Goal: Task Accomplishment & Management: Use online tool/utility

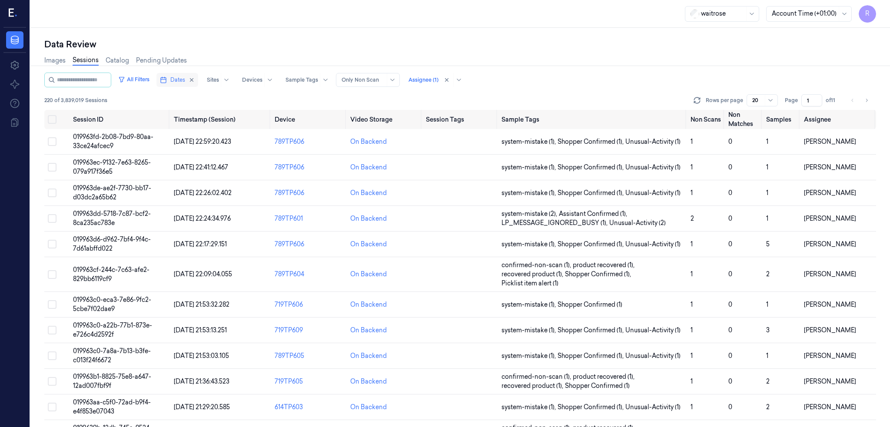
click at [180, 79] on span "Dates" at bounding box center [177, 80] width 15 height 8
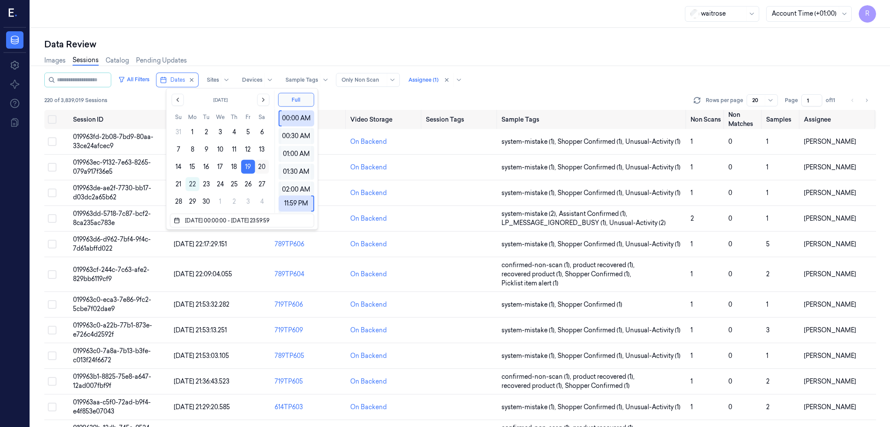
click at [260, 167] on button "20" at bounding box center [262, 167] width 14 height 14
type input "19/09/2025 00:00:00 - 20/09/2025 23:59:59"
click at [291, 31] on div "Data Review Images Sessions Catalog Pending Updates All Filters Dates Sites Dev…" at bounding box center [460, 227] width 860 height 399
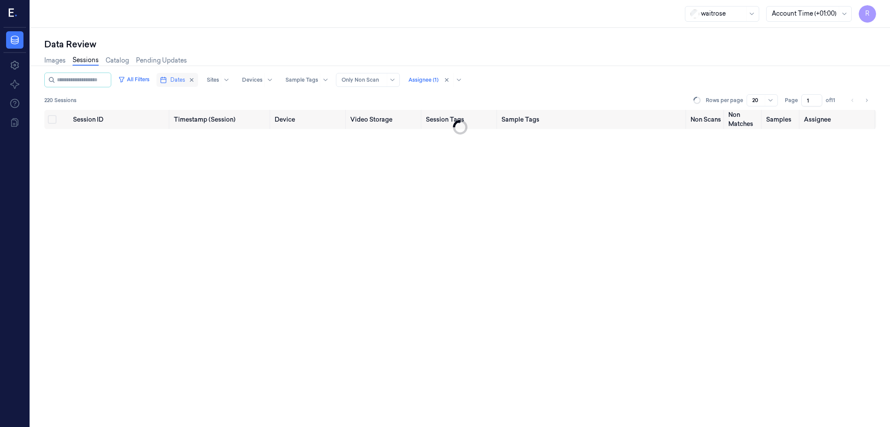
click at [167, 78] on icon "button" at bounding box center [163, 80] width 7 height 7
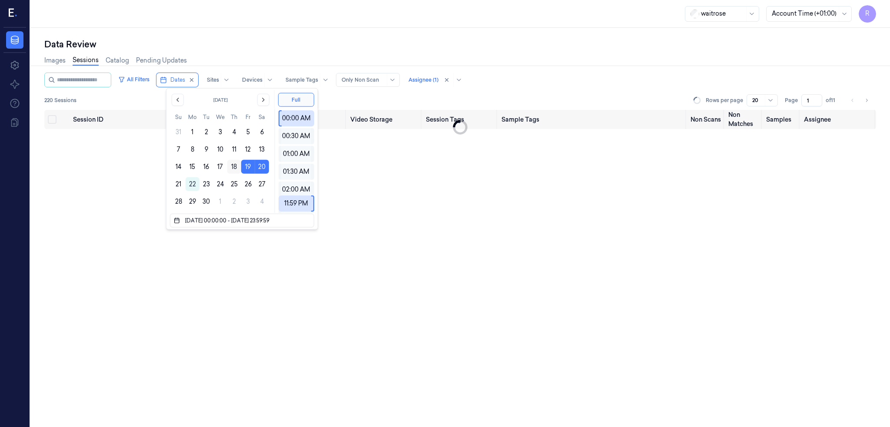
click at [239, 166] on button "18" at bounding box center [234, 167] width 14 height 14
click at [246, 167] on button "19" at bounding box center [248, 167] width 14 height 14
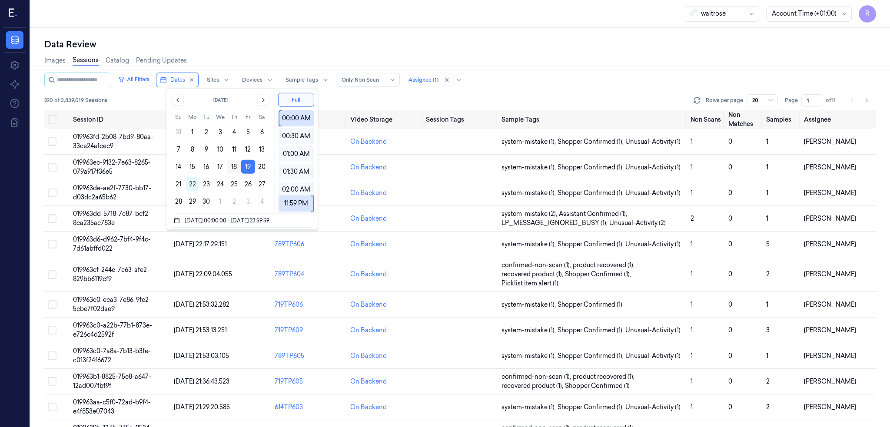
click at [233, 167] on button "18" at bounding box center [234, 167] width 14 height 14
type input "18/09/2025 00:00:00 - 18/09/2025 23:59:59"
click at [235, 167] on button "18" at bounding box center [234, 167] width 14 height 14
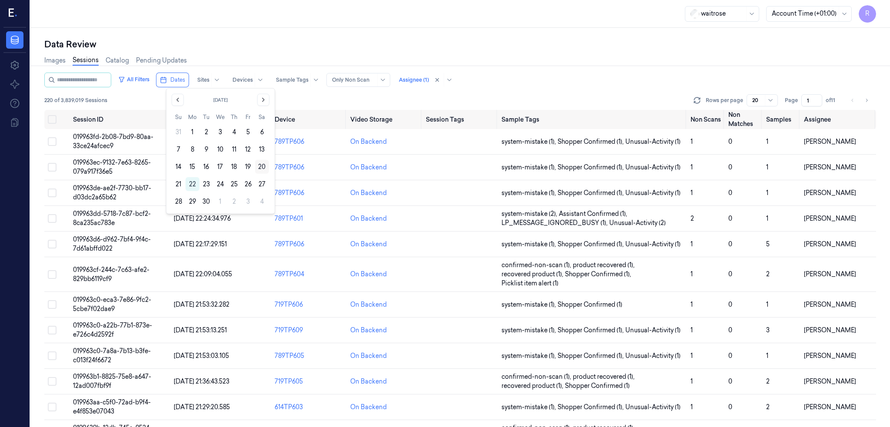
click at [263, 166] on button "20" at bounding box center [262, 167] width 14 height 14
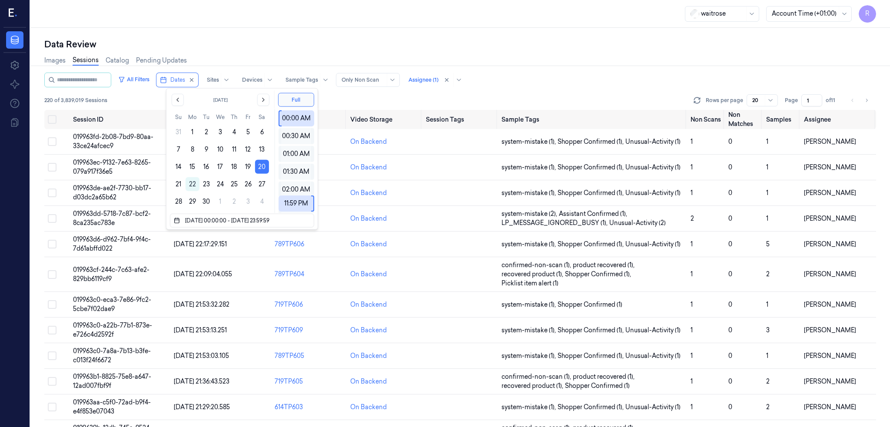
click at [260, 43] on div "Data Review" at bounding box center [460, 44] width 832 height 12
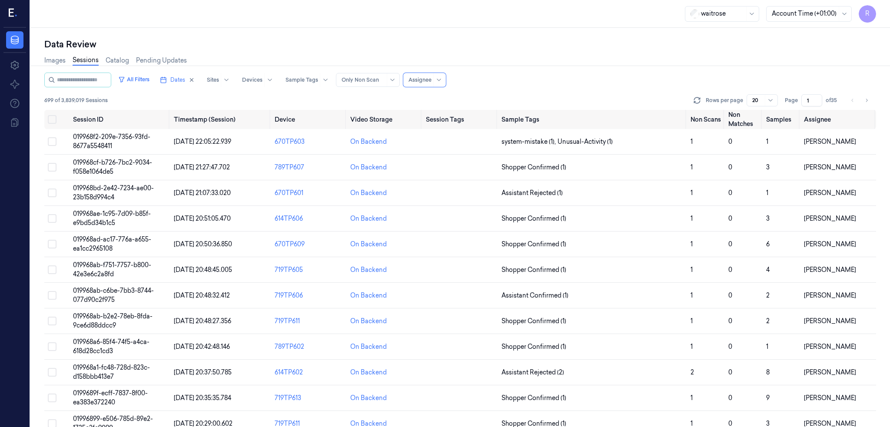
click at [776, 100] on div at bounding box center [771, 100] width 9 height 7
click at [793, 145] on div "200" at bounding box center [788, 145] width 11 height 9
click at [181, 82] on span "Dates" at bounding box center [177, 80] width 15 height 8
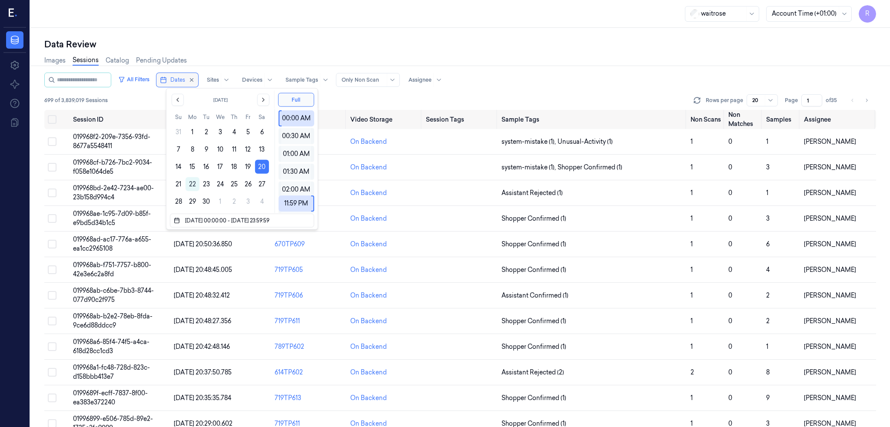
click at [181, 82] on span "Dates" at bounding box center [177, 80] width 15 height 8
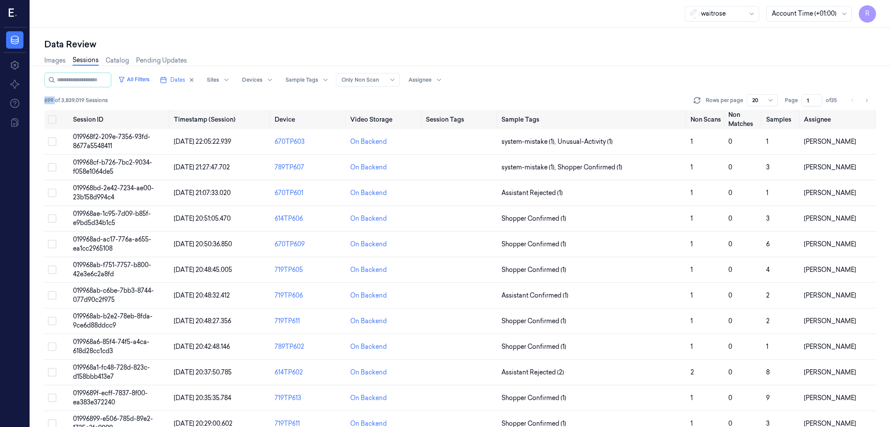
drag, startPoint x: 56, startPoint y: 97, endPoint x: 43, endPoint y: 98, distance: 13.1
click at [43, 98] on div "Data Review Images Sessions Catalog Pending Updates All Filters Dates Sites Dev…" at bounding box center [460, 227] width 860 height 399
click at [184, 81] on span "Dates" at bounding box center [177, 80] width 15 height 8
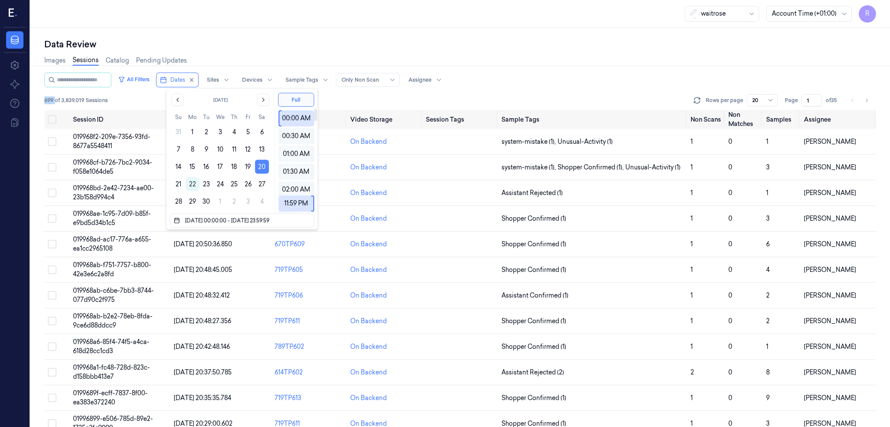
click at [263, 166] on button "20" at bounding box center [262, 167] width 14 height 14
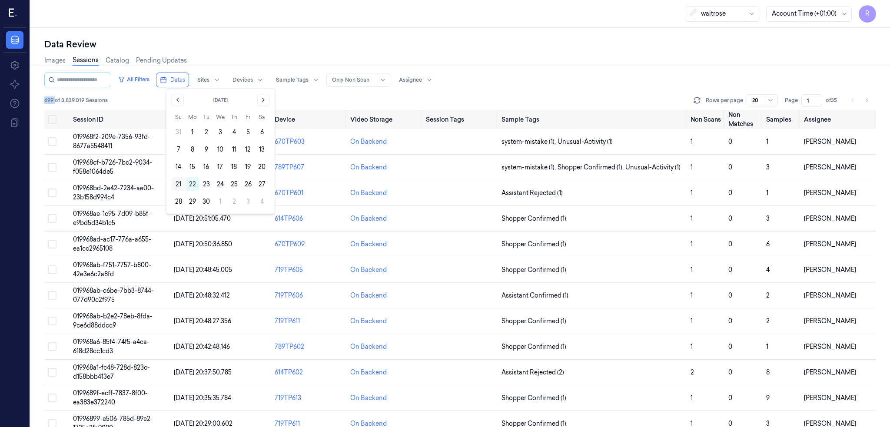
click at [177, 180] on button "21" at bounding box center [179, 184] width 14 height 14
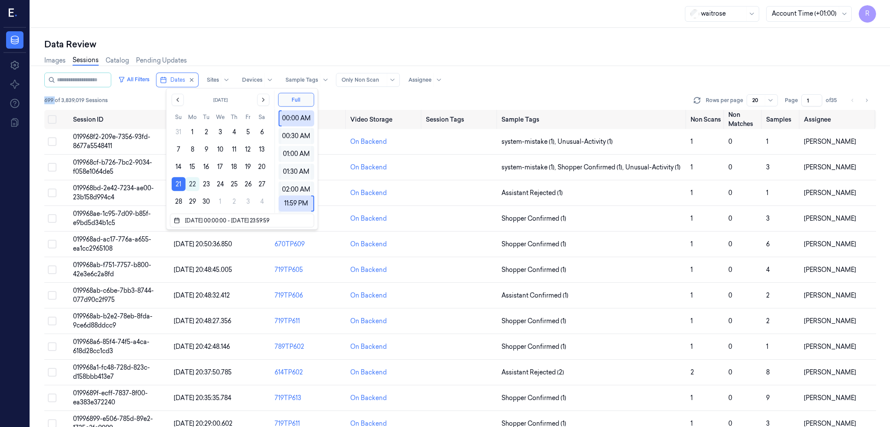
click at [223, 33] on div "Data Review Images Sessions Catalog Pending Updates All Filters Dates Sites Dev…" at bounding box center [460, 227] width 860 height 399
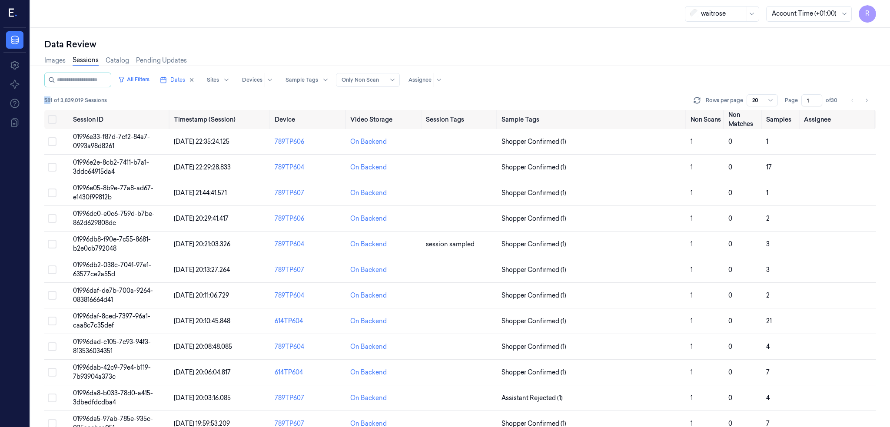
click at [40, 100] on div "Data Review Images Sessions Catalog Pending Updates All Filters Dates Sites Dev…" at bounding box center [460, 227] width 860 height 399
click at [684, 80] on div "All Filters Dates Sites Devices Sample Tags Alert Type Only Non Scan Assignee" at bounding box center [460, 80] width 832 height 15
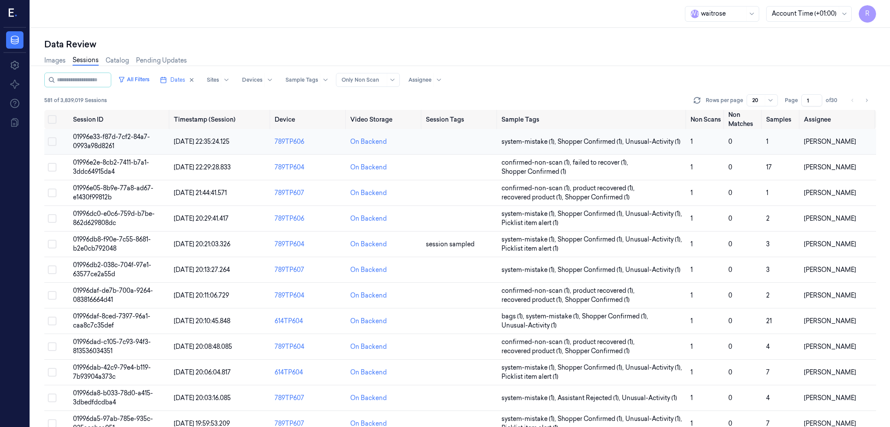
click at [92, 134] on span "01996e33-f87d-7cf2-84a7-0993a98d8261" at bounding box center [111, 141] width 77 height 17
click at [170, 82] on span "Dates" at bounding box center [177, 80] width 15 height 8
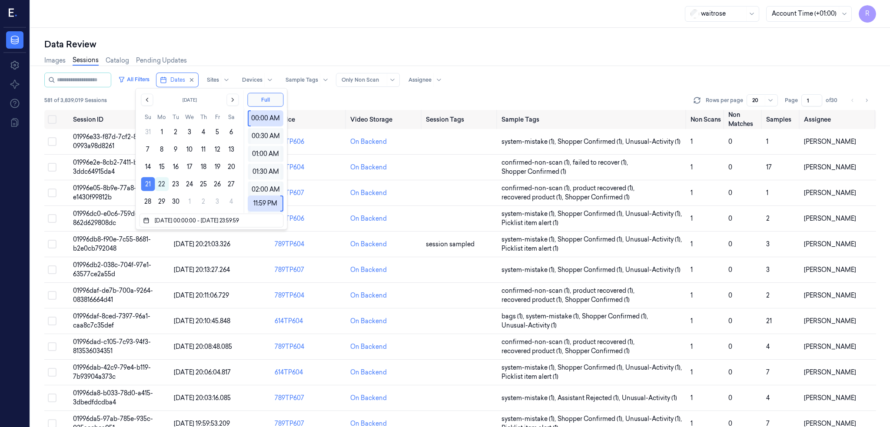
click at [145, 184] on button "21" at bounding box center [148, 184] width 14 height 14
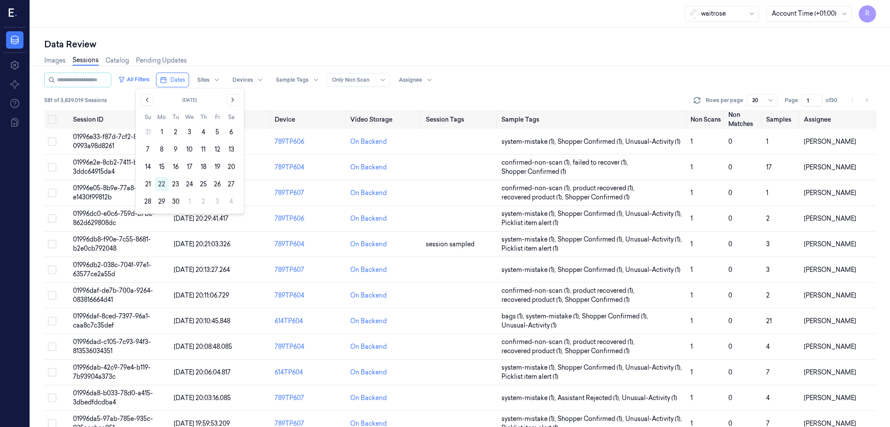
click at [218, 169] on button "19" at bounding box center [217, 167] width 14 height 14
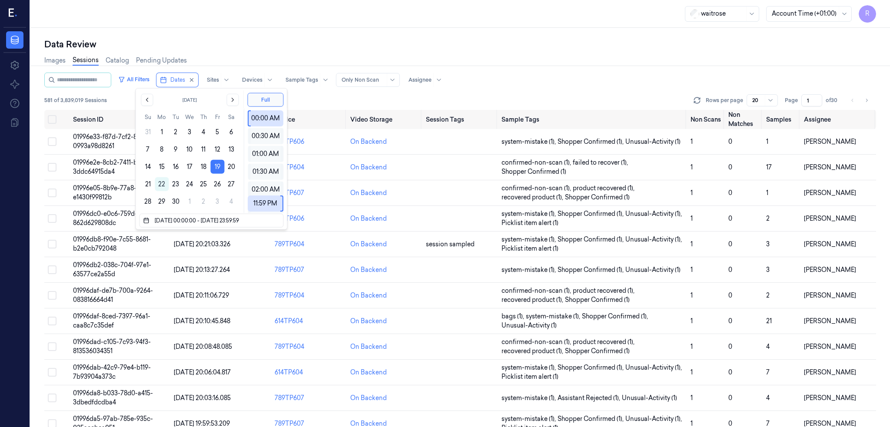
click at [275, 36] on div "Data Review Images Sessions Catalog Pending Updates All Filters Dates Sites Dev…" at bounding box center [460, 227] width 860 height 399
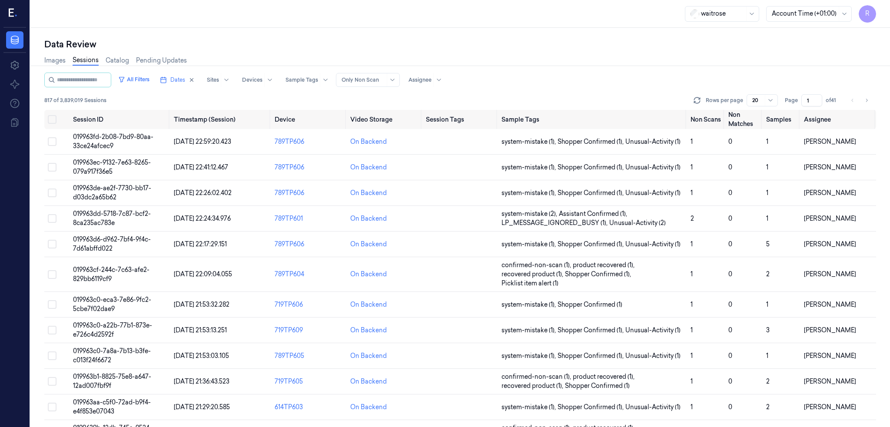
click at [817, 103] on input "1" at bounding box center [812, 100] width 21 height 12
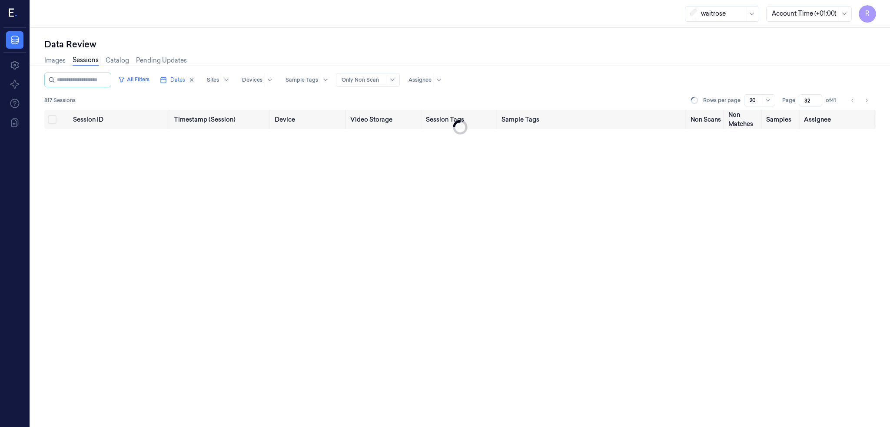
type input "32"
click at [782, 62] on div "Images Sessions Catalog Pending Updates" at bounding box center [460, 61] width 832 height 22
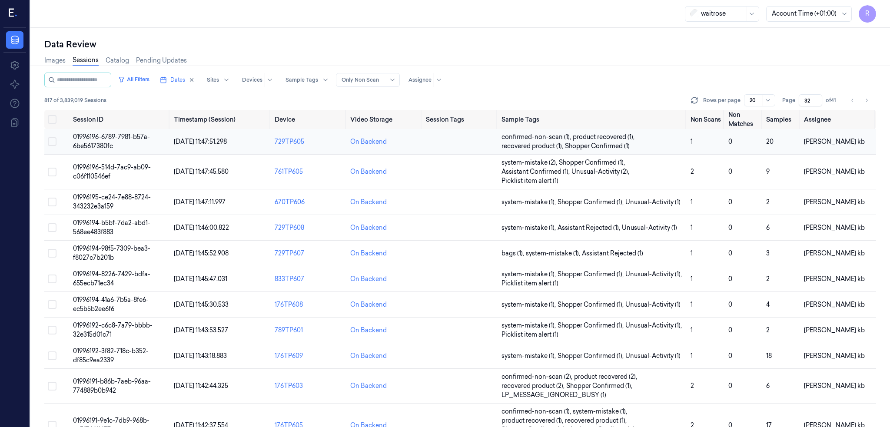
click at [85, 135] on span "01996196-6789-7981-b57a-6be5617380fc" at bounding box center [111, 141] width 77 height 17
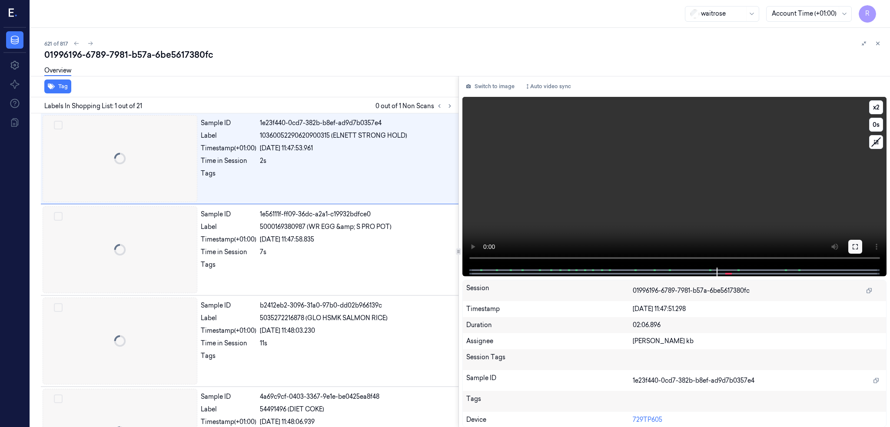
click at [856, 245] on icon at bounding box center [855, 246] width 7 height 7
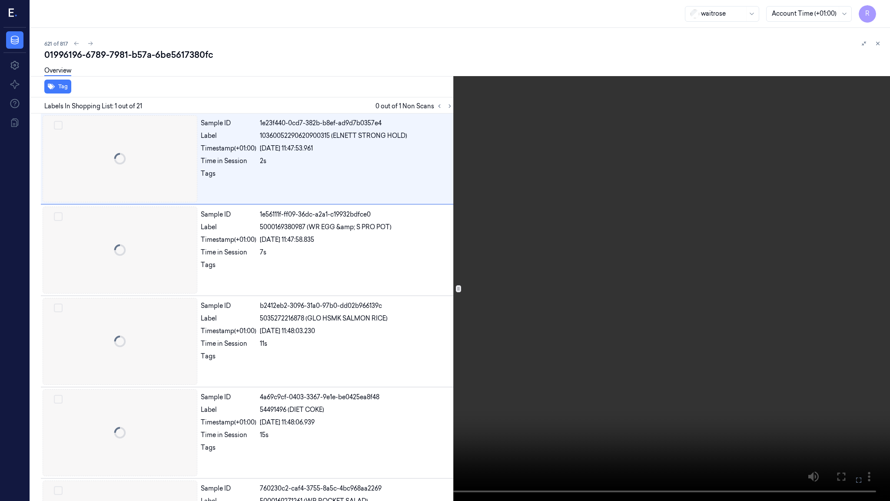
click at [523, 317] on video at bounding box center [445, 250] width 890 height 501
click at [659, 405] on video at bounding box center [445, 250] width 890 height 501
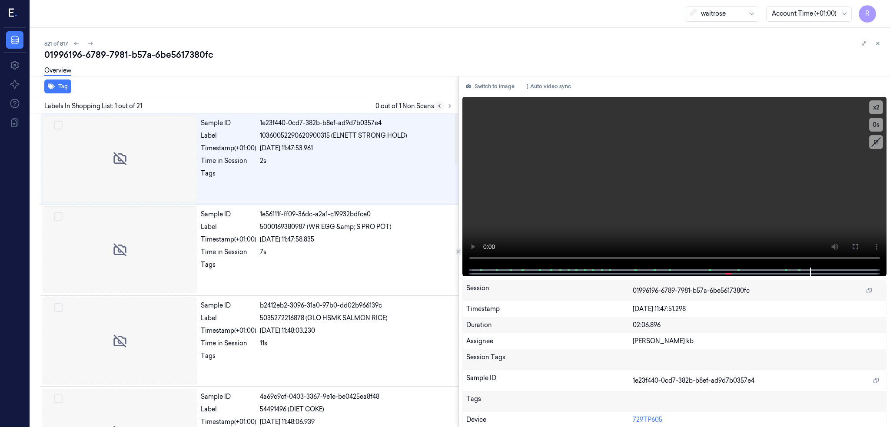
click at [445, 107] on button at bounding box center [450, 106] width 10 height 10
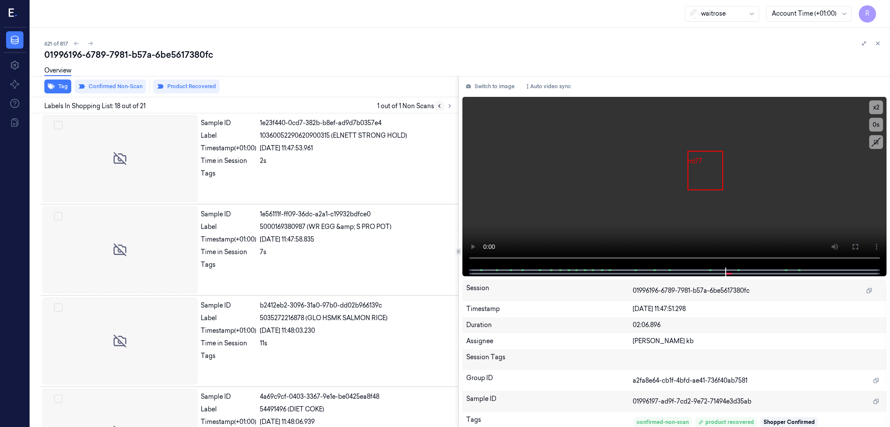
scroll to position [1441, 0]
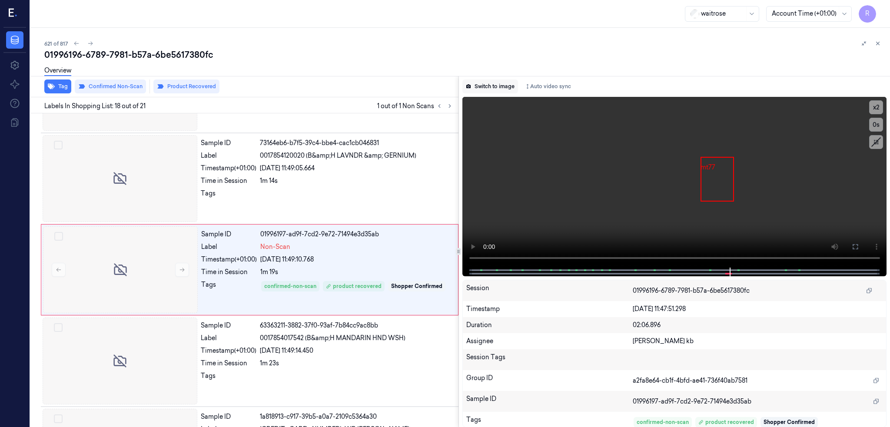
click at [475, 87] on button "Switch to image" at bounding box center [491, 87] width 56 height 14
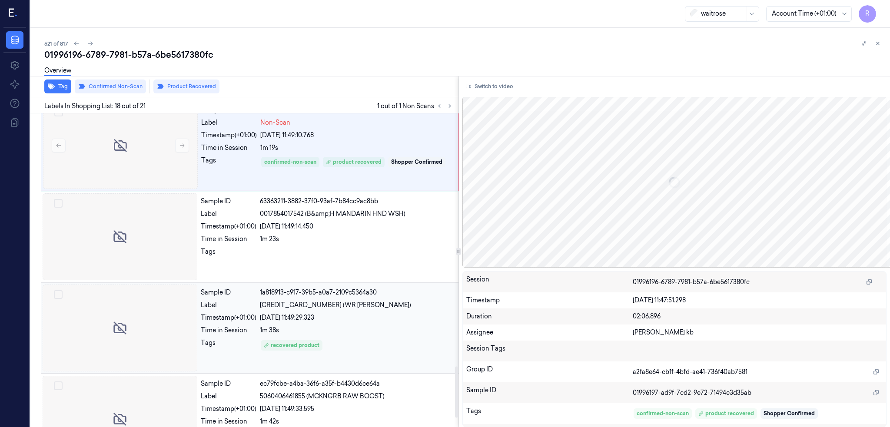
scroll to position [1548, 0]
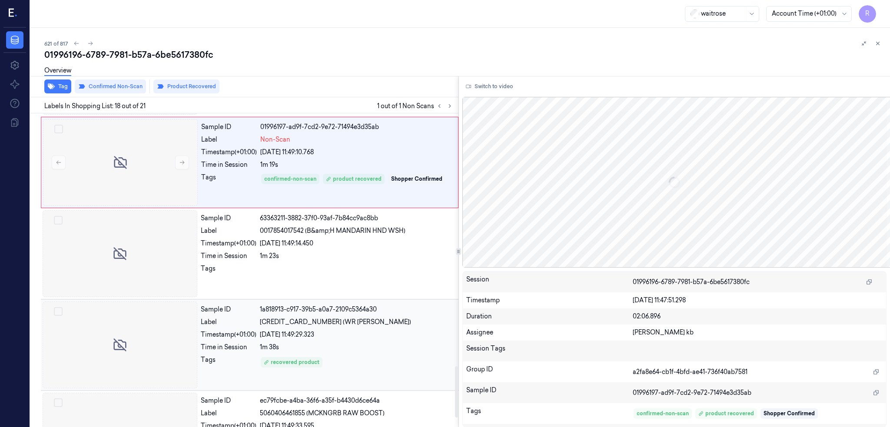
click at [135, 355] on div at bounding box center [120, 345] width 155 height 87
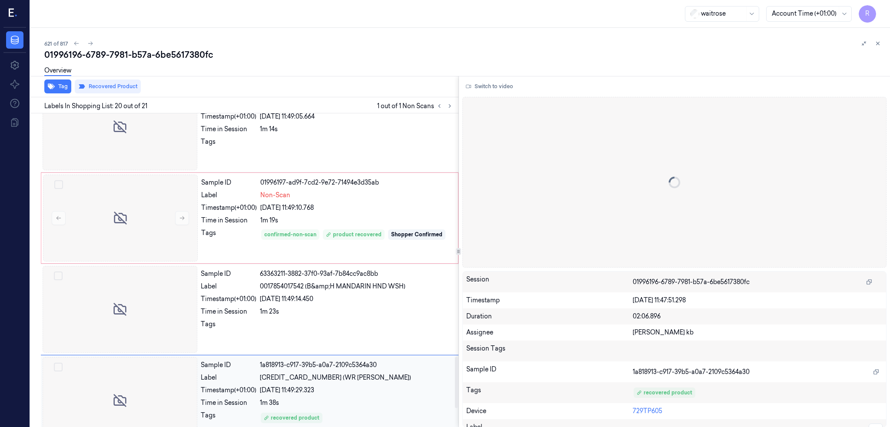
scroll to position [1491, 0]
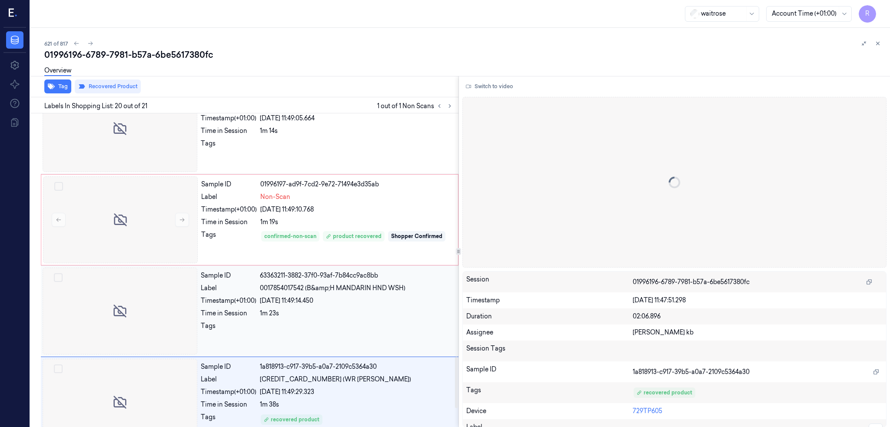
click at [132, 320] on div at bounding box center [120, 311] width 155 height 87
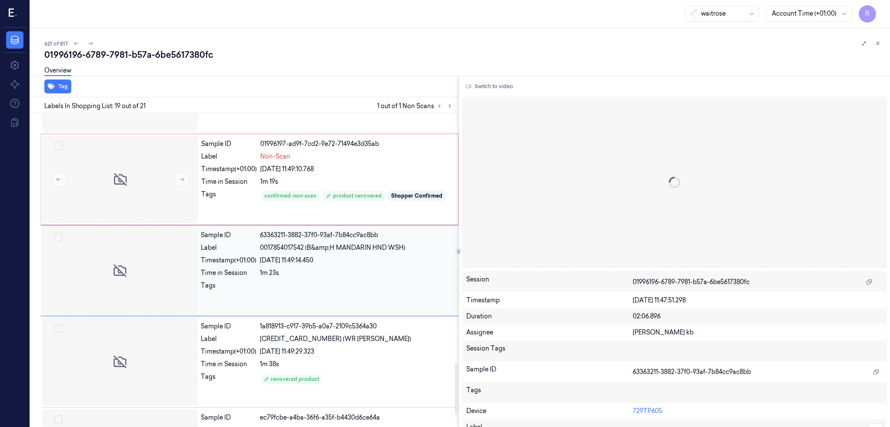
scroll to position [1532, 0]
click at [132, 281] on div at bounding box center [120, 269] width 155 height 87
click at [132, 282] on div at bounding box center [120, 269] width 155 height 87
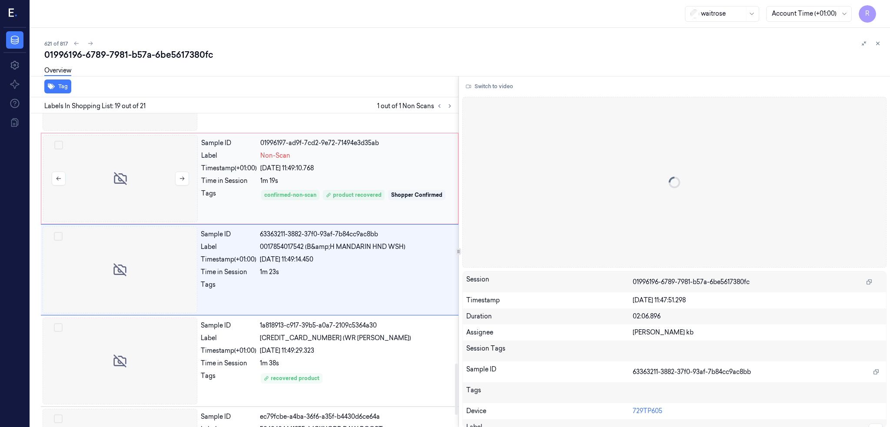
click at [112, 187] on div at bounding box center [120, 178] width 155 height 87
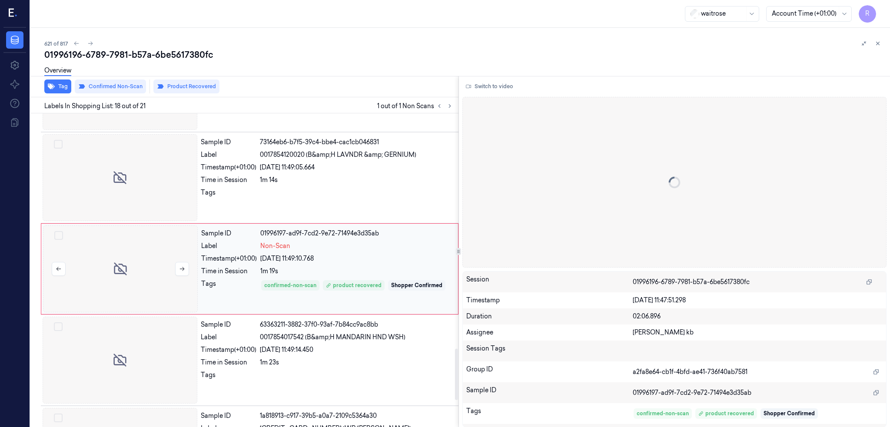
scroll to position [1441, 0]
click at [93, 290] on div at bounding box center [120, 269] width 155 height 87
click at [477, 80] on button "Switch to video" at bounding box center [490, 87] width 54 height 14
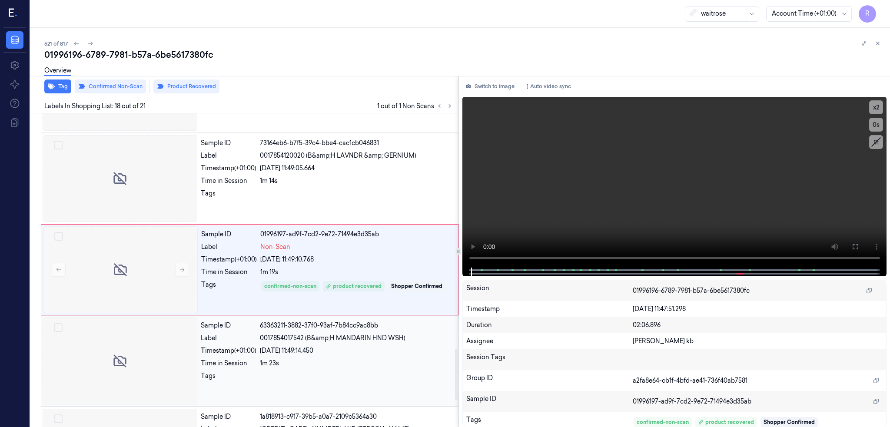
click at [121, 348] on div at bounding box center [120, 361] width 155 height 87
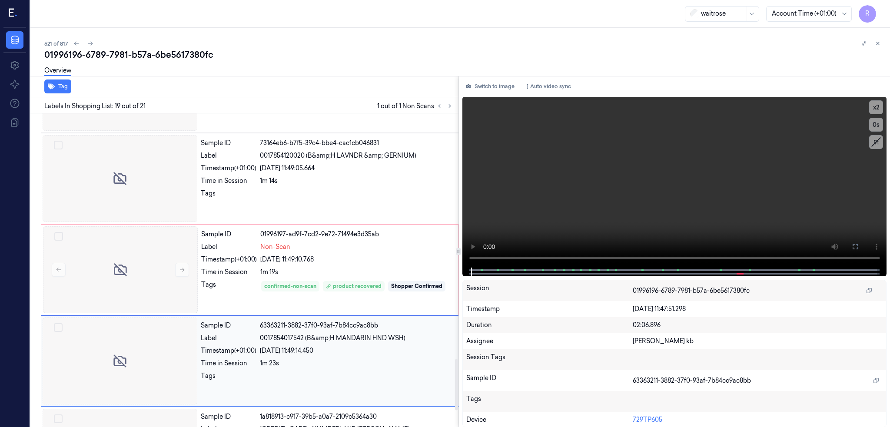
scroll to position [1532, 0]
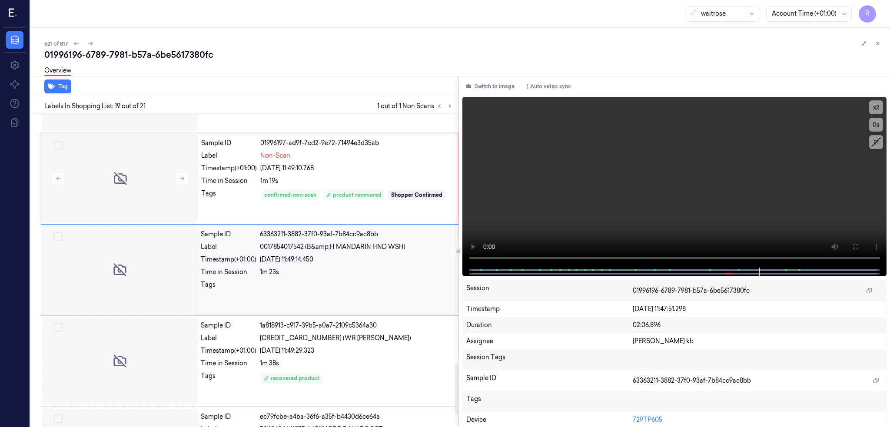
click at [306, 288] on div at bounding box center [356, 287] width 193 height 14
click at [331, 385] on div "recovered product" at bounding box center [356, 379] width 193 height 14
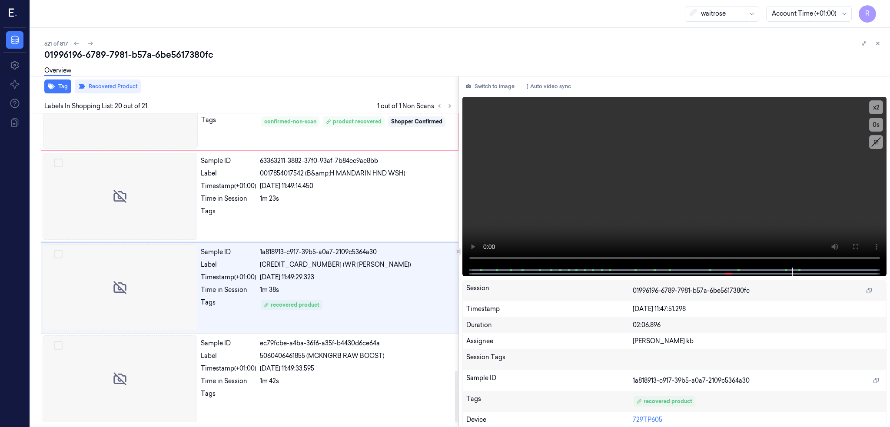
scroll to position [1548, 0]
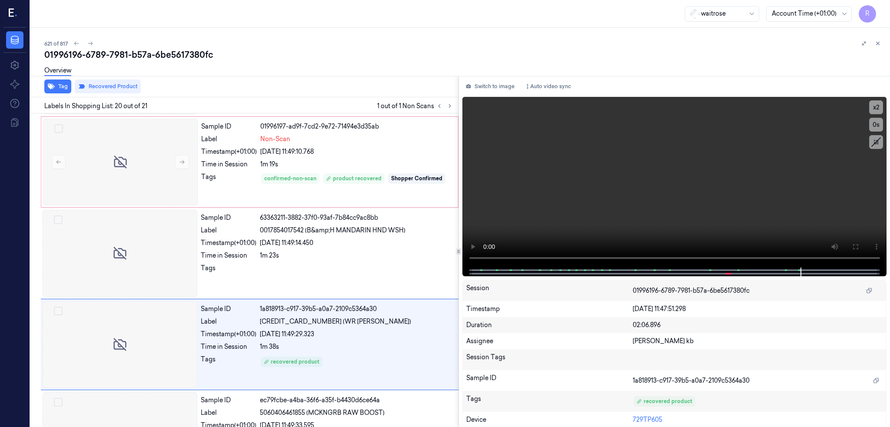
click at [65, 50] on div "01996196-6789-7981-b57a-6be5617380fc" at bounding box center [463, 55] width 839 height 12
click at [87, 40] on icon at bounding box center [90, 43] width 6 height 6
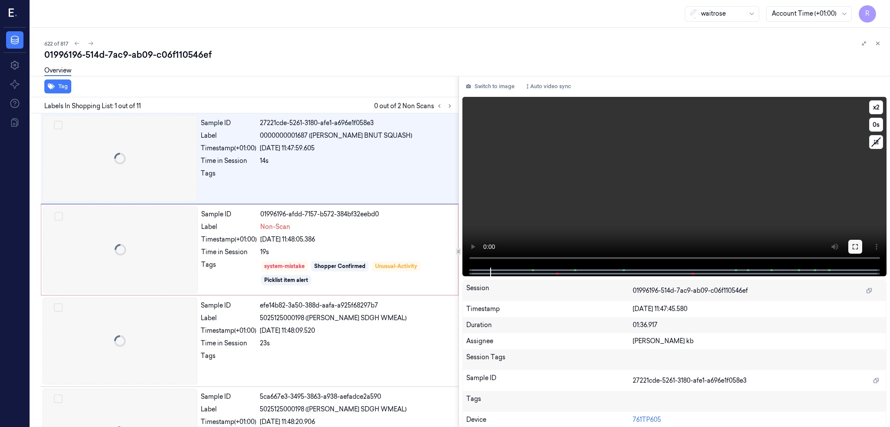
click at [857, 247] on icon at bounding box center [855, 246] width 5 height 5
click at [126, 249] on div at bounding box center [120, 249] width 155 height 87
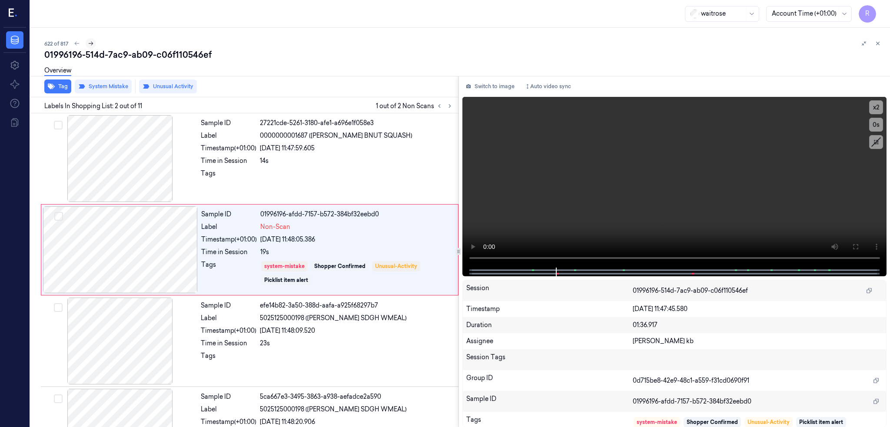
click at [88, 44] on icon at bounding box center [91, 43] width 6 height 6
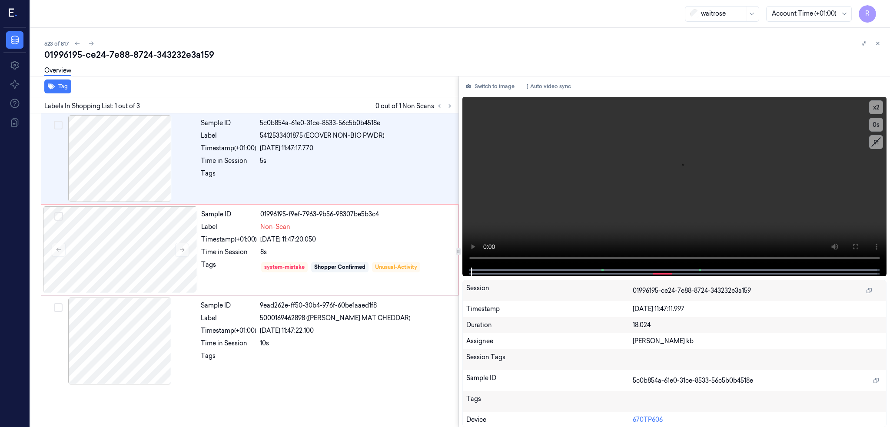
click at [10, 14] on icon at bounding box center [13, 13] width 9 height 13
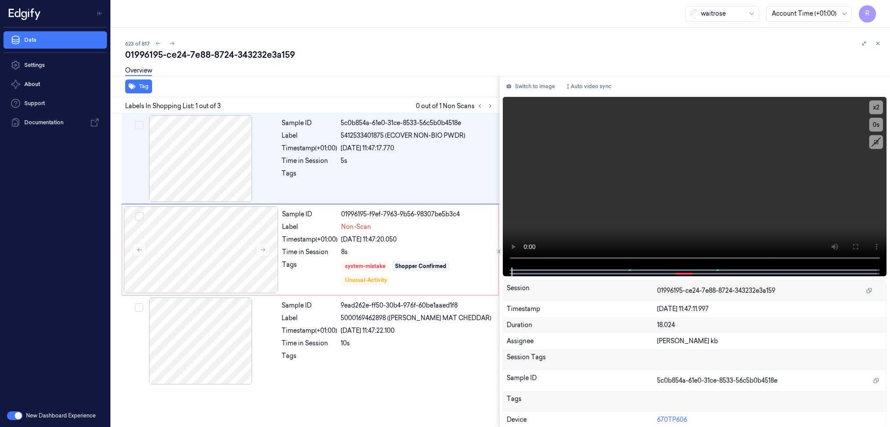
click at [27, 10] on icon at bounding box center [25, 13] width 32 height 13
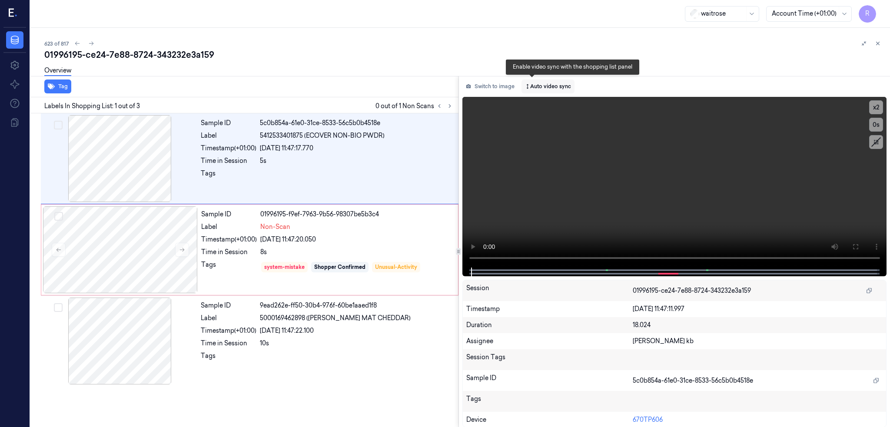
click at [533, 84] on button "Auto video sync" at bounding box center [548, 87] width 53 height 14
click at [536, 87] on button "Auto video sync" at bounding box center [548, 87] width 53 height 14
click at [140, 155] on div at bounding box center [120, 158] width 155 height 87
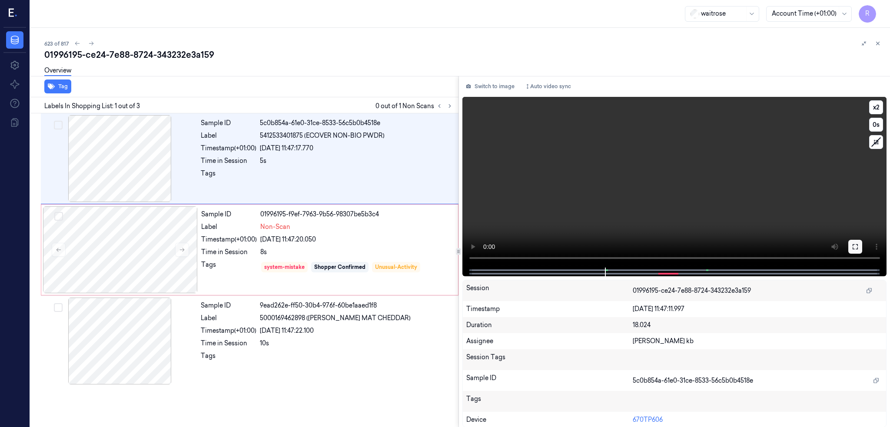
click at [858, 240] on button at bounding box center [856, 247] width 14 height 14
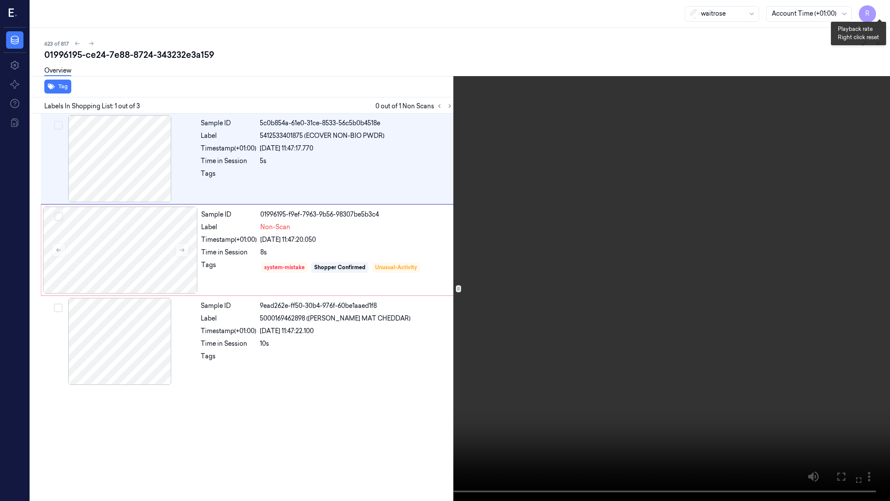
click at [879, 11] on button "x 2" at bounding box center [880, 10] width 14 height 14
click at [879, 10] on button "x 4" at bounding box center [880, 10] width 14 height 14
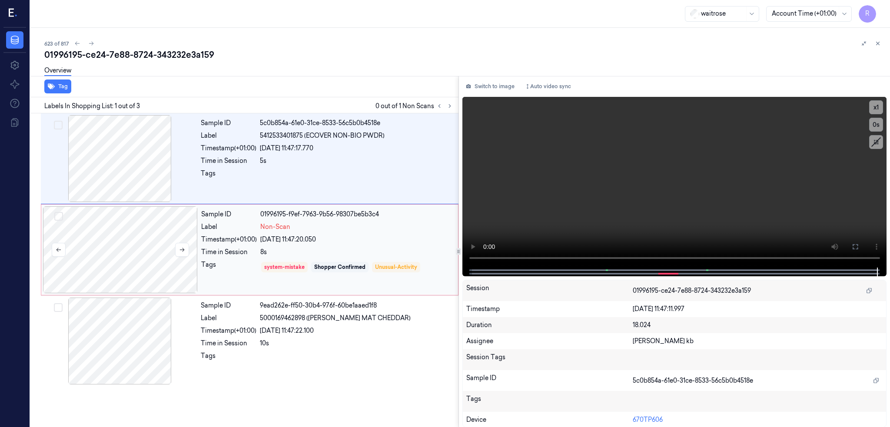
click at [119, 228] on div at bounding box center [120, 249] width 155 height 87
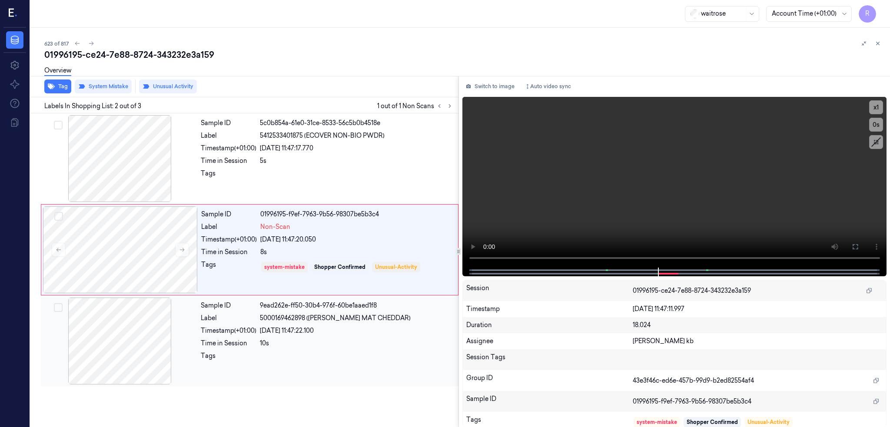
click at [103, 368] on div at bounding box center [120, 341] width 155 height 87
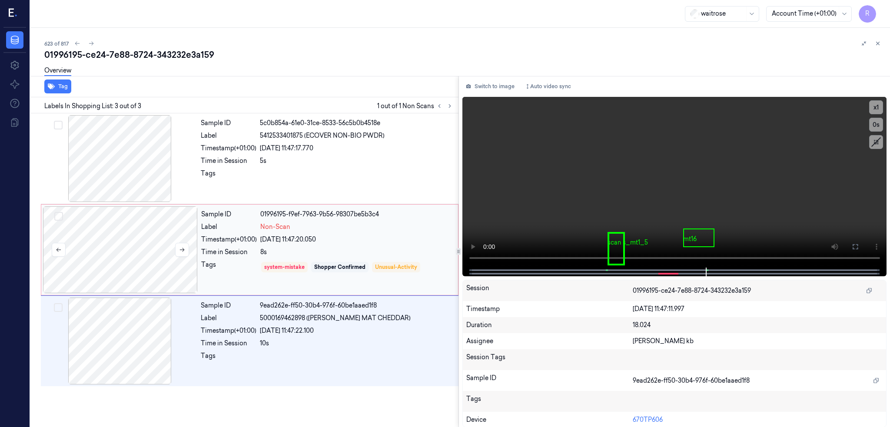
click at [104, 246] on div at bounding box center [120, 249] width 155 height 87
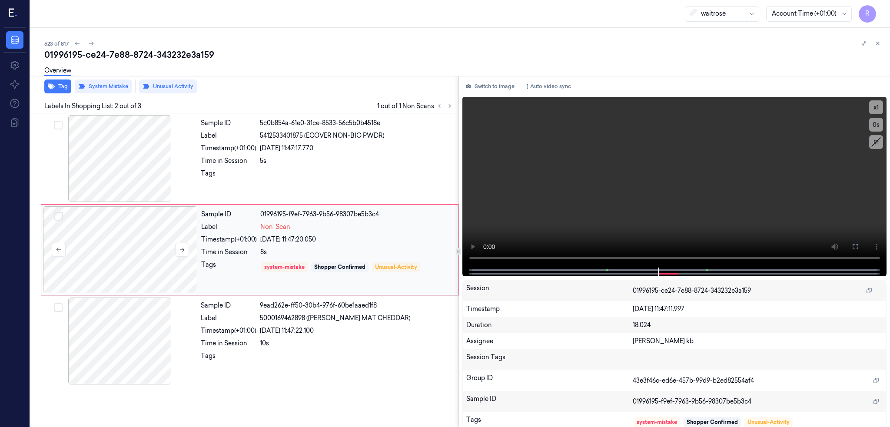
click at [91, 255] on div at bounding box center [120, 249] width 155 height 87
click at [79, 92] on button "System Mistake" at bounding box center [103, 87] width 57 height 14
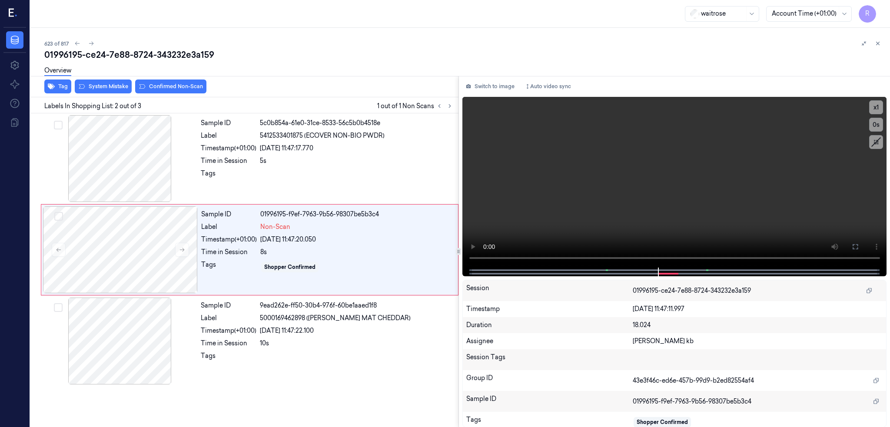
click at [142, 84] on button "Confirmed Non-Scan" at bounding box center [170, 87] width 71 height 14
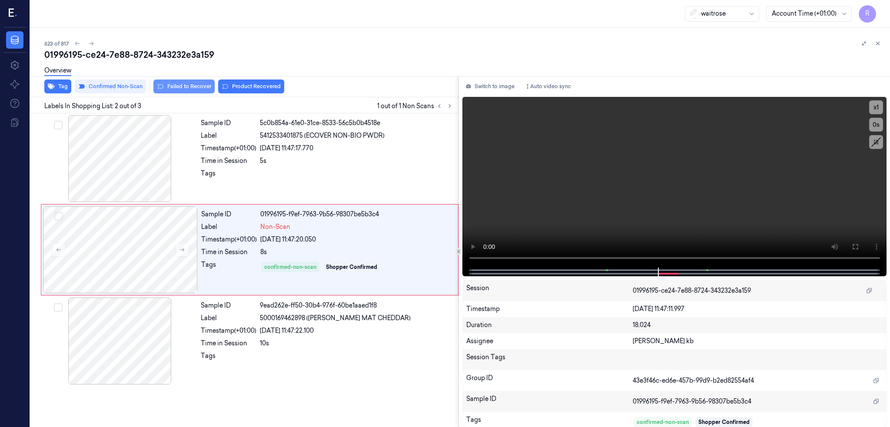
click at [153, 88] on button "Failed to Recover" at bounding box center [183, 87] width 61 height 14
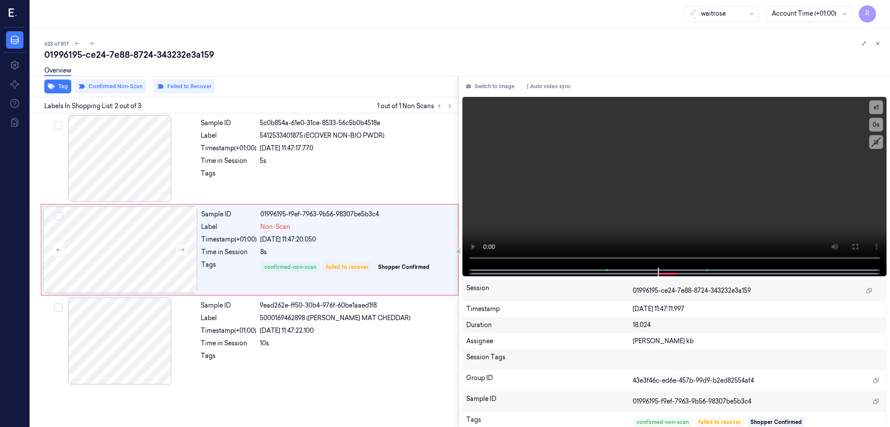
click at [107, 56] on div "01996195-ce24-7e88-8724-343232e3a159" at bounding box center [463, 55] width 839 height 12
copy div "8724"
click at [88, 44] on icon at bounding box center [91, 43] width 6 height 6
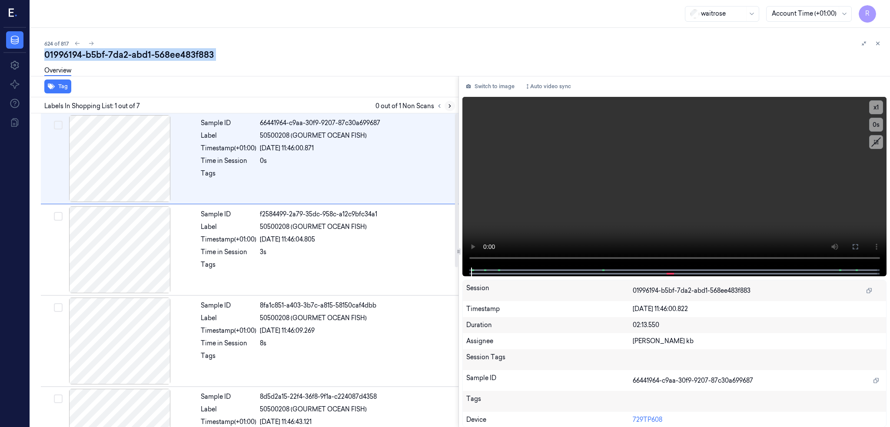
click at [445, 101] on button at bounding box center [450, 106] width 10 height 10
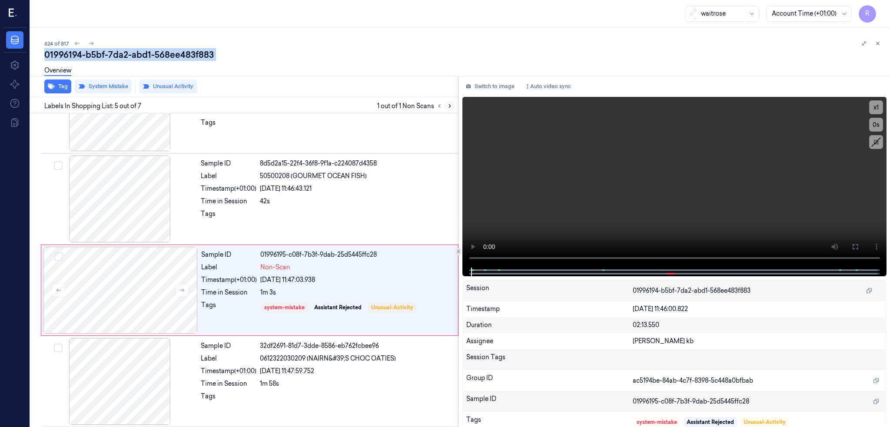
scroll to position [253, 0]
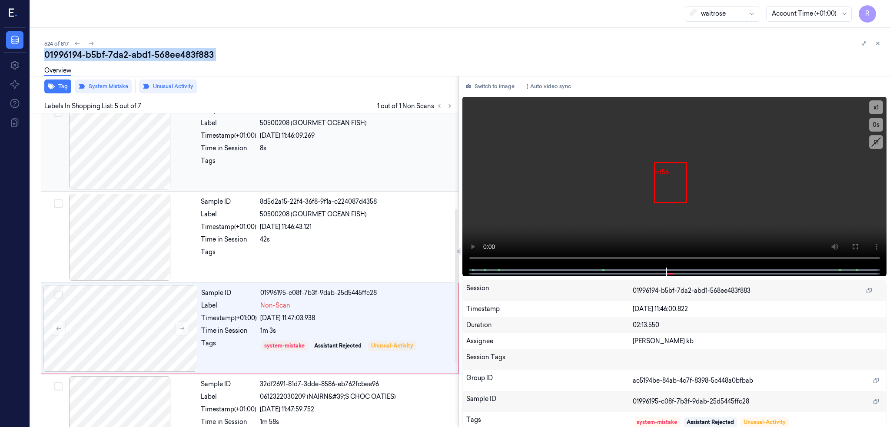
click at [103, 148] on div at bounding box center [120, 146] width 155 height 87
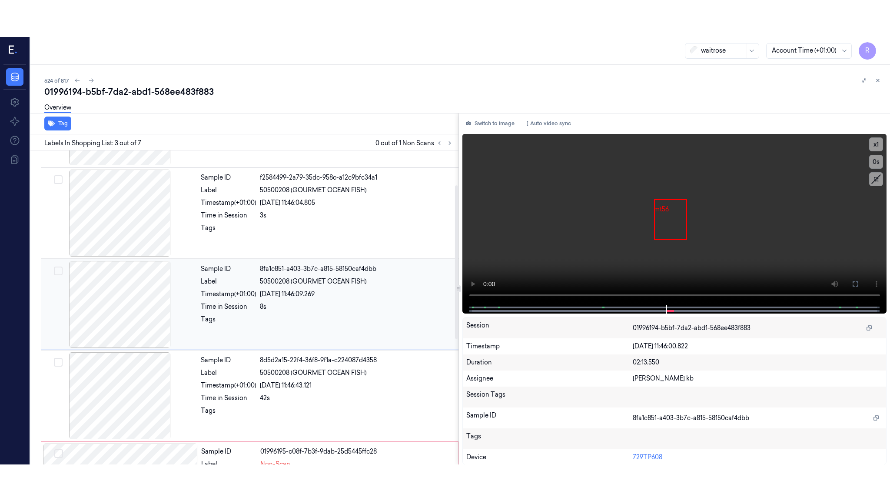
scroll to position [70, 0]
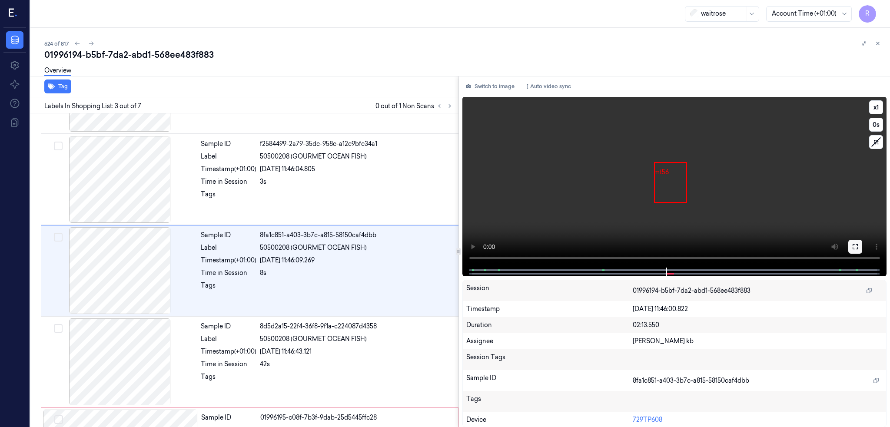
click at [857, 247] on icon at bounding box center [855, 246] width 7 height 7
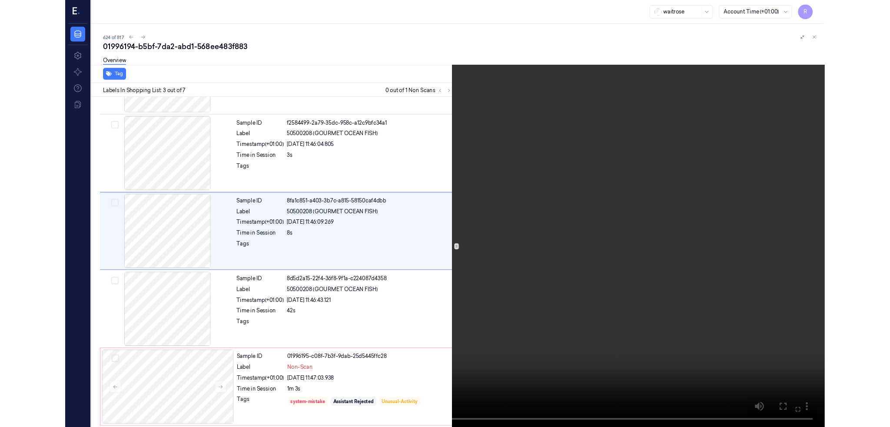
scroll to position [33, 0]
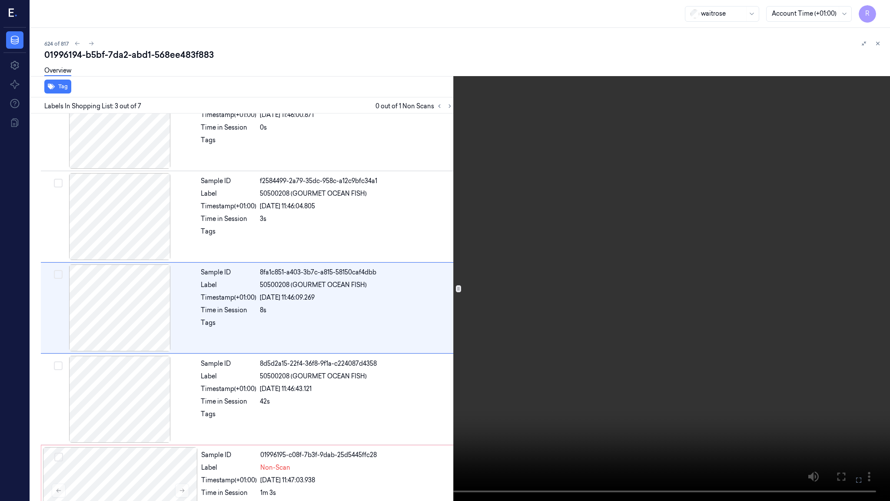
click at [802, 256] on video at bounding box center [445, 250] width 890 height 501
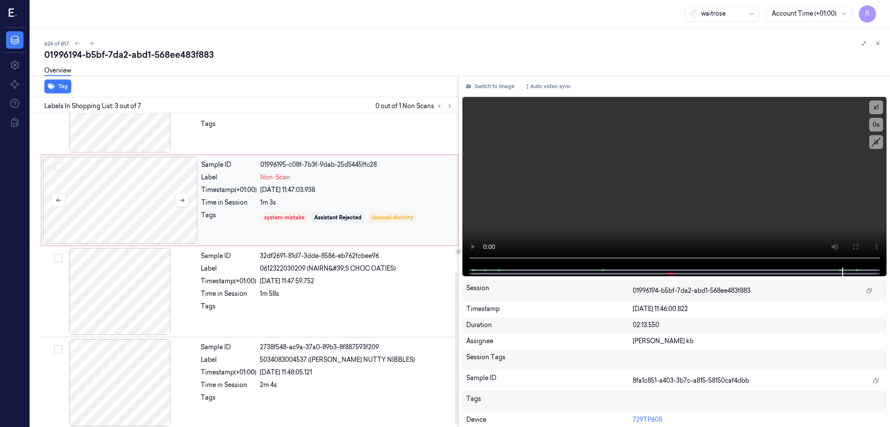
click at [116, 186] on div at bounding box center [120, 200] width 155 height 87
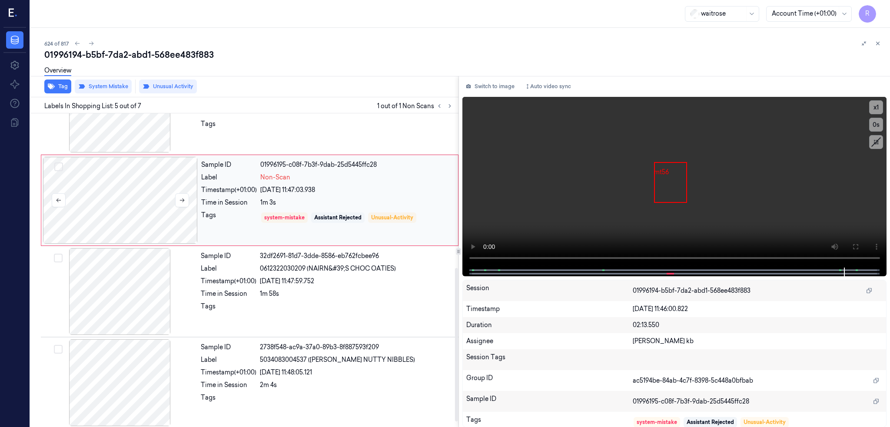
scroll to position [253, 0]
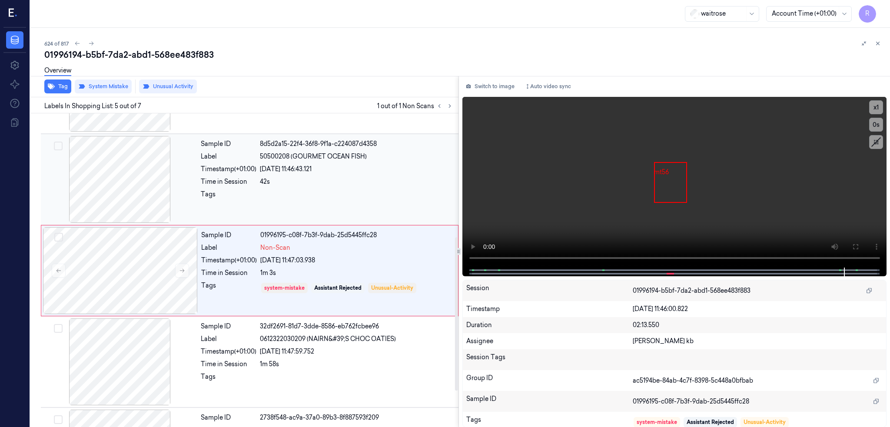
click at [76, 187] on div at bounding box center [120, 179] width 155 height 87
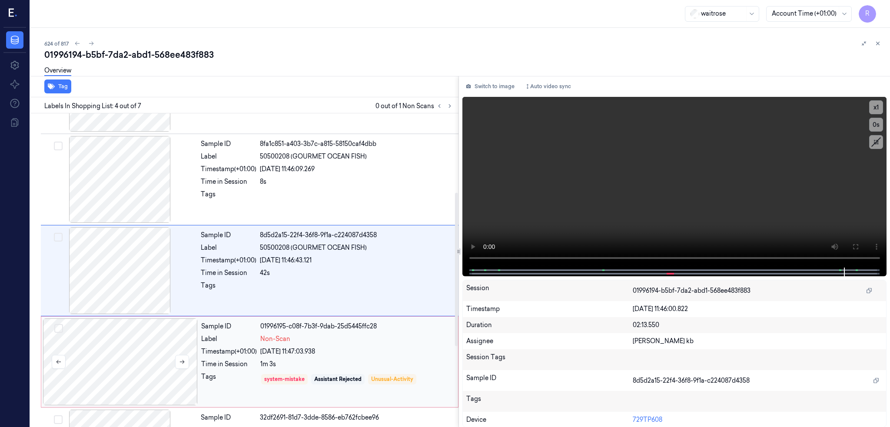
click at [95, 363] on div at bounding box center [120, 362] width 155 height 87
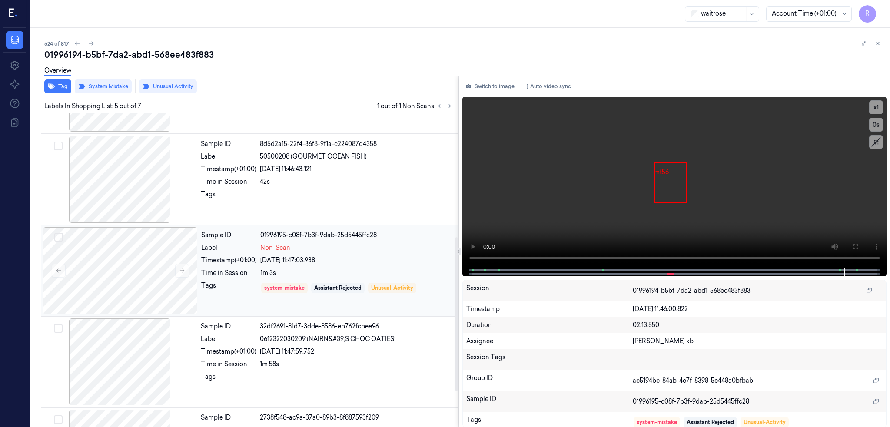
scroll to position [327, 0]
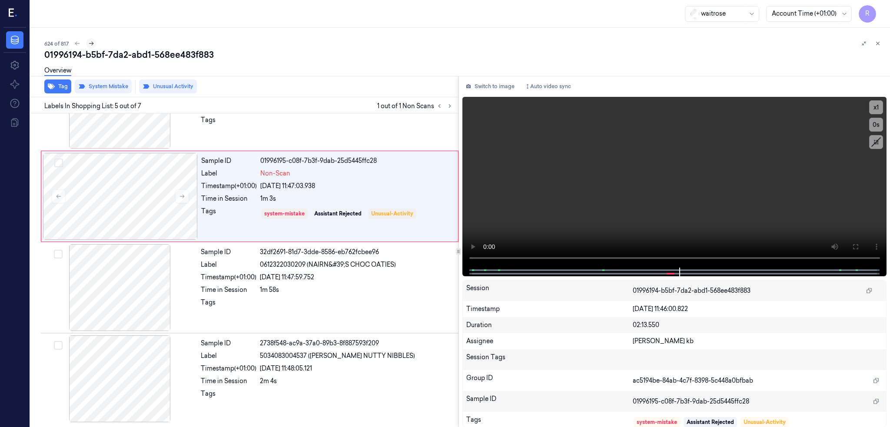
click at [86, 44] on button at bounding box center [91, 43] width 10 height 10
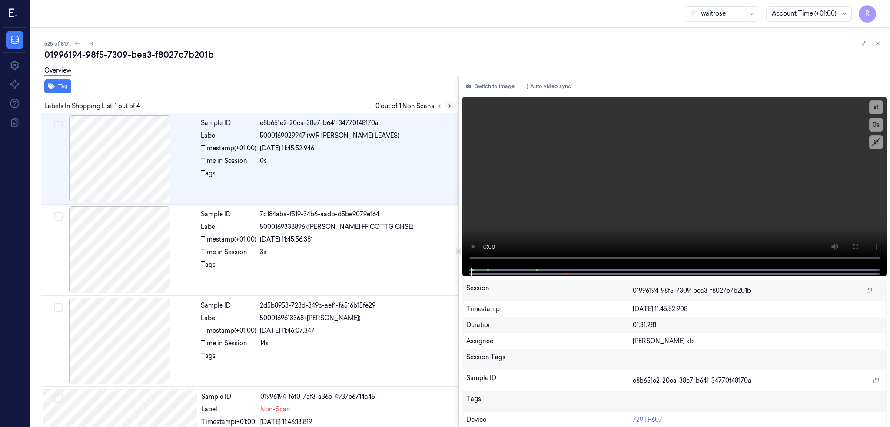
click at [447, 107] on icon at bounding box center [450, 106] width 6 height 6
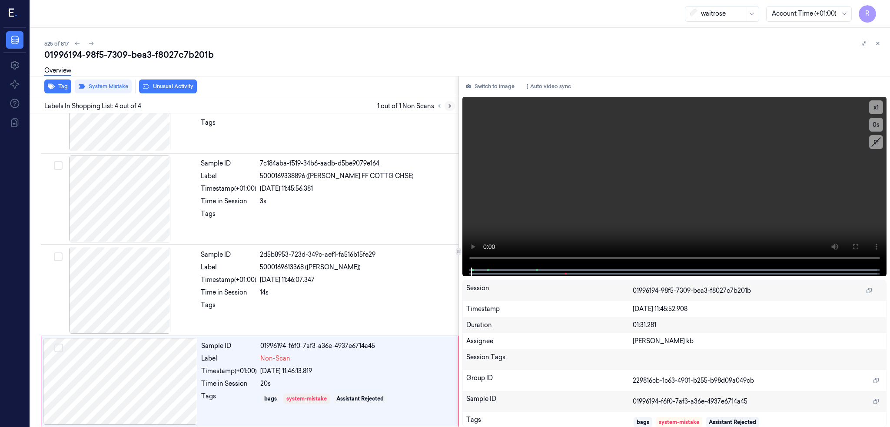
scroll to position [53, 0]
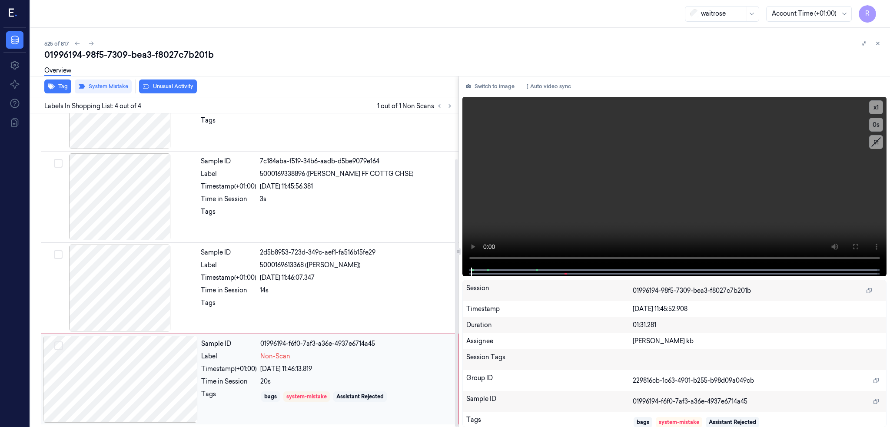
click at [121, 383] on div at bounding box center [120, 379] width 155 height 87
click at [110, 293] on div at bounding box center [120, 287] width 155 height 87
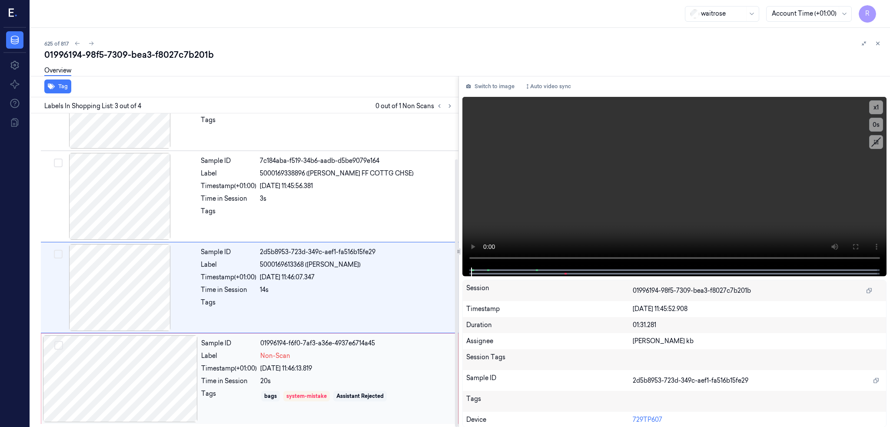
click at [125, 389] on div at bounding box center [120, 379] width 155 height 87
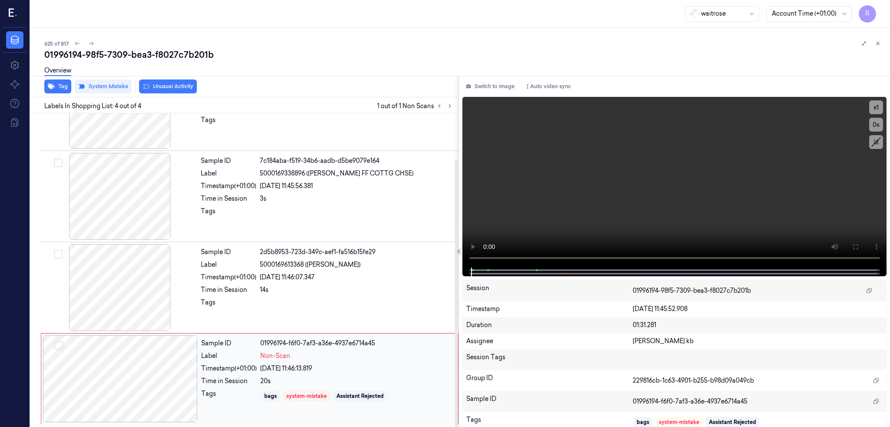
click at [124, 389] on div at bounding box center [120, 379] width 155 height 87
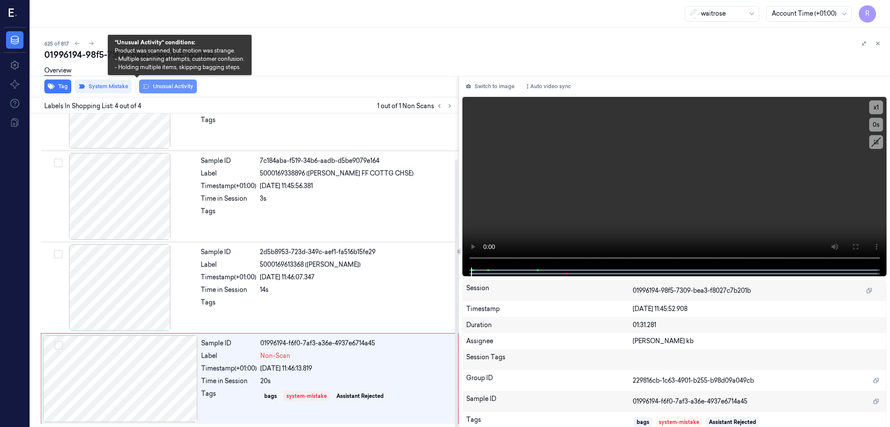
click at [139, 88] on button "Unusual Activity" at bounding box center [168, 87] width 58 height 14
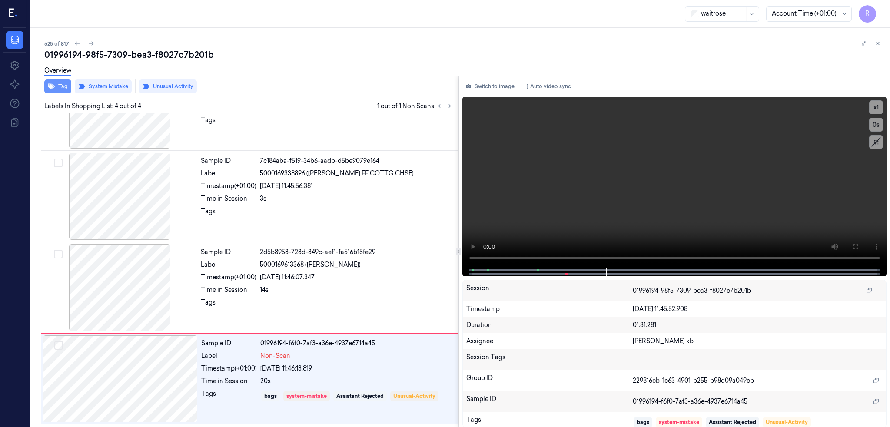
click at [44, 87] on button "Tag" at bounding box center [57, 87] width 27 height 14
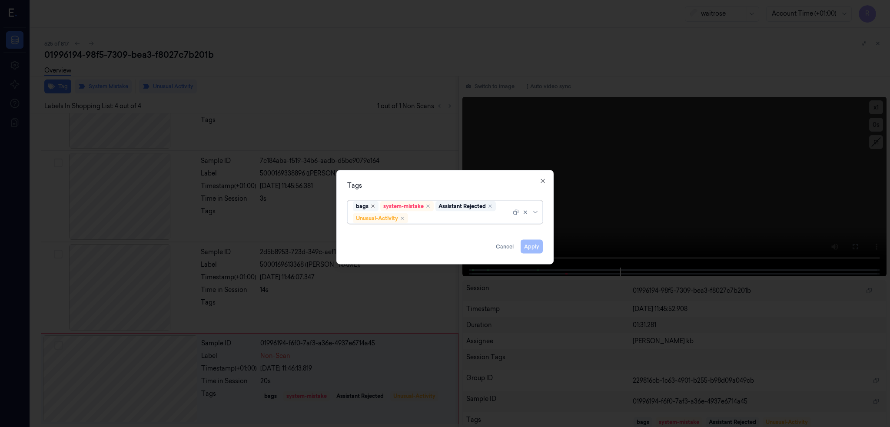
click at [372, 207] on icon "Remove ,bags" at bounding box center [373, 206] width 3 height 3
click at [428, 218] on div at bounding box center [465, 218] width 110 height 9
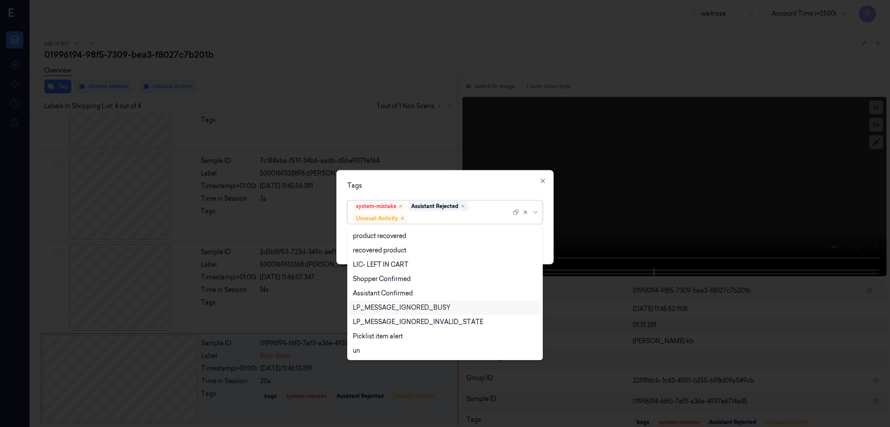
scroll to position [185, 0]
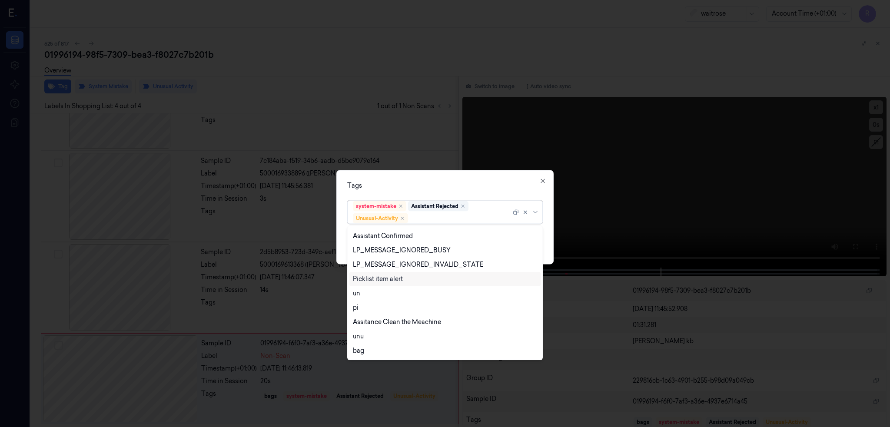
click at [378, 279] on div "Picklist item alert" at bounding box center [378, 279] width 50 height 9
click at [487, 178] on div "Tags option Picklist item alert, selected. 21 results available. Use Up and Dow…" at bounding box center [444, 217] width 217 height 94
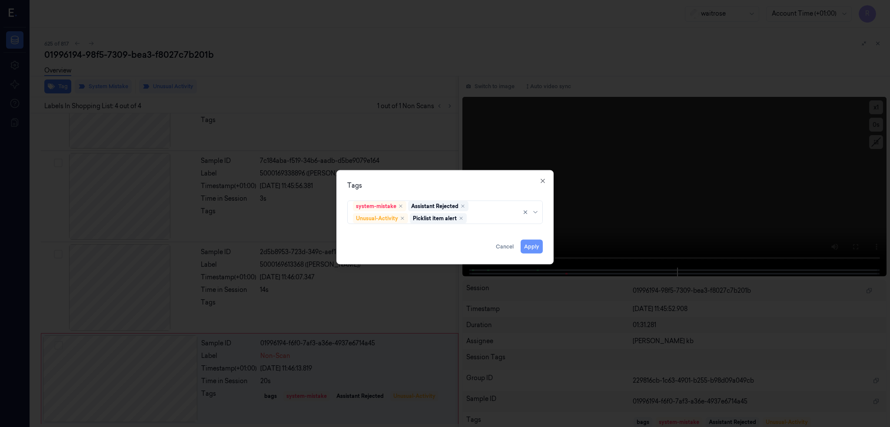
click at [531, 249] on button "Apply" at bounding box center [532, 247] width 22 height 14
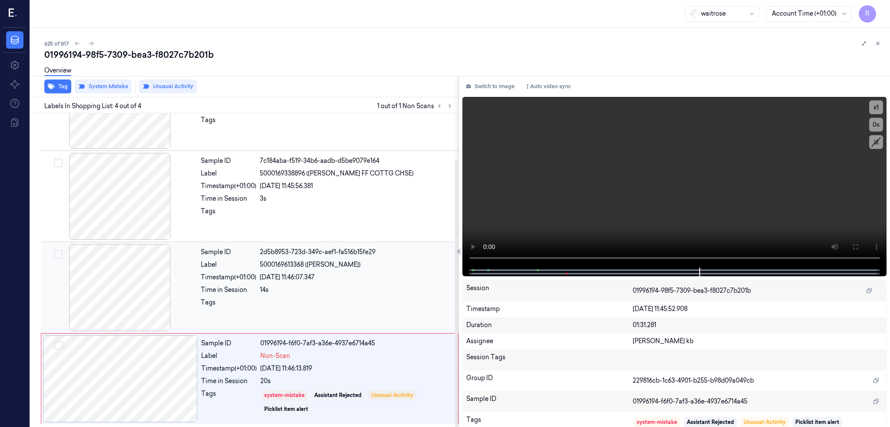
scroll to position [53, 0]
click at [144, 57] on div "01996194-98f5-7309-bea3-f8027c7b201b" at bounding box center [463, 55] width 839 height 12
copy div "f8027c7b201b"
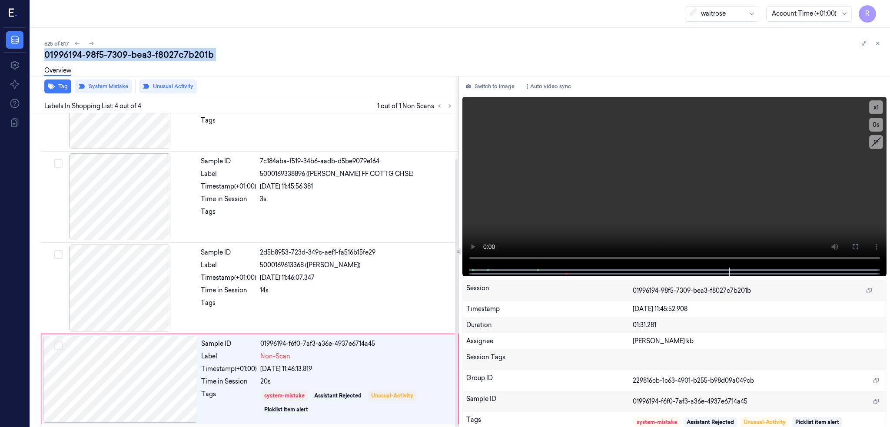
scroll to position [53, 0]
click at [88, 46] on icon at bounding box center [91, 43] width 6 height 6
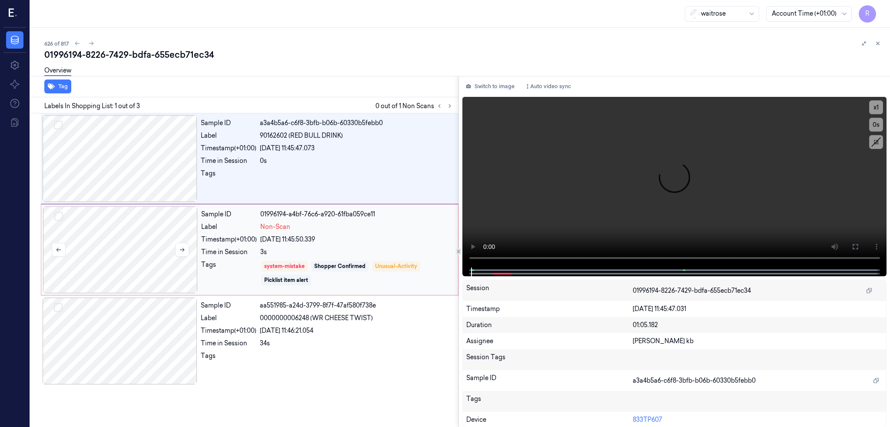
click at [108, 246] on div at bounding box center [120, 249] width 155 height 87
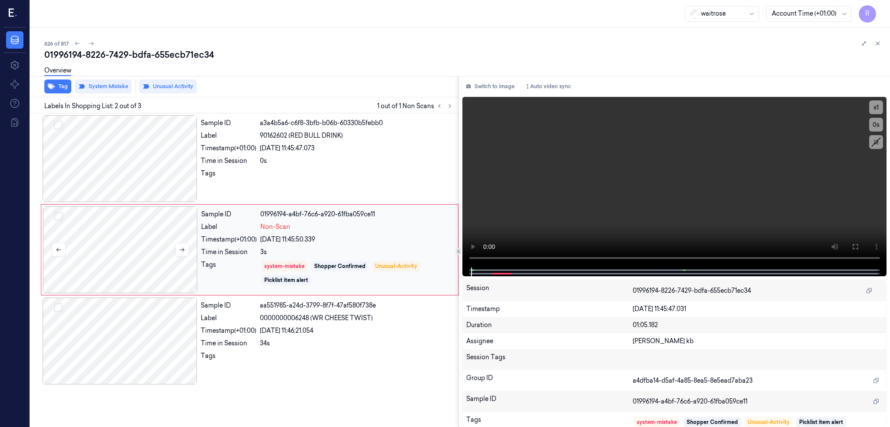
click at [108, 246] on div at bounding box center [120, 249] width 155 height 87
click at [93, 141] on div at bounding box center [120, 158] width 155 height 87
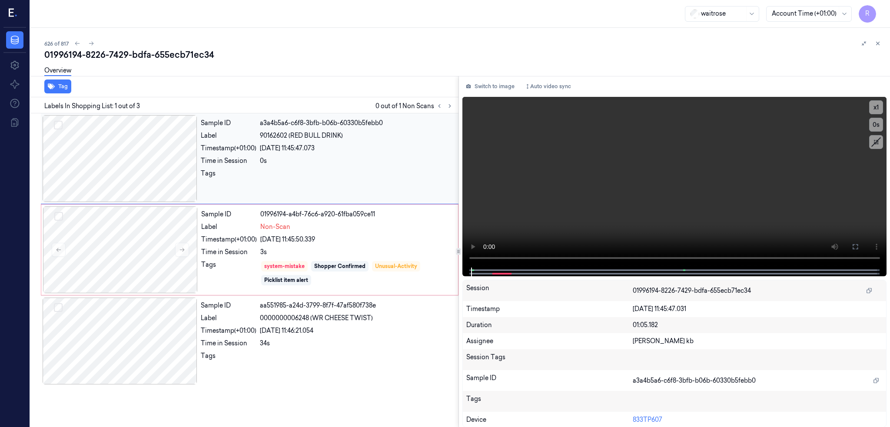
click at [115, 180] on div at bounding box center [120, 158] width 155 height 87
click at [116, 180] on div at bounding box center [120, 158] width 155 height 87
click at [856, 244] on icon at bounding box center [855, 246] width 7 height 7
click at [856, 244] on icon at bounding box center [855, 246] width 5 height 5
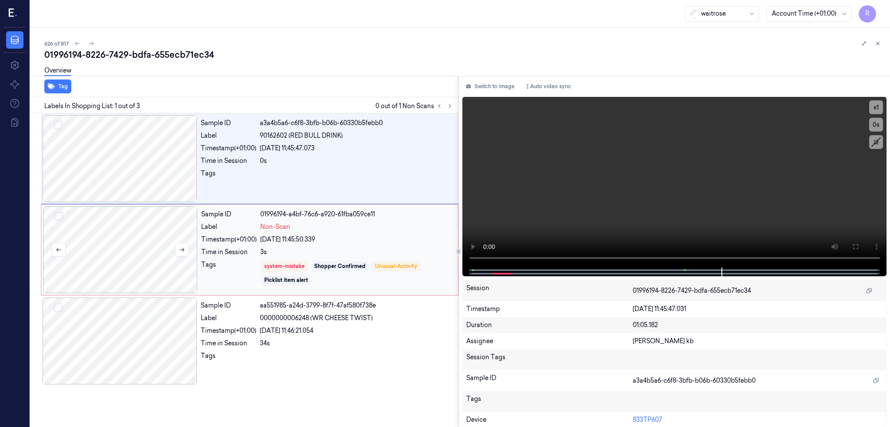
click at [131, 233] on div at bounding box center [120, 249] width 155 height 87
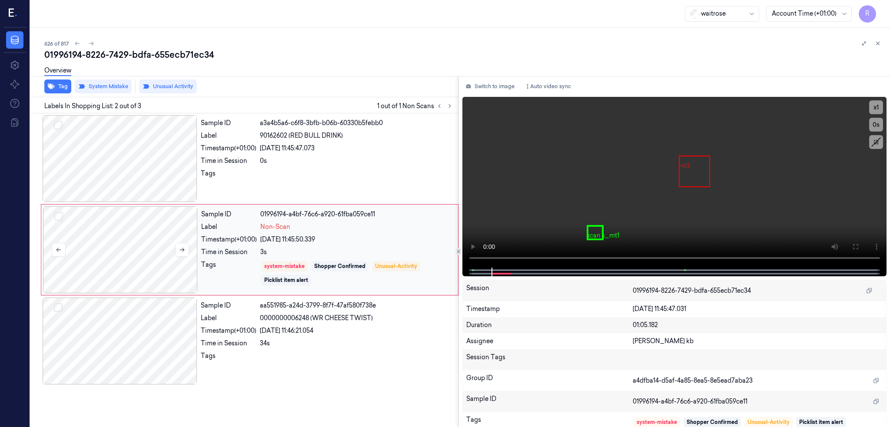
click at [107, 239] on div at bounding box center [120, 249] width 155 height 87
click at [118, 330] on div at bounding box center [120, 341] width 155 height 87
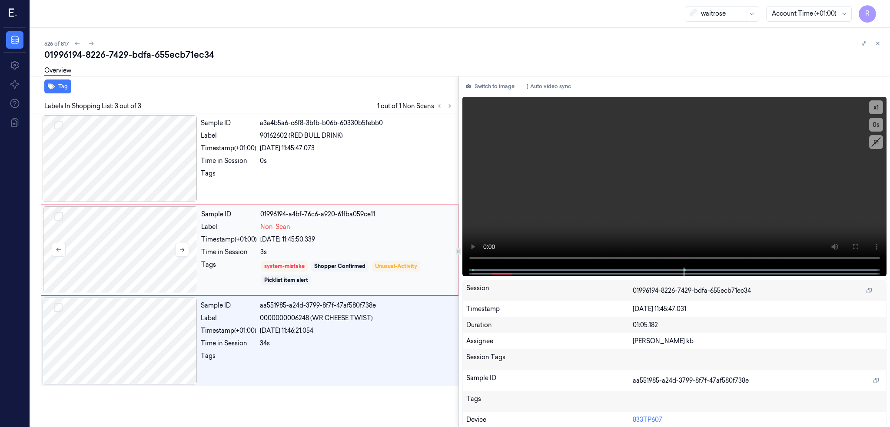
click at [110, 258] on div at bounding box center [120, 249] width 155 height 87
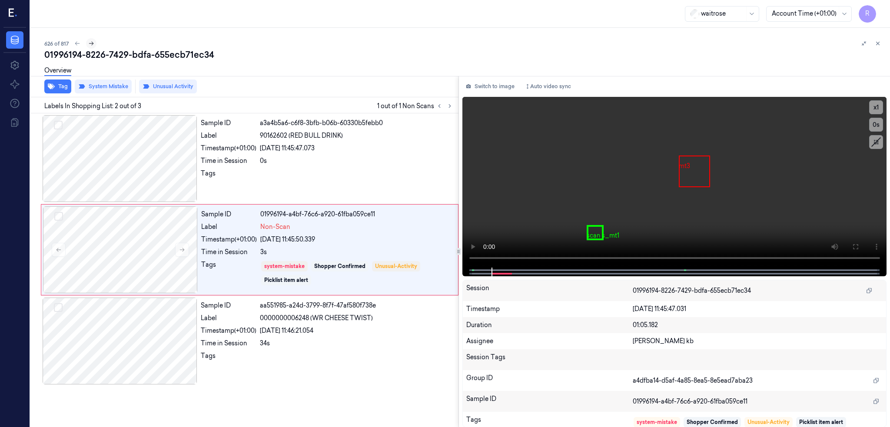
click at [89, 44] on icon at bounding box center [91, 44] width 5 height 4
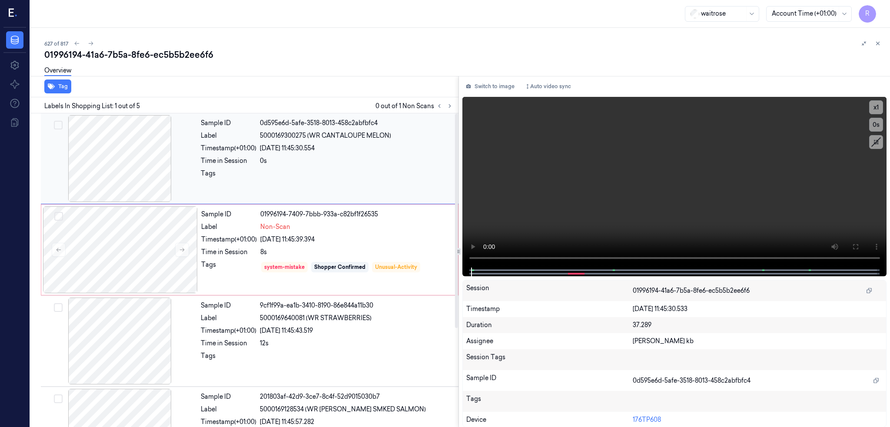
click at [133, 171] on div at bounding box center [120, 158] width 155 height 87
click at [859, 250] on button at bounding box center [856, 247] width 14 height 14
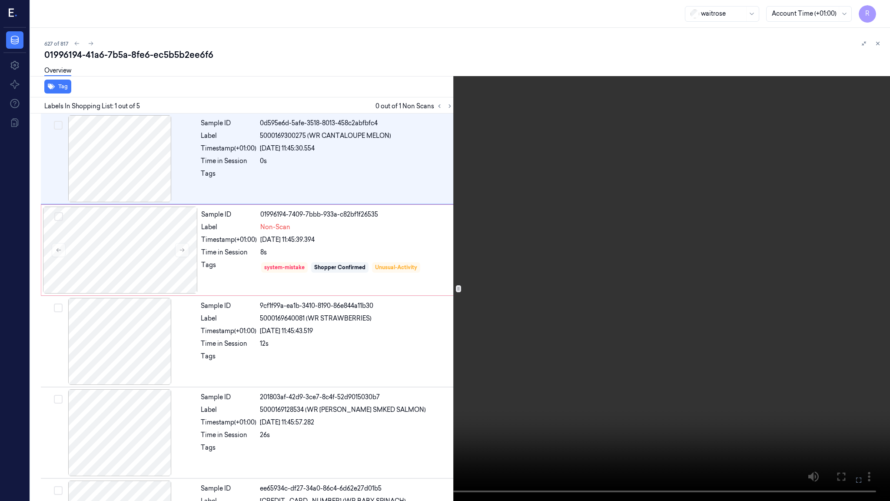
click at [363, 426] on video at bounding box center [445, 250] width 890 height 501
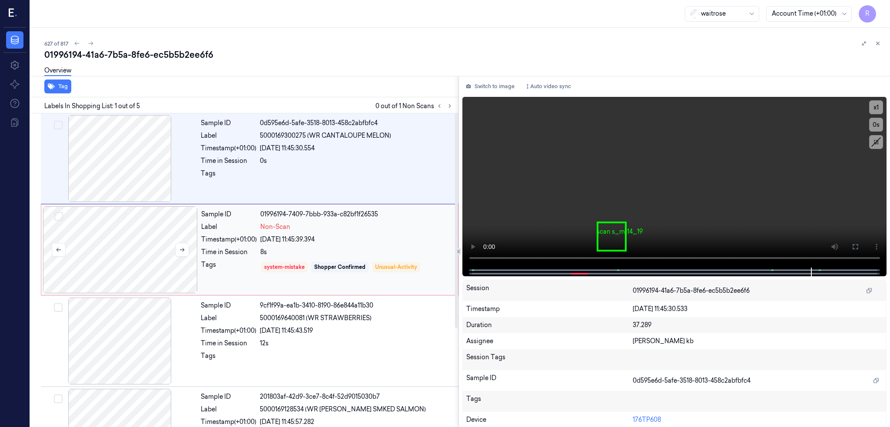
click at [137, 253] on div at bounding box center [120, 249] width 155 height 87
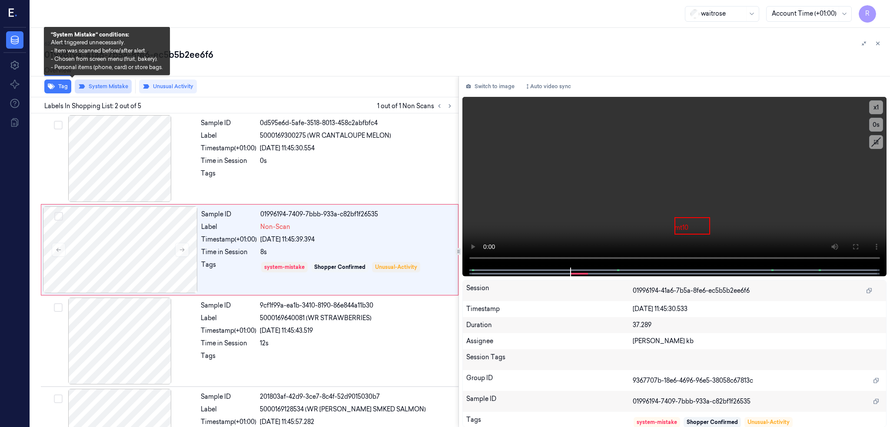
click at [89, 89] on button "System Mistake" at bounding box center [103, 87] width 57 height 14
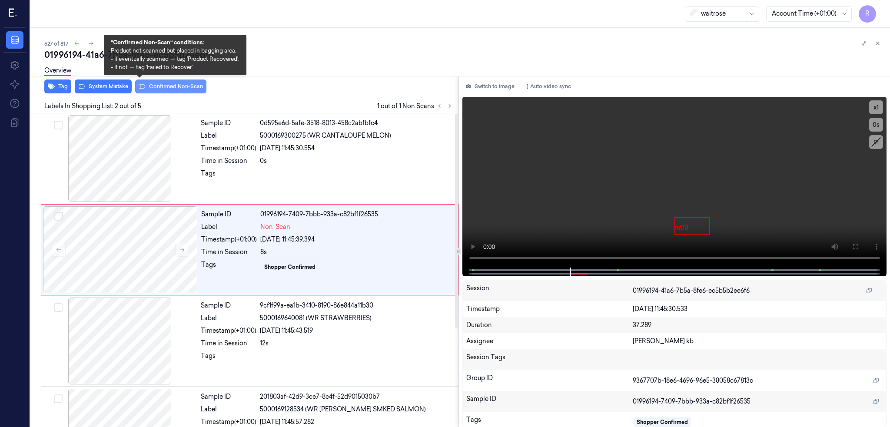
click at [140, 89] on button "Confirmed Non-Scan" at bounding box center [170, 87] width 71 height 14
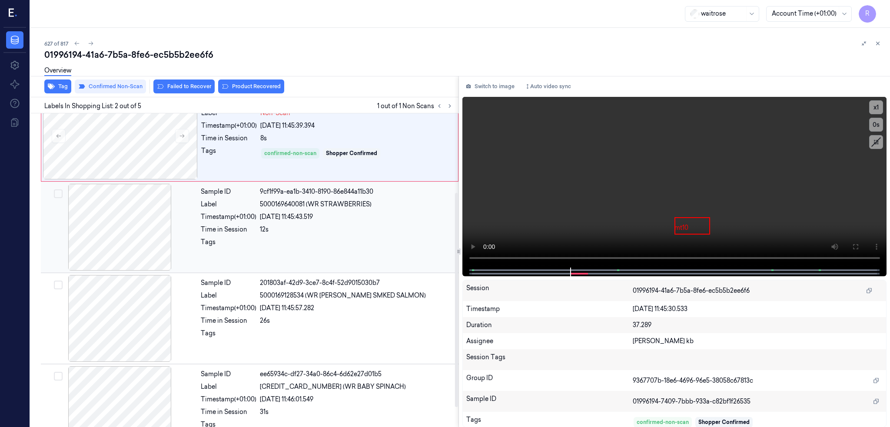
scroll to position [116, 0]
click at [218, 91] on button "Product Recovered" at bounding box center [251, 87] width 66 height 14
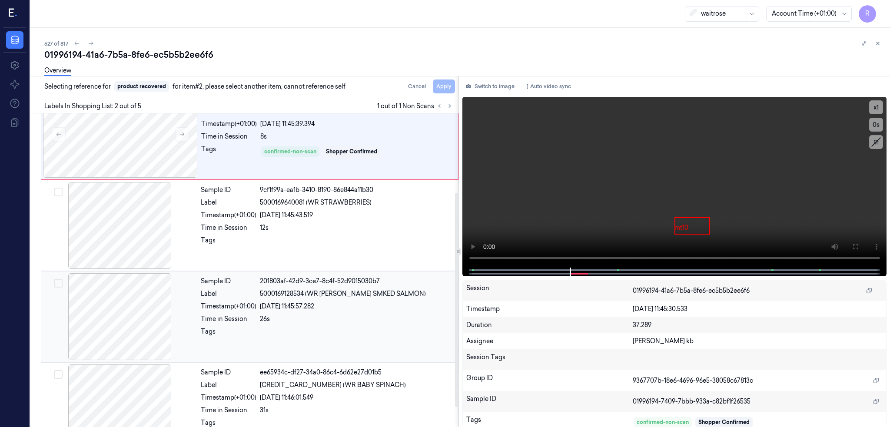
click at [102, 329] on div at bounding box center [120, 316] width 155 height 87
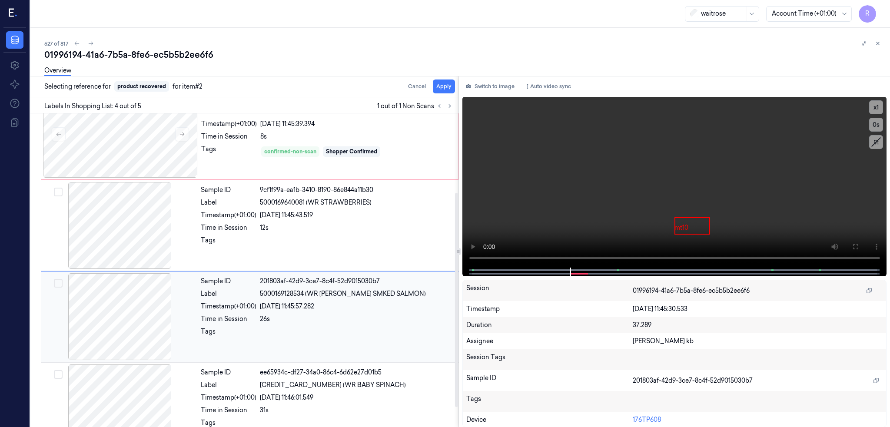
scroll to position [145, 0]
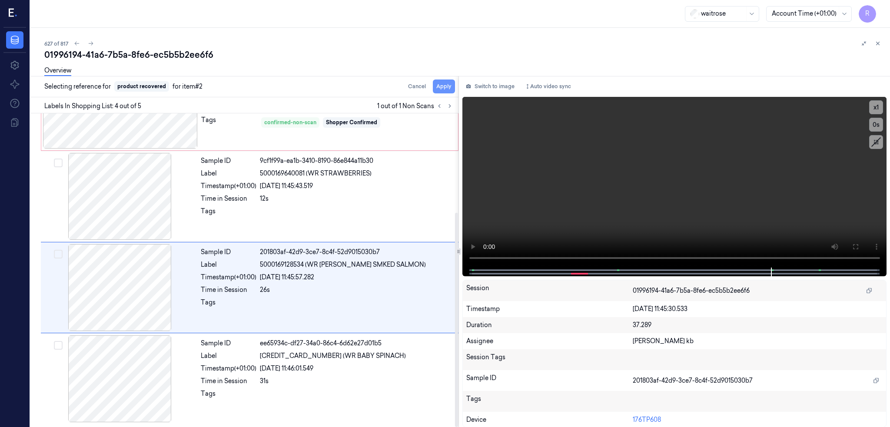
click at [433, 89] on button "Apply" at bounding box center [444, 87] width 22 height 14
click at [112, 54] on div "01996194-41a6-7b5a-8fe6-ec5b5b2ee6f6" at bounding box center [463, 55] width 839 height 12
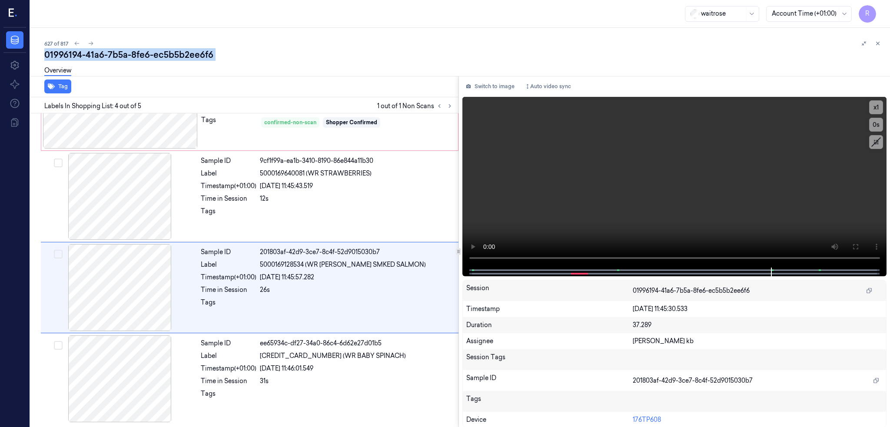
click at [112, 54] on div "01996194-41a6-7b5a-8fe6-ec5b5b2ee6f6" at bounding box center [463, 55] width 839 height 12
copy div "8fe6"
click at [223, 58] on div "01996194-41a6-7b5a-8fe6-ec5b5b2ee6f6" at bounding box center [463, 55] width 839 height 12
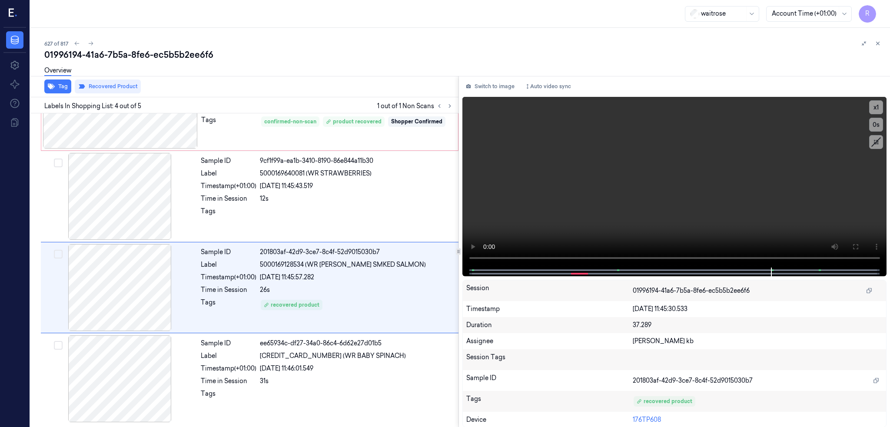
click at [116, 53] on div "01996194-41a6-7b5a-8fe6-ec5b5b2ee6f6" at bounding box center [463, 55] width 839 height 12
copy div "-"
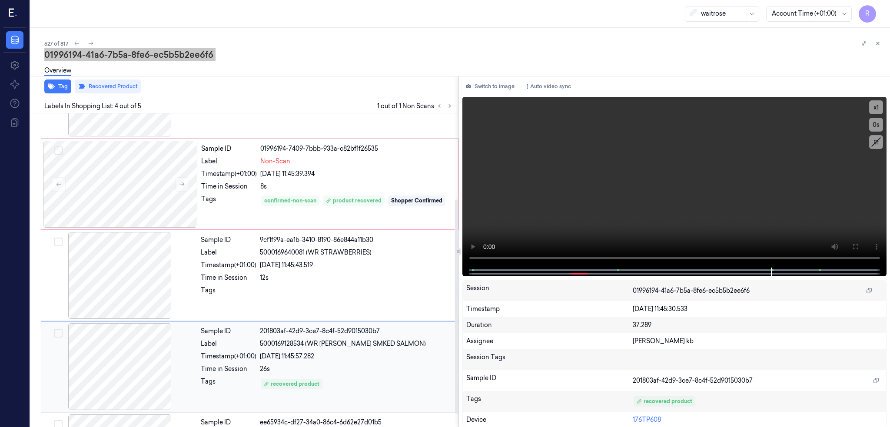
scroll to position [0, 0]
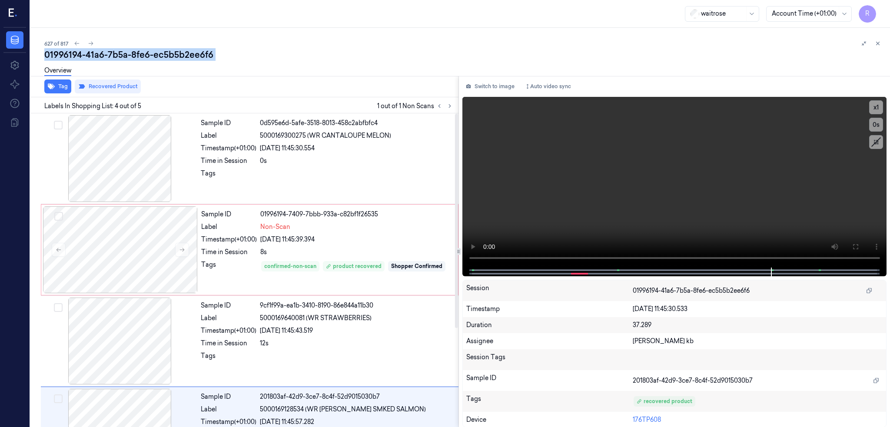
click at [122, 51] on div "01996194-41a6-7b5a-8fe6-ec5b5b2ee6f6" at bounding box center [463, 55] width 839 height 12
click at [88, 43] on icon at bounding box center [91, 43] width 6 height 6
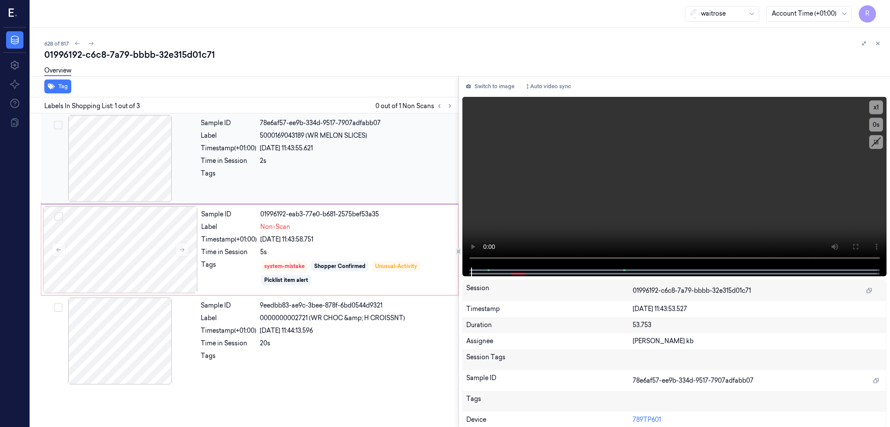
click at [93, 183] on div at bounding box center [120, 158] width 155 height 87
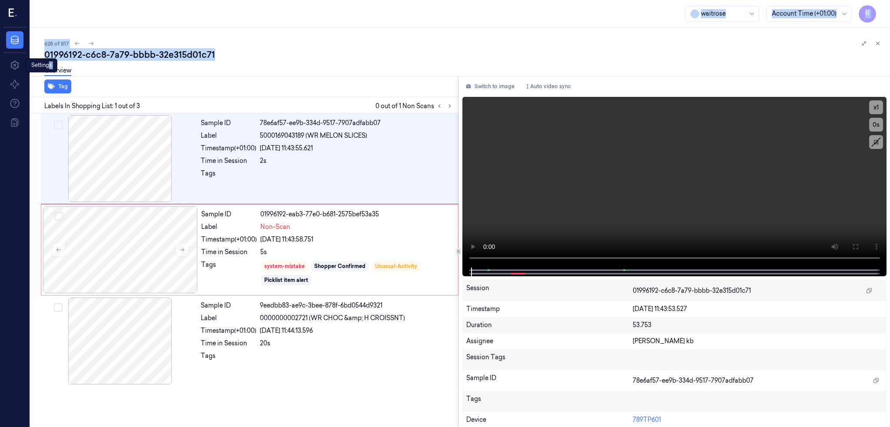
drag, startPoint x: 193, startPoint y: 54, endPoint x: 47, endPoint y: 65, distance: 146.5
click at [47, 65] on div "R Data Settings Settings Settings About Support Documentation waitrose Account …" at bounding box center [445, 213] width 890 height 427
click at [134, 54] on div "01996192-c6c8-7a79-bbbb-32e315d01c71" at bounding box center [463, 55] width 839 height 12
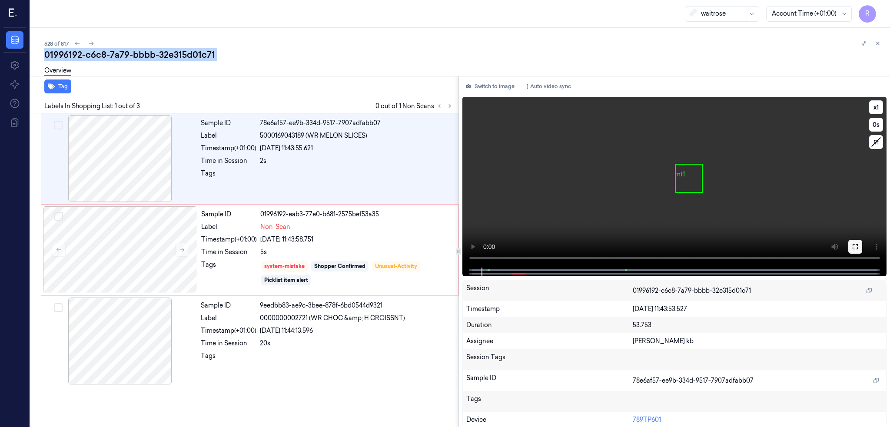
click at [857, 246] on icon at bounding box center [855, 246] width 7 height 7
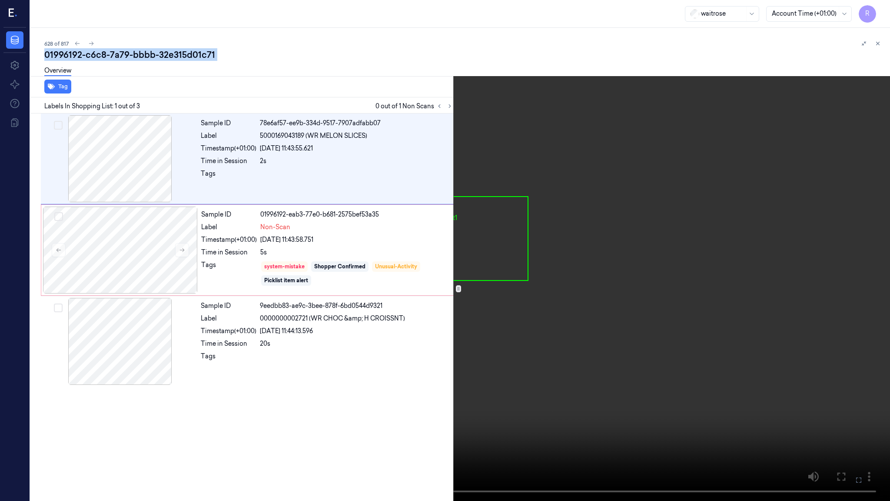
click at [184, 371] on video at bounding box center [445, 250] width 890 height 501
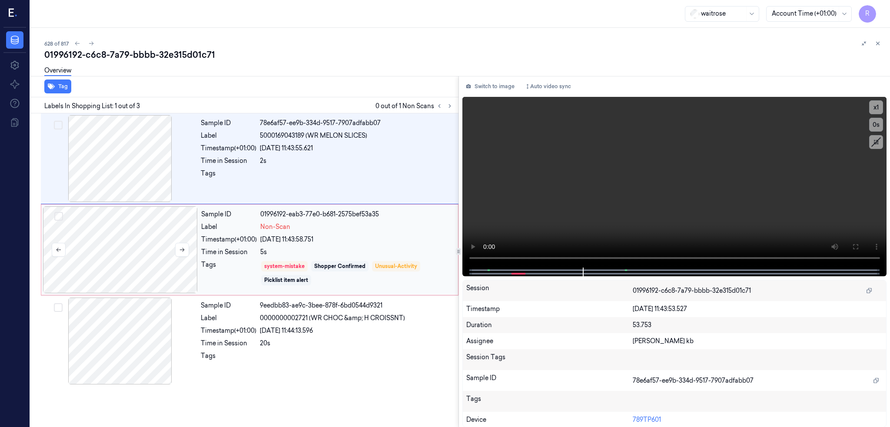
click at [120, 251] on div at bounding box center [120, 249] width 155 height 87
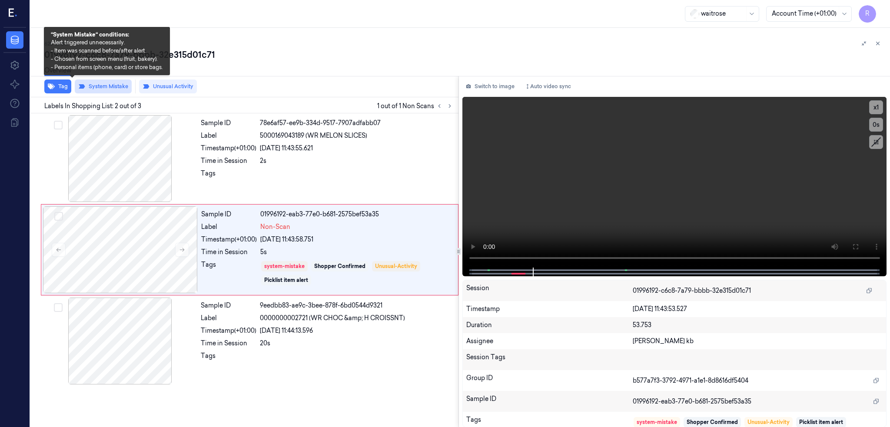
click at [75, 86] on button "System Mistake" at bounding box center [103, 87] width 57 height 14
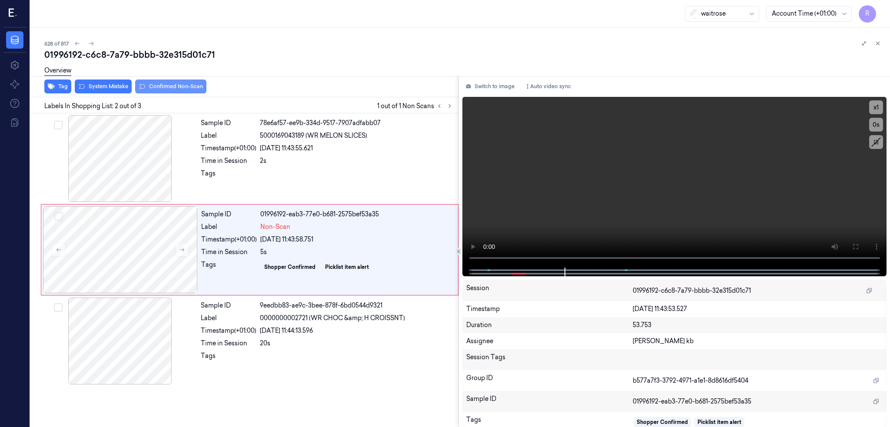
click at [156, 84] on button "Confirmed Non-Scan" at bounding box center [170, 87] width 71 height 14
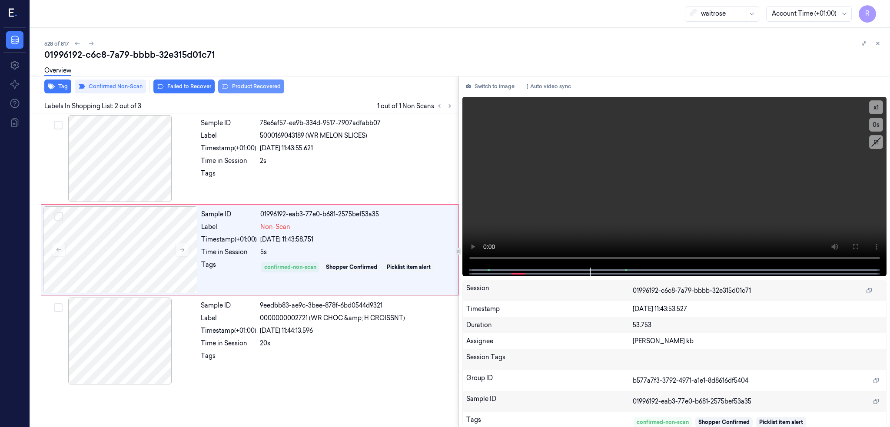
click at [218, 92] on button "Product Recovered" at bounding box center [251, 87] width 66 height 14
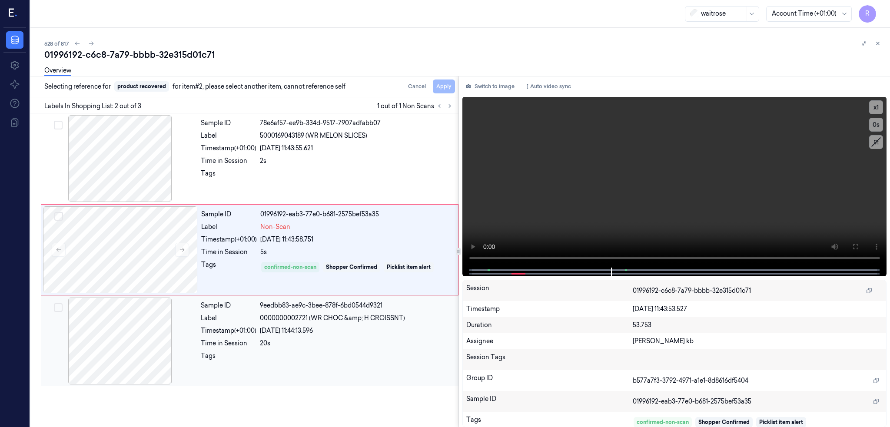
click at [114, 338] on div at bounding box center [120, 341] width 155 height 87
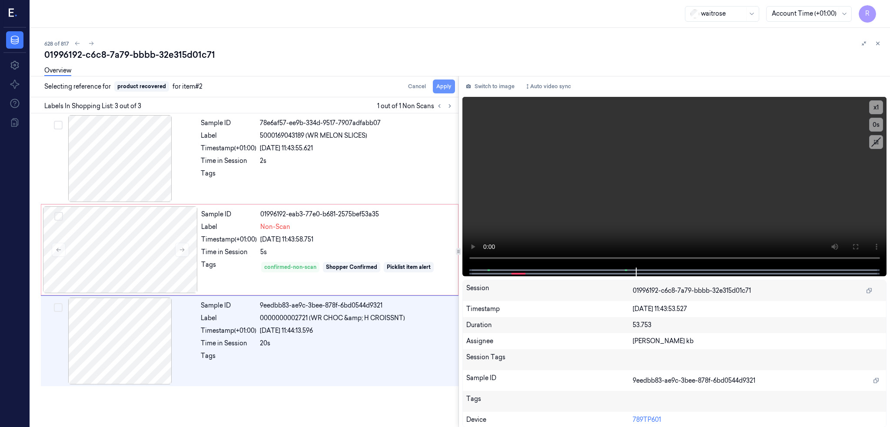
click at [433, 87] on button "Apply" at bounding box center [444, 87] width 22 height 14
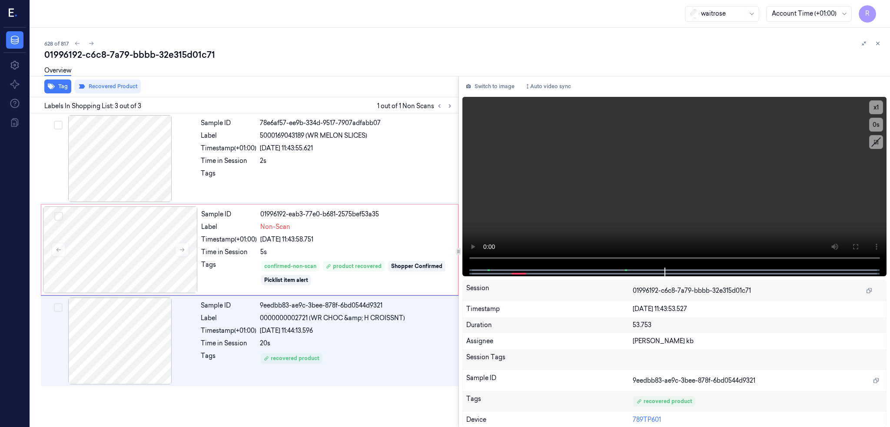
click at [127, 53] on div "01996192-c6c8-7a79-bbbb-32e315d01c71" at bounding box center [463, 55] width 839 height 12
copy div "32e315d01c71"
click at [97, 250] on div at bounding box center [120, 249] width 155 height 87
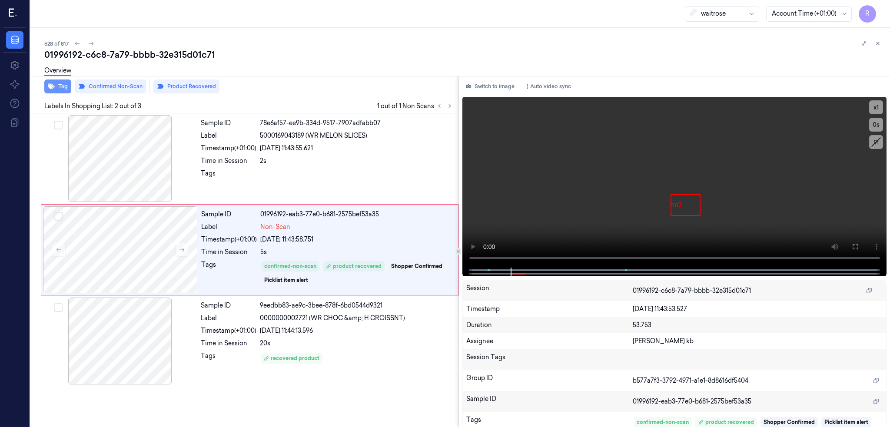
click at [44, 88] on button "Tag" at bounding box center [57, 87] width 27 height 14
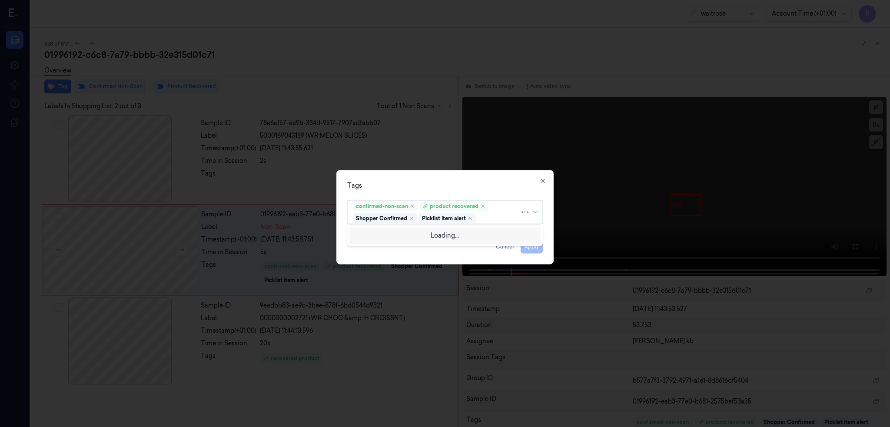
click at [469, 222] on div "Picklist item alert" at bounding box center [447, 218] width 57 height 10
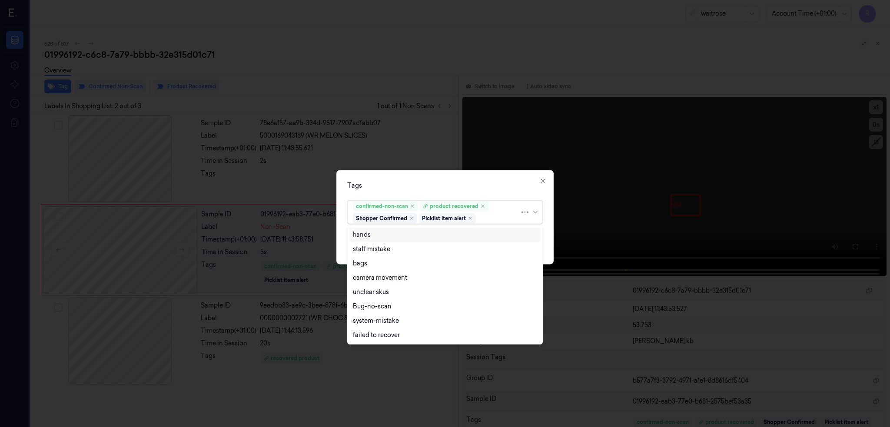
click at [473, 219] on icon "Remove ,Picklist item alert" at bounding box center [470, 218] width 5 height 5
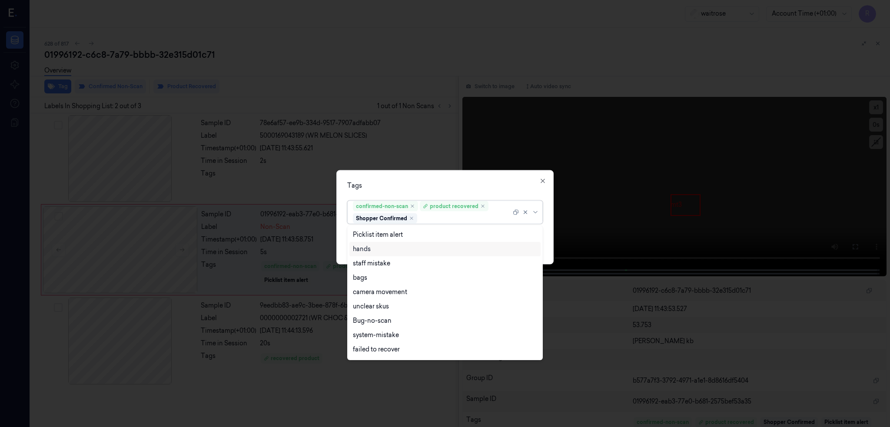
click at [456, 185] on div "Tags" at bounding box center [445, 185] width 196 height 9
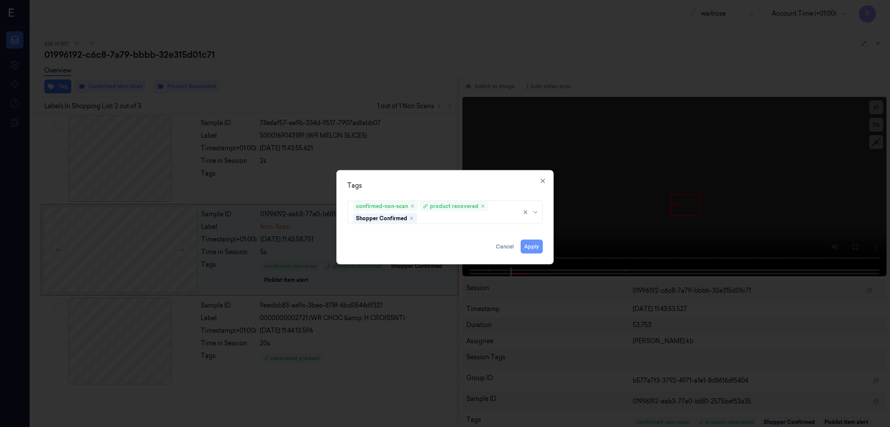
click at [535, 246] on button "Apply" at bounding box center [532, 247] width 22 height 14
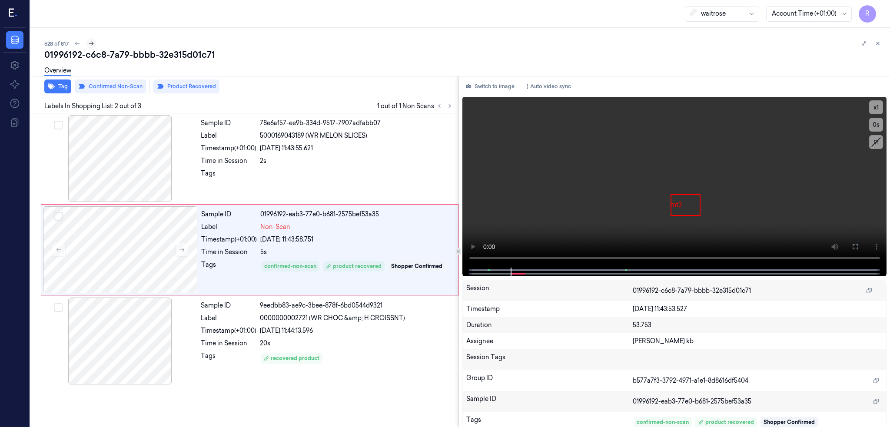
click at [88, 44] on icon at bounding box center [91, 43] width 6 height 6
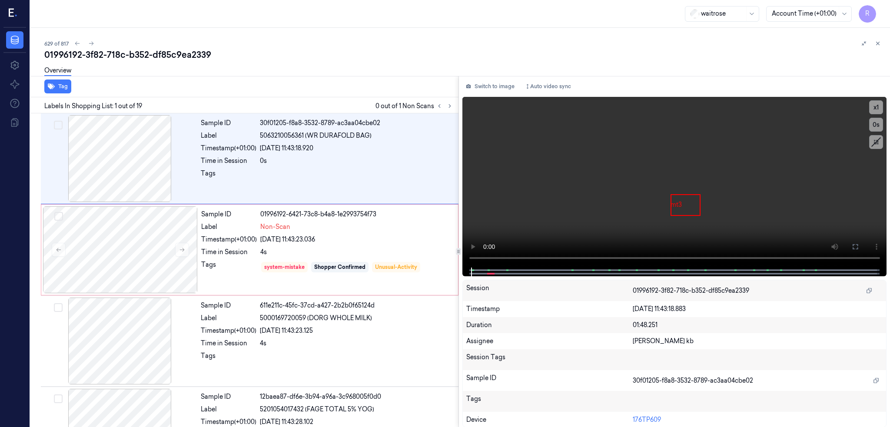
click at [84, 47] on div "629 of 817" at bounding box center [463, 43] width 839 height 10
click at [87, 59] on div "01996192-3f82-718c-b352-df85c9ea2339" at bounding box center [463, 55] width 839 height 12
click at [81, 163] on div at bounding box center [120, 158] width 155 height 87
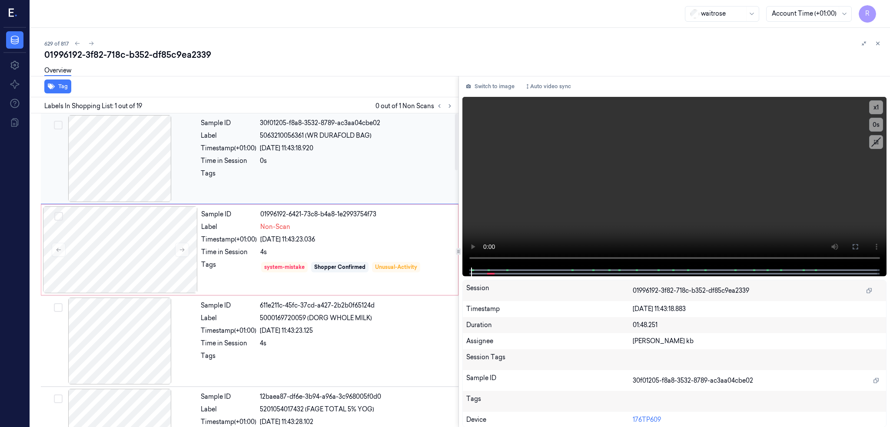
click at [81, 163] on div at bounding box center [120, 158] width 155 height 87
click at [850, 247] on button at bounding box center [856, 247] width 14 height 14
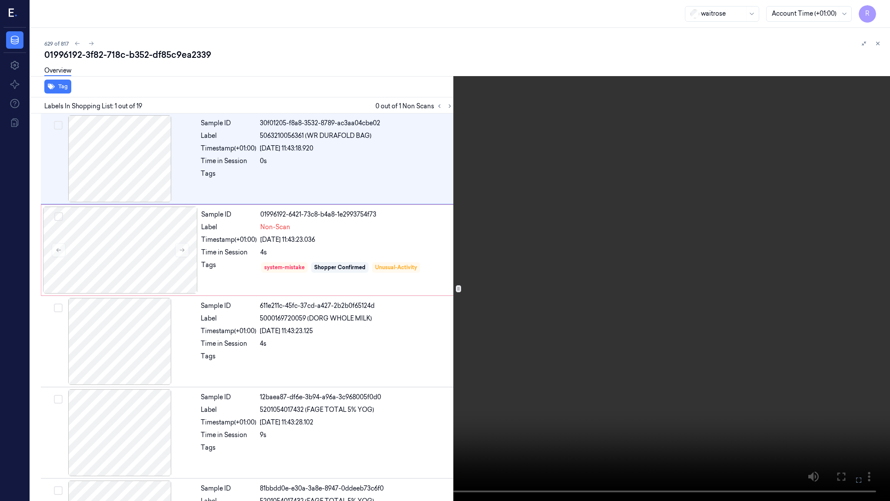
click at [84, 427] on video at bounding box center [445, 250] width 890 height 501
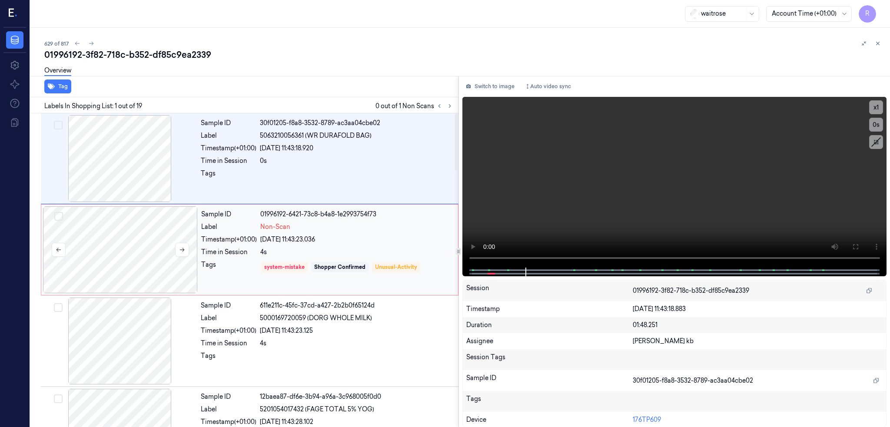
click at [99, 253] on div at bounding box center [120, 249] width 155 height 87
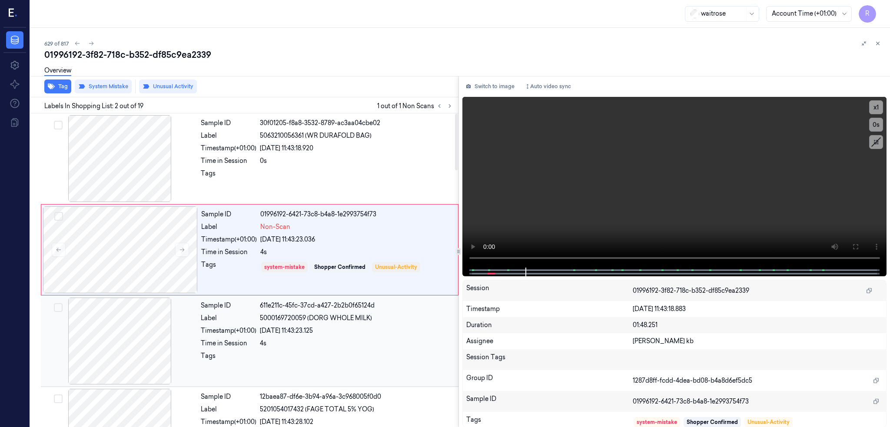
click at [100, 316] on div at bounding box center [120, 341] width 155 height 87
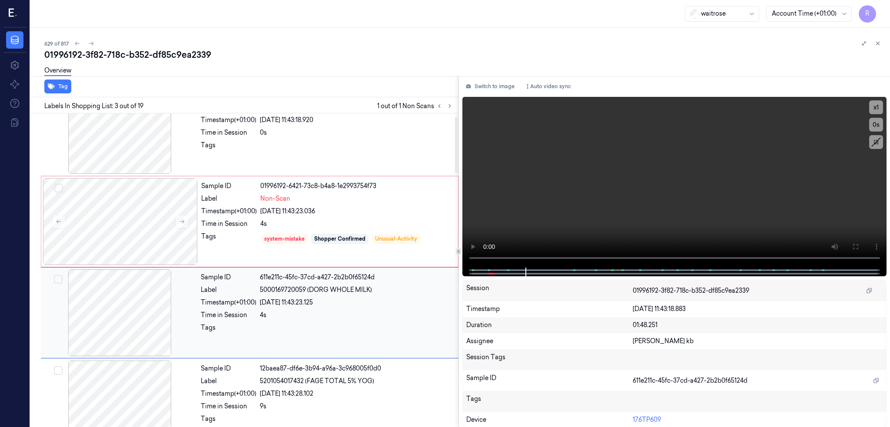
scroll to position [12, 0]
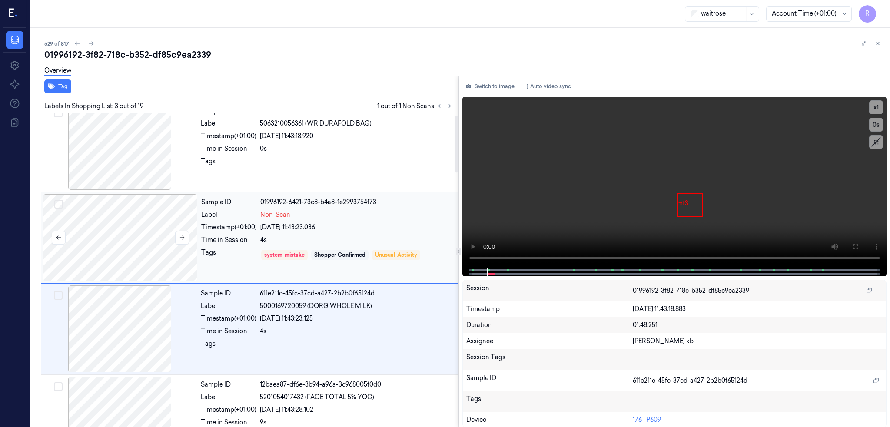
click at [89, 249] on div at bounding box center [120, 237] width 155 height 87
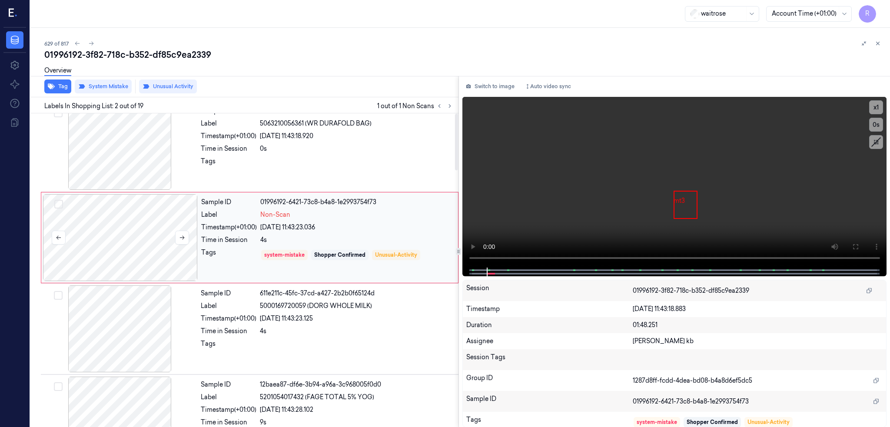
scroll to position [0, 0]
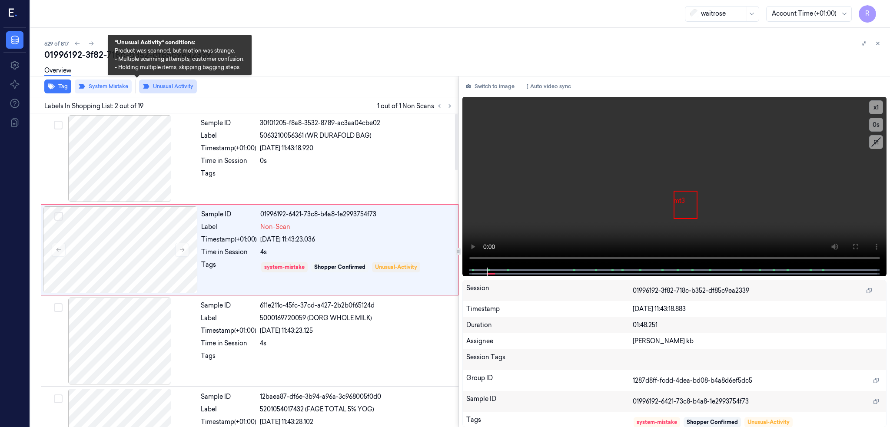
click at [145, 85] on button "Unusual Activity" at bounding box center [168, 87] width 58 height 14
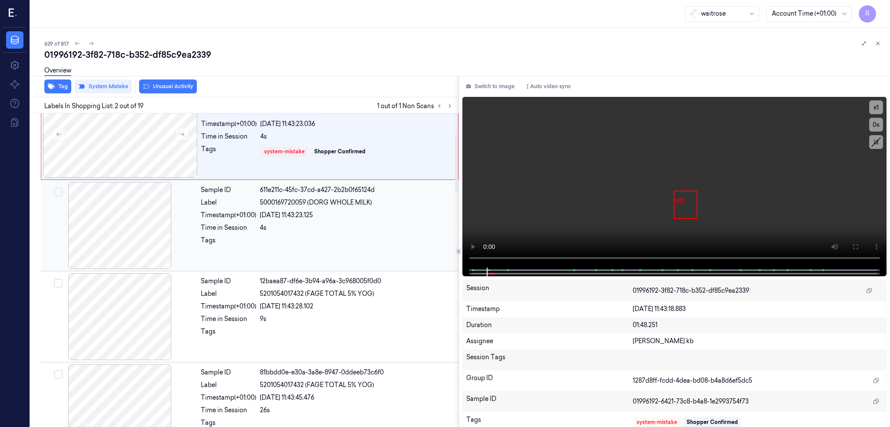
click at [95, 232] on div at bounding box center [120, 225] width 155 height 87
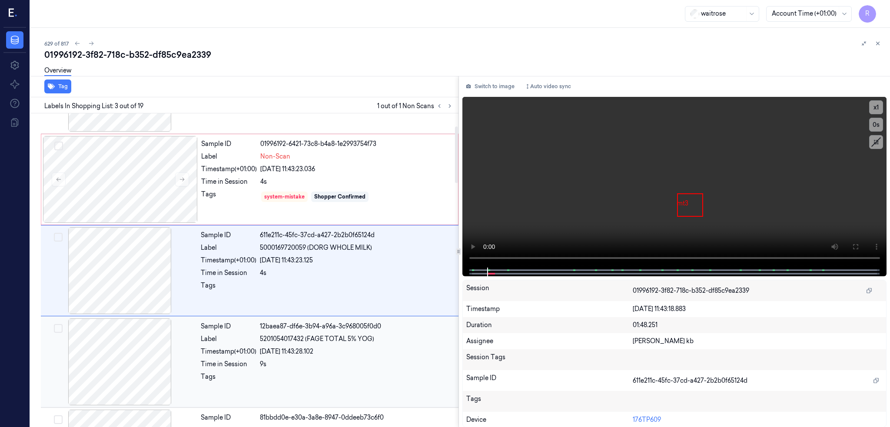
click at [94, 346] on div at bounding box center [120, 362] width 155 height 87
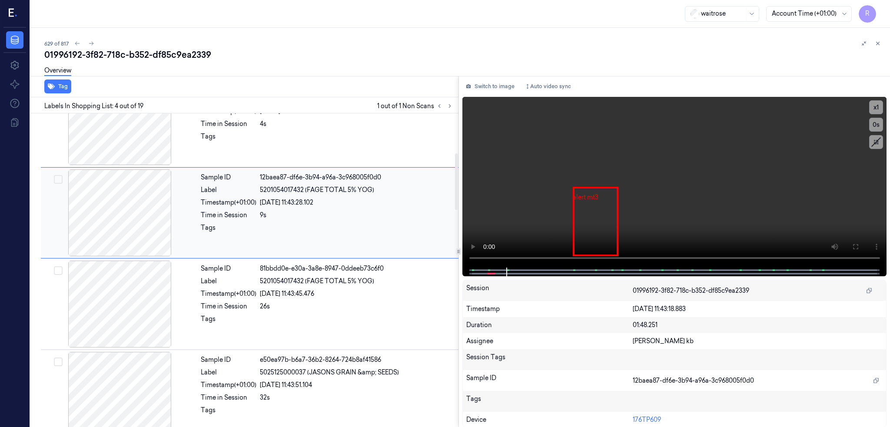
click at [94, 346] on div at bounding box center [120, 304] width 155 height 87
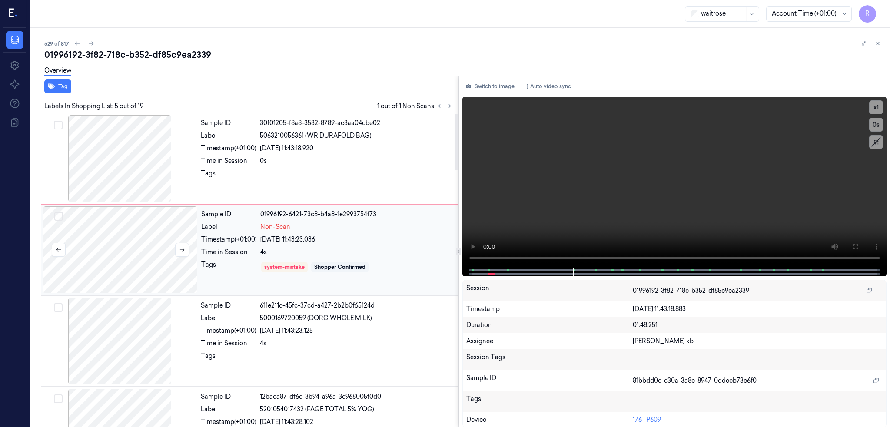
click at [79, 258] on div at bounding box center [120, 249] width 155 height 87
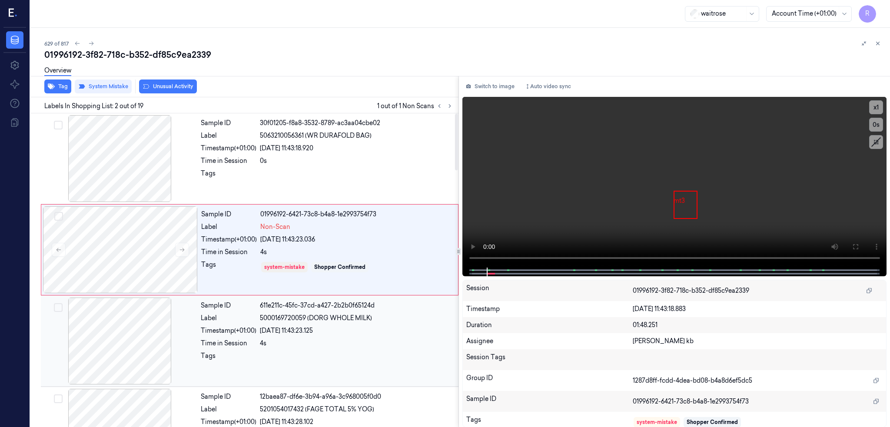
click at [101, 357] on div at bounding box center [120, 341] width 155 height 87
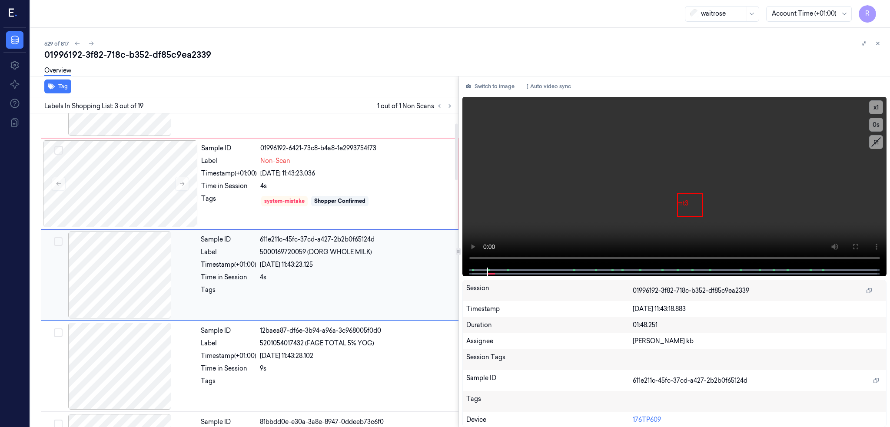
scroll to position [70, 0]
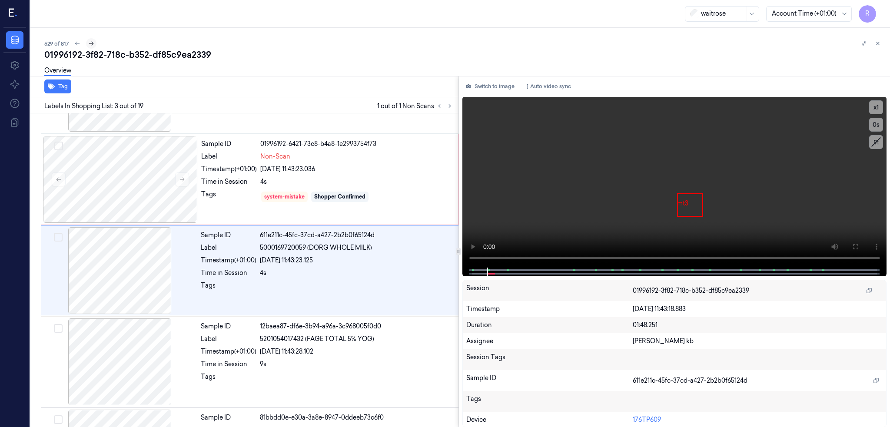
click at [88, 42] on icon at bounding box center [91, 43] width 6 height 6
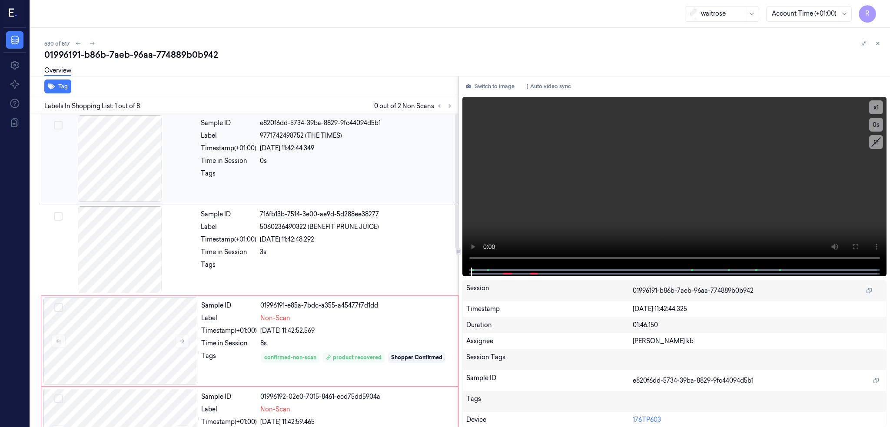
click at [87, 150] on div at bounding box center [120, 158] width 155 height 87
click at [854, 243] on icon at bounding box center [855, 246] width 7 height 7
click at [110, 179] on div at bounding box center [120, 158] width 155 height 87
click at [96, 253] on div at bounding box center [120, 249] width 155 height 87
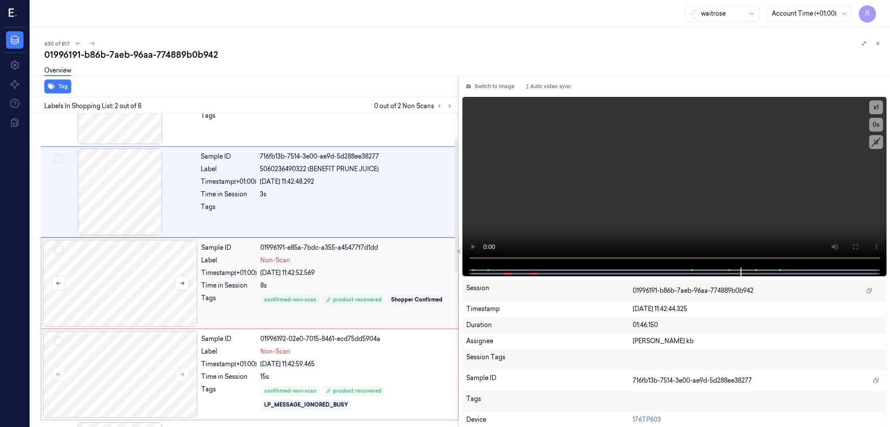
click at [99, 280] on div at bounding box center [120, 283] width 155 height 87
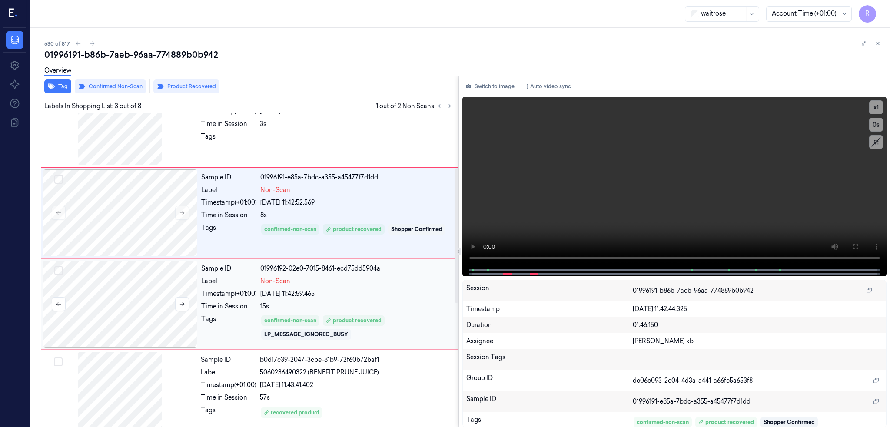
click at [100, 285] on div at bounding box center [120, 304] width 155 height 87
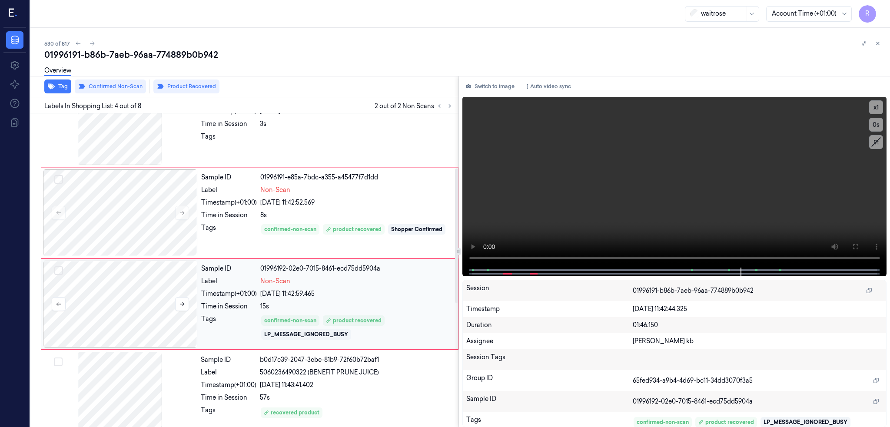
scroll to position [162, 0]
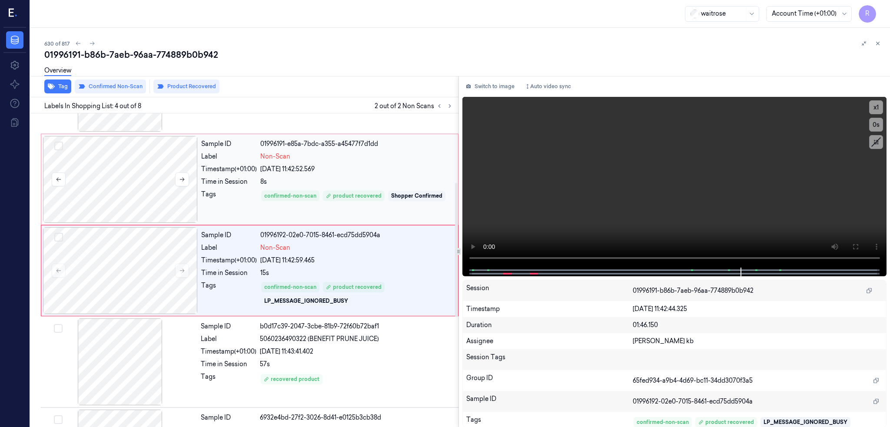
click at [91, 192] on div at bounding box center [120, 179] width 155 height 87
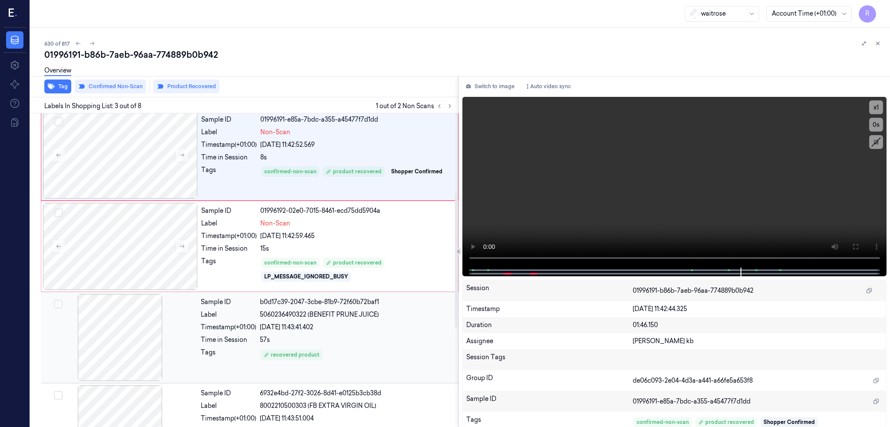
click at [101, 336] on div at bounding box center [120, 337] width 155 height 87
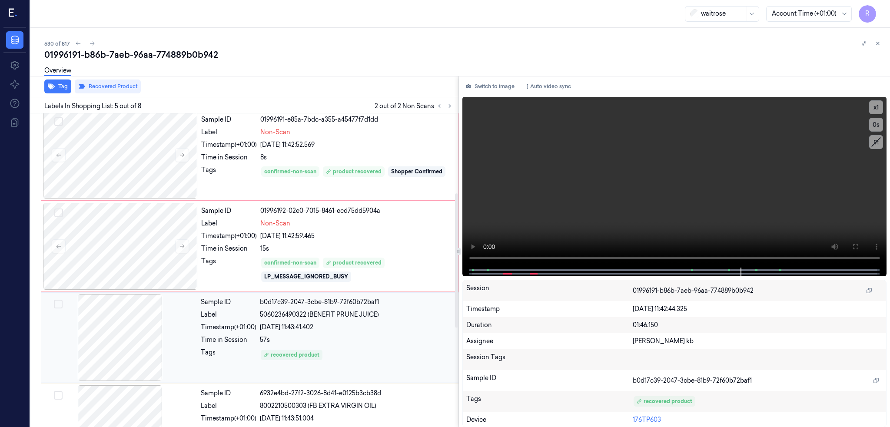
scroll to position [253, 0]
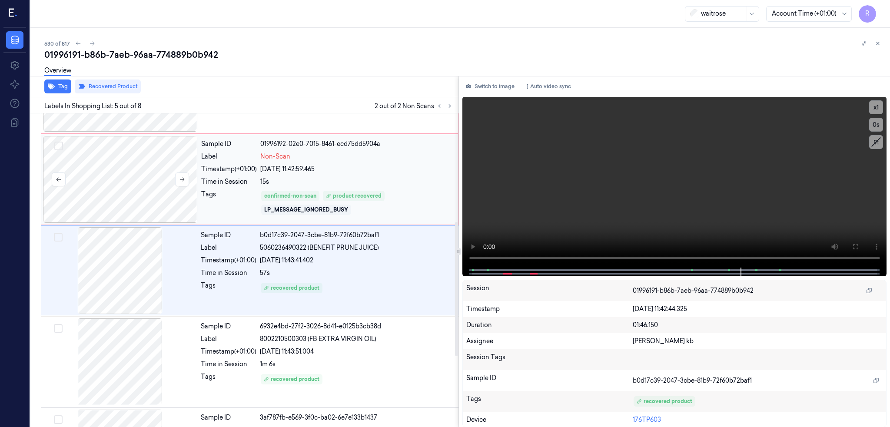
click at [110, 211] on div at bounding box center [120, 179] width 155 height 87
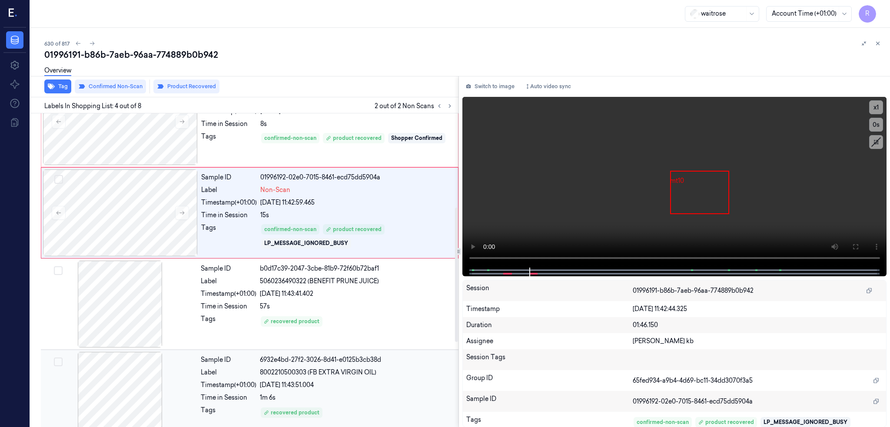
click at [101, 415] on div at bounding box center [120, 395] width 155 height 87
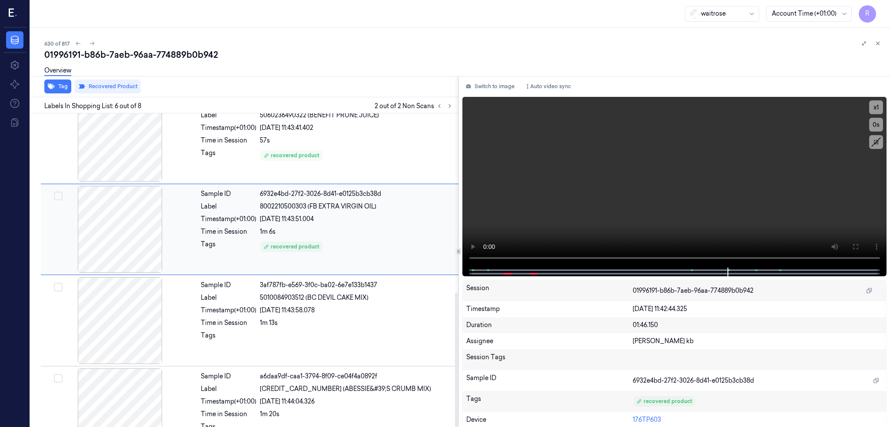
scroll to position [419, 0]
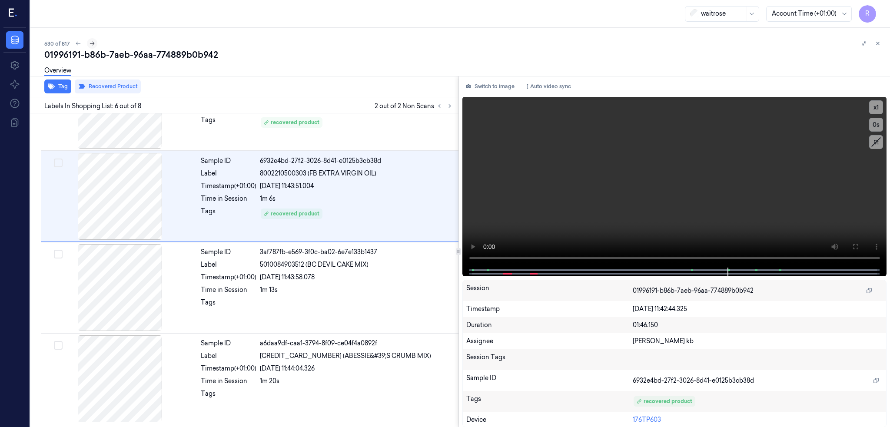
click at [89, 46] on icon at bounding box center [92, 43] width 6 height 6
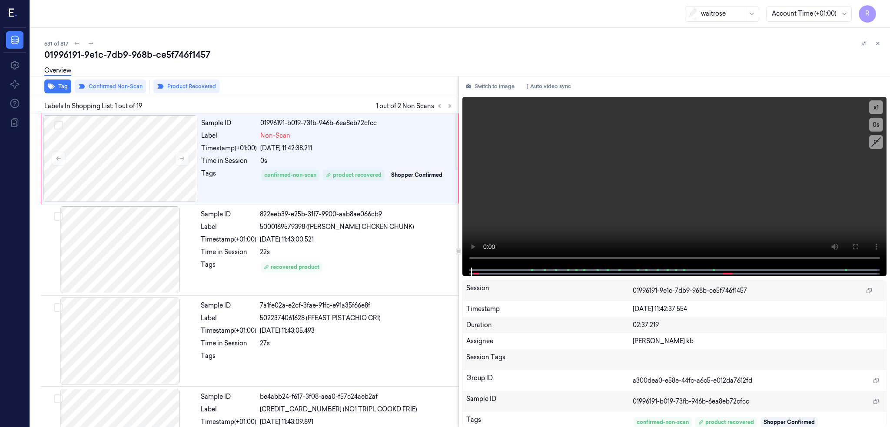
click at [84, 49] on div "01996191-9e1c-7db9-968b-ce5f746f1457" at bounding box center [463, 55] width 839 height 12
copy div "7db9"
click at [132, 156] on div at bounding box center [120, 158] width 155 height 87
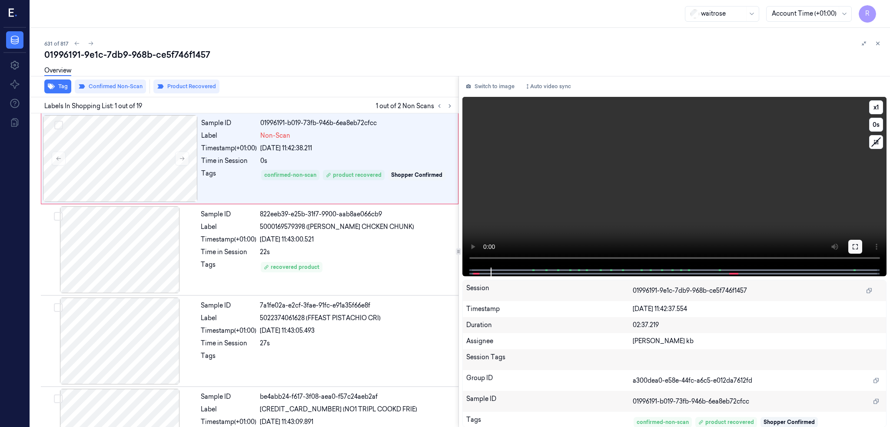
click at [857, 245] on icon at bounding box center [855, 246] width 7 height 7
click at [112, 179] on div at bounding box center [120, 158] width 155 height 87
click at [111, 246] on div at bounding box center [120, 249] width 155 height 87
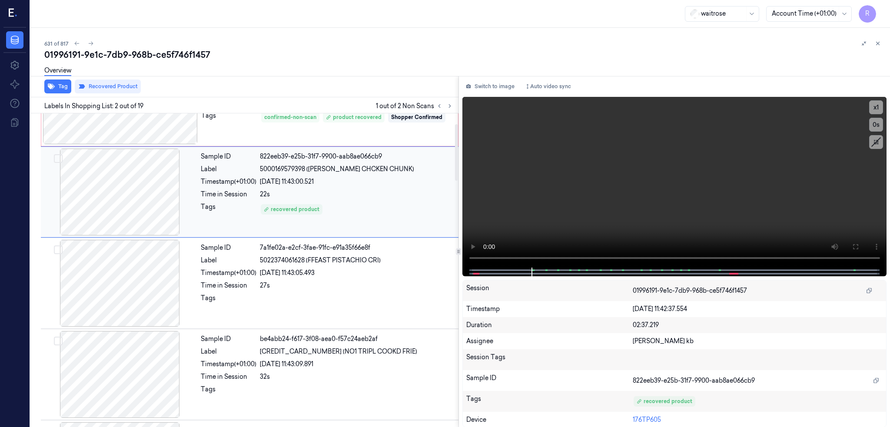
click at [120, 193] on div at bounding box center [120, 192] width 155 height 87
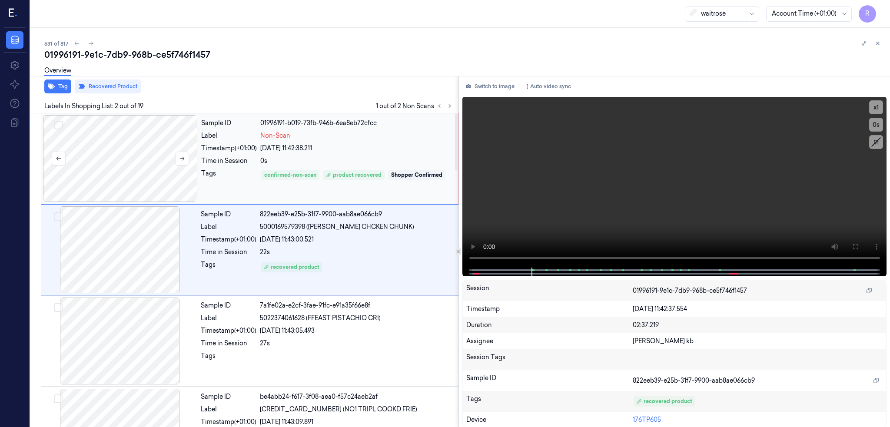
click at [119, 193] on div at bounding box center [120, 158] width 155 height 87
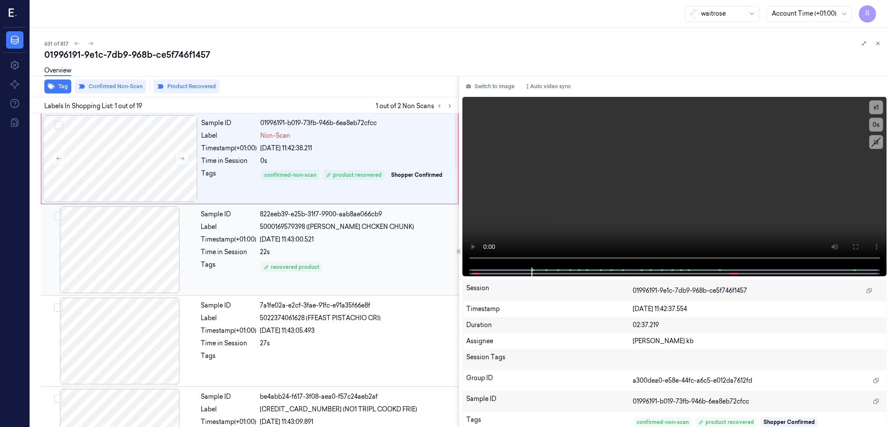
click at [107, 253] on div at bounding box center [120, 249] width 155 height 87
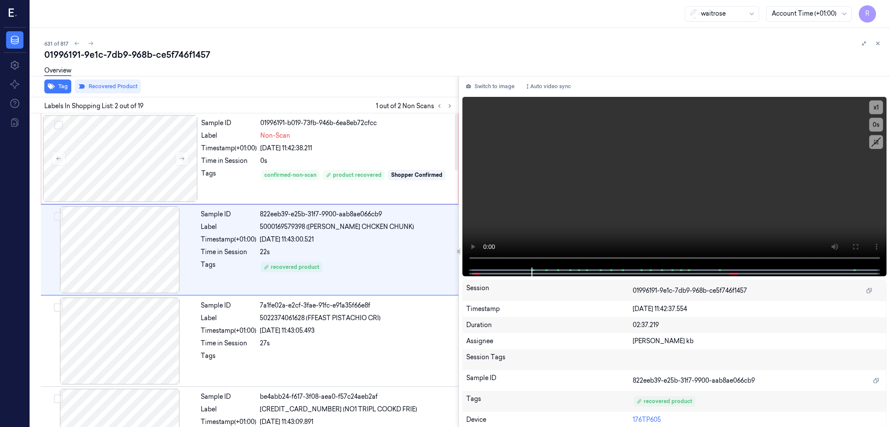
click at [151, 53] on div "01996191-9e1c-7db9-968b-ce5f746f1457" at bounding box center [463, 55] width 839 height 12
copy div "ce5f746f1457"
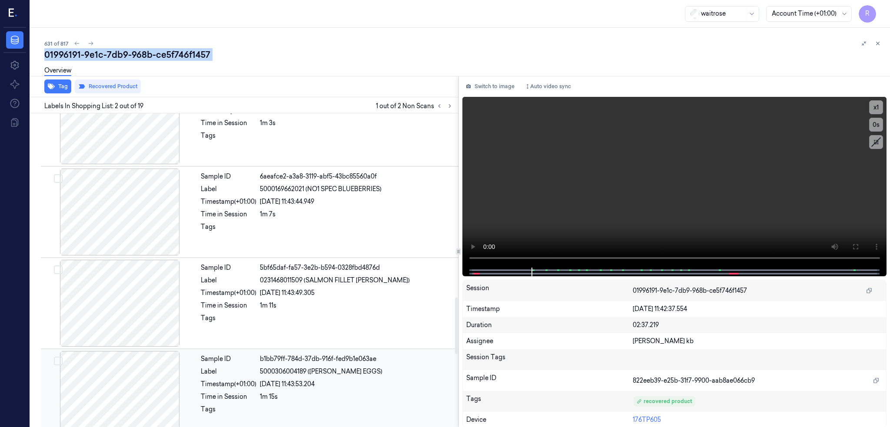
scroll to position [1043, 0]
click at [447, 106] on icon at bounding box center [450, 106] width 6 height 6
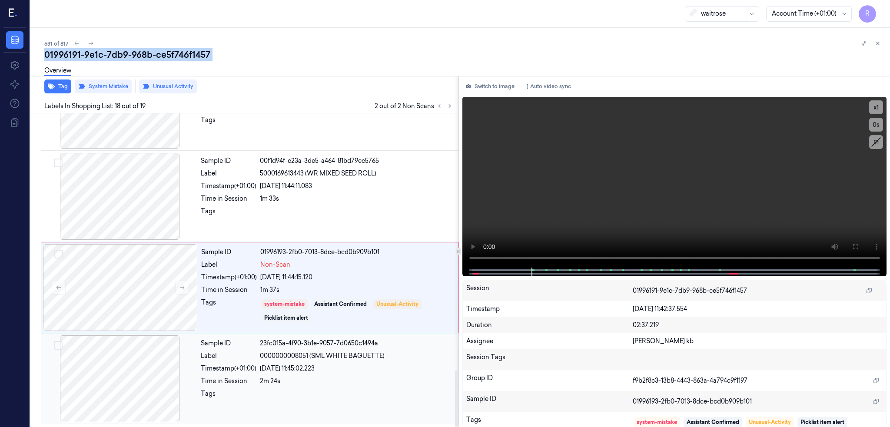
scroll to position [1424, 0]
click at [115, 286] on div at bounding box center [120, 287] width 155 height 87
click at [102, 199] on div at bounding box center [120, 196] width 155 height 87
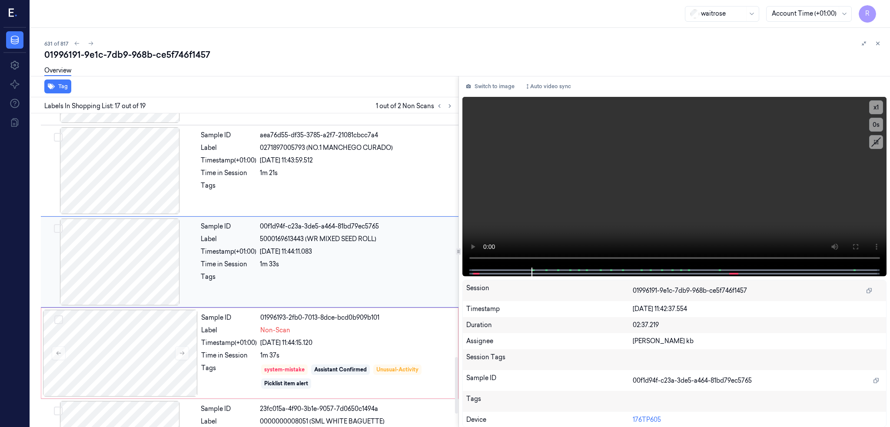
scroll to position [1349, 0]
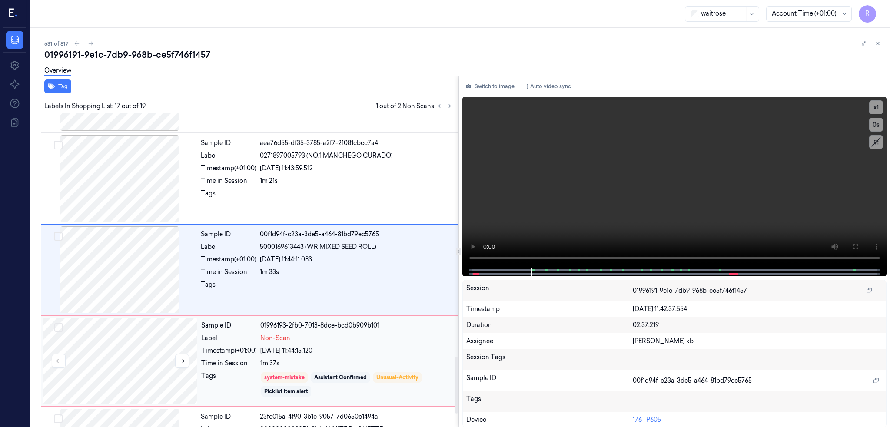
click at [108, 339] on div at bounding box center [120, 361] width 155 height 87
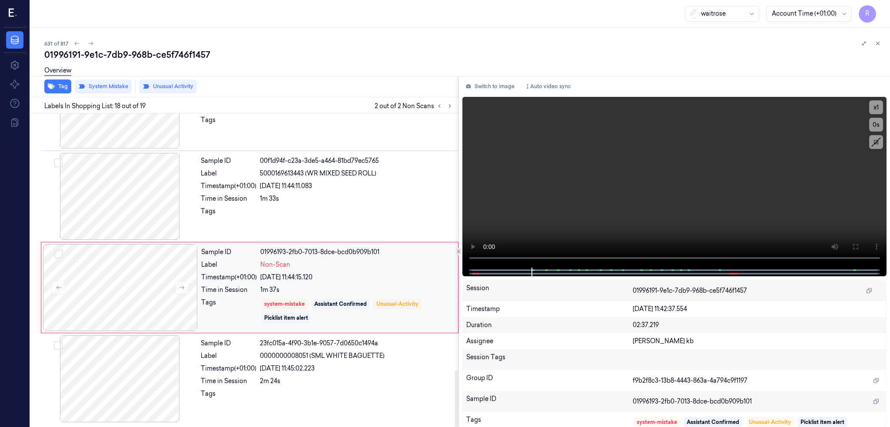
scroll to position [1423, 0]
click at [81, 217] on div at bounding box center [120, 196] width 155 height 87
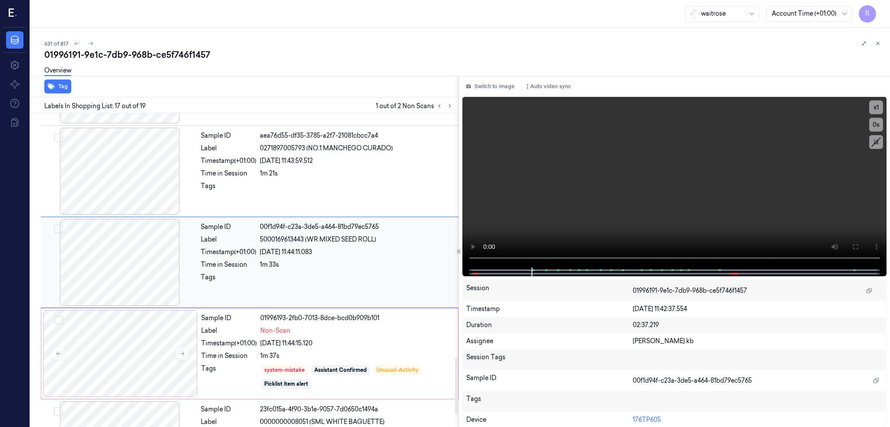
scroll to position [1349, 0]
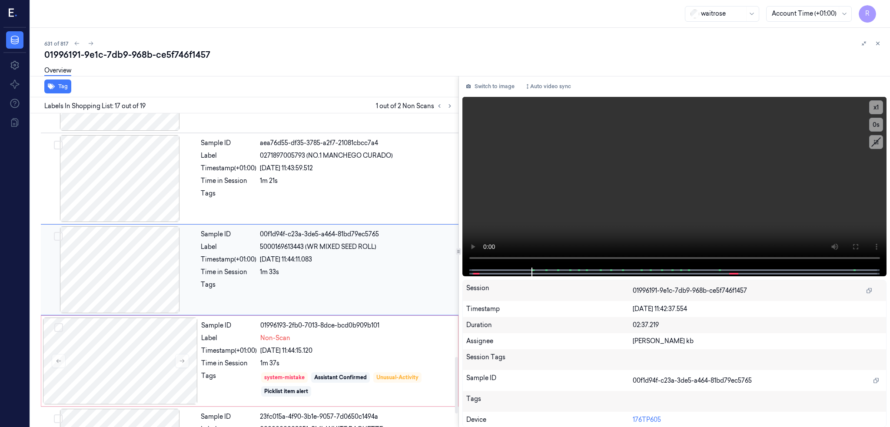
click at [109, 273] on div at bounding box center [120, 269] width 155 height 87
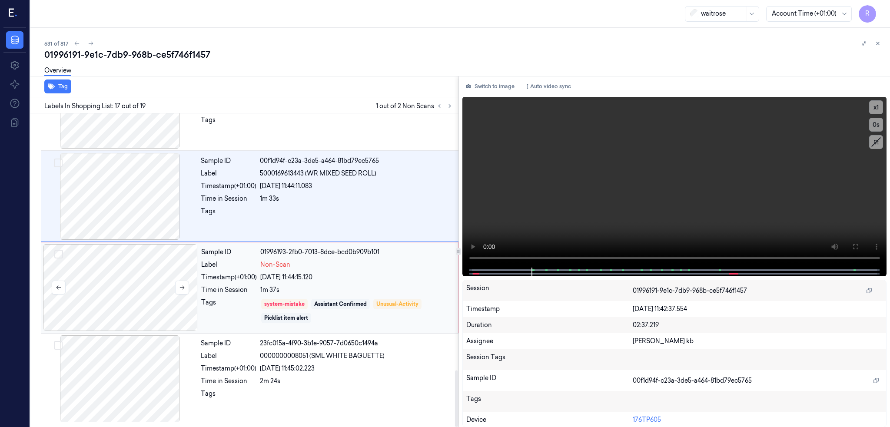
click at [101, 303] on div at bounding box center [120, 287] width 155 height 87
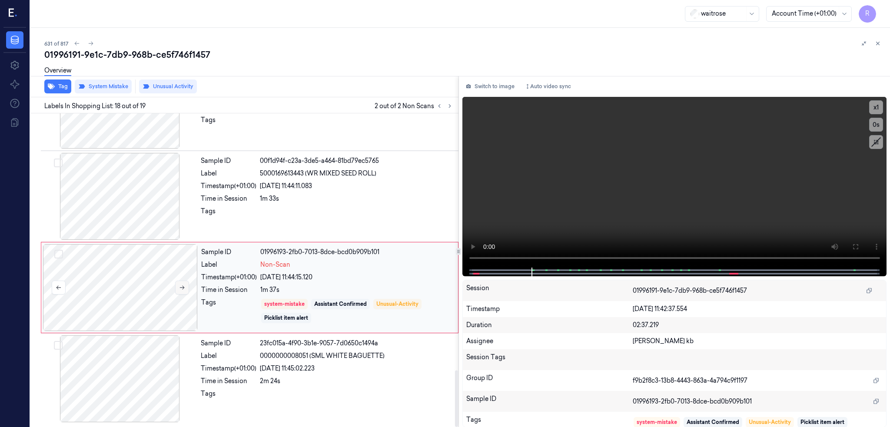
click at [175, 283] on button at bounding box center [182, 288] width 14 height 14
click at [179, 285] on icon at bounding box center [182, 288] width 6 height 6
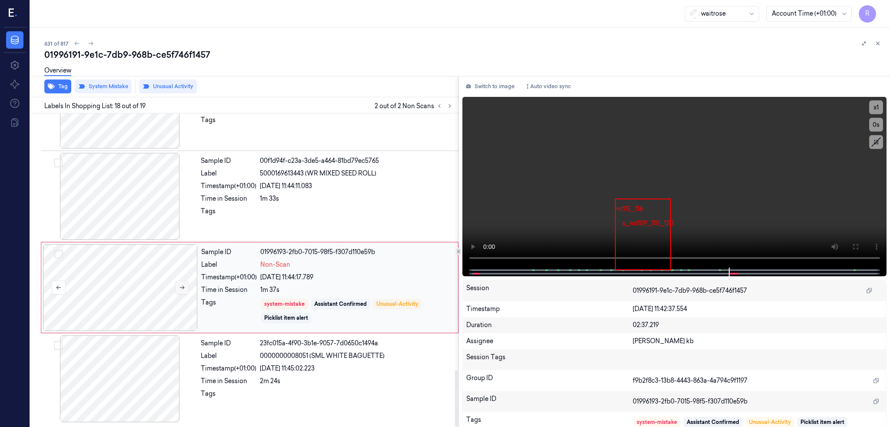
click at [179, 285] on icon at bounding box center [182, 288] width 6 height 6
click at [88, 43] on icon at bounding box center [91, 43] width 6 height 6
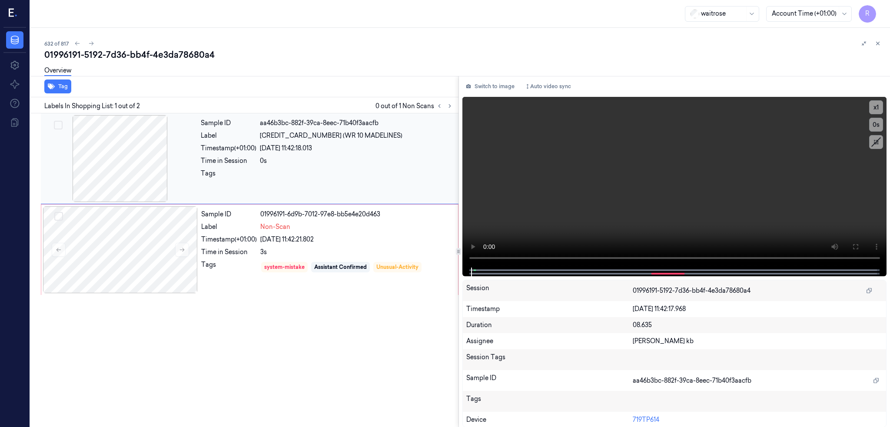
click at [80, 155] on div at bounding box center [120, 158] width 155 height 87
click at [110, 243] on div at bounding box center [120, 249] width 155 height 87
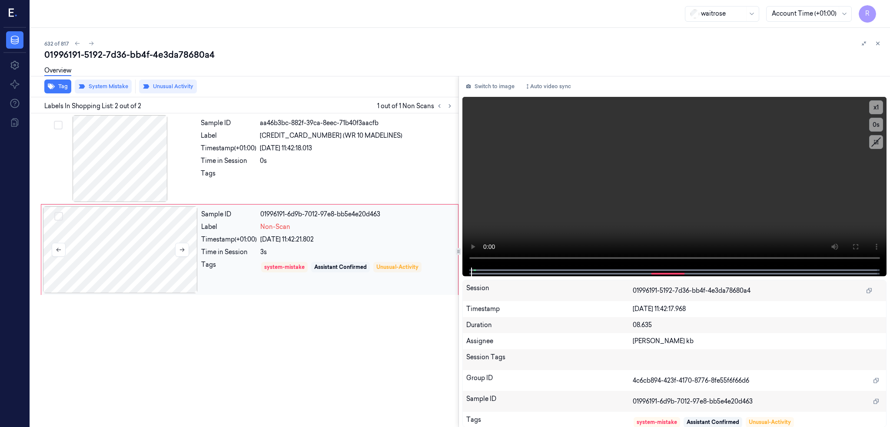
click at [110, 243] on div at bounding box center [120, 249] width 155 height 87
click at [179, 247] on icon at bounding box center [182, 250] width 6 height 6
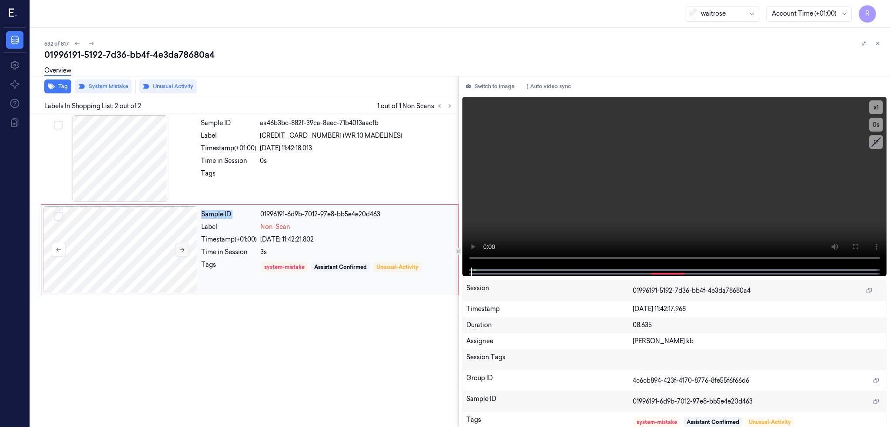
click at [179, 247] on icon at bounding box center [182, 250] width 6 height 6
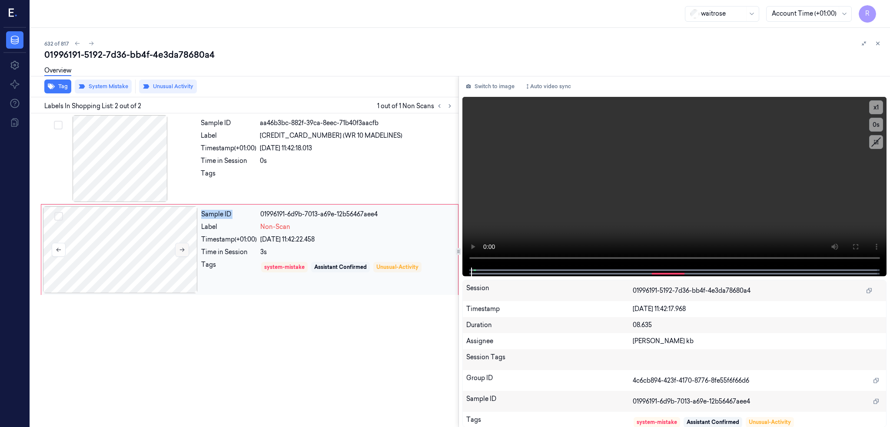
click at [179, 247] on icon at bounding box center [182, 250] width 6 height 6
click at [160, 58] on div "01996191-5192-7d36-bb4f-4e3da78680a4" at bounding box center [463, 55] width 839 height 12
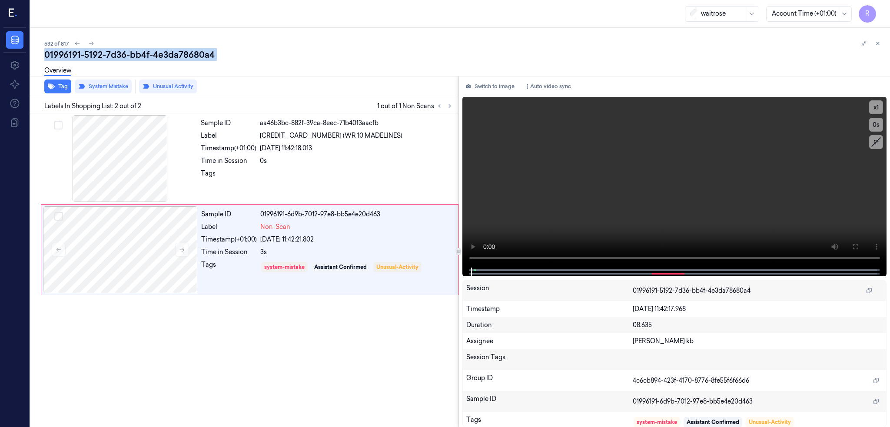
click at [160, 58] on div "01996191-5192-7d36-bb4f-4e3da78680a4" at bounding box center [463, 55] width 839 height 12
copy div "4e3da78680a4"
click at [86, 43] on button at bounding box center [91, 43] width 10 height 10
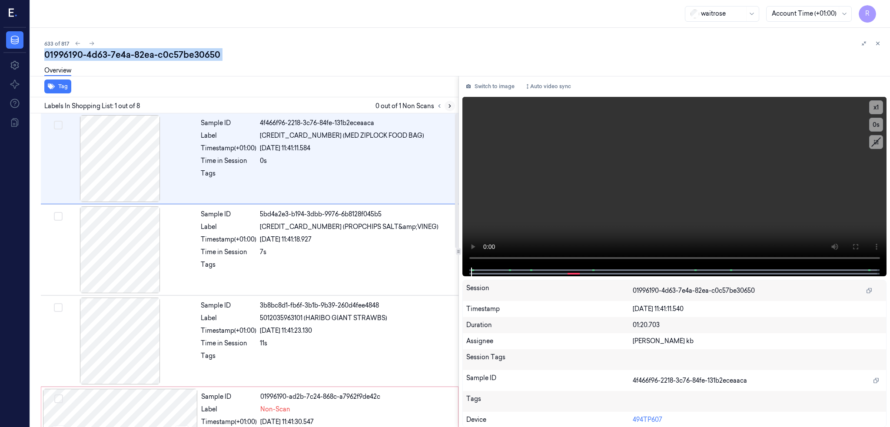
click at [445, 104] on button at bounding box center [450, 106] width 10 height 10
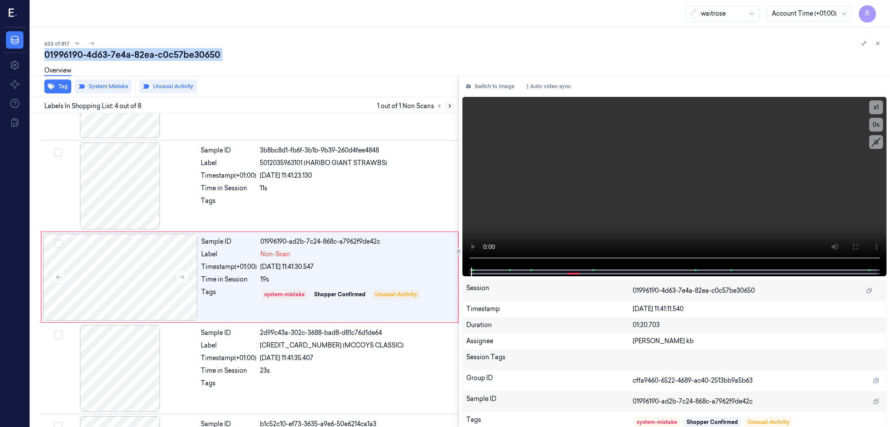
scroll to position [162, 0]
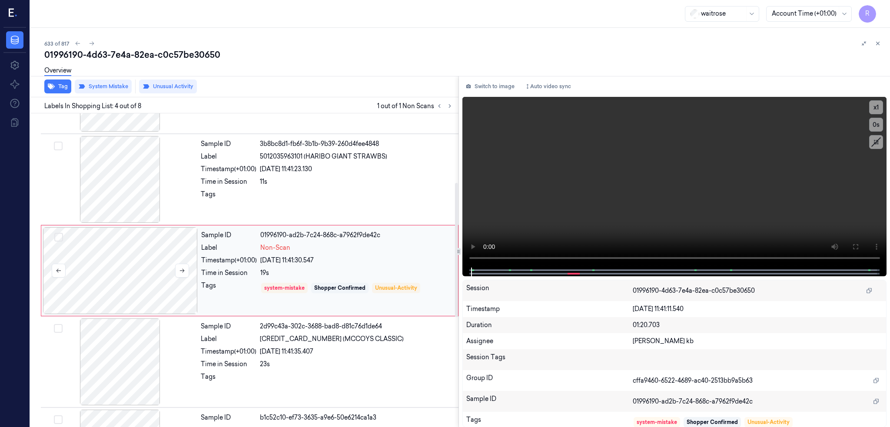
click at [130, 260] on div at bounding box center [120, 270] width 155 height 87
click at [179, 270] on icon at bounding box center [182, 271] width 6 height 6
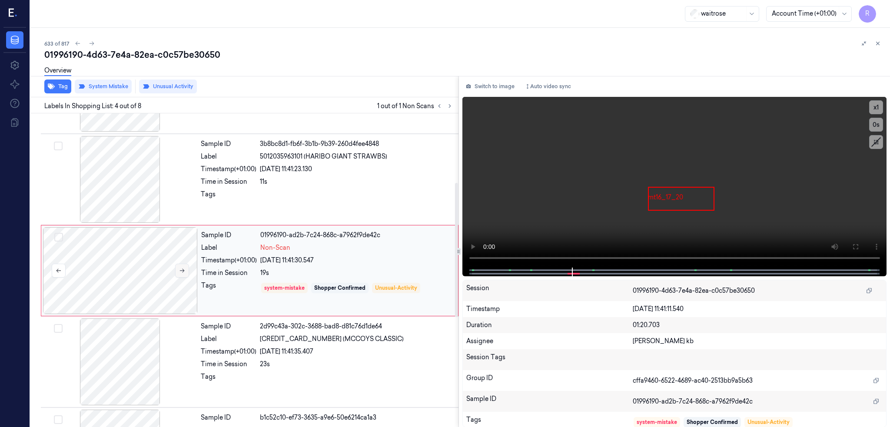
click at [179, 270] on icon at bounding box center [182, 271] width 6 height 6
click at [100, 194] on div at bounding box center [120, 179] width 155 height 87
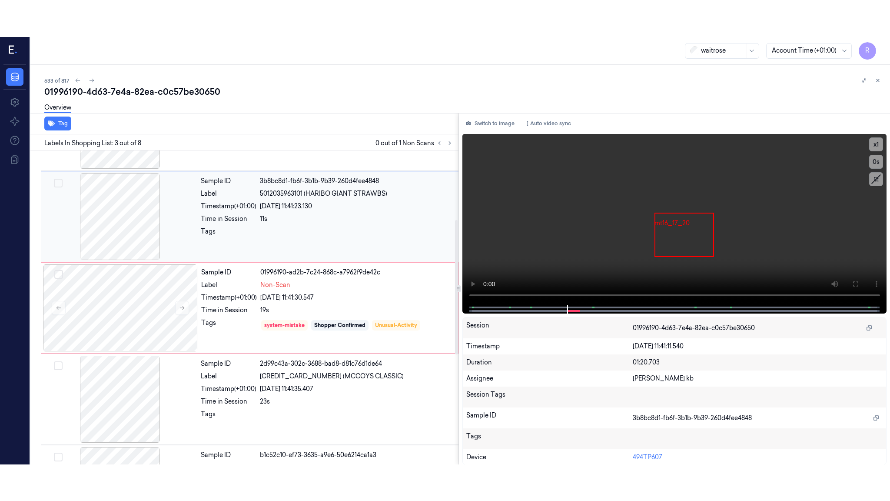
scroll to position [70, 0]
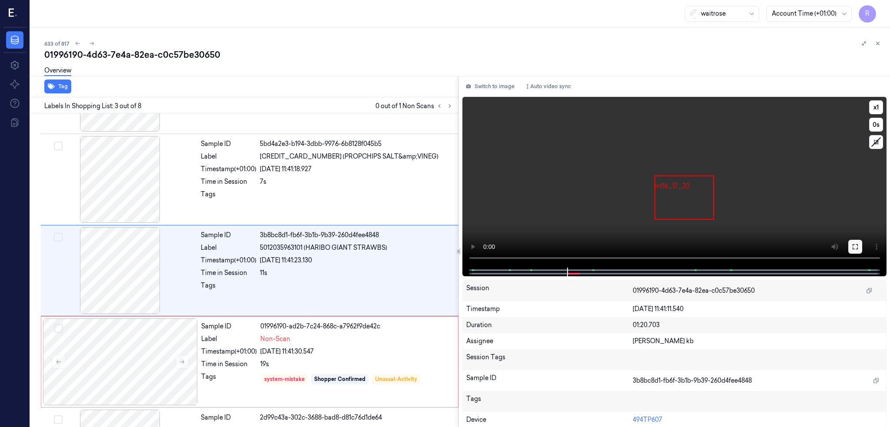
click at [853, 245] on icon at bounding box center [855, 246] width 7 height 7
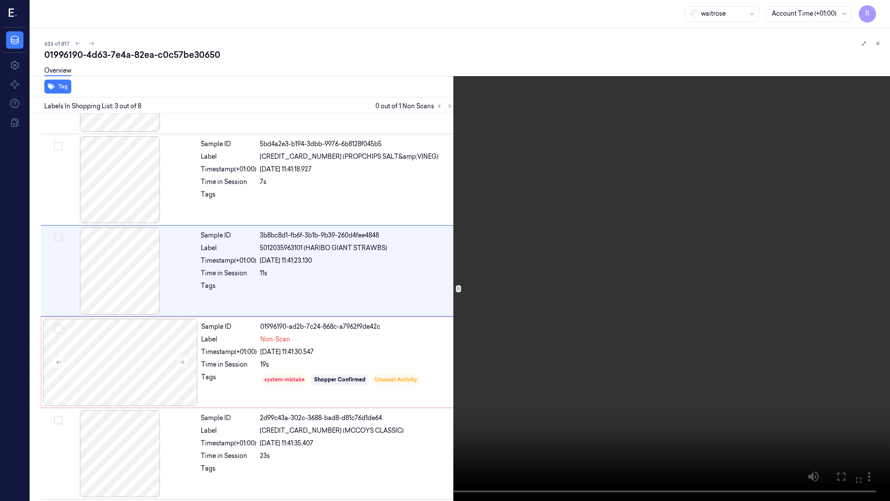
click at [117, 362] on video at bounding box center [445, 250] width 890 height 501
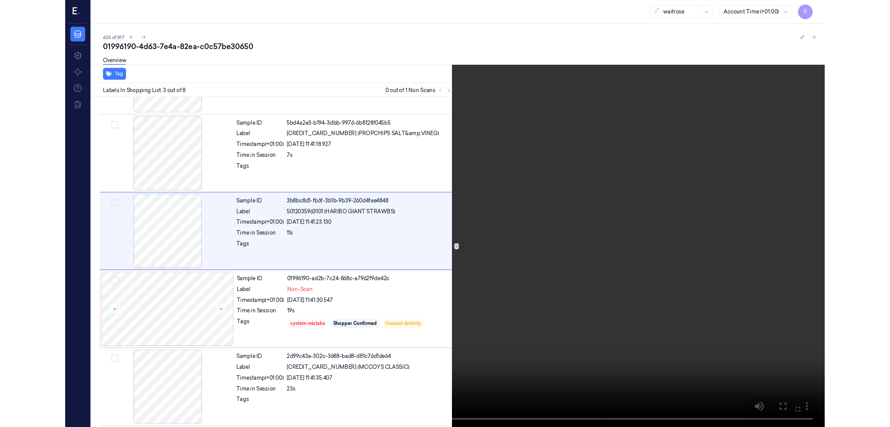
scroll to position [33, 0]
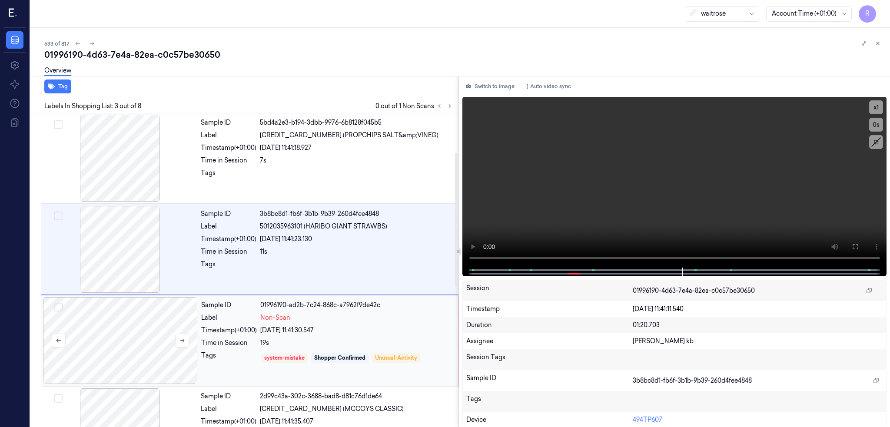
click at [124, 349] on div at bounding box center [120, 340] width 155 height 87
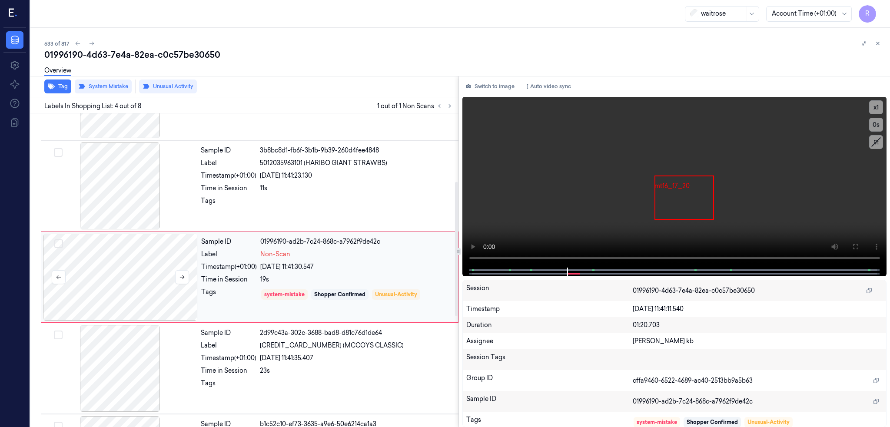
scroll to position [162, 0]
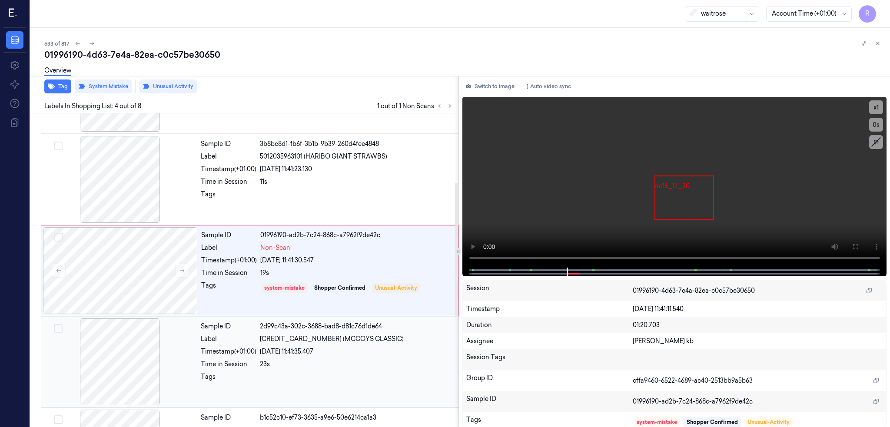
click at [119, 354] on div at bounding box center [120, 362] width 155 height 87
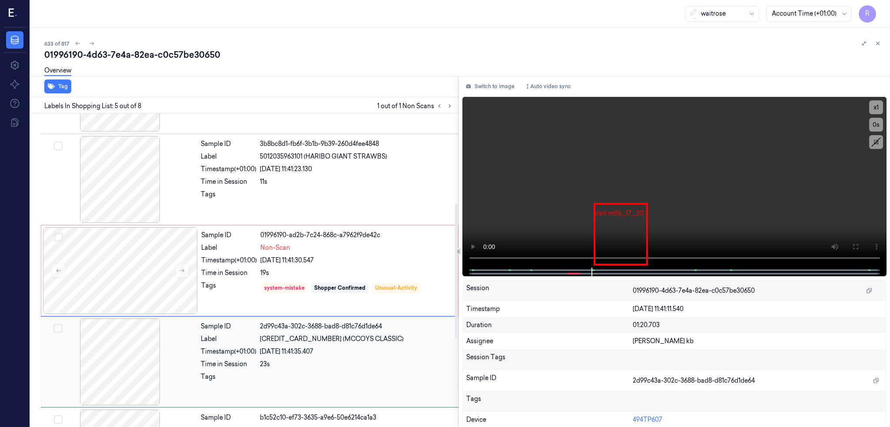
scroll to position [253, 0]
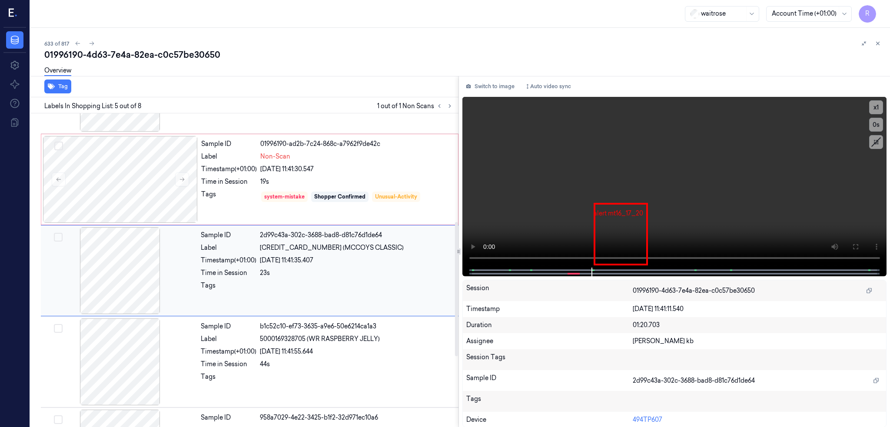
click at [92, 265] on div at bounding box center [120, 270] width 155 height 87
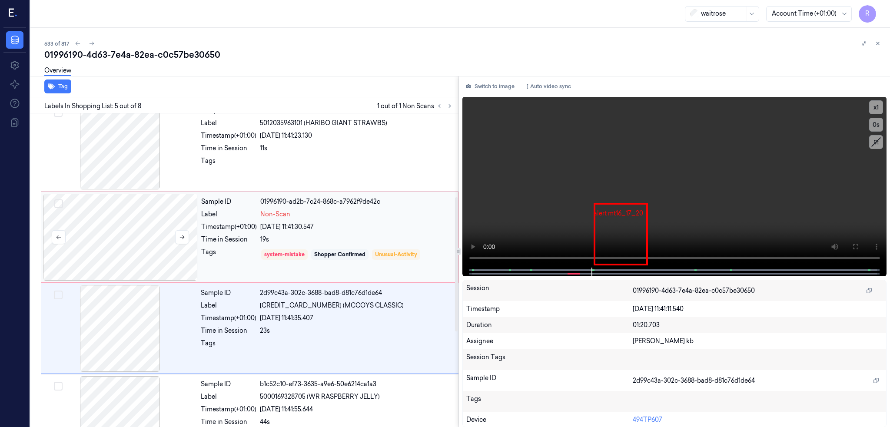
click at [106, 255] on div at bounding box center [120, 237] width 155 height 87
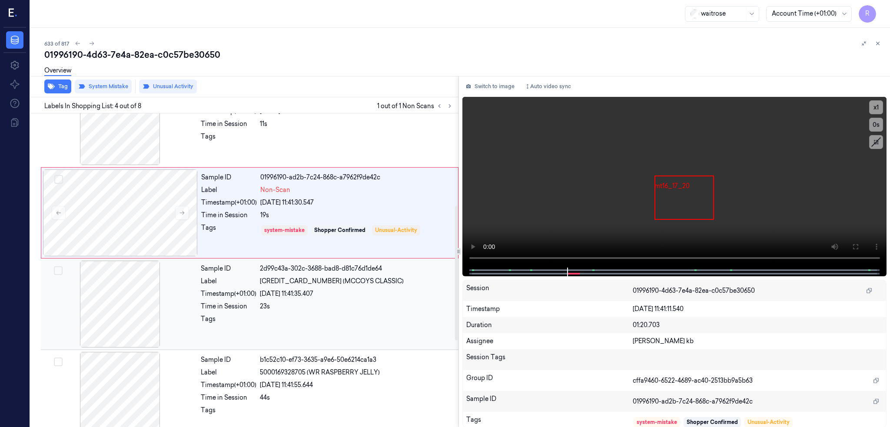
scroll to position [162, 0]
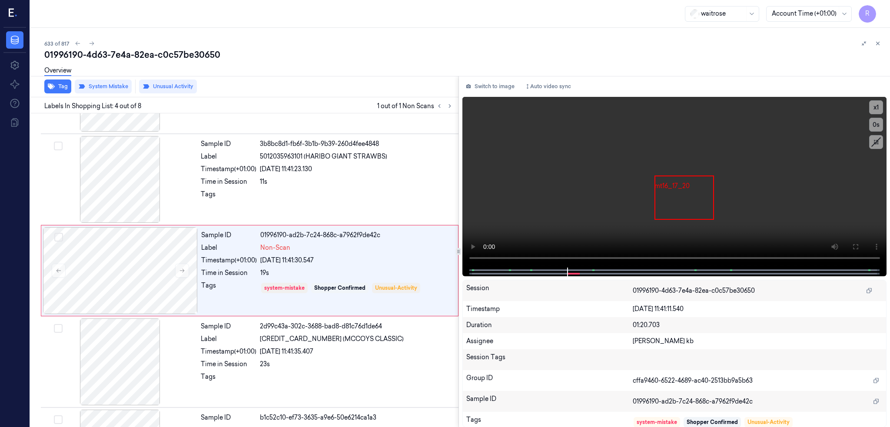
click at [140, 59] on div "01996190-4d63-7e4a-82ea-c0c57be30650" at bounding box center [463, 55] width 839 height 12
copy div "c0c57be30650"
click at [89, 42] on icon at bounding box center [92, 43] width 6 height 6
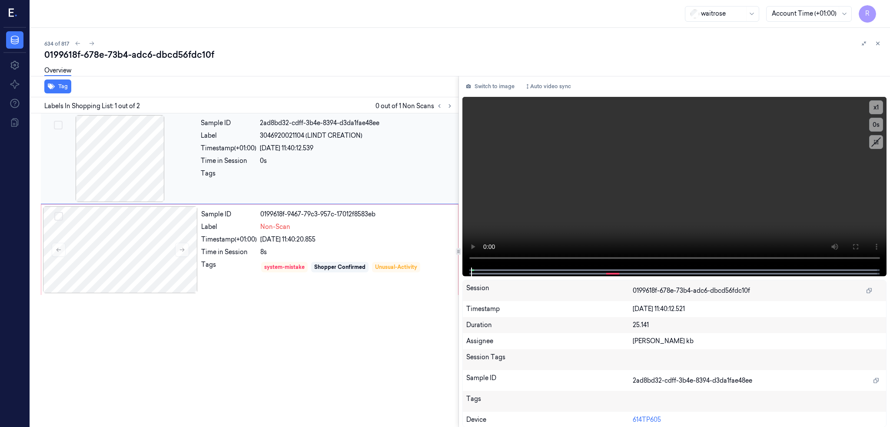
click at [72, 161] on div at bounding box center [120, 158] width 155 height 87
click at [89, 243] on div at bounding box center [120, 249] width 155 height 87
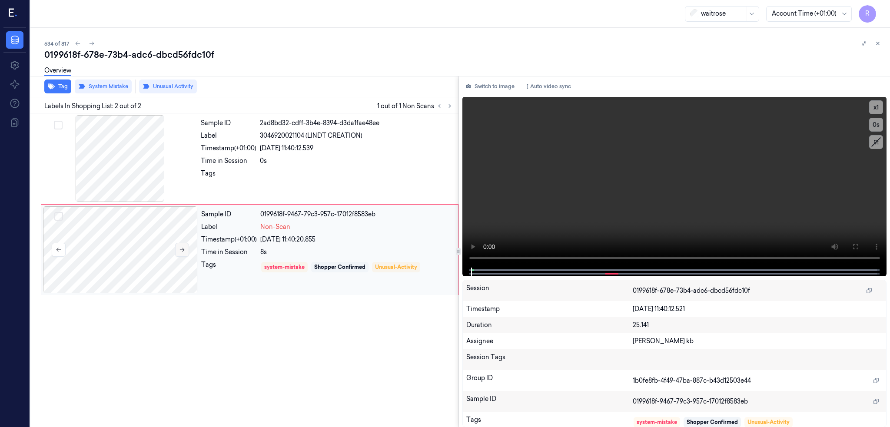
click at [175, 253] on button at bounding box center [182, 250] width 14 height 14
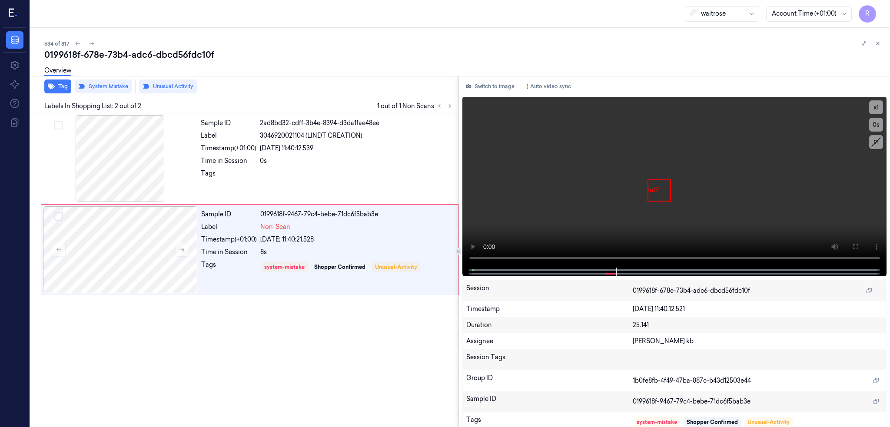
click at [158, 60] on div "0199618f-678e-73b4-adc6-dbcd56fdc10f" at bounding box center [463, 55] width 839 height 12
copy div "dbcd56fdc10f"
click at [89, 43] on icon at bounding box center [92, 43] width 6 height 6
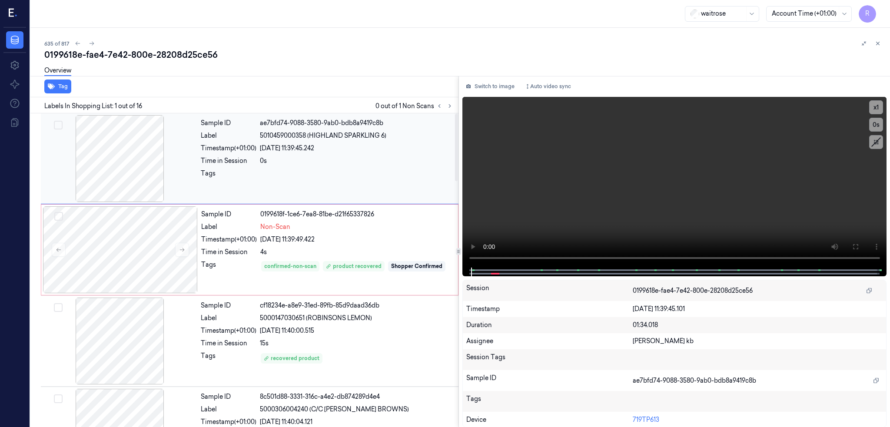
click at [104, 153] on div at bounding box center [120, 158] width 155 height 87
click at [862, 245] on button at bounding box center [856, 247] width 14 height 14
click at [136, 246] on div at bounding box center [120, 249] width 155 height 87
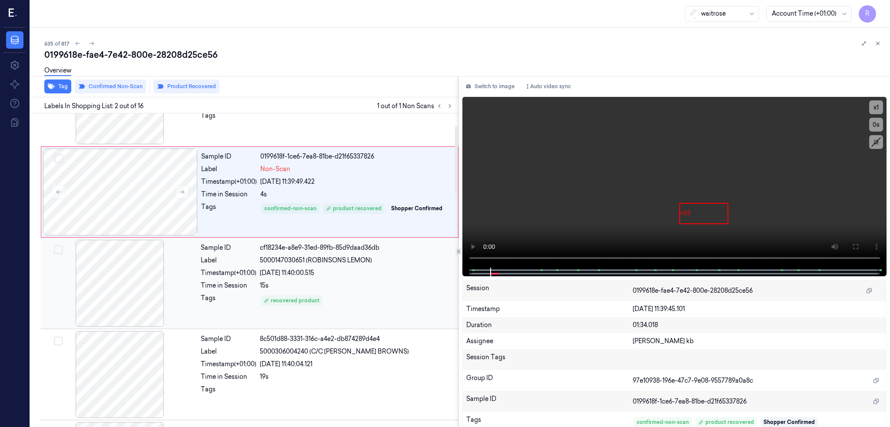
click at [110, 297] on div at bounding box center [120, 283] width 155 height 87
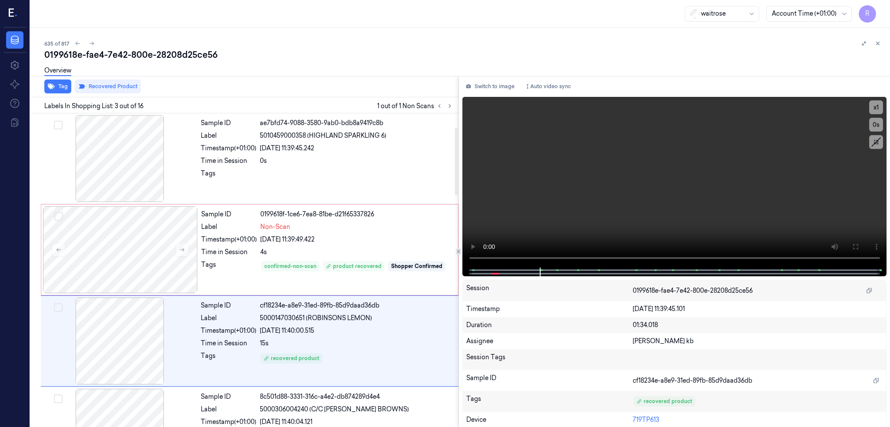
scroll to position [70, 0]
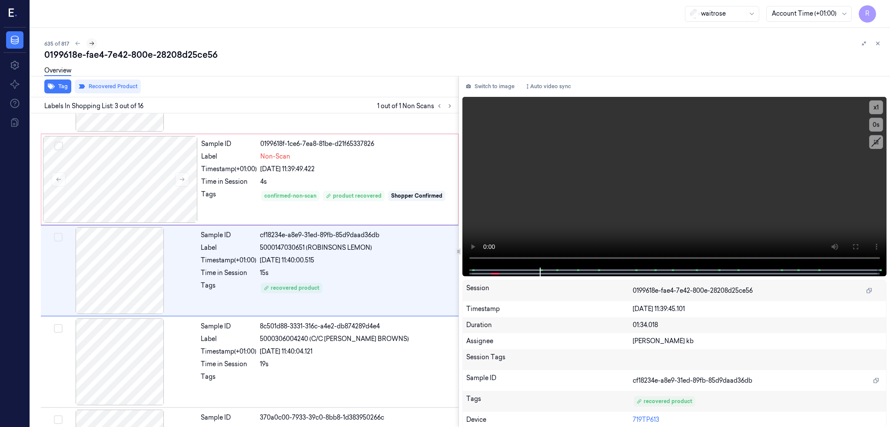
click at [87, 44] on button at bounding box center [92, 43] width 10 height 10
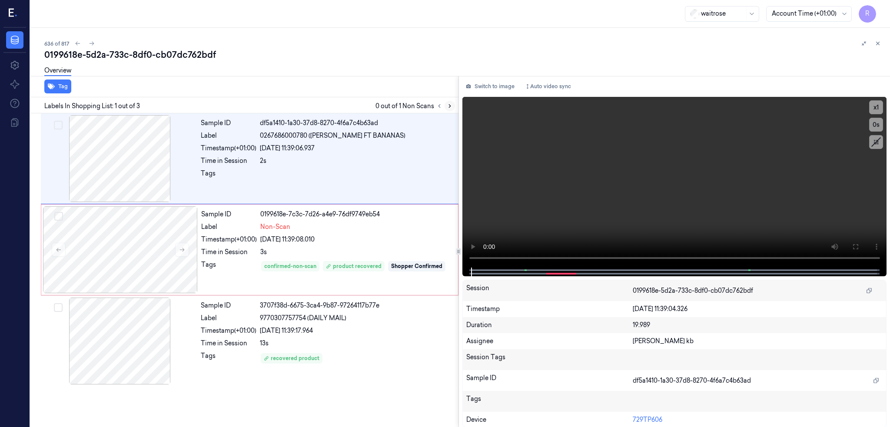
click at [447, 106] on icon at bounding box center [450, 106] width 6 height 6
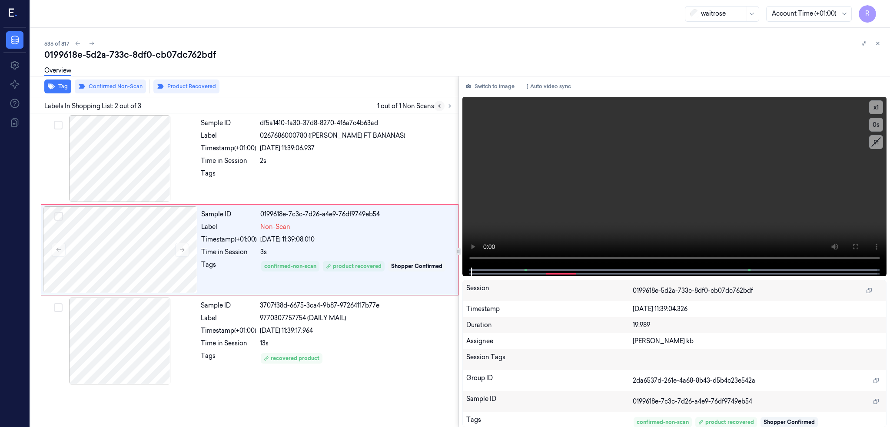
click at [436, 104] on icon at bounding box center [439, 106] width 6 height 6
click at [436, 107] on icon at bounding box center [439, 106] width 6 height 6
drag, startPoint x: 851, startPoint y: 240, endPoint x: 851, endPoint y: 291, distance: 50.9
click at [851, 240] on button at bounding box center [856, 247] width 14 height 14
click at [96, 263] on div at bounding box center [120, 249] width 155 height 87
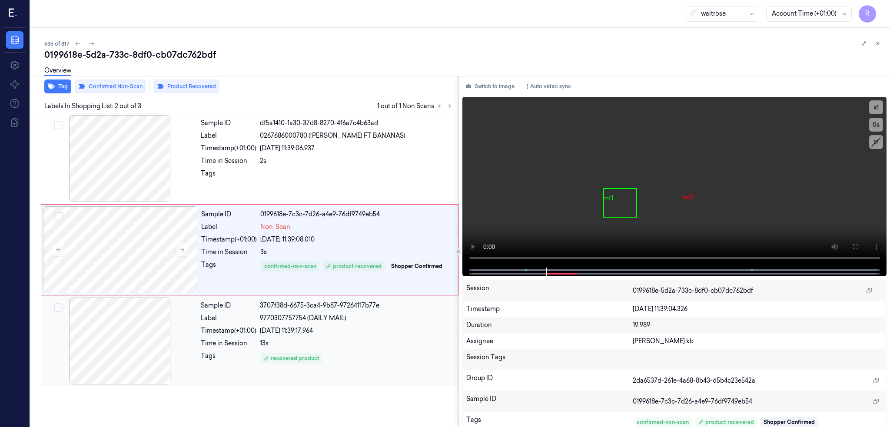
click at [100, 332] on div at bounding box center [120, 341] width 155 height 87
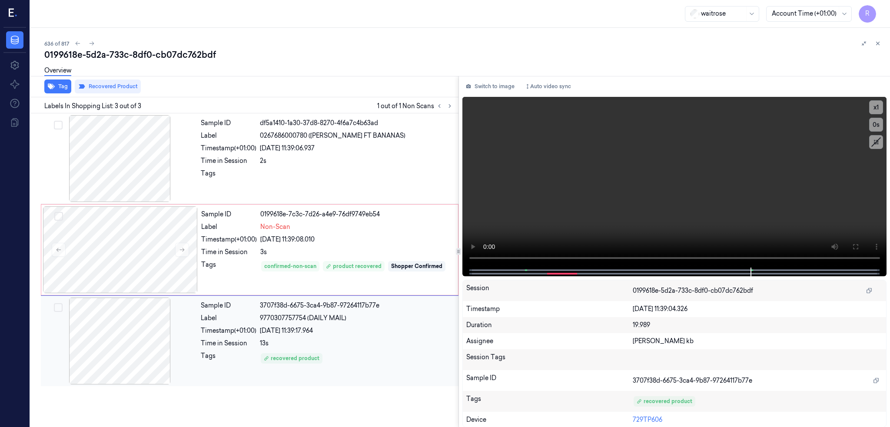
click at [99, 330] on div at bounding box center [120, 341] width 155 height 87
click at [121, 243] on div at bounding box center [120, 249] width 155 height 87
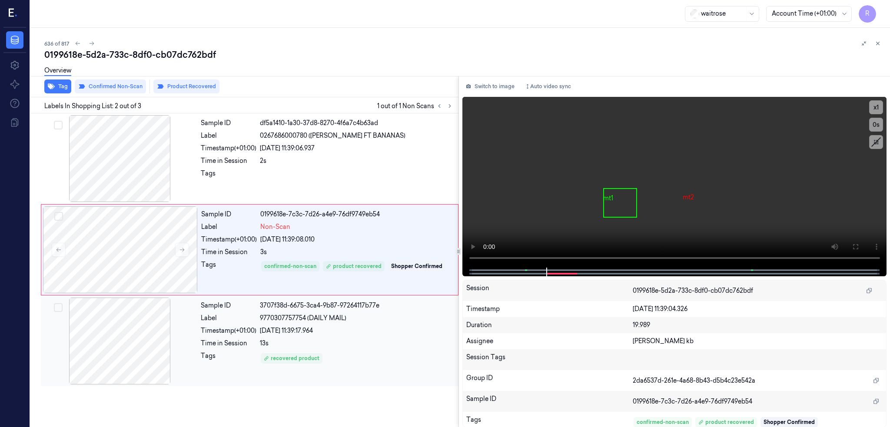
click at [95, 329] on div at bounding box center [120, 341] width 155 height 87
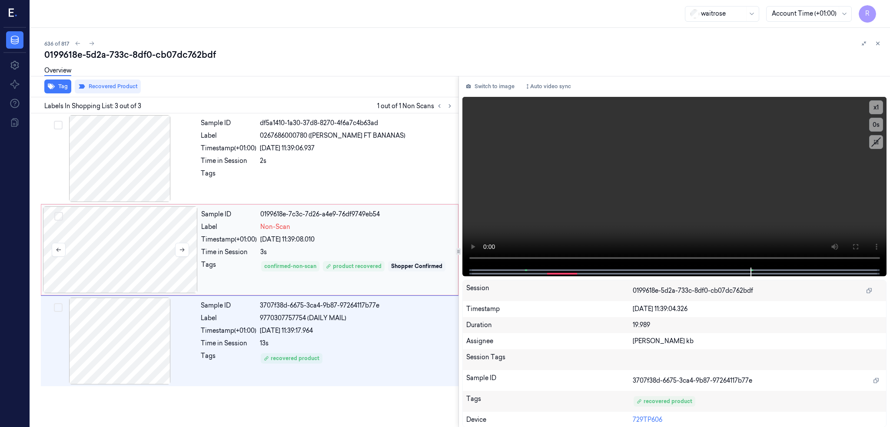
click at [83, 250] on div at bounding box center [120, 249] width 155 height 87
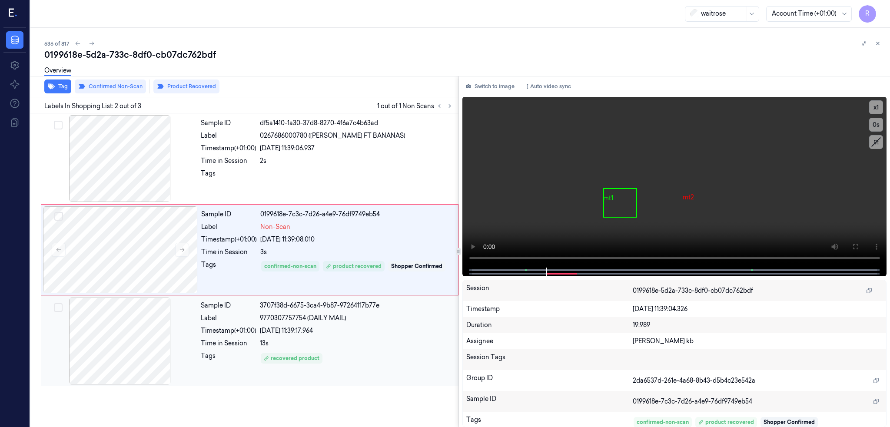
click at [61, 346] on div at bounding box center [120, 341] width 155 height 87
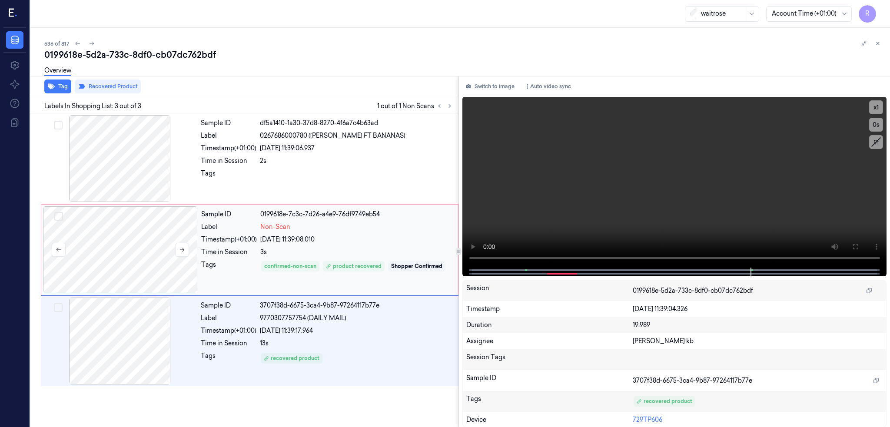
click at [82, 249] on div at bounding box center [120, 249] width 155 height 87
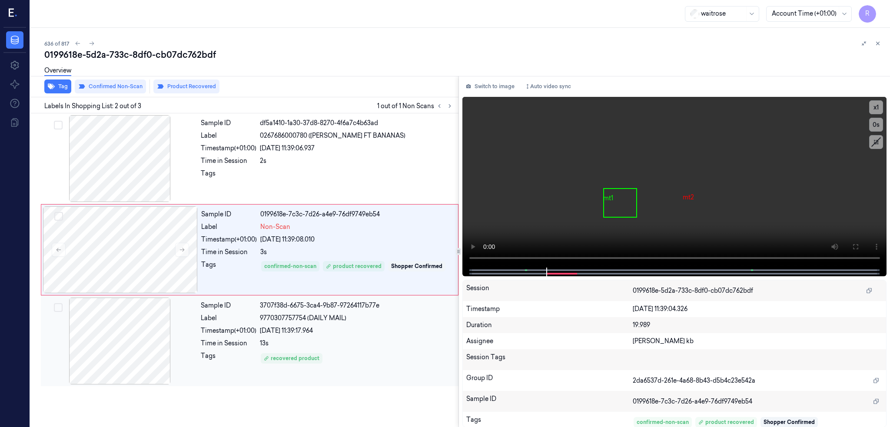
click at [106, 347] on div at bounding box center [120, 341] width 155 height 87
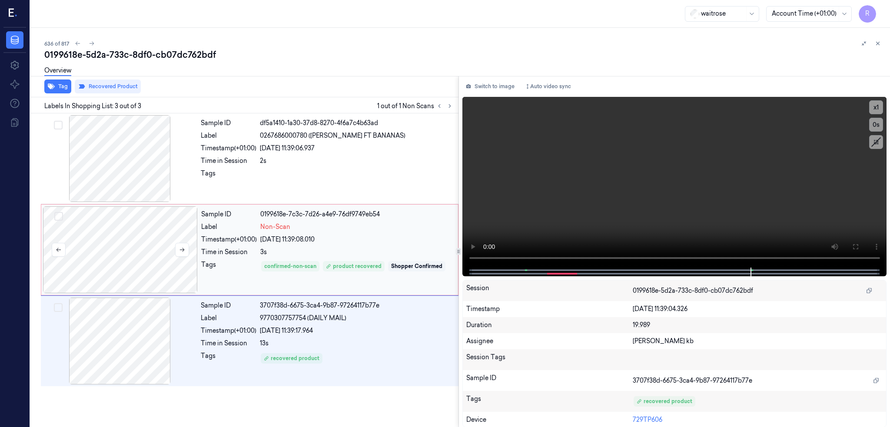
click at [87, 264] on div at bounding box center [120, 249] width 155 height 87
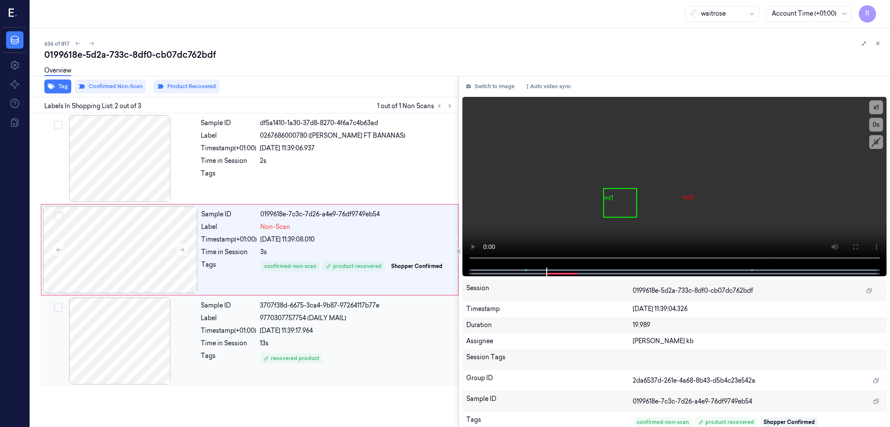
click at [103, 330] on div at bounding box center [120, 341] width 155 height 87
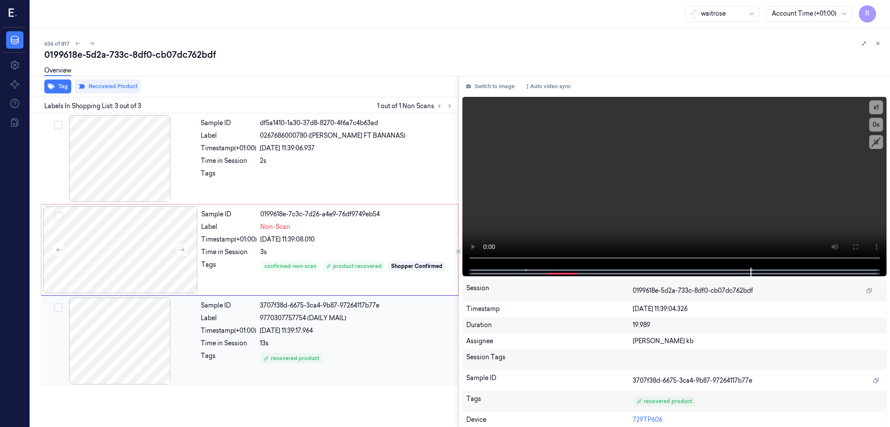
click at [108, 311] on div at bounding box center [120, 341] width 155 height 87
click at [108, 310] on div at bounding box center [120, 341] width 155 height 87
click at [98, 229] on div at bounding box center [120, 249] width 155 height 87
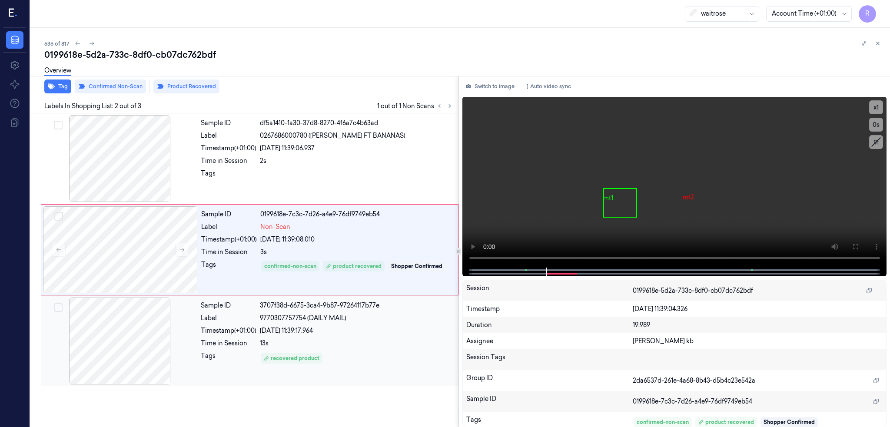
click at [100, 353] on div at bounding box center [120, 341] width 155 height 87
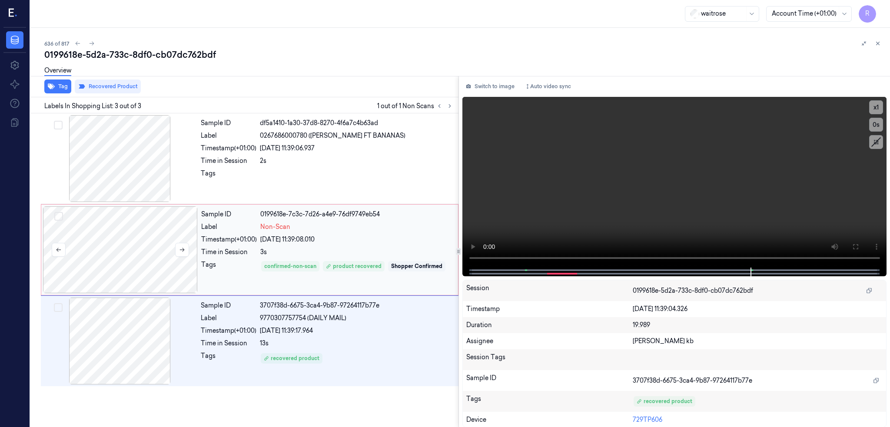
click at [132, 226] on div at bounding box center [120, 249] width 155 height 87
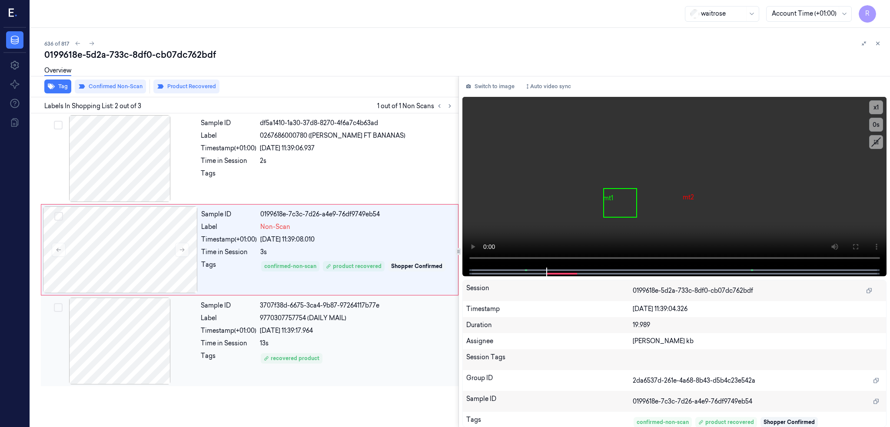
click at [90, 342] on div at bounding box center [120, 341] width 155 height 87
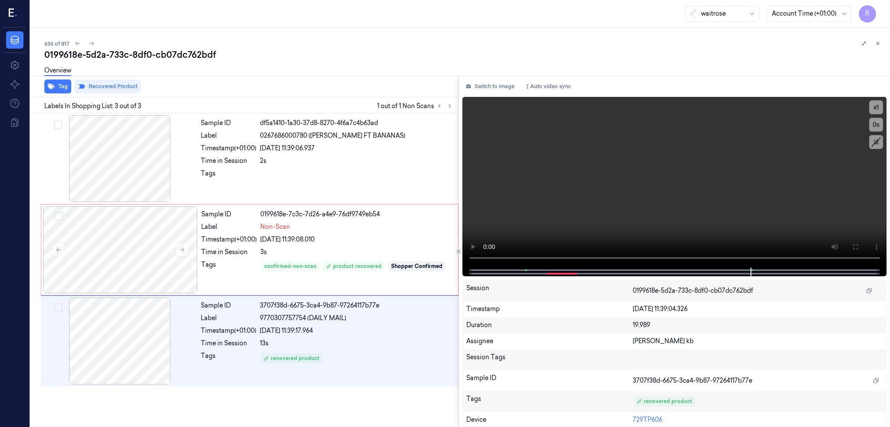
click at [143, 58] on div "0199618e-5d2a-733c-8df0-cb07dc762bdf" at bounding box center [463, 55] width 839 height 12
drag, startPoint x: 63, startPoint y: 39, endPoint x: 216, endPoint y: 105, distance: 167.1
click at [87, 39] on button at bounding box center [92, 43] width 10 height 10
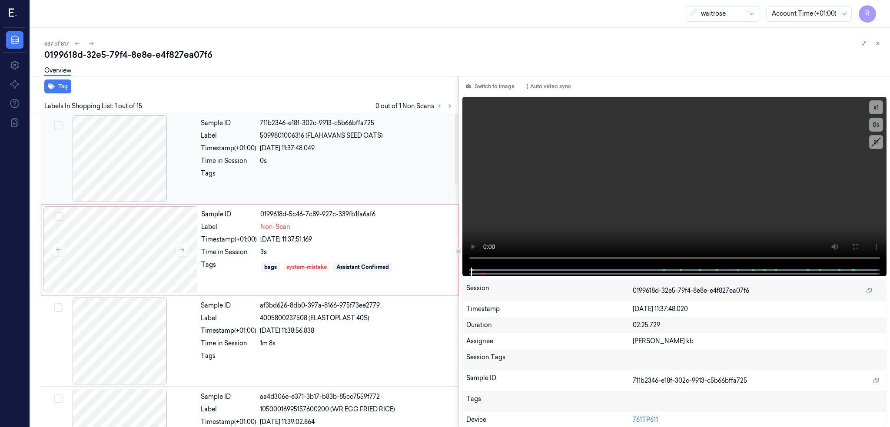
click at [109, 183] on div at bounding box center [120, 158] width 155 height 87
click at [859, 243] on button at bounding box center [856, 247] width 14 height 14
click at [114, 249] on div at bounding box center [120, 249] width 155 height 87
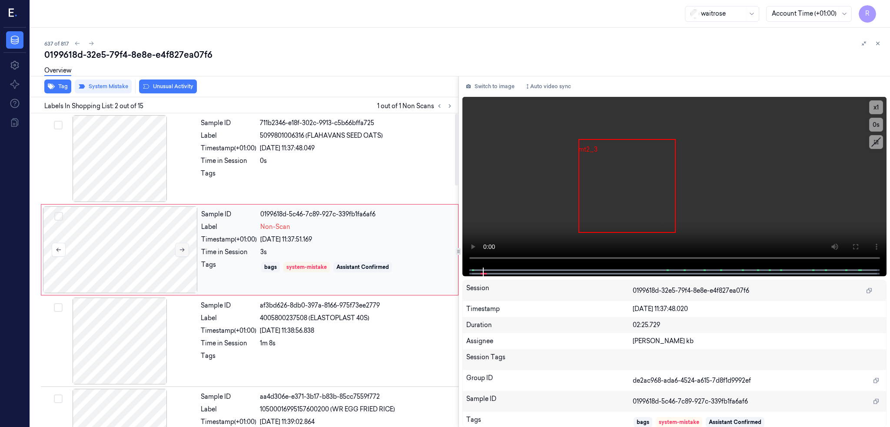
click at [175, 249] on button at bounding box center [182, 250] width 14 height 14
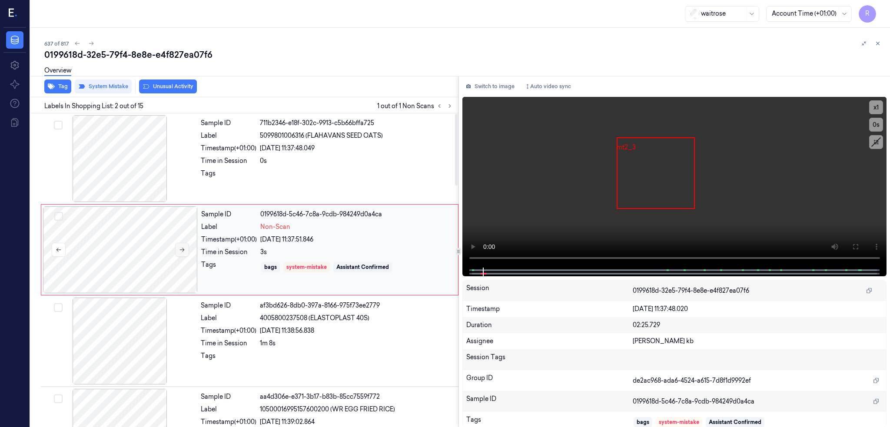
click at [175, 249] on button at bounding box center [182, 250] width 14 height 14
click at [852, 246] on icon at bounding box center [855, 246] width 7 height 7
click at [97, 253] on div at bounding box center [120, 249] width 155 height 87
click at [44, 86] on button "Tag" at bounding box center [57, 87] width 27 height 14
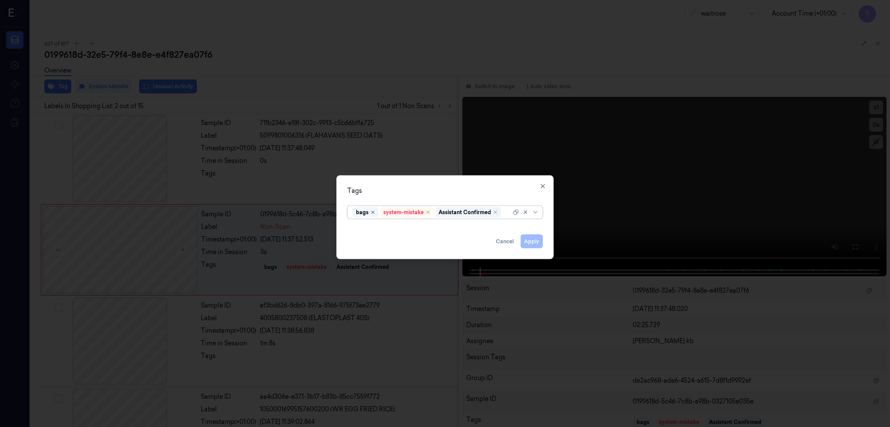
click at [374, 213] on icon "Remove ,bags" at bounding box center [372, 212] width 5 height 5
click at [526, 242] on button "Apply" at bounding box center [532, 241] width 22 height 14
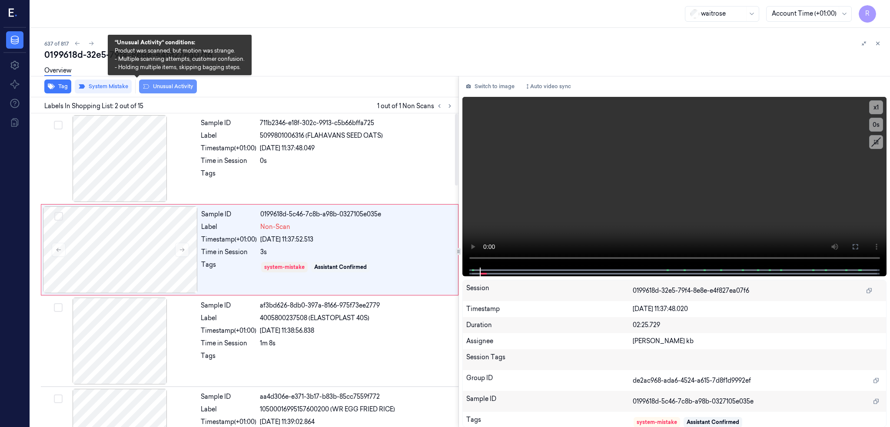
click at [139, 83] on button "Unusual Activity" at bounding box center [168, 87] width 58 height 14
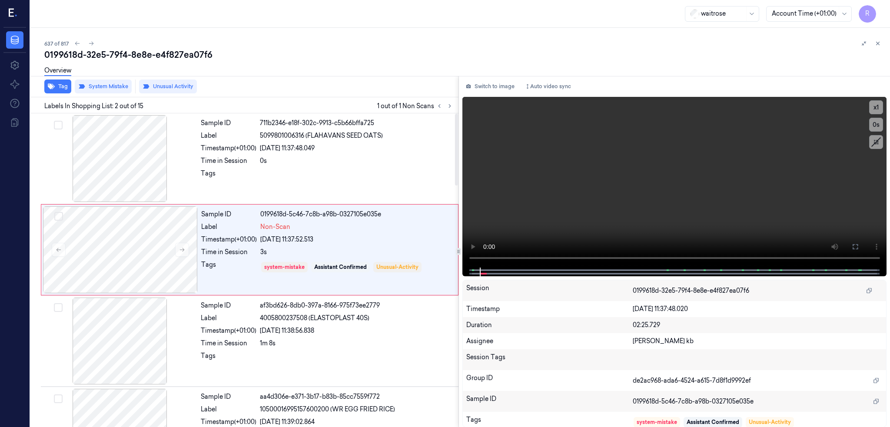
click at [136, 51] on div "0199618d-32e5-79f4-8e8e-e4f827ea07f6" at bounding box center [463, 55] width 839 height 12
click at [88, 43] on icon at bounding box center [91, 43] width 6 height 6
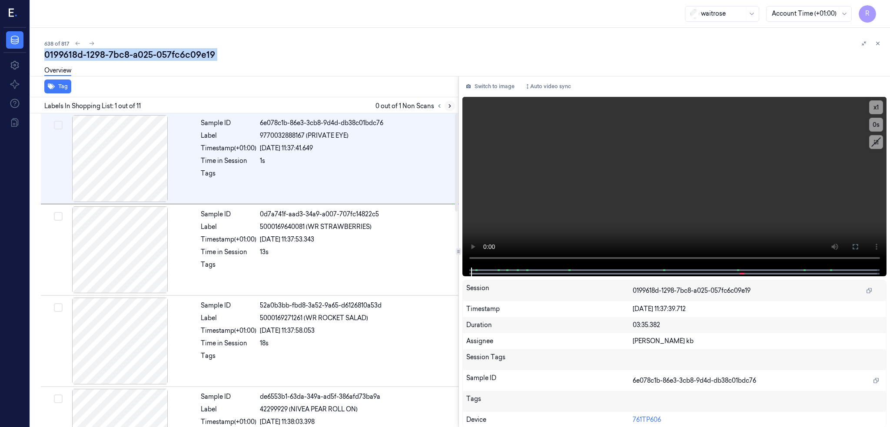
click at [447, 108] on icon at bounding box center [450, 106] width 6 height 6
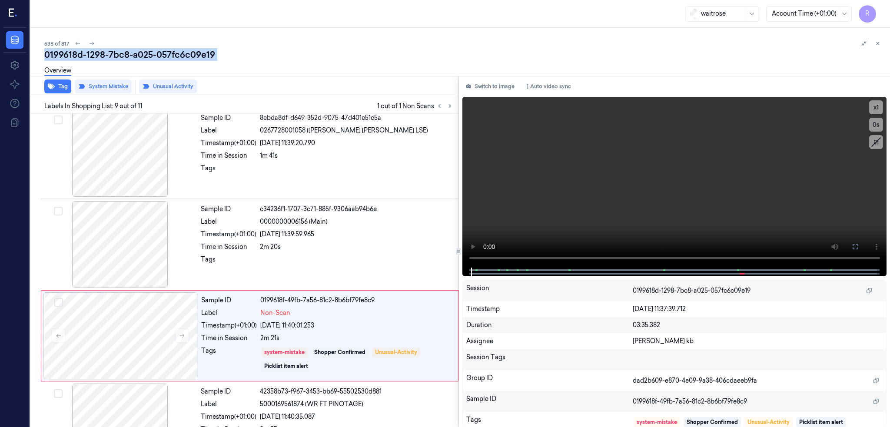
scroll to position [618, 0]
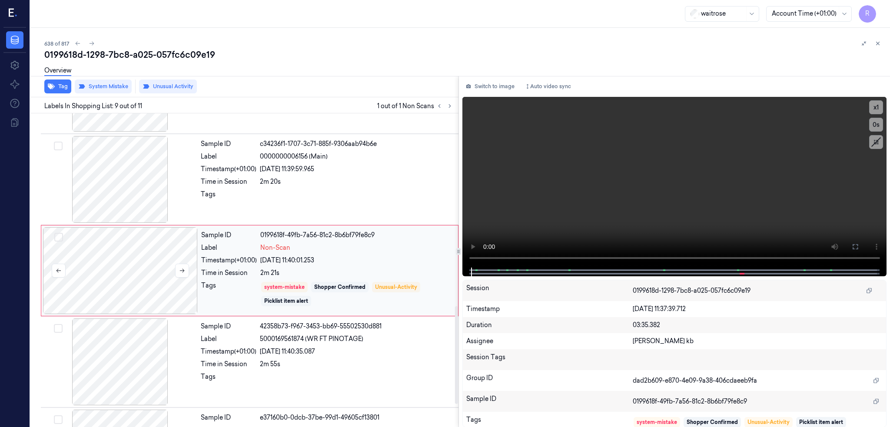
click at [107, 272] on div at bounding box center [120, 270] width 155 height 87
click at [175, 266] on button at bounding box center [182, 271] width 14 height 14
click at [179, 270] on icon at bounding box center [182, 271] width 6 height 6
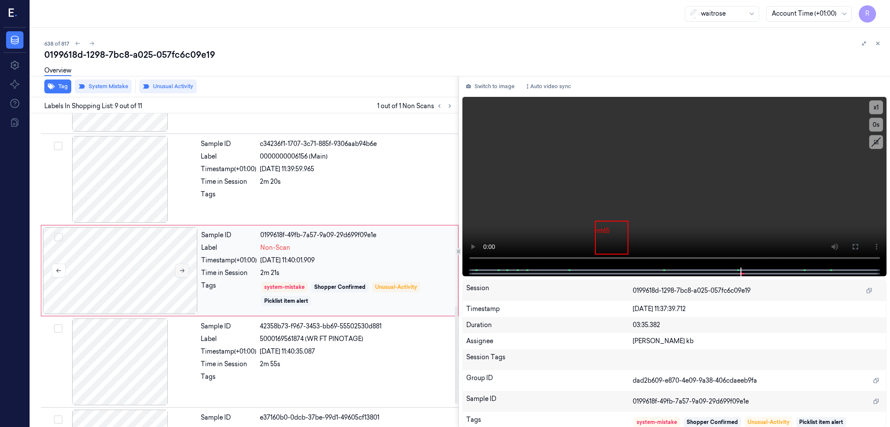
click at [179, 270] on icon at bounding box center [182, 271] width 6 height 6
click at [98, 188] on div at bounding box center [120, 179] width 155 height 87
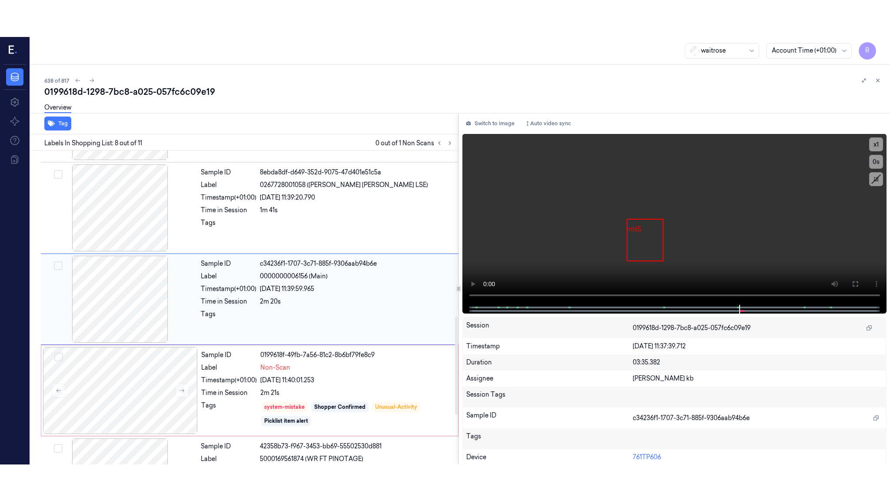
scroll to position [527, 0]
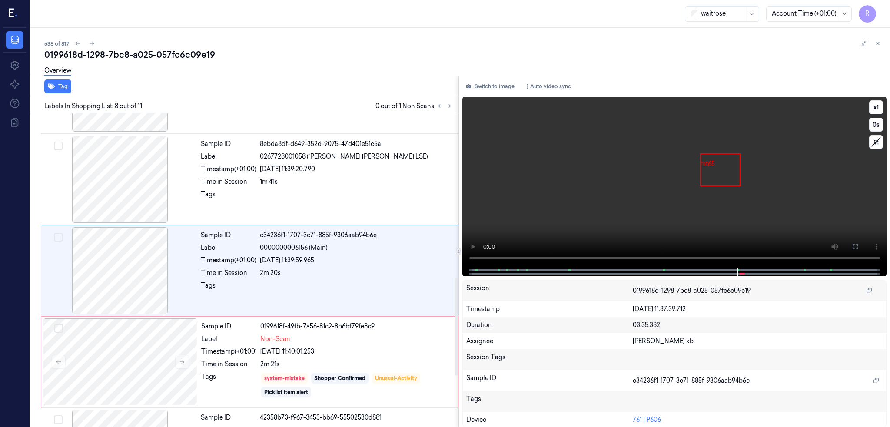
click at [854, 247] on icon at bounding box center [855, 246] width 7 height 7
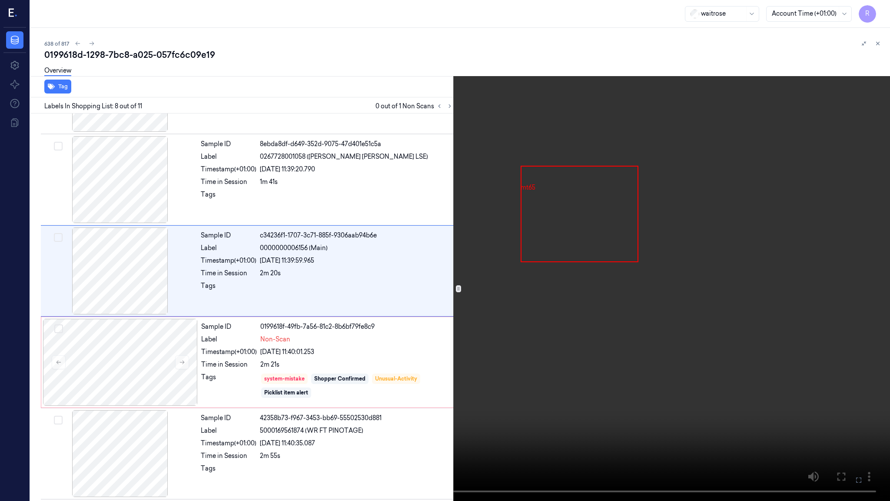
click at [537, 337] on video at bounding box center [445, 250] width 890 height 501
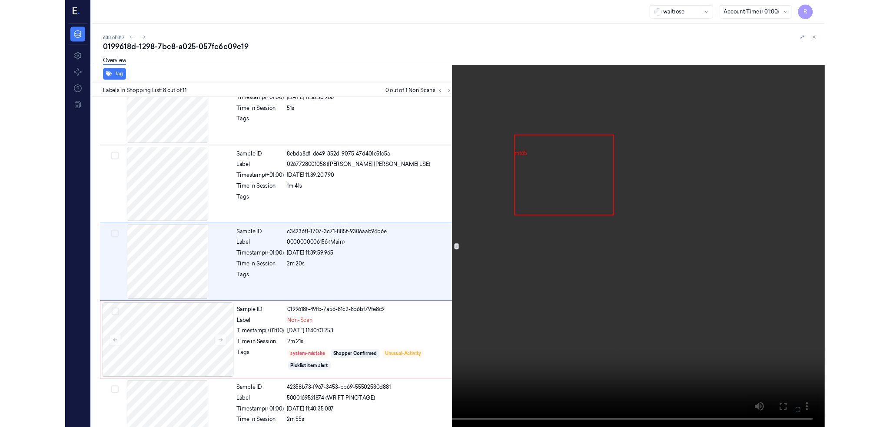
scroll to position [490, 0]
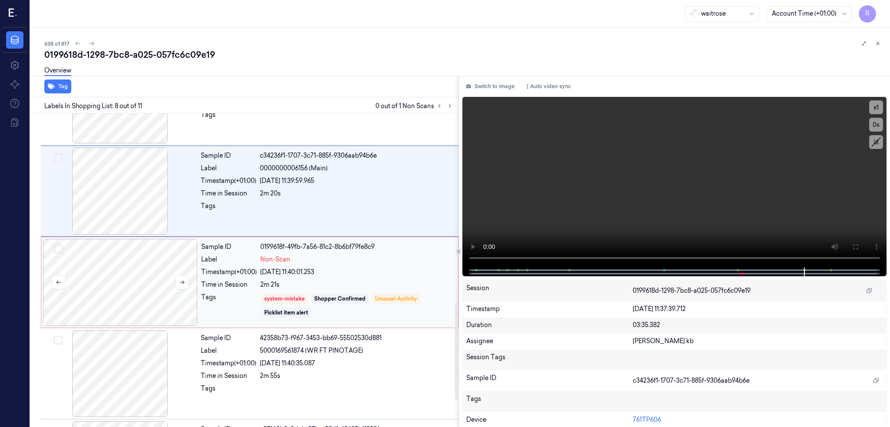
click at [130, 281] on div at bounding box center [120, 282] width 155 height 87
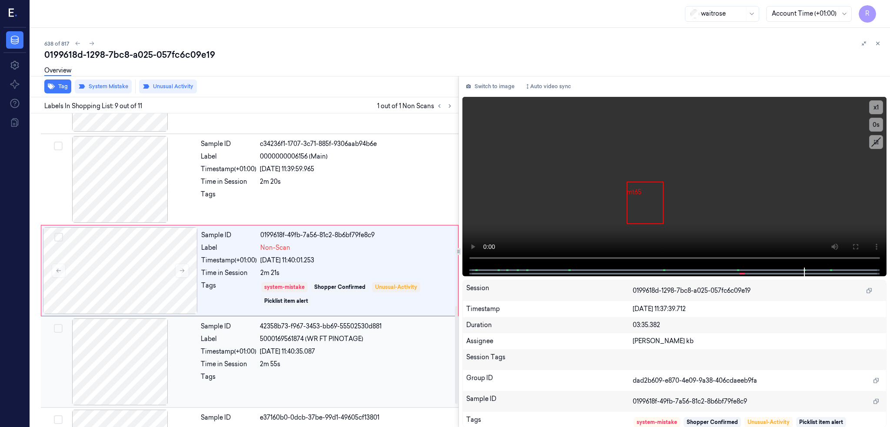
click at [122, 389] on div at bounding box center [120, 362] width 155 height 87
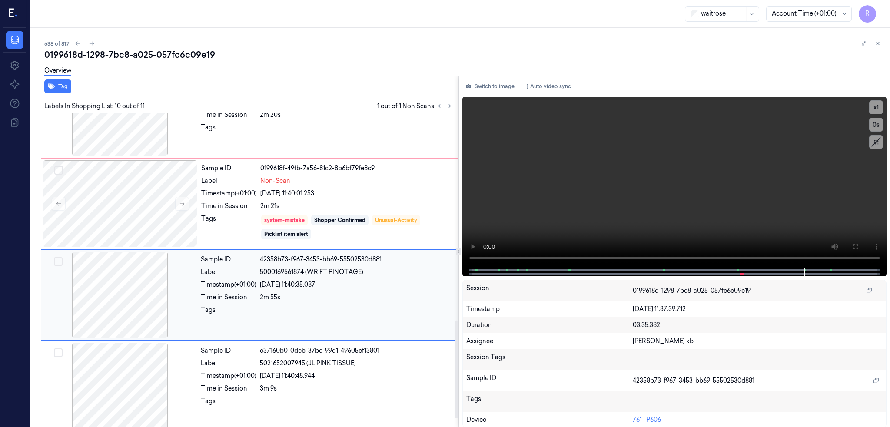
scroll to position [693, 0]
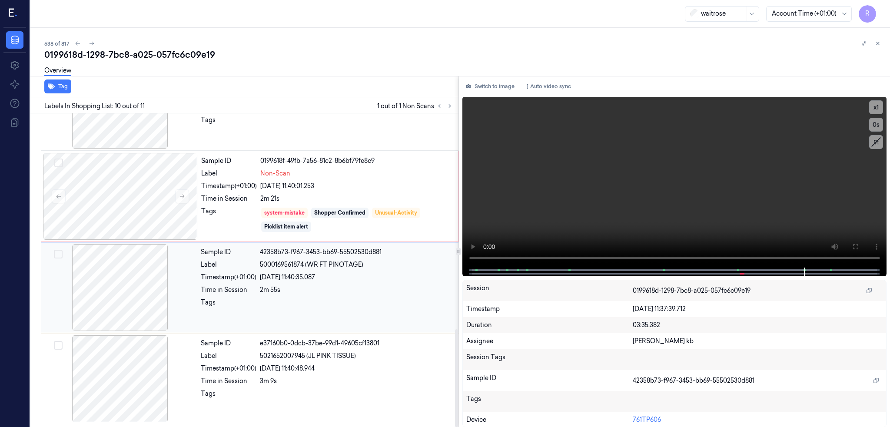
click at [103, 278] on div at bounding box center [120, 287] width 155 height 87
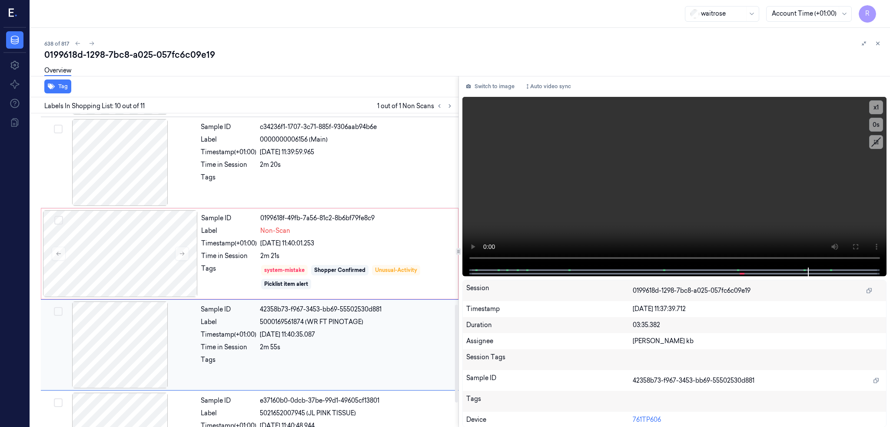
scroll to position [577, 0]
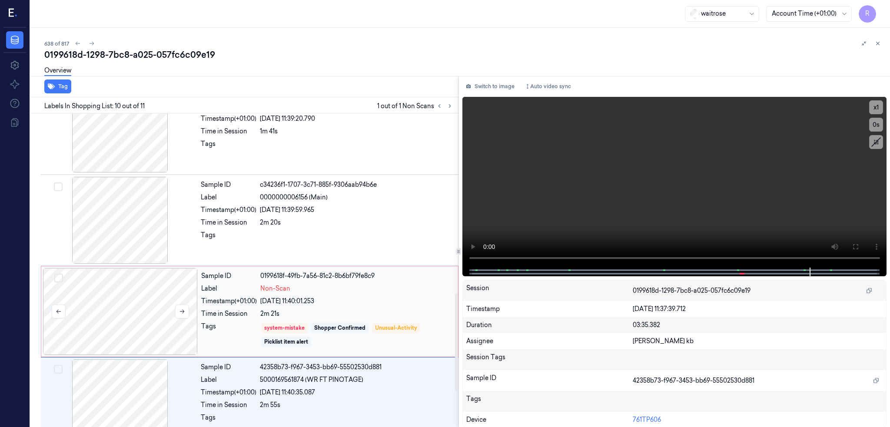
click at [105, 280] on div at bounding box center [120, 311] width 155 height 87
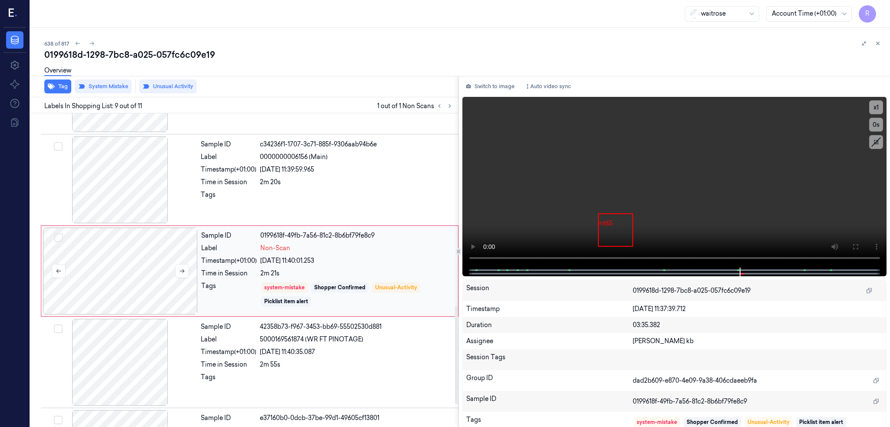
scroll to position [618, 0]
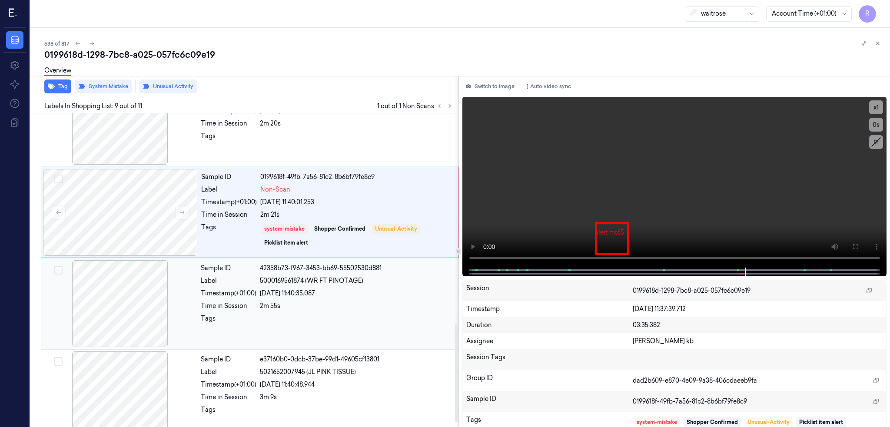
click at [117, 346] on div at bounding box center [120, 303] width 155 height 87
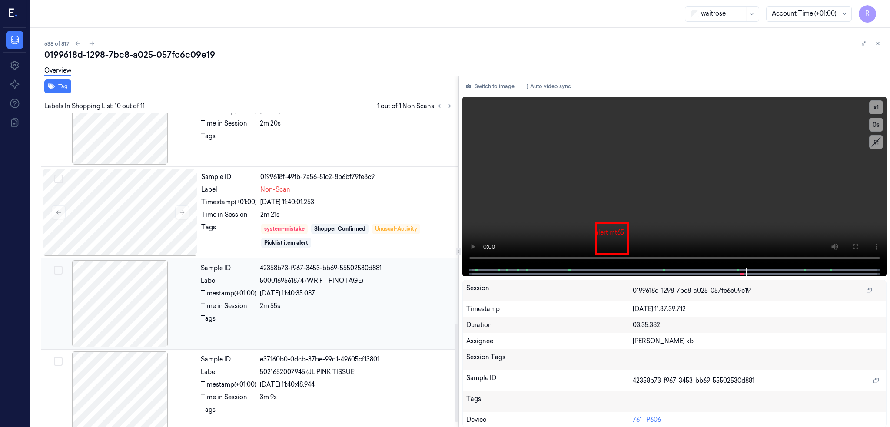
scroll to position [693, 0]
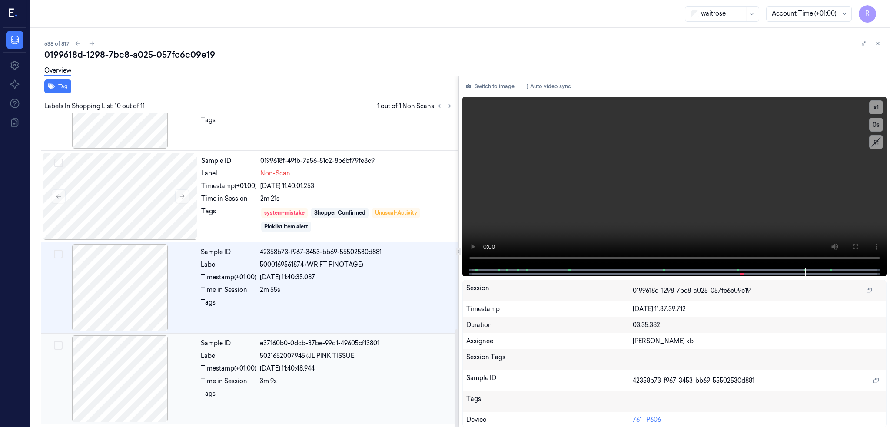
click at [110, 370] on div at bounding box center [120, 379] width 155 height 87
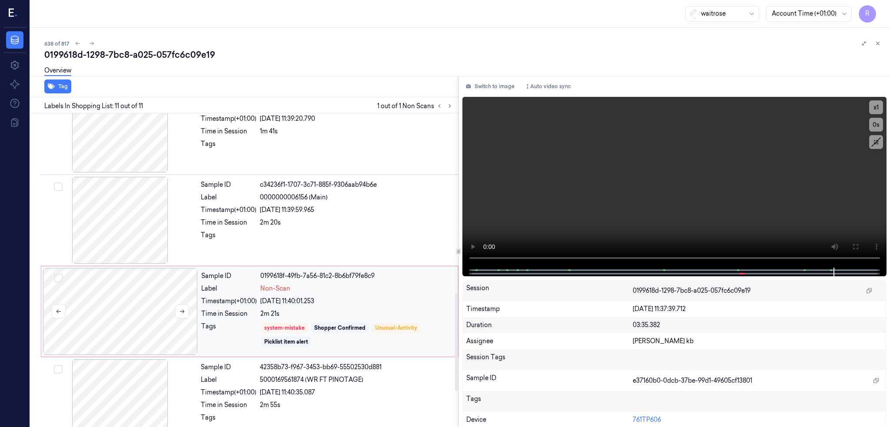
click at [108, 321] on div at bounding box center [120, 311] width 155 height 87
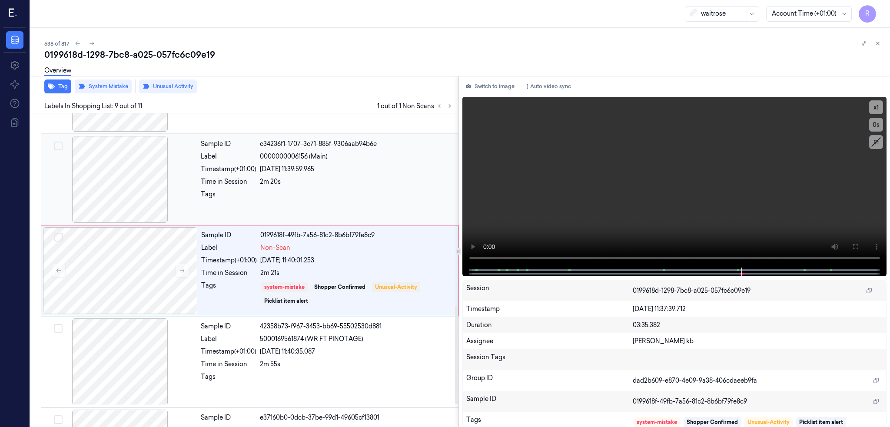
click at [106, 188] on div at bounding box center [120, 179] width 155 height 87
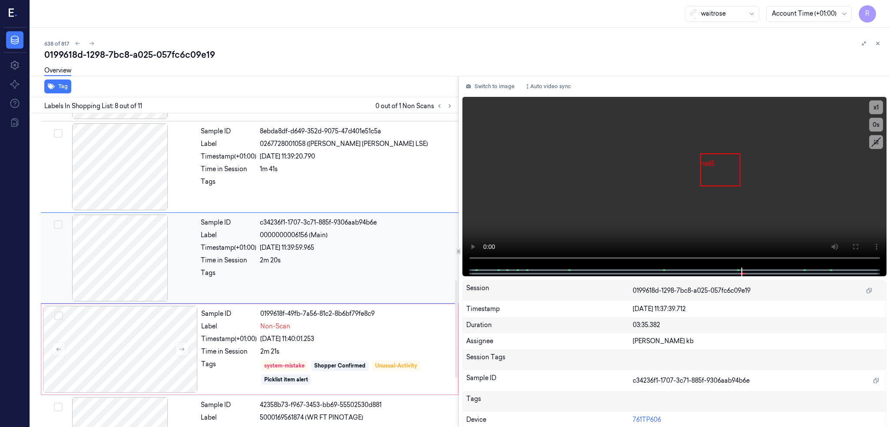
scroll to position [527, 0]
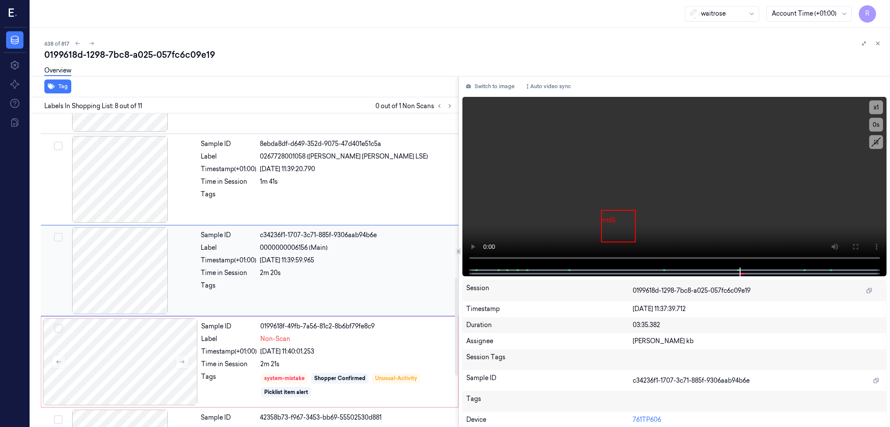
click at [123, 246] on div at bounding box center [120, 270] width 155 height 87
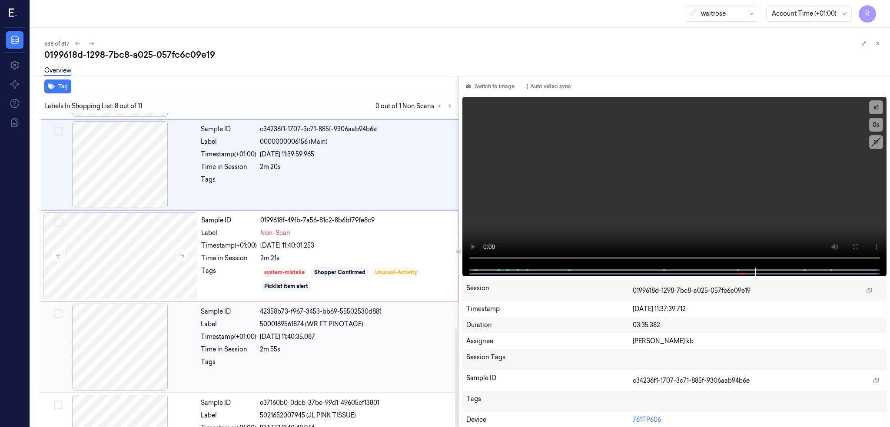
scroll to position [692, 0]
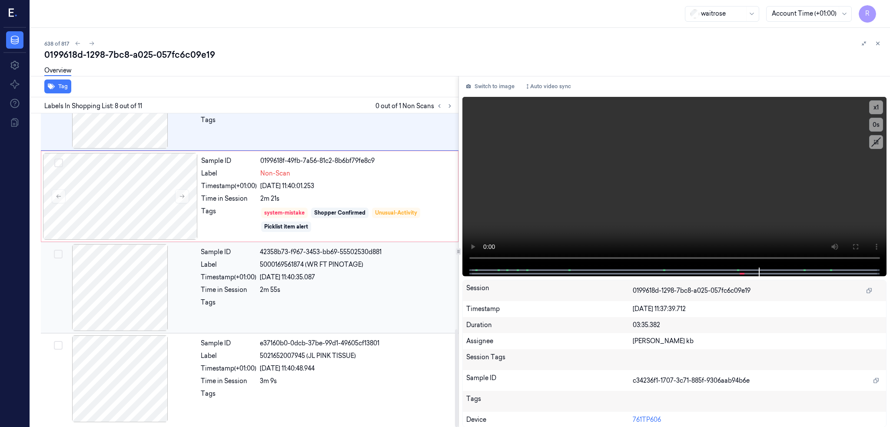
click at [98, 284] on div at bounding box center [120, 287] width 155 height 87
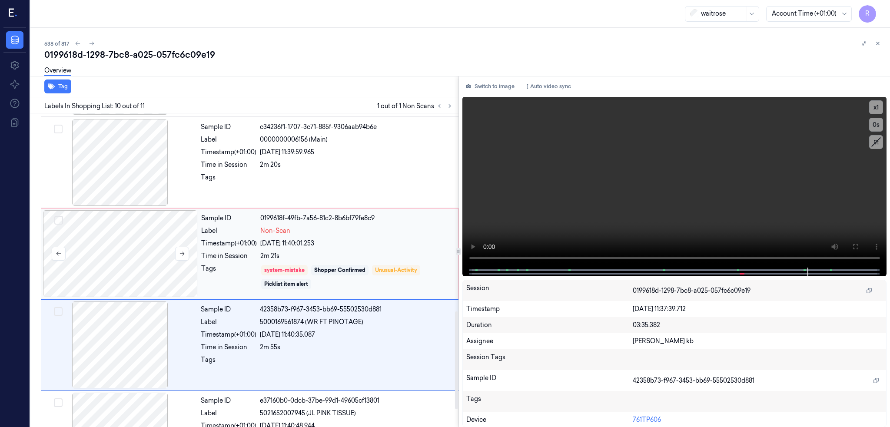
drag, startPoint x: 99, startPoint y: 254, endPoint x: 98, endPoint y: 259, distance: 5.2
click at [99, 255] on div at bounding box center [120, 253] width 155 height 87
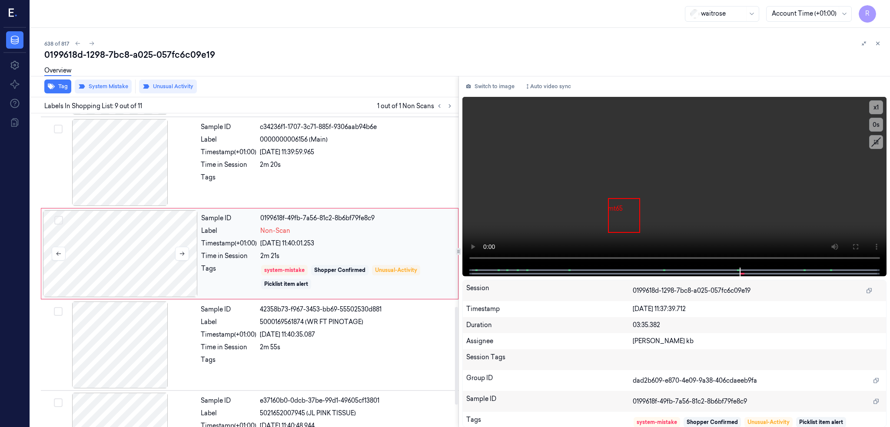
scroll to position [618, 0]
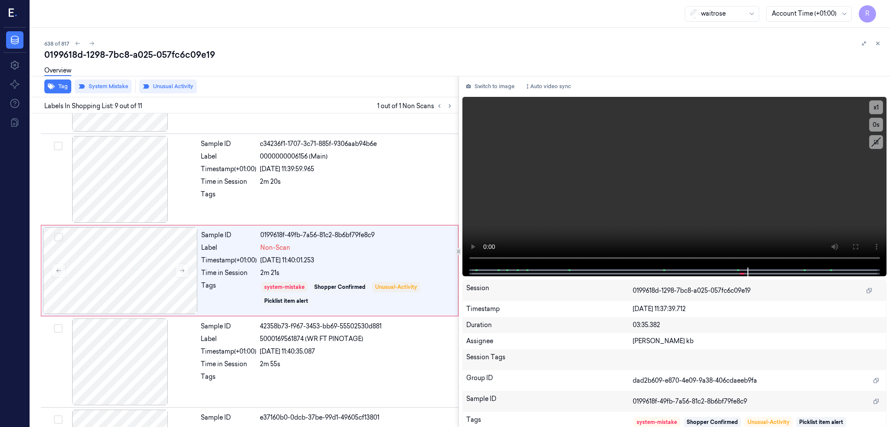
click at [134, 49] on div "0199618d-1298-7bc8-a025-057fc6c09e19" at bounding box center [463, 55] width 839 height 12
click at [59, 37] on div "638 of 817 0199618d-1298-7bc8-a025-057fc6c09e19 Overview Tag System Mistake Unu…" at bounding box center [460, 227] width 860 height 399
click at [89, 45] on icon at bounding box center [92, 43] width 6 height 6
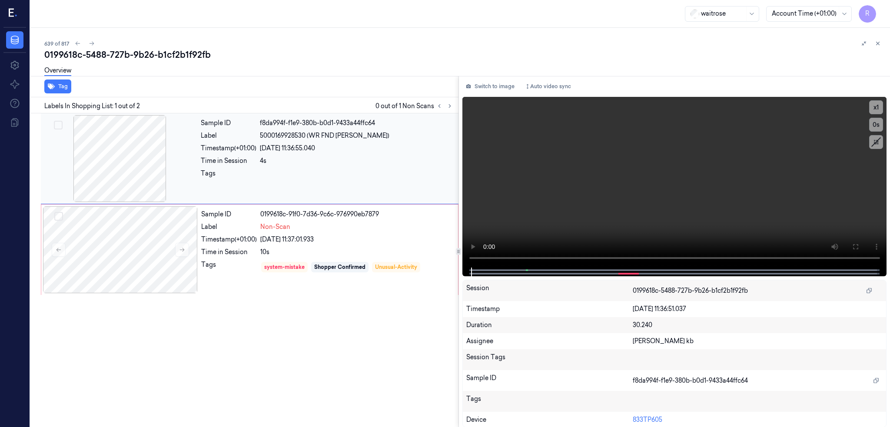
click at [112, 159] on div at bounding box center [120, 158] width 155 height 87
click at [814, 238] on video at bounding box center [675, 182] width 425 height 171
click at [713, 212] on video at bounding box center [675, 182] width 425 height 171
click at [862, 246] on button at bounding box center [856, 247] width 14 height 14
click at [88, 187] on div at bounding box center [120, 158] width 155 height 87
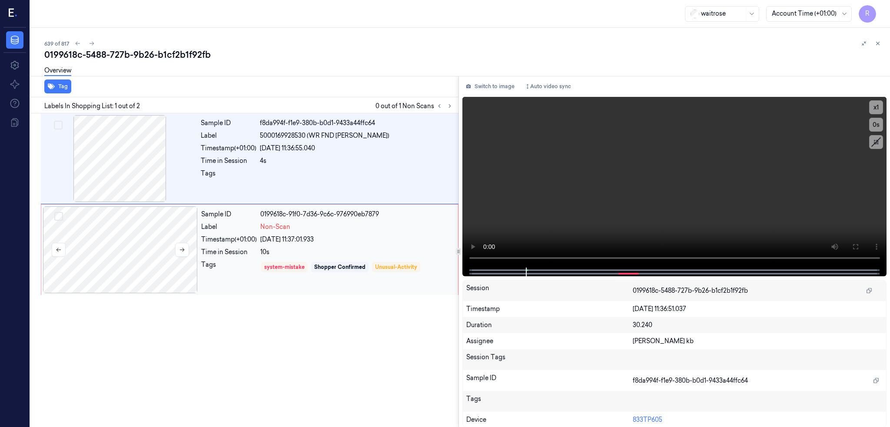
click at [102, 253] on div at bounding box center [120, 249] width 155 height 87
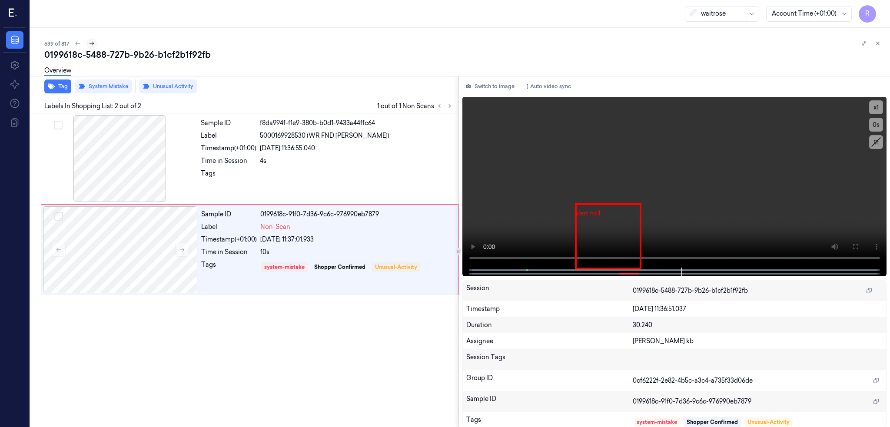
click at [87, 44] on button at bounding box center [92, 43] width 10 height 10
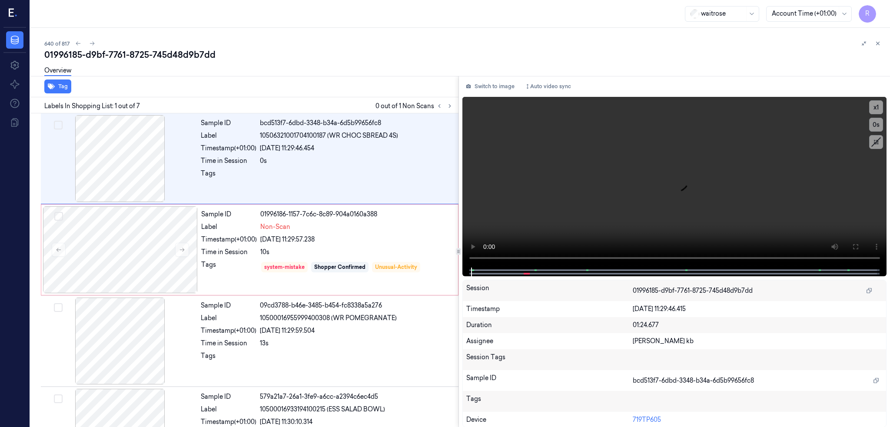
click at [168, 46] on div "640 of 817" at bounding box center [463, 43] width 839 height 10
click at [168, 50] on div "01996185-d9bf-7761-8725-745d48d9b7dd" at bounding box center [463, 55] width 839 height 12
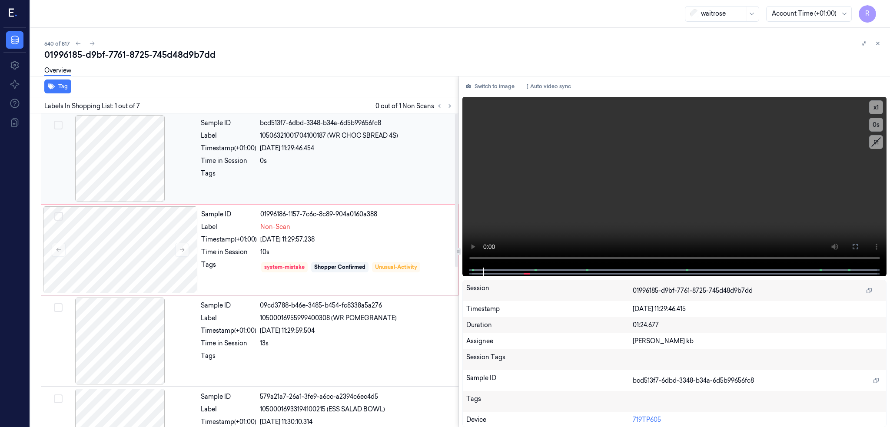
click at [120, 166] on div at bounding box center [120, 158] width 155 height 87
click at [133, 260] on div at bounding box center [120, 249] width 155 height 87
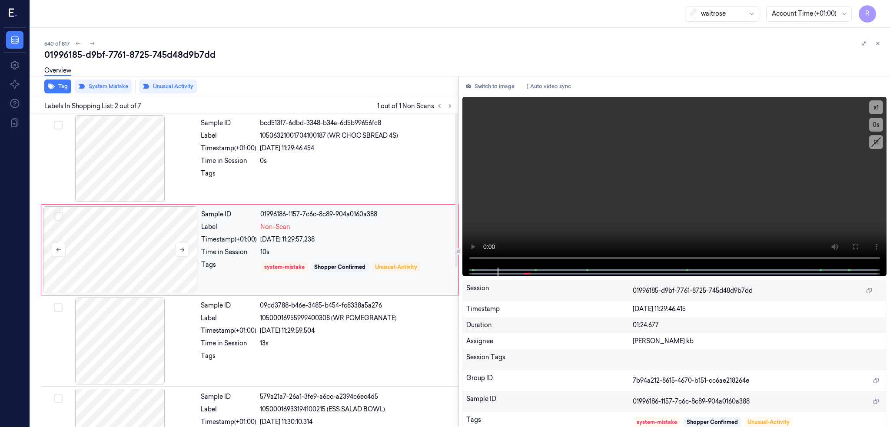
click at [92, 258] on div at bounding box center [120, 249] width 155 height 87
click at [859, 244] on button at bounding box center [856, 247] width 14 height 14
click at [198, 234] on div "Sample ID 01996186-1157-7c6c-8c89-904a0160a388 Label Non-Scan Timestamp (+01:00…" at bounding box center [327, 249] width 259 height 87
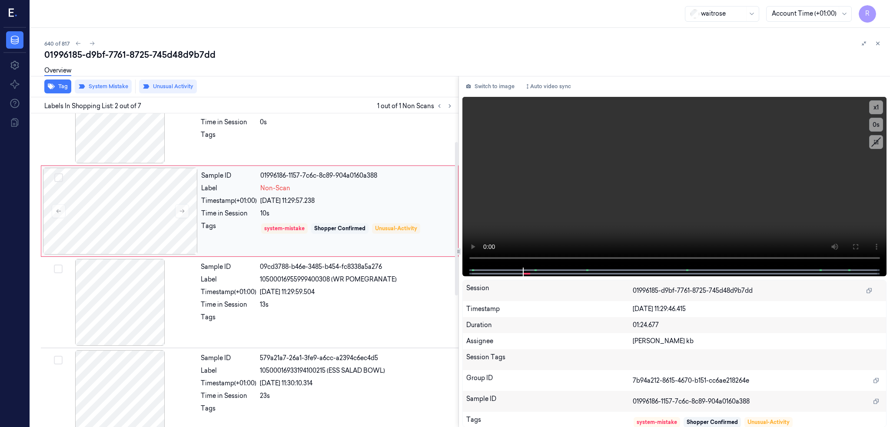
scroll to position [58, 0]
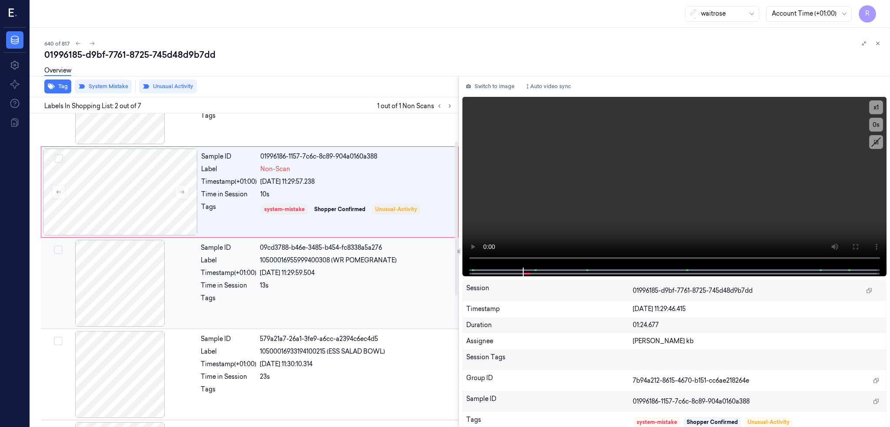
click at [126, 286] on div at bounding box center [120, 283] width 155 height 87
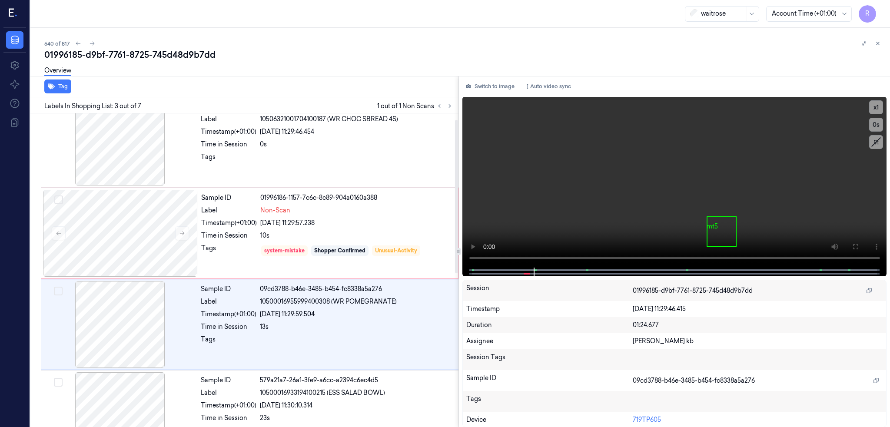
scroll to position [12, 0]
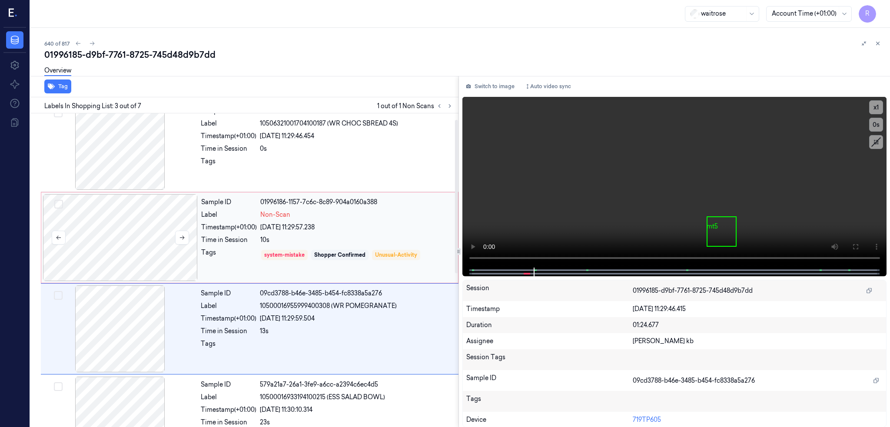
click at [90, 236] on div at bounding box center [120, 237] width 155 height 87
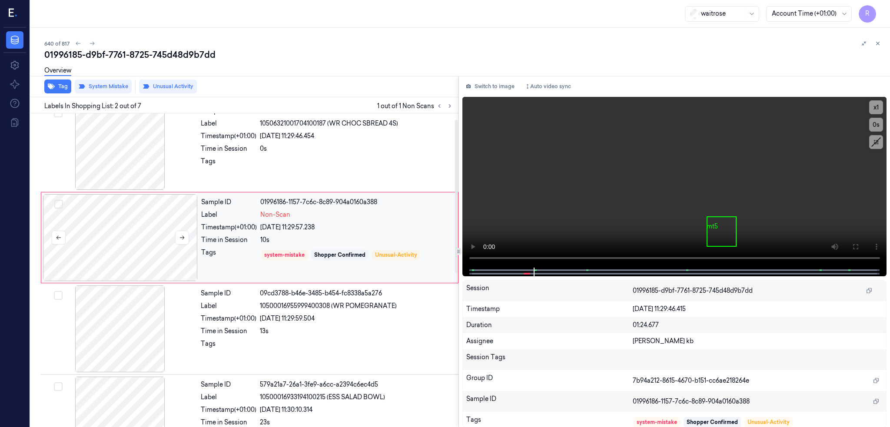
scroll to position [0, 0]
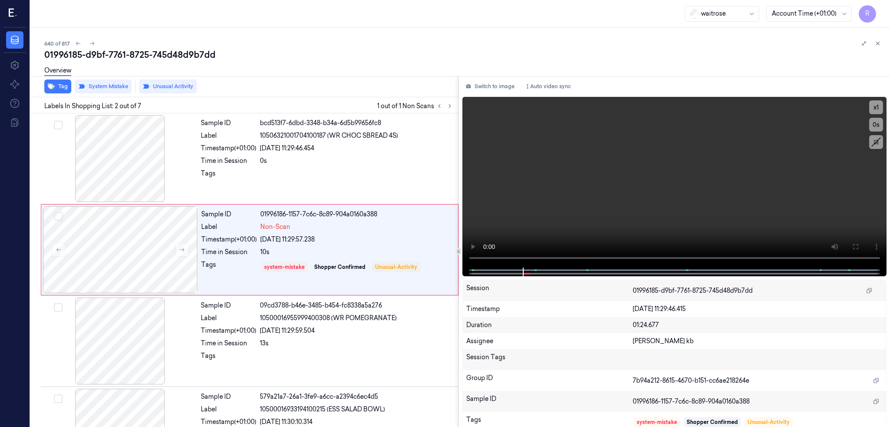
click at [102, 57] on div "01996185-d9bf-7761-8725-745d48d9b7dd" at bounding box center [463, 55] width 839 height 12
click at [131, 247] on div at bounding box center [120, 249] width 155 height 87
click at [89, 45] on icon at bounding box center [92, 43] width 6 height 6
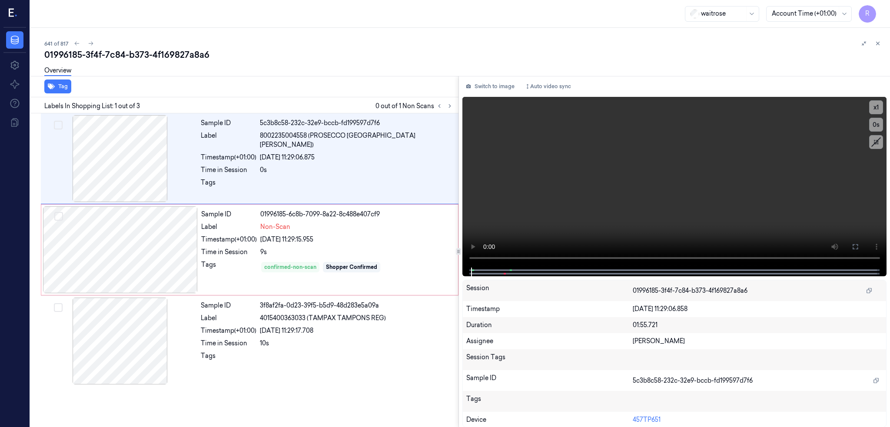
click at [123, 57] on div "01996185-3f4f-7c84-b373-4f169827a8a6" at bounding box center [463, 55] width 839 height 12
click at [124, 59] on div "01996185-3f4f-7c84-b373-4f169827a8a6" at bounding box center [463, 55] width 839 height 12
click at [98, 143] on div at bounding box center [120, 158] width 155 height 87
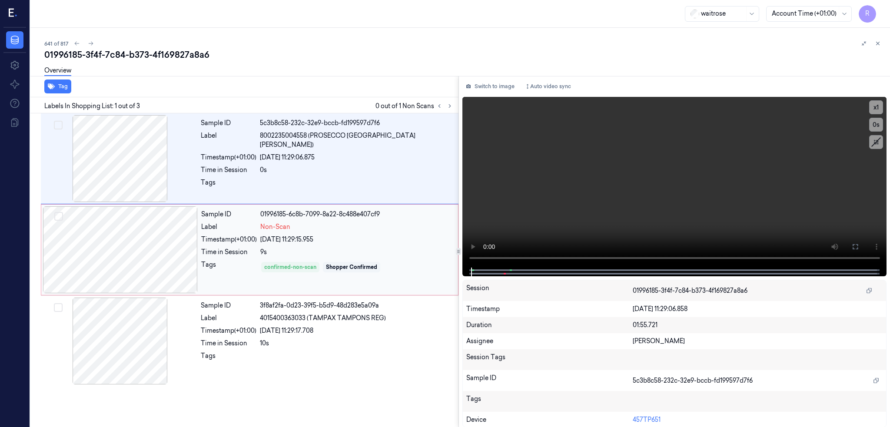
click at [144, 278] on div at bounding box center [120, 249] width 155 height 87
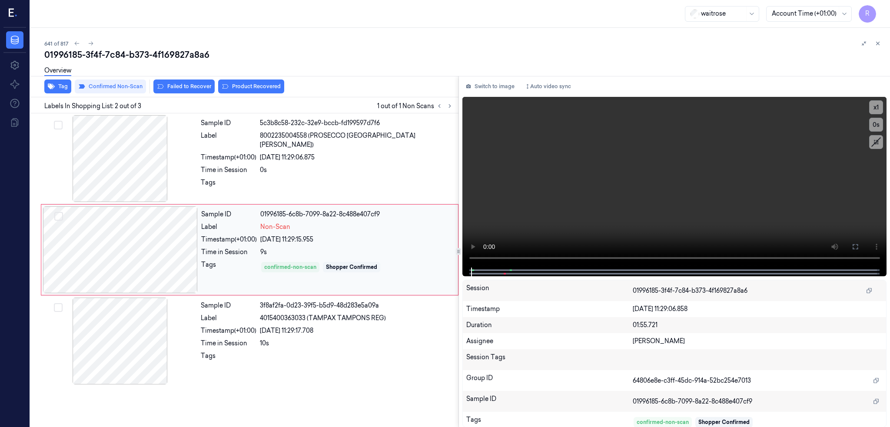
click at [144, 278] on div at bounding box center [120, 249] width 155 height 87
click at [105, 174] on div at bounding box center [120, 158] width 155 height 87
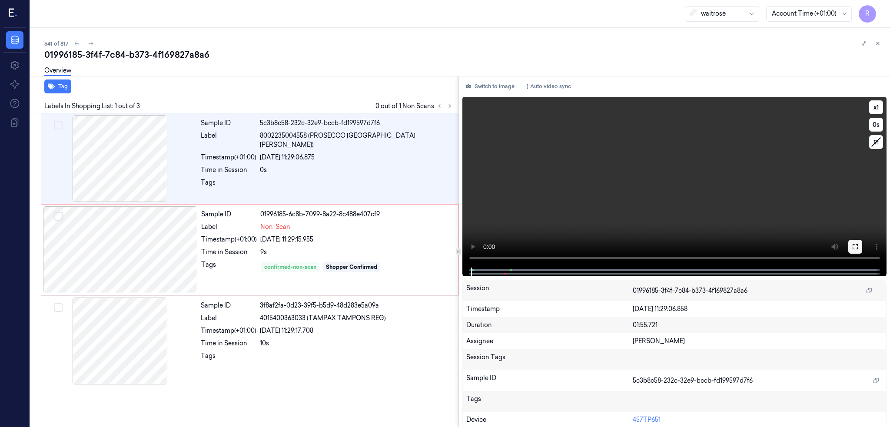
click at [861, 243] on button at bounding box center [856, 247] width 14 height 14
click at [108, 130] on div at bounding box center [120, 158] width 155 height 87
click at [112, 250] on div at bounding box center [120, 249] width 155 height 87
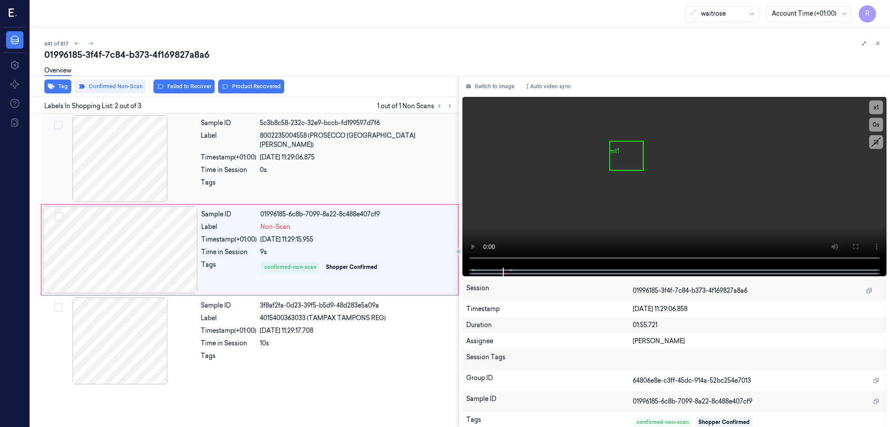
click at [119, 196] on div at bounding box center [120, 158] width 155 height 87
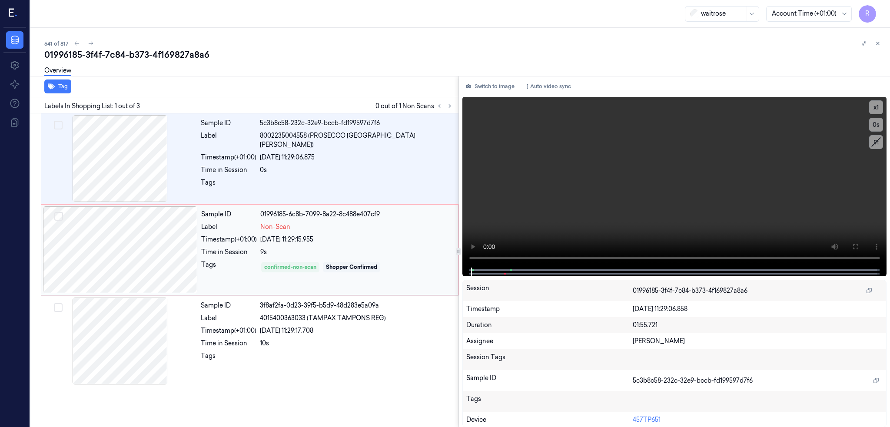
click at [118, 244] on div at bounding box center [120, 249] width 155 height 87
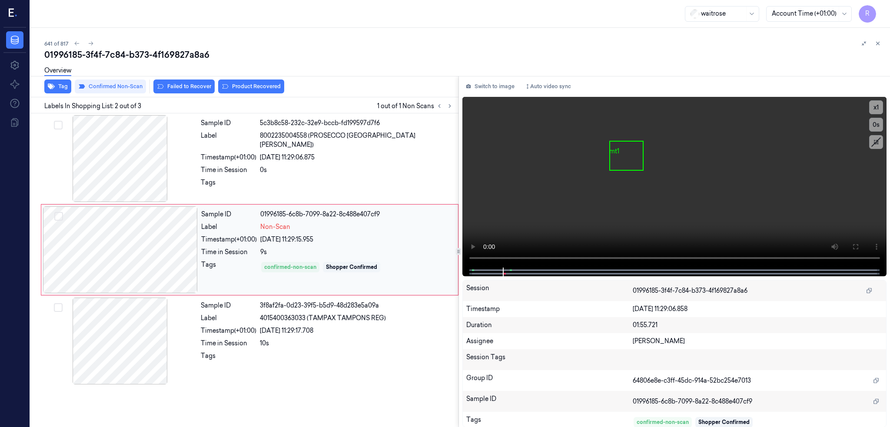
click at [107, 253] on div at bounding box center [120, 249] width 155 height 87
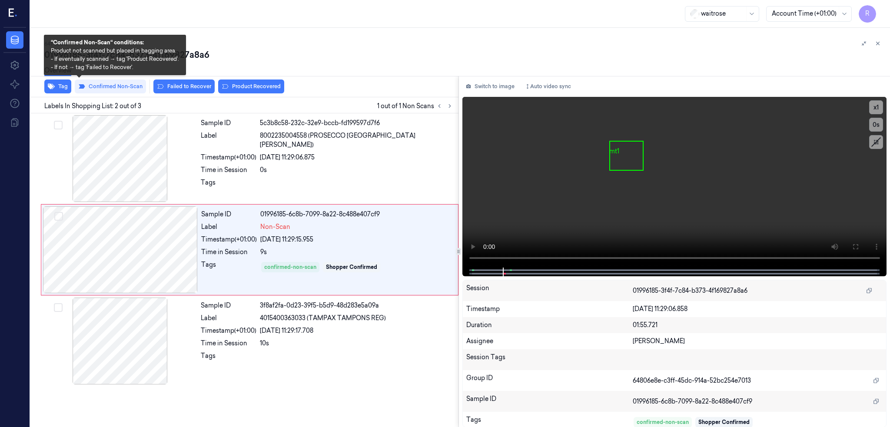
click at [92, 79] on div "Overview" at bounding box center [463, 72] width 839 height 22
click at [94, 83] on button "Confirmed Non-Scan" at bounding box center [110, 87] width 71 height 14
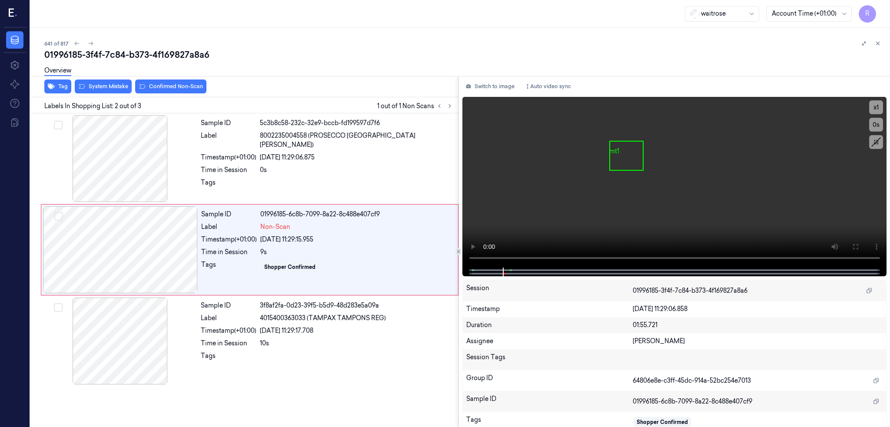
click at [89, 80] on div "Overview" at bounding box center [463, 72] width 839 height 22
click at [88, 83] on button "System Mistake" at bounding box center [103, 87] width 57 height 14
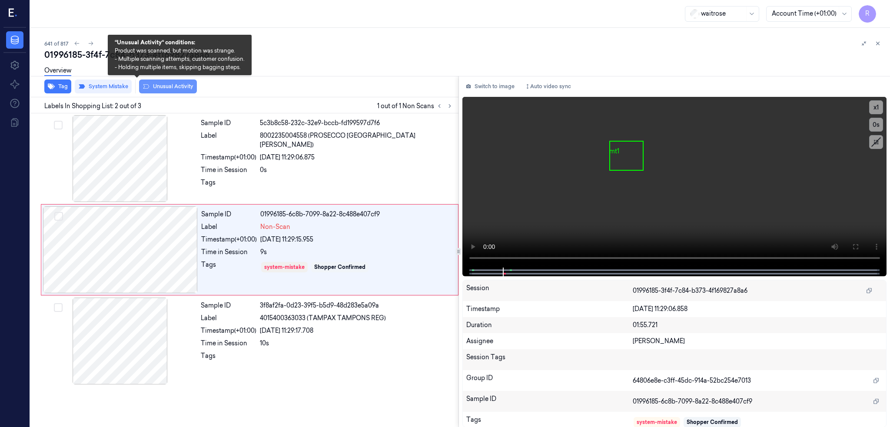
click at [160, 87] on button "Unusual Activity" at bounding box center [168, 87] width 58 height 14
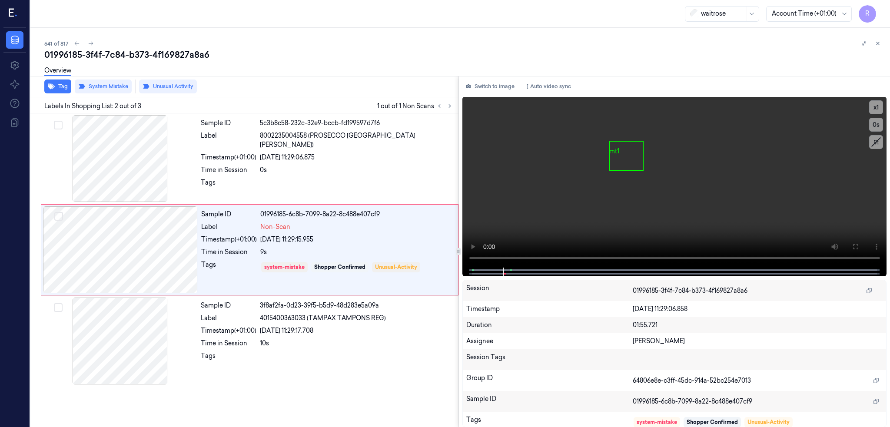
click at [132, 52] on div "01996185-3f4f-7c84-b373-4f169827a8a6" at bounding box center [463, 55] width 839 height 12
click at [88, 43] on icon at bounding box center [91, 43] width 6 height 6
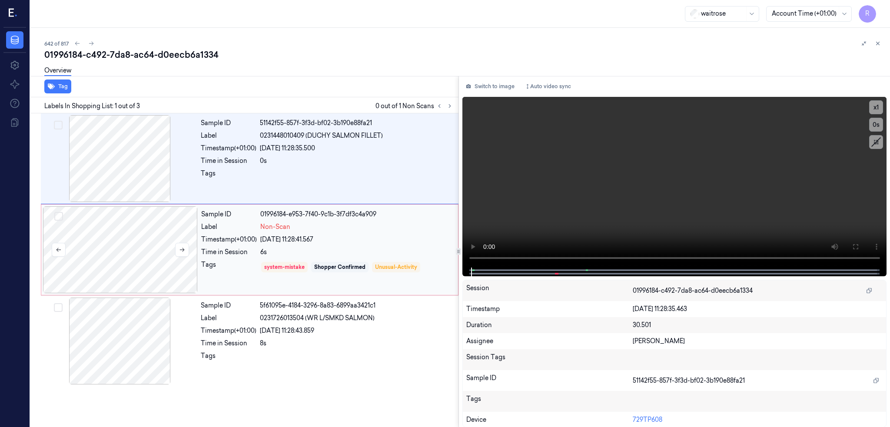
click at [103, 253] on div at bounding box center [120, 249] width 155 height 87
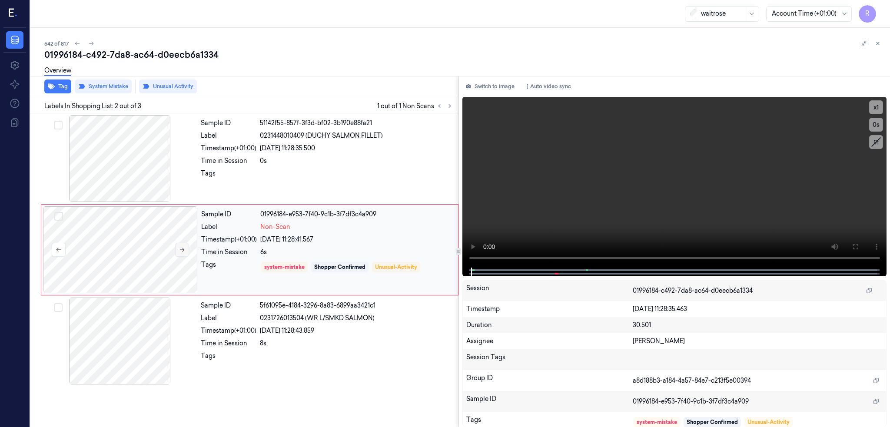
click at [179, 249] on icon at bounding box center [182, 250] width 6 height 6
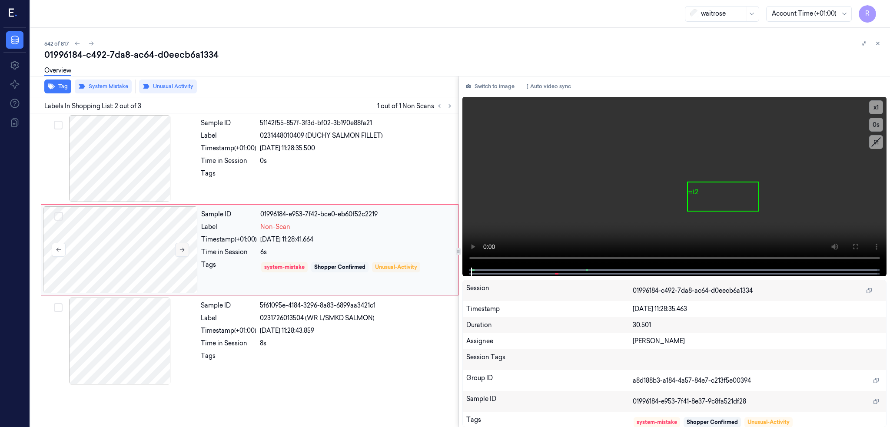
click at [179, 249] on icon at bounding box center [182, 250] width 6 height 6
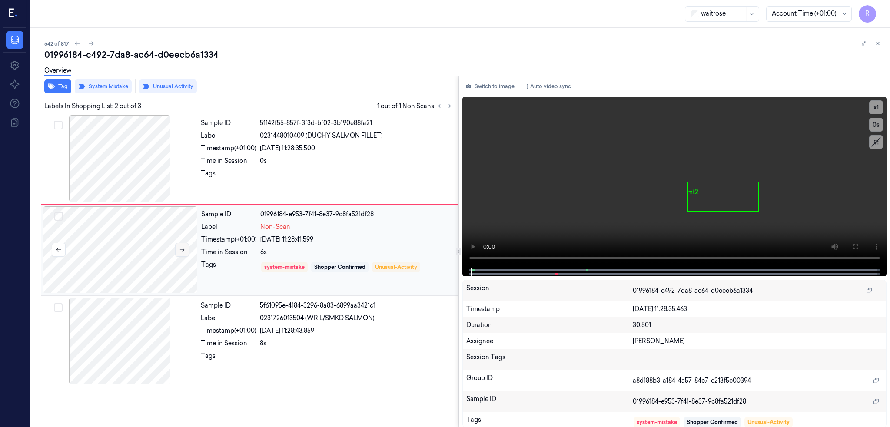
click at [179, 249] on icon at bounding box center [182, 250] width 6 height 6
click at [98, 151] on div at bounding box center [120, 158] width 155 height 87
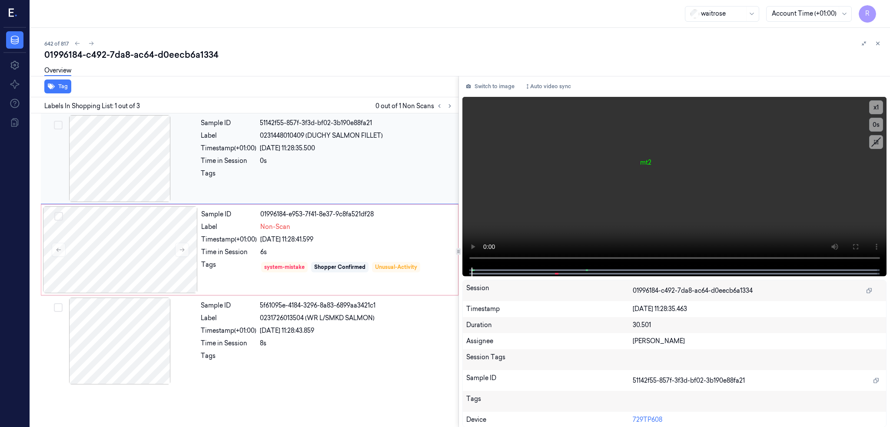
click at [96, 153] on div at bounding box center [120, 158] width 155 height 87
click at [850, 246] on button at bounding box center [856, 247] width 14 height 14
click at [100, 249] on div at bounding box center [120, 249] width 155 height 87
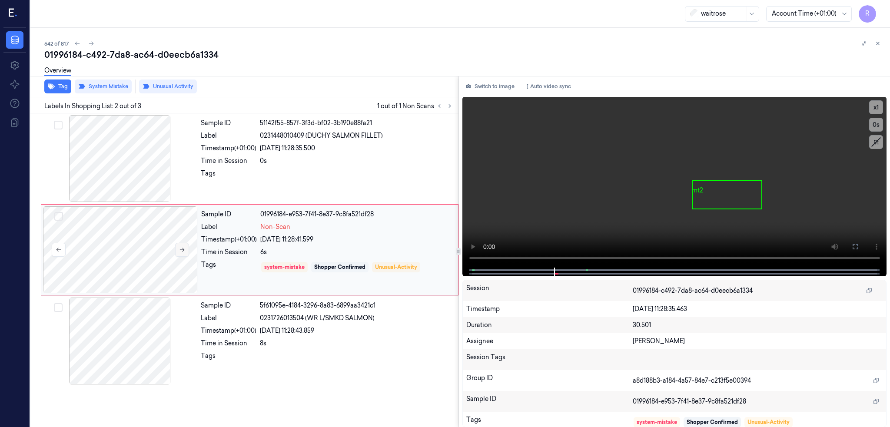
click at [175, 253] on button at bounding box center [182, 250] width 14 height 14
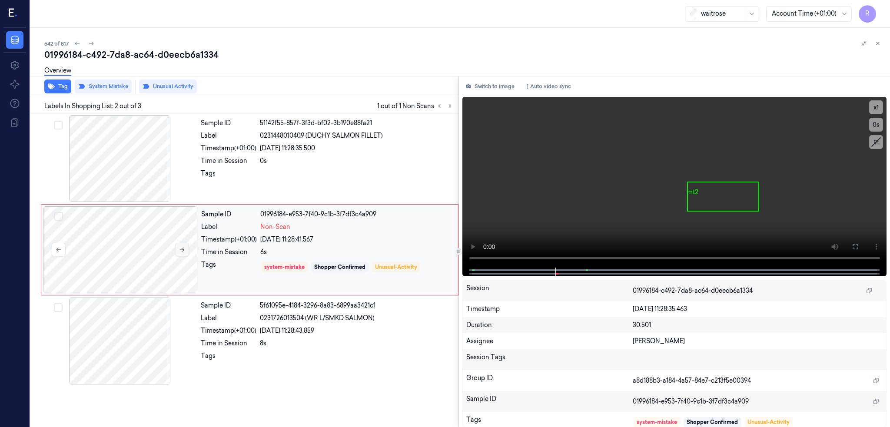
click at [175, 253] on button at bounding box center [182, 250] width 14 height 14
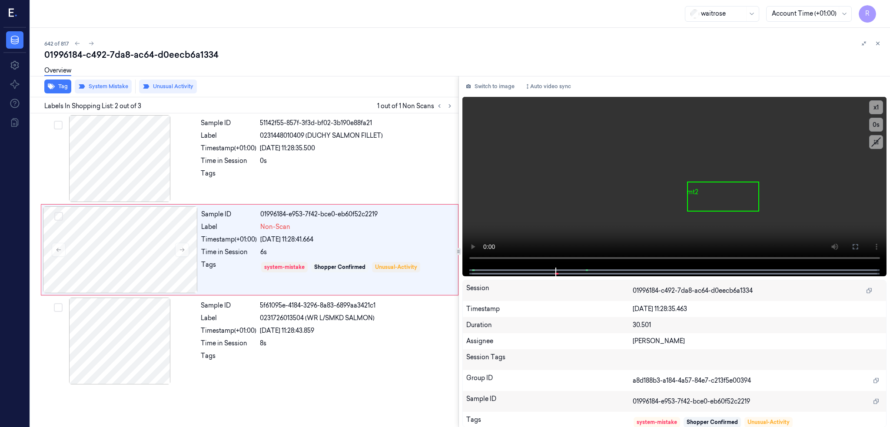
click at [68, 53] on div "01996184-c492-7da8-ac64-d0eecb6a1334" at bounding box center [463, 55] width 839 height 12
click at [88, 43] on icon at bounding box center [91, 43] width 6 height 6
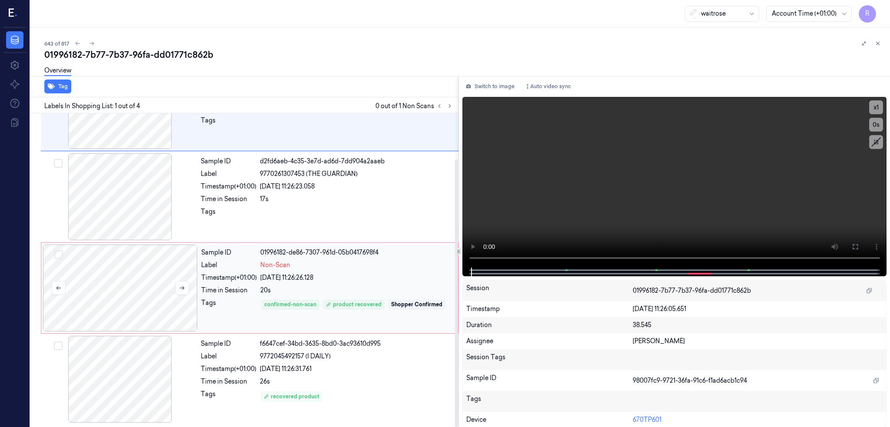
click at [115, 293] on div at bounding box center [120, 288] width 155 height 87
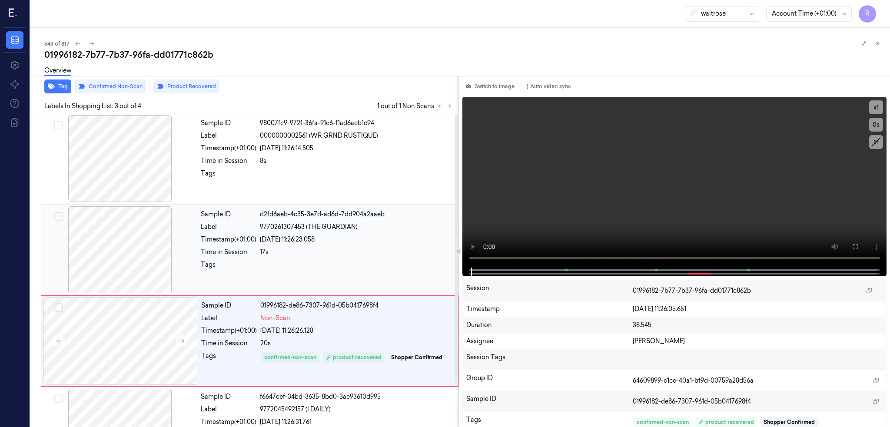
click at [121, 256] on div at bounding box center [120, 249] width 155 height 87
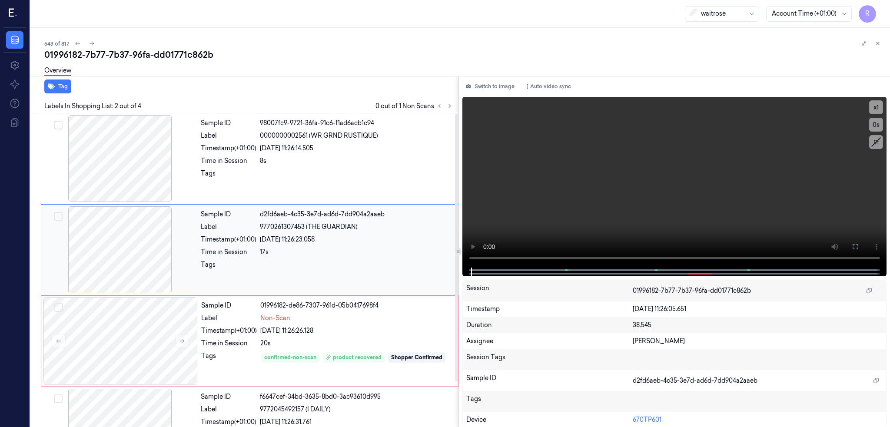
click at [121, 256] on div at bounding box center [120, 249] width 155 height 87
click at [857, 243] on icon at bounding box center [855, 246] width 7 height 7
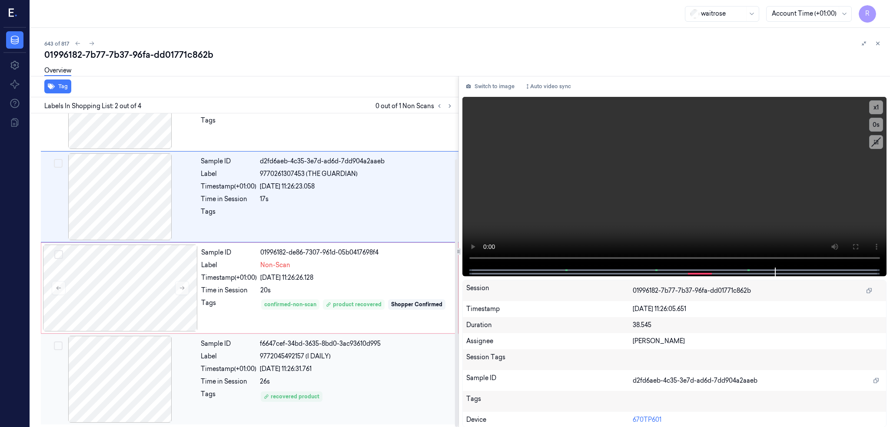
click at [120, 383] on div at bounding box center [120, 379] width 155 height 87
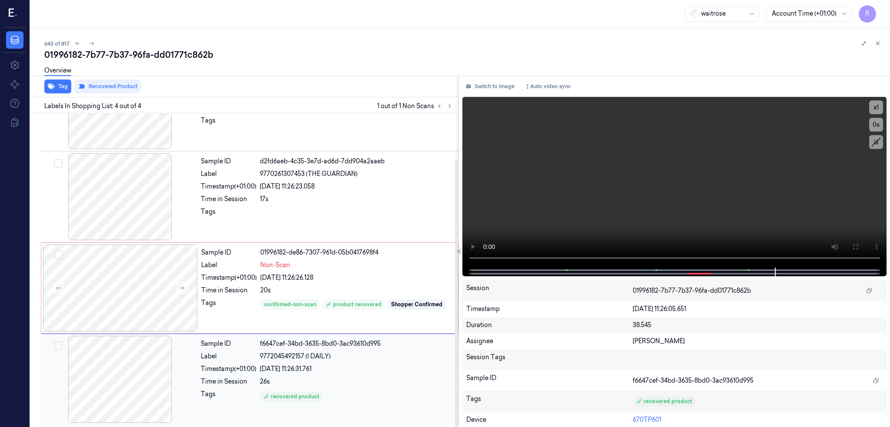
scroll to position [53, 0]
click at [103, 311] on div at bounding box center [120, 287] width 155 height 87
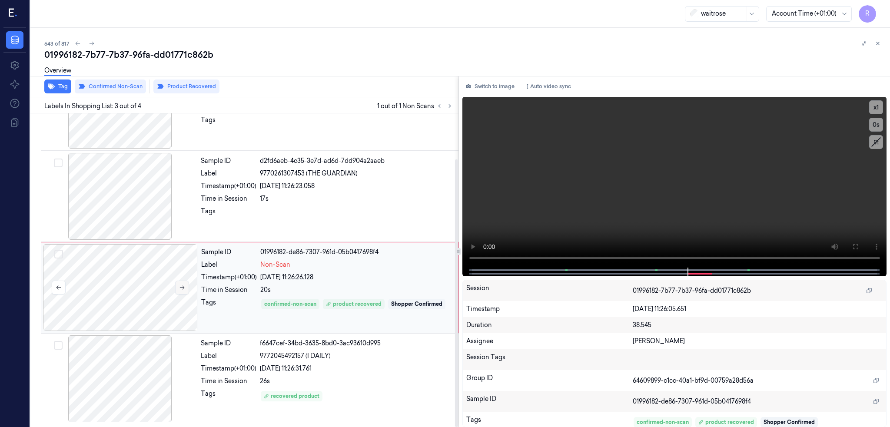
click at [179, 288] on icon at bounding box center [182, 288] width 6 height 6
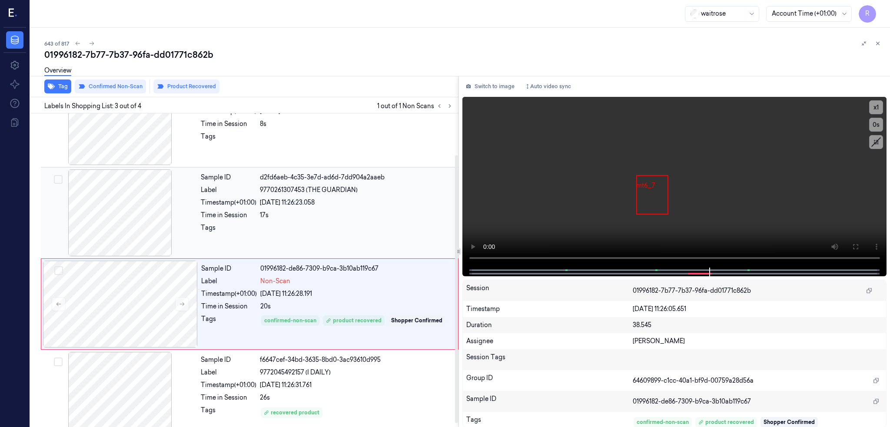
scroll to position [53, 0]
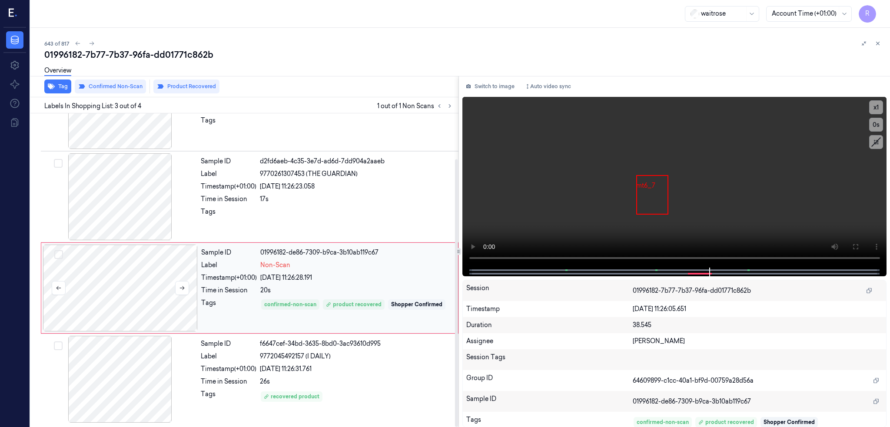
click at [109, 293] on div at bounding box center [120, 288] width 155 height 87
click at [123, 302] on div at bounding box center [120, 287] width 155 height 87
click at [677, 273] on div at bounding box center [674, 272] width 406 height 9
click at [679, 268] on div at bounding box center [674, 272] width 406 height 9
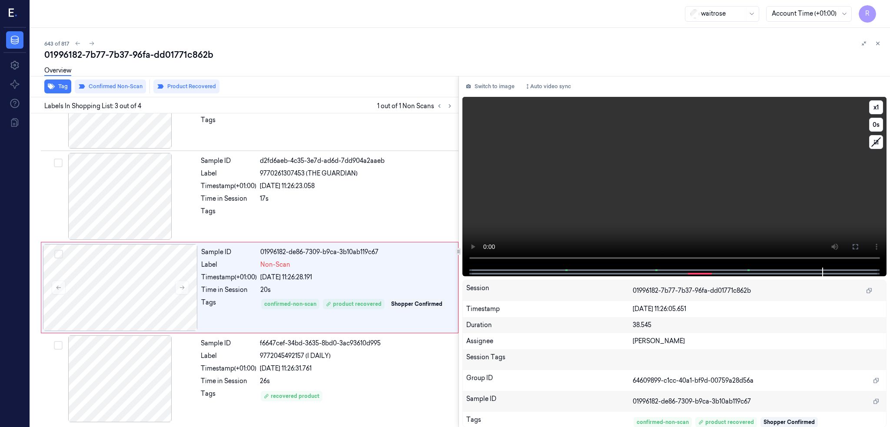
click at [679, 270] on div at bounding box center [674, 272] width 406 height 9
click at [98, 53] on div "01996182-7b77-7b37-96fa-dd01771c862b" at bounding box center [463, 55] width 839 height 12
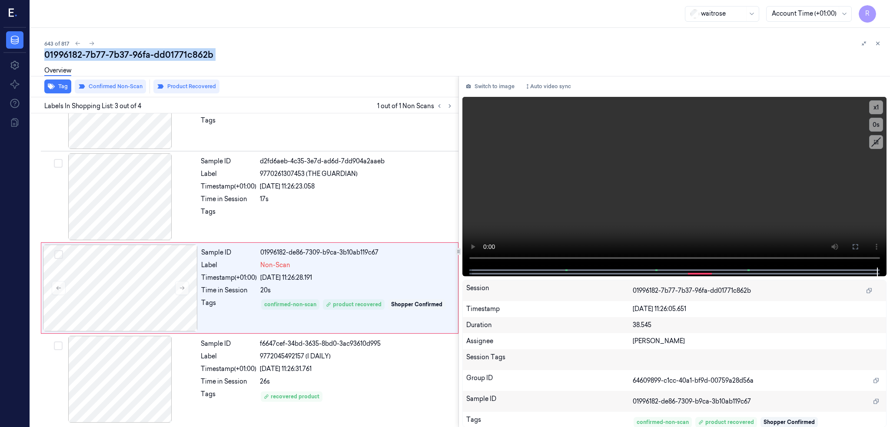
click at [98, 53] on div "01996182-7b77-7b37-96fa-dd01771c862b" at bounding box center [463, 55] width 839 height 12
click at [87, 41] on button at bounding box center [92, 43] width 10 height 10
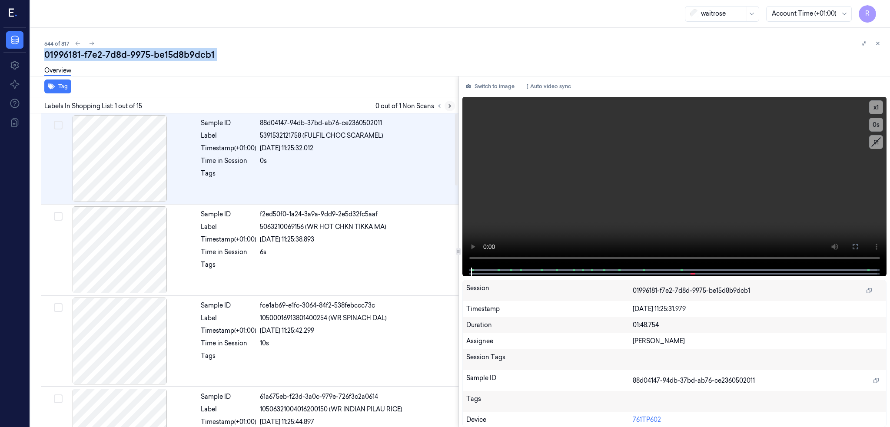
click at [447, 108] on icon at bounding box center [450, 106] width 6 height 6
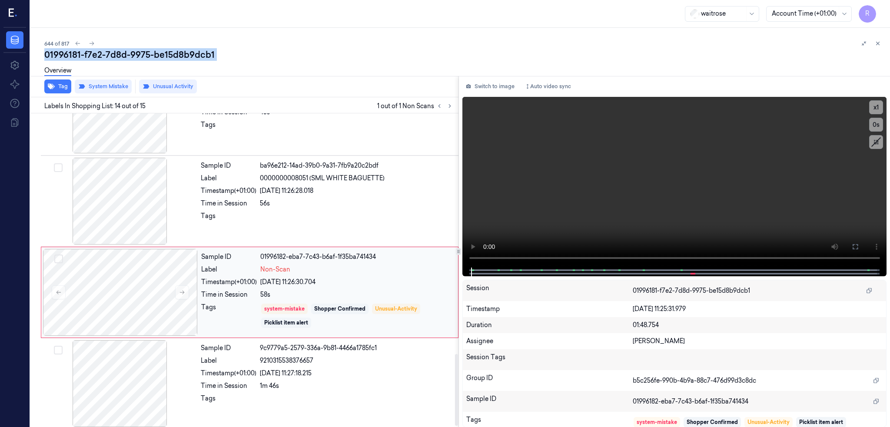
scroll to position [1058, 0]
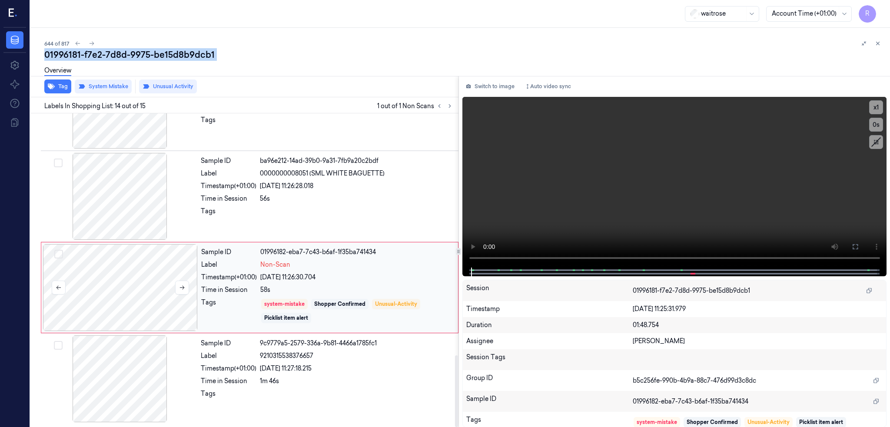
click at [77, 284] on div at bounding box center [120, 287] width 155 height 87
click at [85, 190] on div at bounding box center [120, 196] width 155 height 87
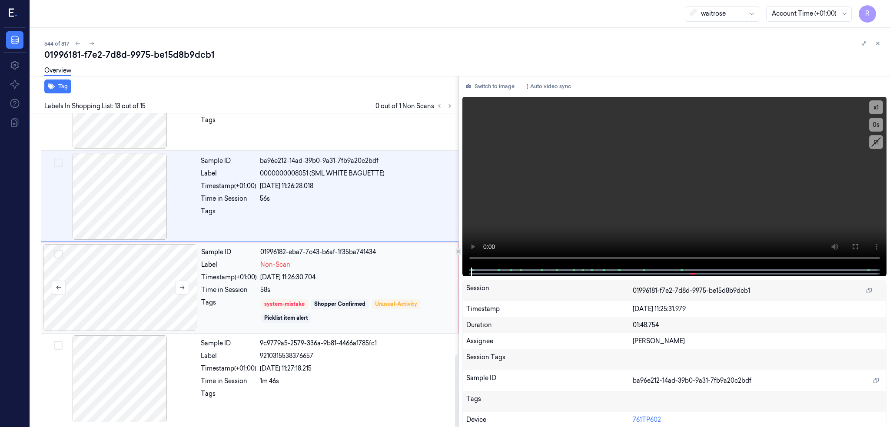
click at [135, 280] on div at bounding box center [120, 287] width 155 height 87
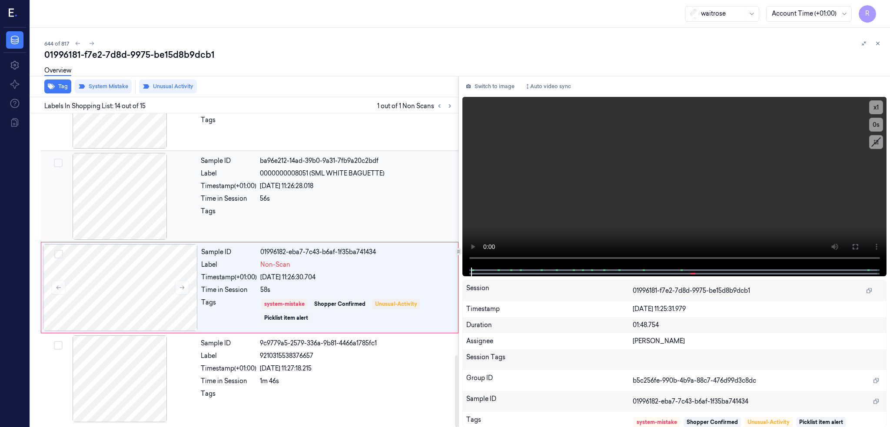
scroll to position [1058, 0]
click at [89, 44] on icon at bounding box center [92, 43] width 6 height 6
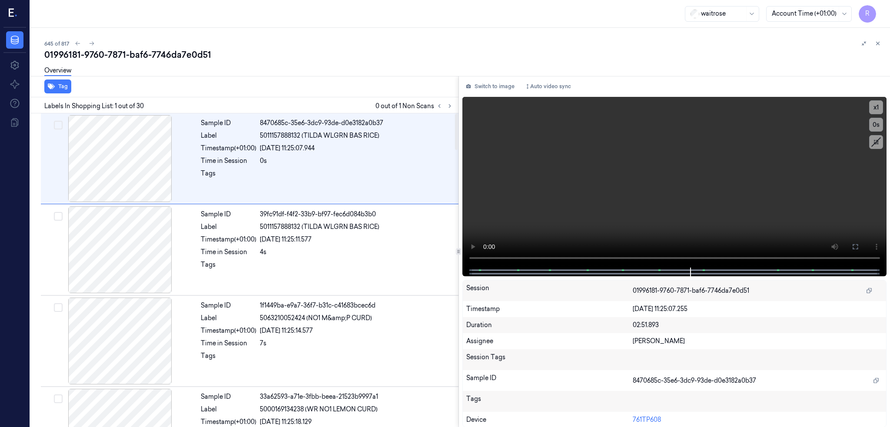
click at [433, 99] on div "Labels In Shopping List: 1 out of 30 0 out of 1 Non Scans" at bounding box center [243, 105] width 432 height 16
click at [447, 107] on icon at bounding box center [450, 106] width 6 height 6
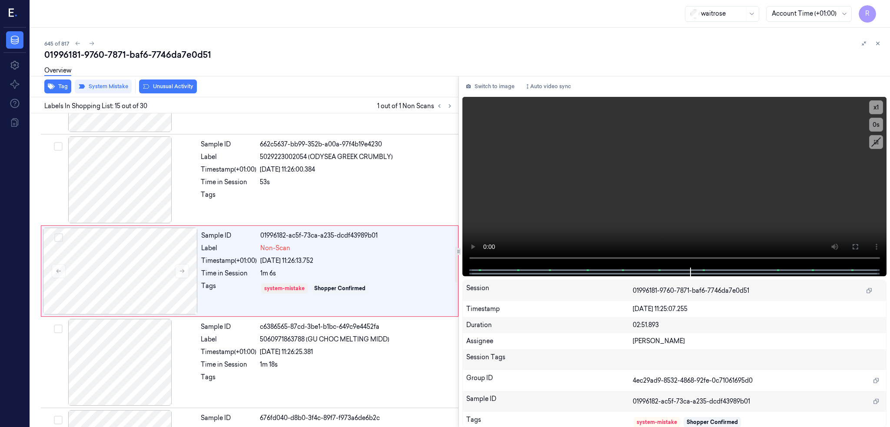
scroll to position [1166, 0]
click at [142, 55] on div "01996181-9760-7871-baf6-7746da7e0d51" at bounding box center [463, 55] width 839 height 12
click at [111, 252] on div at bounding box center [120, 270] width 155 height 87
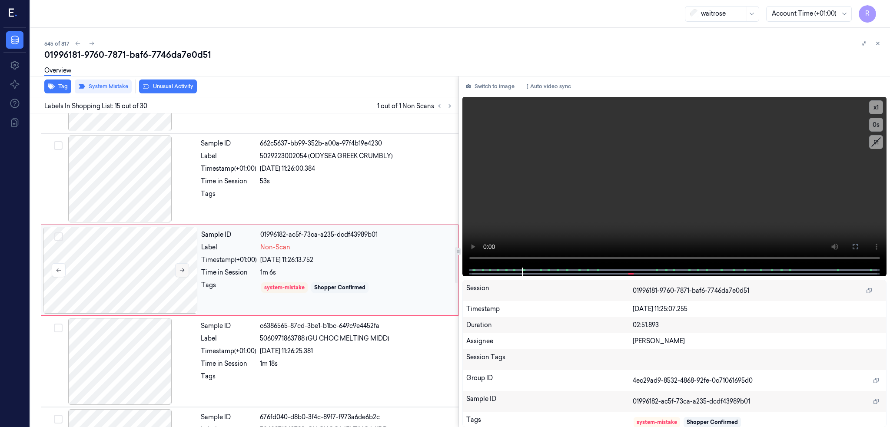
click at [175, 274] on button at bounding box center [182, 270] width 14 height 14
click at [179, 272] on icon at bounding box center [182, 270] width 6 height 6
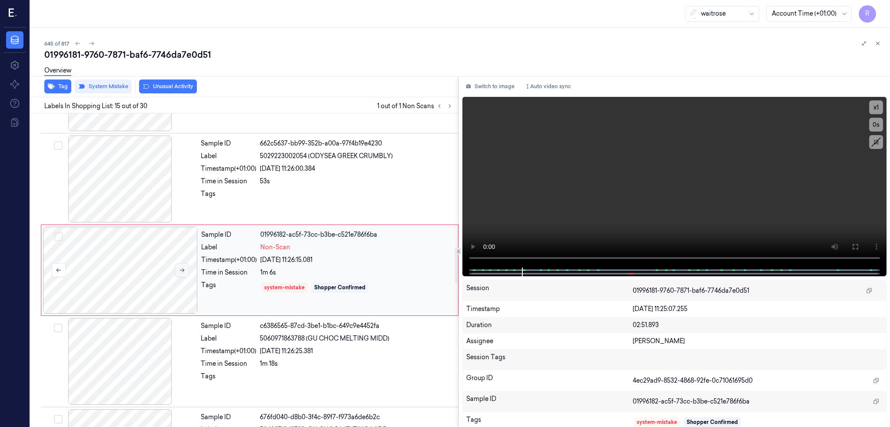
click at [179, 272] on icon at bounding box center [182, 270] width 6 height 6
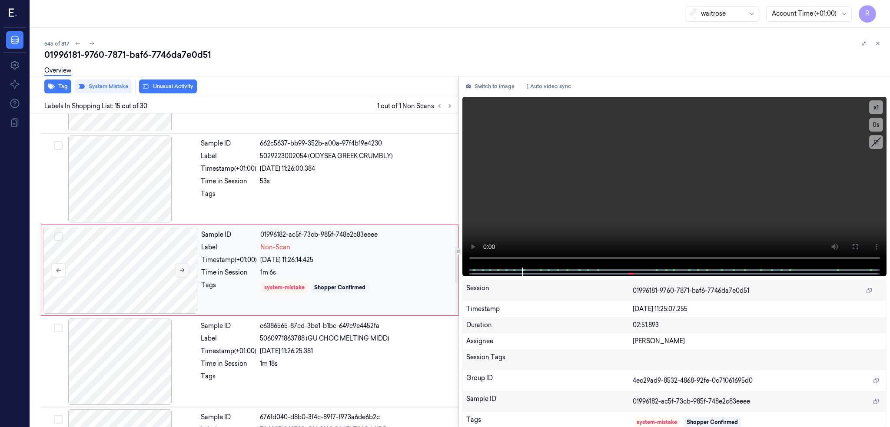
click at [179, 272] on icon at bounding box center [182, 270] width 6 height 6
click at [110, 201] on div at bounding box center [120, 179] width 155 height 87
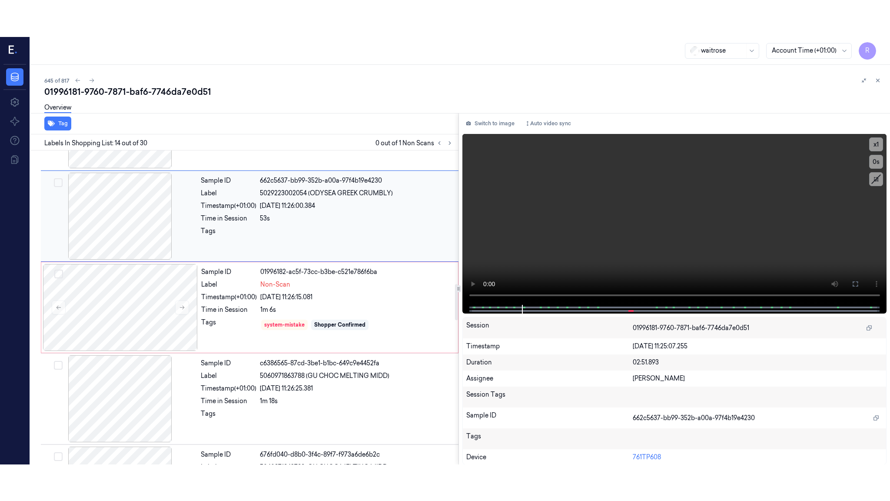
scroll to position [1075, 0]
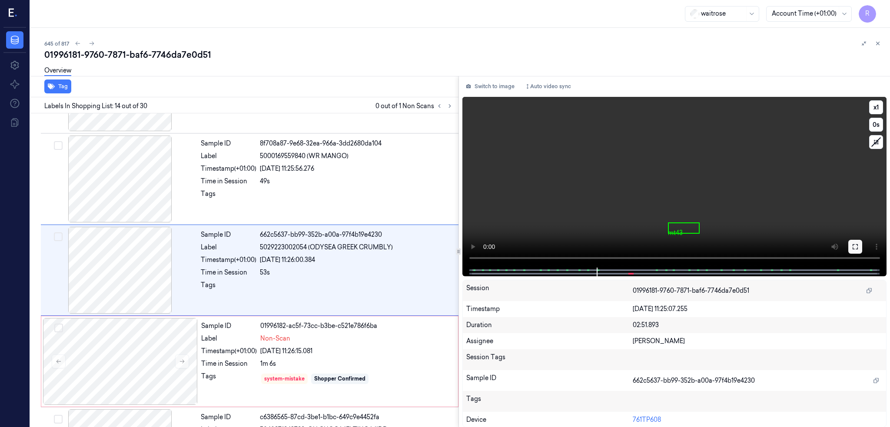
click at [859, 245] on button at bounding box center [856, 247] width 14 height 14
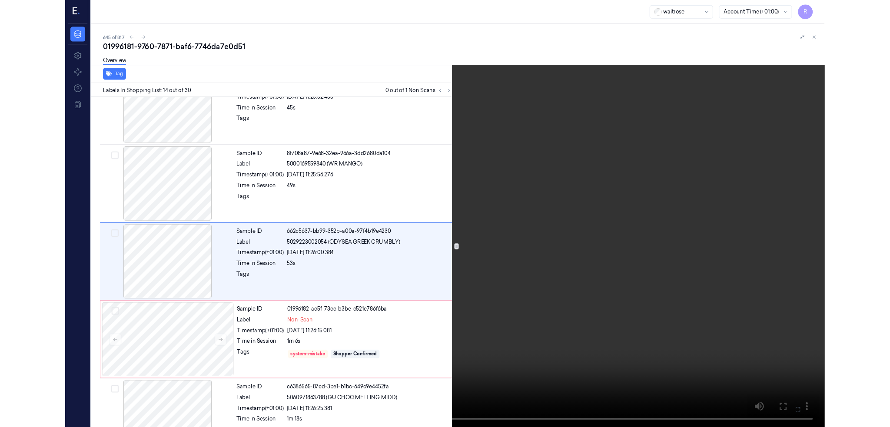
scroll to position [1038, 0]
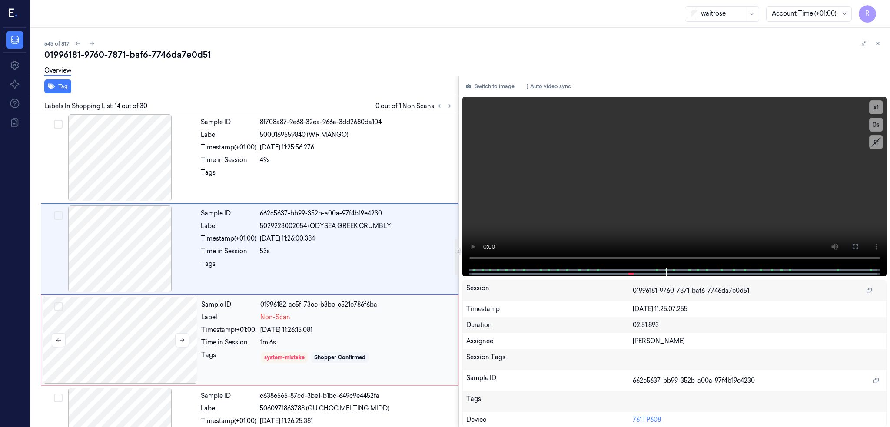
click at [102, 331] on div at bounding box center [120, 340] width 155 height 87
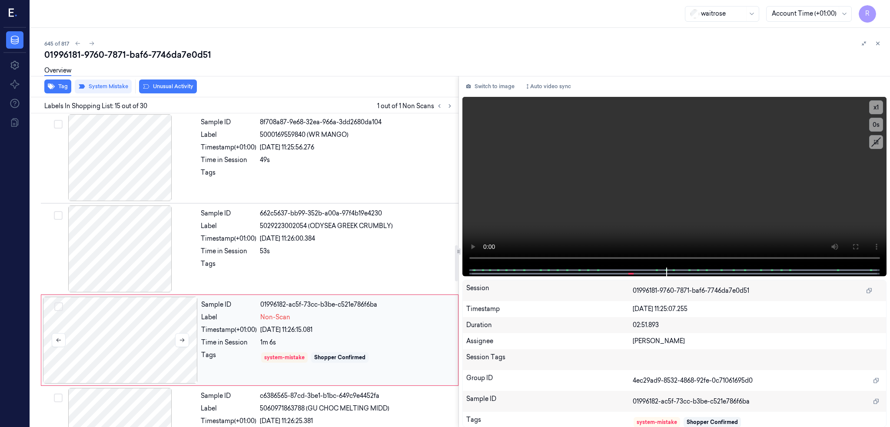
scroll to position [1166, 0]
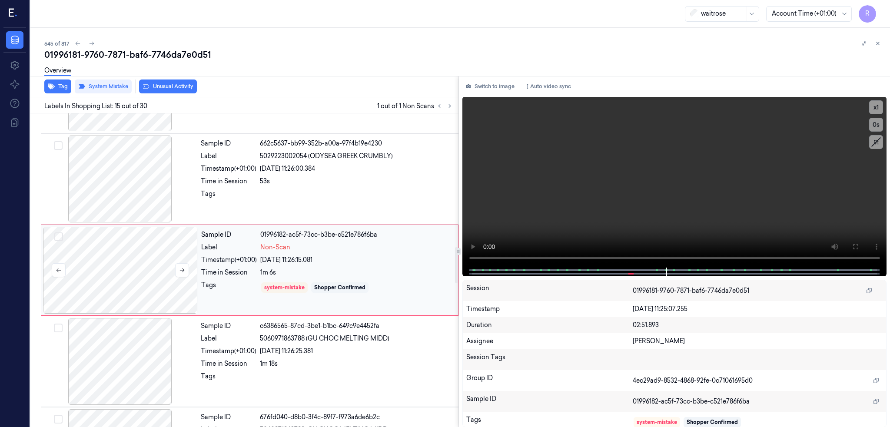
click at [87, 257] on div at bounding box center [120, 270] width 155 height 87
click at [44, 87] on button "Tag" at bounding box center [57, 87] width 27 height 14
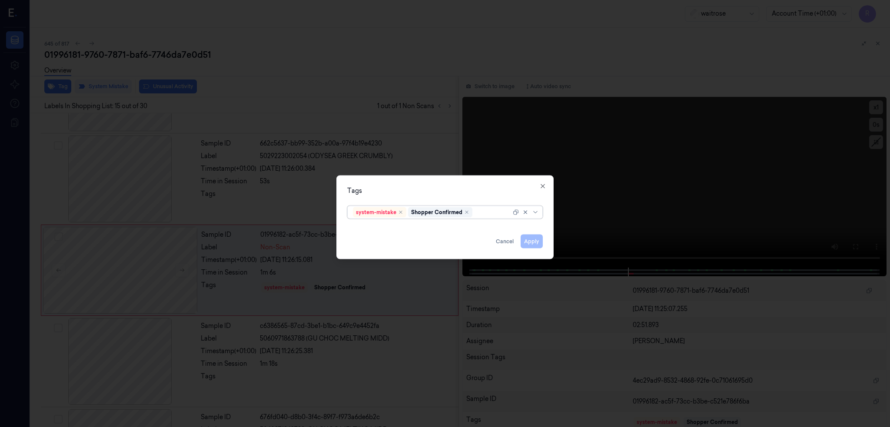
click at [486, 208] on div at bounding box center [492, 212] width 37 height 9
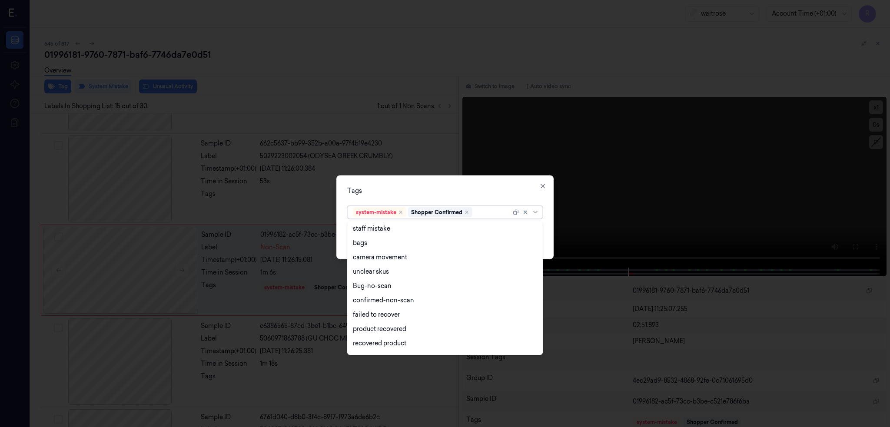
scroll to position [0, 0]
click at [360, 258] on div "bags" at bounding box center [360, 258] width 14 height 9
click at [456, 192] on div "Tags" at bounding box center [445, 190] width 196 height 9
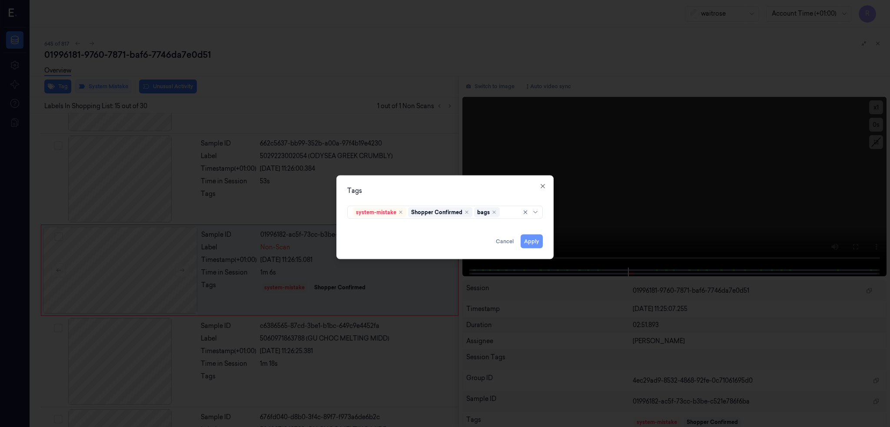
click at [534, 245] on button "Apply" at bounding box center [532, 241] width 22 height 14
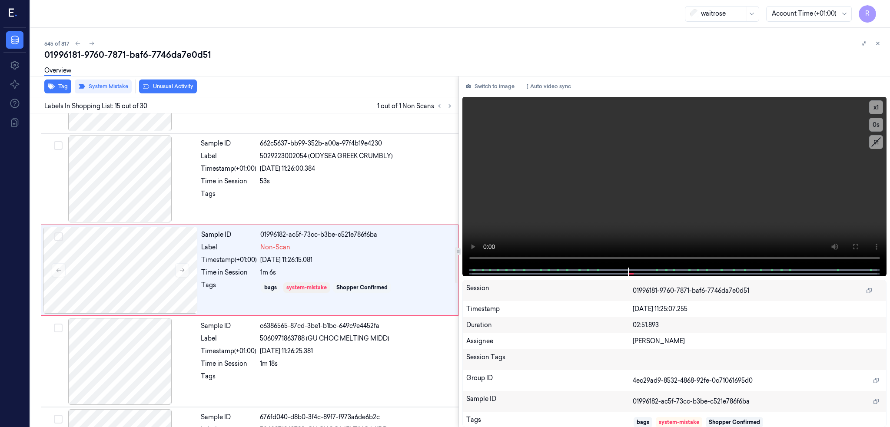
click at [90, 51] on div "01996181-9760-7871-baf6-7746da7e0d51" at bounding box center [463, 55] width 839 height 12
click at [93, 52] on div "01996181-9760-7871-baf6-7746da7e0d51" at bounding box center [463, 55] width 839 height 12
click at [89, 44] on icon at bounding box center [92, 43] width 6 height 6
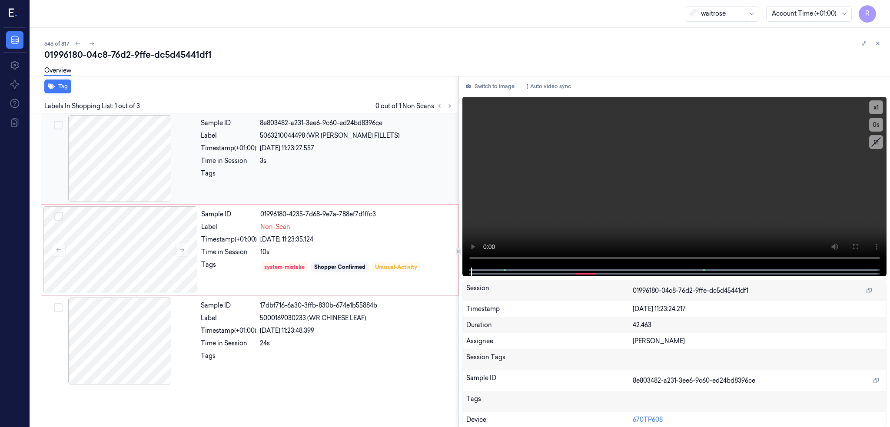
click at [83, 167] on div at bounding box center [120, 158] width 155 height 87
click at [94, 240] on div at bounding box center [120, 249] width 155 height 87
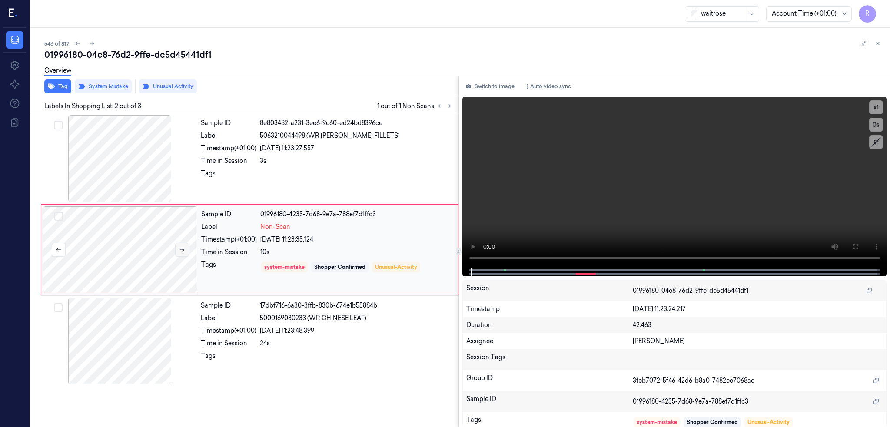
click at [175, 250] on button at bounding box center [182, 250] width 14 height 14
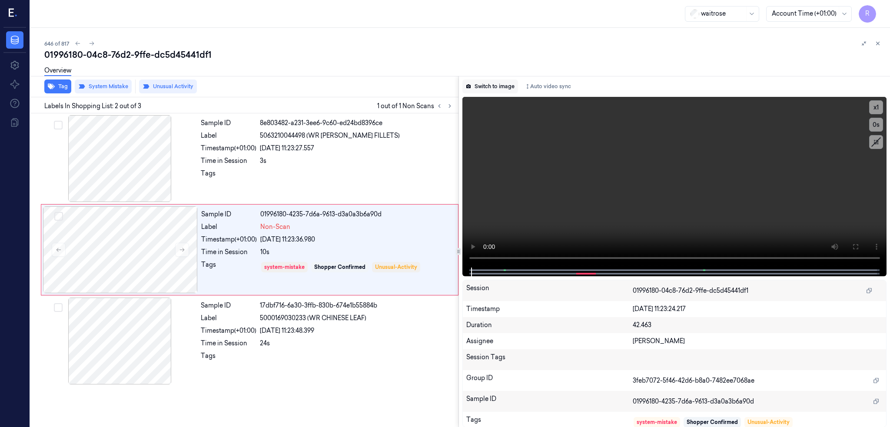
click at [466, 90] on button "Switch to image" at bounding box center [491, 87] width 56 height 14
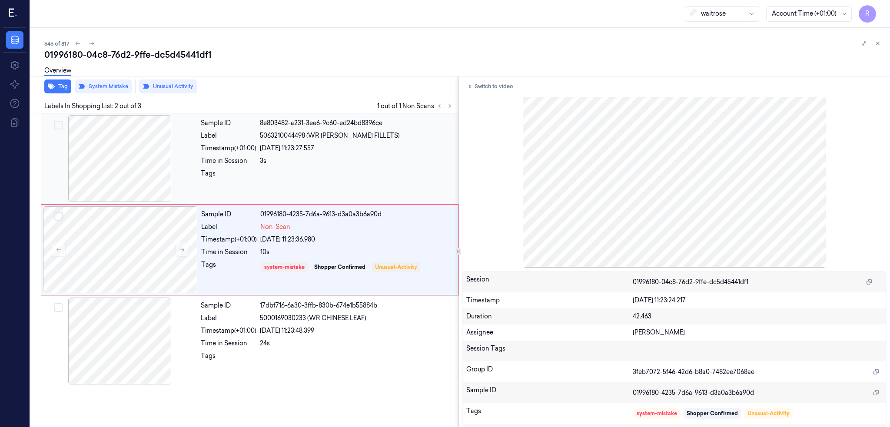
click at [59, 184] on div at bounding box center [120, 158] width 155 height 87
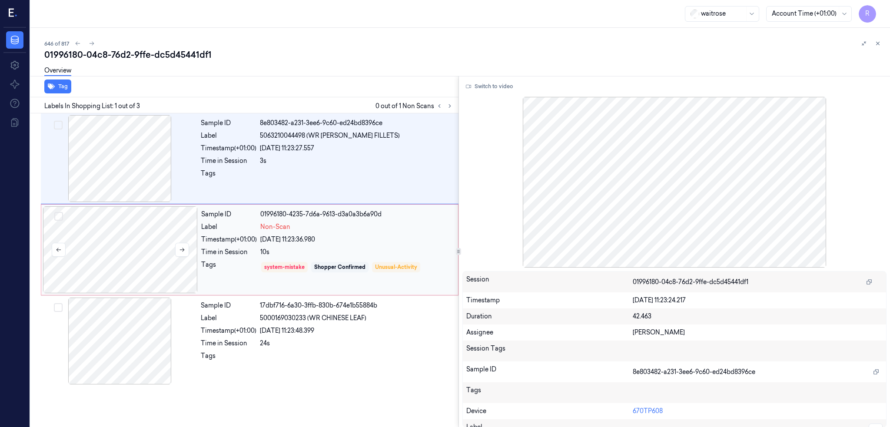
click at [105, 257] on div at bounding box center [120, 249] width 155 height 87
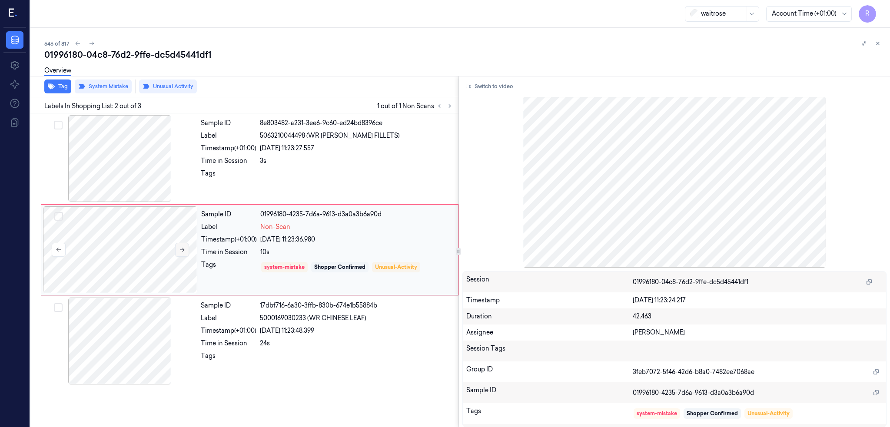
click at [179, 251] on icon at bounding box center [182, 250] width 6 height 6
click at [175, 252] on button at bounding box center [182, 250] width 14 height 14
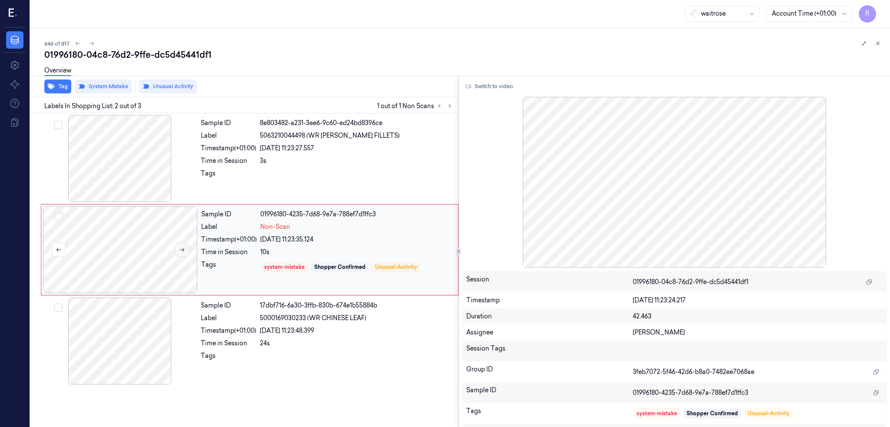
click at [175, 252] on button at bounding box center [182, 250] width 14 height 14
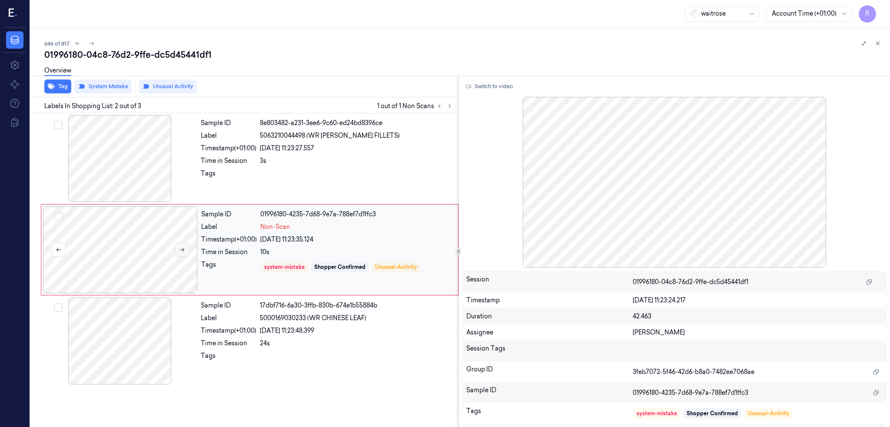
click at [175, 252] on button at bounding box center [182, 250] width 14 height 14
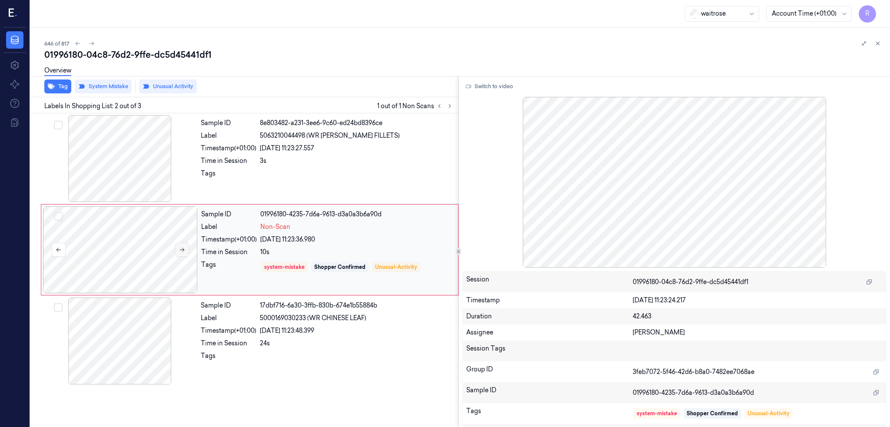
click at [175, 252] on button at bounding box center [182, 250] width 14 height 14
click at [100, 320] on div at bounding box center [120, 341] width 155 height 87
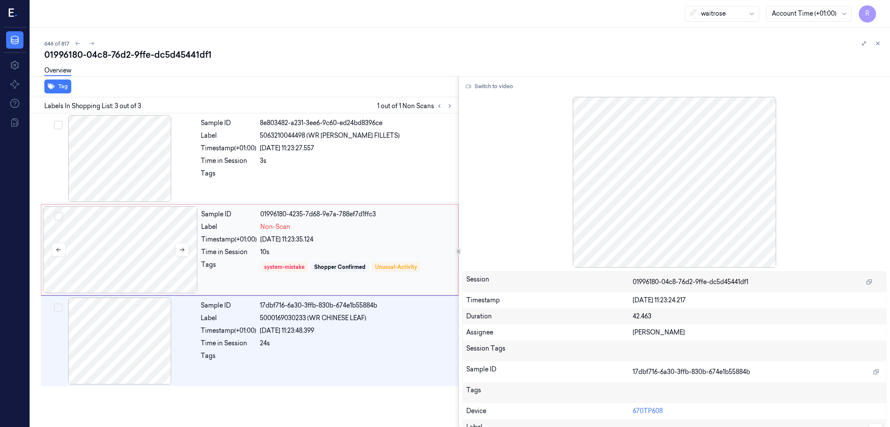
click at [85, 249] on div at bounding box center [120, 249] width 155 height 87
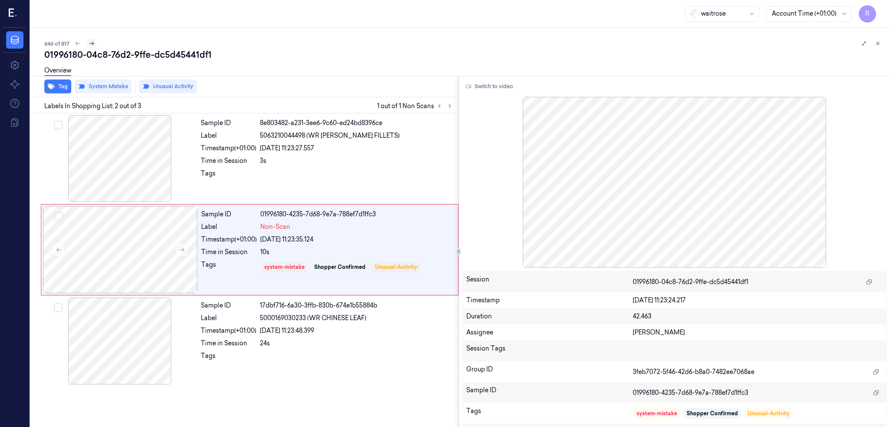
click at [89, 43] on icon at bounding box center [92, 43] width 6 height 6
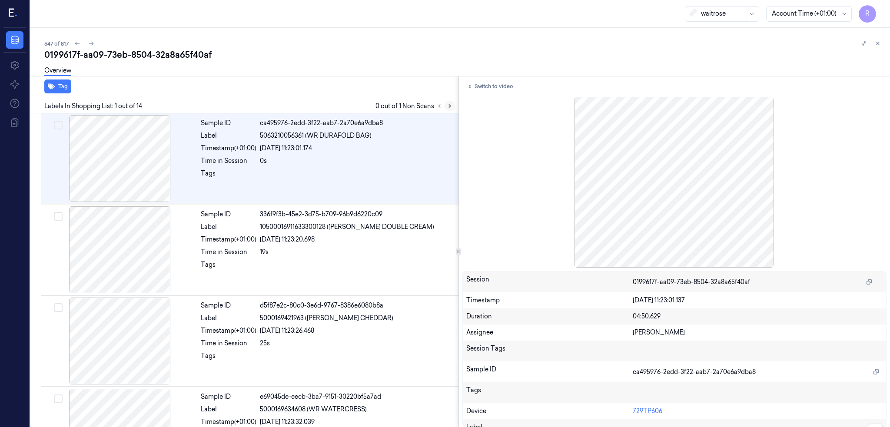
click at [447, 104] on icon at bounding box center [450, 106] width 6 height 6
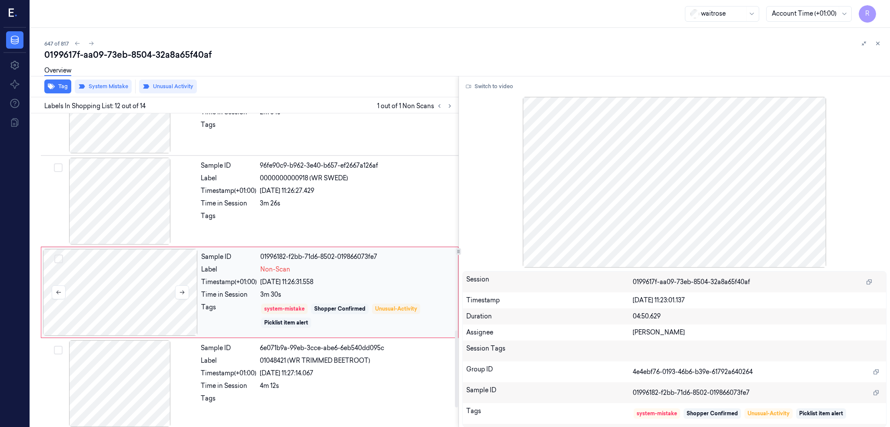
scroll to position [892, 0]
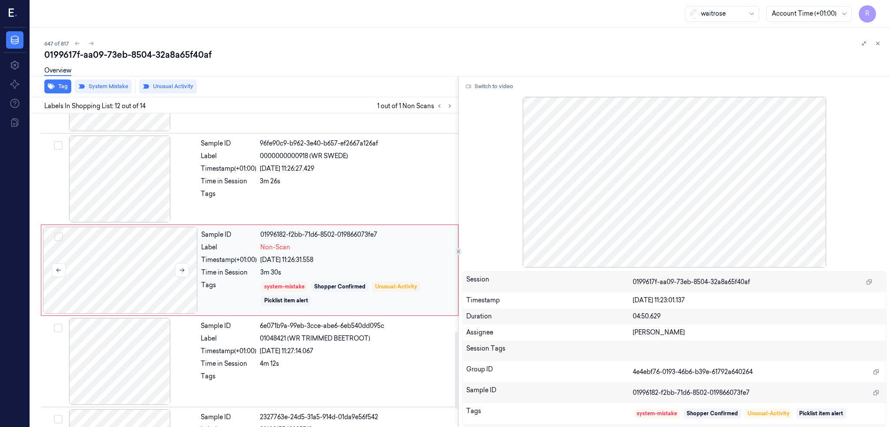
click at [103, 254] on div at bounding box center [120, 270] width 155 height 87
click at [179, 271] on icon at bounding box center [182, 270] width 6 height 6
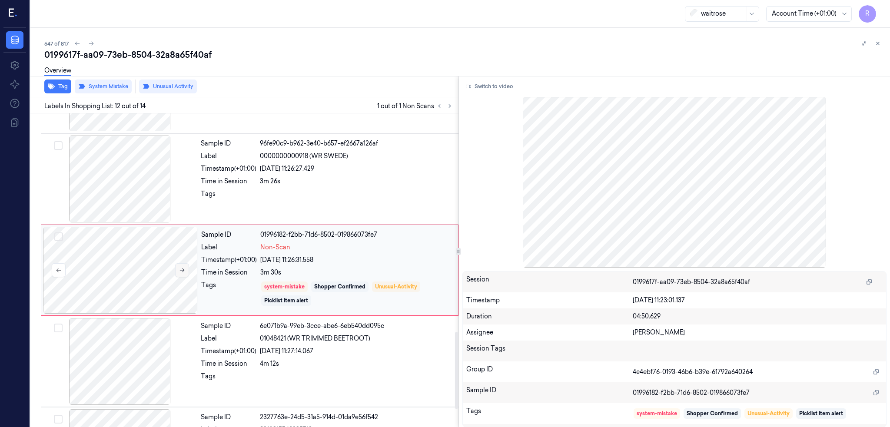
click at [179, 271] on icon at bounding box center [182, 270] width 6 height 6
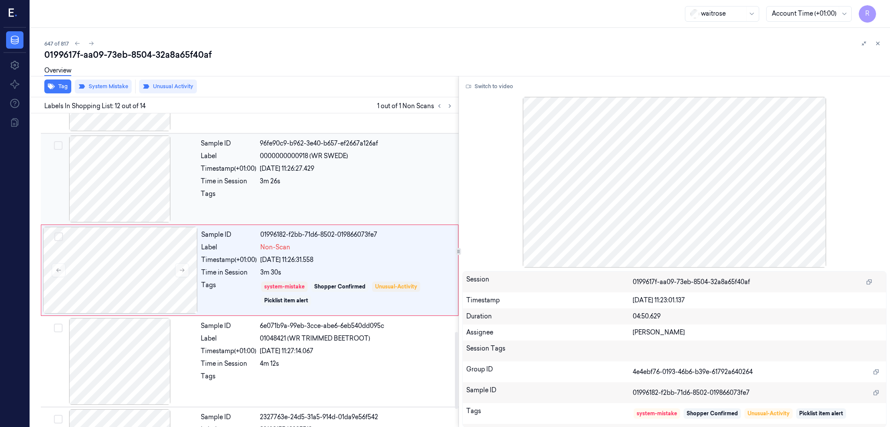
click at [106, 193] on div at bounding box center [120, 179] width 155 height 87
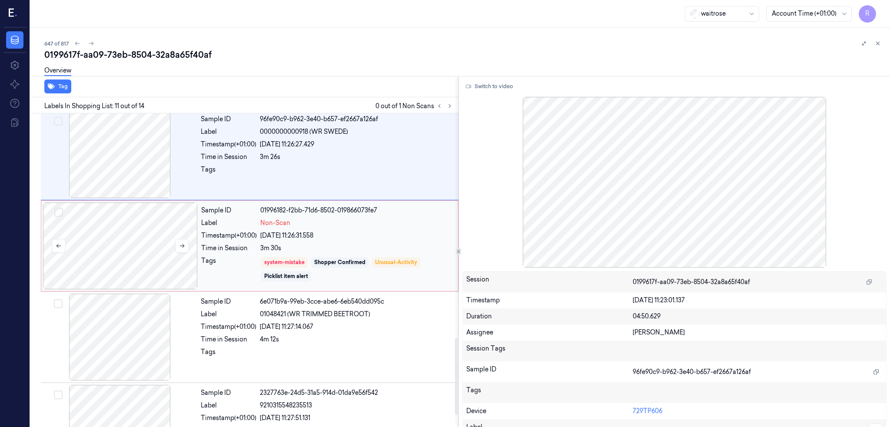
click at [99, 272] on div at bounding box center [120, 246] width 155 height 87
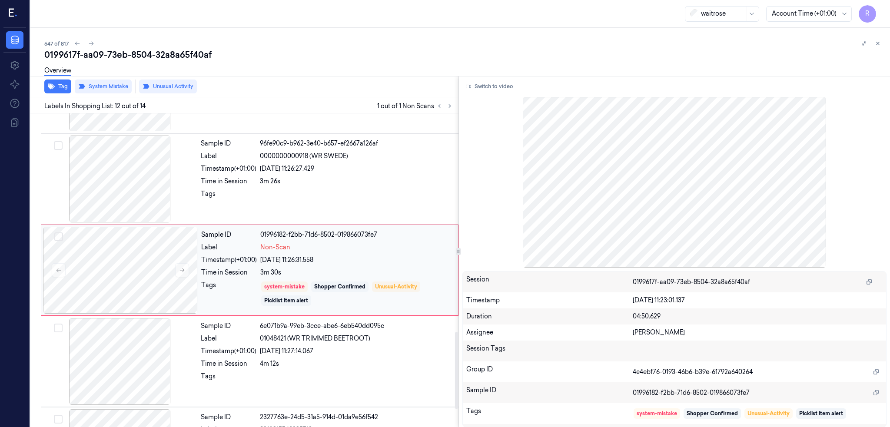
scroll to position [967, 0]
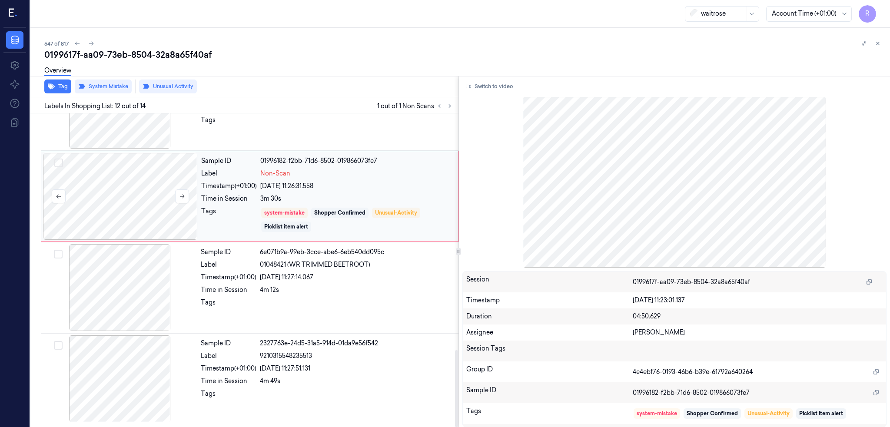
click at [129, 215] on div at bounding box center [120, 196] width 155 height 87
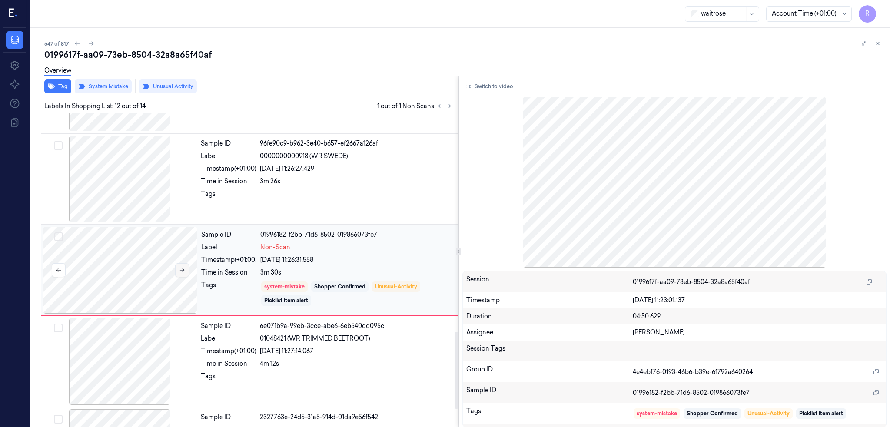
click at [179, 270] on icon at bounding box center [182, 270] width 6 height 6
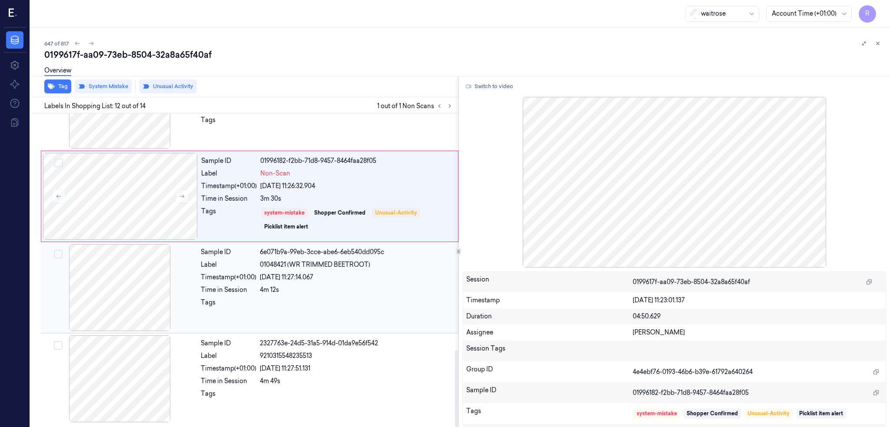
click at [100, 282] on div at bounding box center [120, 287] width 155 height 87
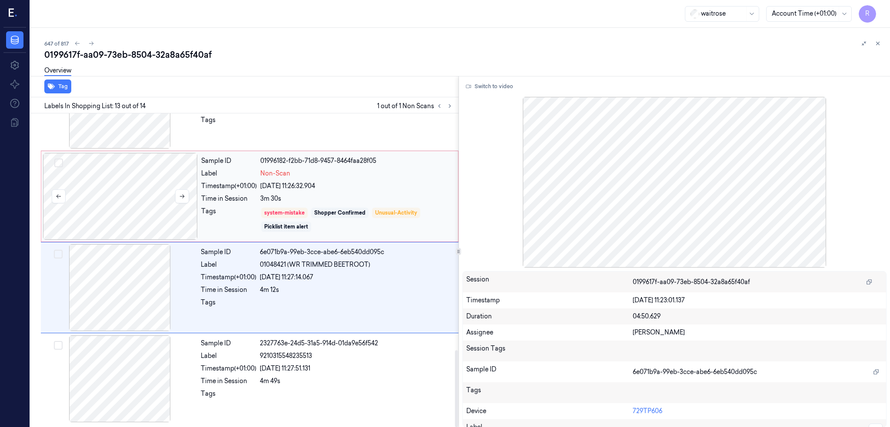
click at [128, 214] on div at bounding box center [120, 196] width 155 height 87
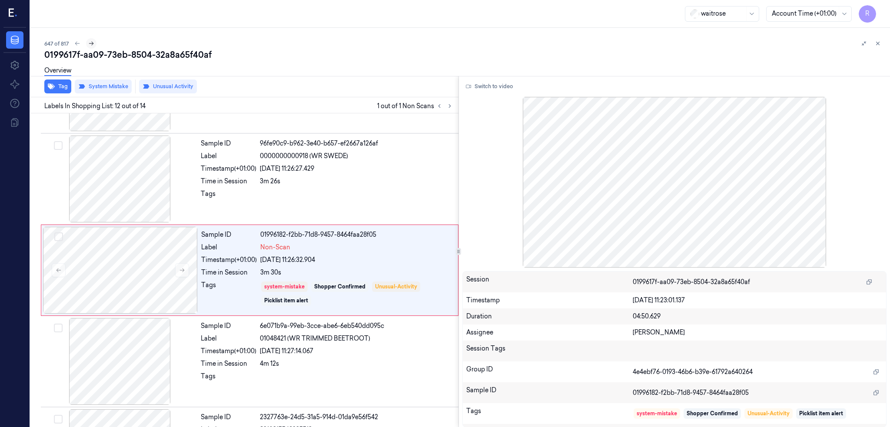
click at [88, 43] on icon at bounding box center [91, 43] width 6 height 6
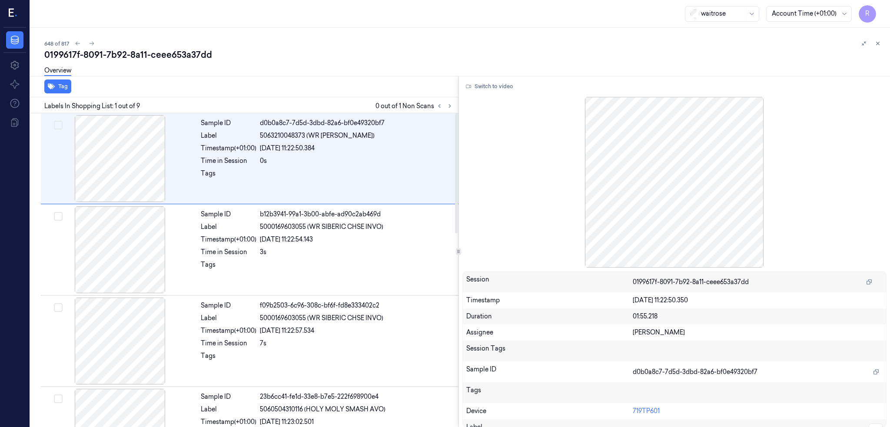
click at [127, 58] on div "0199617f-8091-7b92-8a11-ceee653a37dd" at bounding box center [463, 55] width 839 height 12
click at [436, 110] on div at bounding box center [444, 106] width 21 height 10
click at [447, 107] on icon at bounding box center [450, 106] width 6 height 6
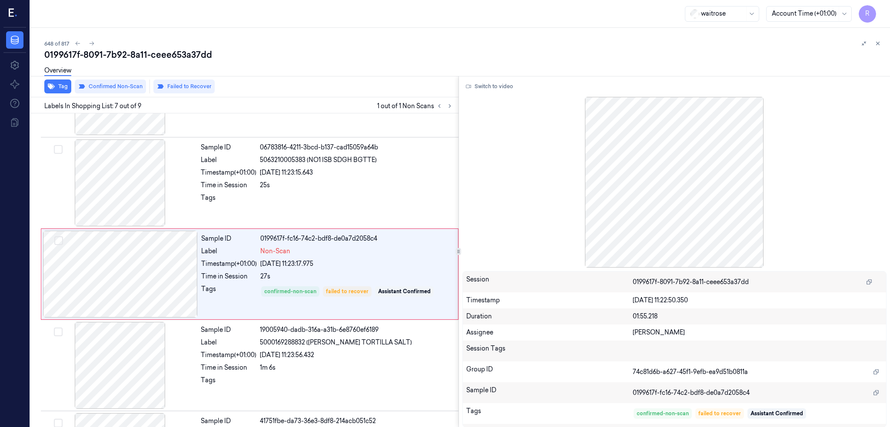
scroll to position [436, 0]
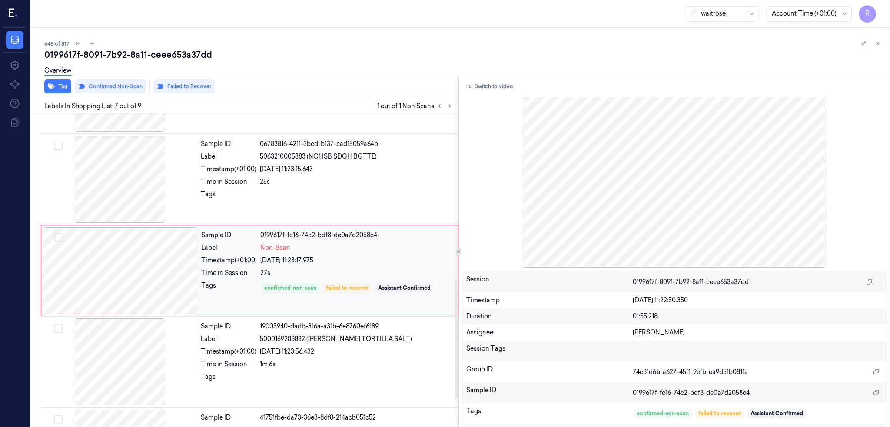
click at [101, 267] on div at bounding box center [120, 270] width 155 height 87
click at [120, 273] on div at bounding box center [120, 270] width 155 height 87
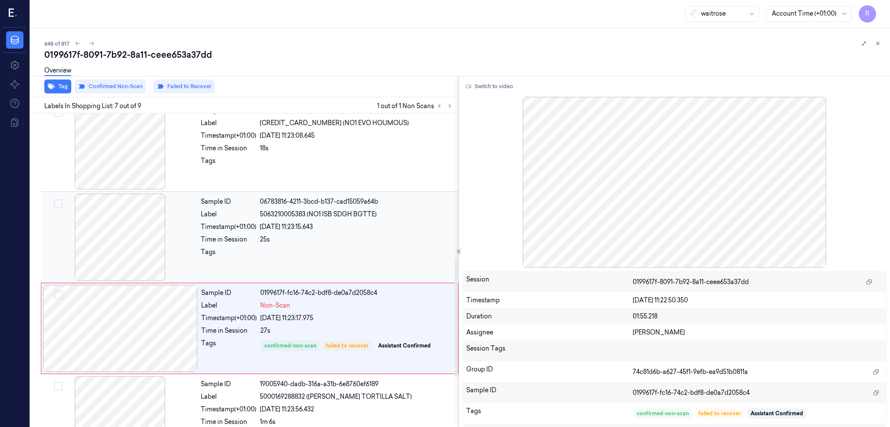
click at [93, 233] on div at bounding box center [120, 237] width 155 height 87
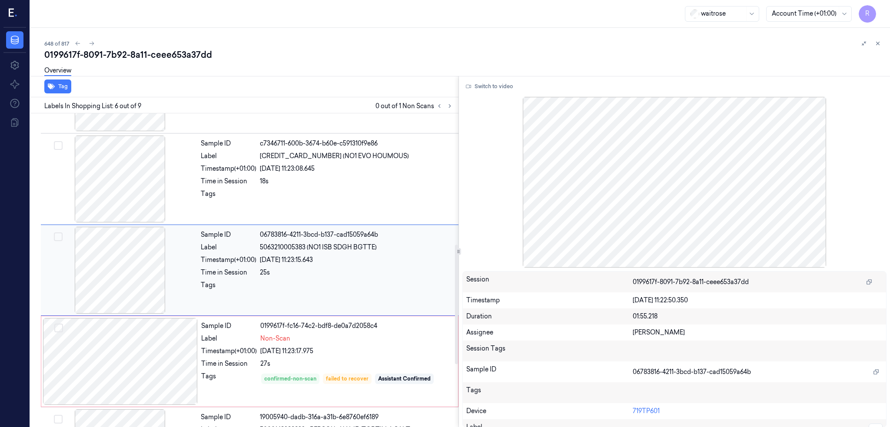
scroll to position [344, 0]
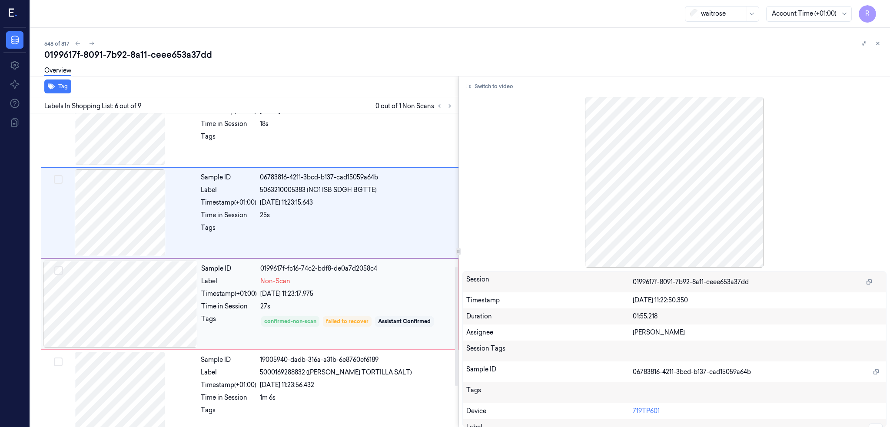
click at [126, 307] on div at bounding box center [120, 304] width 155 height 87
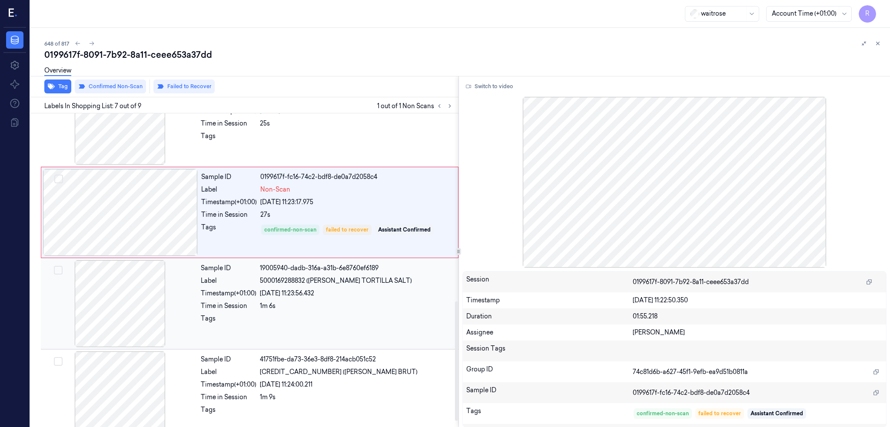
click at [116, 322] on div at bounding box center [120, 303] width 155 height 87
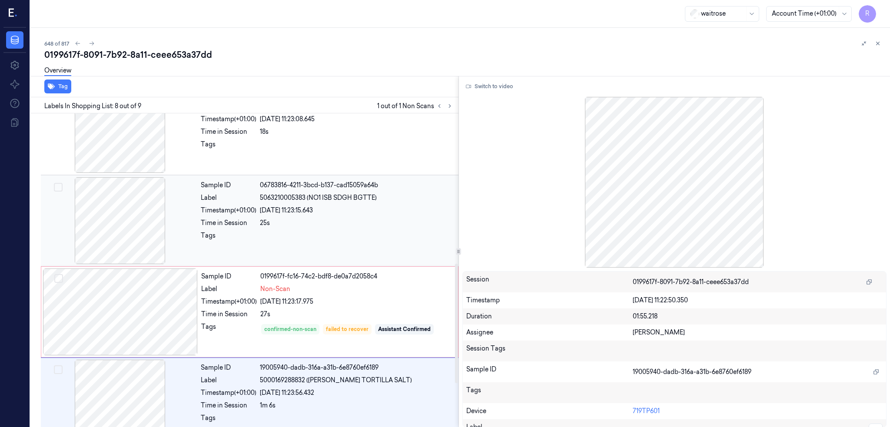
click at [112, 235] on div at bounding box center [120, 220] width 155 height 87
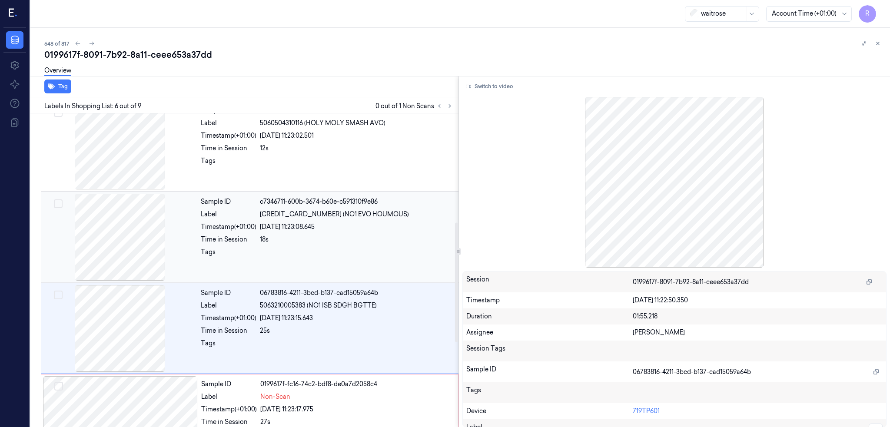
click at [113, 232] on div at bounding box center [120, 237] width 155 height 87
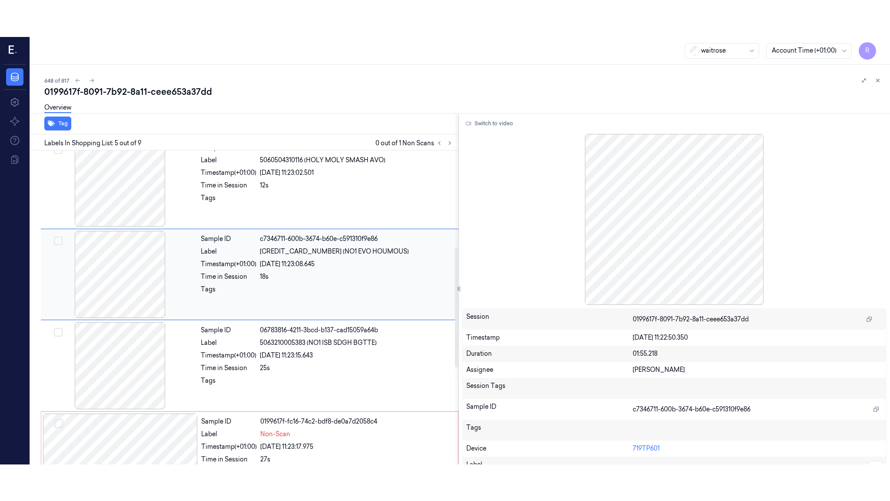
scroll to position [253, 0]
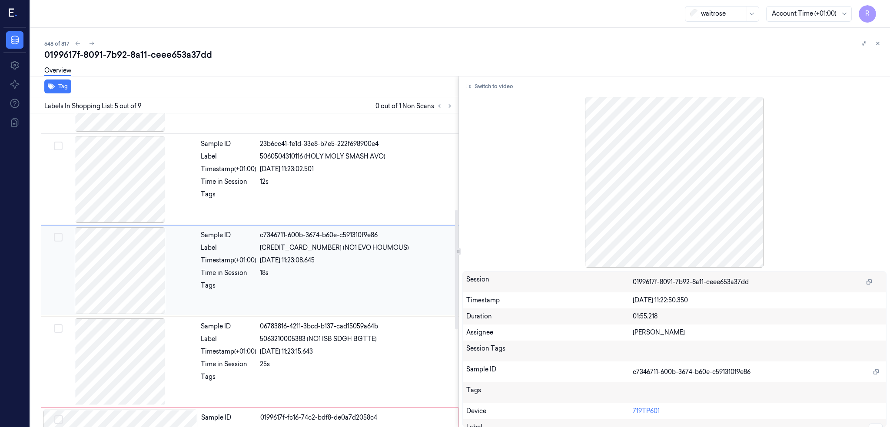
click at [111, 253] on div at bounding box center [120, 270] width 155 height 87
click at [475, 93] on div "Switch to video Session 0199617f-8091-7b92-8a11-ceee653a37dd Timestamp 19/09/20…" at bounding box center [675, 252] width 432 height 352
click at [477, 82] on button "Switch to video" at bounding box center [490, 87] width 54 height 14
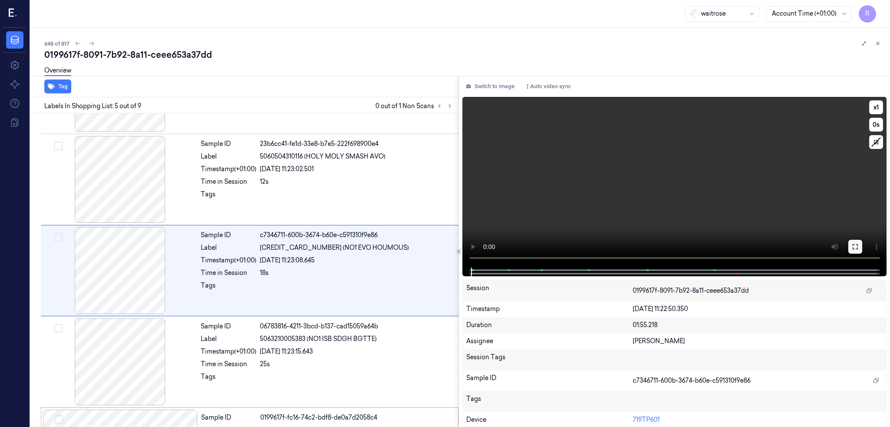
click at [855, 250] on icon at bounding box center [855, 246] width 7 height 7
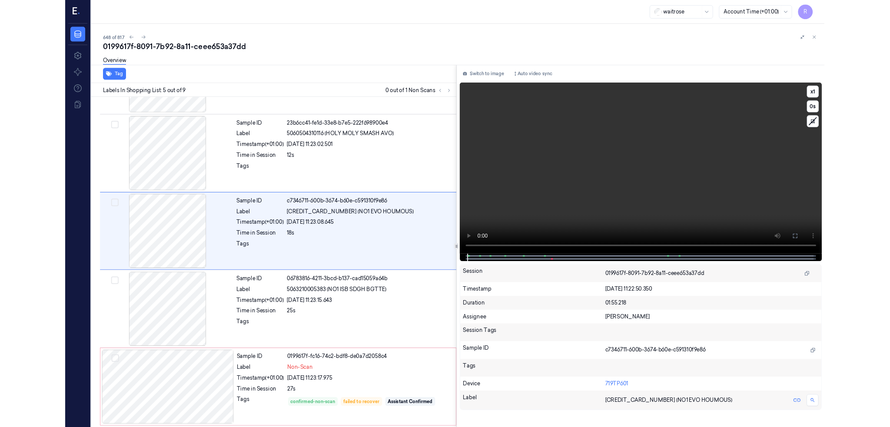
scroll to position [216, 0]
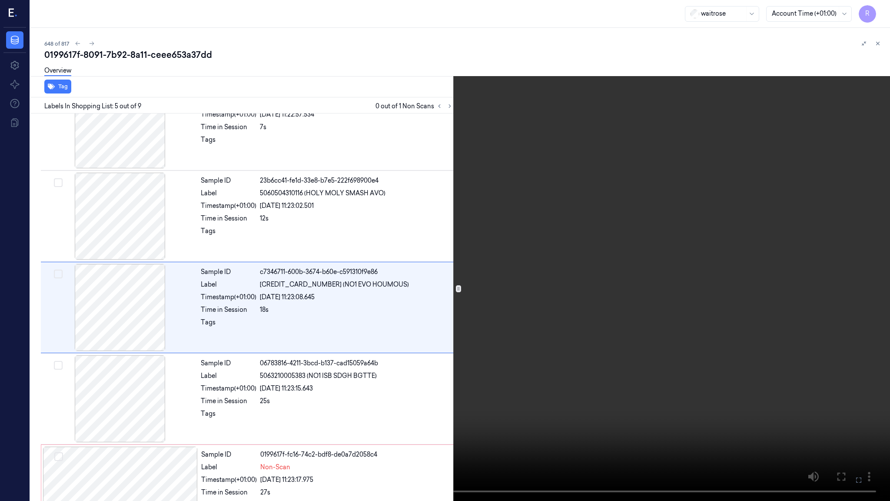
click at [555, 343] on video at bounding box center [445, 250] width 890 height 501
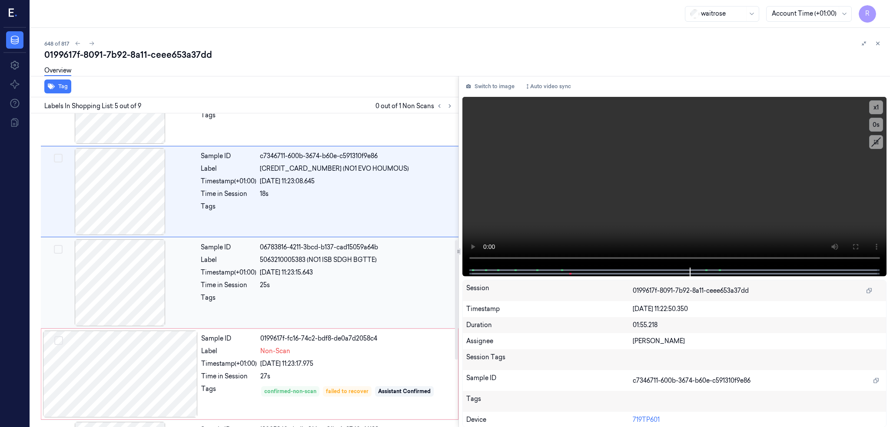
click at [100, 273] on div at bounding box center [120, 283] width 155 height 87
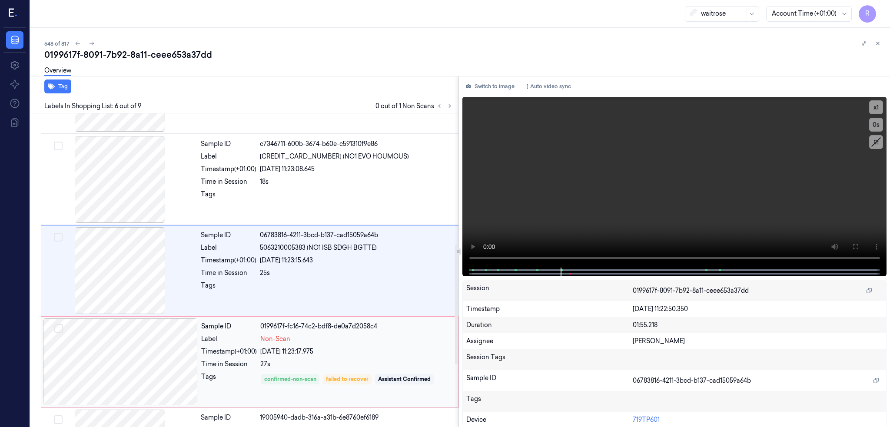
click at [91, 368] on div at bounding box center [120, 362] width 155 height 87
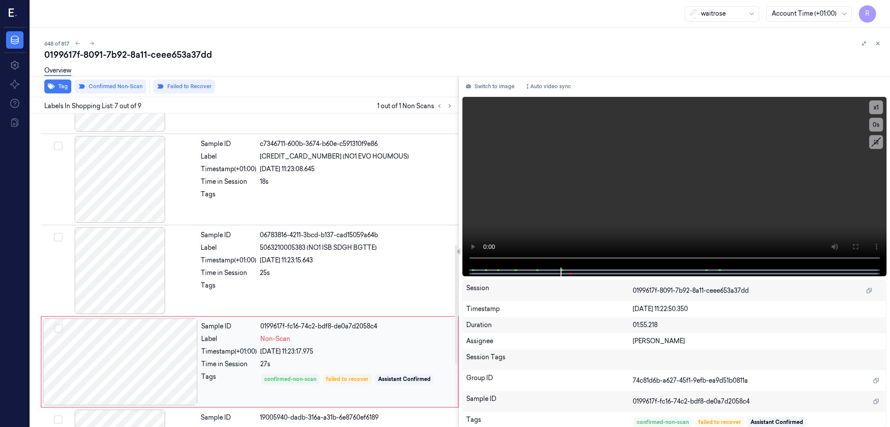
scroll to position [436, 0]
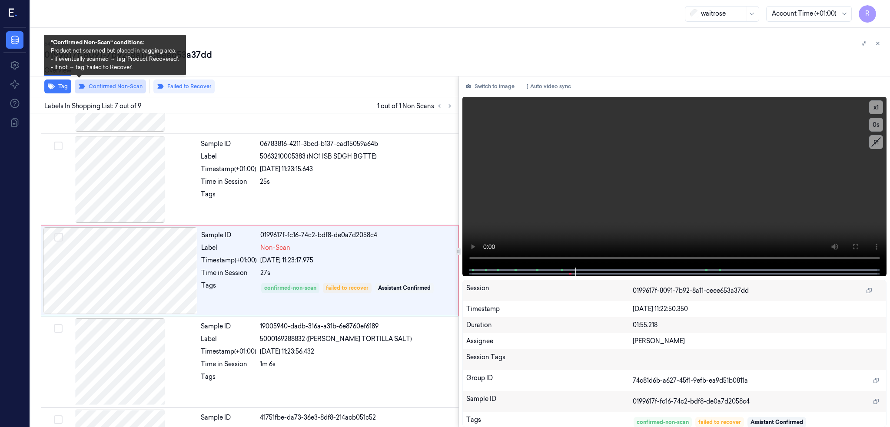
click at [98, 84] on button "Confirmed Non-Scan" at bounding box center [110, 87] width 71 height 14
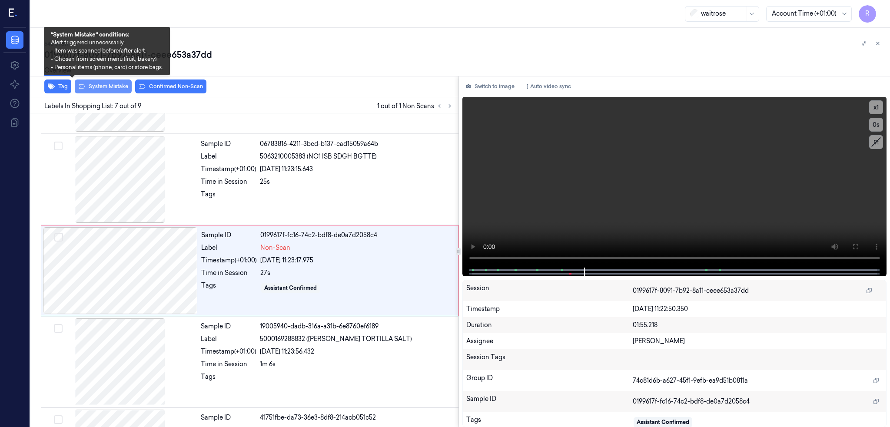
click at [89, 88] on button "System Mistake" at bounding box center [103, 87] width 57 height 14
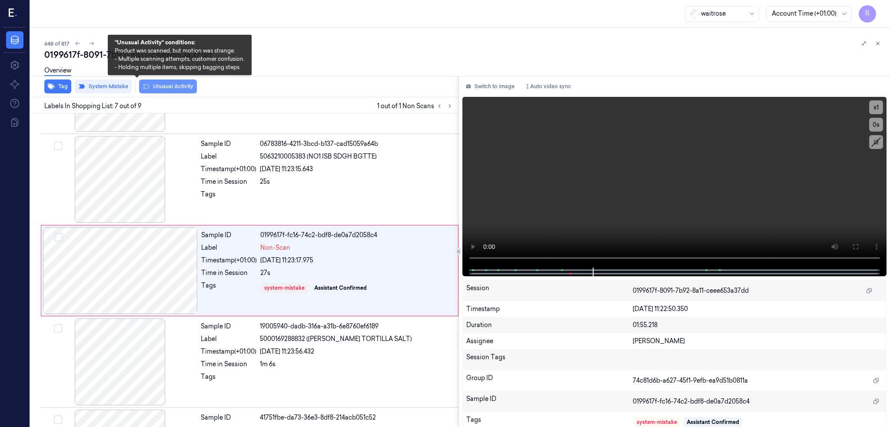
click at [139, 85] on button "Unusual Activity" at bounding box center [168, 87] width 58 height 14
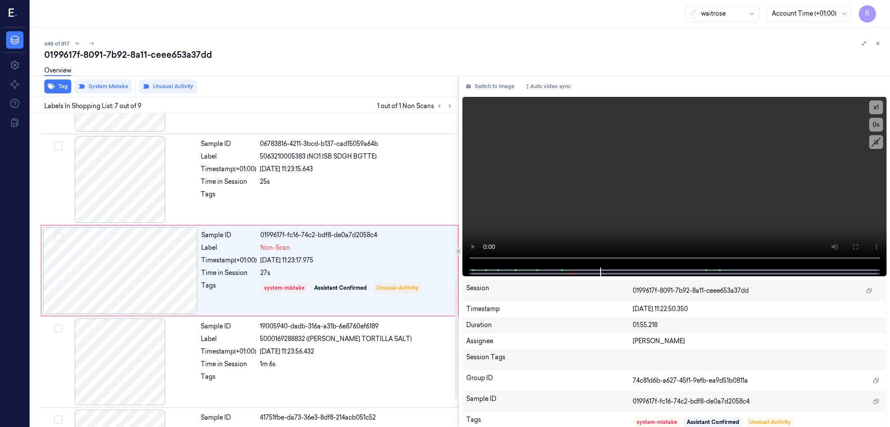
click at [140, 63] on div "Overview" at bounding box center [463, 72] width 839 height 22
click at [141, 53] on div "0199617f-8091-7b92-8a11-ceee653a37dd" at bounding box center [463, 55] width 839 height 12
click at [89, 46] on icon at bounding box center [92, 43] width 6 height 6
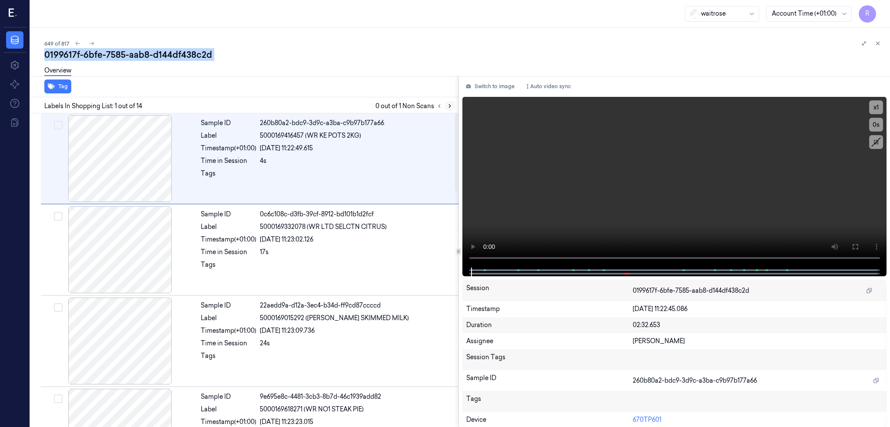
click at [447, 107] on icon at bounding box center [450, 106] width 6 height 6
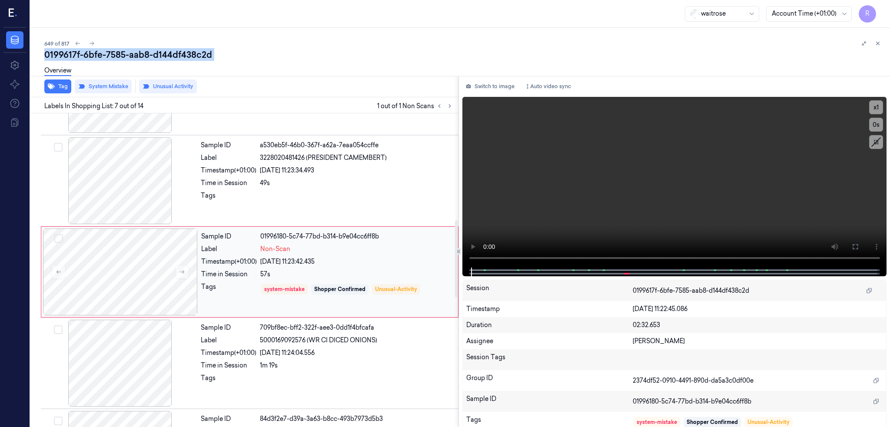
scroll to position [436, 0]
click at [102, 270] on div at bounding box center [120, 270] width 155 height 87
click at [175, 270] on button at bounding box center [182, 271] width 14 height 14
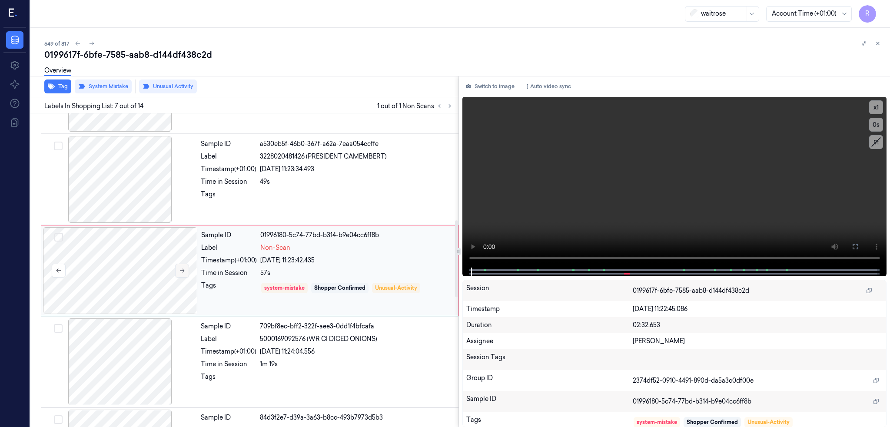
click at [175, 270] on button at bounding box center [182, 271] width 14 height 14
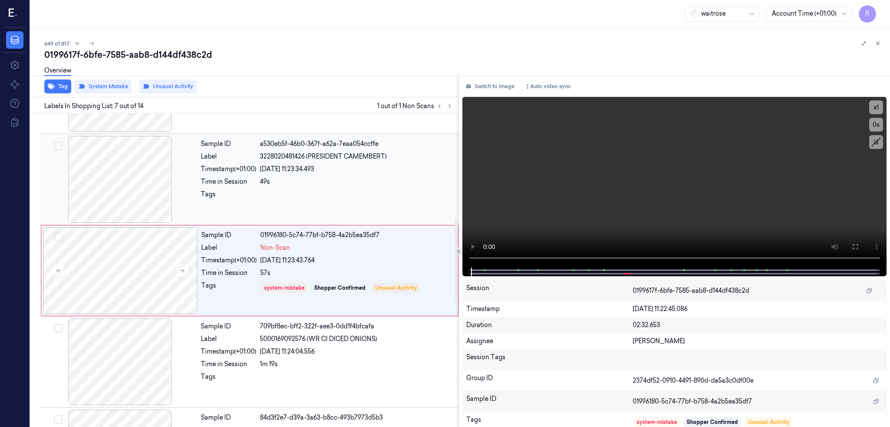
click at [80, 184] on div at bounding box center [120, 179] width 155 height 87
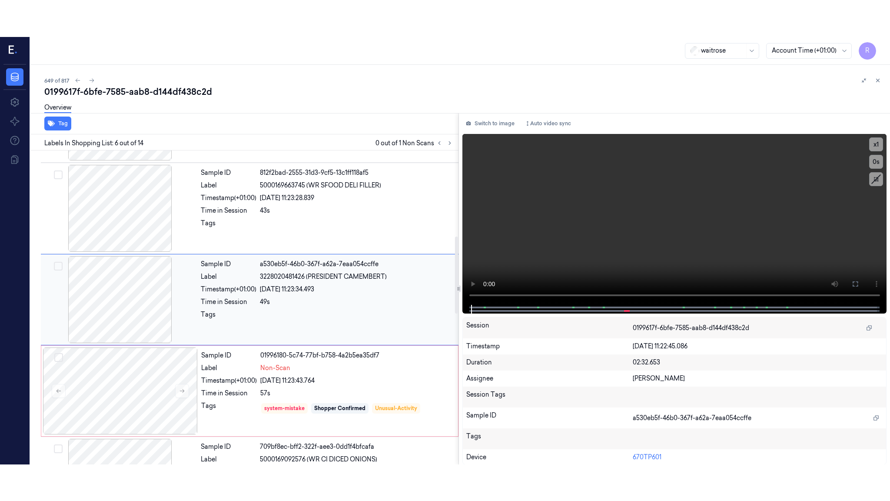
scroll to position [344, 0]
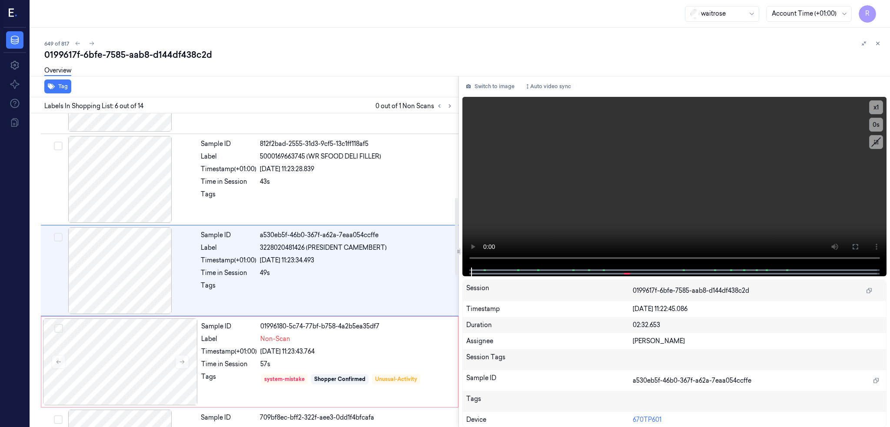
click at [456, 250] on icon at bounding box center [458, 252] width 4 height 4
click at [855, 243] on button at bounding box center [856, 247] width 14 height 14
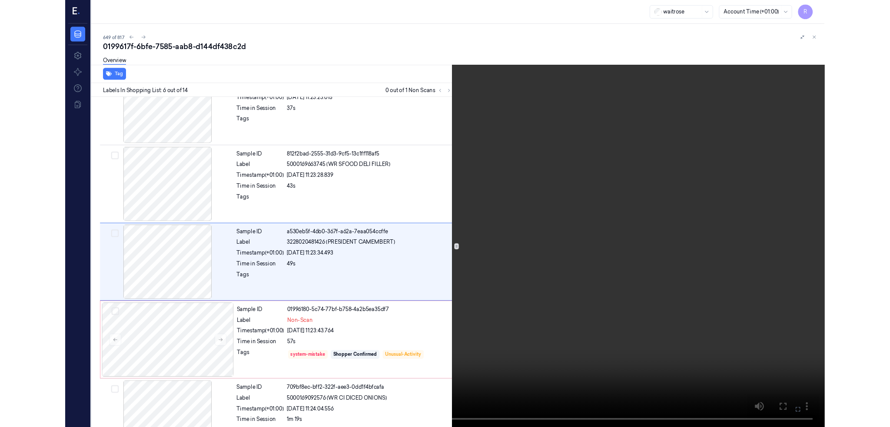
scroll to position [308, 0]
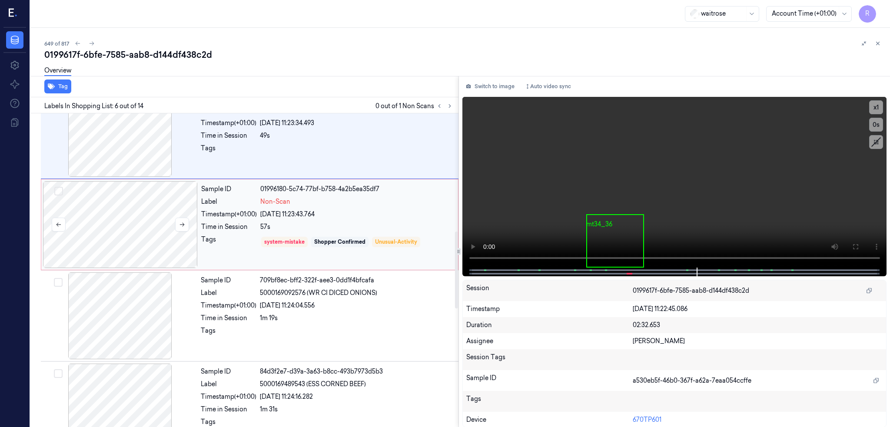
click at [107, 240] on div at bounding box center [120, 224] width 155 height 87
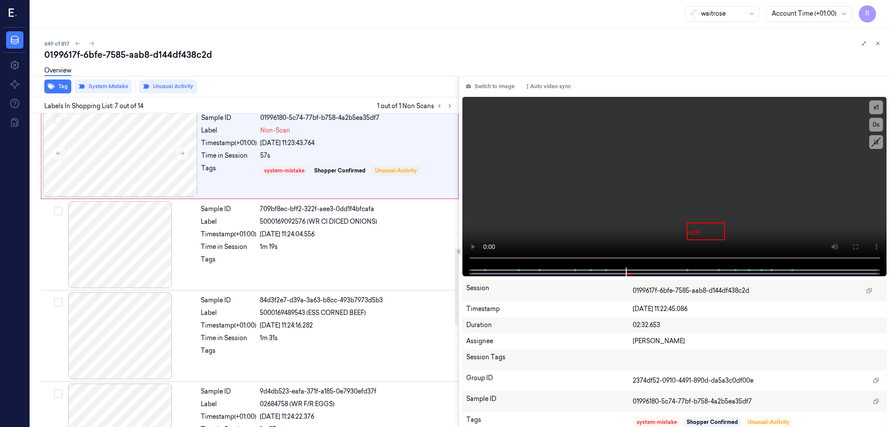
scroll to position [552, 0]
click at [66, 44] on div "649 of 817" at bounding box center [463, 43] width 839 height 10
click at [90, 43] on icon at bounding box center [92, 44] width 5 height 4
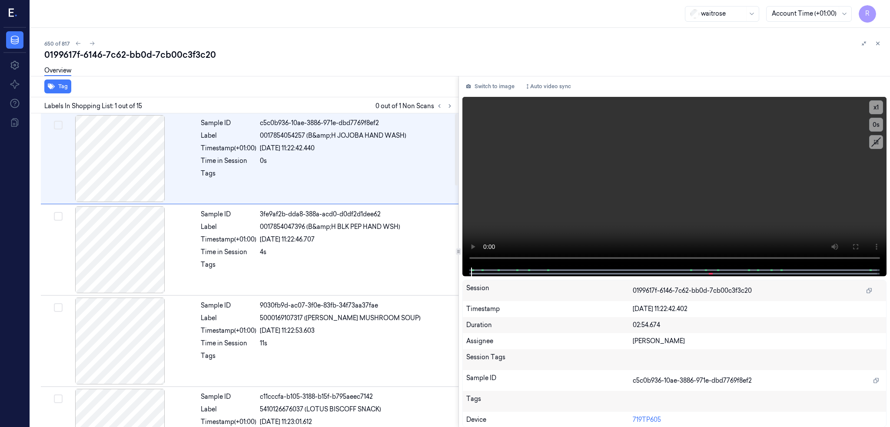
click at [436, 111] on div "Labels In Shopping List: 1 out of 15 0 out of 1 Non Scans" at bounding box center [243, 105] width 432 height 16
click at [449, 106] on icon at bounding box center [450, 106] width 2 height 3
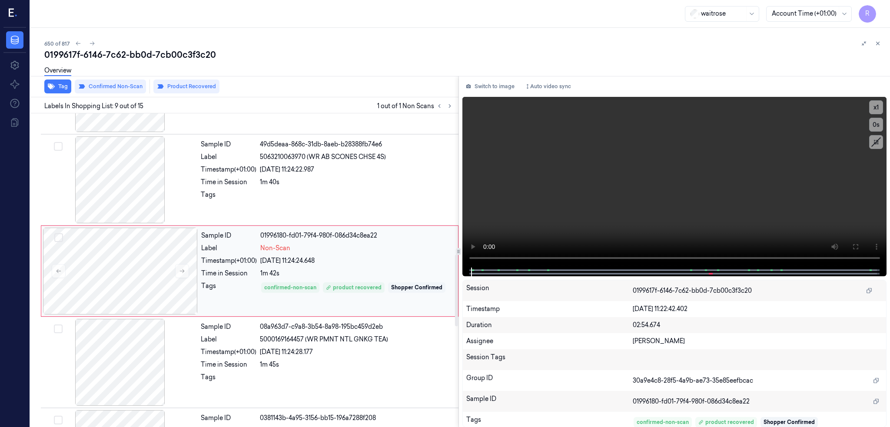
scroll to position [618, 0]
click at [108, 283] on div at bounding box center [120, 270] width 155 height 87
click at [175, 268] on button at bounding box center [182, 271] width 14 height 14
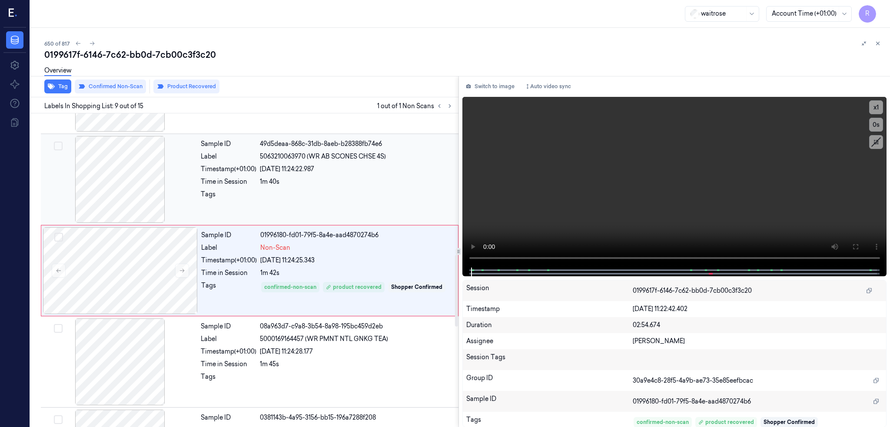
click at [92, 194] on div at bounding box center [120, 179] width 155 height 87
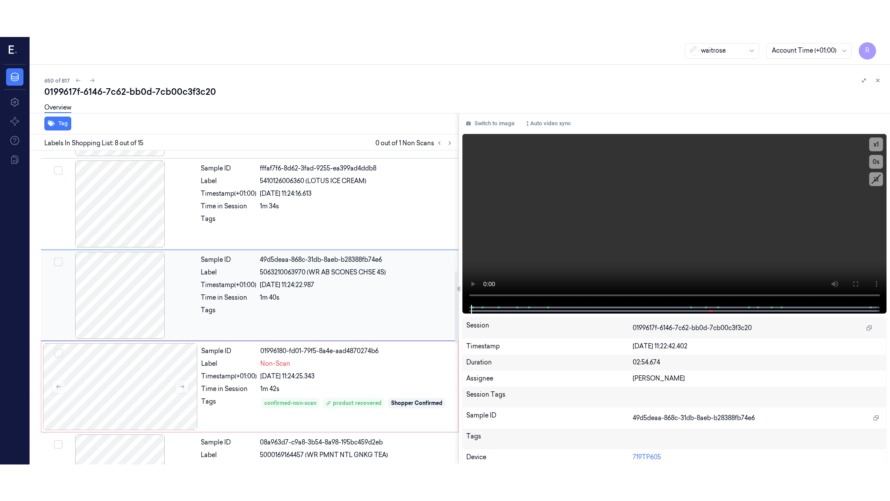
scroll to position [527, 0]
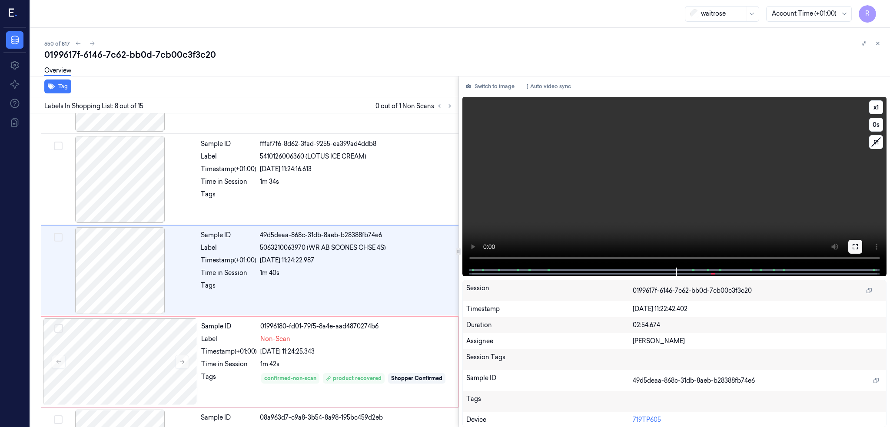
click at [852, 252] on button at bounding box center [856, 247] width 14 height 14
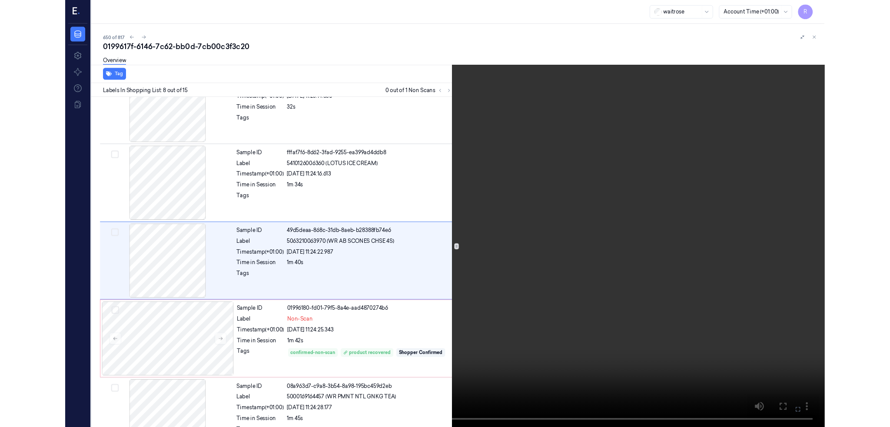
scroll to position [490, 0]
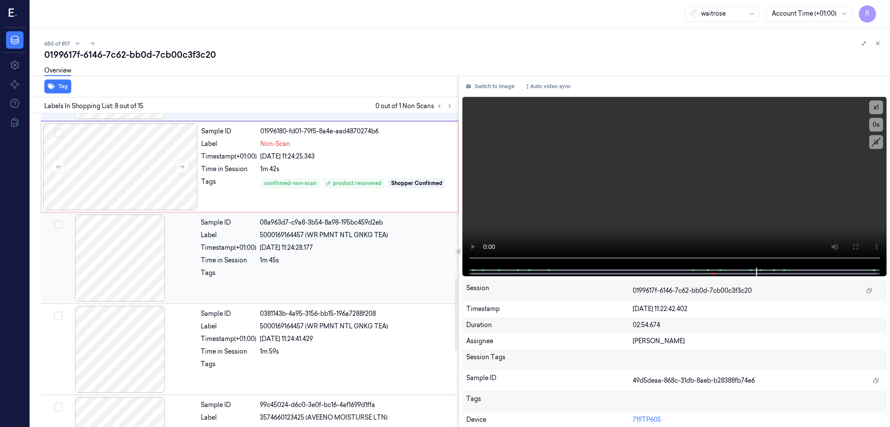
click at [224, 282] on div "Tags" at bounding box center [229, 276] width 56 height 14
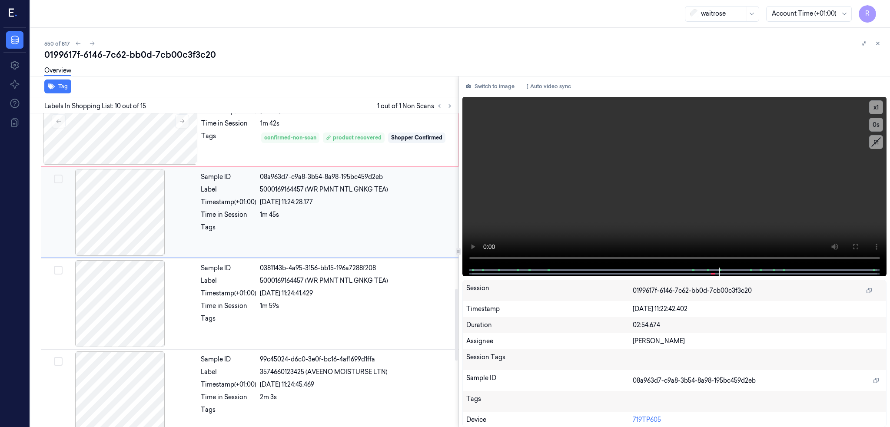
click at [224, 282] on div "Label" at bounding box center [229, 280] width 56 height 9
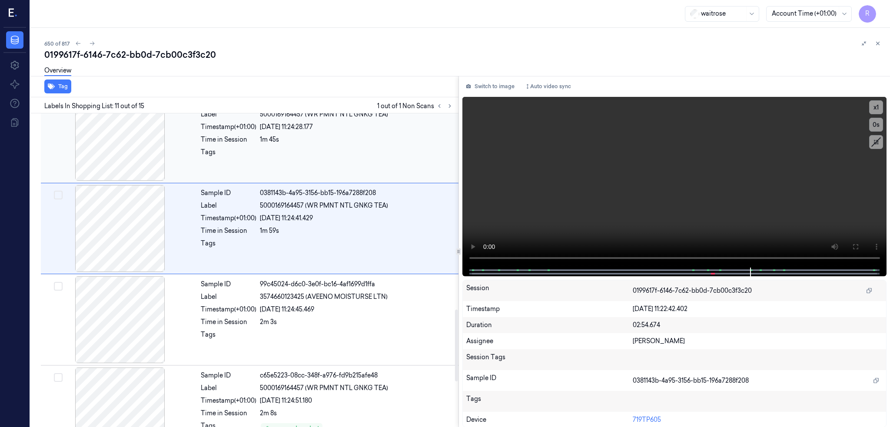
scroll to position [859, 0]
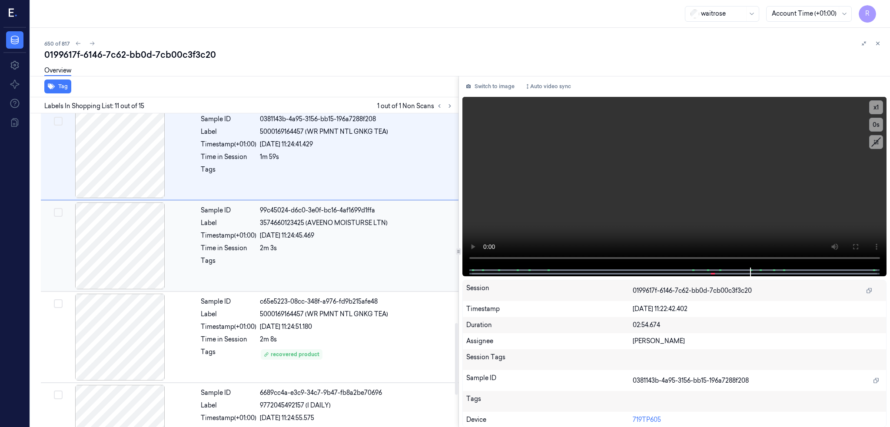
click at [225, 256] on div "Tags" at bounding box center [229, 263] width 56 height 14
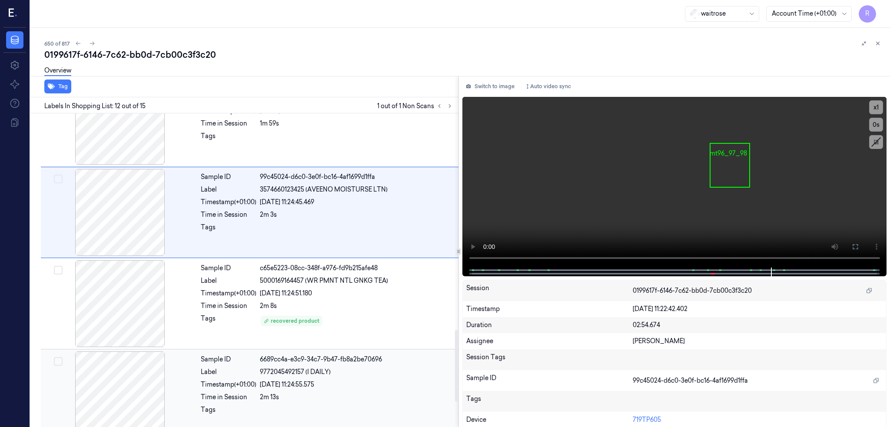
scroll to position [892, 0]
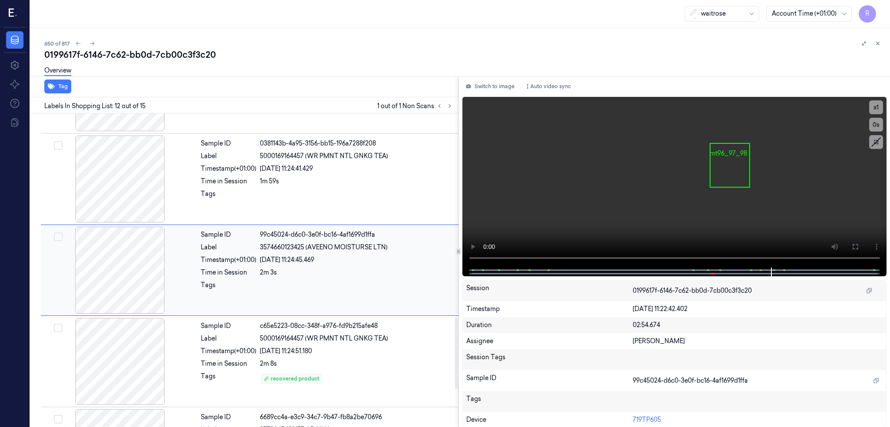
click at [197, 303] on div "Sample ID 99c45024-d6c0-3e0f-bc16-4af1699d1ffa Label 3574660123425 (AVEENO MOIS…" at bounding box center [327, 270] width 260 height 87
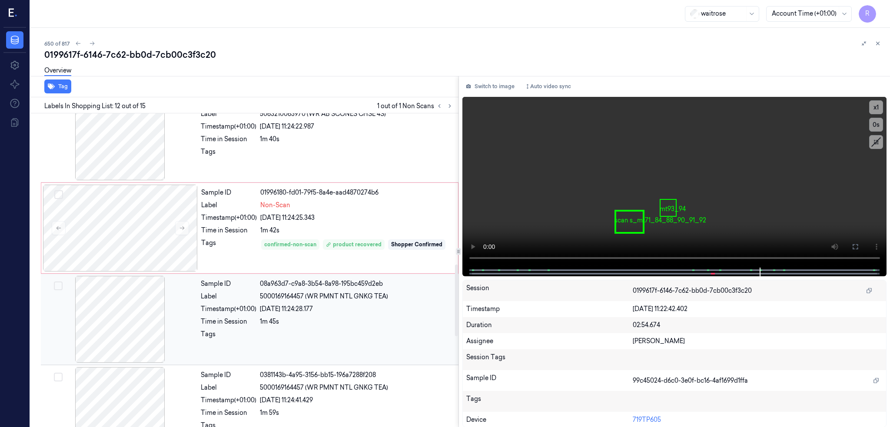
click at [91, 334] on div at bounding box center [120, 319] width 155 height 87
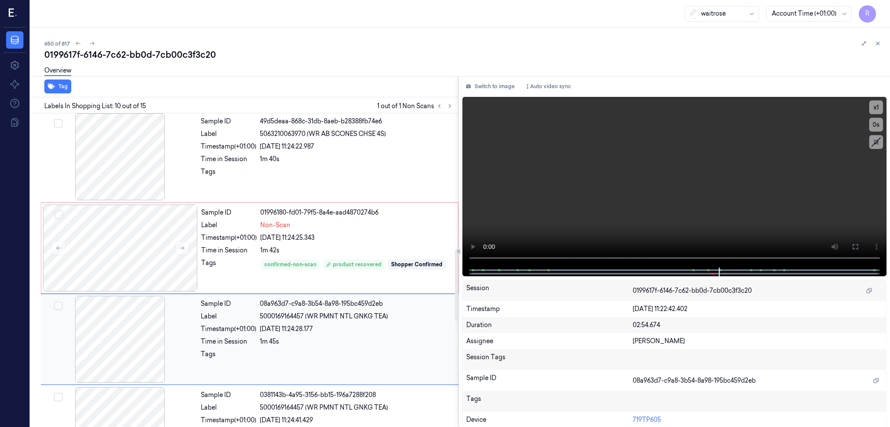
scroll to position [594, 0]
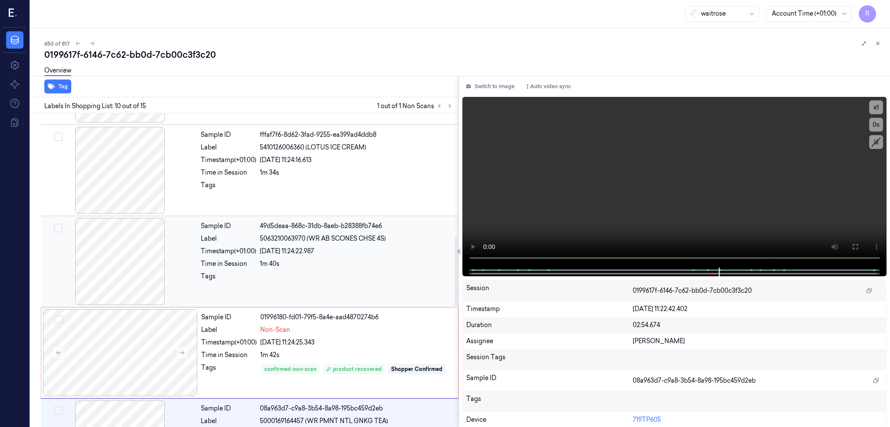
click at [93, 259] on div at bounding box center [120, 261] width 155 height 87
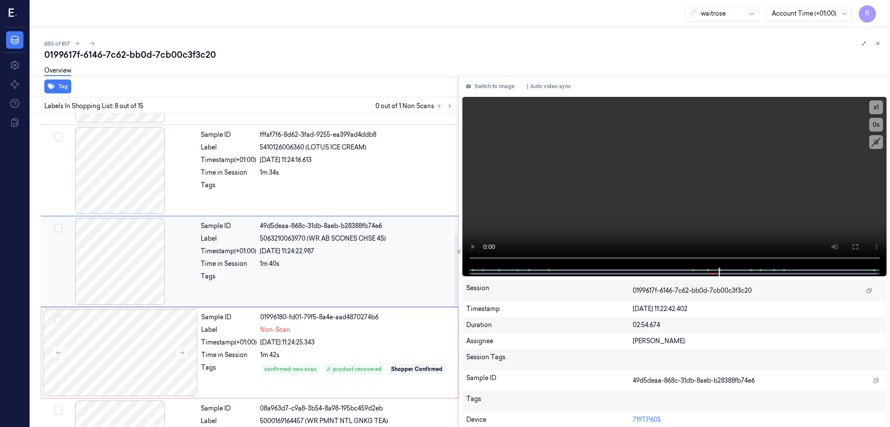
scroll to position [527, 0]
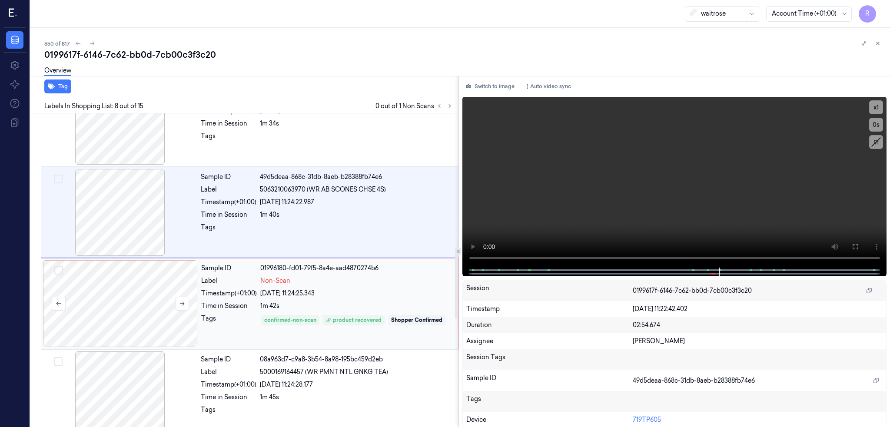
click at [89, 300] on div at bounding box center [120, 303] width 155 height 87
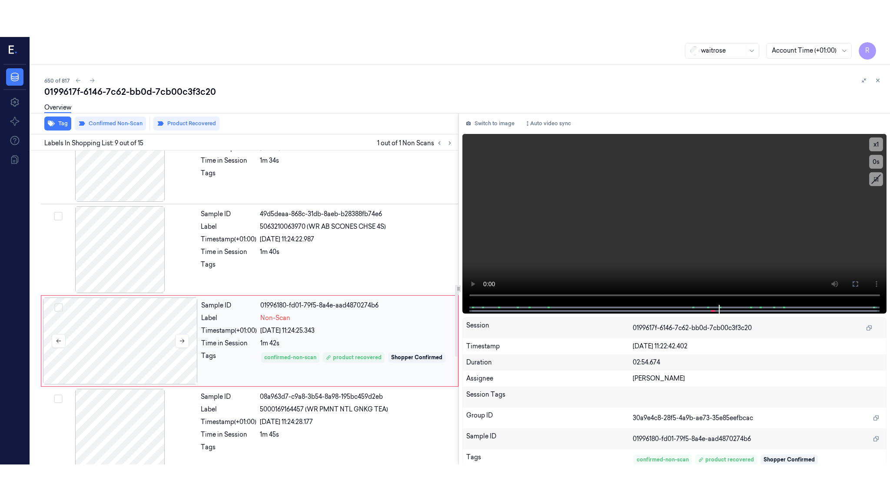
scroll to position [618, 0]
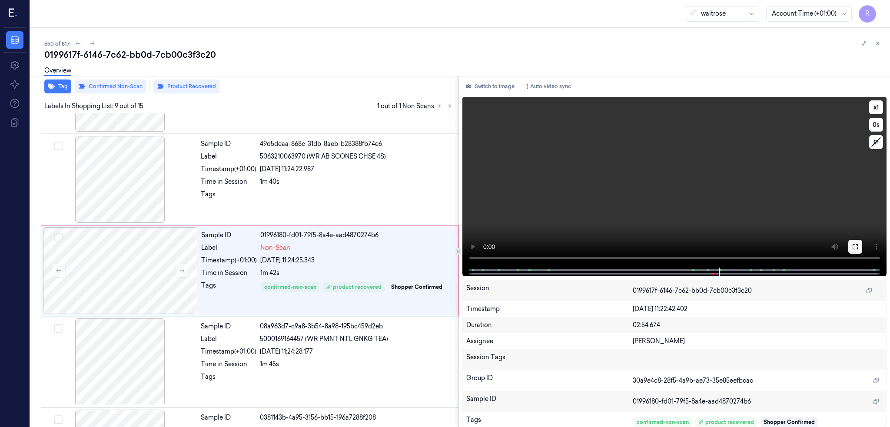
click at [860, 245] on button at bounding box center [856, 247] width 14 height 14
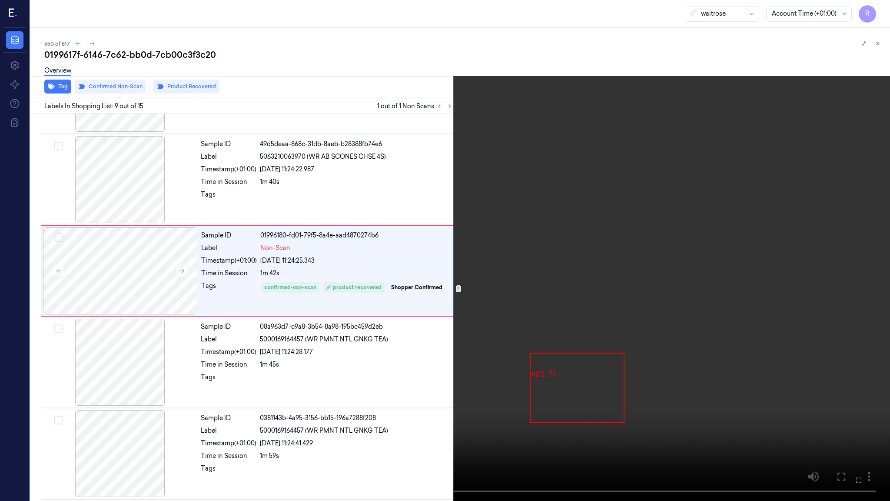
click at [485, 328] on video at bounding box center [445, 250] width 890 height 501
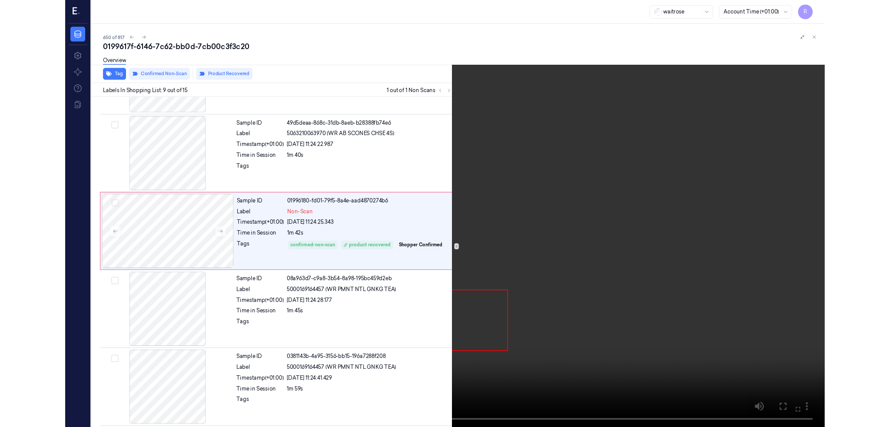
scroll to position [582, 0]
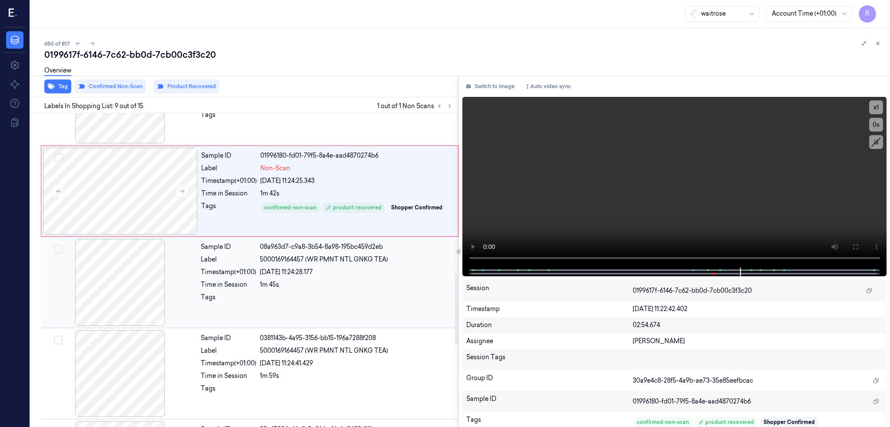
click at [214, 310] on div "Sample ID 08a963d7-c9a8-3b54-8a98-195bc459d2eb Label 5000169164457 (WR PMNT NTL…" at bounding box center [327, 282] width 260 height 87
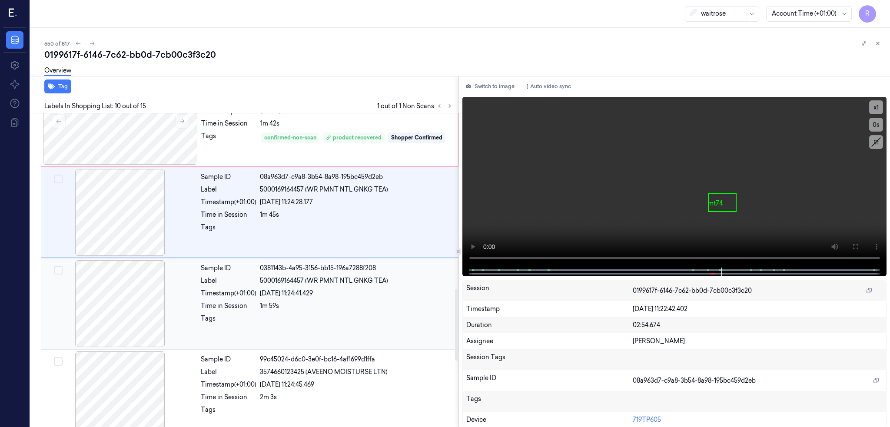
click at [224, 316] on div "Tags" at bounding box center [229, 321] width 56 height 14
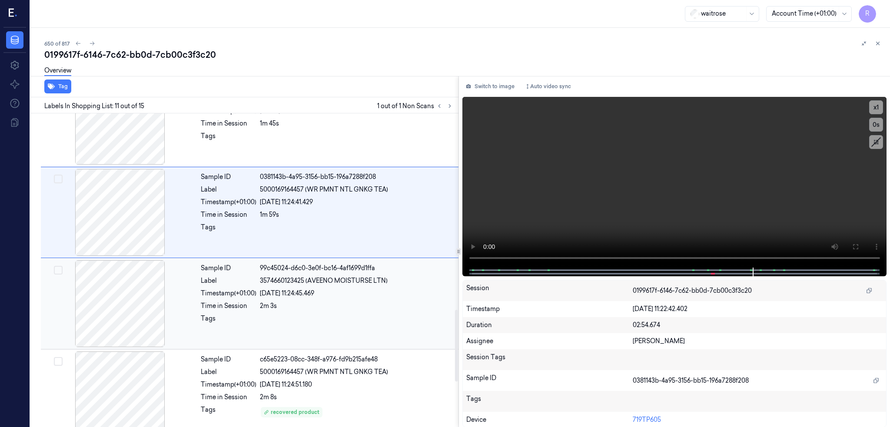
click at [224, 317] on div "Tags" at bounding box center [229, 321] width 56 height 14
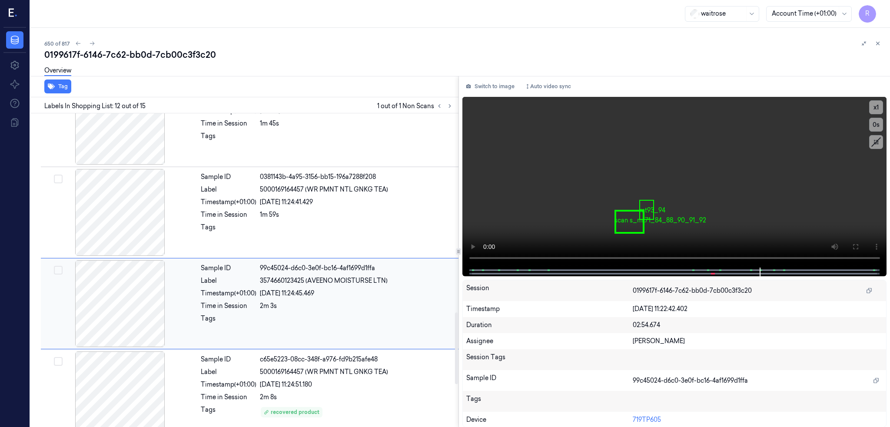
scroll to position [892, 0]
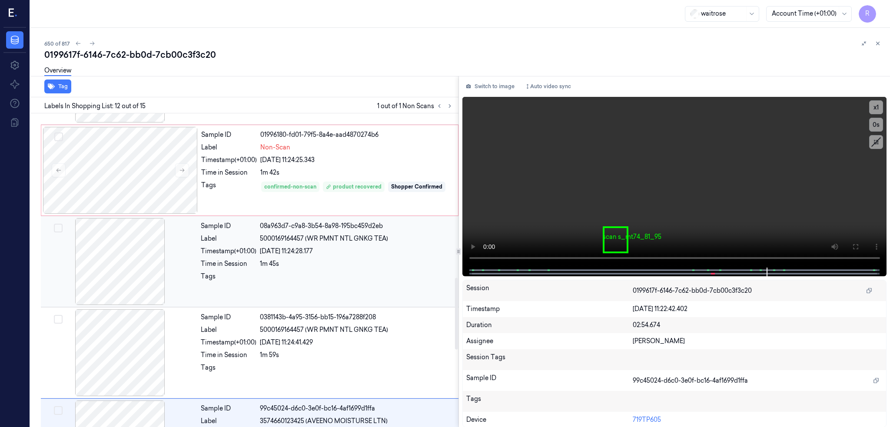
click at [223, 293] on div "Sample ID 08a963d7-c9a8-3b54-8a98-195bc459d2eb Label 5000169164457 (WR PMNT NTL…" at bounding box center [327, 261] width 260 height 87
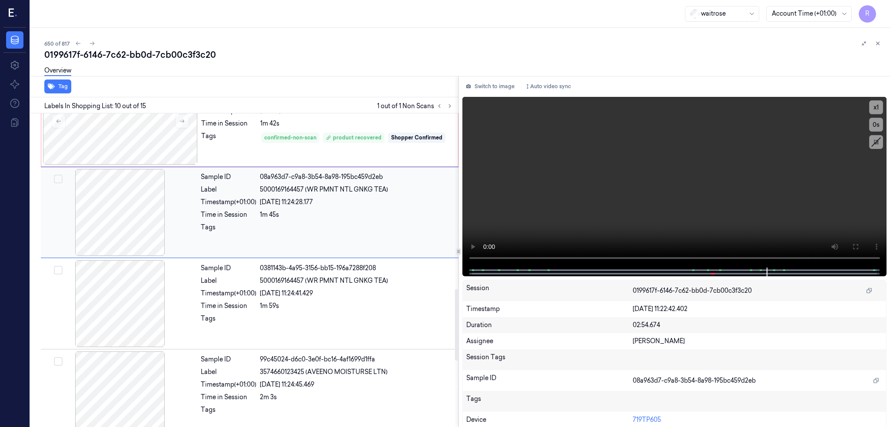
click at [223, 293] on div "Timestamp (+01:00)" at bounding box center [229, 293] width 56 height 9
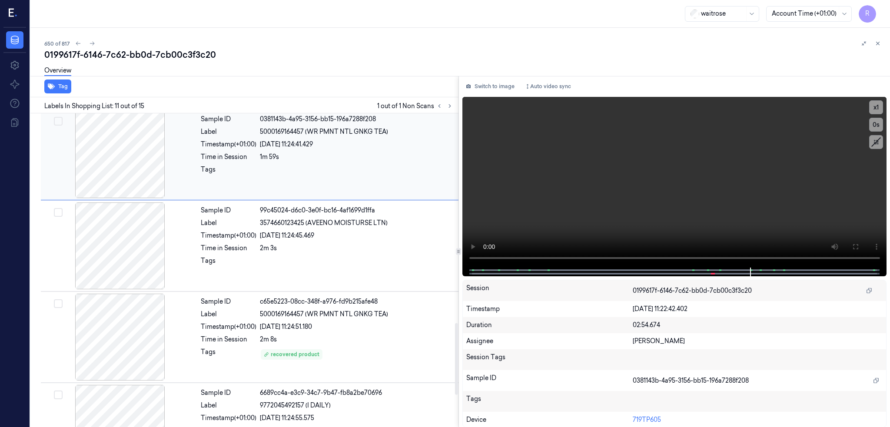
click at [221, 293] on div "Sample ID c65e5223-08cc-348f-a976-fd9b215afe48 Label 5000169164457 (WR PMNT NTL…" at bounding box center [250, 337] width 418 height 91
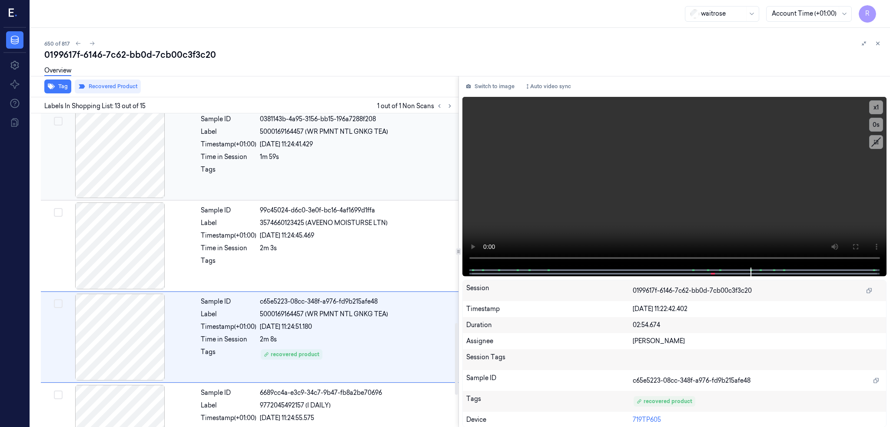
scroll to position [984, 0]
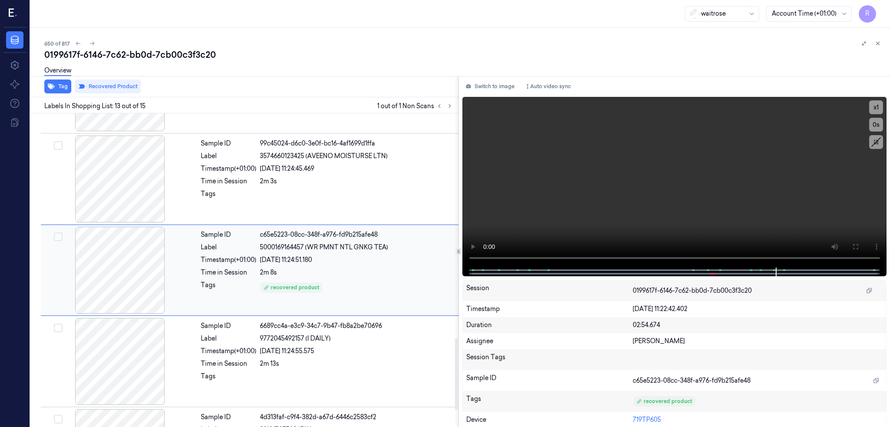
click at [230, 312] on div "Sample ID c65e5223-08cc-348f-a976-fd9b215afe48 Label 5000169164457 (WR PMNT NTL…" at bounding box center [327, 270] width 260 height 87
click at [197, 298] on div "Sample ID c65e5223-08cc-348f-a976-fd9b215afe48 Label 5000169164457 (WR PMNT NTL…" at bounding box center [327, 270] width 260 height 87
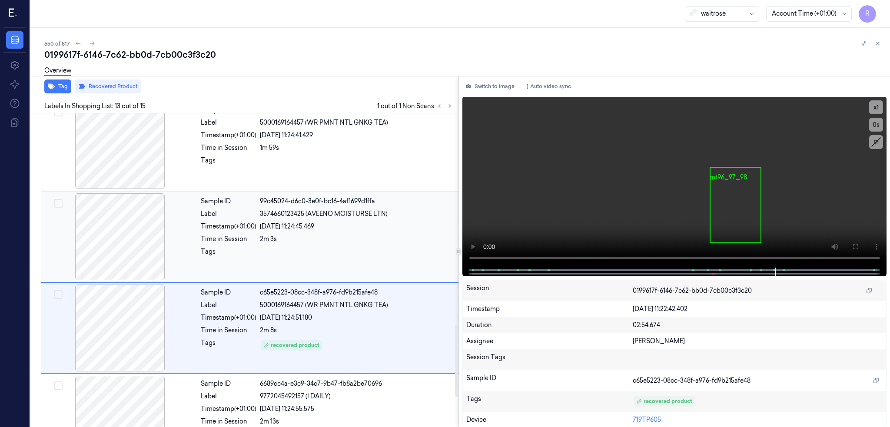
click at [218, 237] on div "Time in Session" at bounding box center [229, 239] width 56 height 9
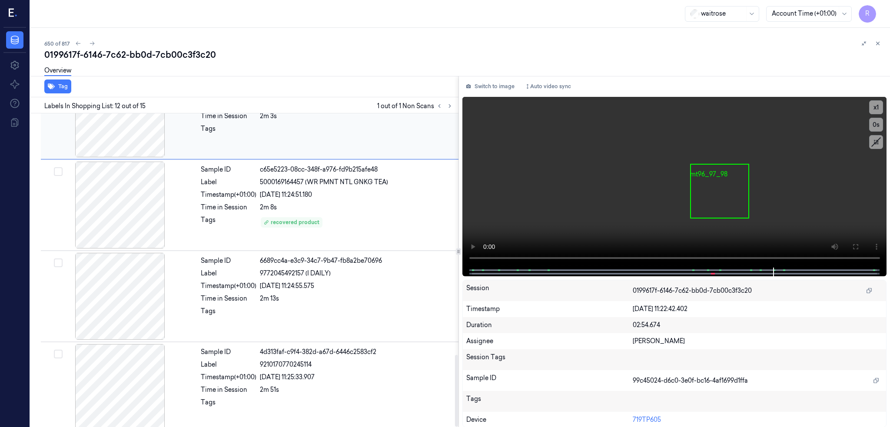
scroll to position [1058, 0]
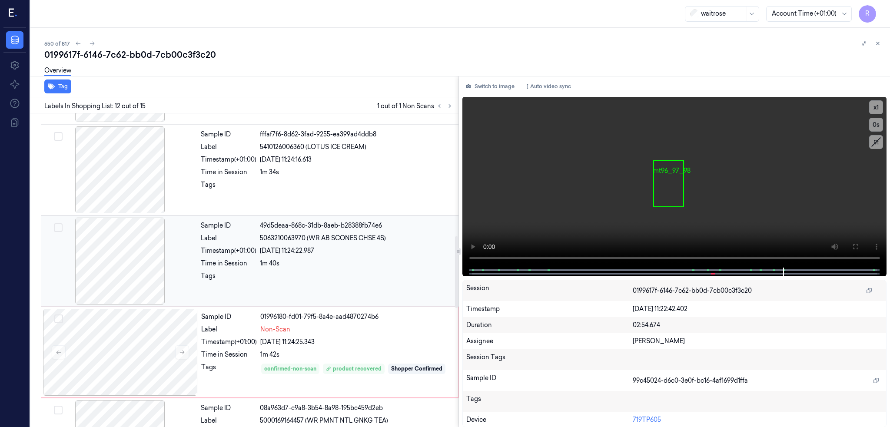
click at [119, 287] on div at bounding box center [120, 261] width 155 height 87
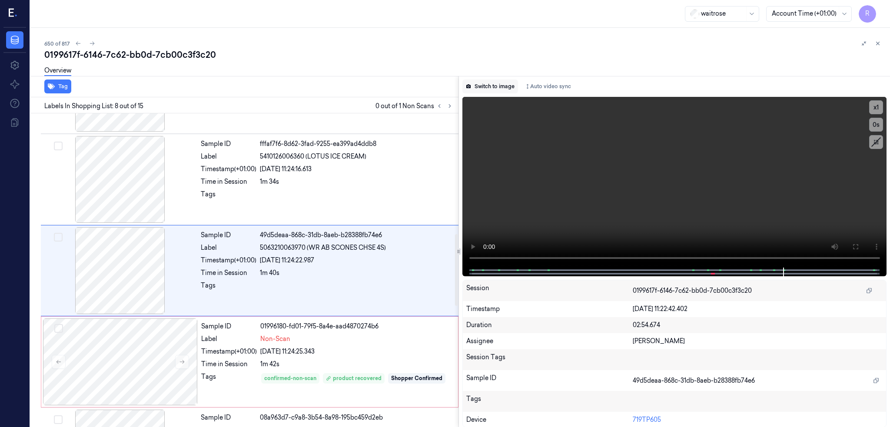
click at [474, 84] on button "Switch to image" at bounding box center [491, 87] width 56 height 14
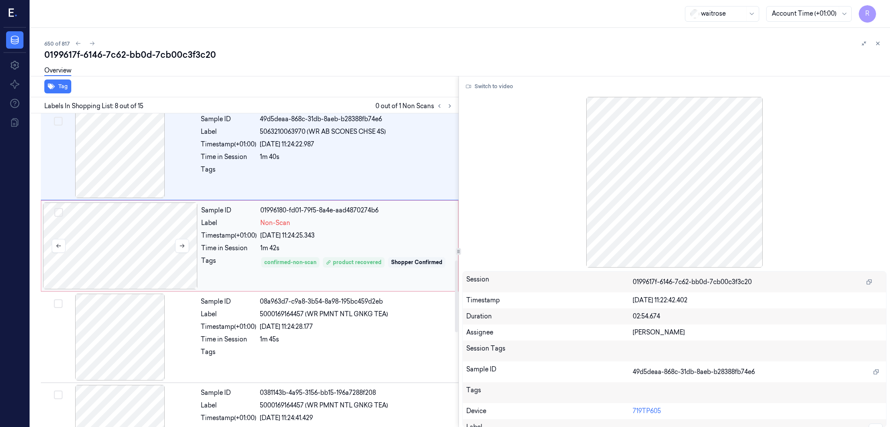
click at [111, 243] on div at bounding box center [120, 246] width 155 height 87
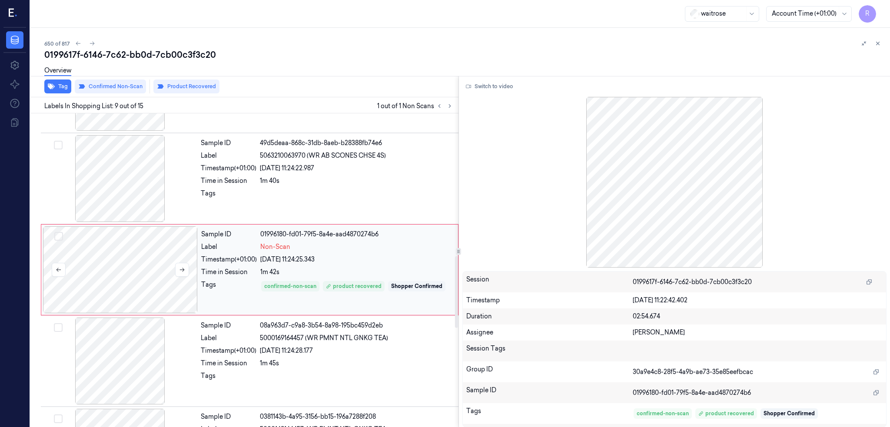
scroll to position [618, 0]
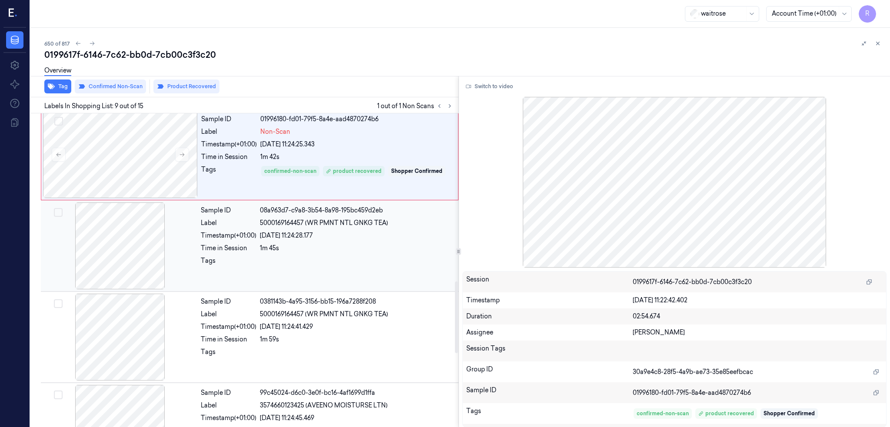
click at [260, 258] on div at bounding box center [356, 263] width 193 height 14
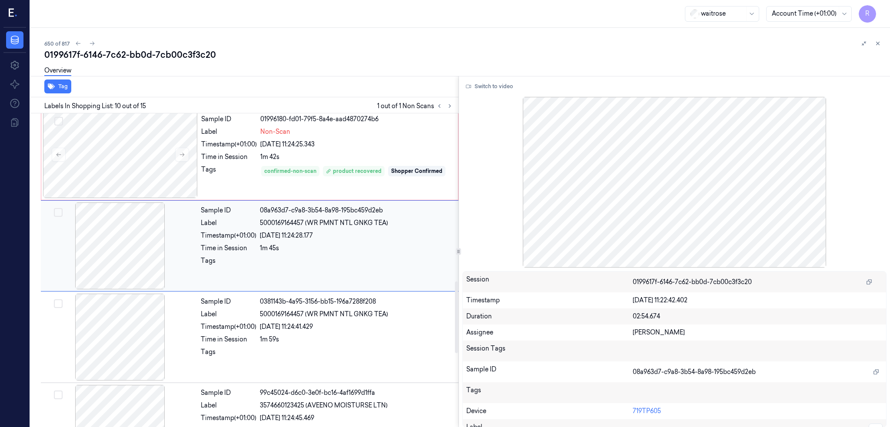
scroll to position [710, 0]
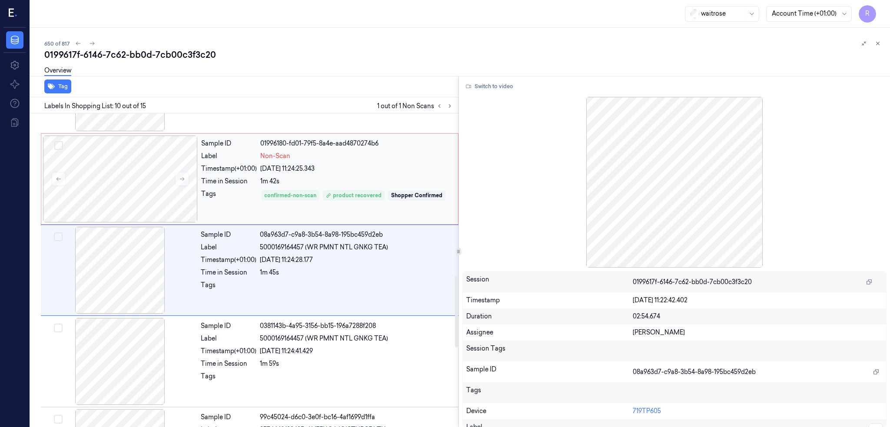
click at [202, 194] on div "Tags" at bounding box center [229, 202] width 56 height 25
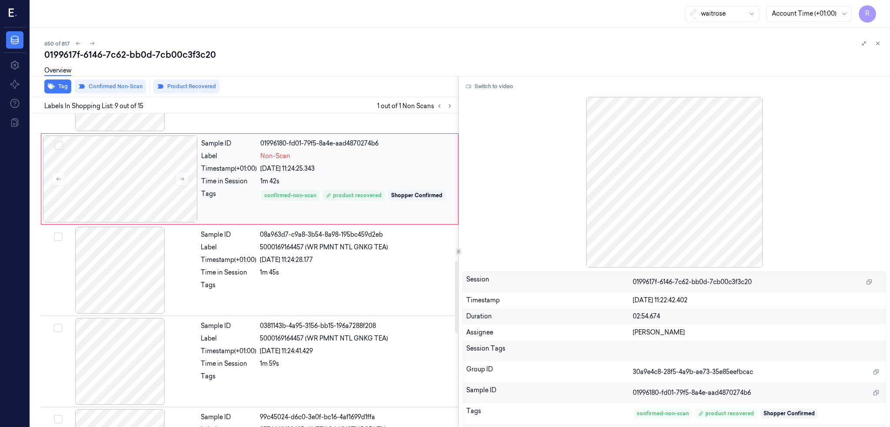
scroll to position [618, 0]
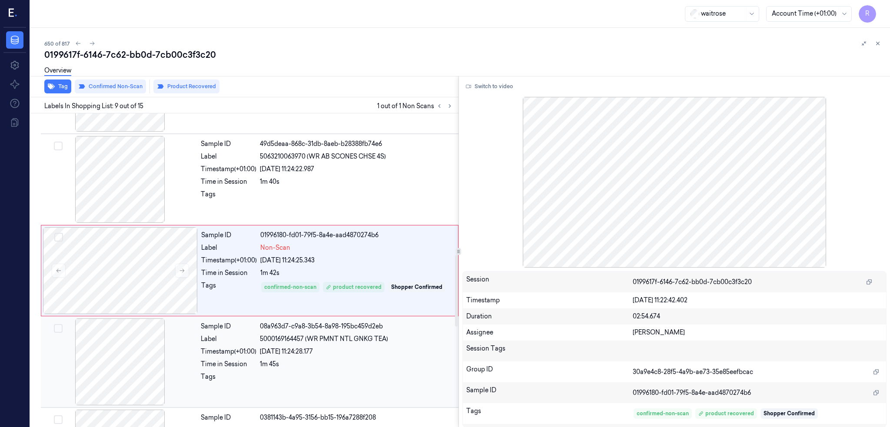
click at [268, 361] on div "1m 45s" at bounding box center [356, 364] width 193 height 9
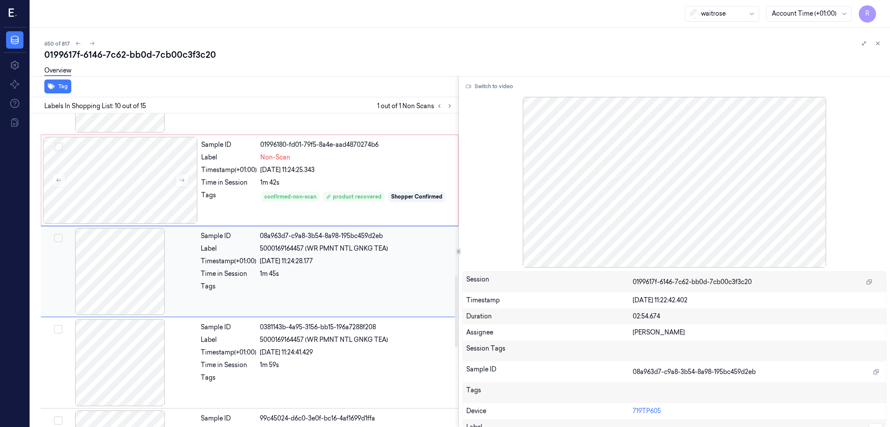
scroll to position [710, 0]
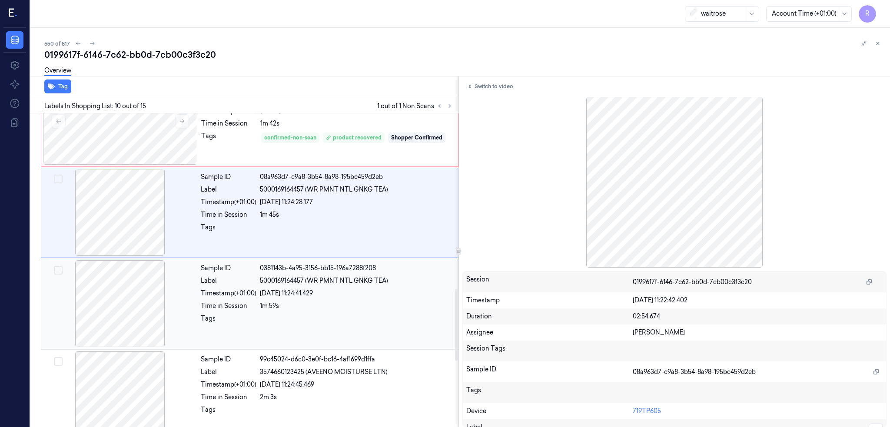
click at [284, 316] on div at bounding box center [356, 321] width 193 height 14
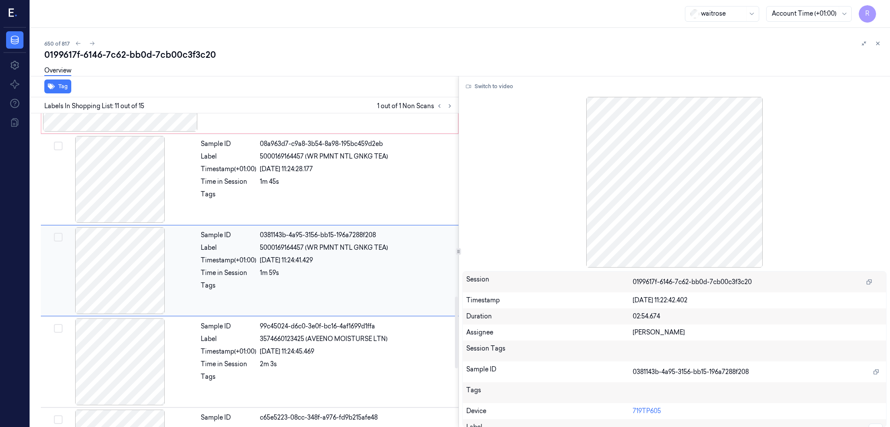
scroll to position [801, 0]
click at [294, 281] on div at bounding box center [356, 288] width 193 height 14
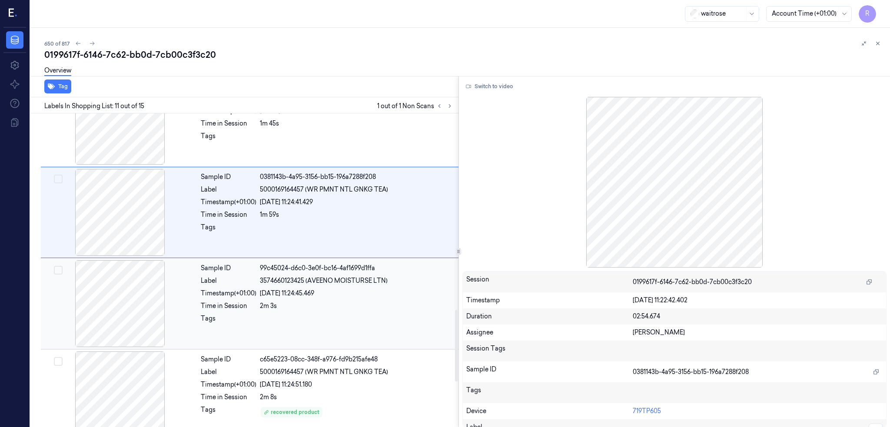
click at [291, 292] on div "19/09/2025 11:24:45.469" at bounding box center [356, 293] width 193 height 9
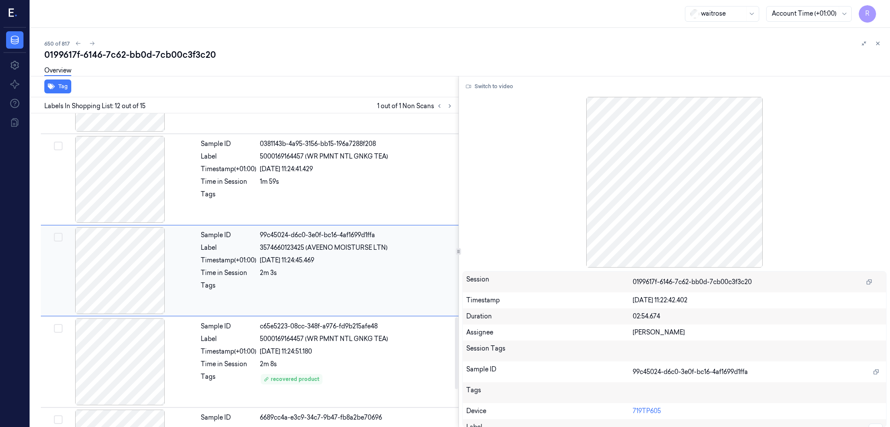
scroll to position [892, 0]
click at [291, 292] on div at bounding box center [356, 288] width 193 height 14
click at [300, 343] on span "5000169164457 (WR PMNT NTL GNKG TEA)" at bounding box center [324, 338] width 128 height 9
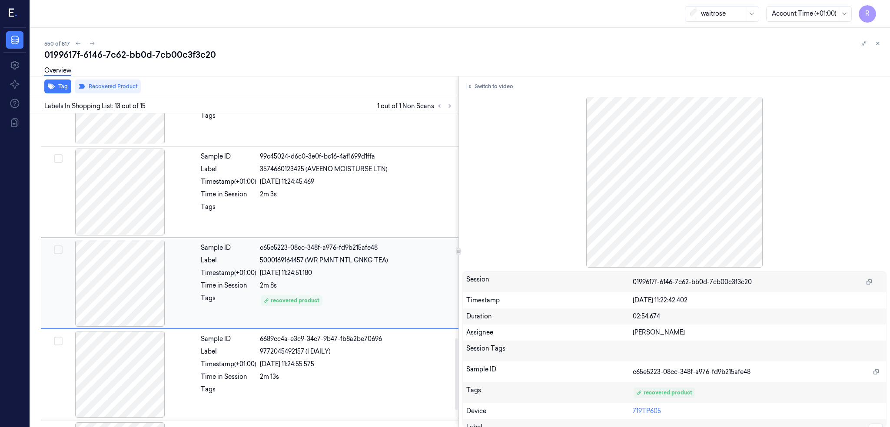
scroll to position [984, 0]
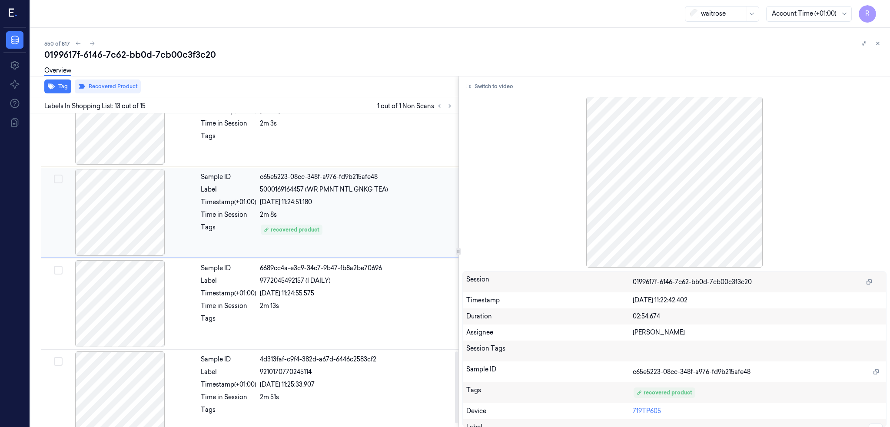
click at [301, 341] on div "Sample ID 6689cc4a-e3c9-34c7-9b47-fb8a2be70696 Label 9772045492157 (I DAILY) Ti…" at bounding box center [327, 303] width 260 height 87
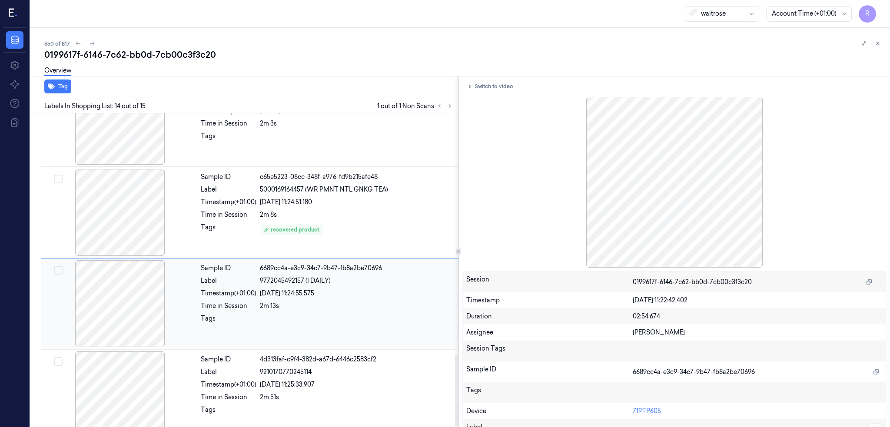
scroll to position [1058, 0]
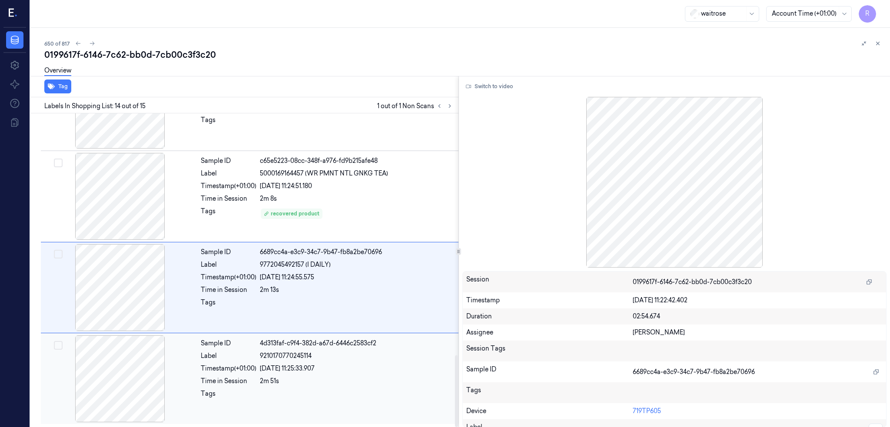
click at [303, 362] on div "Sample ID 4d313faf-c9f4-382d-a67d-6446c2583cf2 Label 9210170770245114 Timestamp…" at bounding box center [327, 379] width 260 height 87
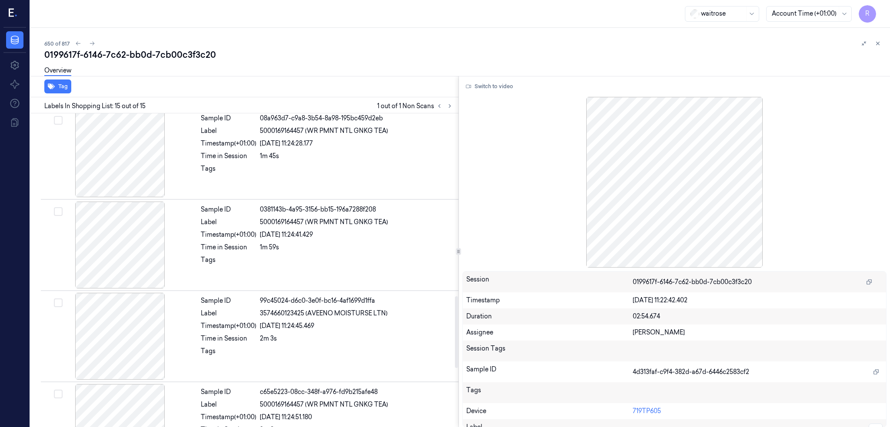
scroll to position [711, 0]
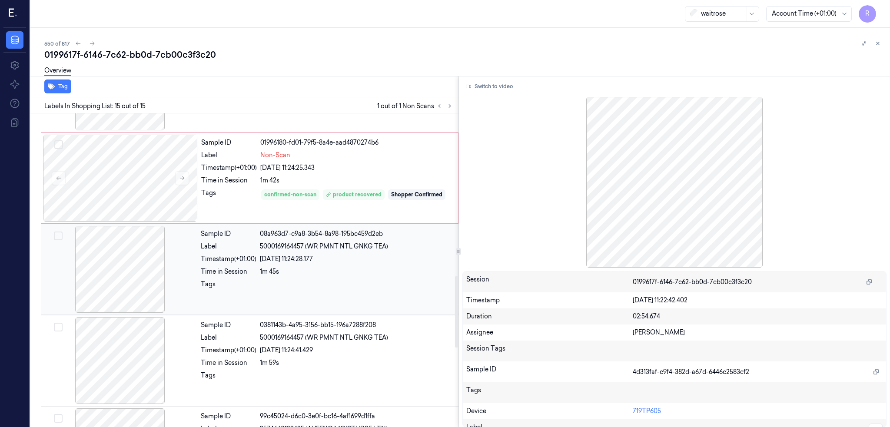
click at [305, 279] on div "Sample ID 08a963d7-c9a8-3b54-8a98-195bc459d2eb Label 5000169164457 (WR PMNT NTL…" at bounding box center [327, 269] width 260 height 87
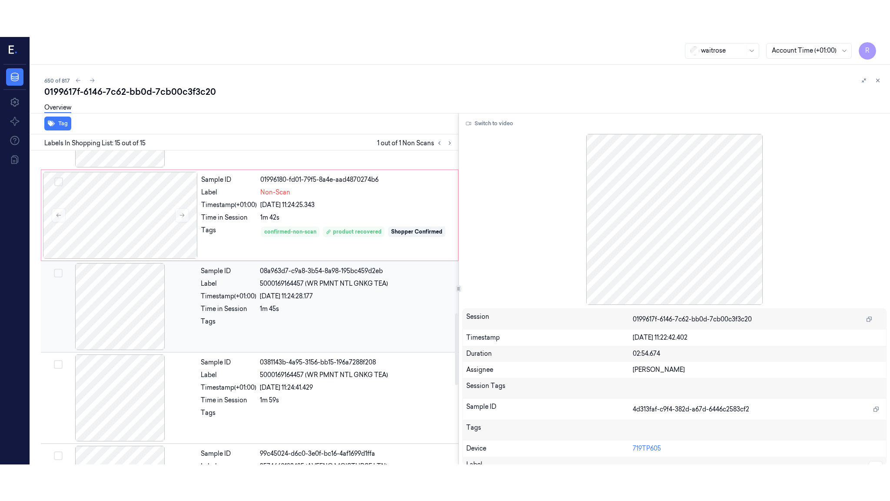
scroll to position [710, 0]
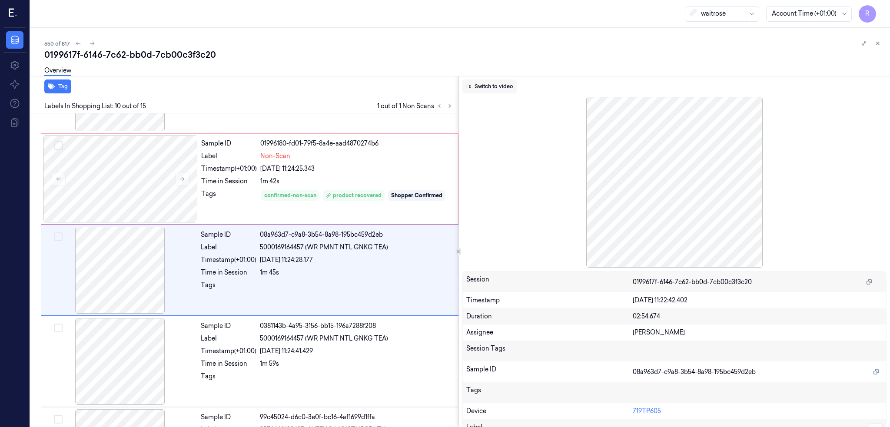
click at [481, 86] on button "Switch to video" at bounding box center [490, 87] width 54 height 14
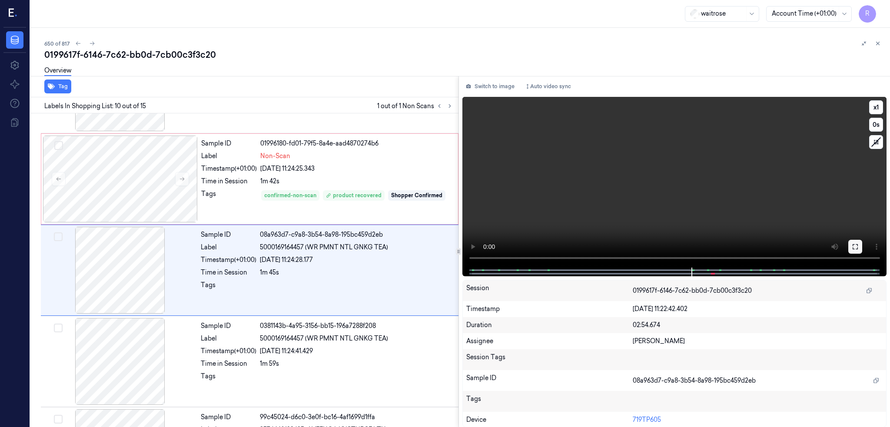
click at [851, 244] on button at bounding box center [856, 247] width 14 height 14
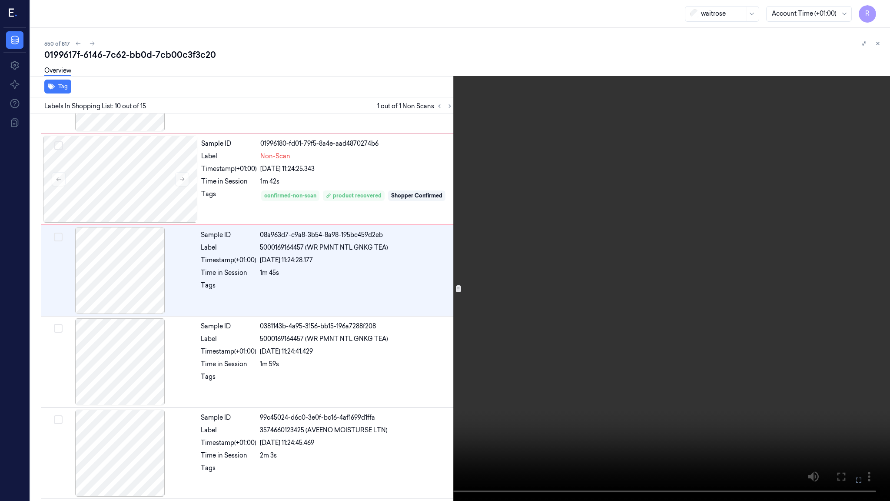
click at [622, 316] on video at bounding box center [445, 250] width 890 height 501
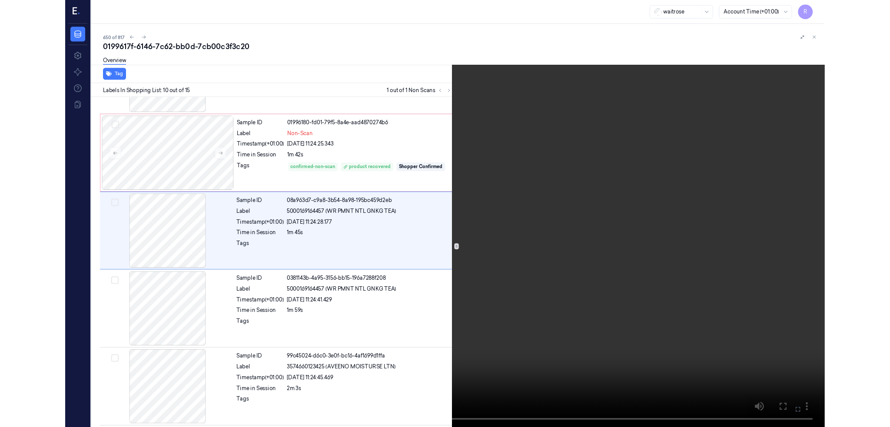
scroll to position [673, 0]
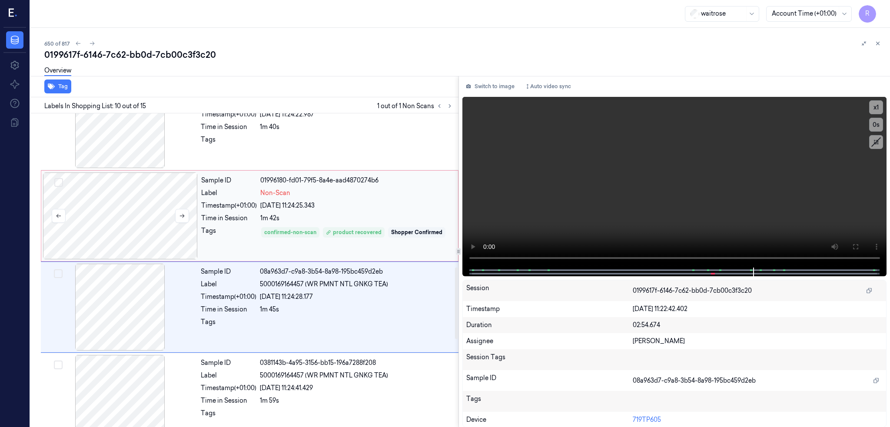
click at [102, 227] on div at bounding box center [120, 216] width 155 height 87
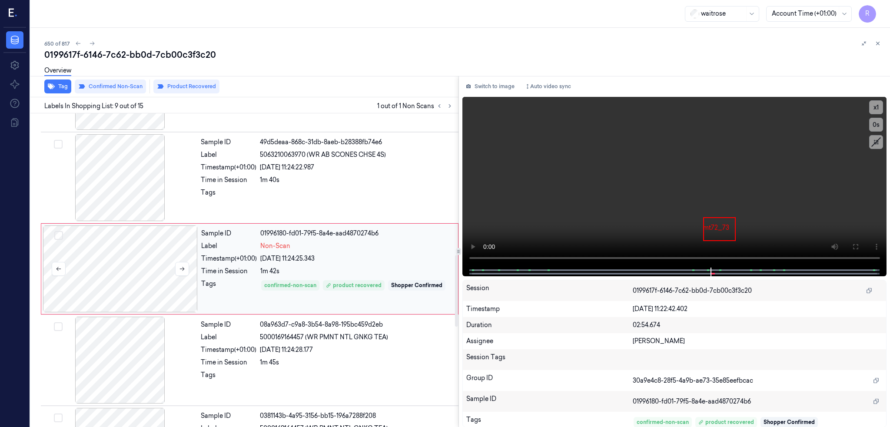
scroll to position [618, 0]
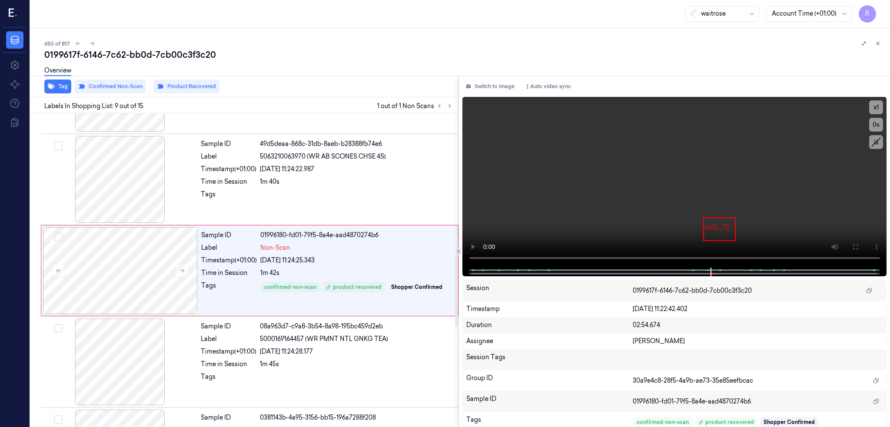
click at [170, 79] on div "Overview" at bounding box center [463, 72] width 839 height 22
click at [169, 84] on button "Product Recovered" at bounding box center [186, 87] width 66 height 14
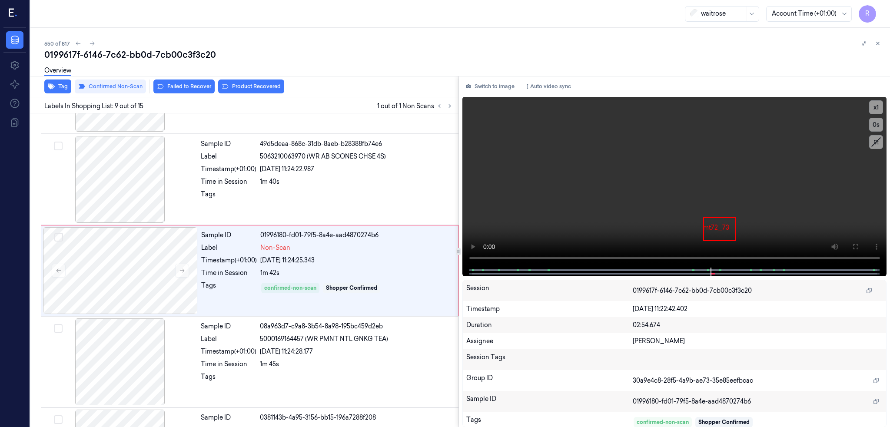
click at [140, 97] on div "Labels In Shopping List: 9 out of 15 1 out of 1 Non Scans" at bounding box center [243, 105] width 432 height 16
click at [153, 92] on button "Failed to Recover" at bounding box center [183, 87] width 61 height 14
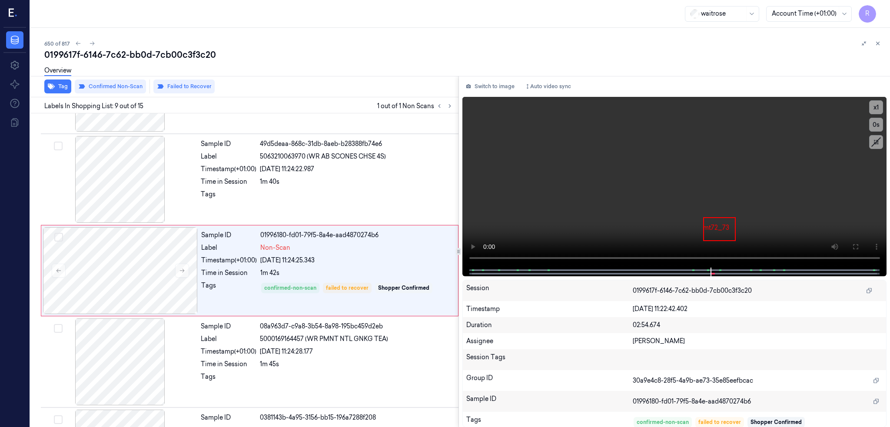
click at [105, 57] on div "0199617f-6146-7c62-bb0d-7cb00c3f3c20" at bounding box center [463, 55] width 839 height 12
click at [106, 55] on div "0199617f-6146-7c62-bb0d-7cb00c3f3c20" at bounding box center [463, 55] width 839 height 12
click at [110, 55] on div "0199617f-6146-7c62-bb0d-7cb00c3f3c20" at bounding box center [463, 55] width 839 height 12
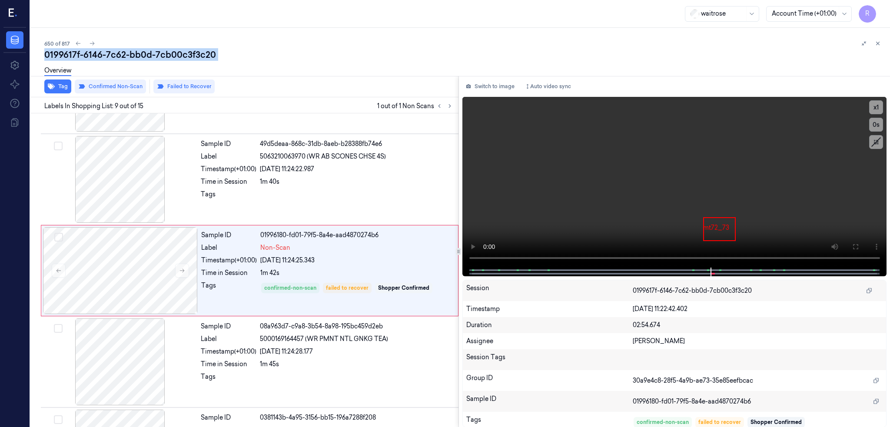
click at [110, 55] on div "0199617f-6146-7c62-bb0d-7cb00c3f3c20" at bounding box center [463, 55] width 839 height 12
click at [87, 43] on button at bounding box center [92, 43] width 10 height 10
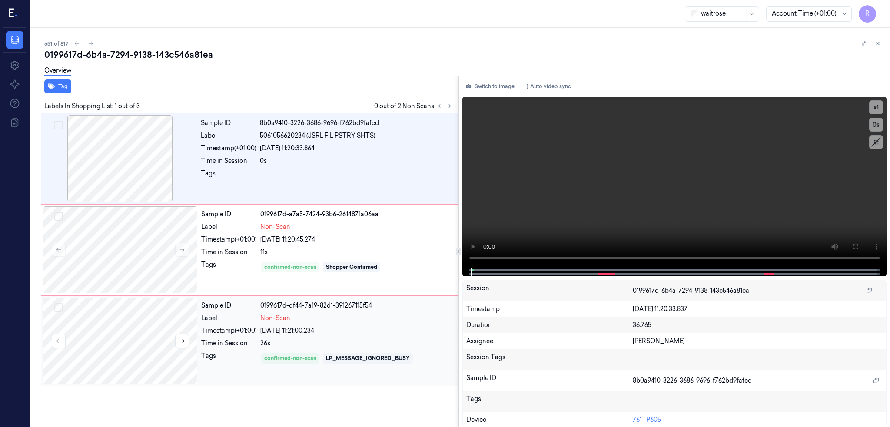
click at [73, 316] on div at bounding box center [120, 341] width 155 height 87
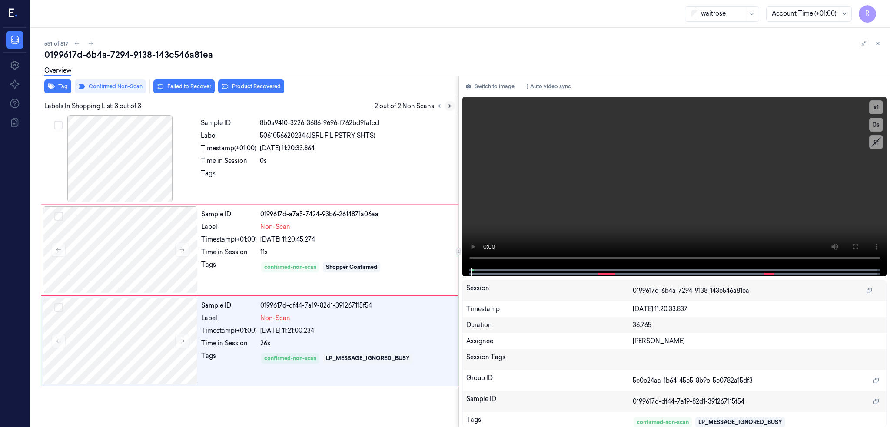
click at [447, 104] on icon at bounding box center [450, 106] width 6 height 6
click at [436, 103] on icon at bounding box center [439, 106] width 6 height 6
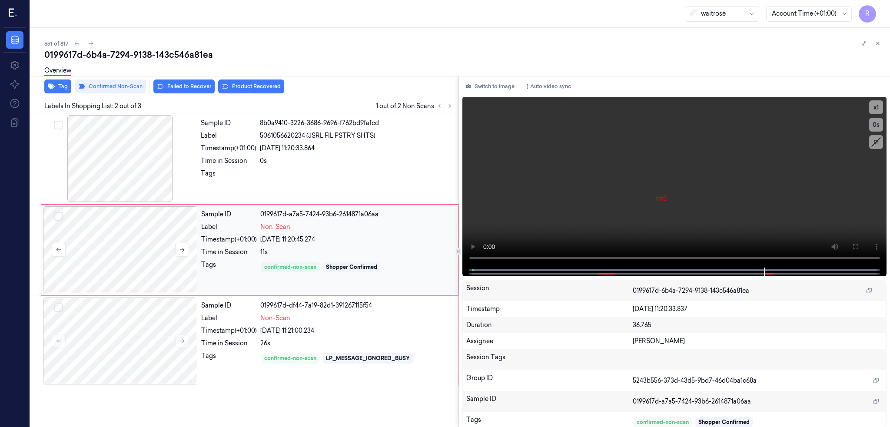
click at [101, 255] on div at bounding box center [120, 249] width 155 height 87
click at [107, 352] on div at bounding box center [120, 341] width 155 height 87
click at [128, 328] on div at bounding box center [120, 341] width 155 height 87
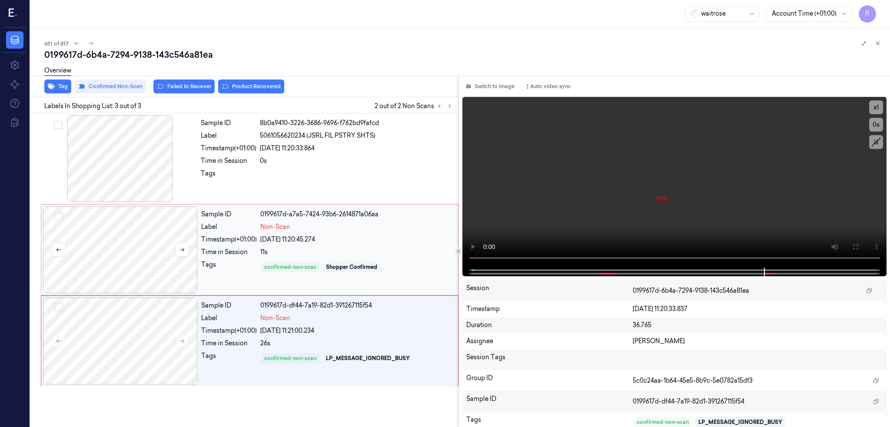
click at [135, 235] on div at bounding box center [120, 249] width 155 height 87
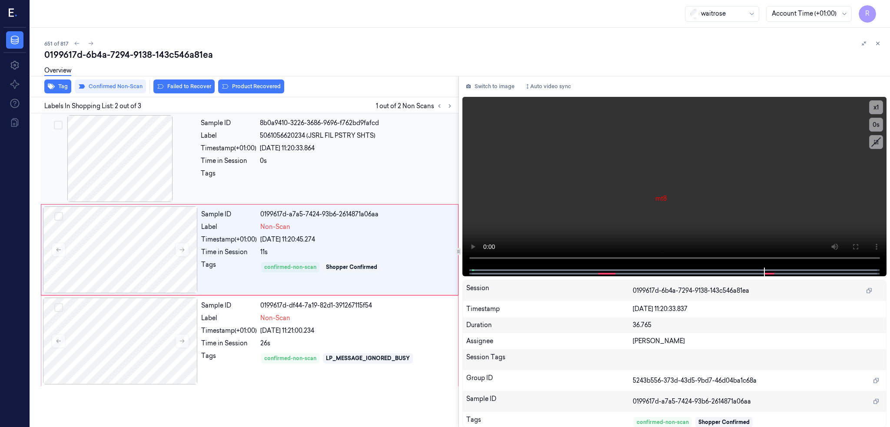
click at [128, 170] on div at bounding box center [120, 158] width 155 height 87
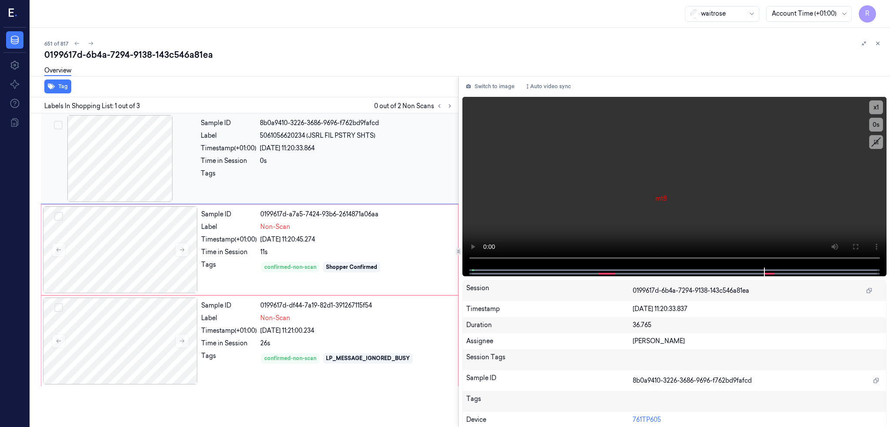
click at [127, 170] on div at bounding box center [120, 158] width 155 height 87
click at [854, 242] on button at bounding box center [856, 247] width 14 height 14
click at [123, 250] on div at bounding box center [120, 249] width 155 height 87
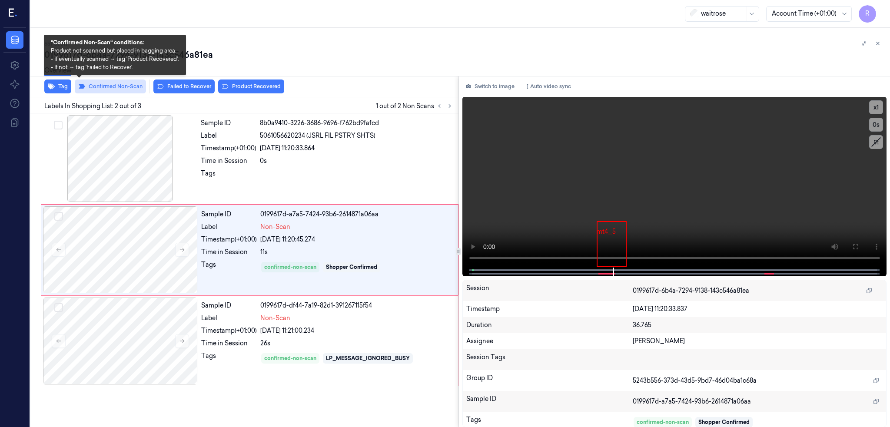
click at [109, 87] on button "Confirmed Non-Scan" at bounding box center [110, 87] width 71 height 14
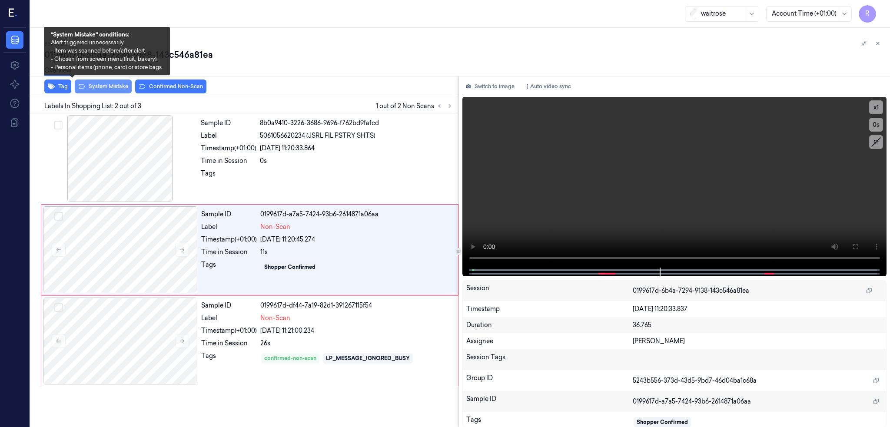
click at [75, 89] on button "System Mistake" at bounding box center [103, 87] width 57 height 14
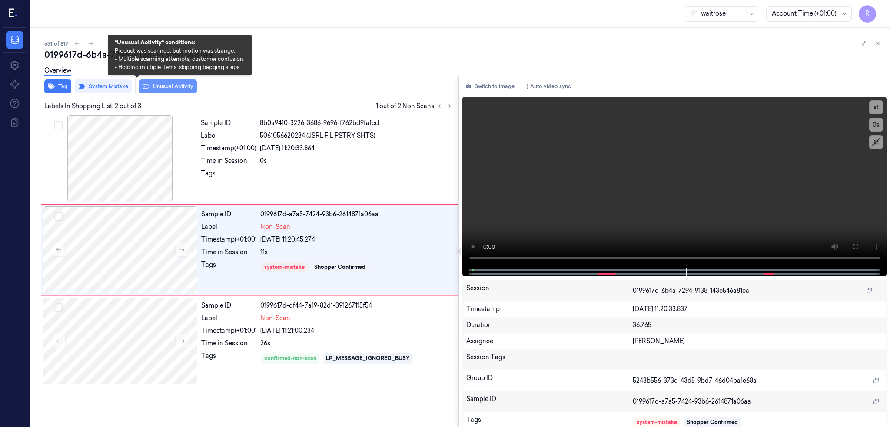
click at [152, 87] on button "Unusual Activity" at bounding box center [168, 87] width 58 height 14
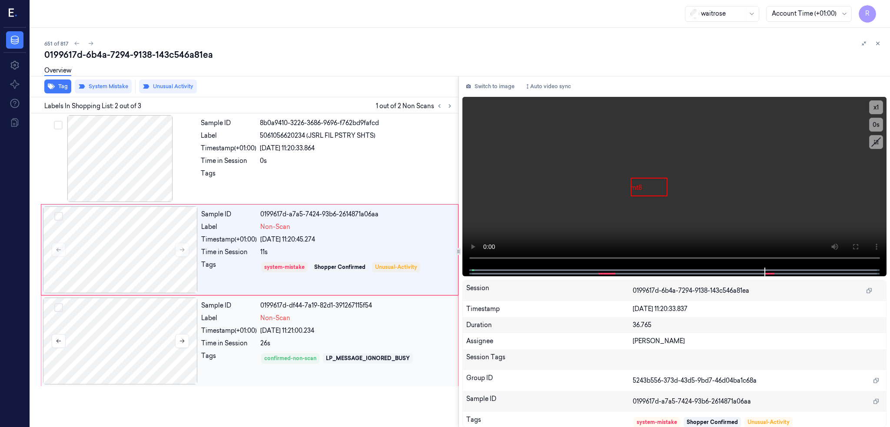
click at [126, 321] on div at bounding box center [120, 341] width 155 height 87
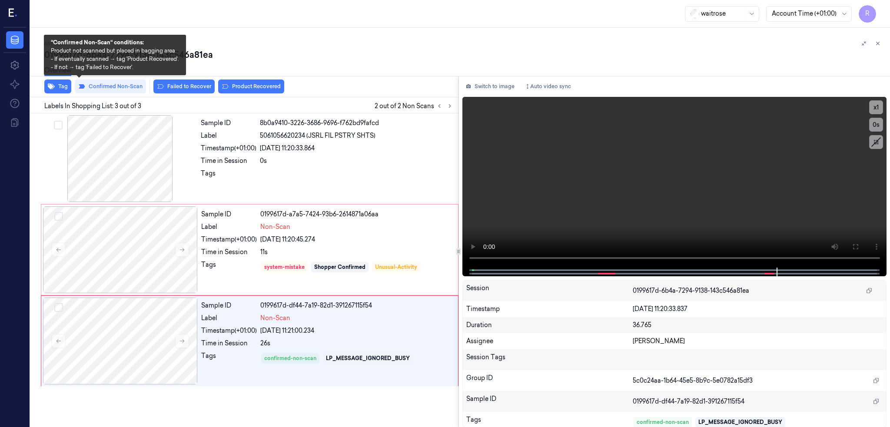
click at [92, 94] on div "Tag Confirmed Non-Scan Failed to Recover Product Recovered" at bounding box center [243, 86] width 432 height 21
click at [87, 86] on button "Confirmed Non-Scan" at bounding box center [110, 87] width 71 height 14
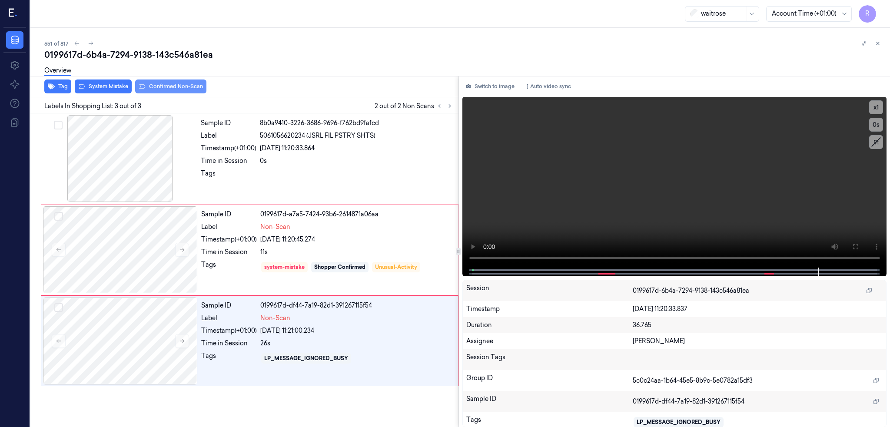
click at [87, 87] on button "System Mistake" at bounding box center [103, 87] width 57 height 14
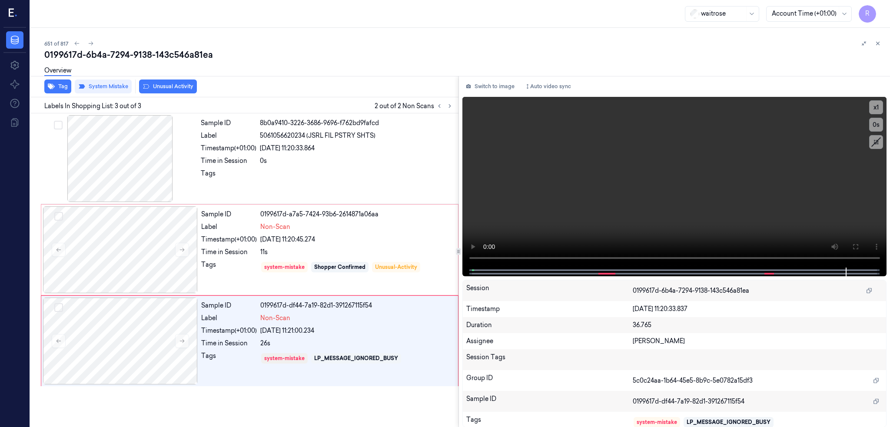
click at [139, 87] on button "Unusual Activity" at bounding box center [168, 87] width 58 height 14
click at [124, 56] on div "0199617d-6b4a-7294-9138-143c546a81ea" at bounding box center [463, 55] width 839 height 12
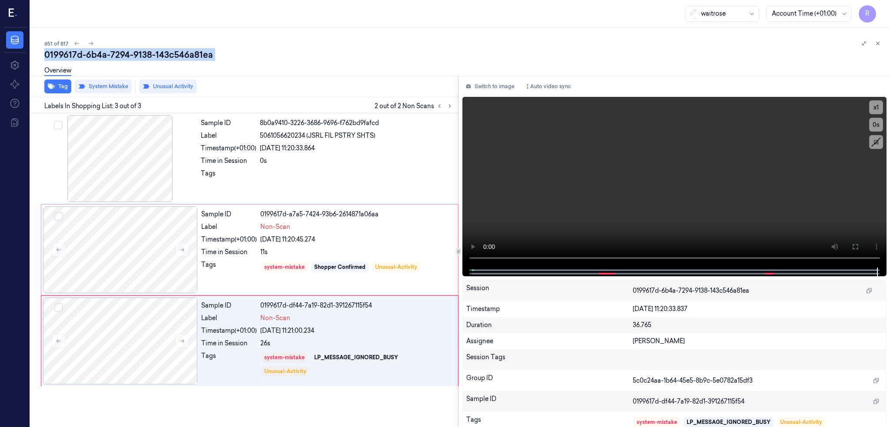
click at [124, 56] on div "0199617d-6b4a-7294-9138-143c546a81ea" at bounding box center [463, 55] width 839 height 12
click at [88, 45] on icon at bounding box center [91, 43] width 6 height 6
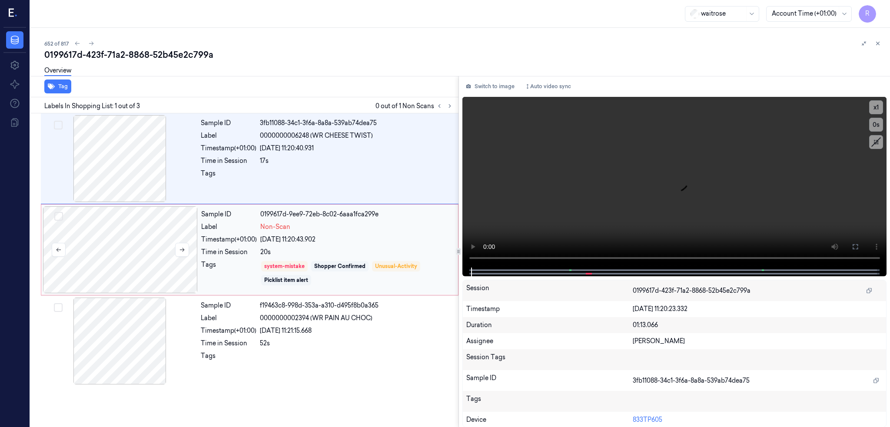
click at [106, 259] on div at bounding box center [120, 249] width 155 height 87
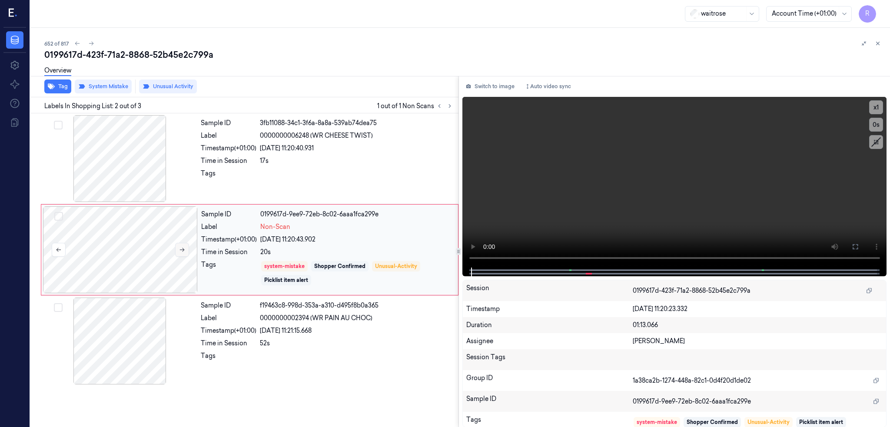
click at [175, 250] on button at bounding box center [182, 250] width 14 height 14
click at [97, 190] on div at bounding box center [120, 158] width 155 height 87
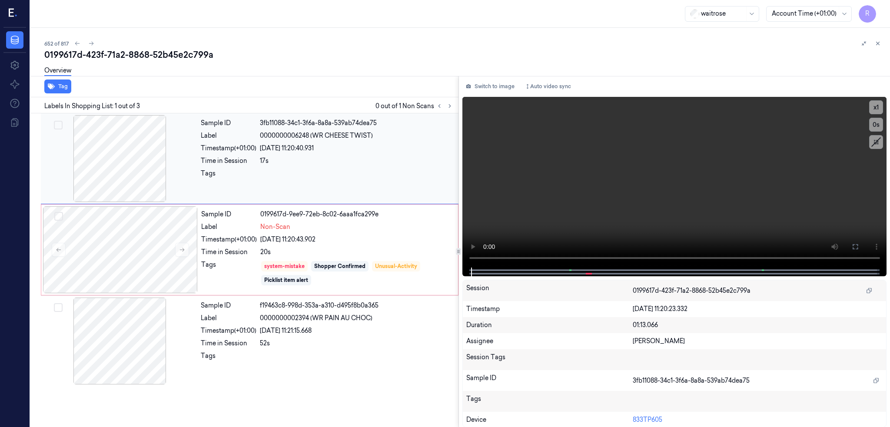
click at [97, 190] on div at bounding box center [120, 158] width 155 height 87
click at [98, 251] on div at bounding box center [120, 249] width 155 height 87
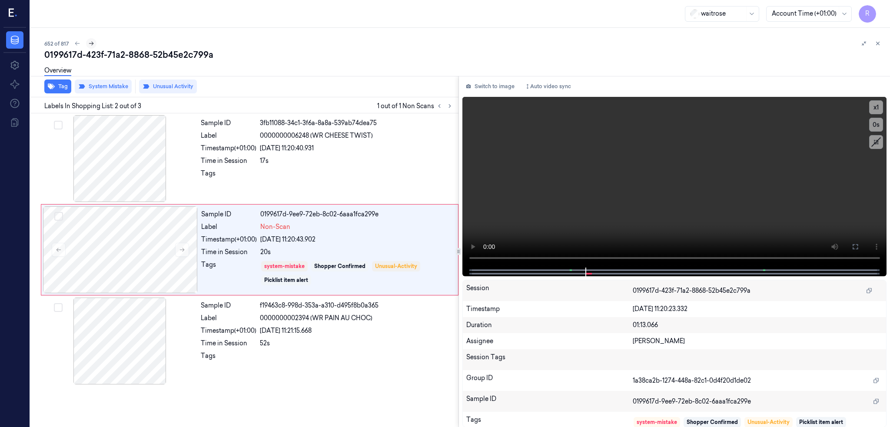
click at [88, 45] on icon at bounding box center [91, 43] width 6 height 6
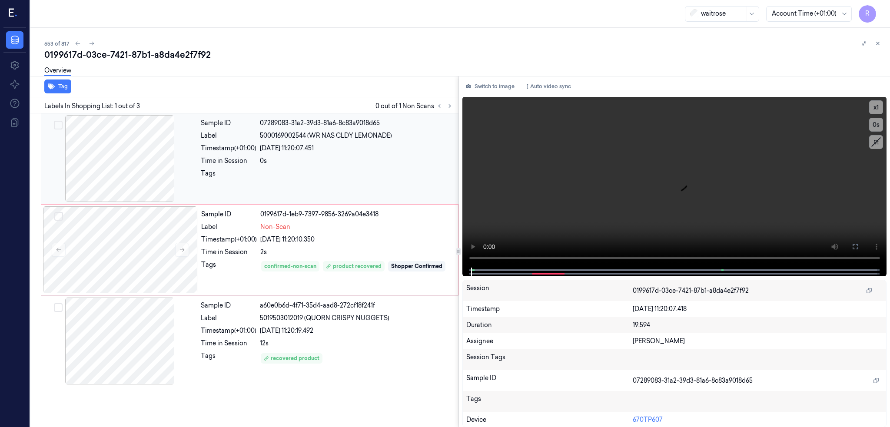
click at [91, 177] on div at bounding box center [120, 158] width 155 height 87
click at [508, 258] on video at bounding box center [675, 182] width 425 height 171
click at [859, 244] on icon at bounding box center [855, 246] width 7 height 7
click at [118, 231] on div at bounding box center [120, 249] width 155 height 87
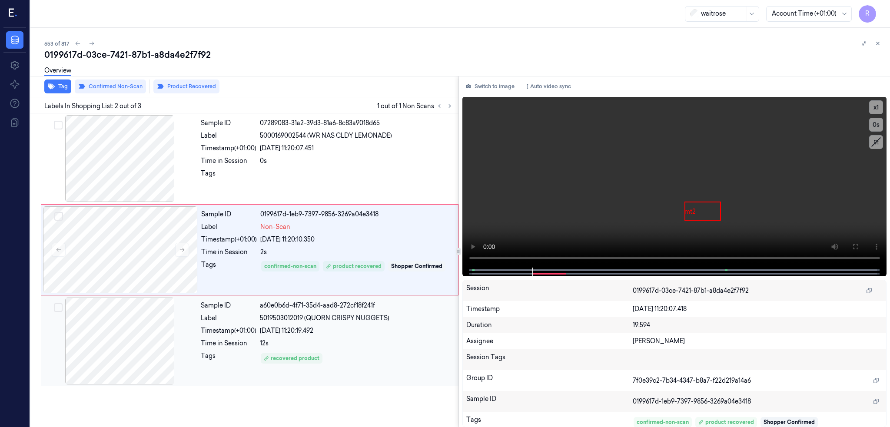
click at [107, 365] on div at bounding box center [120, 341] width 155 height 87
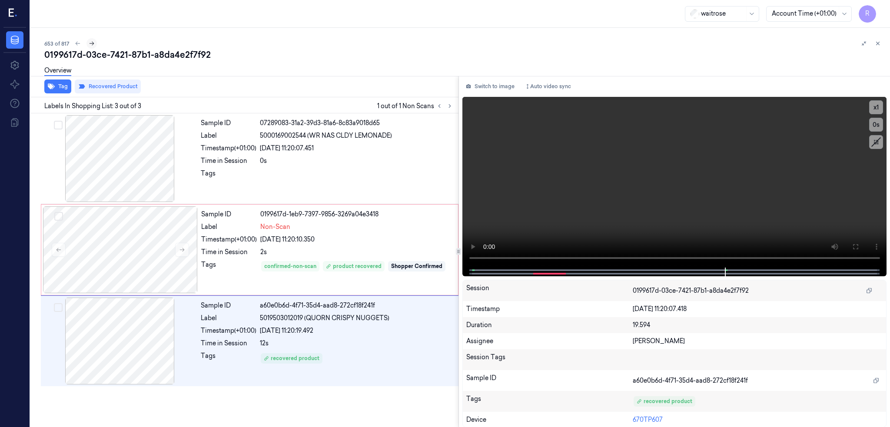
click at [89, 43] on icon at bounding box center [92, 43] width 6 height 6
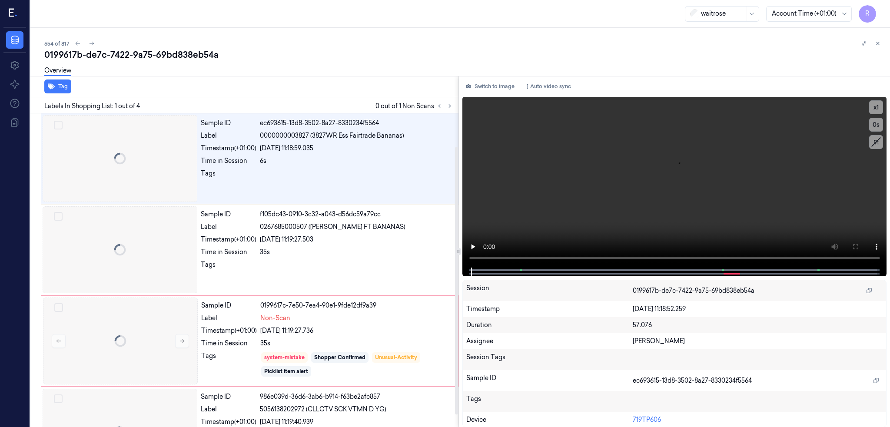
scroll to position [39, 0]
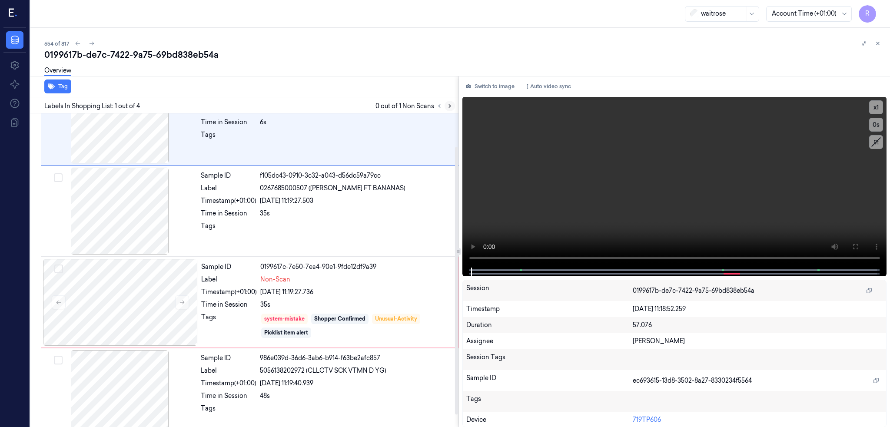
click at [445, 109] on button at bounding box center [450, 106] width 10 height 10
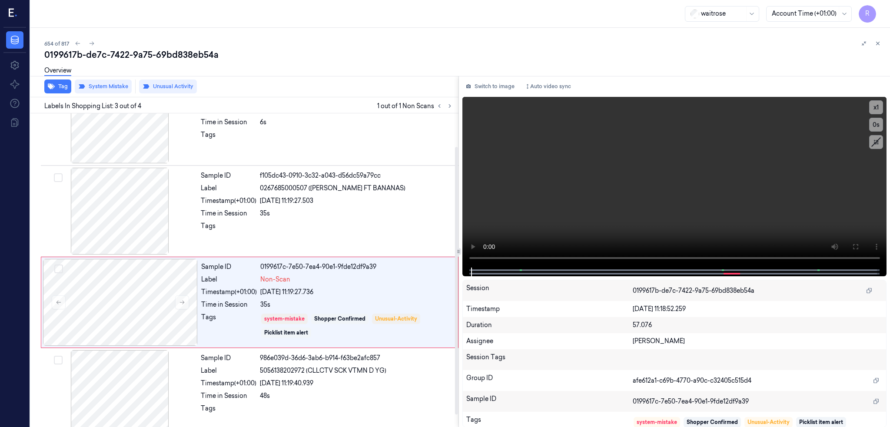
scroll to position [53, 0]
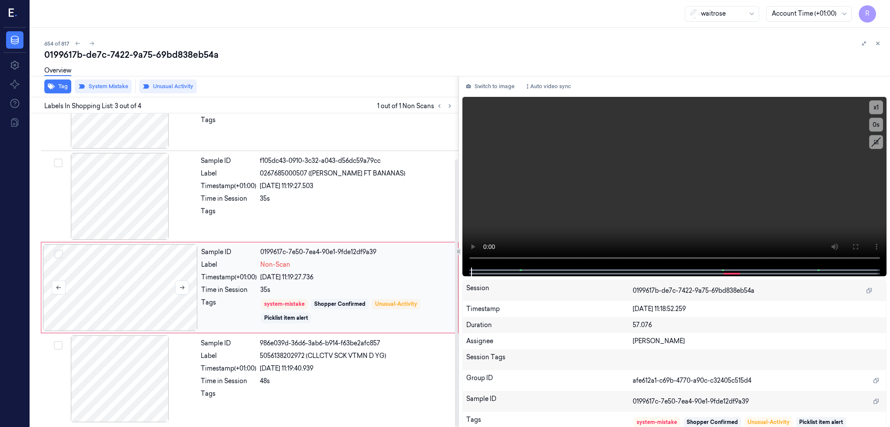
click at [116, 289] on div at bounding box center [120, 287] width 155 height 87
click at [179, 288] on icon at bounding box center [182, 288] width 6 height 6
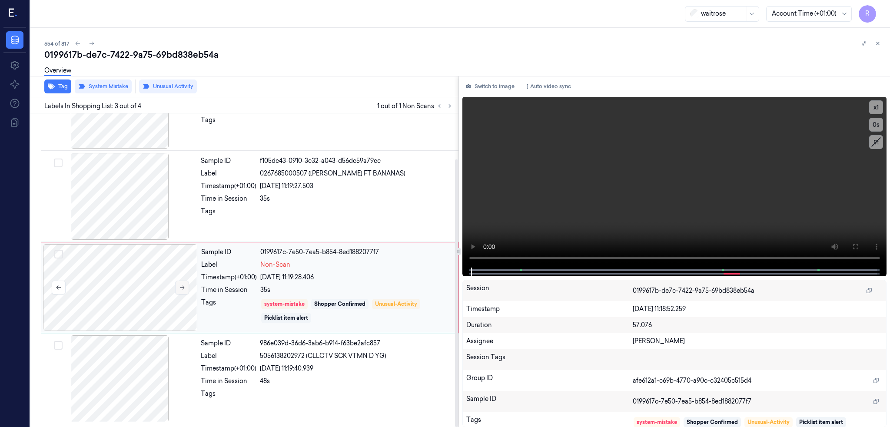
click at [179, 288] on icon at bounding box center [182, 288] width 6 height 6
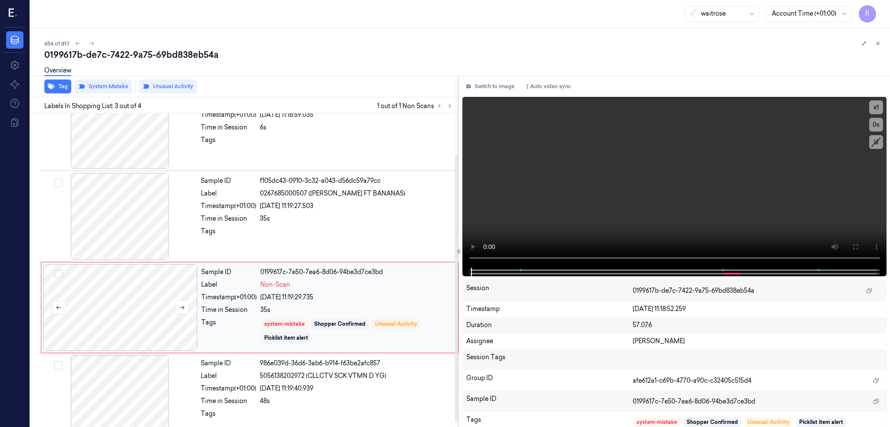
scroll to position [53, 0]
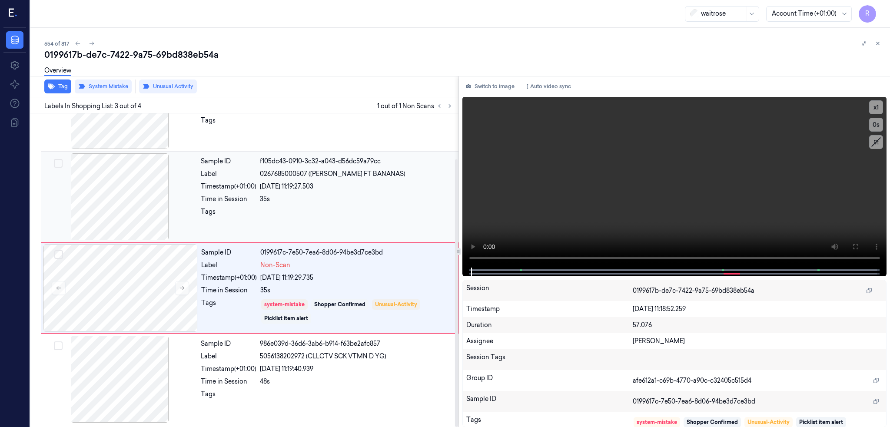
click at [116, 188] on div at bounding box center [120, 196] width 155 height 87
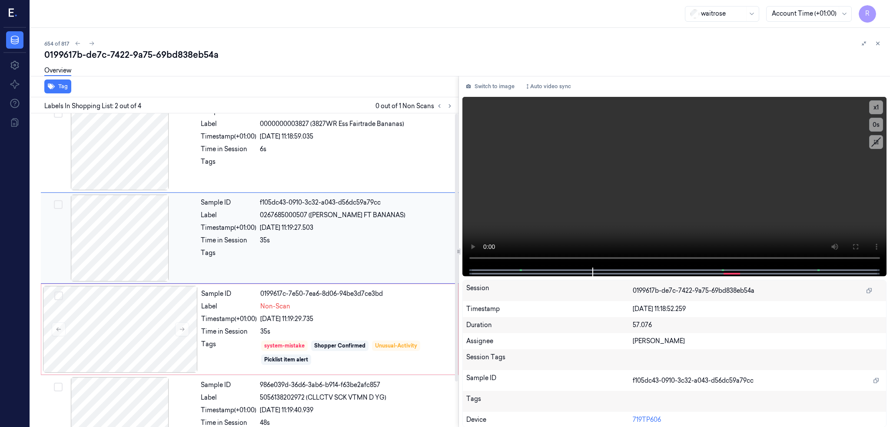
scroll to position [0, 0]
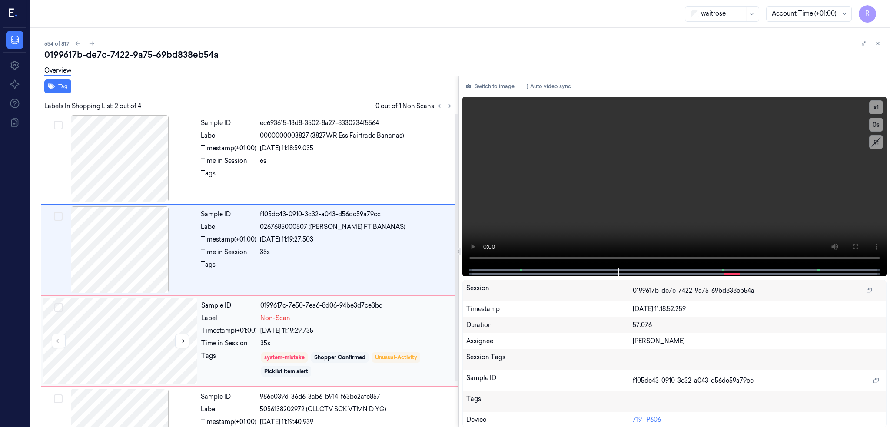
click at [116, 339] on div at bounding box center [120, 341] width 155 height 87
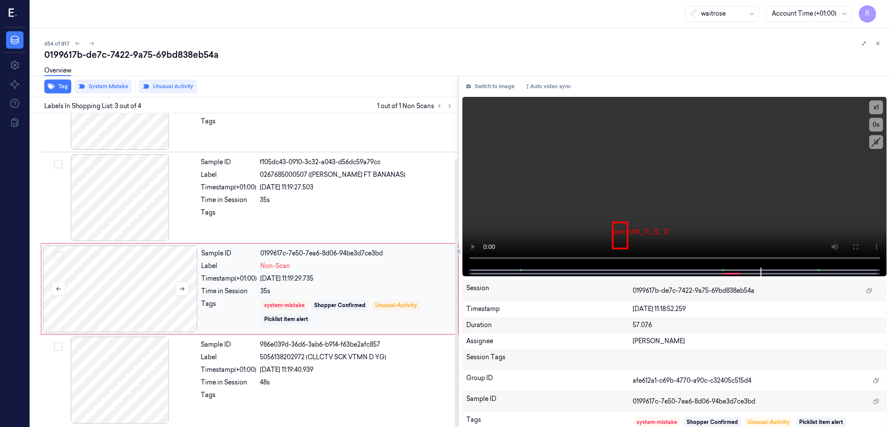
scroll to position [53, 0]
click at [132, 52] on div "0199617b-de7c-7422-9a75-69bd838eb54a" at bounding box center [463, 55] width 839 height 12
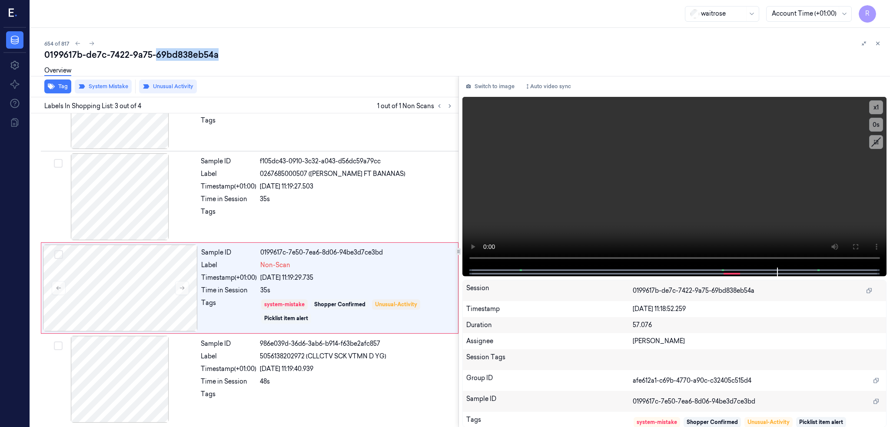
click at [132, 52] on div "0199617b-de7c-7422-9a75-69bd838eb54a" at bounding box center [463, 55] width 839 height 12
click at [89, 44] on icon at bounding box center [92, 43] width 6 height 6
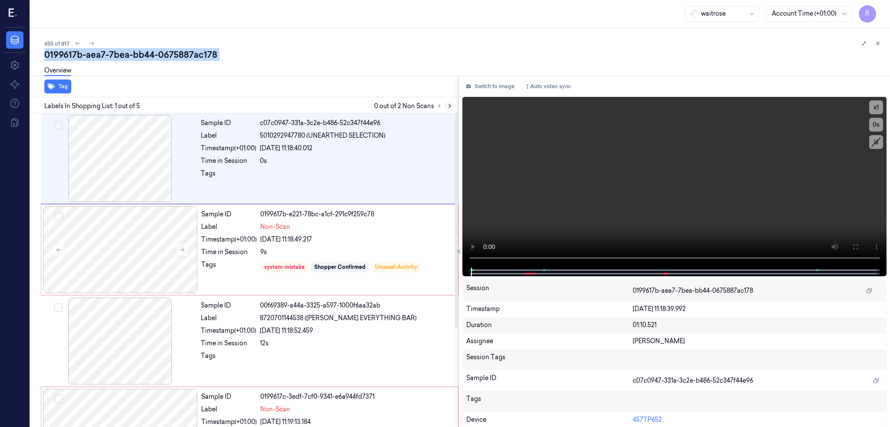
click at [447, 106] on icon at bounding box center [450, 106] width 6 height 6
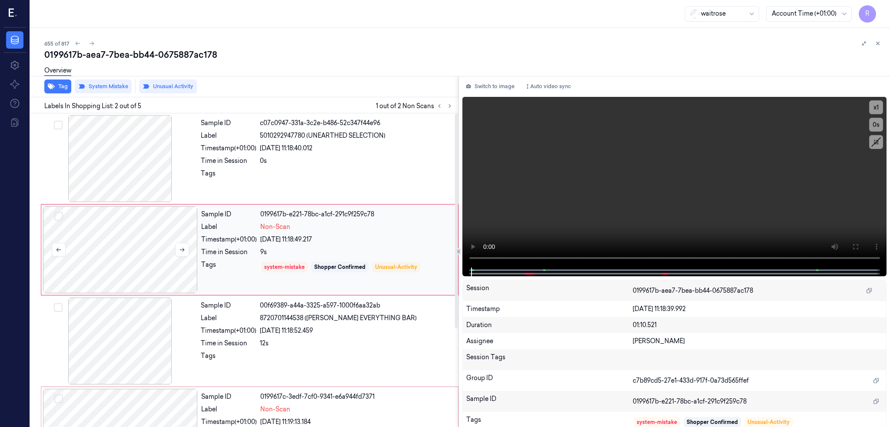
click at [94, 251] on div at bounding box center [120, 249] width 155 height 87
click at [175, 244] on button at bounding box center [182, 250] width 14 height 14
click at [118, 263] on div at bounding box center [120, 249] width 155 height 87
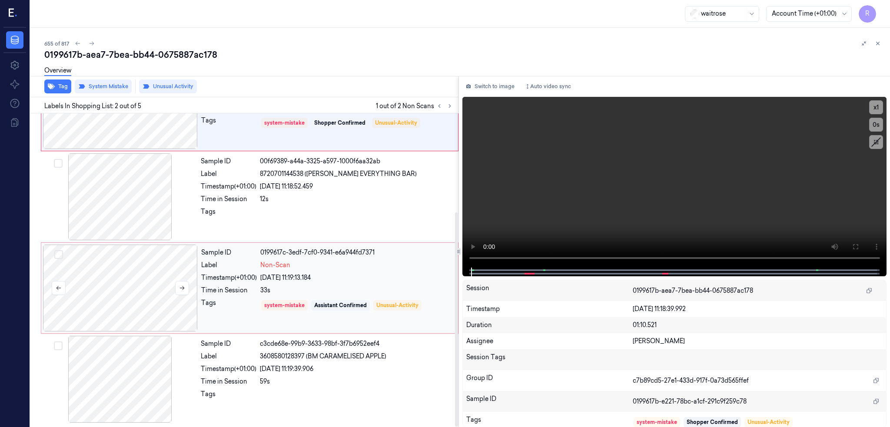
click at [117, 283] on div at bounding box center [120, 288] width 155 height 87
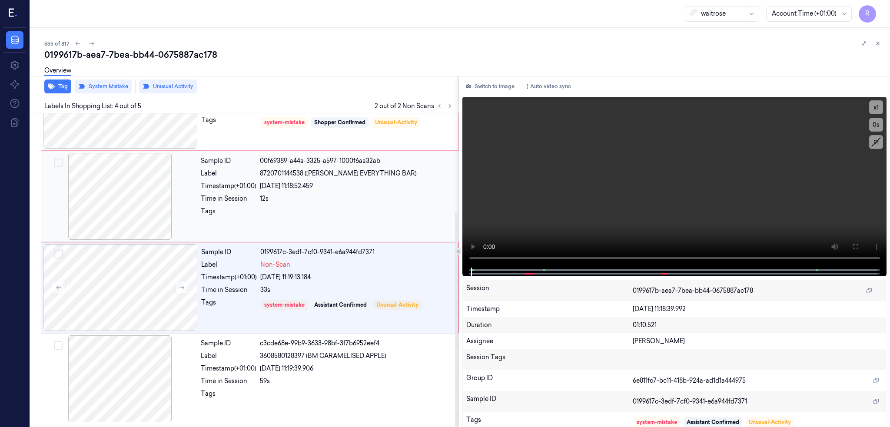
click at [101, 218] on div at bounding box center [120, 196] width 155 height 87
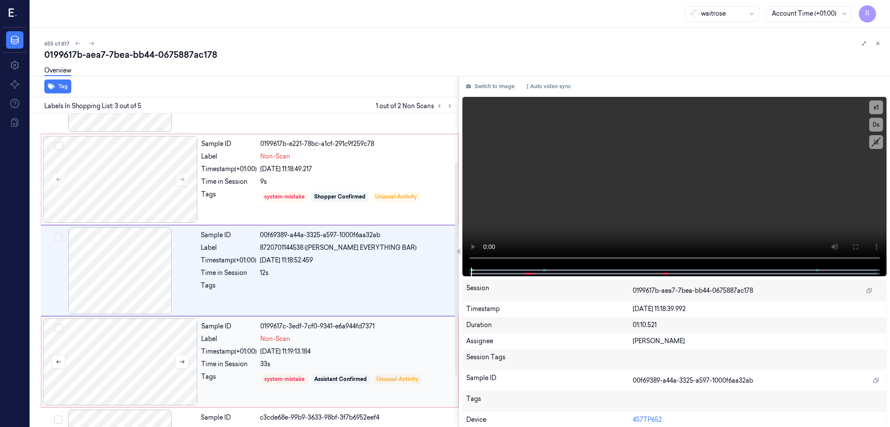
click at [119, 344] on div at bounding box center [120, 362] width 155 height 87
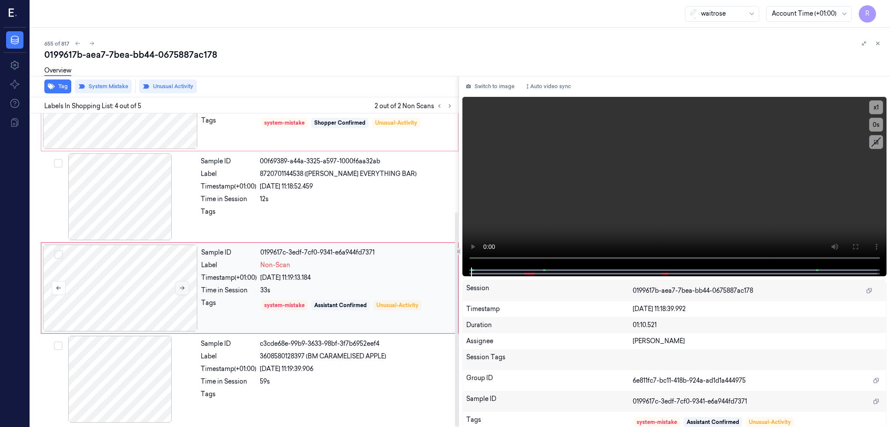
click at [179, 287] on icon at bounding box center [182, 288] width 6 height 6
click at [180, 287] on icon at bounding box center [182, 288] width 5 height 4
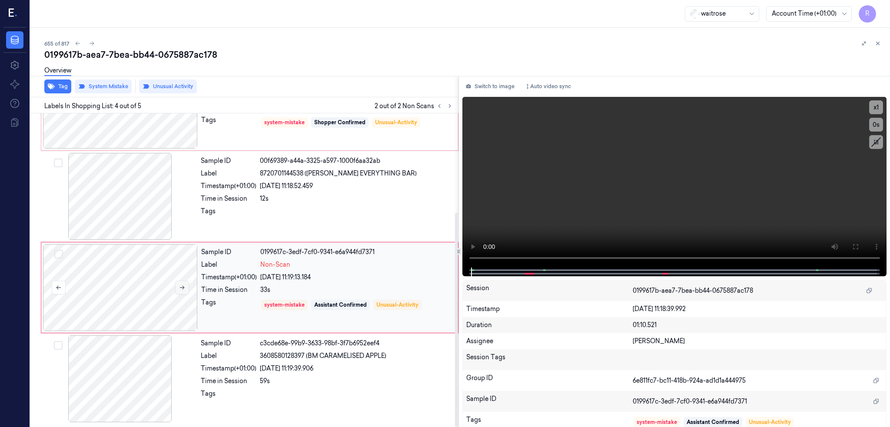
click at [180, 287] on icon at bounding box center [182, 288] width 5 height 4
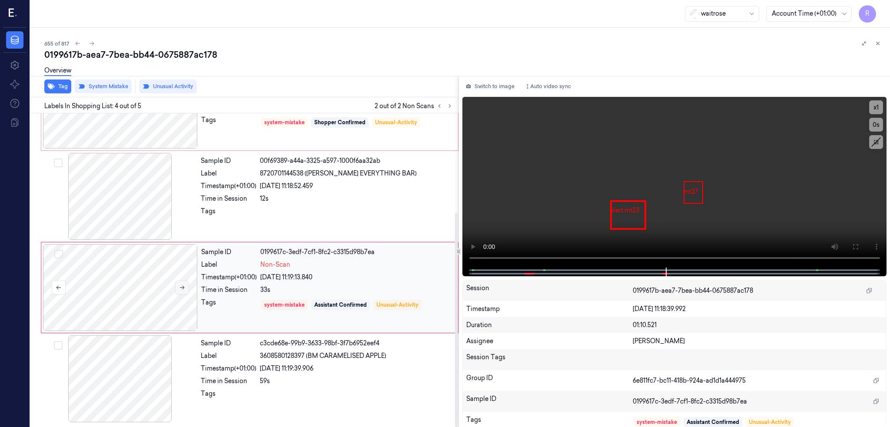
click at [180, 287] on icon at bounding box center [182, 288] width 5 height 4
click at [89, 43] on icon at bounding box center [92, 43] width 6 height 6
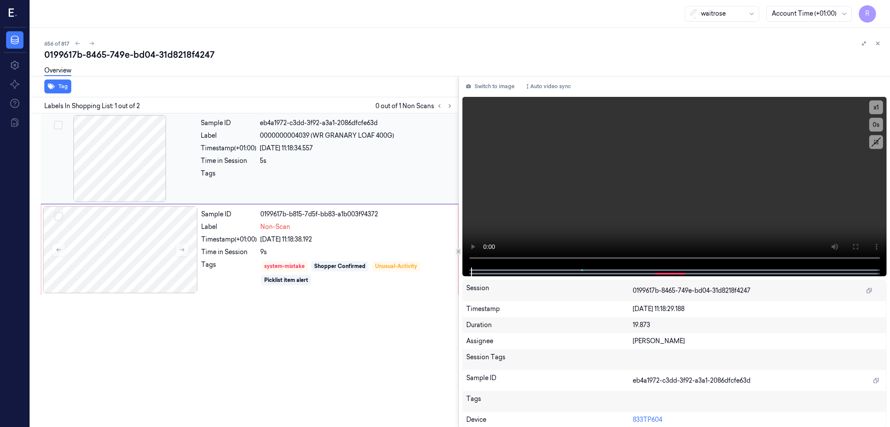
click at [93, 169] on div at bounding box center [120, 158] width 155 height 87
click at [93, 178] on div at bounding box center [120, 158] width 155 height 87
click at [80, 162] on div at bounding box center [120, 158] width 155 height 87
click at [142, 250] on div at bounding box center [120, 249] width 155 height 87
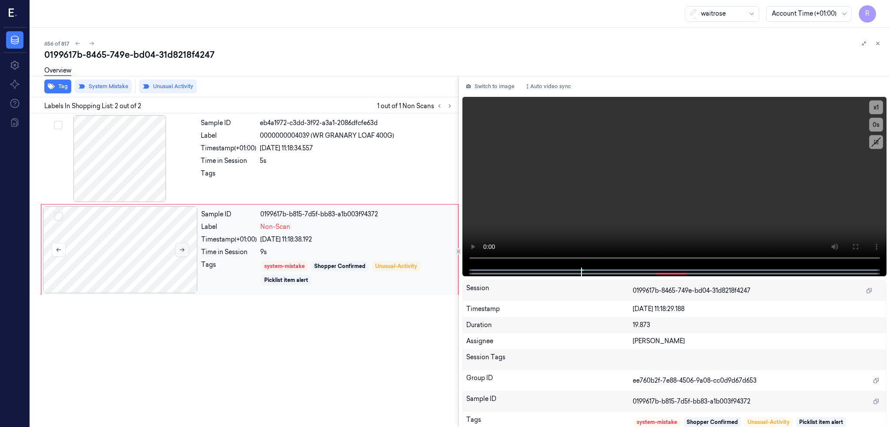
click at [175, 249] on button at bounding box center [182, 250] width 14 height 14
click at [855, 243] on icon at bounding box center [855, 246] width 7 height 7
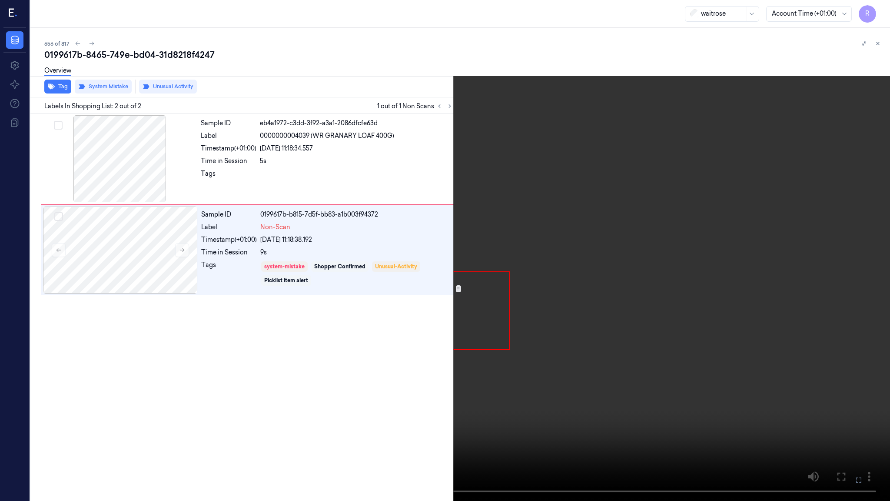
click at [448, 335] on video at bounding box center [445, 250] width 890 height 501
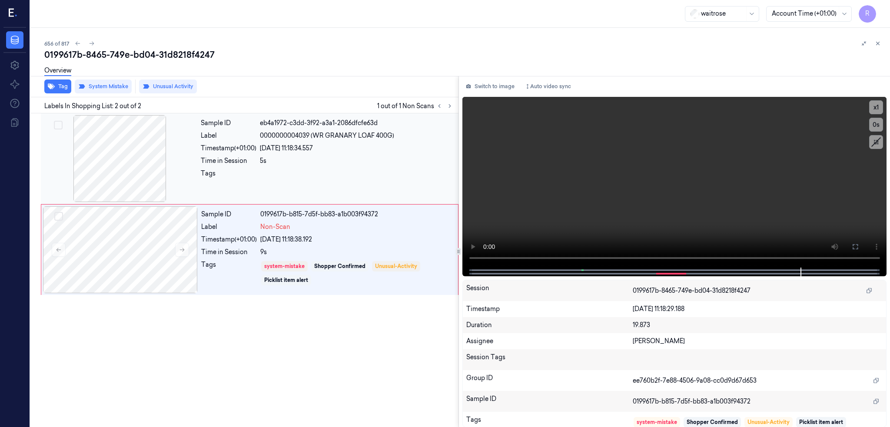
click at [121, 133] on div at bounding box center [120, 158] width 155 height 87
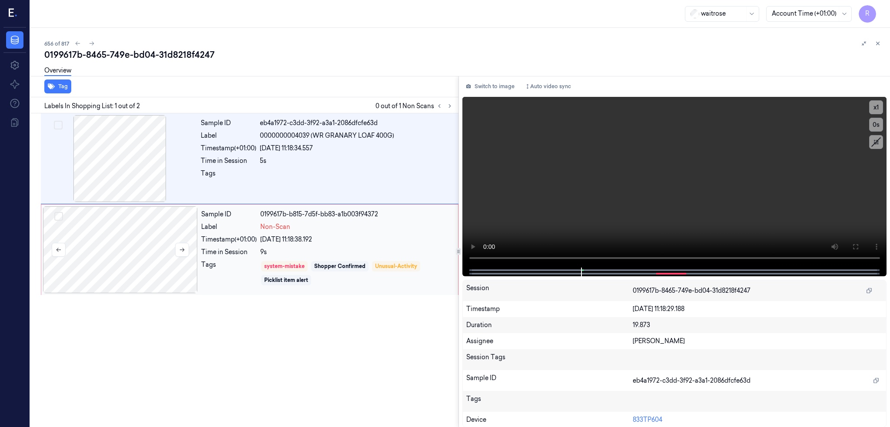
click at [100, 241] on div at bounding box center [120, 249] width 155 height 87
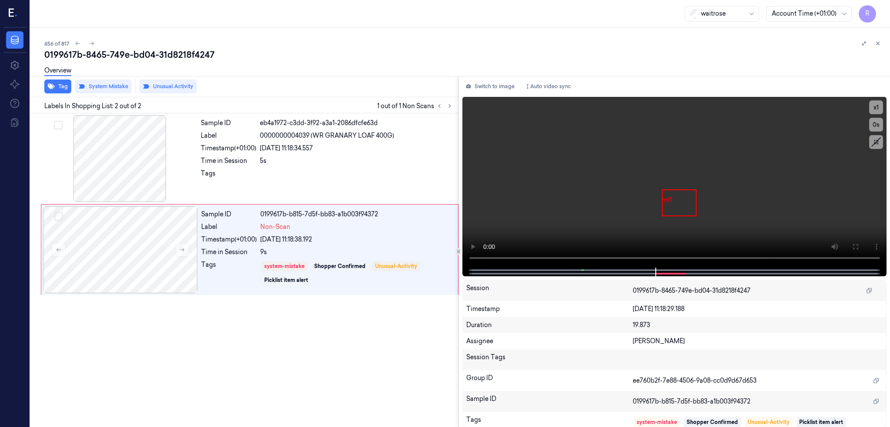
click at [72, 63] on div "Overview" at bounding box center [463, 72] width 839 height 22
click at [76, 56] on div "0199617b-8465-749e-bd04-31d8218f4247" at bounding box center [463, 55] width 839 height 12
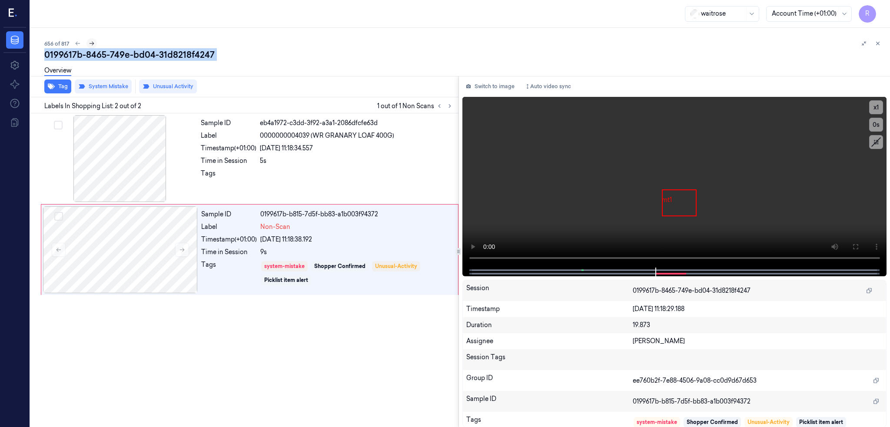
click at [89, 41] on icon at bounding box center [92, 43] width 6 height 6
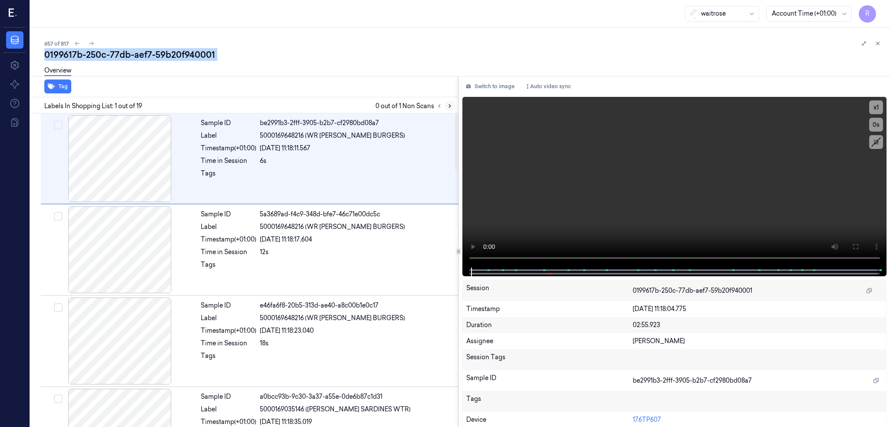
click at [447, 105] on icon at bounding box center [450, 106] width 6 height 6
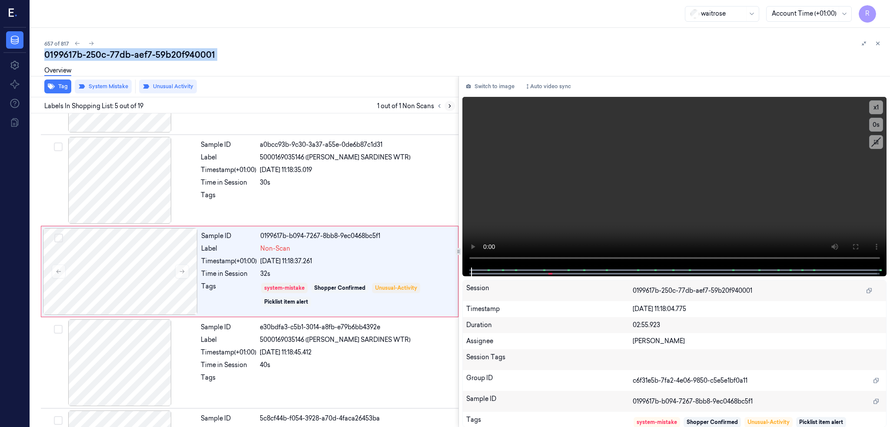
scroll to position [253, 0]
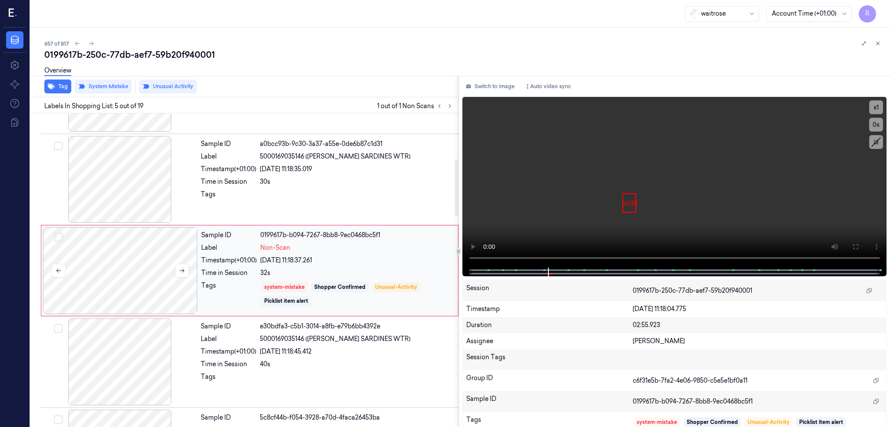
click at [99, 287] on div at bounding box center [120, 270] width 155 height 87
click at [89, 178] on div at bounding box center [120, 179] width 155 height 87
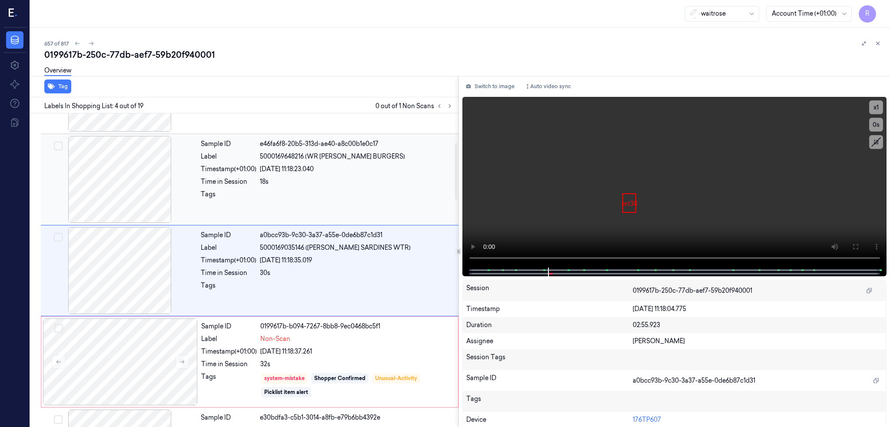
click at [99, 194] on div at bounding box center [120, 179] width 155 height 87
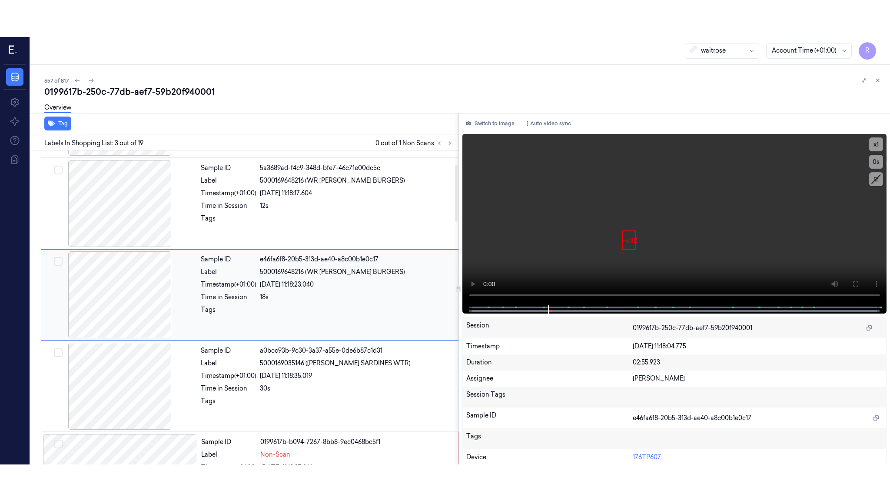
scroll to position [70, 0]
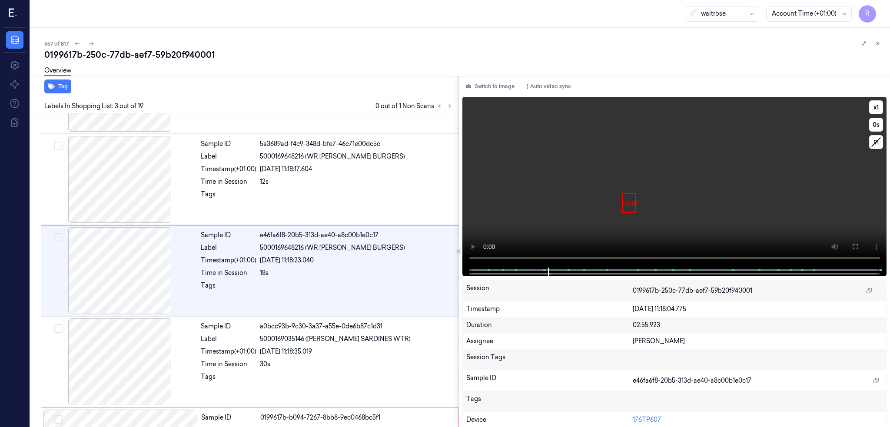
click at [858, 246] on button at bounding box center [856, 247] width 14 height 14
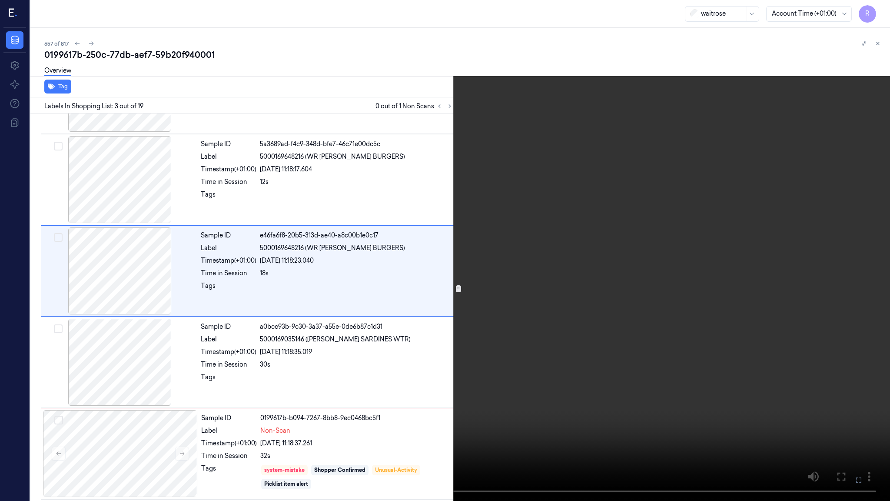
click at [321, 327] on video at bounding box center [445, 250] width 890 height 501
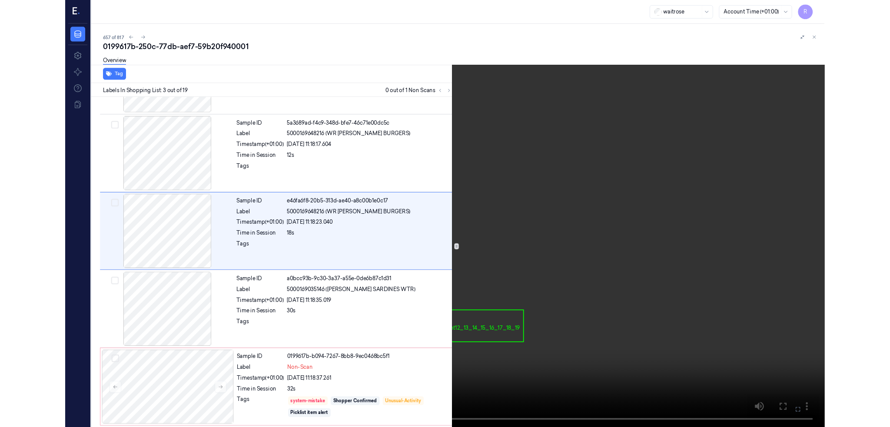
scroll to position [33, 0]
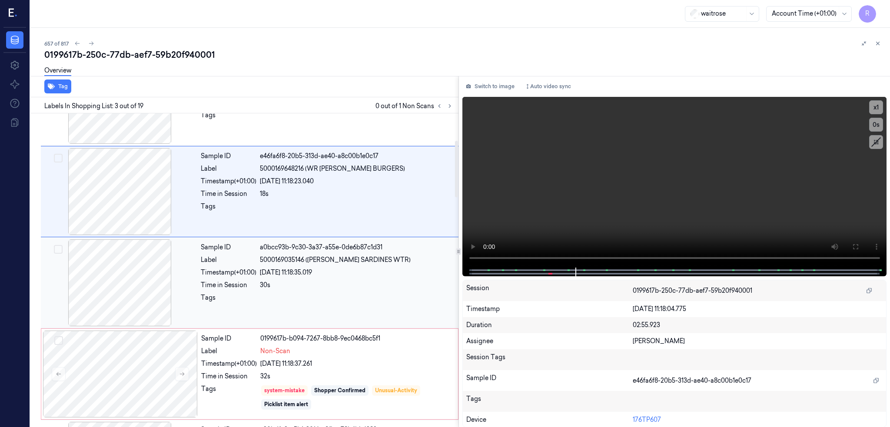
click at [106, 295] on div at bounding box center [120, 283] width 155 height 87
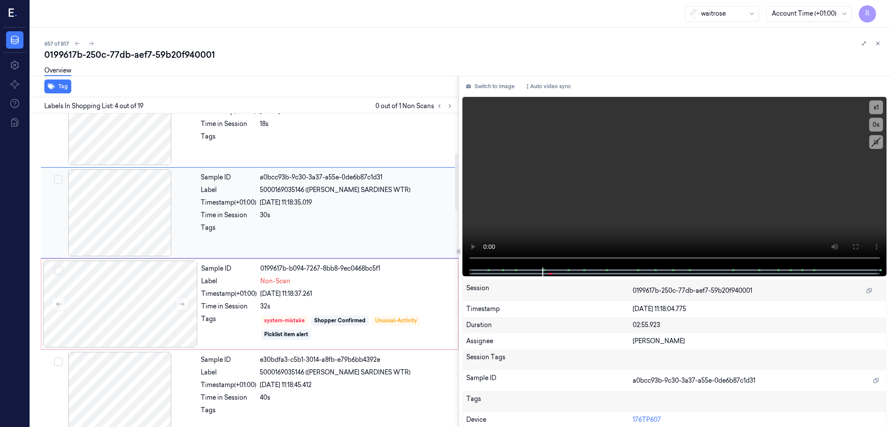
click at [106, 299] on div at bounding box center [120, 304] width 155 height 87
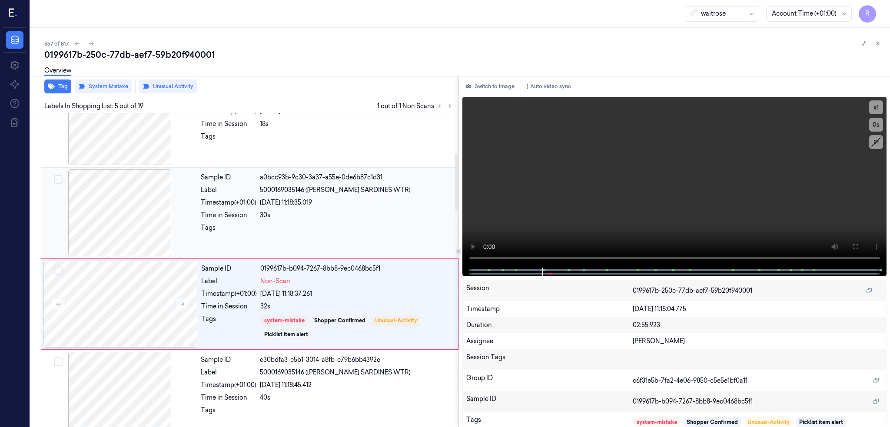
scroll to position [253, 0]
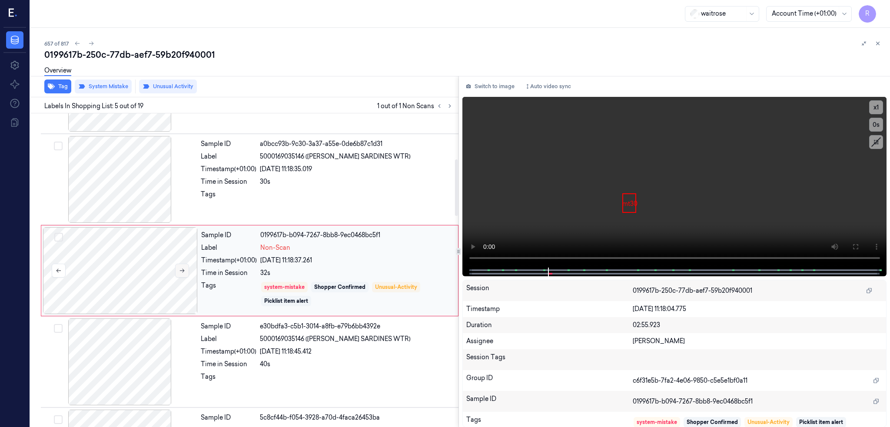
click at [180, 270] on icon at bounding box center [182, 271] width 5 height 4
click at [179, 271] on icon at bounding box center [182, 271] width 6 height 6
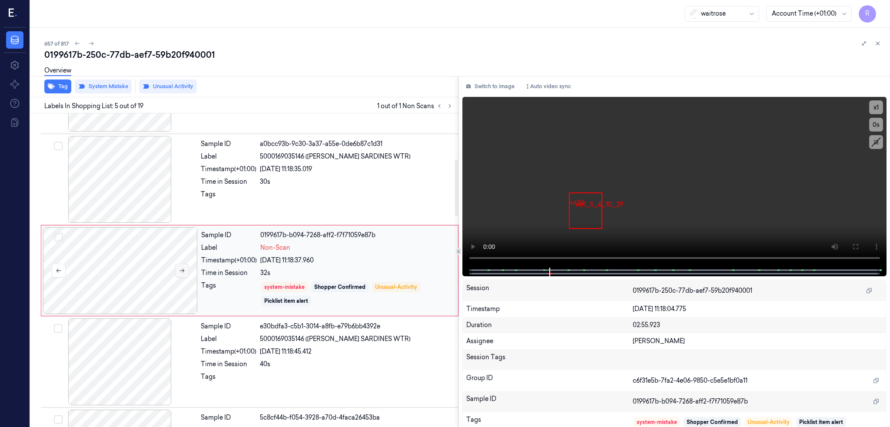
click at [179, 271] on icon at bounding box center [182, 271] width 6 height 6
click at [44, 87] on button "Tag" at bounding box center [57, 87] width 27 height 14
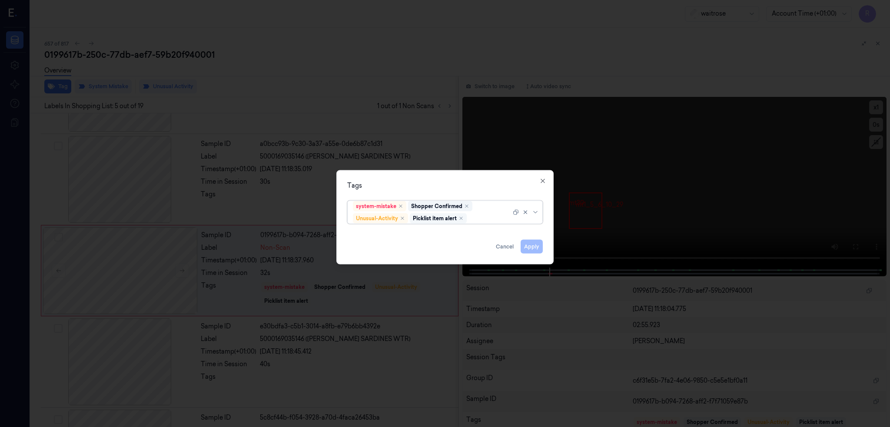
click at [464, 221] on div "Remove ,Picklist item alert" at bounding box center [461, 218] width 5 height 5
click at [533, 247] on button "Apply" at bounding box center [532, 247] width 22 height 14
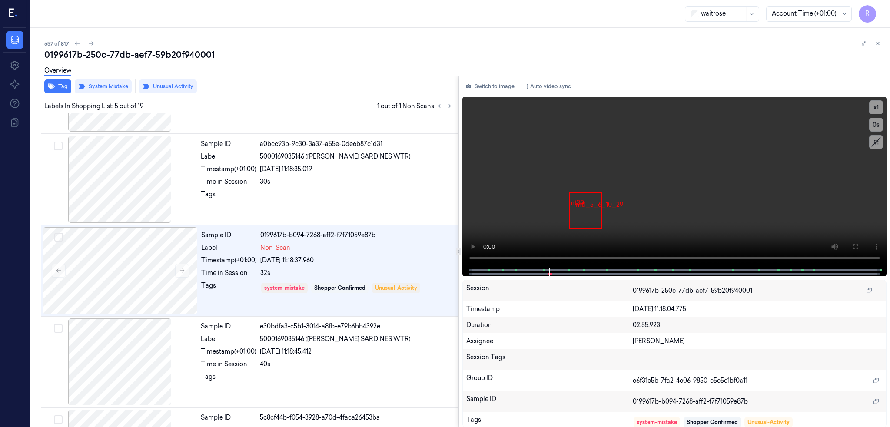
click at [163, 49] on div "0199617b-250c-77db-aef7-59b20f940001" at bounding box center [463, 55] width 839 height 12
click at [163, 55] on div "0199617b-250c-77db-aef7-59b20f940001" at bounding box center [463, 55] width 839 height 12
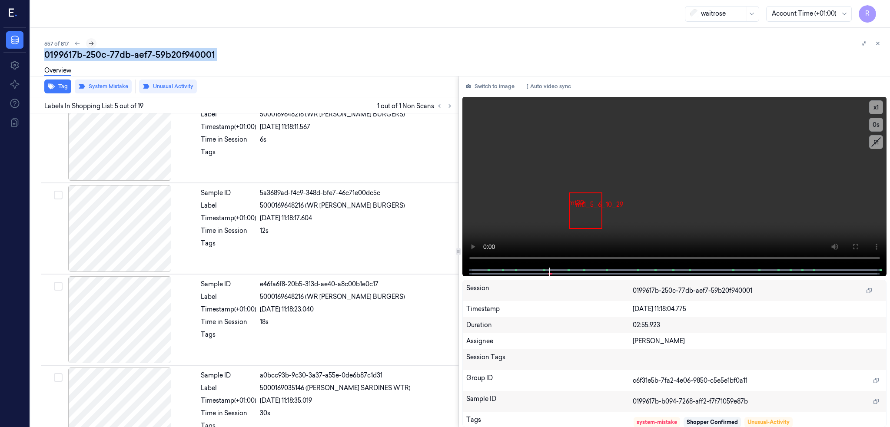
click at [88, 43] on icon at bounding box center [91, 43] width 6 height 6
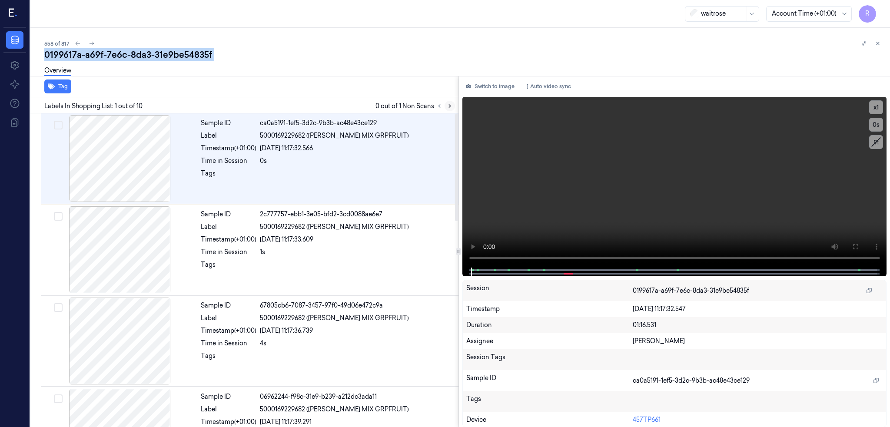
click at [447, 103] on icon at bounding box center [450, 106] width 6 height 6
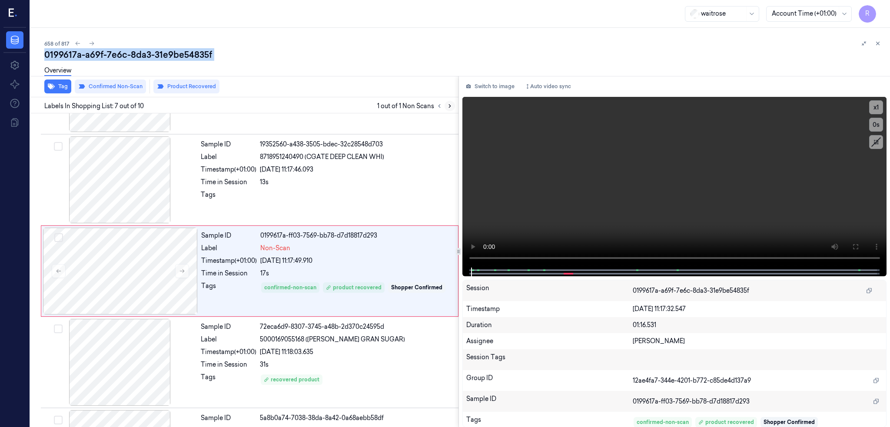
scroll to position [436, 0]
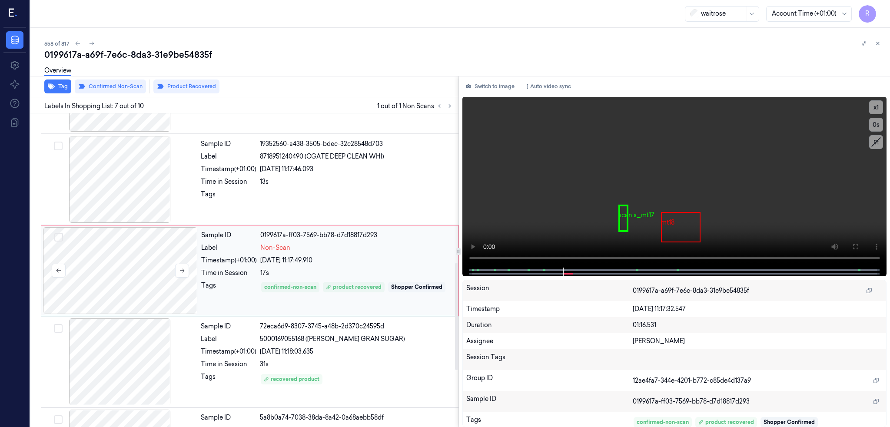
click at [98, 288] on div at bounding box center [120, 270] width 155 height 87
click at [179, 270] on icon at bounding box center [182, 271] width 6 height 6
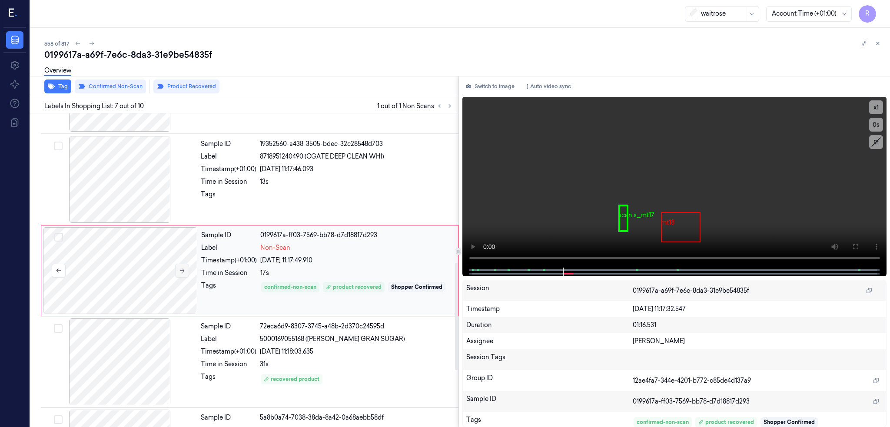
click at [179, 270] on icon at bounding box center [182, 271] width 6 height 6
click at [97, 192] on div at bounding box center [120, 179] width 155 height 87
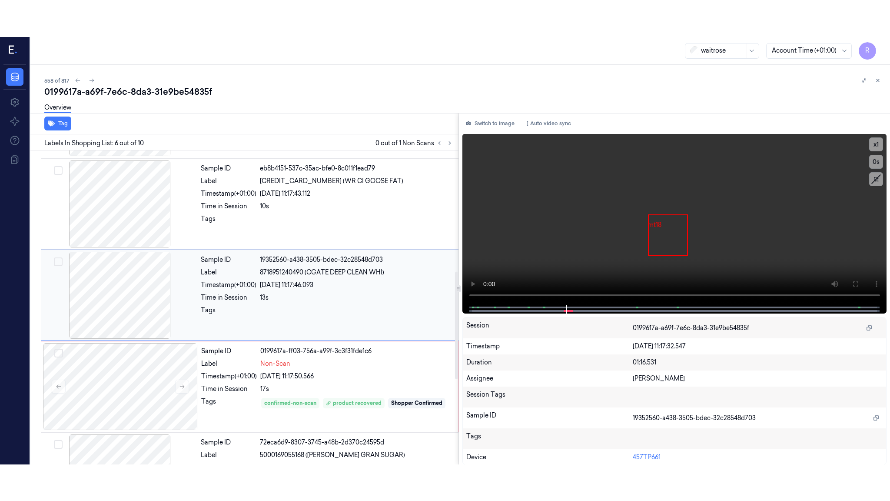
scroll to position [344, 0]
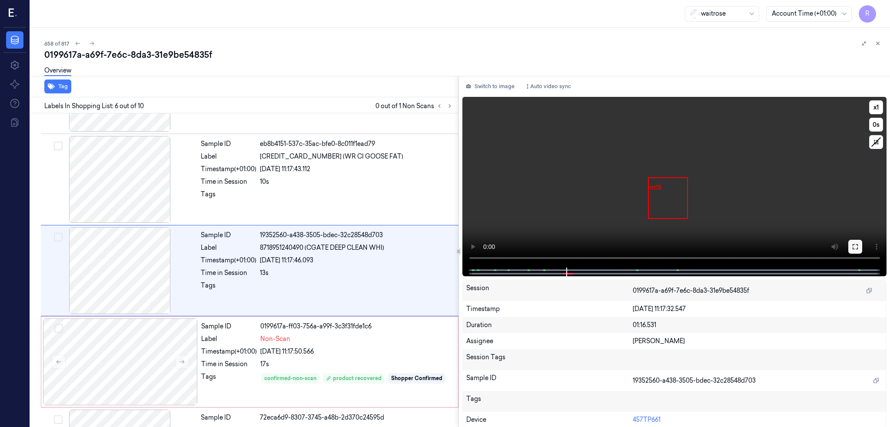
click at [853, 246] on icon at bounding box center [855, 246] width 7 height 7
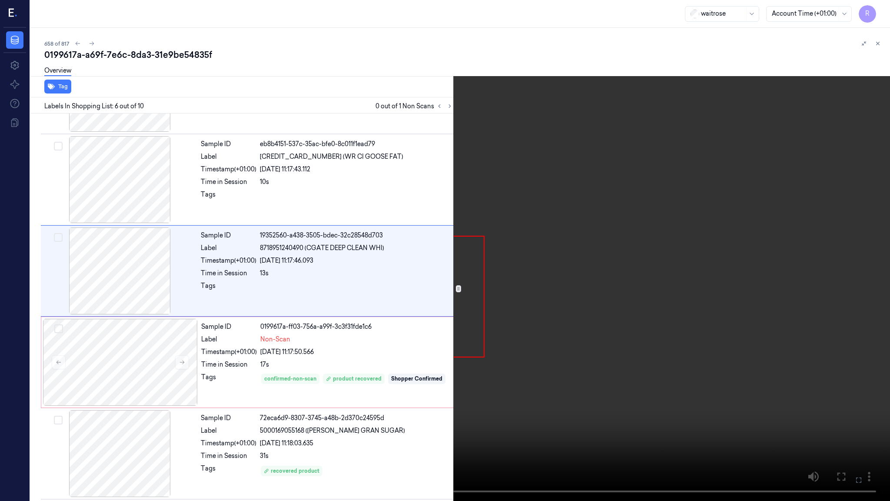
click at [467, 286] on video at bounding box center [445, 250] width 890 height 501
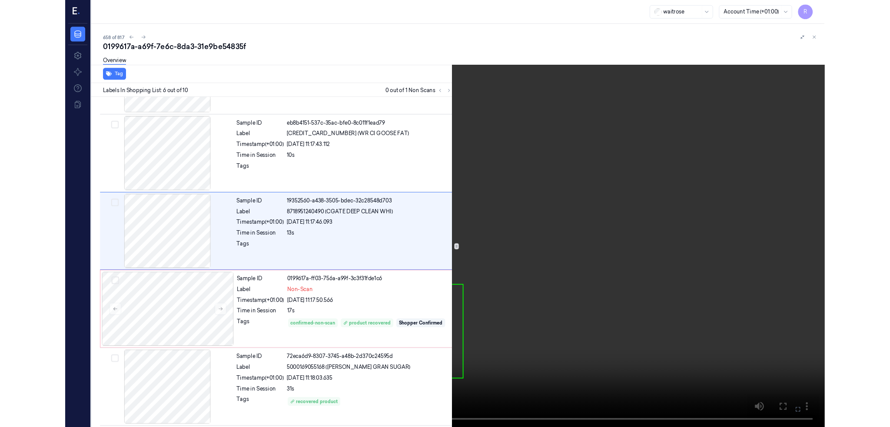
scroll to position [308, 0]
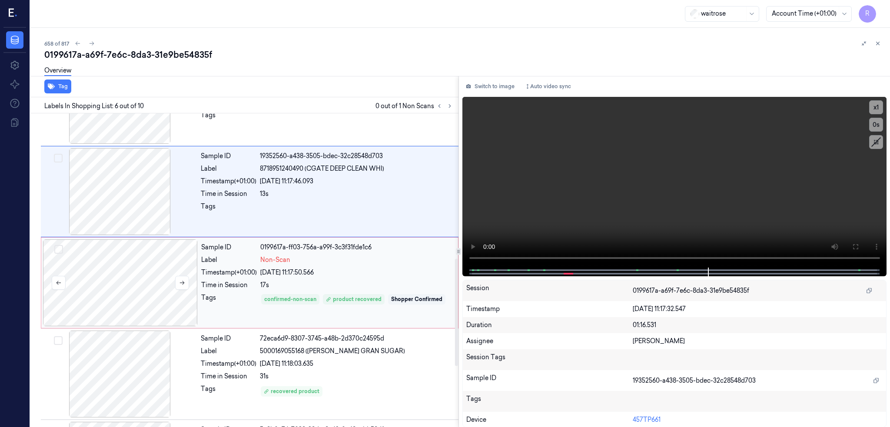
click at [107, 290] on div at bounding box center [120, 283] width 155 height 87
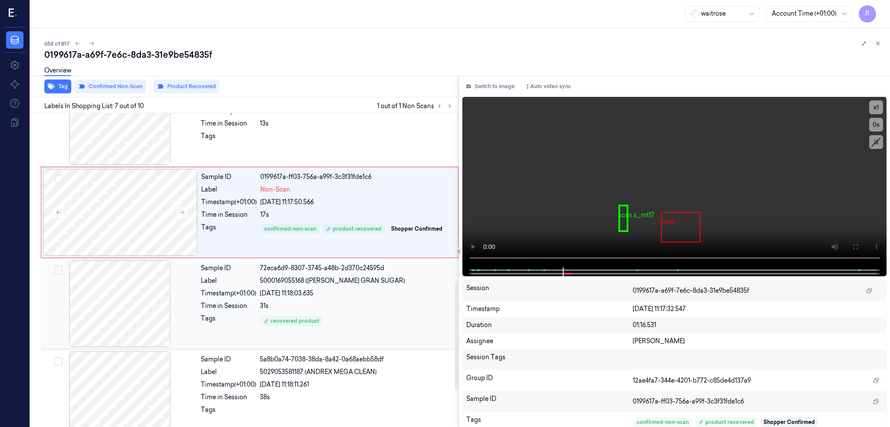
click at [109, 345] on div at bounding box center [120, 303] width 155 height 87
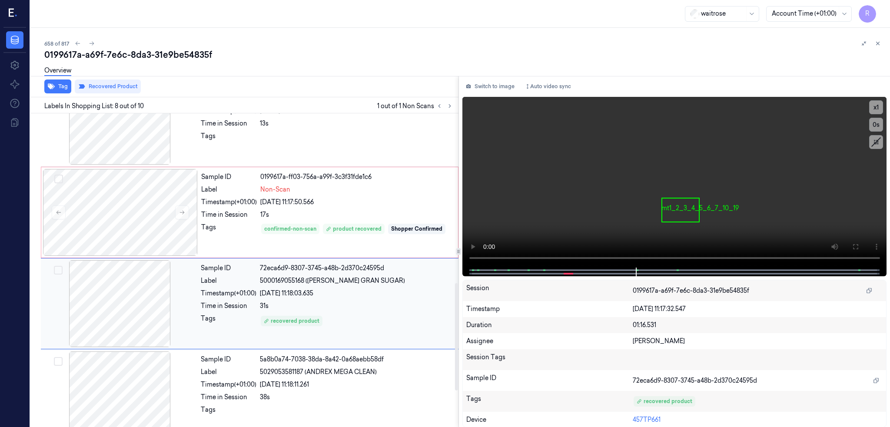
scroll to position [527, 0]
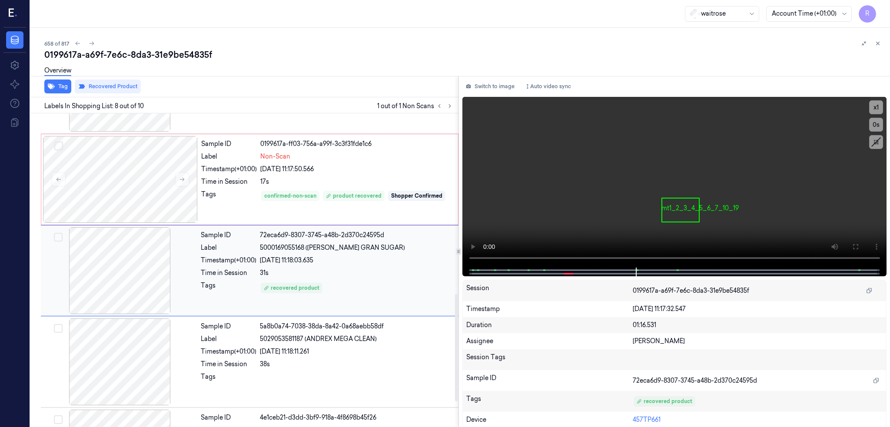
click at [80, 261] on div at bounding box center [120, 270] width 155 height 87
click at [92, 199] on div at bounding box center [120, 179] width 155 height 87
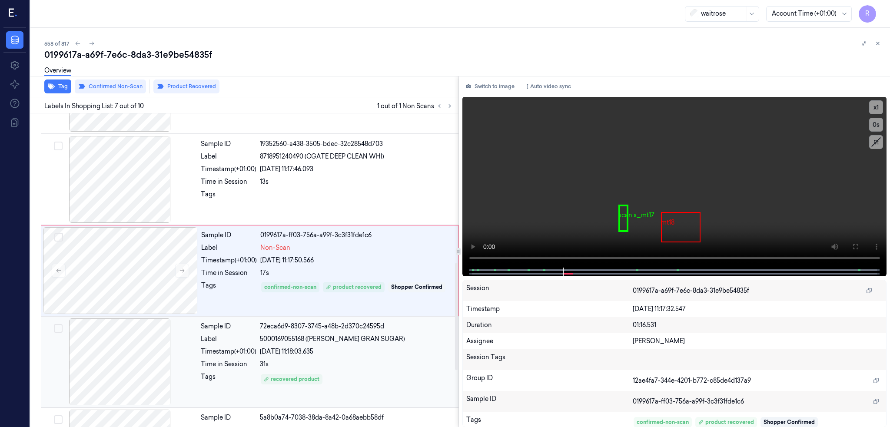
click at [100, 336] on div at bounding box center [120, 362] width 155 height 87
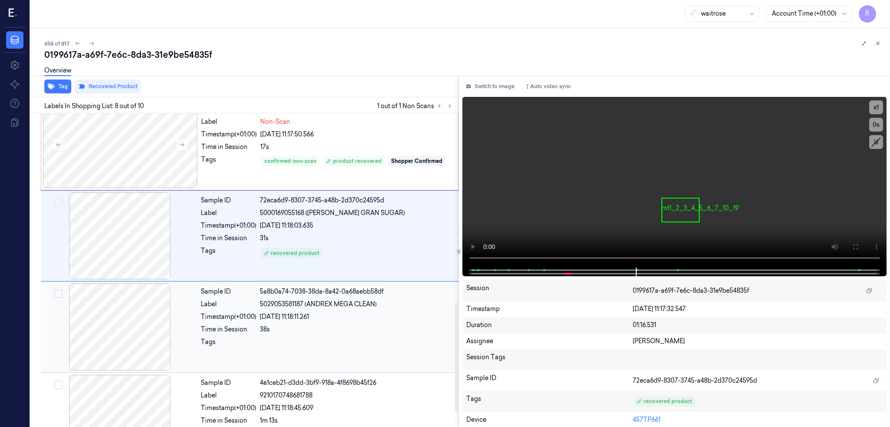
scroll to position [543, 0]
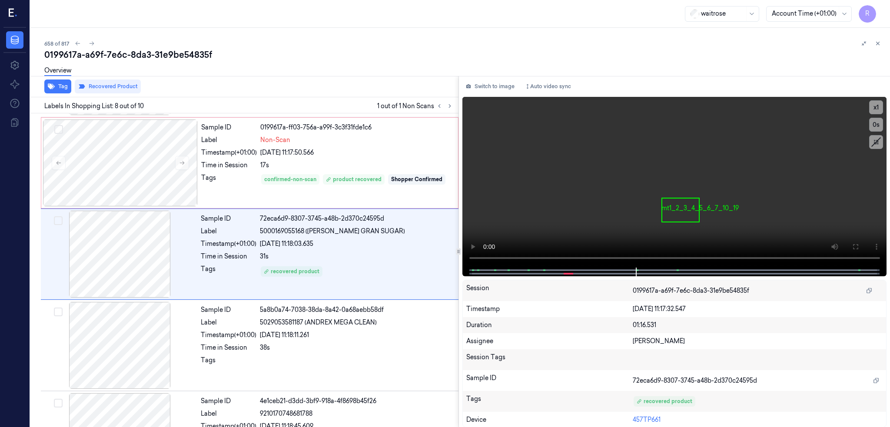
click at [96, 57] on div "0199617a-a69f-7e6c-8da3-31e9be54835f" at bounding box center [463, 55] width 839 height 12
click at [89, 40] on icon at bounding box center [92, 43] width 6 height 6
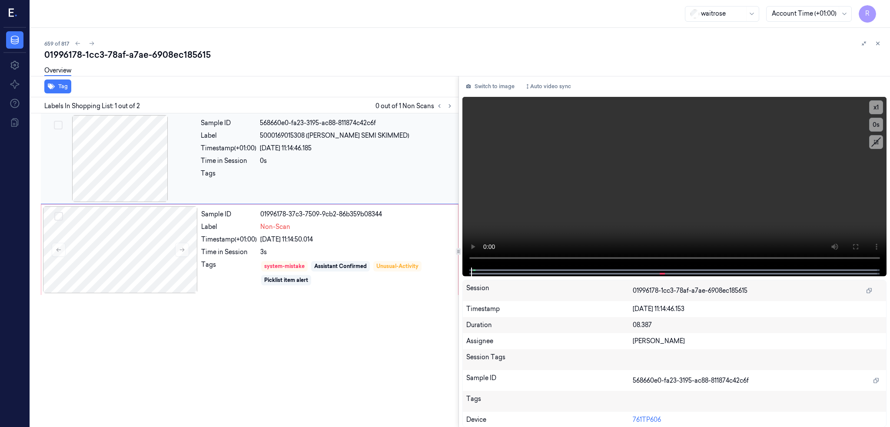
click at [81, 138] on div at bounding box center [120, 158] width 155 height 87
click at [858, 243] on icon at bounding box center [855, 246] width 7 height 7
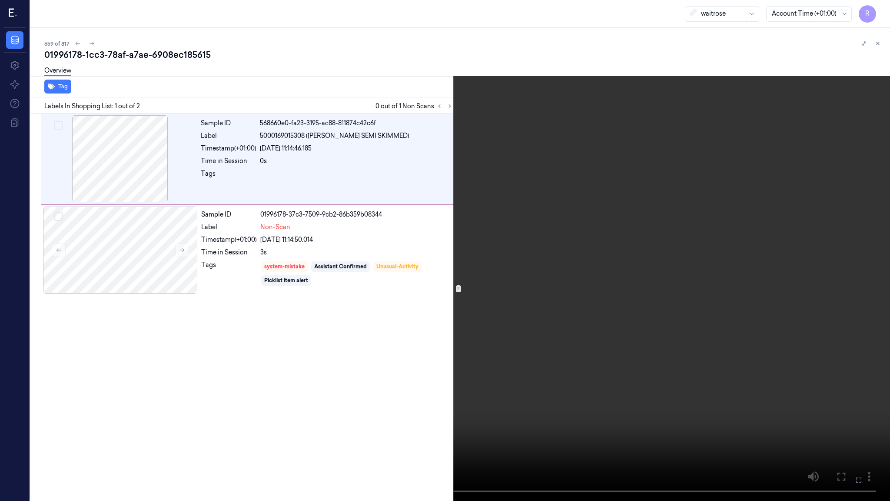
click at [461, 315] on video at bounding box center [445, 250] width 890 height 501
click at [453, 25] on video at bounding box center [445, 250] width 890 height 501
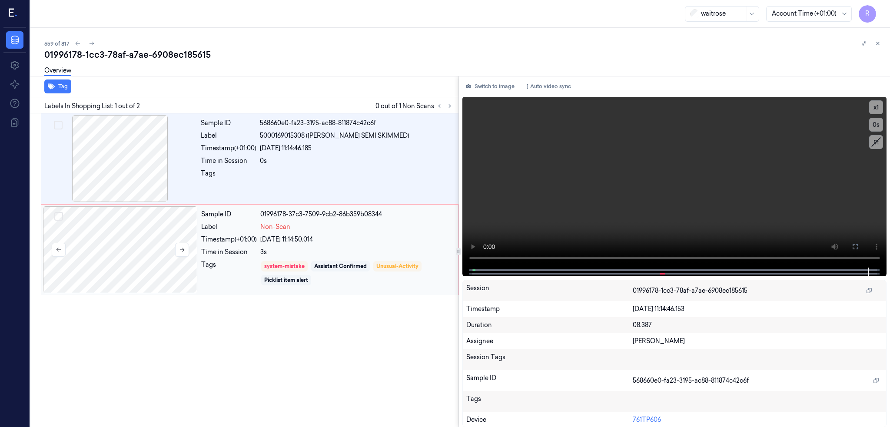
click at [101, 258] on div at bounding box center [120, 249] width 155 height 87
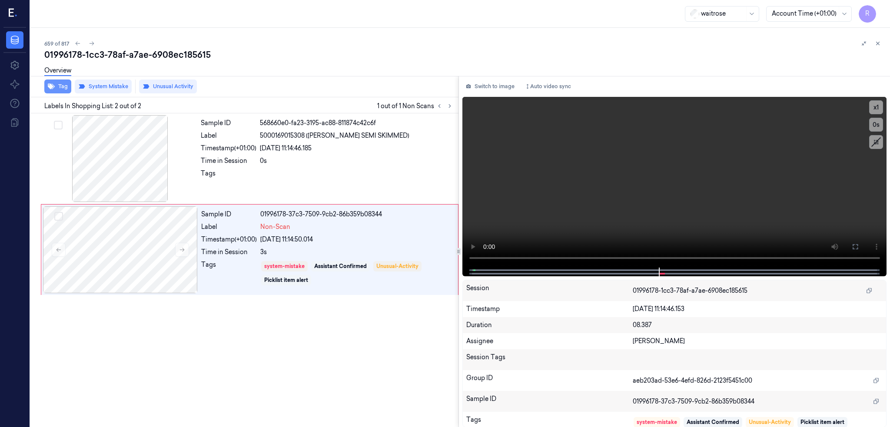
click at [44, 87] on button "Tag" at bounding box center [57, 87] width 27 height 14
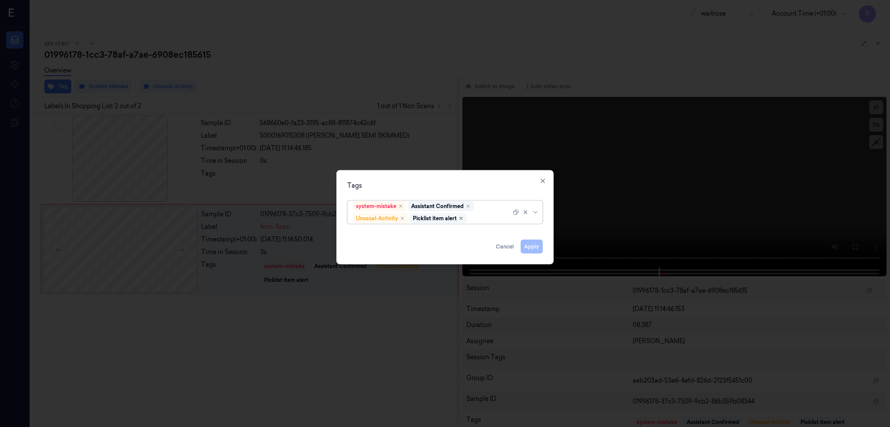
click at [464, 218] on icon "Remove ,Picklist item alert" at bounding box center [461, 218] width 5 height 5
click at [521, 243] on button "Apply" at bounding box center [532, 247] width 22 height 14
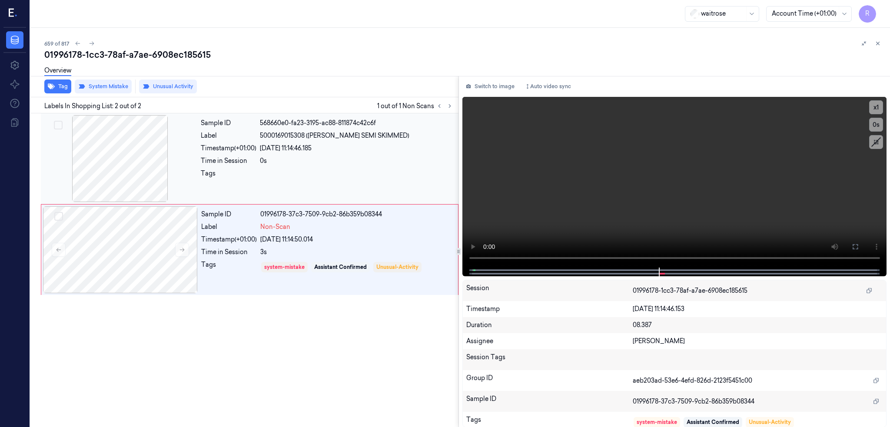
click at [133, 168] on div at bounding box center [120, 158] width 155 height 87
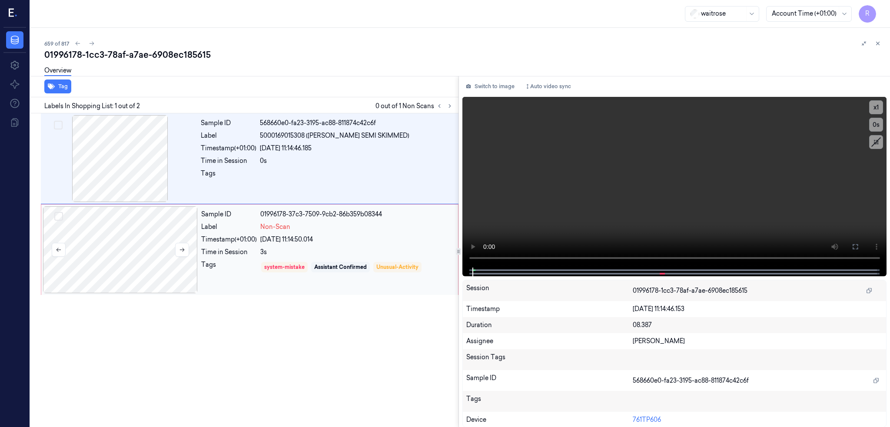
click at [84, 274] on div at bounding box center [120, 249] width 155 height 87
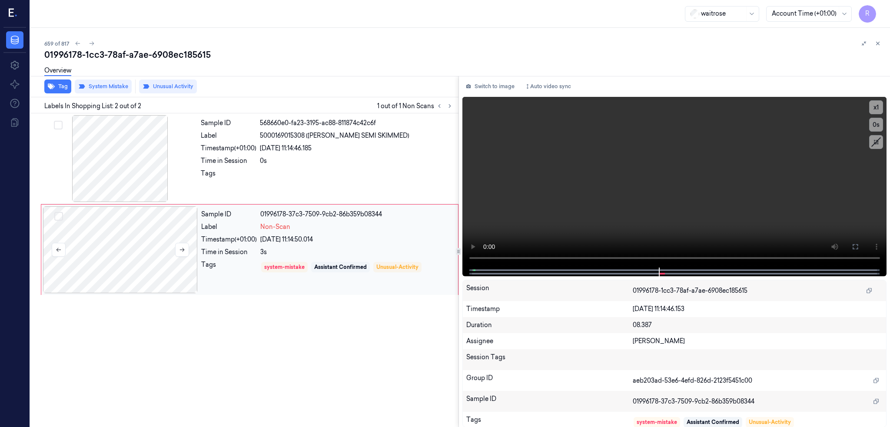
click at [103, 253] on div at bounding box center [120, 249] width 155 height 87
click at [125, 263] on div at bounding box center [120, 249] width 155 height 87
click at [143, 257] on div at bounding box center [120, 249] width 155 height 87
click at [179, 247] on icon at bounding box center [182, 250] width 6 height 6
click at [180, 250] on icon at bounding box center [182, 250] width 5 height 4
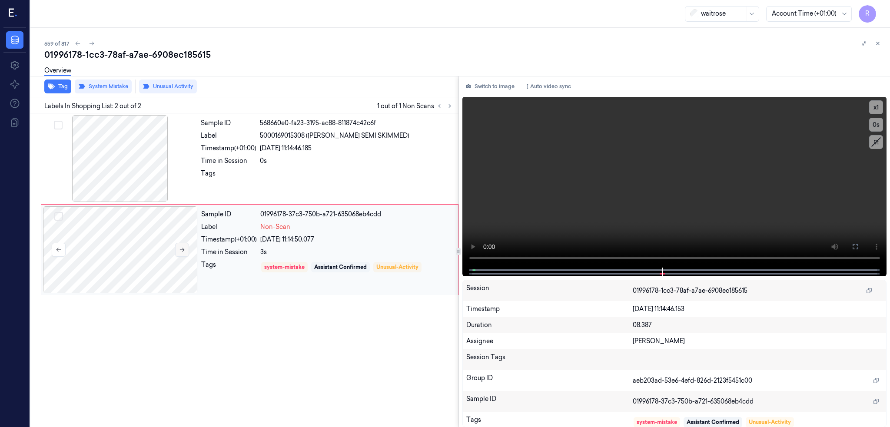
click at [180, 250] on icon at bounding box center [182, 250] width 5 height 4
click at [74, 152] on div at bounding box center [120, 158] width 155 height 87
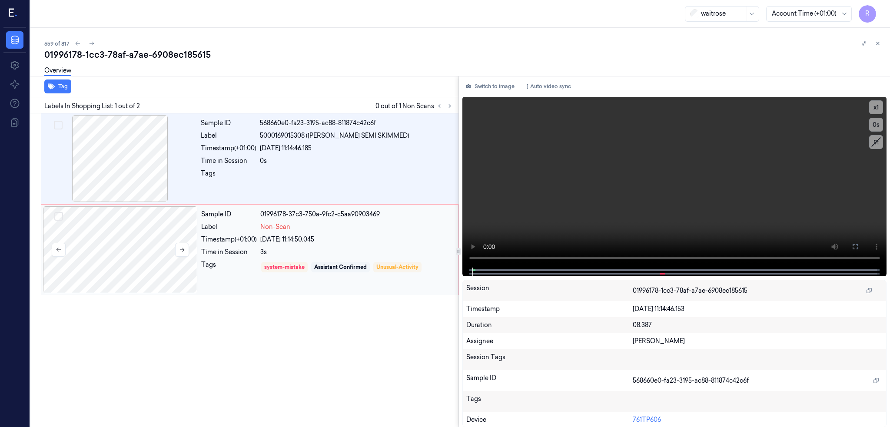
click at [96, 226] on div at bounding box center [120, 249] width 155 height 87
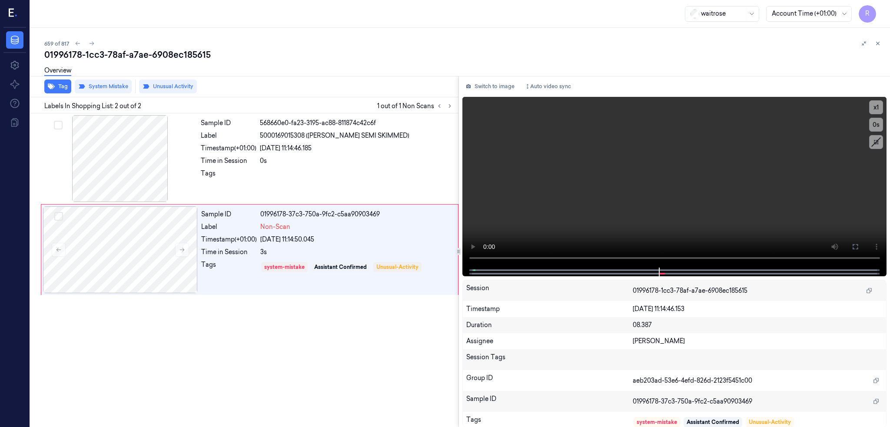
click at [150, 54] on div "01996178-1cc3-78af-a7ae-6908ec185615" at bounding box center [463, 55] width 839 height 12
click at [87, 43] on button at bounding box center [92, 43] width 10 height 10
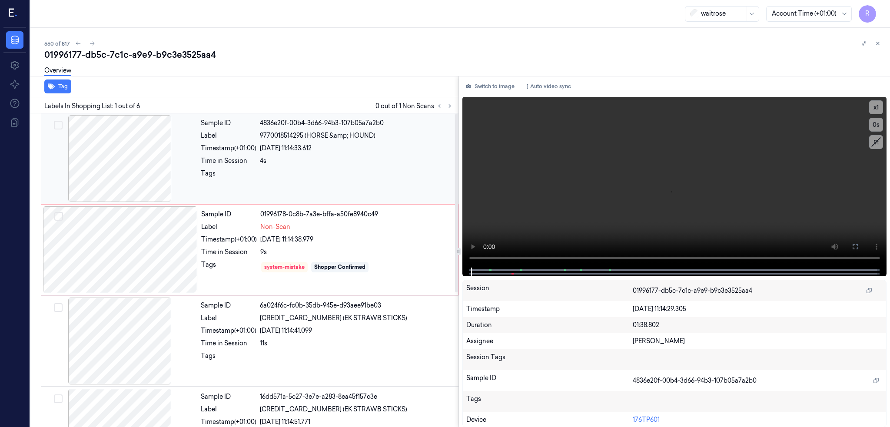
click at [106, 181] on div at bounding box center [120, 158] width 155 height 87
click at [109, 245] on div at bounding box center [120, 249] width 155 height 87
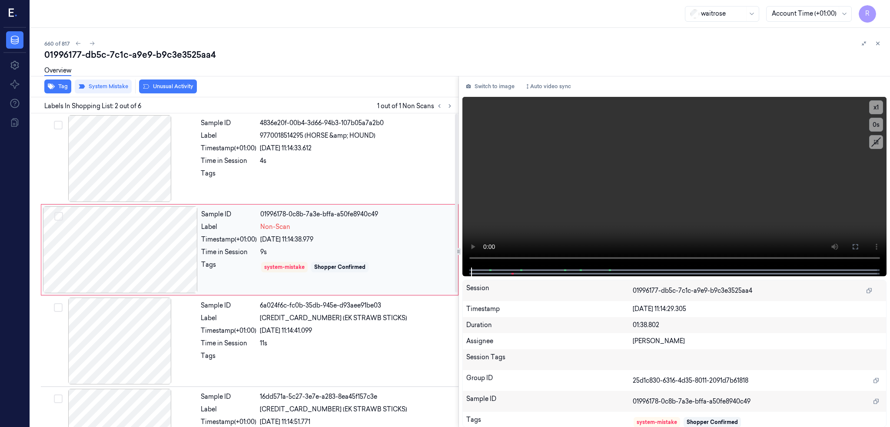
click at [109, 245] on div at bounding box center [120, 249] width 155 height 87
click at [136, 244] on div at bounding box center [120, 249] width 155 height 87
click at [856, 243] on icon at bounding box center [855, 246] width 7 height 7
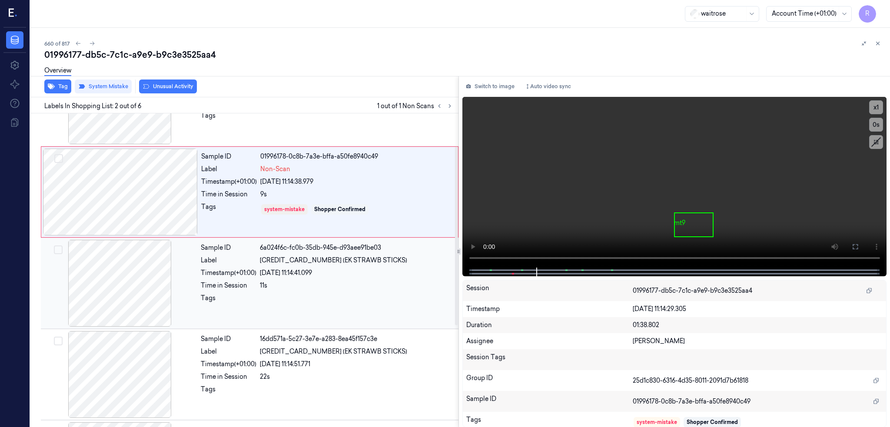
click at [102, 280] on div at bounding box center [120, 283] width 155 height 87
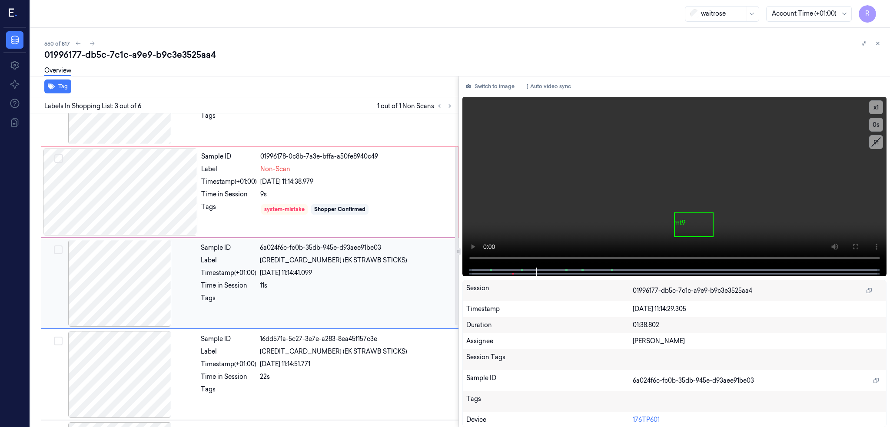
scroll to position [70, 0]
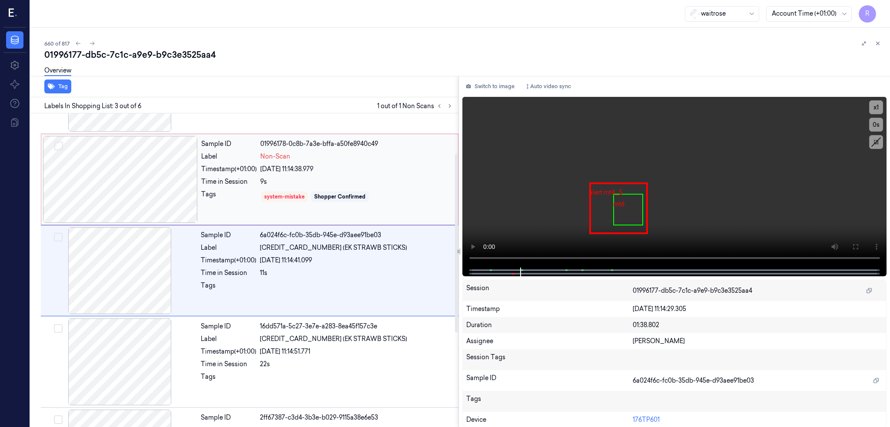
click at [104, 163] on div at bounding box center [120, 179] width 155 height 87
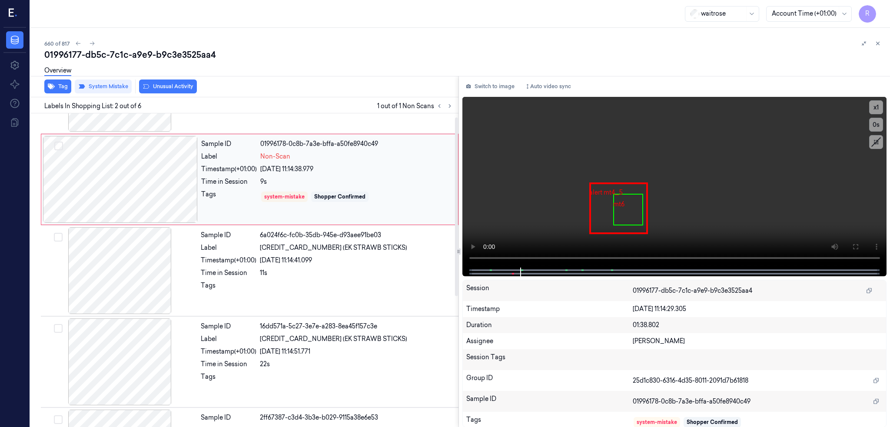
scroll to position [0, 0]
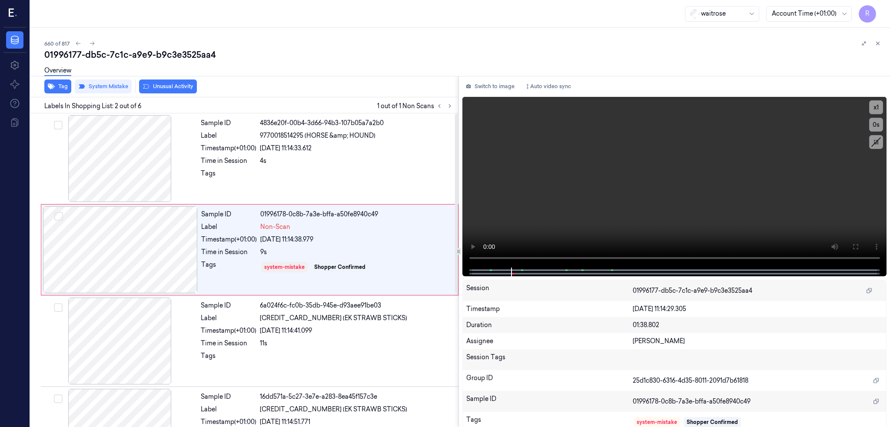
click at [130, 82] on div "Overview" at bounding box center [463, 72] width 839 height 22
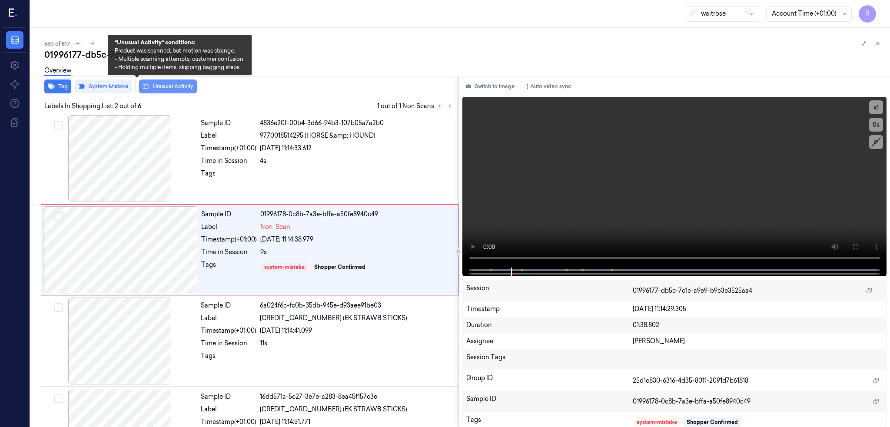
click at [139, 86] on button "Unusual Activity" at bounding box center [168, 87] width 58 height 14
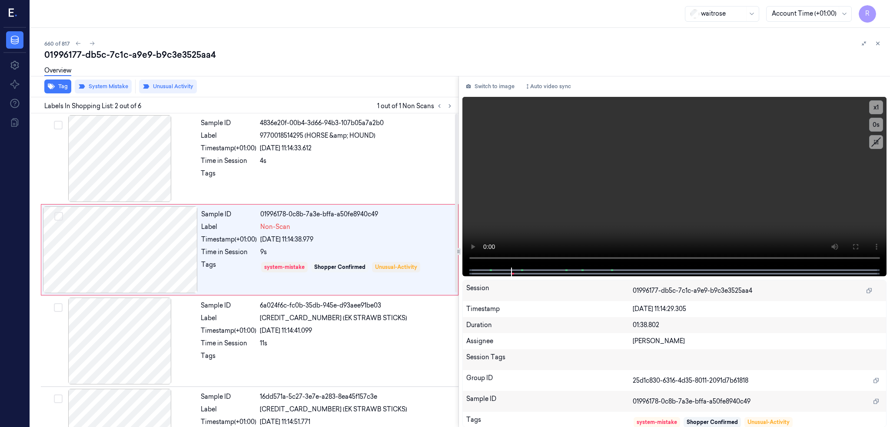
click at [143, 63] on div "Overview" at bounding box center [463, 72] width 839 height 22
click at [143, 61] on div "Overview" at bounding box center [463, 72] width 839 height 22
click at [143, 59] on div "01996177-db5c-7c1c-a9e9-b9c3e3525aa4" at bounding box center [463, 55] width 839 height 12
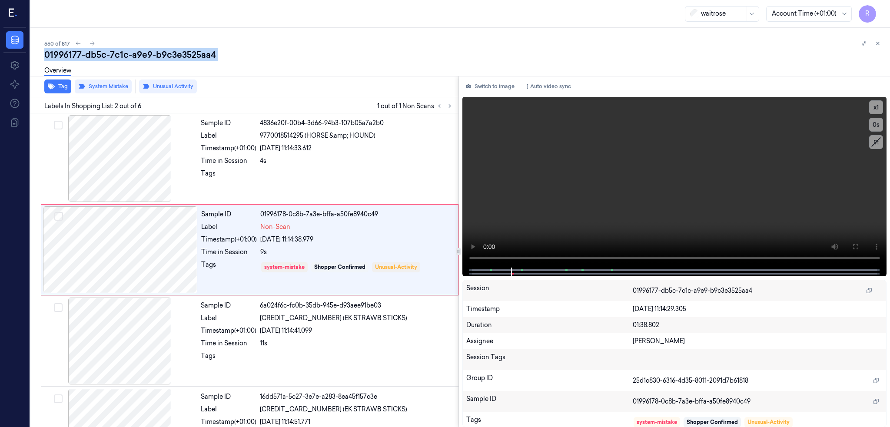
click at [143, 59] on div "01996177-db5c-7c1c-a9e9-b9c3e3525aa4" at bounding box center [463, 55] width 839 height 12
click at [89, 43] on icon at bounding box center [92, 43] width 6 height 6
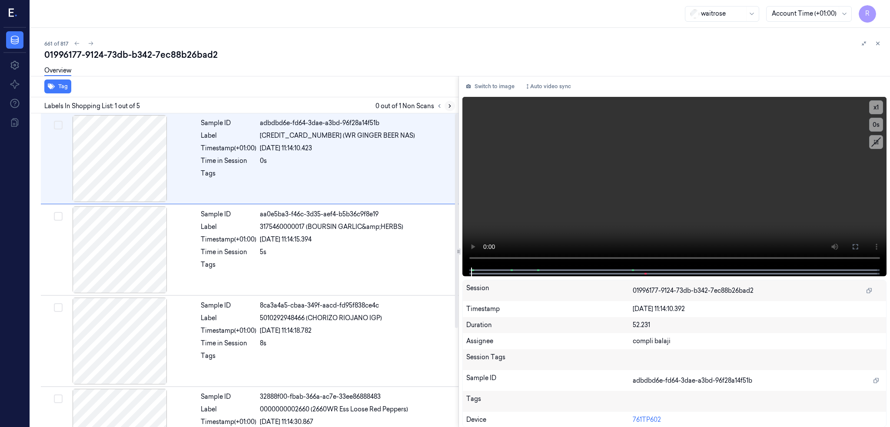
click at [447, 104] on icon at bounding box center [450, 106] width 6 height 6
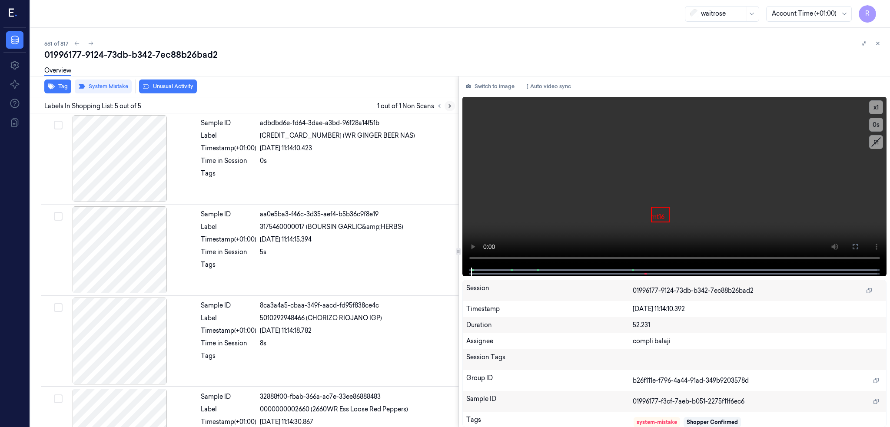
scroll to position [145, 0]
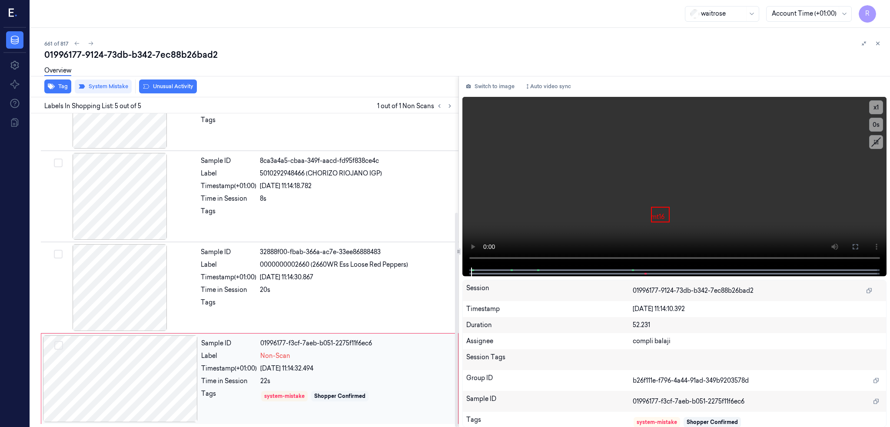
click at [116, 386] on div at bounding box center [120, 379] width 155 height 87
click at [95, 284] on div at bounding box center [120, 287] width 155 height 87
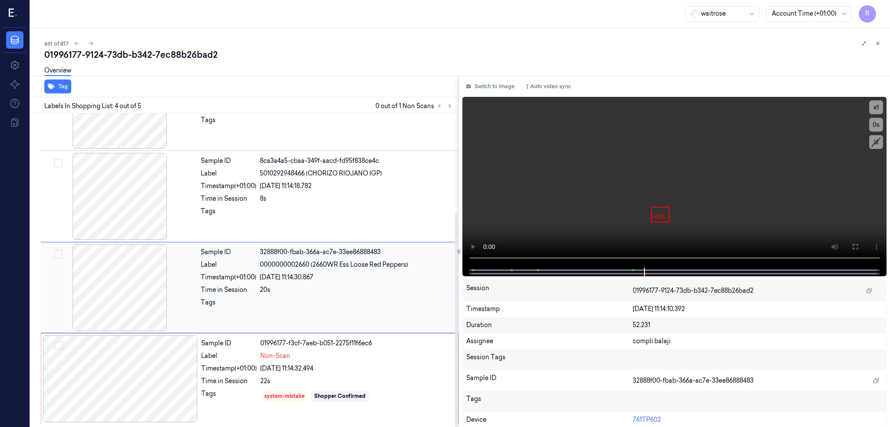
scroll to position [144, 0]
click at [111, 389] on div at bounding box center [120, 379] width 155 height 87
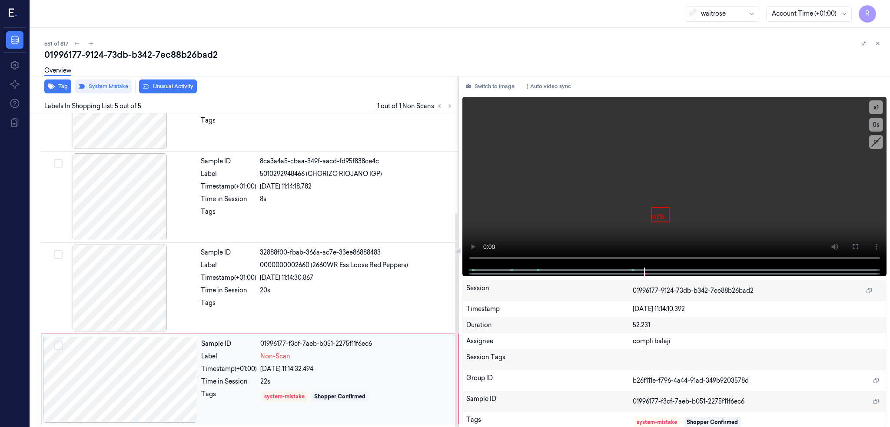
scroll to position [145, 0]
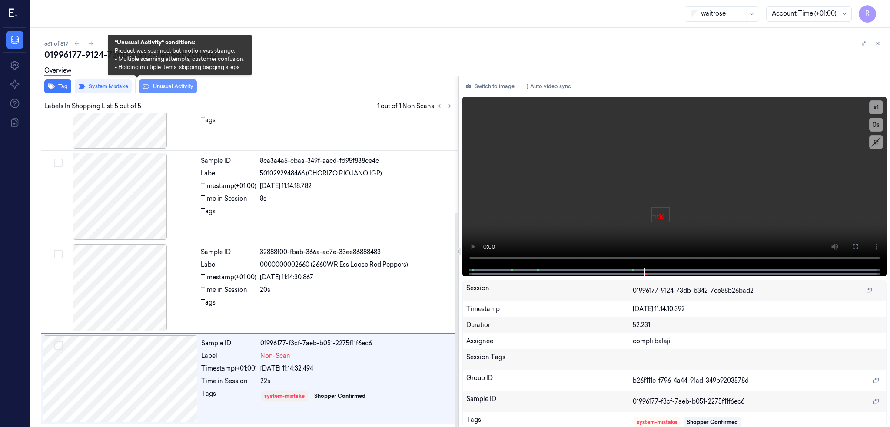
click at [154, 86] on button "Unusual Activity" at bounding box center [168, 87] width 58 height 14
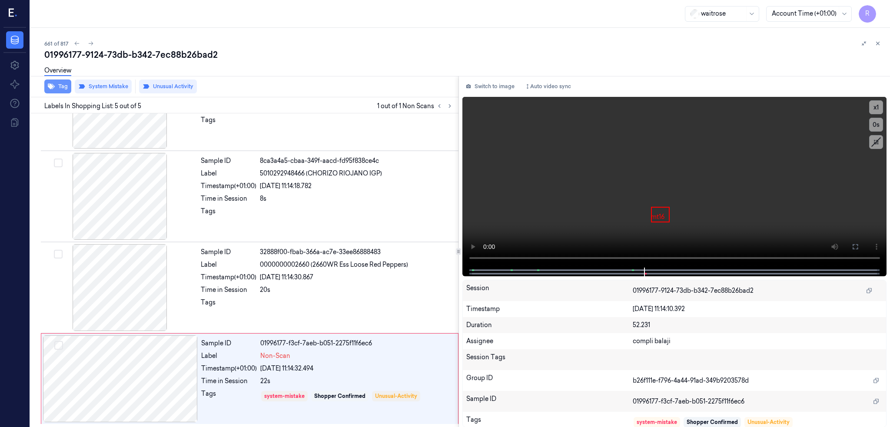
click at [44, 87] on button "Tag" at bounding box center [57, 87] width 27 height 14
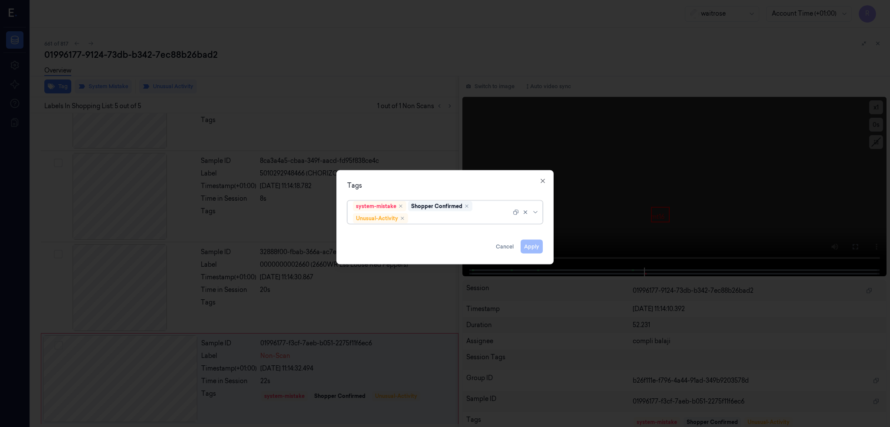
click at [440, 213] on div "system-mistake Shopper Confirmed Unusual-Activity" at bounding box center [432, 212] width 158 height 23
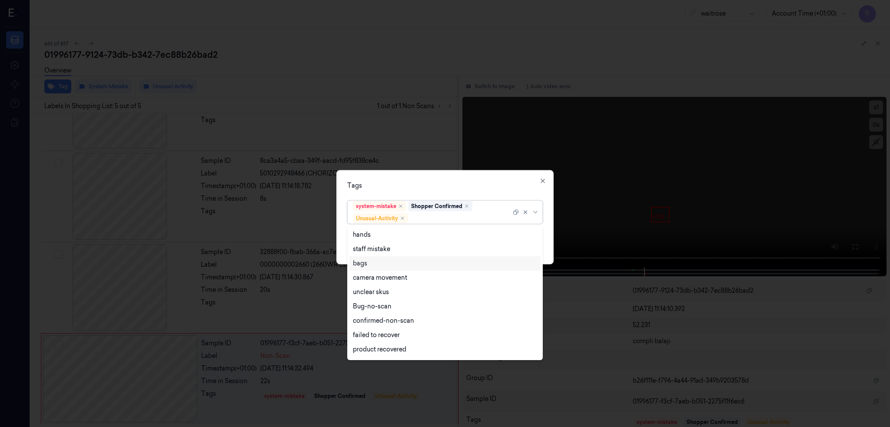
type input "p"
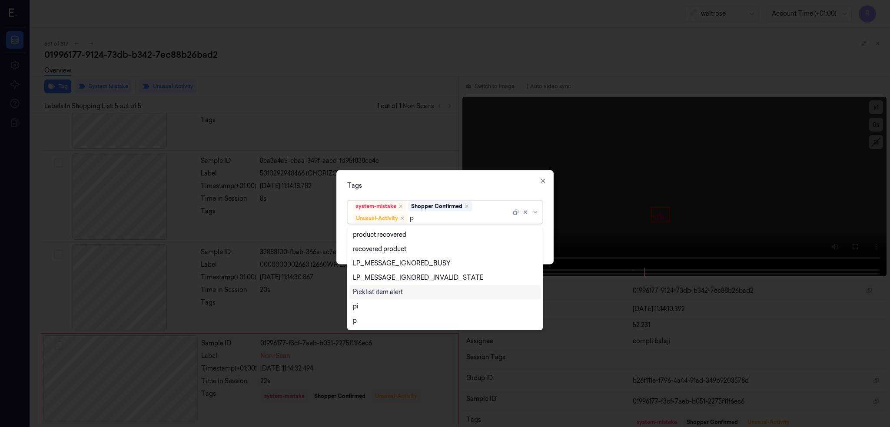
click at [381, 288] on div "Picklist item alert" at bounding box center [378, 292] width 50 height 9
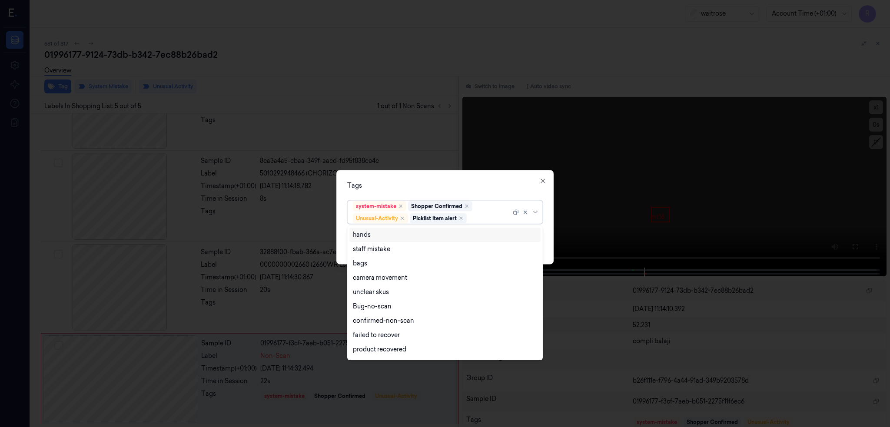
click at [478, 173] on div "Tags option Picklist item alert, selected. 16 results available. Use Up and Dow…" at bounding box center [444, 217] width 217 height 94
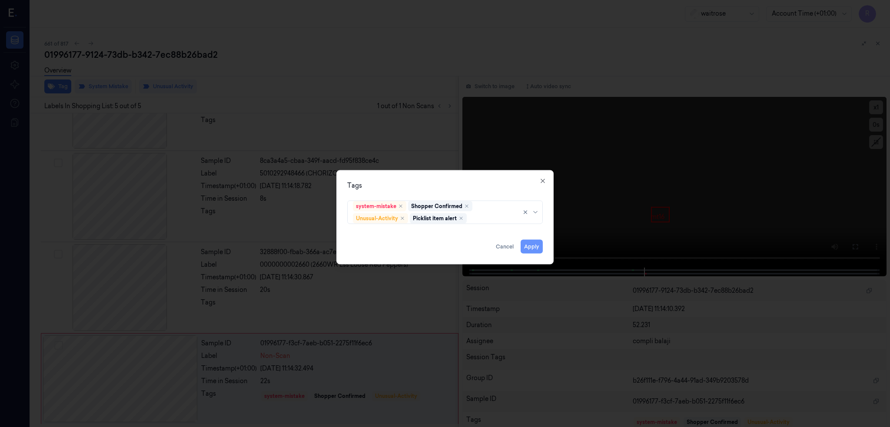
click at [526, 250] on button "Apply" at bounding box center [532, 247] width 22 height 14
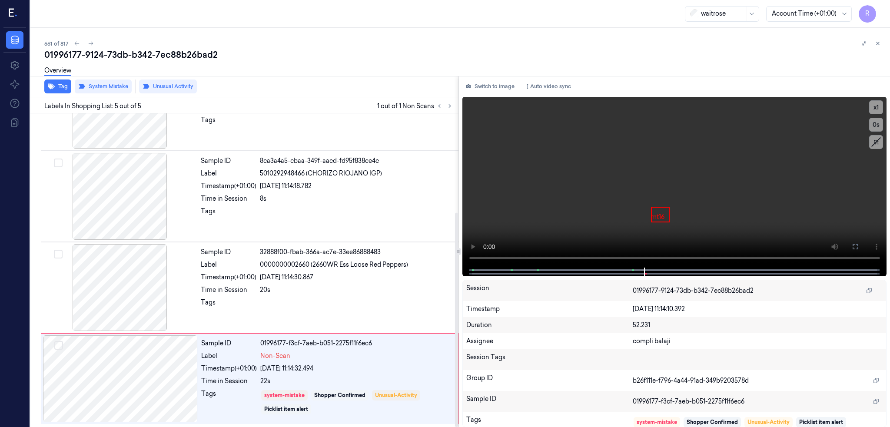
click at [126, 49] on div "01996177-9124-73db-b342-7ec88b26bad2" at bounding box center [463, 55] width 839 height 12
click at [88, 43] on icon at bounding box center [91, 43] width 6 height 6
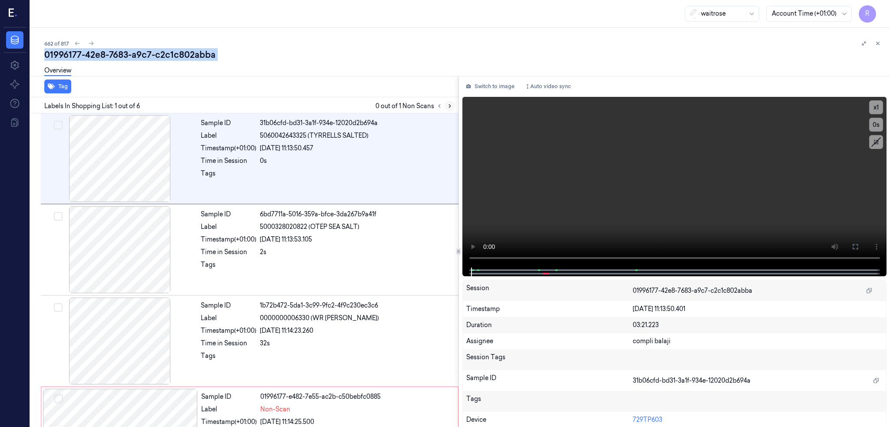
click at [447, 105] on icon at bounding box center [450, 106] width 6 height 6
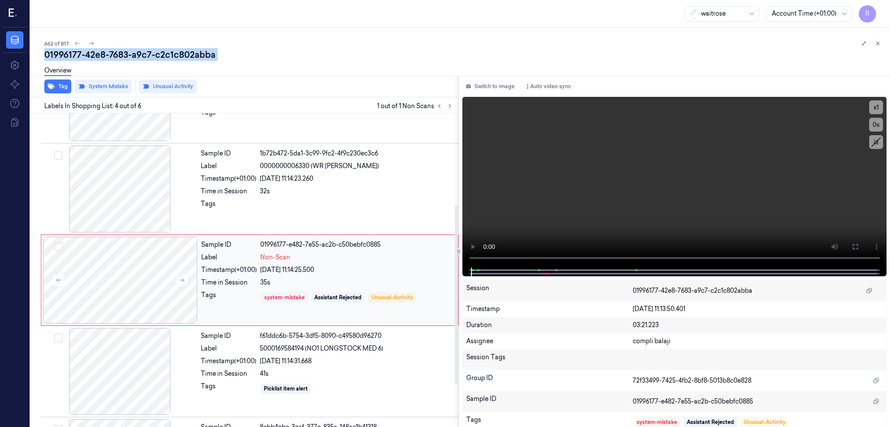
scroll to position [162, 0]
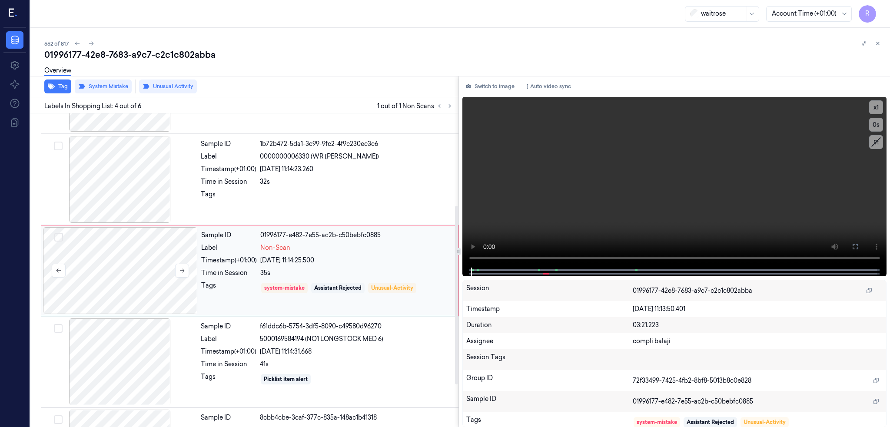
click at [103, 273] on div at bounding box center [120, 270] width 155 height 87
click at [179, 272] on icon at bounding box center [182, 271] width 6 height 6
click at [112, 199] on div at bounding box center [120, 179] width 155 height 87
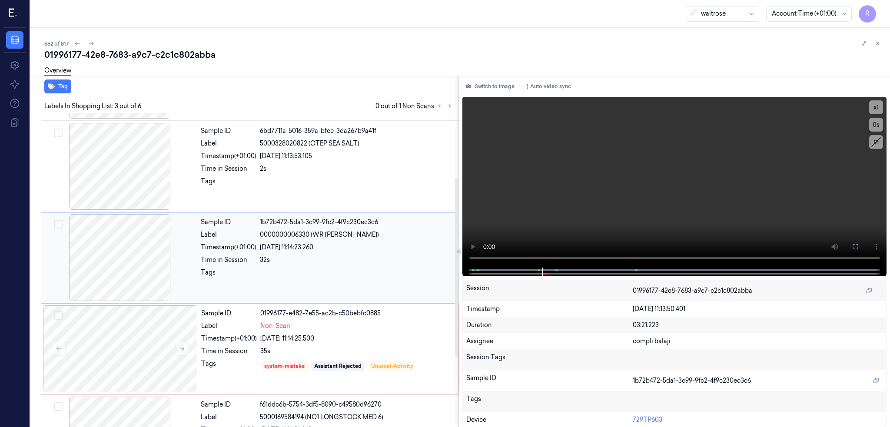
scroll to position [70, 0]
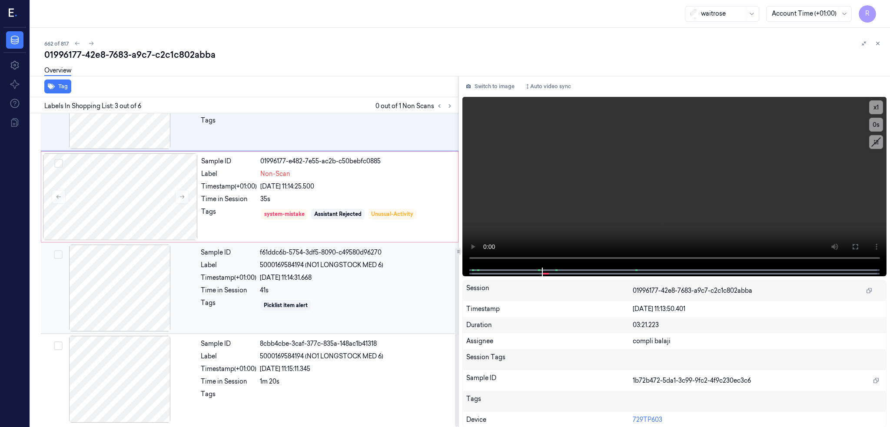
click at [92, 299] on div at bounding box center [120, 288] width 155 height 87
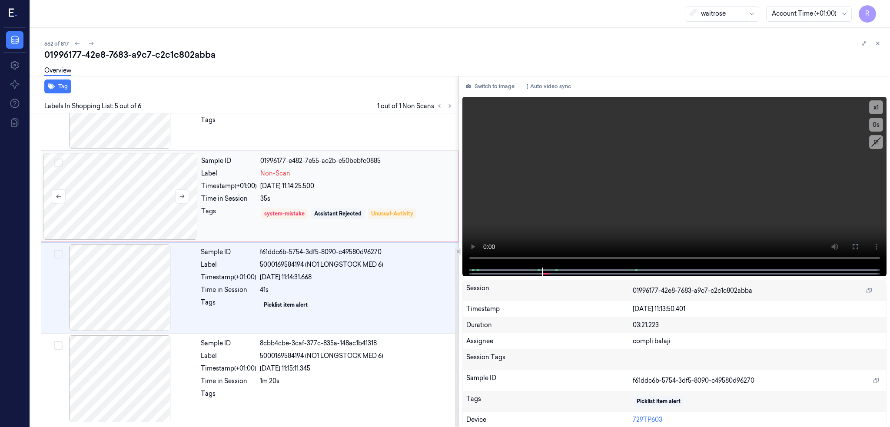
click at [129, 213] on div at bounding box center [120, 196] width 155 height 87
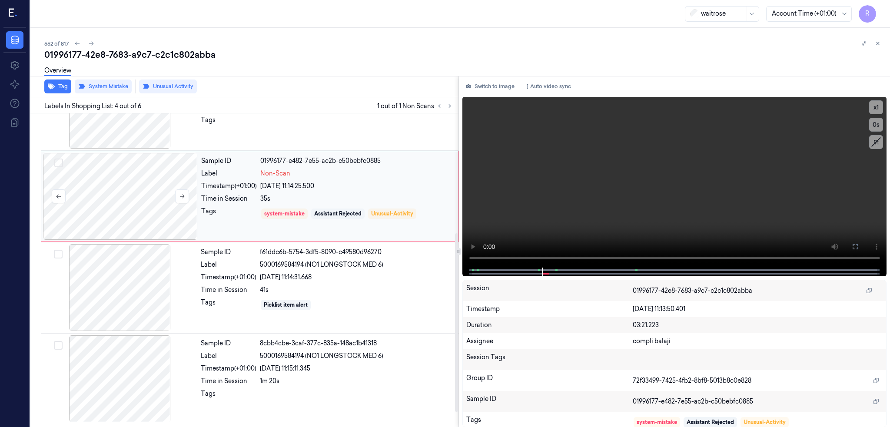
scroll to position [162, 0]
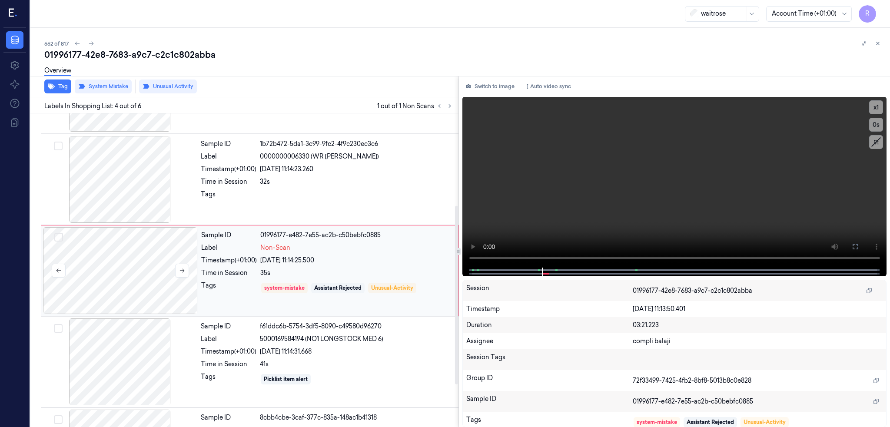
click at [163, 270] on div at bounding box center [120, 270] width 155 height 87
click at [175, 273] on button at bounding box center [182, 271] width 14 height 14
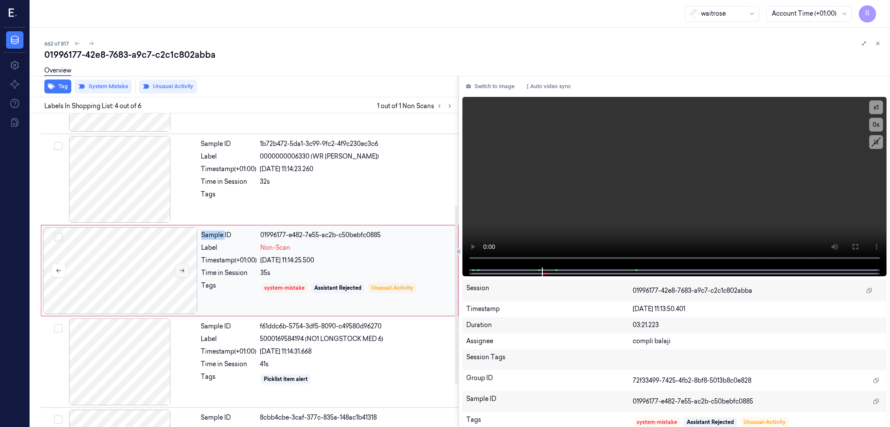
click at [175, 273] on button at bounding box center [182, 271] width 14 height 14
click at [82, 191] on div at bounding box center [120, 179] width 155 height 87
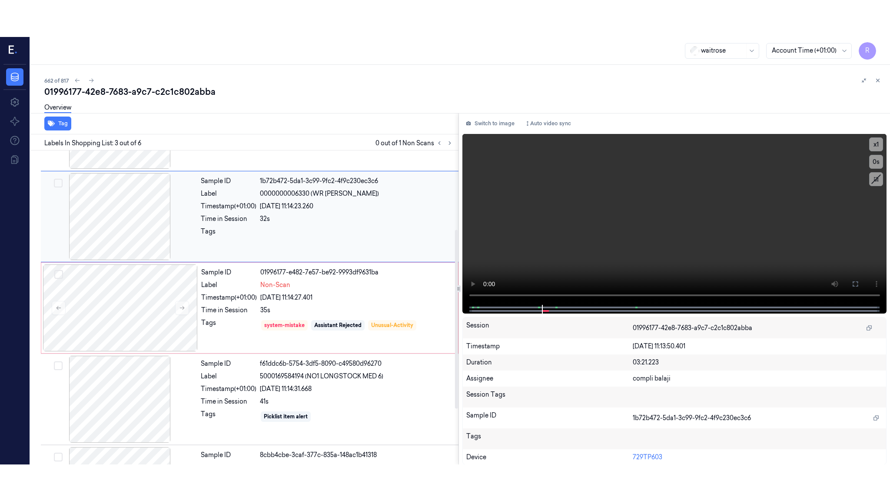
scroll to position [70, 0]
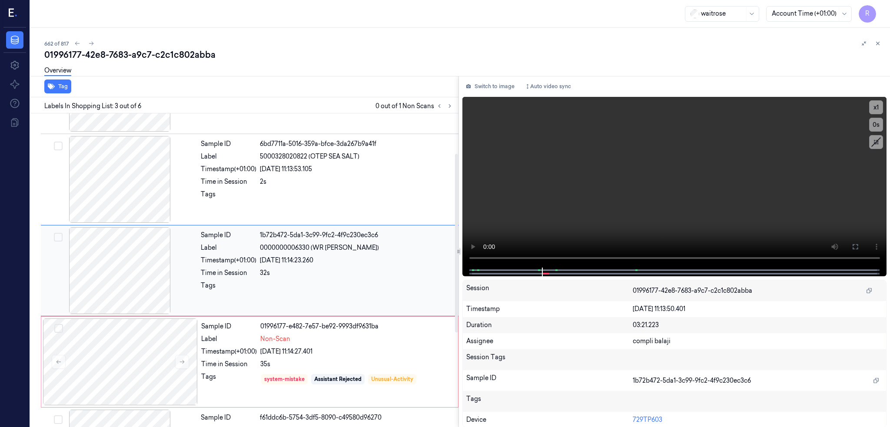
click at [100, 278] on div at bounding box center [120, 270] width 155 height 87
click at [856, 246] on icon at bounding box center [855, 246] width 7 height 7
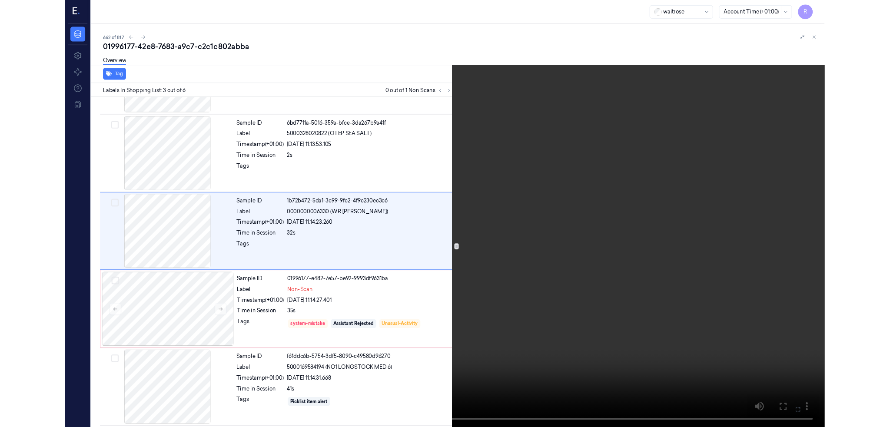
scroll to position [33, 0]
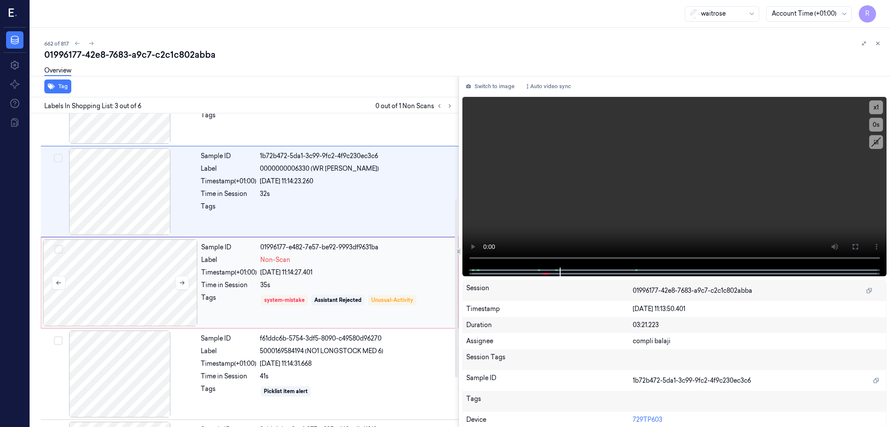
click at [122, 285] on div at bounding box center [120, 283] width 155 height 87
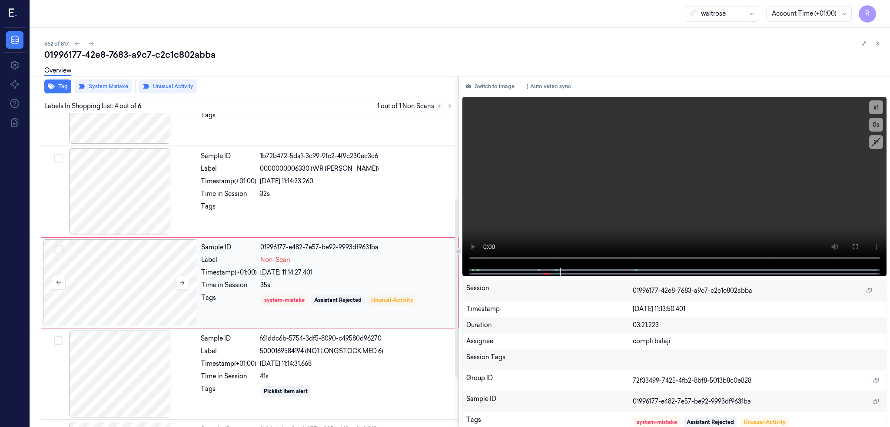
scroll to position [162, 0]
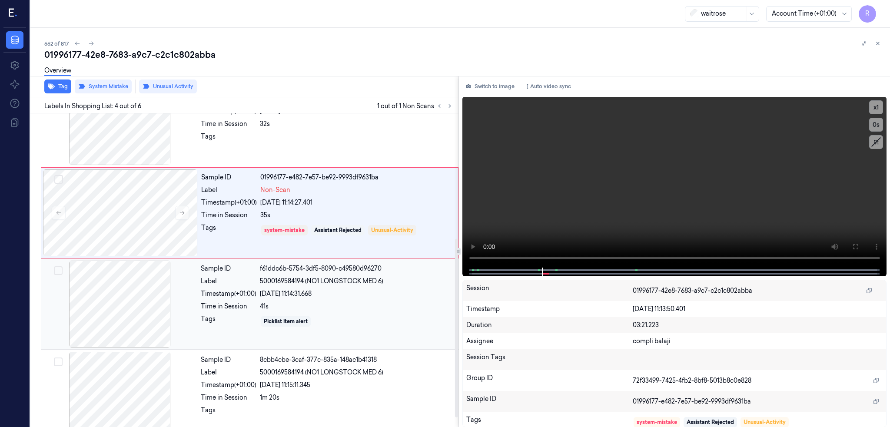
click at [104, 326] on div at bounding box center [120, 304] width 155 height 87
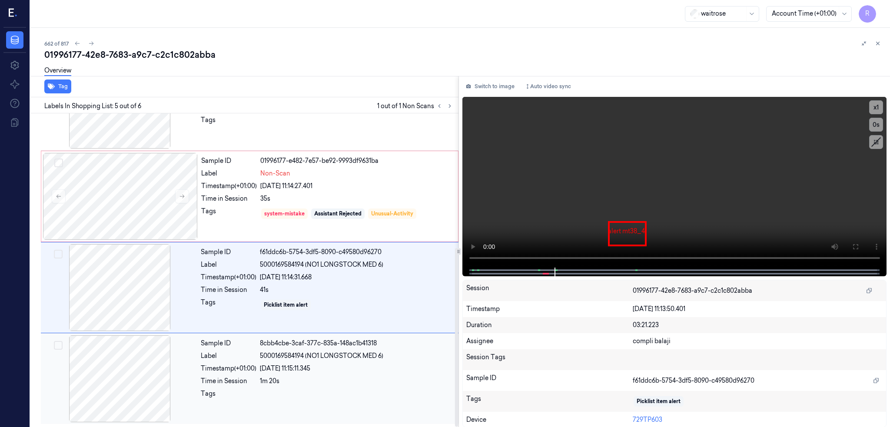
scroll to position [236, 0]
click at [102, 273] on div at bounding box center [120, 288] width 155 height 87
click at [44, 91] on button "Tag" at bounding box center [57, 87] width 27 height 14
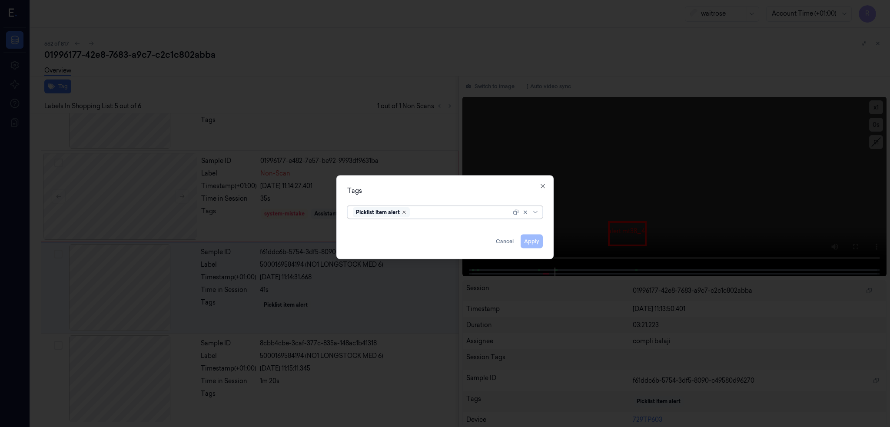
click at [404, 213] on icon "Remove ,Picklist item alert" at bounding box center [404, 212] width 5 height 5
click at [529, 242] on button "Apply" at bounding box center [532, 241] width 22 height 14
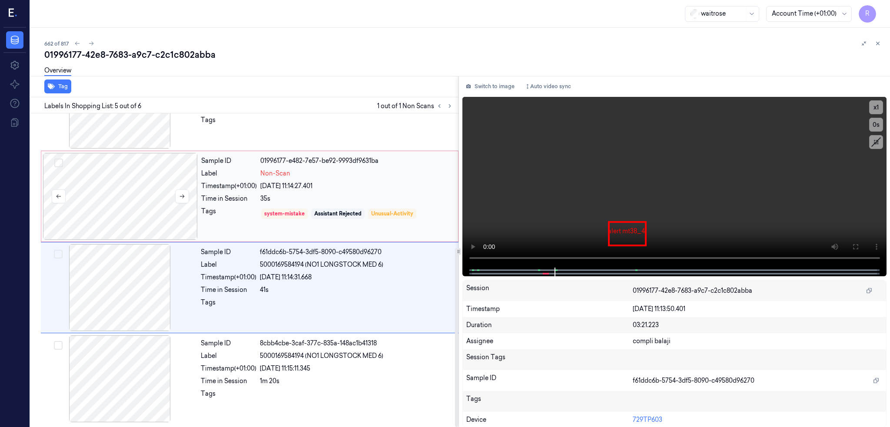
click at [121, 199] on div at bounding box center [120, 196] width 155 height 87
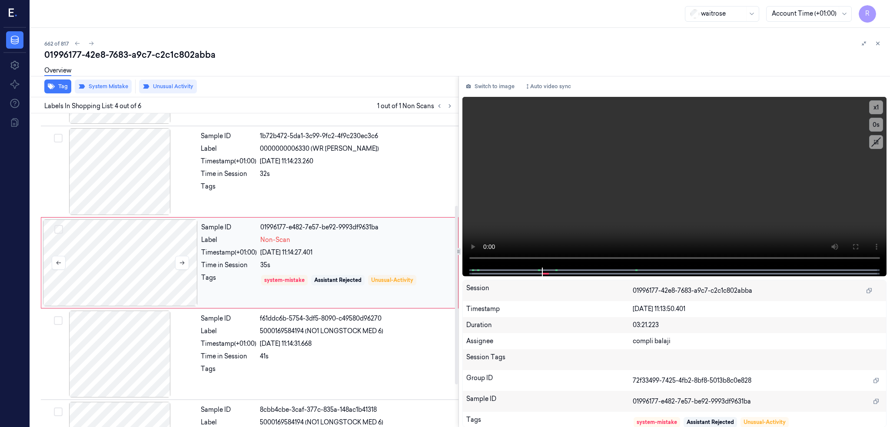
scroll to position [162, 0]
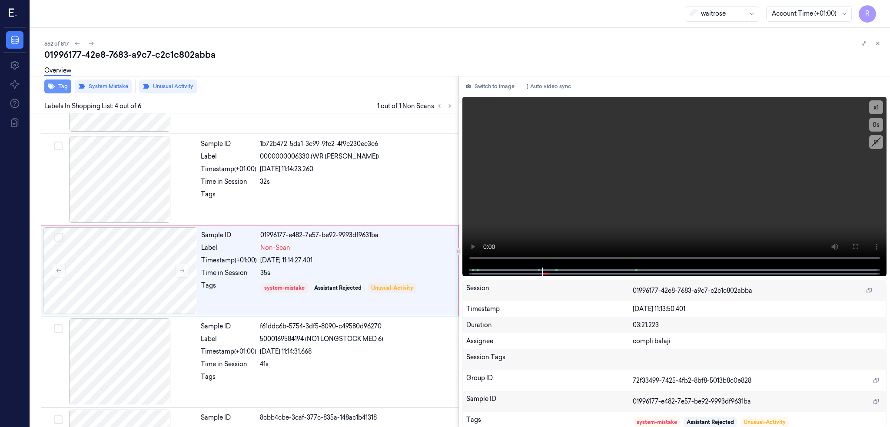
click at [44, 87] on button "Tag" at bounding box center [57, 87] width 27 height 14
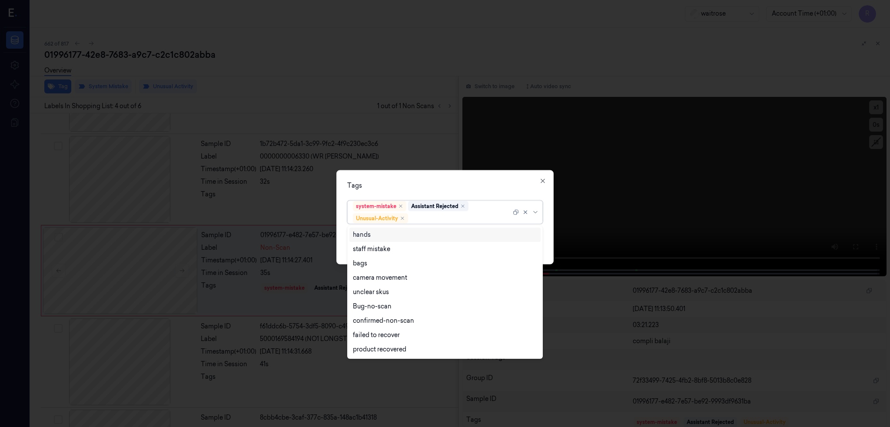
click at [431, 221] on div at bounding box center [460, 218] width 101 height 9
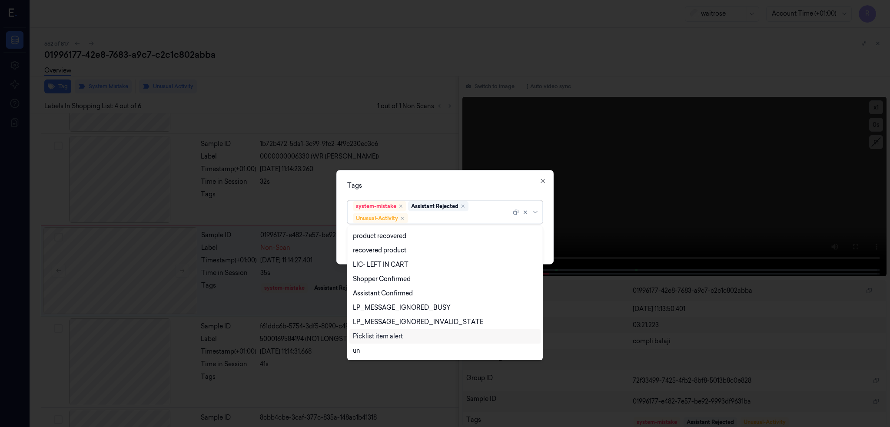
click at [394, 333] on div "Picklist item alert" at bounding box center [378, 336] width 50 height 9
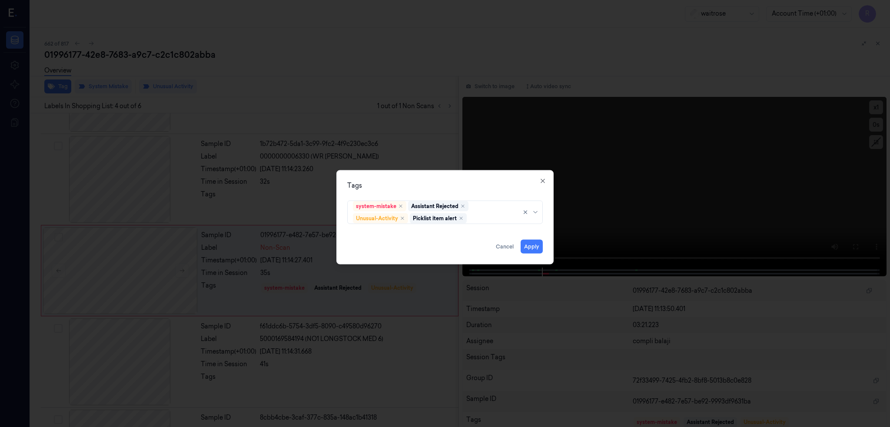
click at [480, 181] on div "Tags" at bounding box center [445, 185] width 196 height 9
click at [539, 246] on button "Apply" at bounding box center [532, 247] width 22 height 14
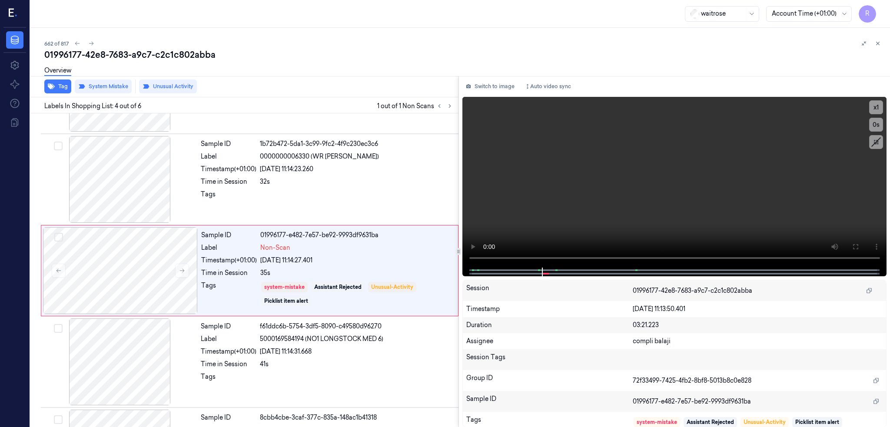
click at [151, 58] on div "01996177-42e8-7683-a9c7-c2c1c802abba" at bounding box center [463, 55] width 839 height 12
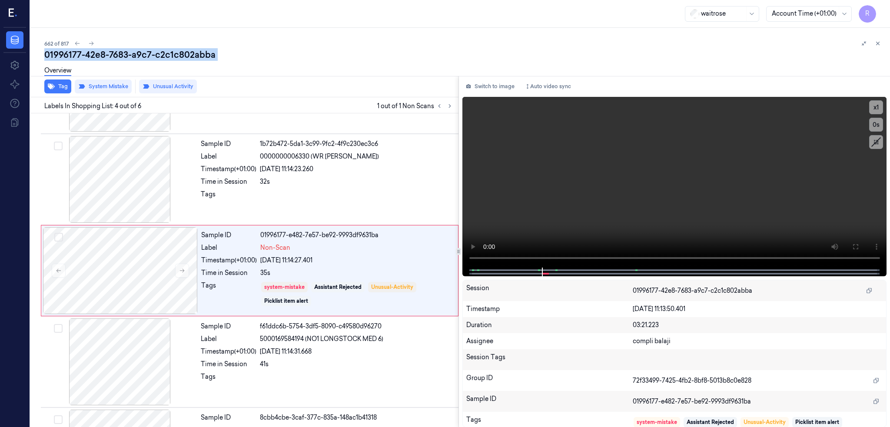
click at [151, 58] on div "01996177-42e8-7683-a9c7-c2c1c802abba" at bounding box center [463, 55] width 839 height 12
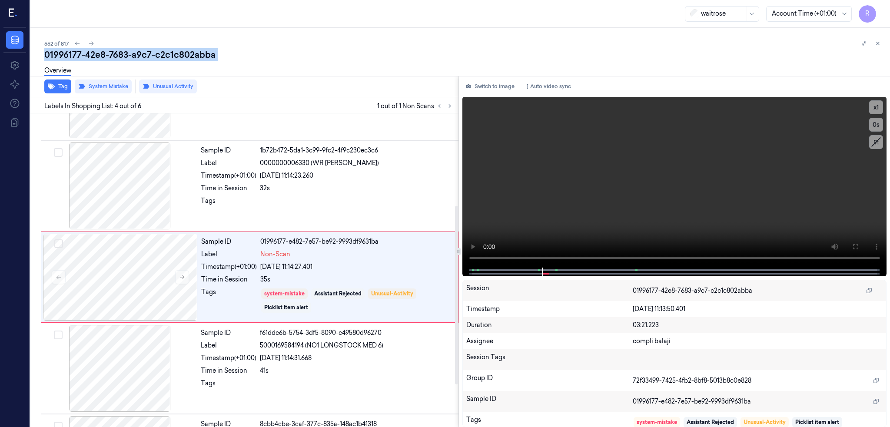
scroll to position [162, 0]
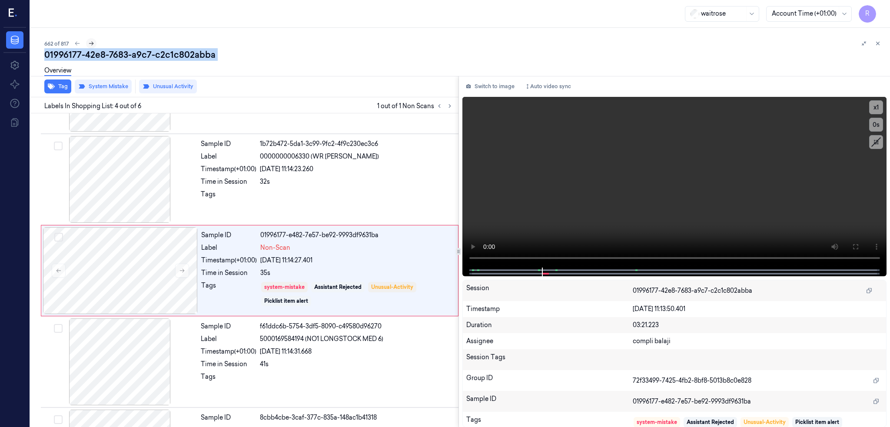
click at [86, 39] on button at bounding box center [91, 43] width 10 height 10
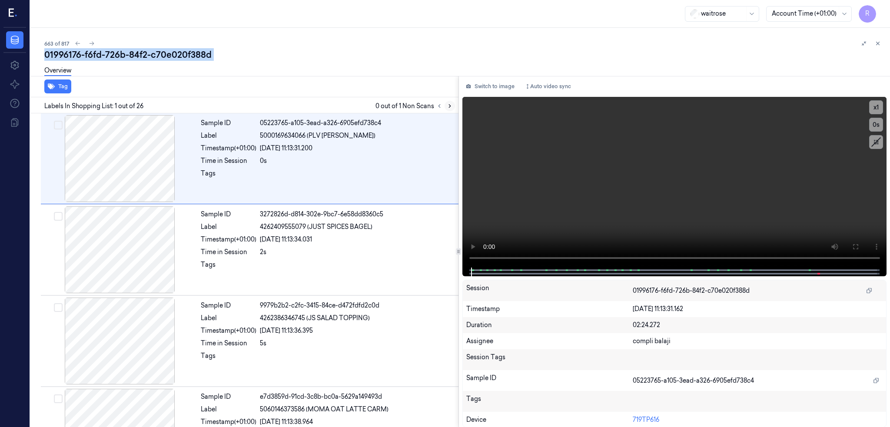
click at [447, 107] on icon at bounding box center [450, 106] width 6 height 6
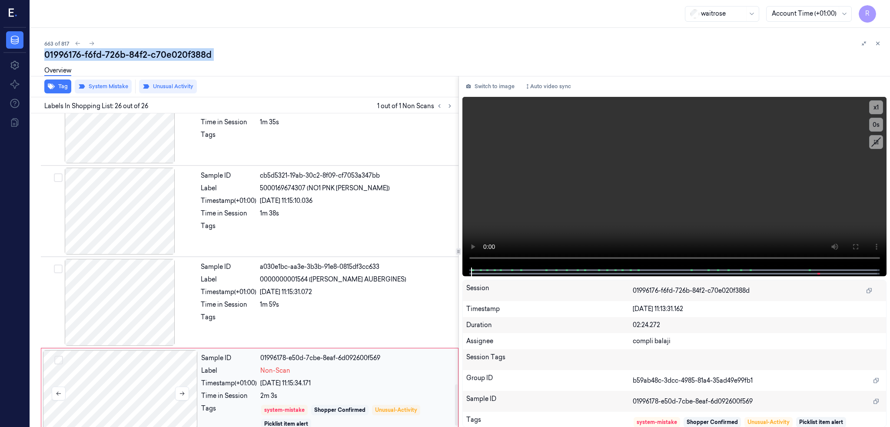
scroll to position [2063, 0]
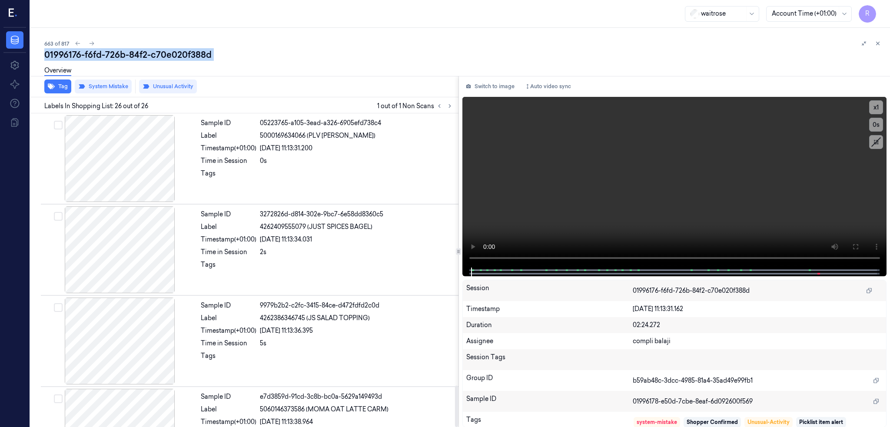
scroll to position [0, 30]
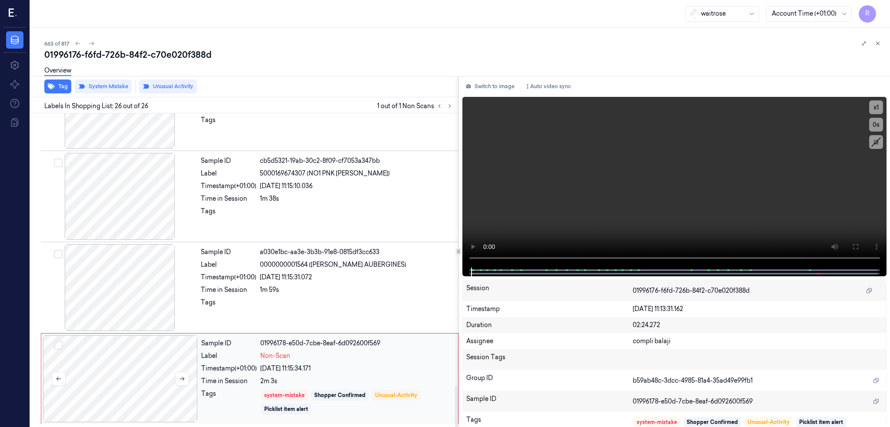
click at [93, 384] on div at bounding box center [120, 379] width 155 height 87
click at [175, 377] on button at bounding box center [182, 379] width 14 height 14
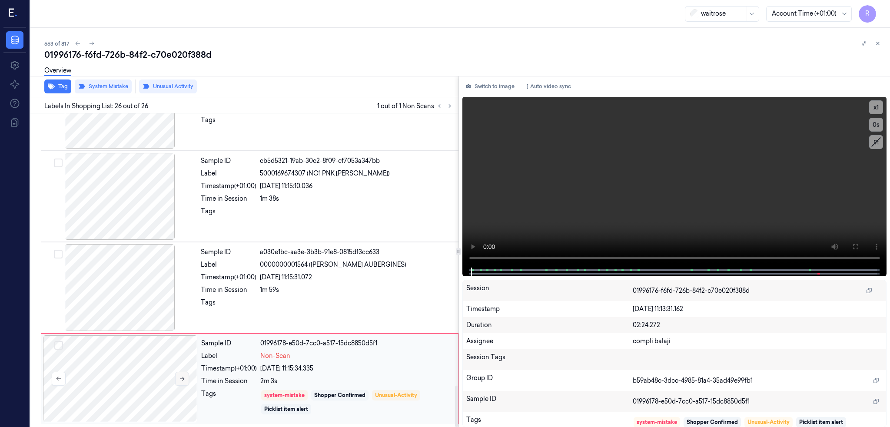
click at [175, 377] on button at bounding box center [182, 379] width 14 height 14
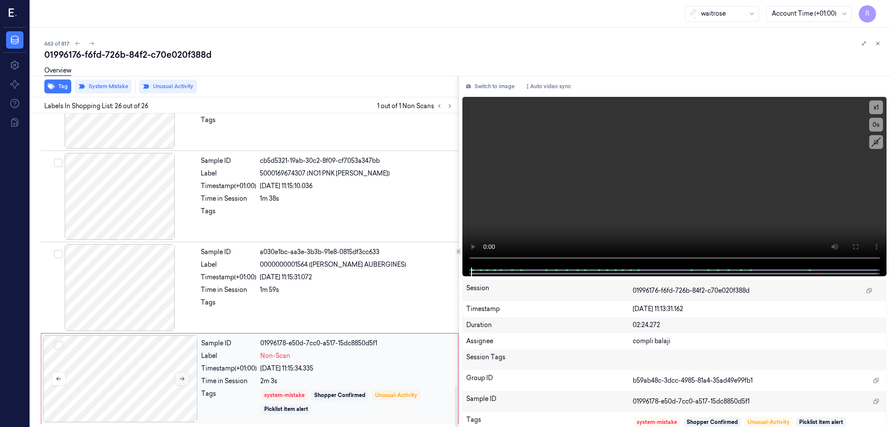
click at [175, 377] on button at bounding box center [182, 379] width 14 height 14
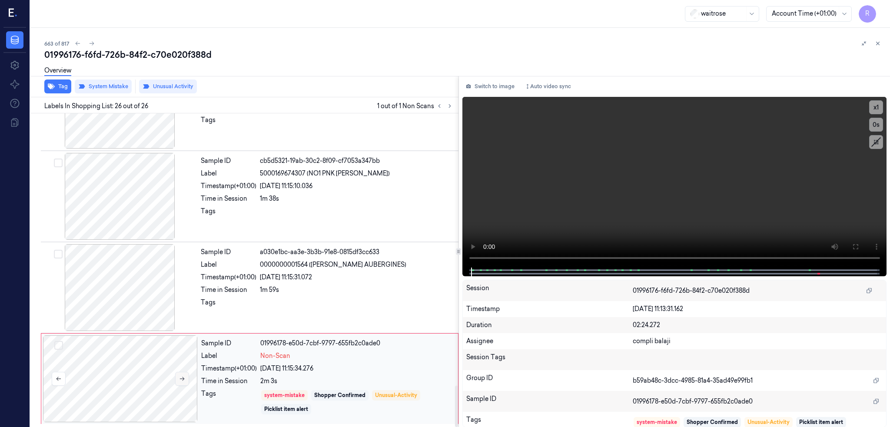
click at [175, 377] on button at bounding box center [182, 379] width 14 height 14
click at [110, 293] on div at bounding box center [120, 287] width 155 height 87
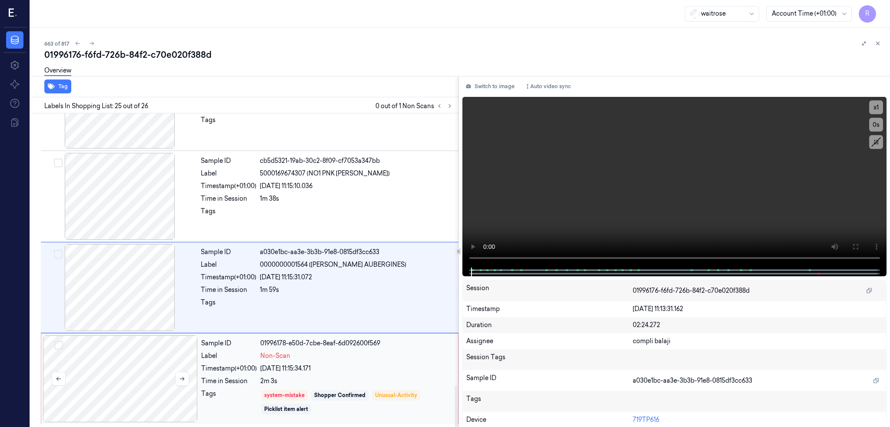
click at [118, 371] on div at bounding box center [120, 379] width 155 height 87
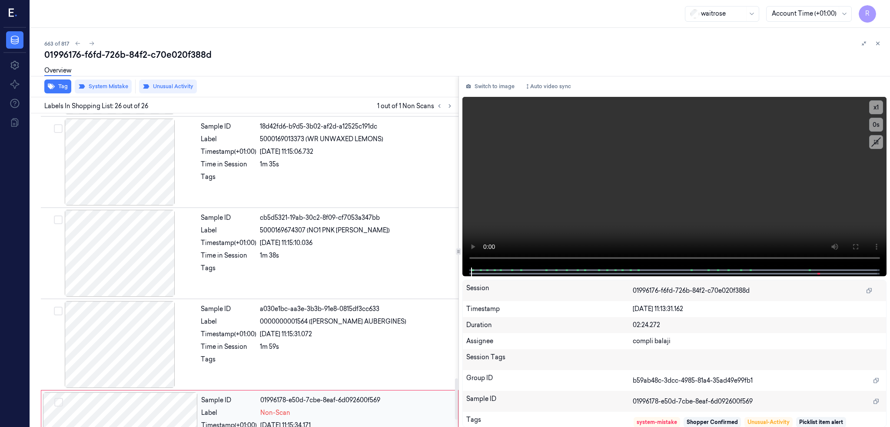
scroll to position [2063, 0]
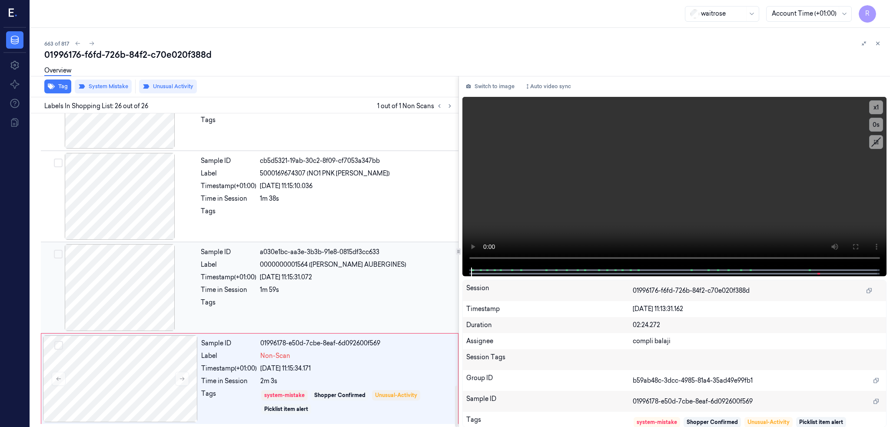
click at [59, 292] on div at bounding box center [120, 287] width 155 height 87
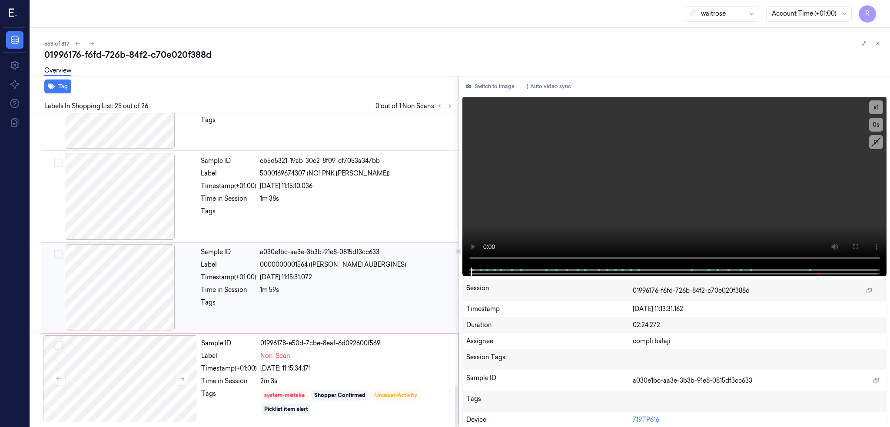
click at [116, 306] on div at bounding box center [120, 287] width 155 height 87
click at [143, 388] on div at bounding box center [120, 379] width 155 height 87
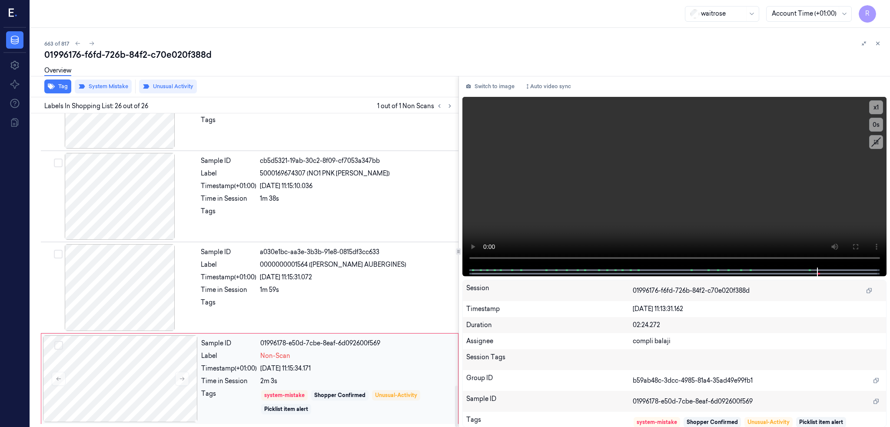
scroll to position [2063, 0]
click at [63, 50] on div "01996176-f6fd-726b-84f2-c70e020f388d" at bounding box center [463, 55] width 839 height 12
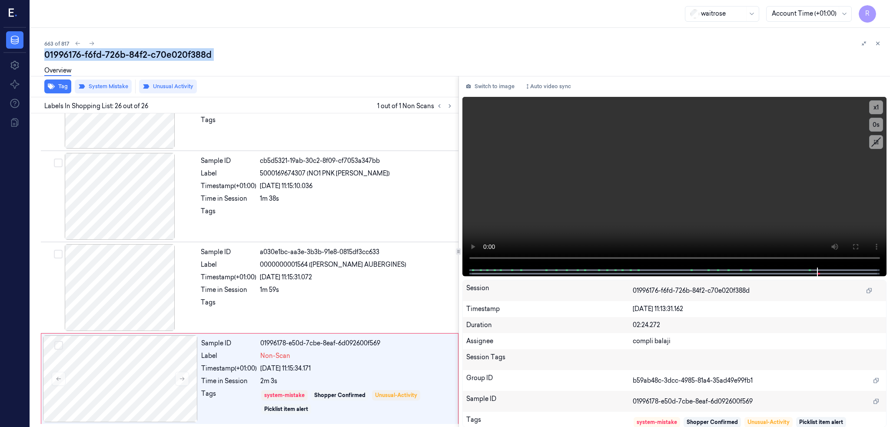
copy div "f6fd"
click at [90, 43] on icon at bounding box center [92, 44] width 5 height 4
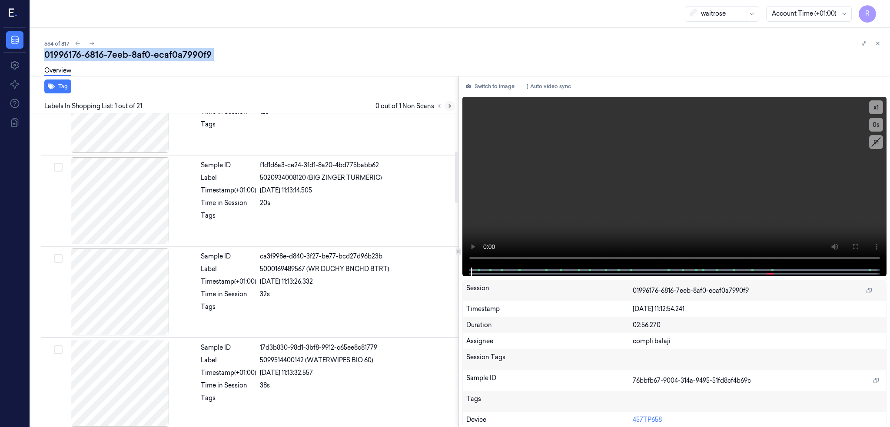
click at [447, 103] on icon at bounding box center [450, 106] width 6 height 6
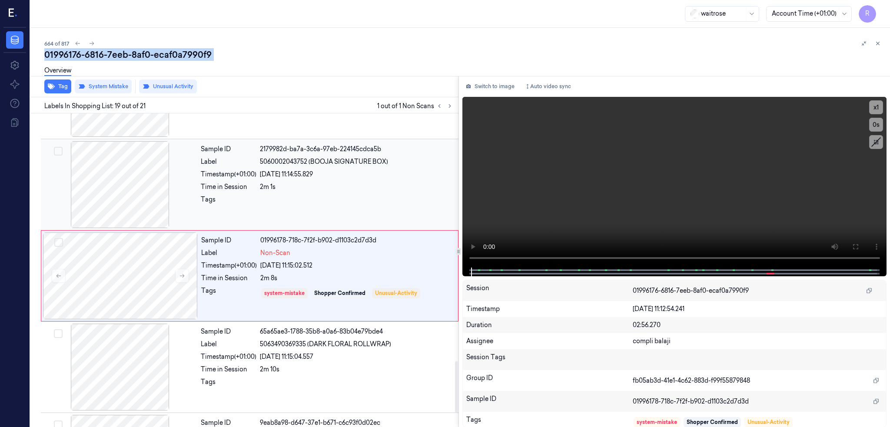
scroll to position [1532, 0]
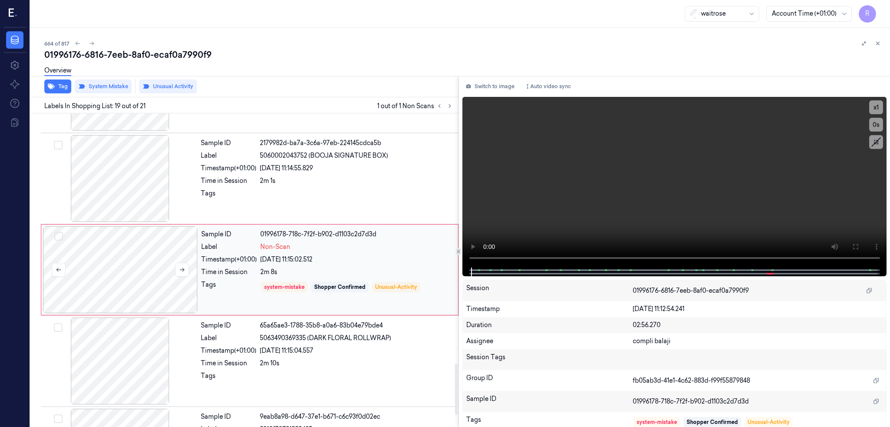
click at [124, 275] on div at bounding box center [120, 269] width 155 height 87
click at [175, 270] on button at bounding box center [182, 270] width 14 height 14
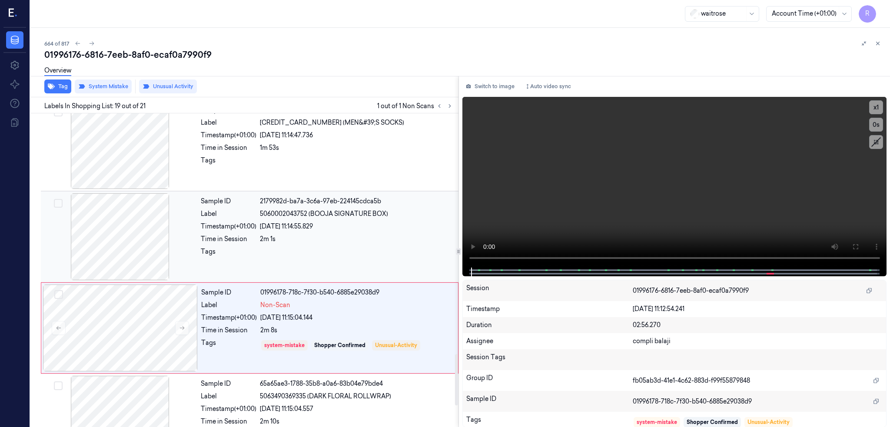
click at [106, 231] on div at bounding box center [120, 236] width 155 height 87
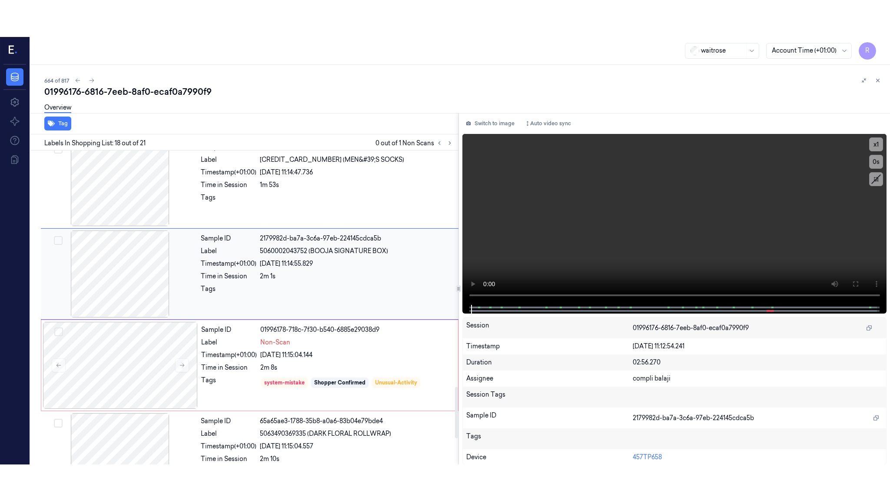
scroll to position [1441, 0]
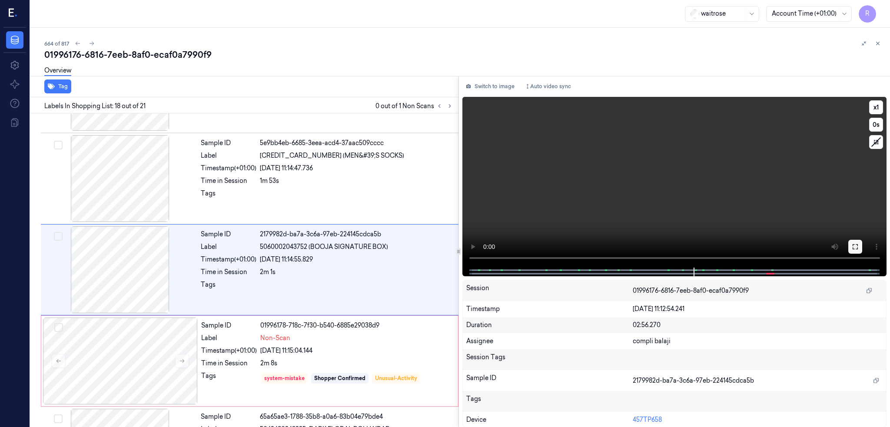
click at [857, 243] on icon at bounding box center [855, 246] width 7 height 7
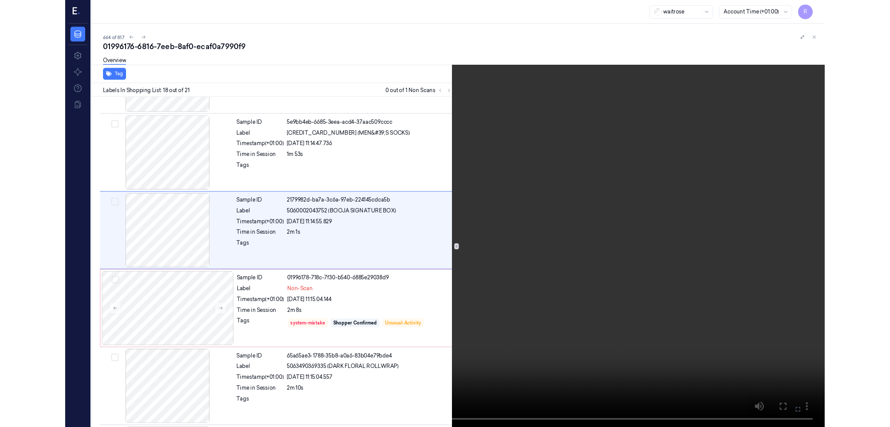
scroll to position [1404, 0]
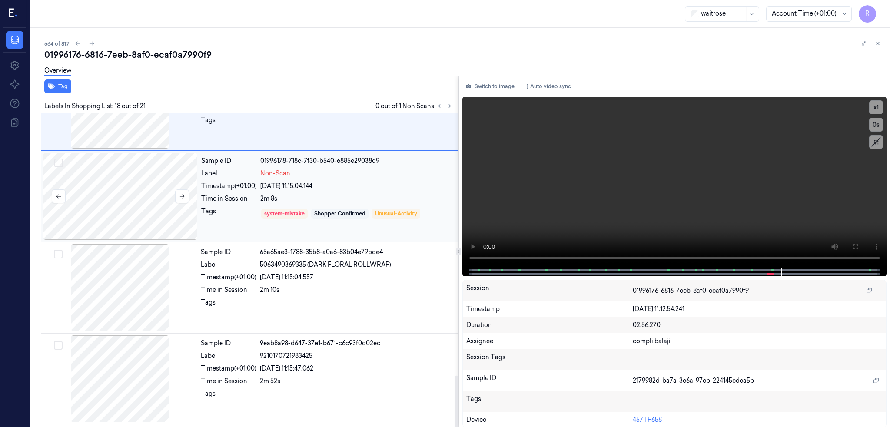
click at [120, 212] on div at bounding box center [120, 196] width 155 height 87
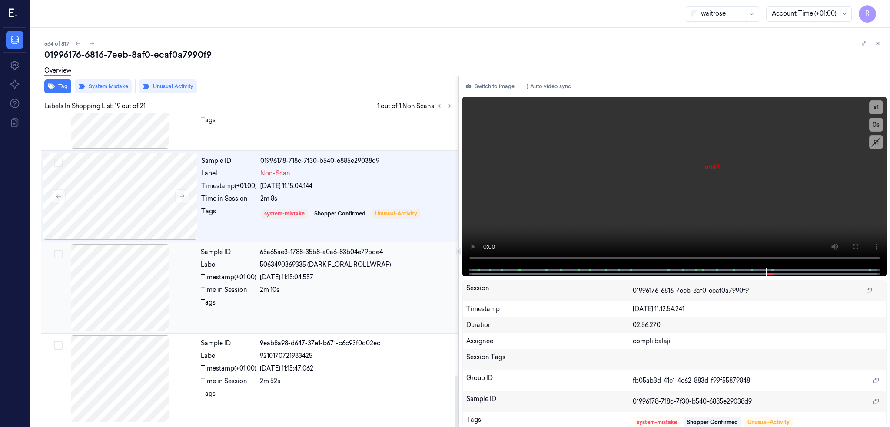
click at [98, 276] on div at bounding box center [120, 287] width 155 height 87
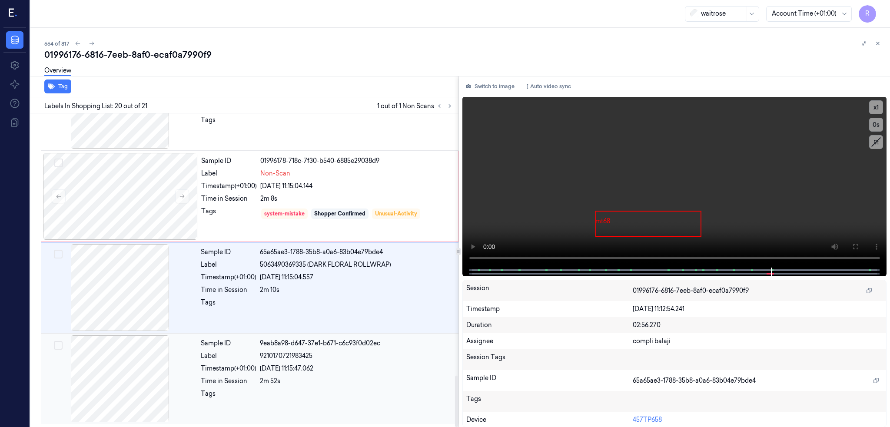
click at [85, 374] on div at bounding box center [120, 379] width 155 height 87
click at [123, 279] on div at bounding box center [120, 287] width 155 height 87
click at [114, 231] on div at bounding box center [120, 196] width 155 height 87
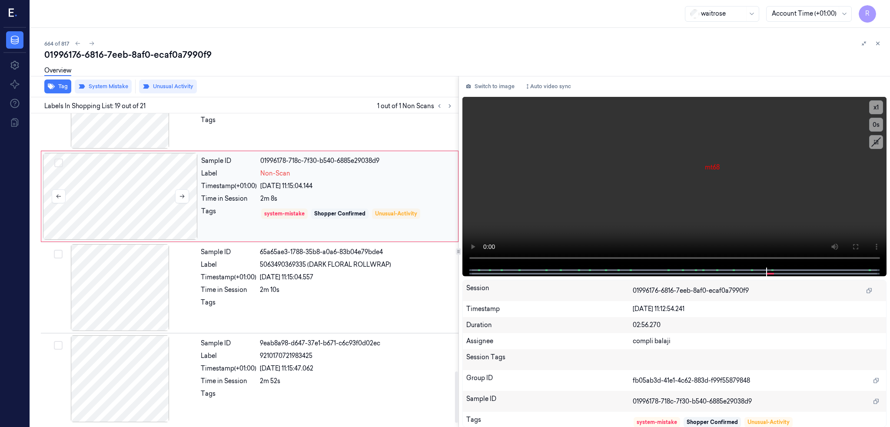
scroll to position [1532, 0]
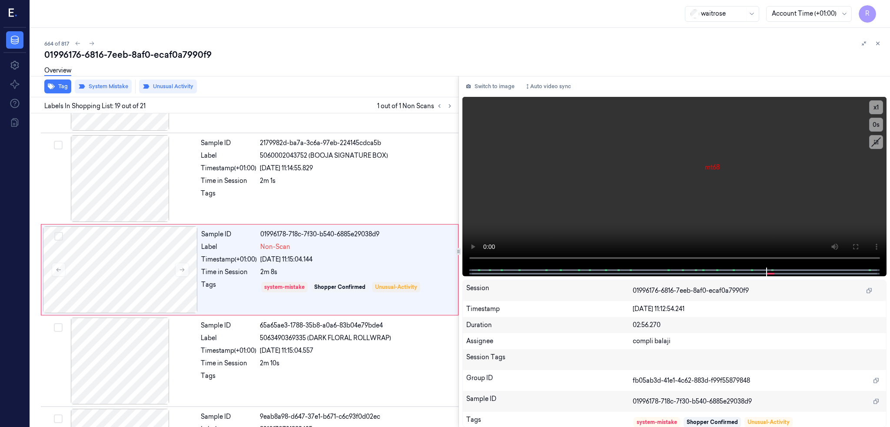
click at [57, 49] on div "01996176-6816-7eeb-8af0-ecaf0a7990f9" at bounding box center [463, 55] width 839 height 12
click at [89, 44] on icon at bounding box center [92, 43] width 6 height 6
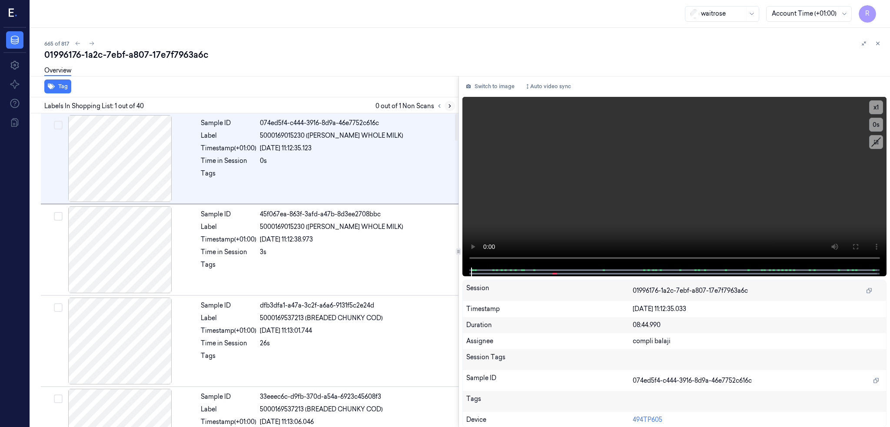
click at [447, 106] on icon at bounding box center [450, 106] width 6 height 6
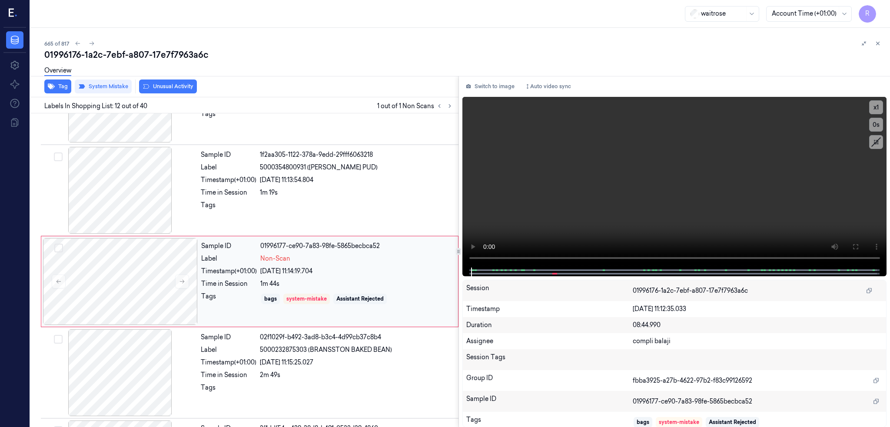
scroll to position [892, 0]
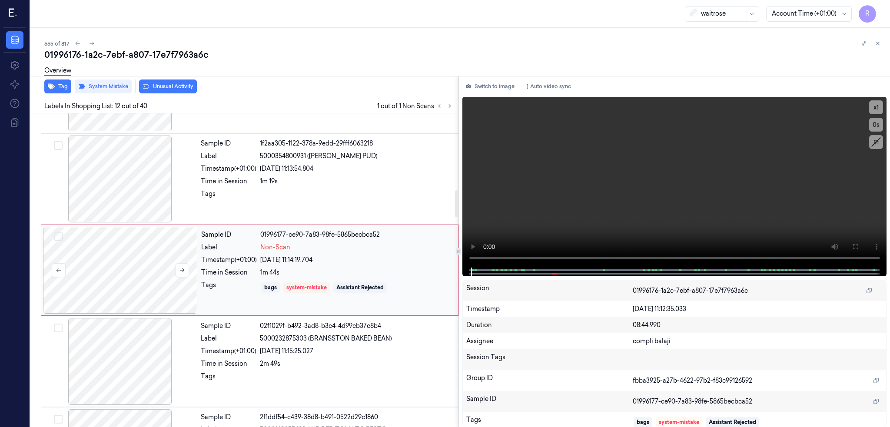
click at [100, 260] on div at bounding box center [120, 270] width 155 height 87
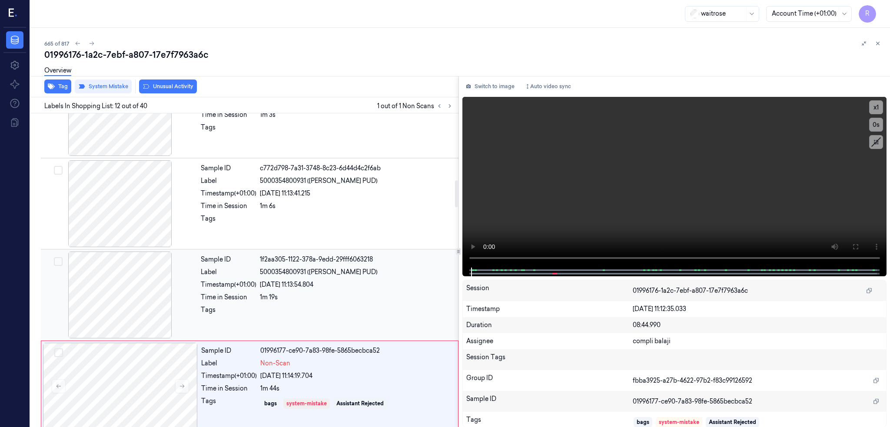
click at [106, 300] on div at bounding box center [120, 295] width 155 height 87
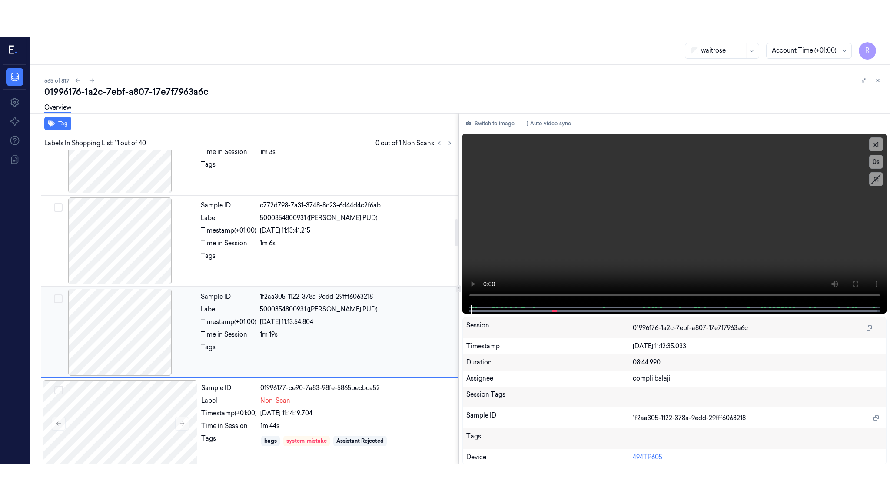
scroll to position [801, 0]
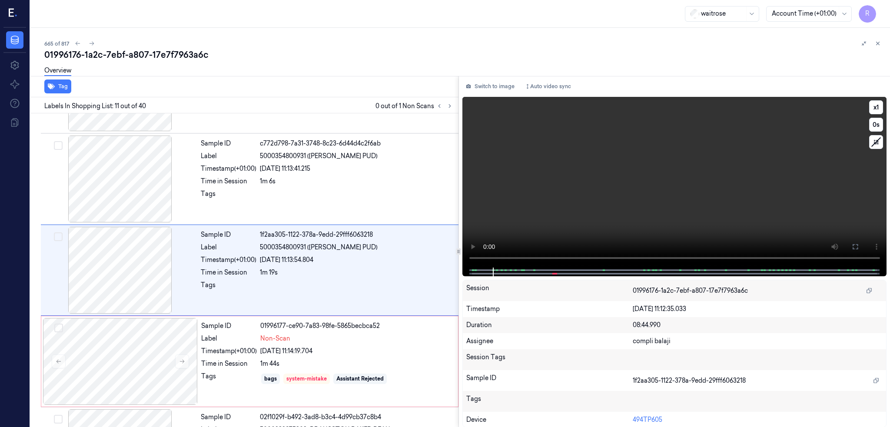
click at [651, 218] on video at bounding box center [675, 182] width 425 height 171
click at [607, 220] on video at bounding box center [675, 182] width 425 height 171
click at [859, 246] on button at bounding box center [856, 247] width 14 height 14
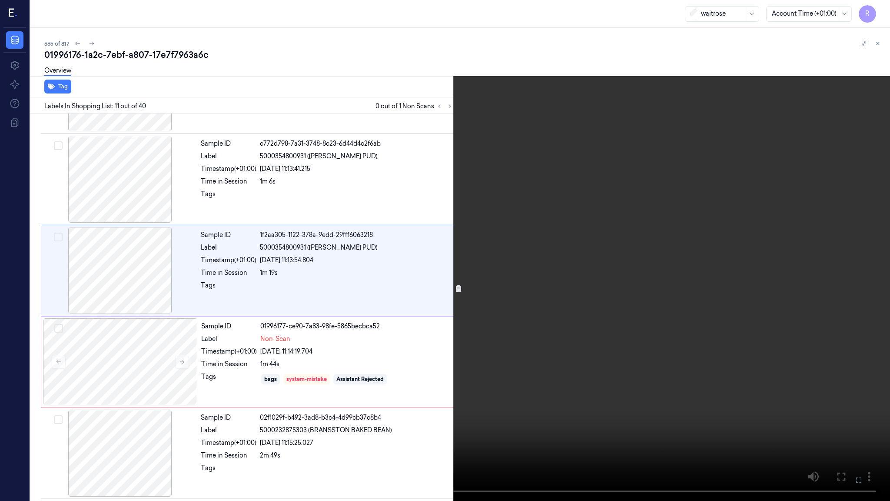
click at [443, 322] on video at bounding box center [445, 250] width 890 height 501
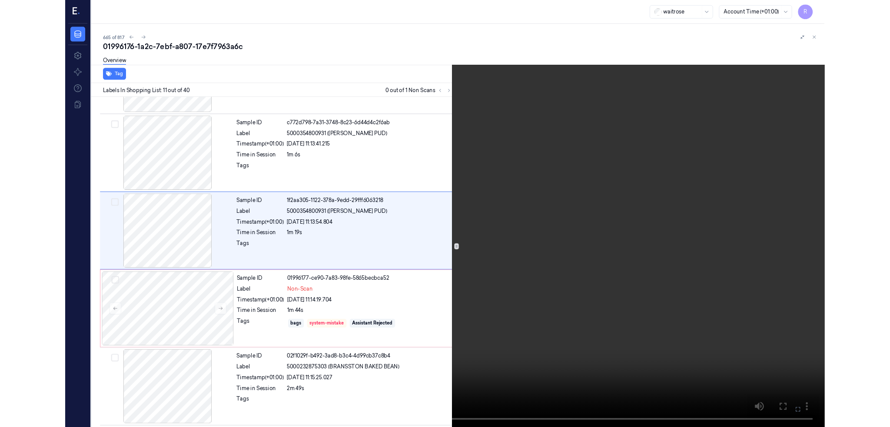
scroll to position [764, 0]
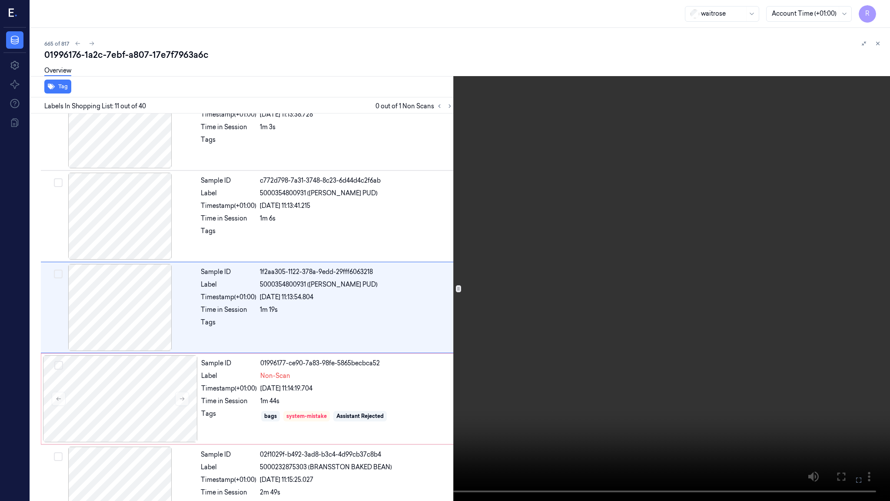
click at [443, 322] on video at bounding box center [445, 250] width 890 height 501
click at [642, 427] on video at bounding box center [445, 250] width 890 height 501
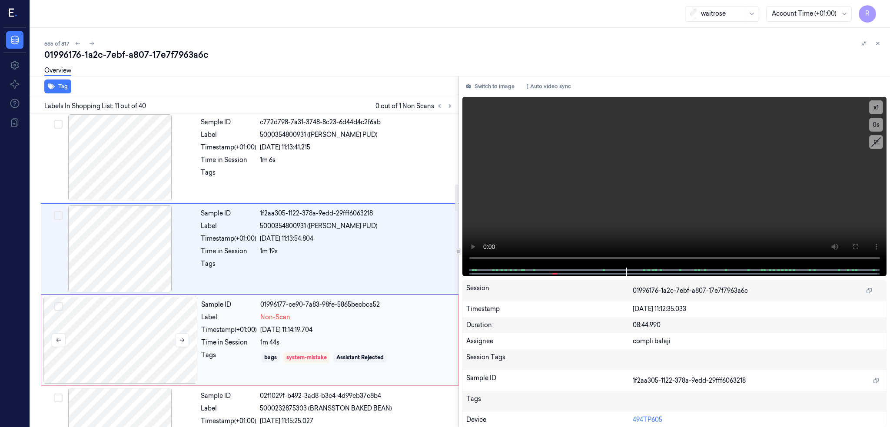
click at [134, 325] on div at bounding box center [120, 340] width 155 height 87
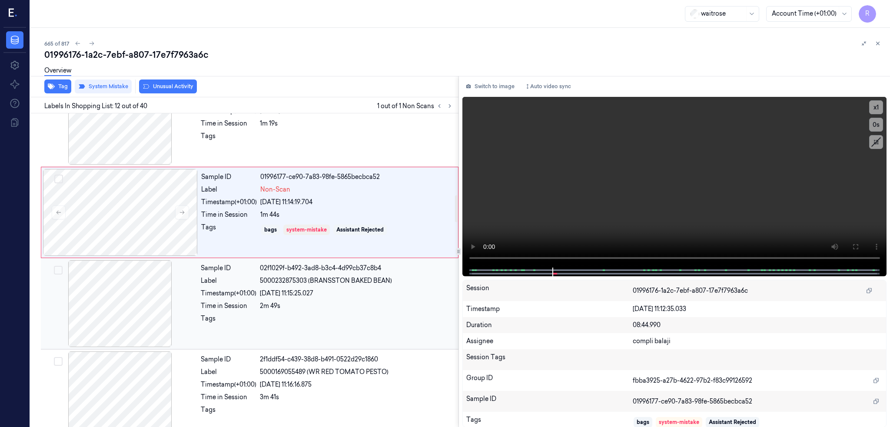
click at [121, 340] on div at bounding box center [120, 303] width 155 height 87
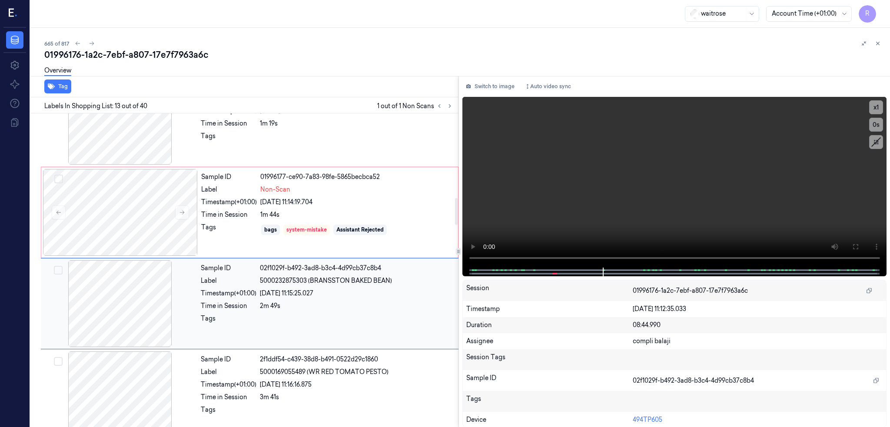
scroll to position [984, 0]
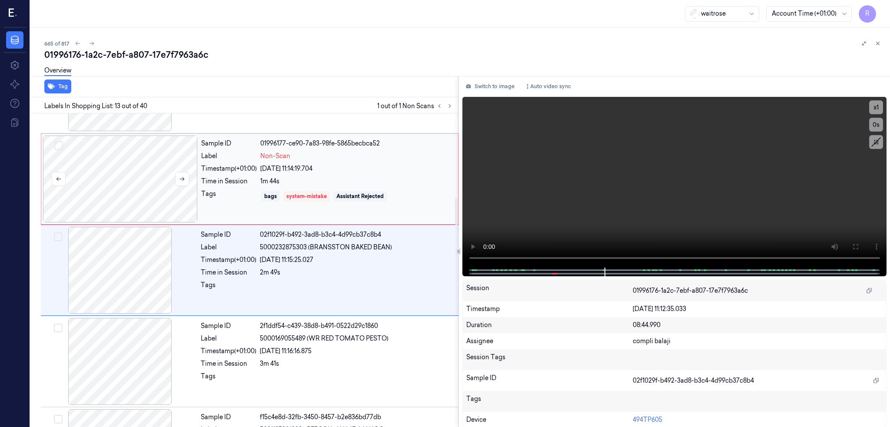
click at [105, 210] on div at bounding box center [120, 179] width 155 height 87
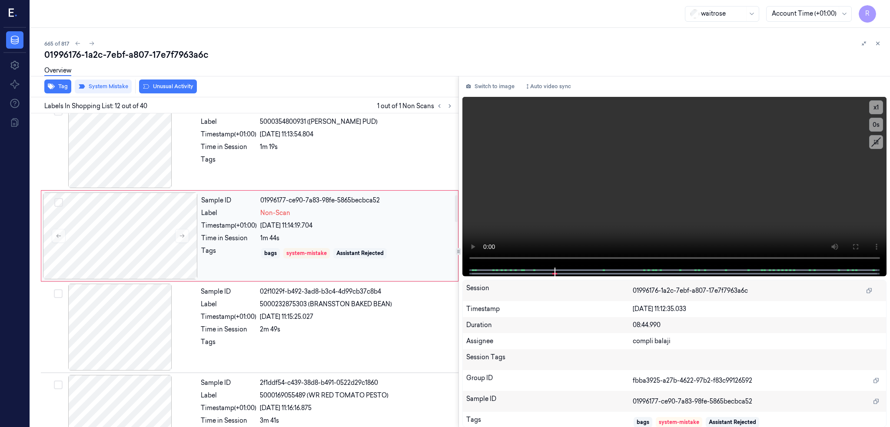
scroll to position [950, 0]
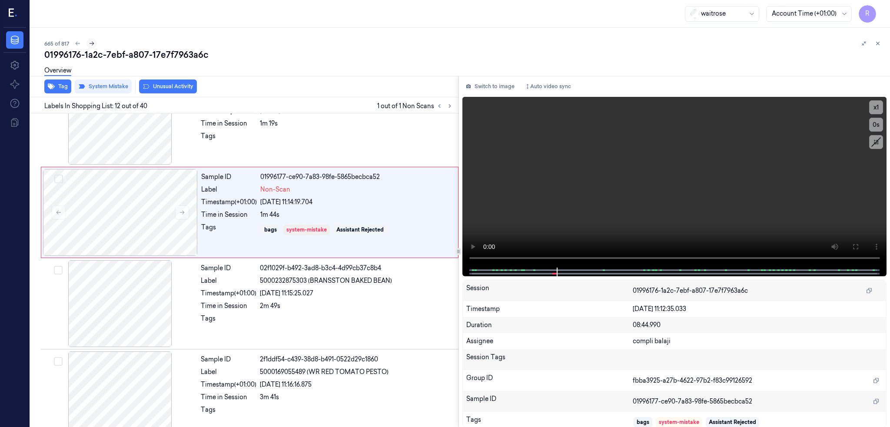
click at [89, 45] on icon at bounding box center [92, 43] width 6 height 6
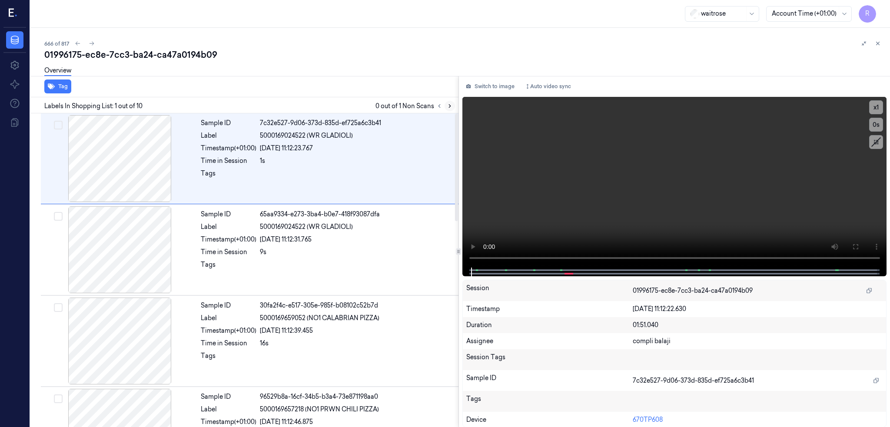
click at [447, 105] on icon at bounding box center [450, 106] width 6 height 6
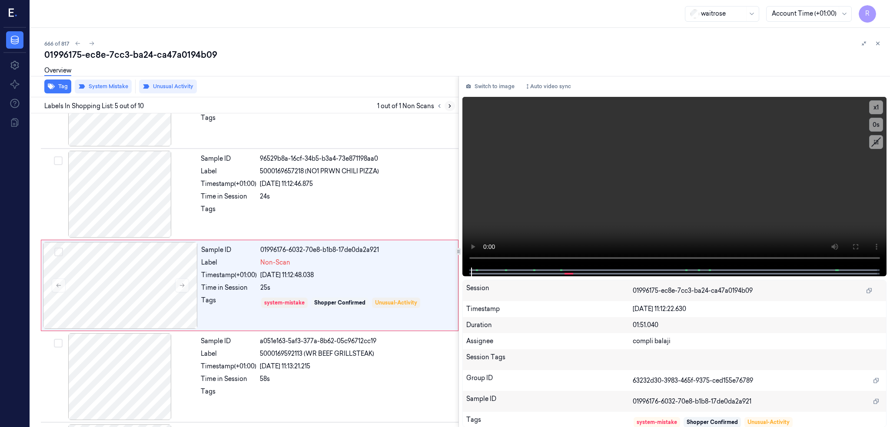
scroll to position [253, 0]
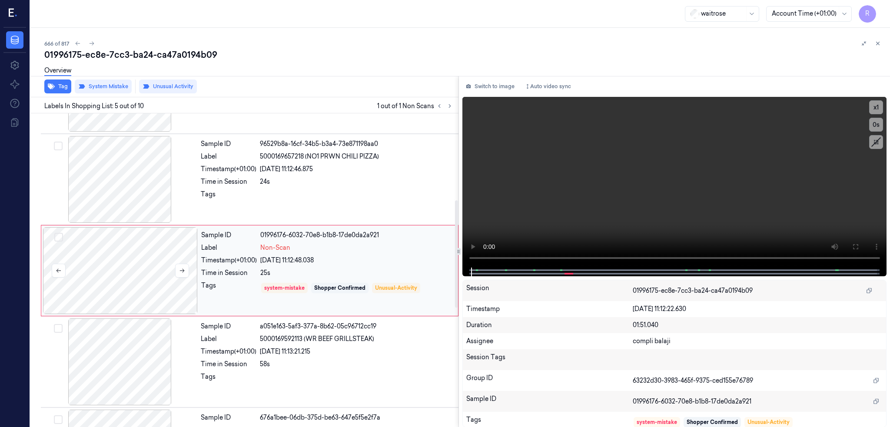
click at [78, 279] on div at bounding box center [120, 270] width 155 height 87
click at [179, 271] on icon at bounding box center [182, 271] width 6 height 6
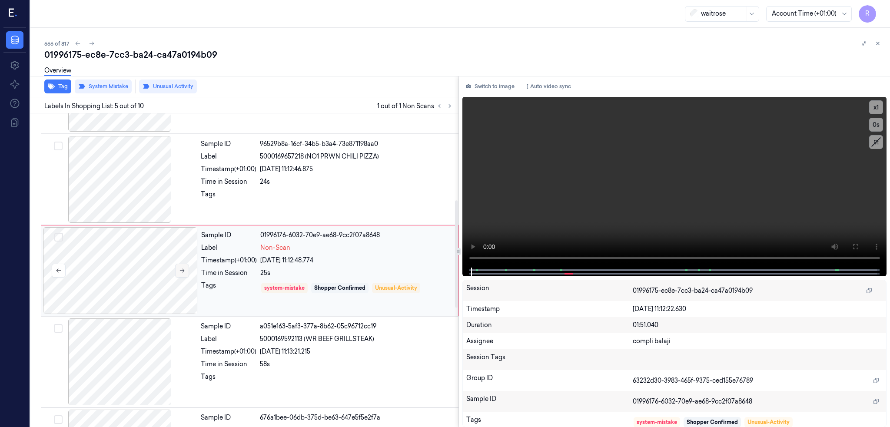
click at [179, 271] on icon at bounding box center [182, 271] width 6 height 6
click at [103, 235] on div at bounding box center [120, 271] width 155 height 87
click at [117, 194] on div at bounding box center [120, 179] width 155 height 87
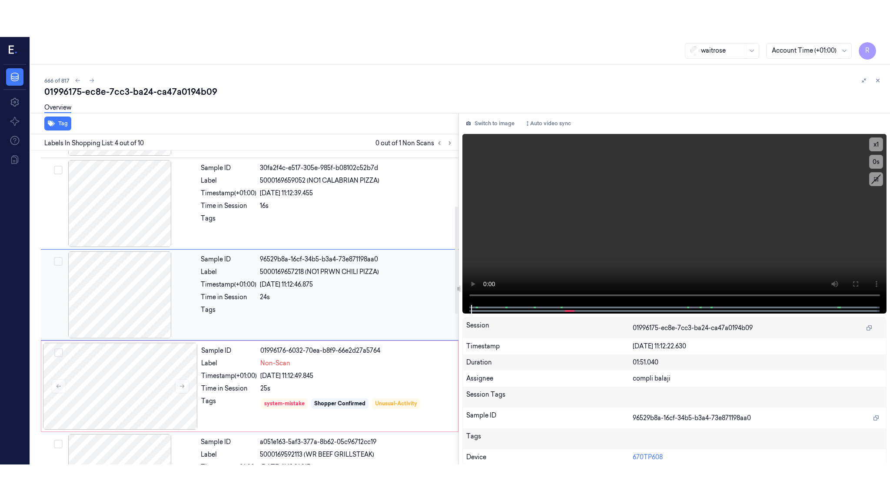
scroll to position [162, 0]
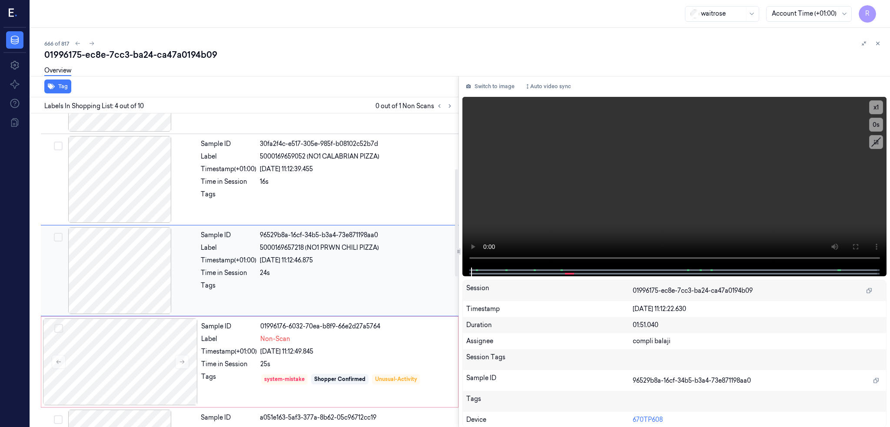
click at [105, 275] on div at bounding box center [120, 270] width 155 height 87
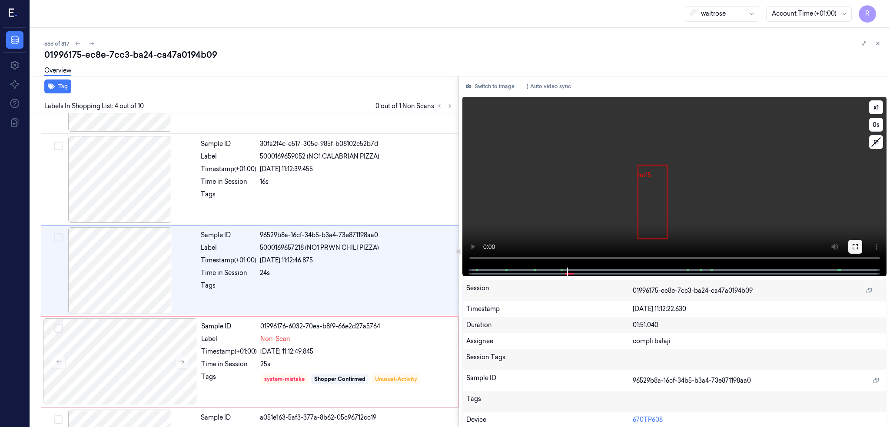
click at [856, 245] on icon at bounding box center [855, 246] width 7 height 7
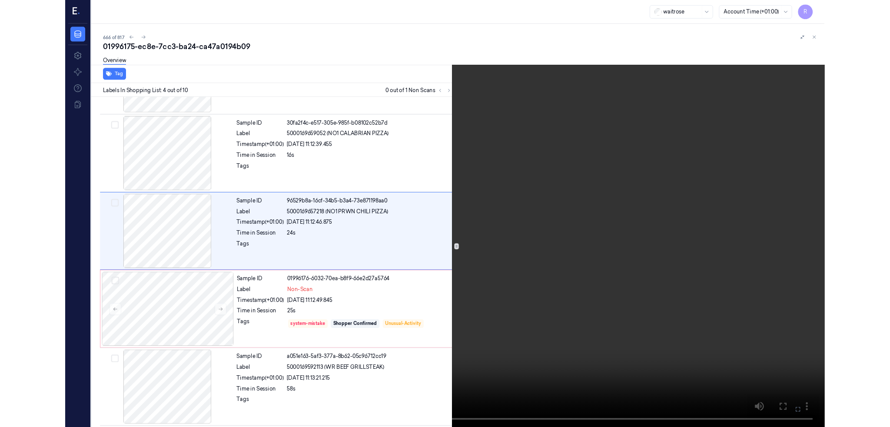
scroll to position [125, 0]
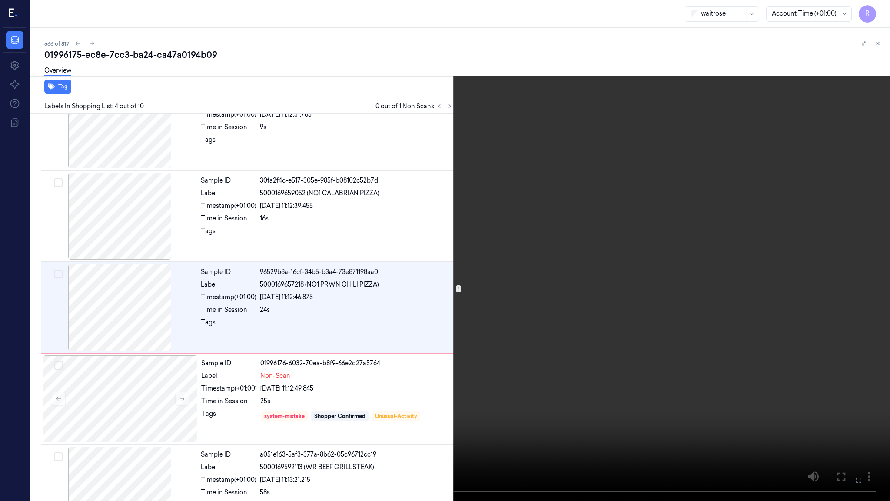
click at [630, 363] on video at bounding box center [445, 250] width 890 height 501
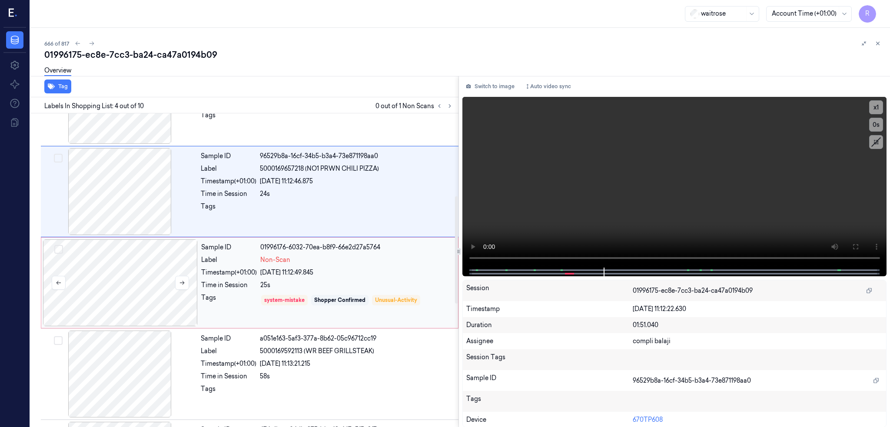
click at [133, 302] on div at bounding box center [120, 283] width 155 height 87
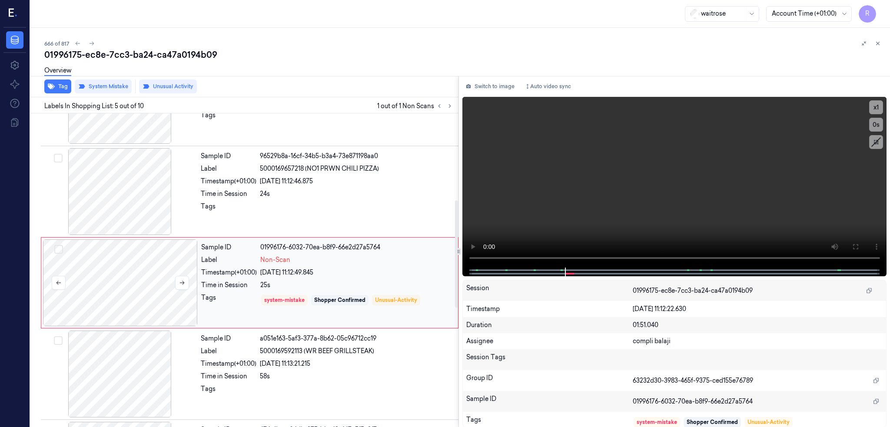
scroll to position [253, 0]
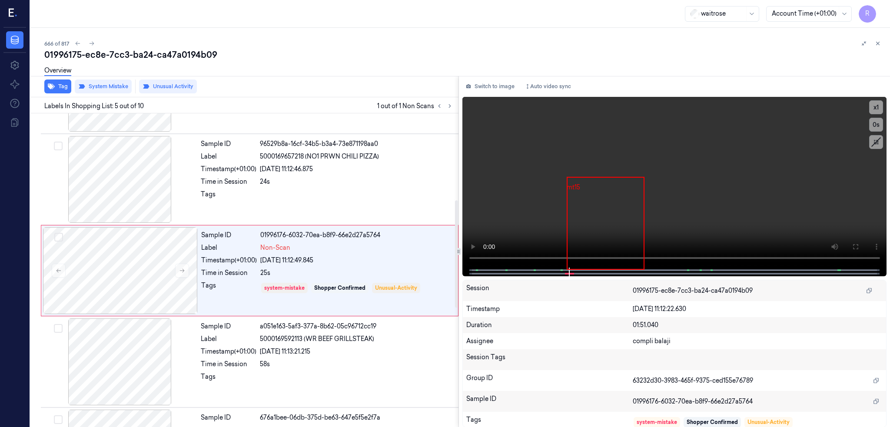
click at [150, 80] on div "Overview" at bounding box center [463, 72] width 839 height 22
click at [150, 86] on button "Unusual Activity" at bounding box center [168, 87] width 58 height 14
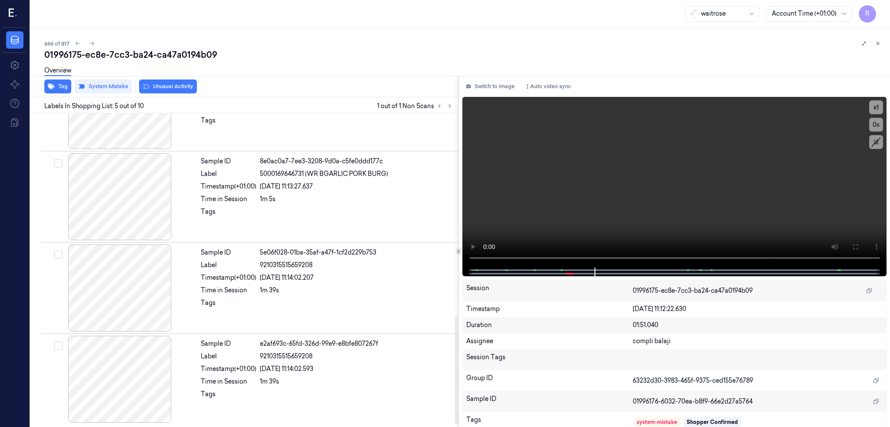
scroll to position [601, 0]
click at [103, 57] on div "01996175-ec8e-7cc3-ba24-ca47a0194b09" at bounding box center [463, 55] width 839 height 12
copy div "ba24"
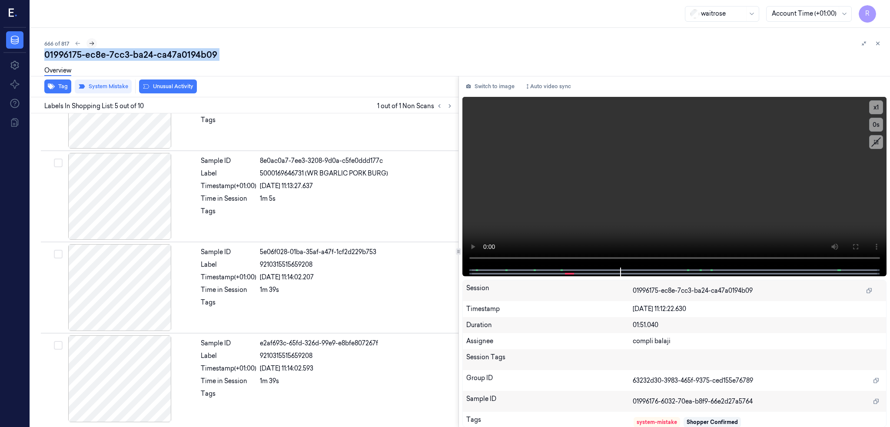
click at [89, 41] on icon at bounding box center [92, 43] width 6 height 6
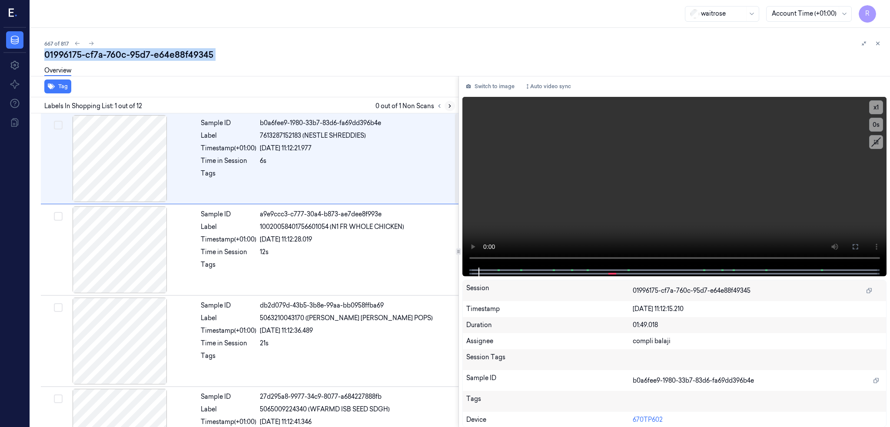
click at [447, 104] on icon at bounding box center [450, 106] width 6 height 6
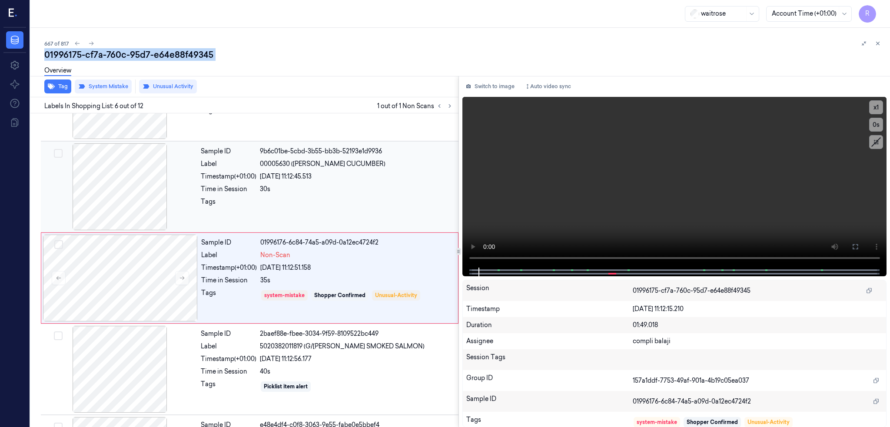
scroll to position [344, 0]
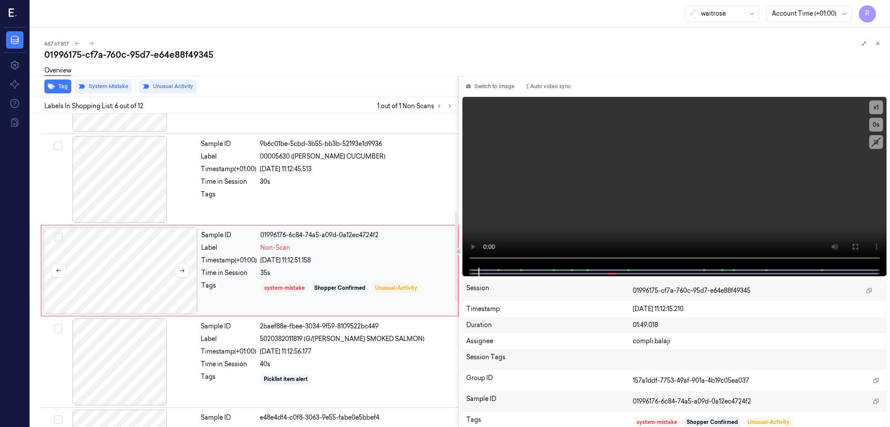
click at [122, 244] on div at bounding box center [120, 270] width 155 height 87
click at [112, 187] on div at bounding box center [120, 179] width 155 height 87
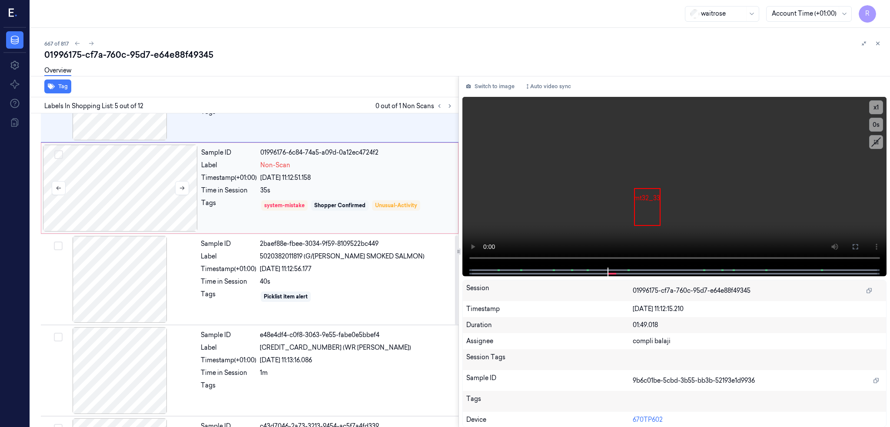
click at [116, 190] on div at bounding box center [120, 188] width 155 height 87
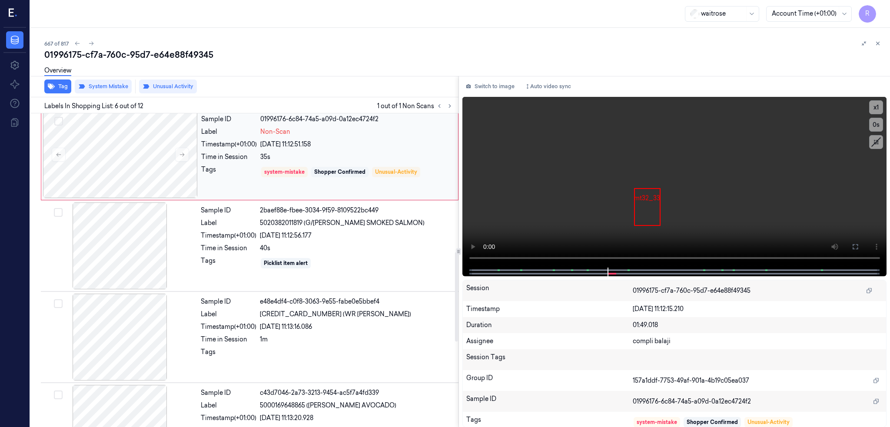
scroll to position [576, 0]
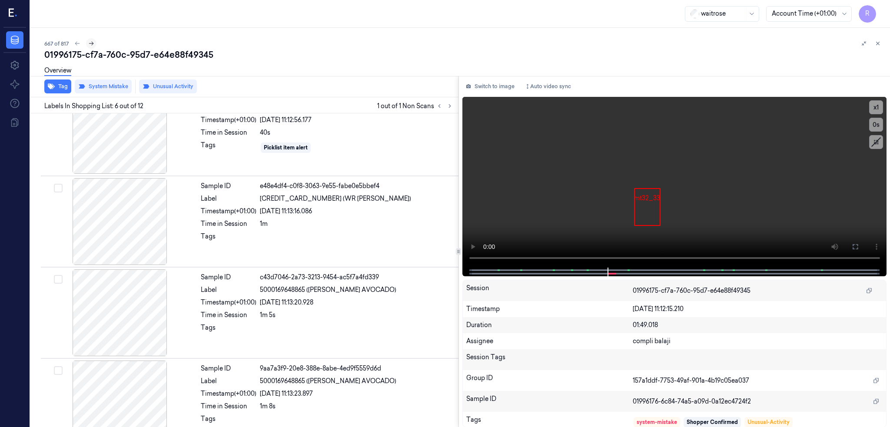
click at [88, 44] on icon at bounding box center [91, 43] width 6 height 6
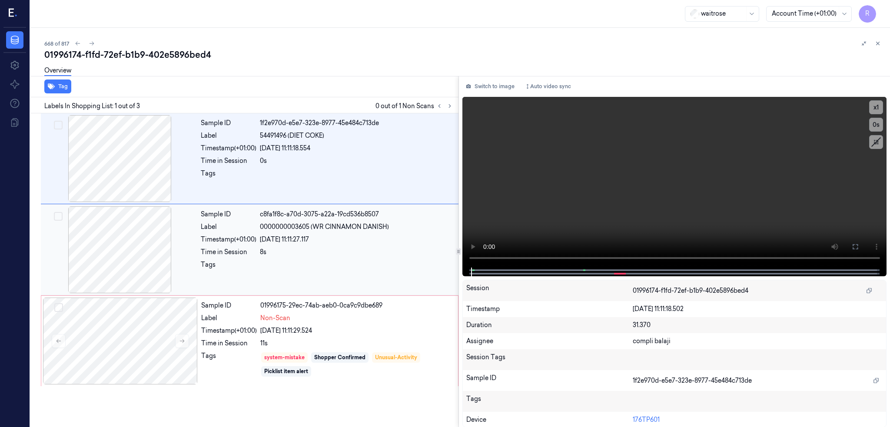
click at [74, 242] on div at bounding box center [120, 249] width 155 height 87
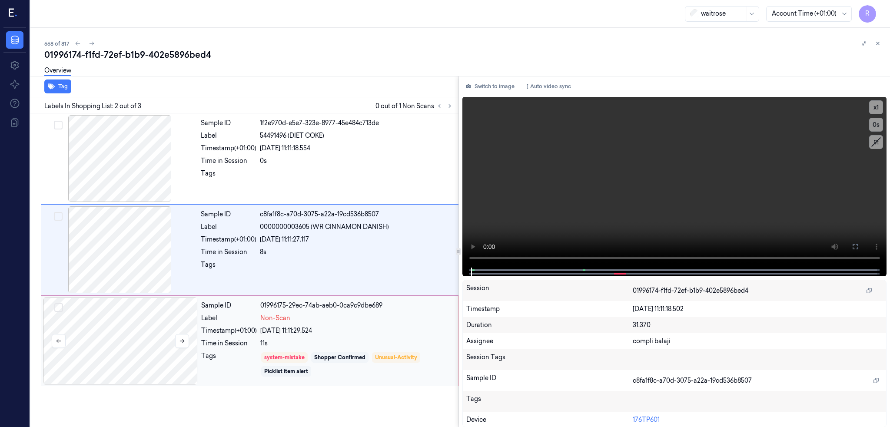
click at [85, 340] on div at bounding box center [120, 341] width 155 height 87
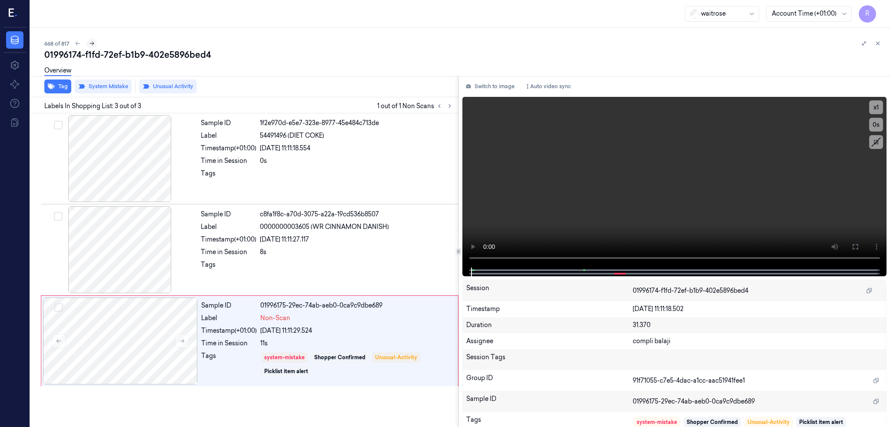
click at [89, 43] on icon at bounding box center [92, 43] width 6 height 6
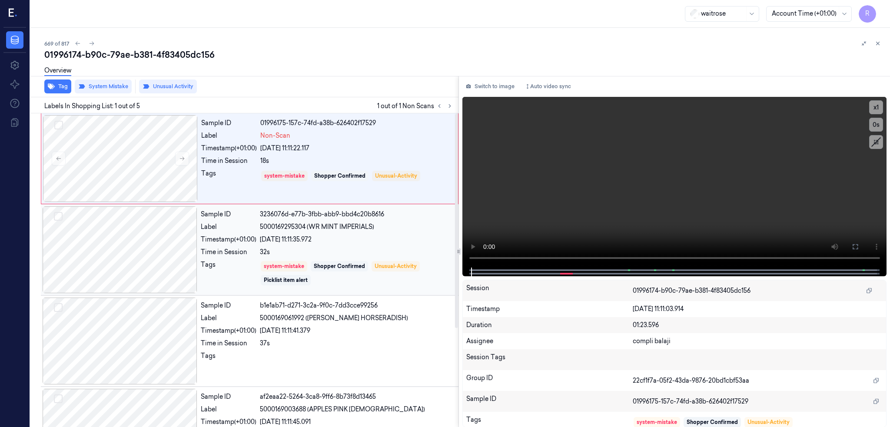
click at [84, 244] on div at bounding box center [120, 249] width 155 height 87
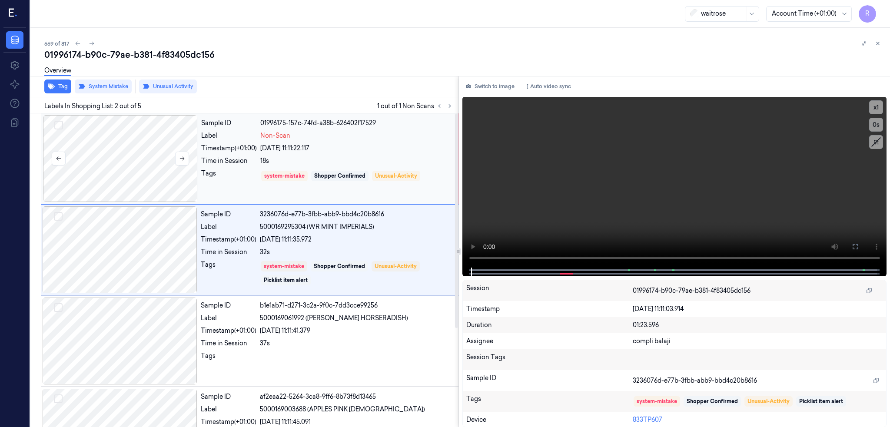
click at [108, 171] on div at bounding box center [120, 158] width 155 height 87
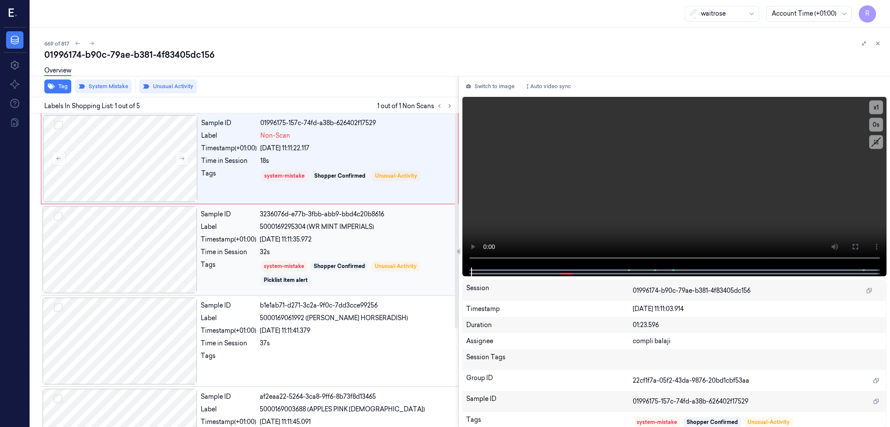
click at [120, 259] on div at bounding box center [120, 249] width 155 height 87
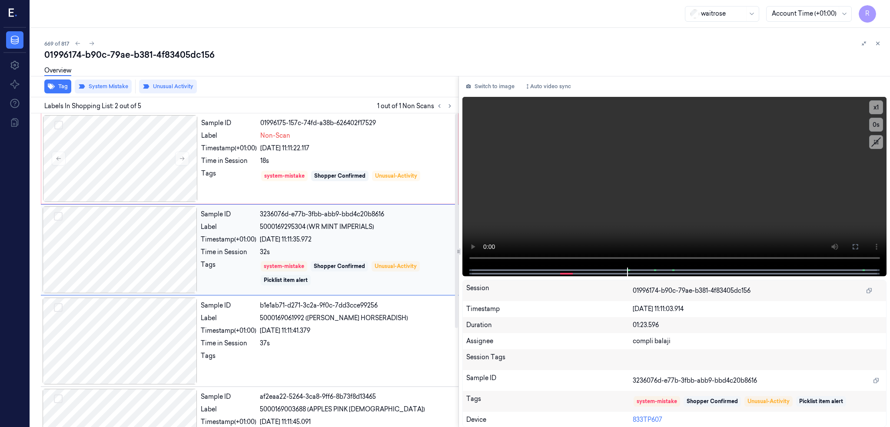
click at [264, 282] on div "Picklist item alert" at bounding box center [286, 280] width 44 height 8
click at [123, 253] on div at bounding box center [120, 249] width 155 height 87
click at [113, 165] on div at bounding box center [120, 158] width 155 height 87
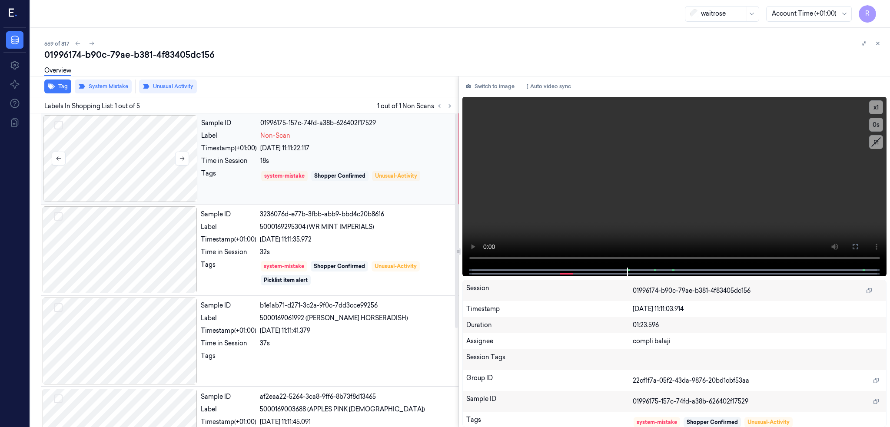
click at [113, 165] on div at bounding box center [120, 158] width 155 height 87
click at [269, 176] on div "system-mistake" at bounding box center [284, 176] width 40 height 8
click at [385, 176] on div "Unusual-Activity" at bounding box center [396, 176] width 42 height 8
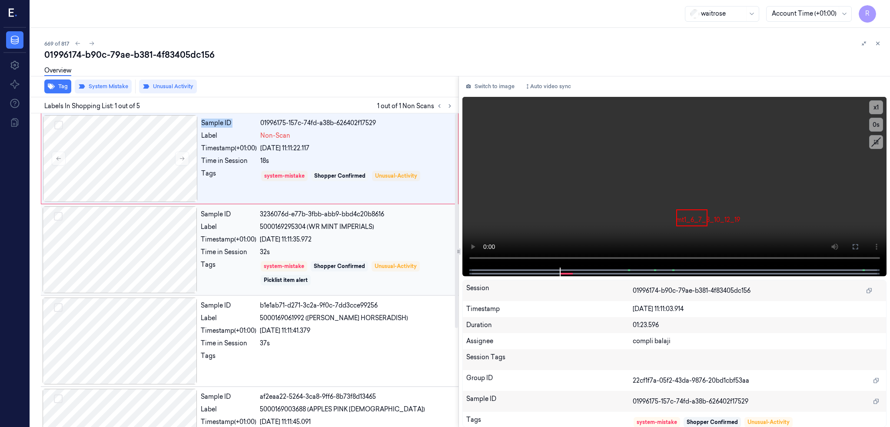
click at [264, 279] on div "Picklist item alert" at bounding box center [286, 280] width 44 height 8
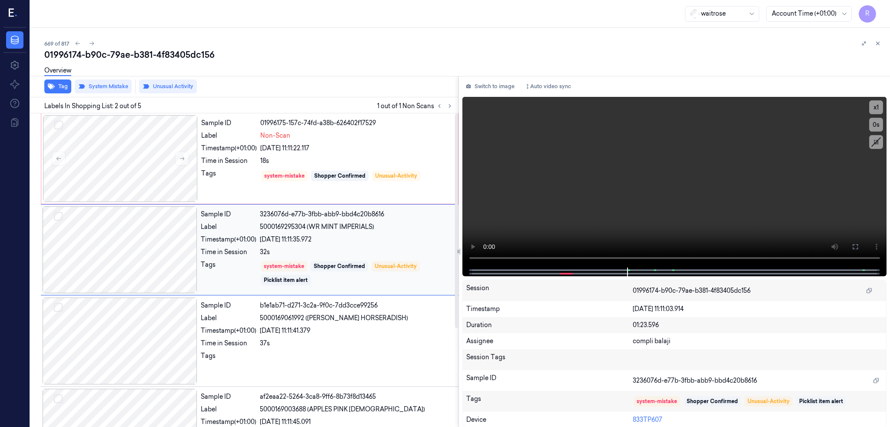
click at [130, 237] on div at bounding box center [120, 249] width 155 height 87
click at [226, 267] on div "Tags" at bounding box center [229, 273] width 56 height 26
click at [75, 89] on button "System Mistake" at bounding box center [103, 87] width 57 height 14
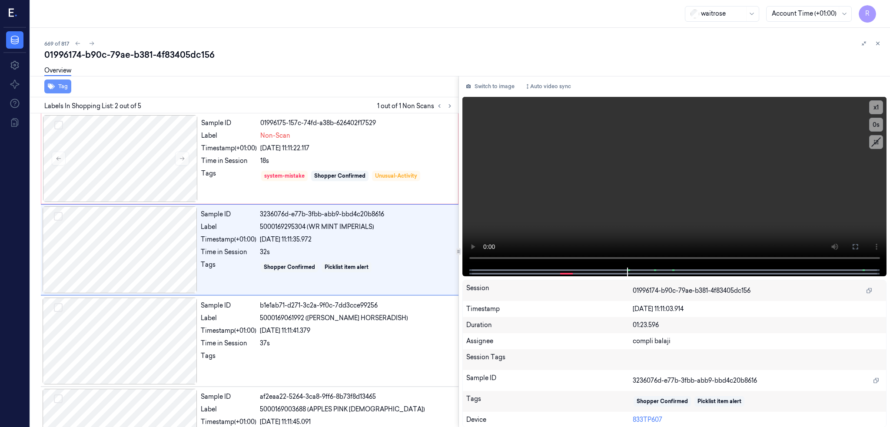
click at [44, 89] on button "Tag" at bounding box center [57, 87] width 27 height 14
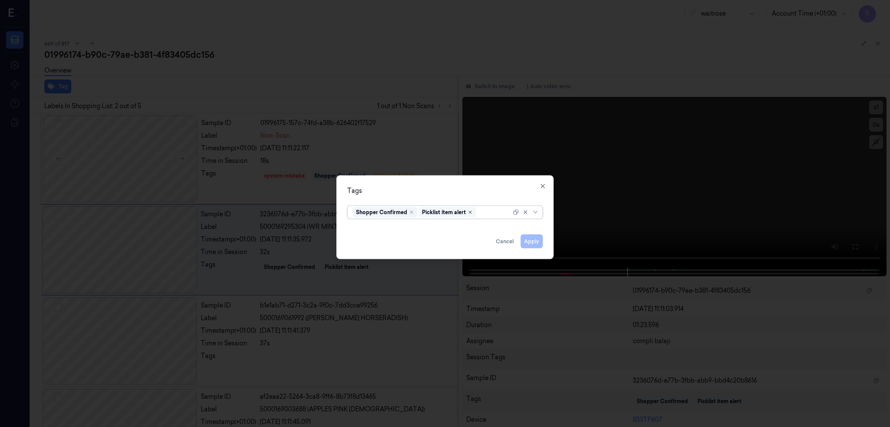
click at [469, 211] on icon "Remove ,Picklist item alert" at bounding box center [470, 212] width 3 height 3
click at [533, 240] on button "Apply" at bounding box center [532, 241] width 22 height 14
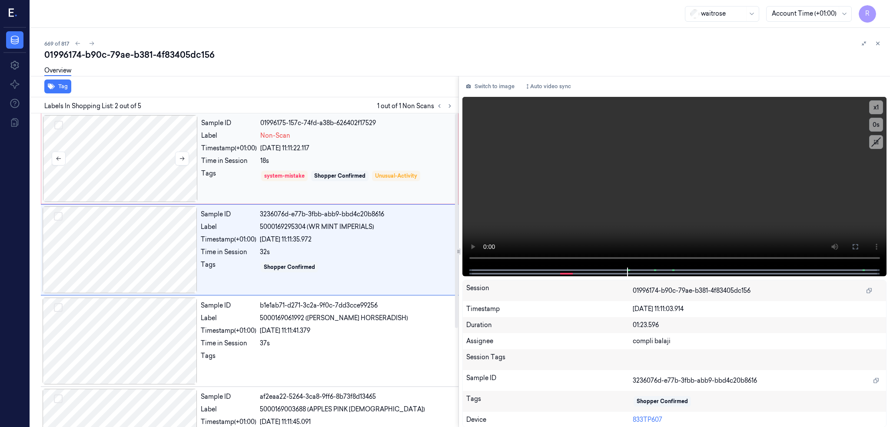
click at [131, 168] on div at bounding box center [120, 158] width 155 height 87
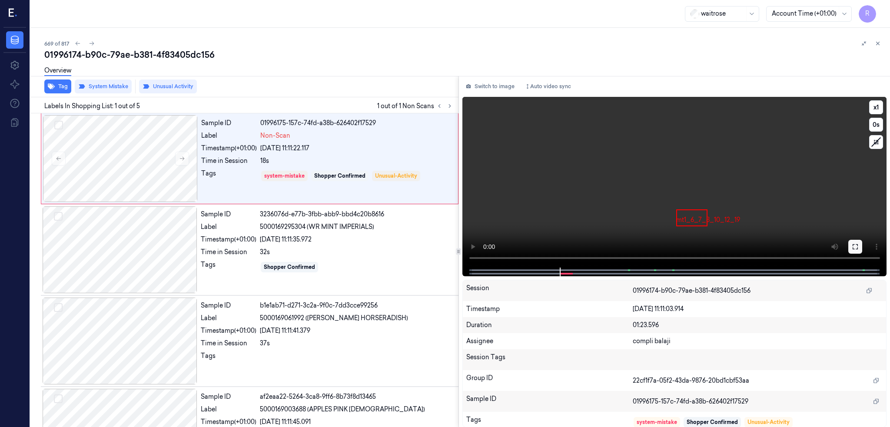
click at [857, 246] on icon at bounding box center [855, 246] width 7 height 7
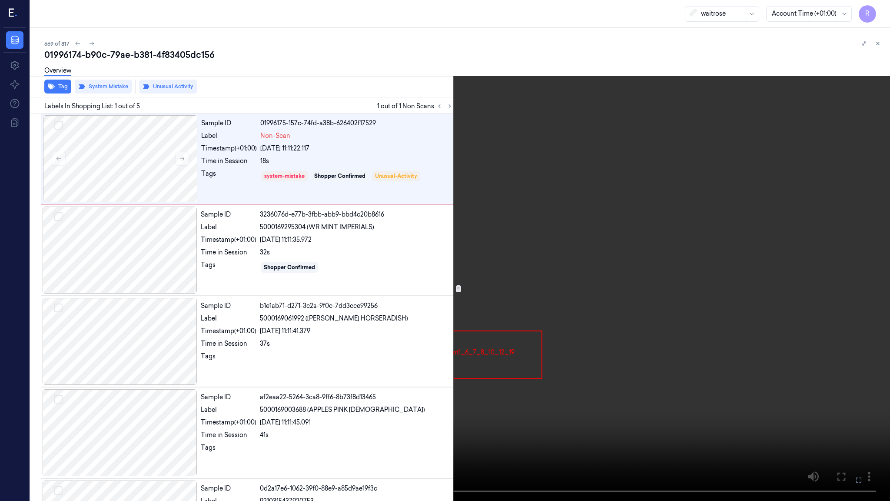
click at [327, 369] on video at bounding box center [445, 250] width 890 height 501
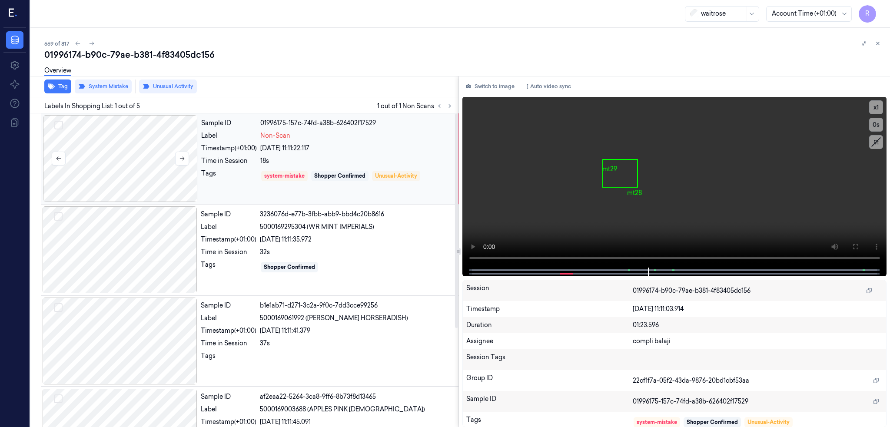
click at [115, 174] on div at bounding box center [120, 158] width 155 height 87
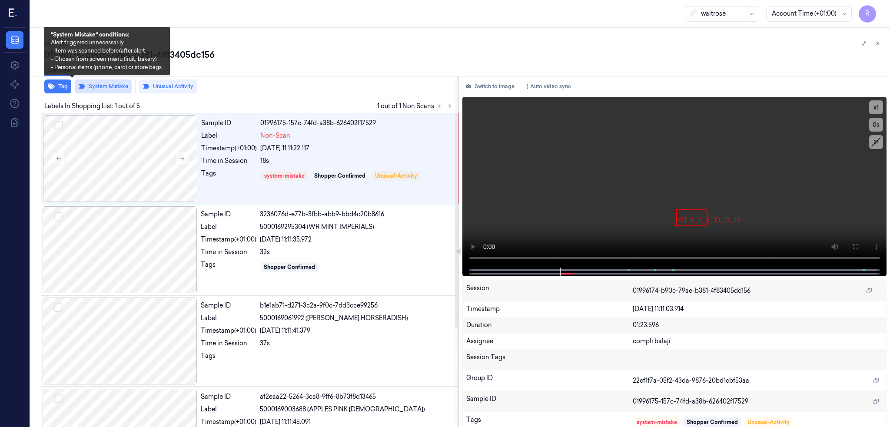
click at [92, 84] on button "System Mistake" at bounding box center [103, 87] width 57 height 14
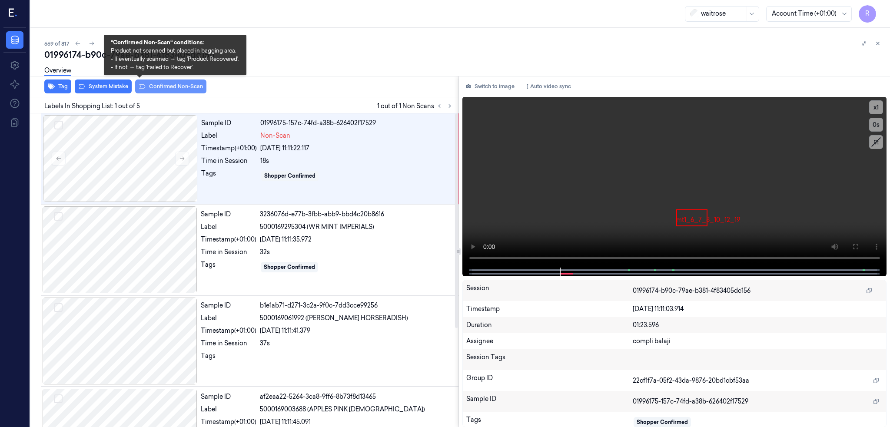
click at [135, 87] on button "Confirmed Non-Scan" at bounding box center [170, 87] width 71 height 14
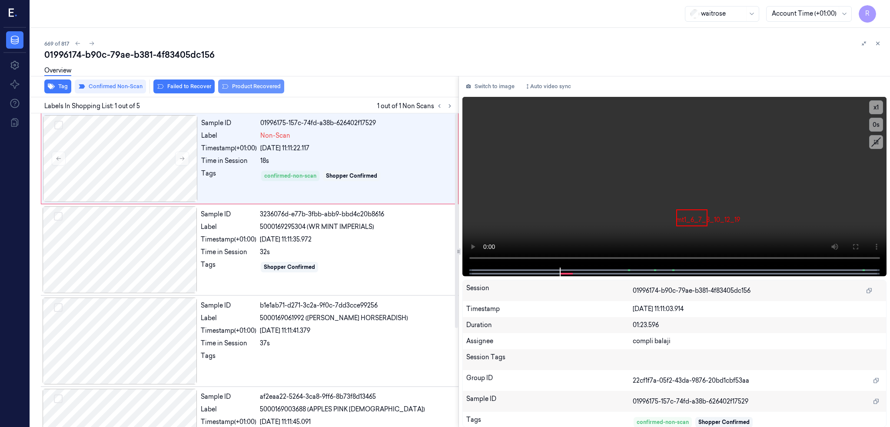
click at [219, 91] on button "Product Recovered" at bounding box center [251, 87] width 66 height 14
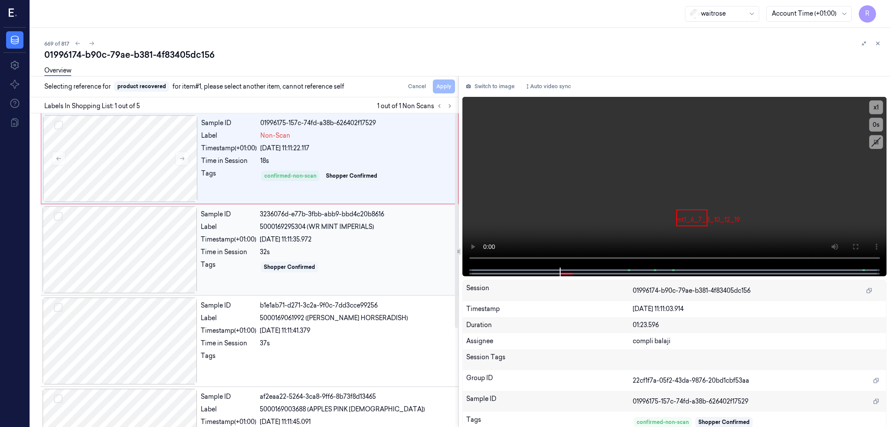
click at [112, 246] on div at bounding box center [120, 249] width 155 height 87
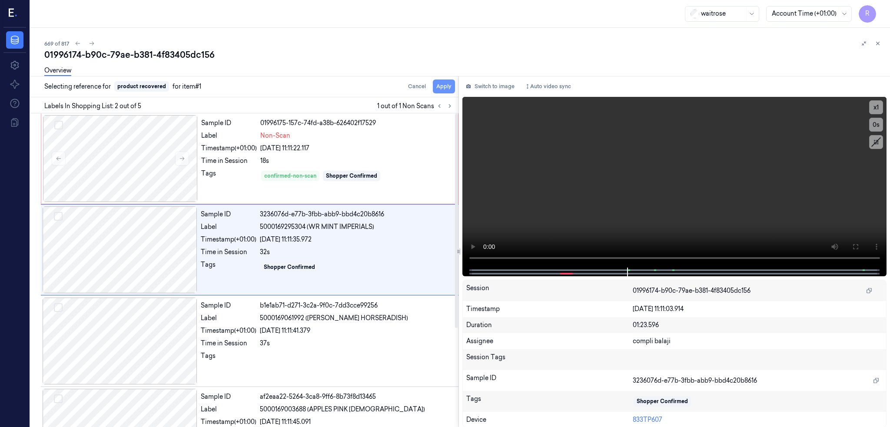
click at [433, 86] on button "Apply" at bounding box center [444, 87] width 22 height 14
click at [131, 51] on div "01996174-b90c-79ae-b381-4f83405dc156" at bounding box center [463, 55] width 839 height 12
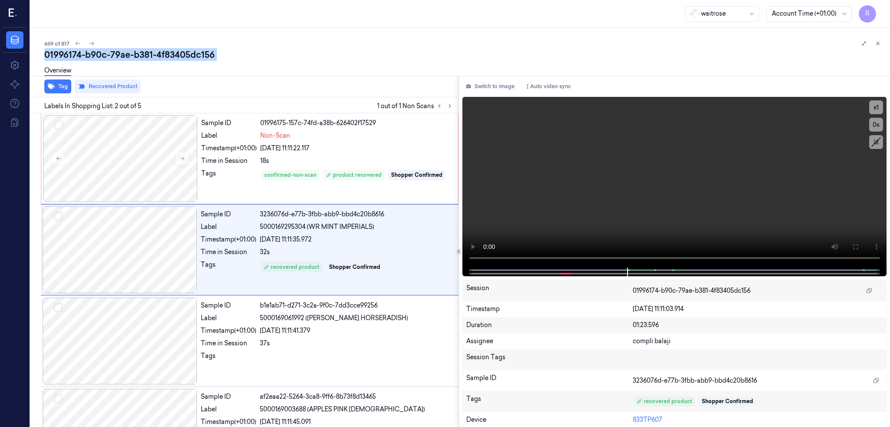
click at [131, 51] on div "01996174-b90c-79ae-b381-4f83405dc156" at bounding box center [463, 55] width 839 height 12
copy div "4f83405dc156"
click at [89, 41] on icon at bounding box center [92, 43] width 6 height 6
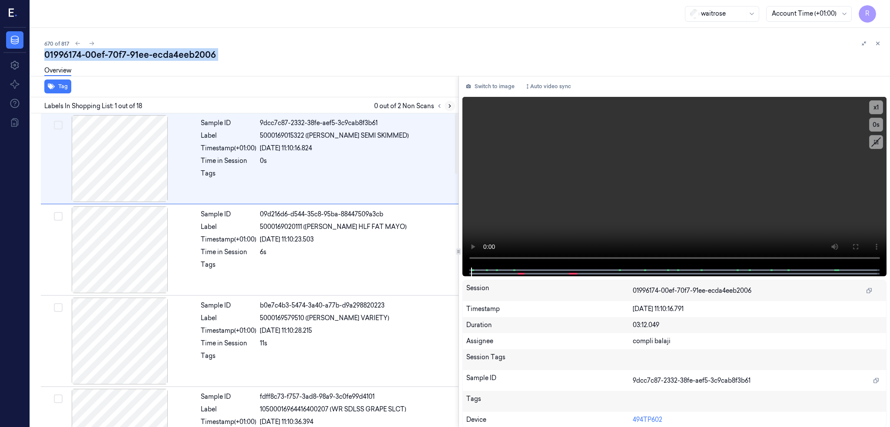
click at [447, 104] on icon at bounding box center [450, 106] width 6 height 6
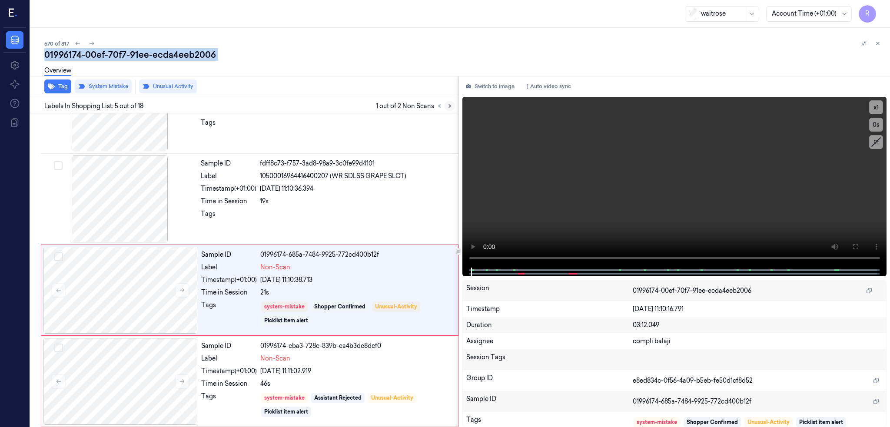
scroll to position [253, 0]
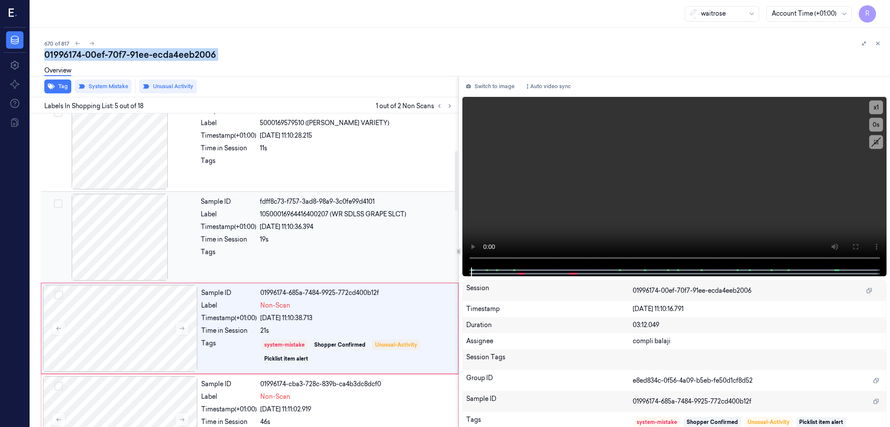
click at [55, 228] on div at bounding box center [120, 237] width 155 height 87
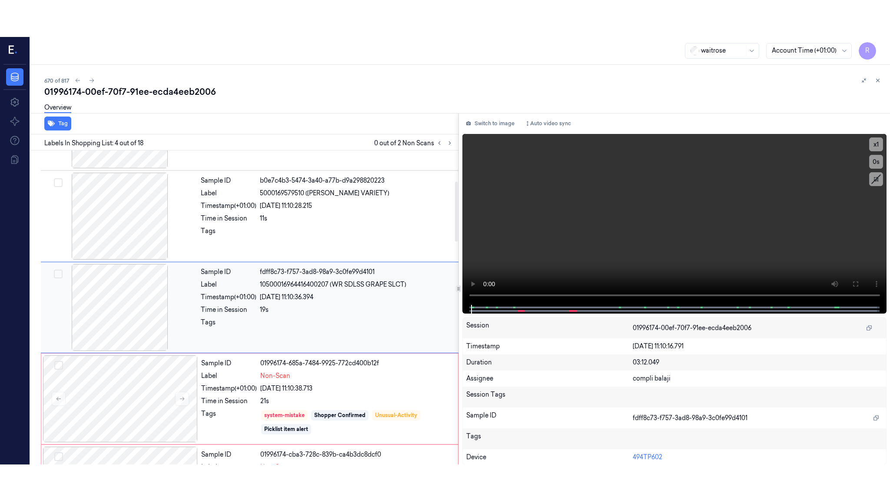
scroll to position [162, 0]
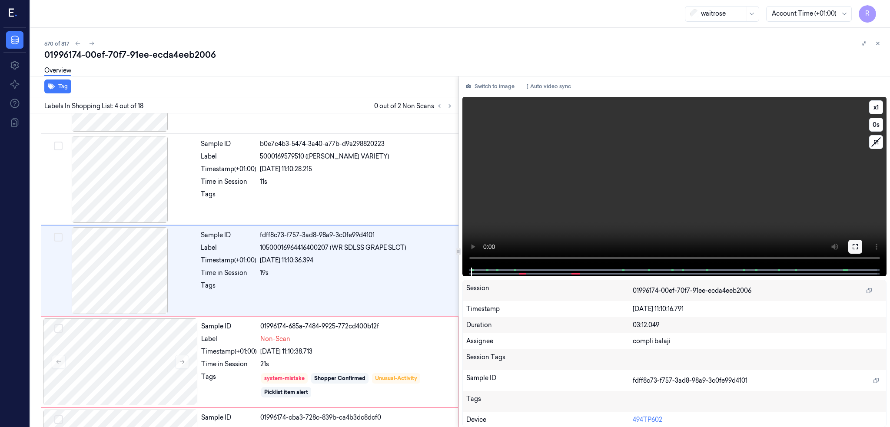
click at [854, 241] on button at bounding box center [856, 247] width 14 height 14
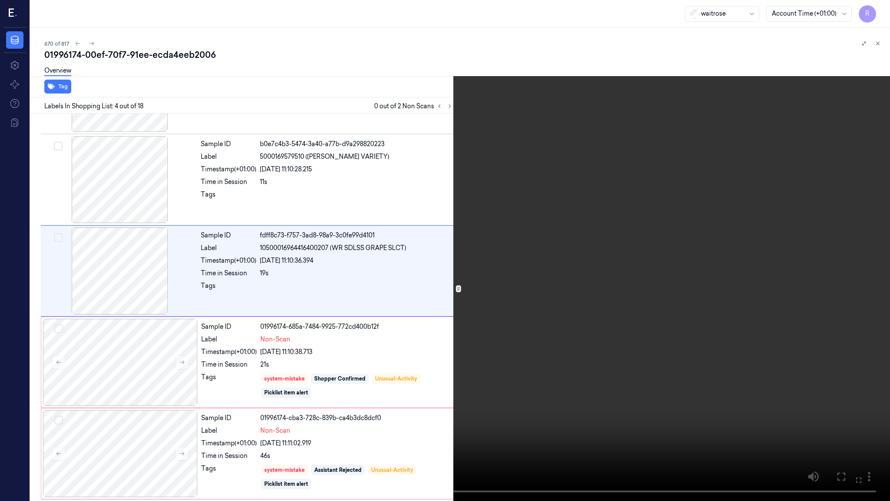
click at [469, 263] on video at bounding box center [445, 250] width 890 height 501
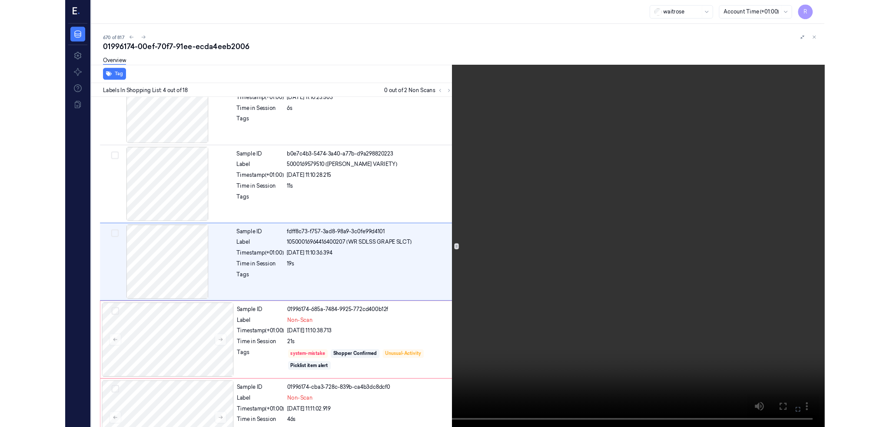
scroll to position [125, 0]
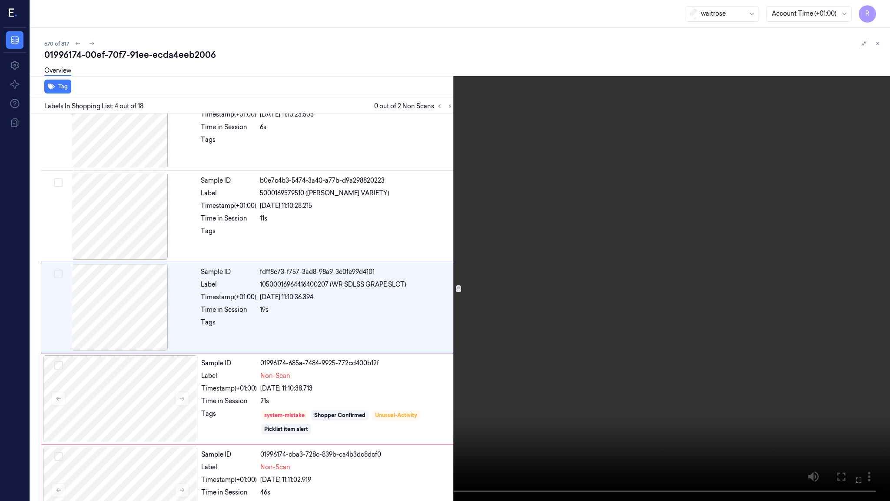
click at [212, 379] on video at bounding box center [445, 250] width 890 height 501
click at [456, 236] on video at bounding box center [445, 250] width 890 height 501
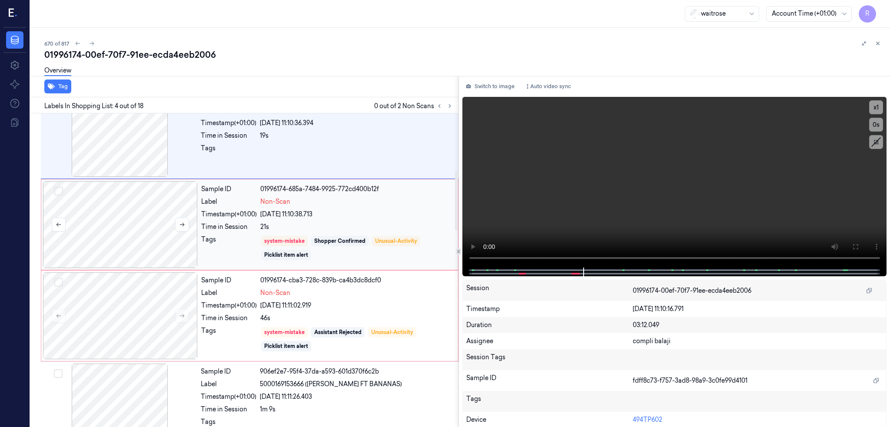
click at [91, 267] on div at bounding box center [120, 224] width 155 height 87
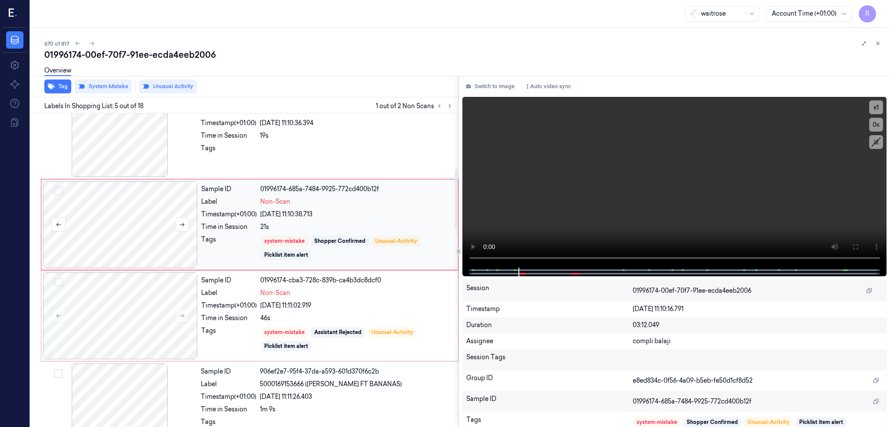
scroll to position [253, 0]
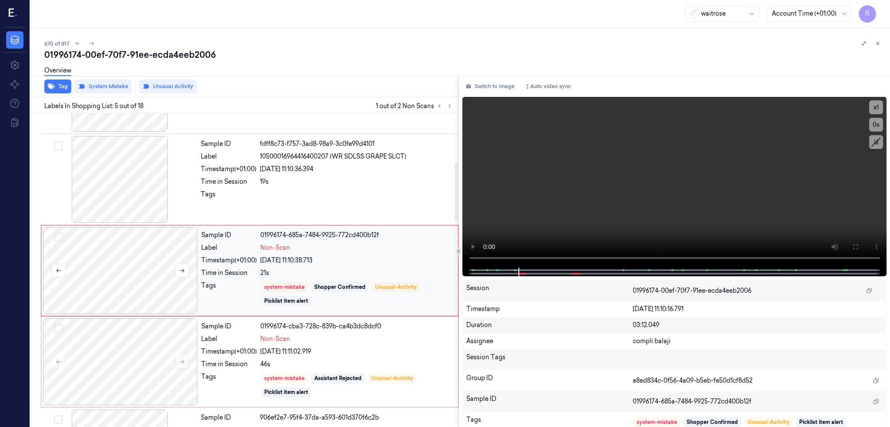
click at [87, 244] on div at bounding box center [120, 270] width 155 height 87
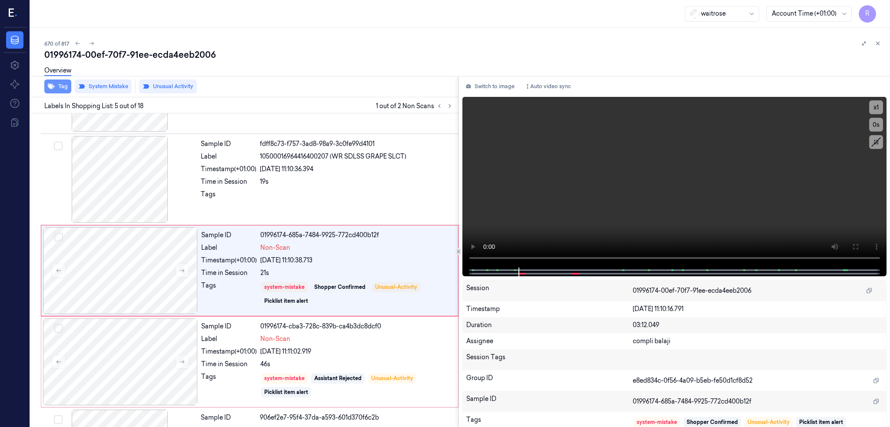
click at [44, 87] on button "Tag" at bounding box center [57, 87] width 27 height 14
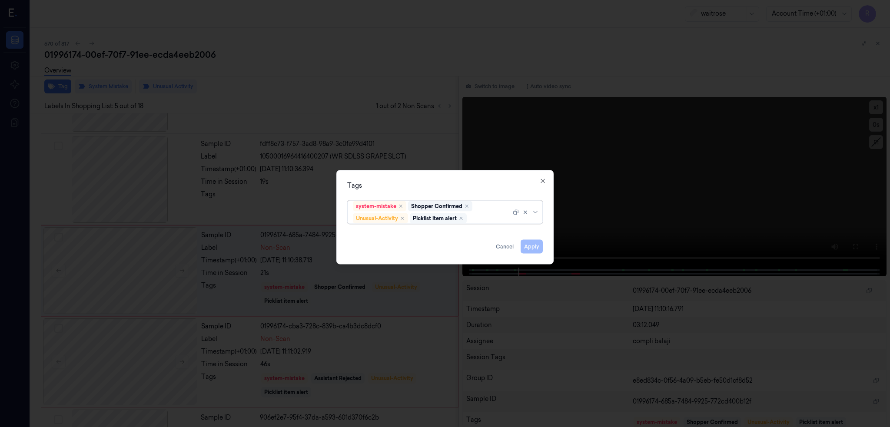
click at [463, 223] on div "Picklist item alert" at bounding box center [438, 218] width 57 height 10
click at [463, 218] on icon "Remove ,Picklist item alert" at bounding box center [461, 218] width 3 height 3
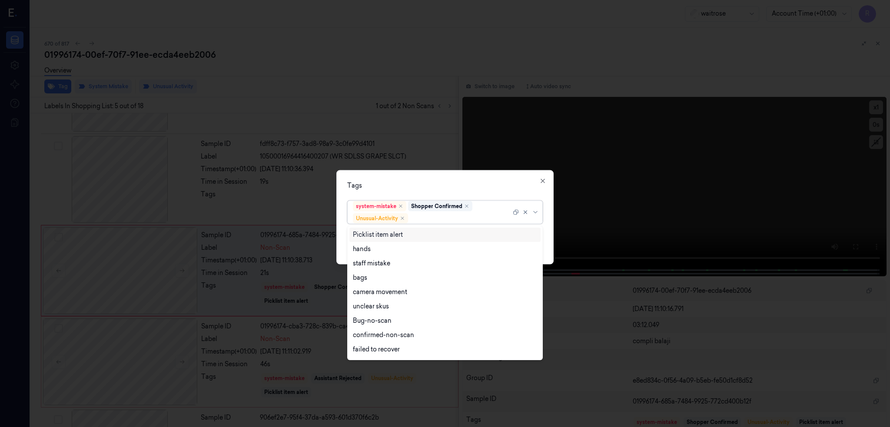
click at [452, 176] on div "Tags option Picklist item alert, deselected. 10 results available. Use Up and D…" at bounding box center [444, 217] width 217 height 94
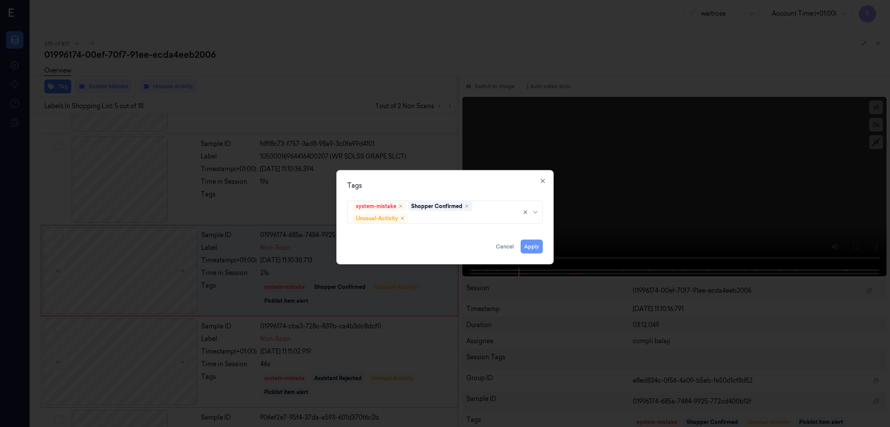
click at [533, 249] on button "Apply" at bounding box center [532, 247] width 22 height 14
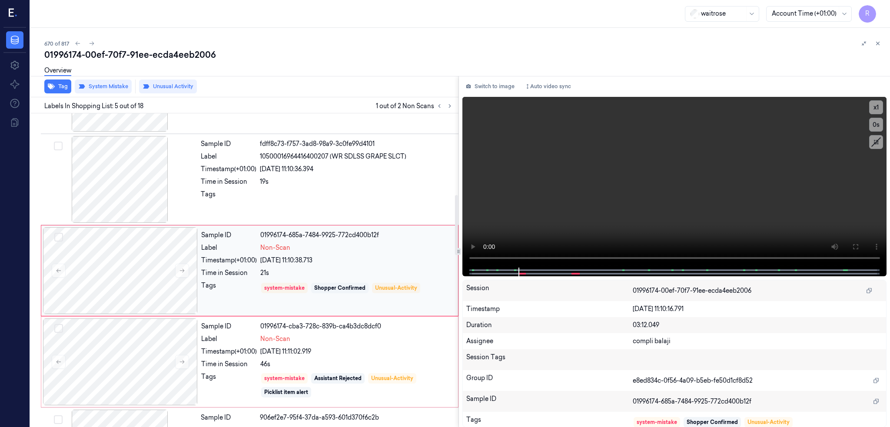
scroll to position [427, 0]
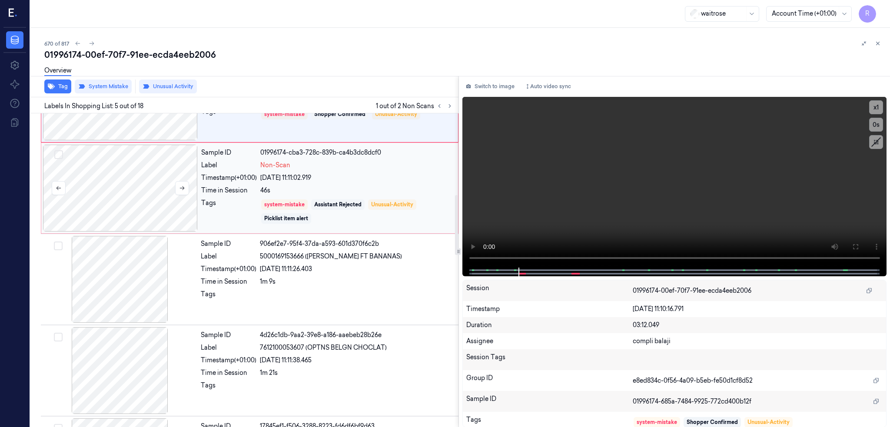
click at [106, 183] on div at bounding box center [120, 188] width 155 height 87
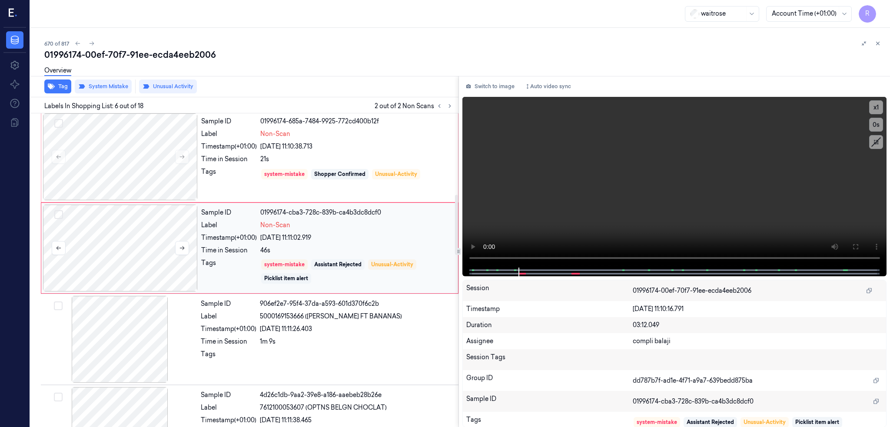
scroll to position [344, 0]
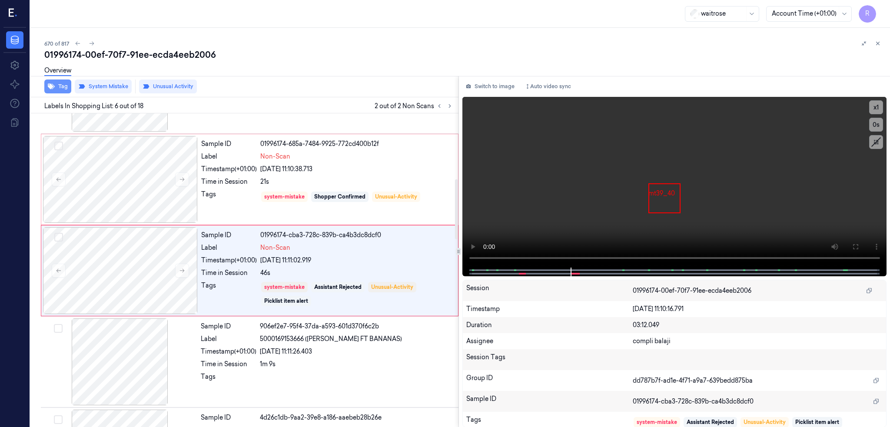
click at [44, 87] on button "Tag" at bounding box center [57, 87] width 27 height 14
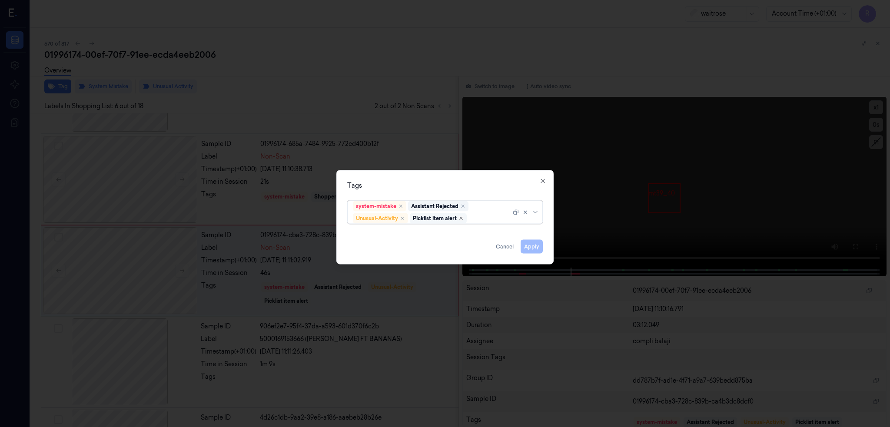
click at [463, 217] on icon "Remove ,Picklist item alert" at bounding box center [461, 218] width 5 height 5
click at [533, 250] on button "Apply" at bounding box center [532, 247] width 22 height 14
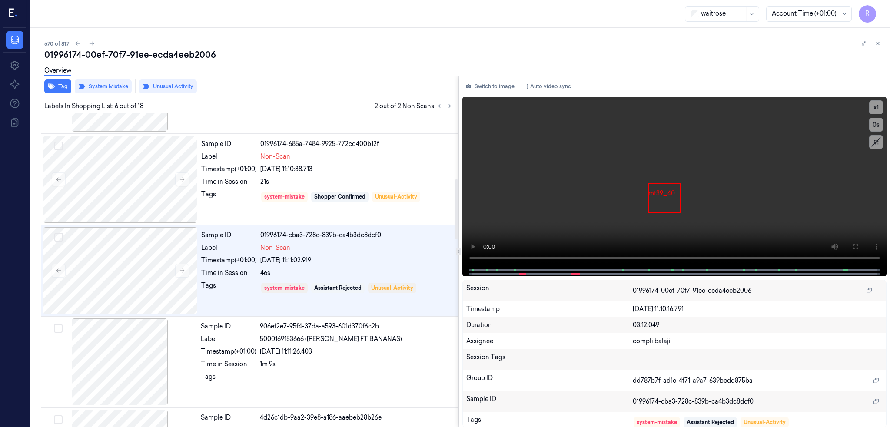
click at [146, 53] on div "01996174-00ef-70f7-91ee-ecda4eeb2006" at bounding box center [463, 55] width 839 height 12
copy div "ecda4eeb2006"
click at [89, 43] on icon at bounding box center [92, 43] width 6 height 6
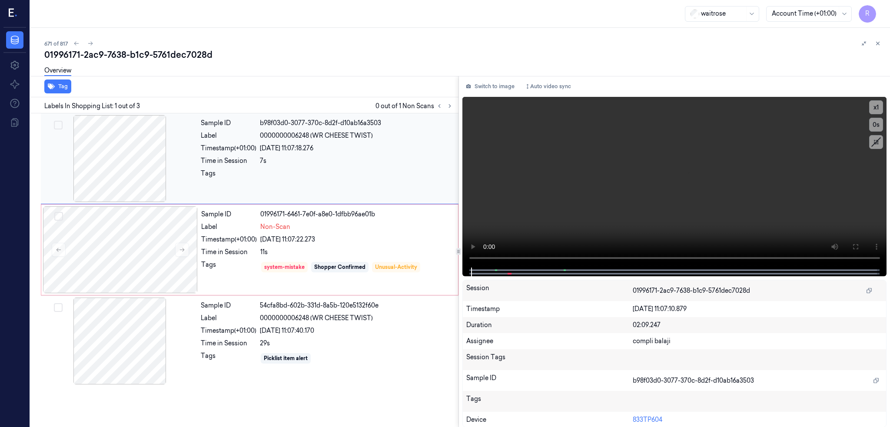
click at [73, 126] on div at bounding box center [120, 158] width 155 height 87
click at [83, 146] on div at bounding box center [120, 158] width 155 height 87
click at [563, 218] on video at bounding box center [675, 182] width 425 height 171
click at [596, 224] on video at bounding box center [675, 182] width 425 height 171
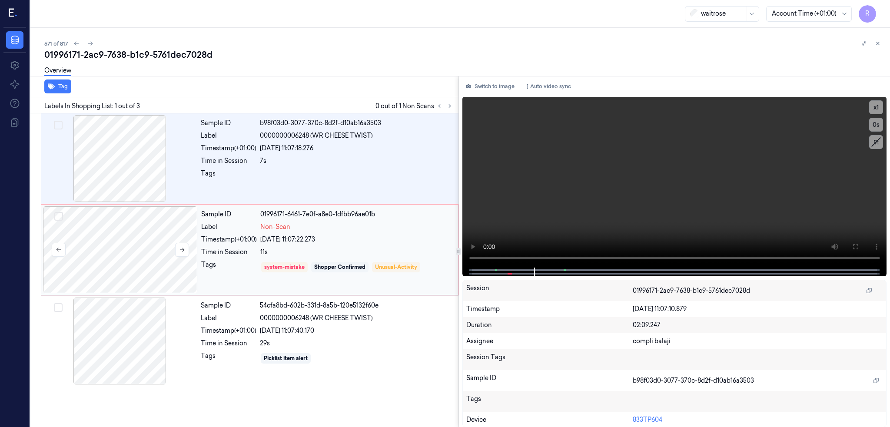
drag, startPoint x: 107, startPoint y: 270, endPoint x: 100, endPoint y: 267, distance: 7.4
click at [105, 270] on div at bounding box center [120, 249] width 155 height 87
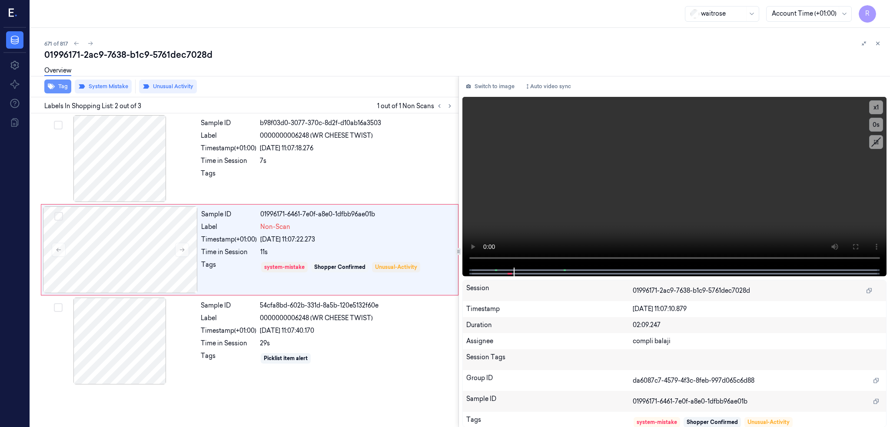
click at [44, 86] on button "Tag" at bounding box center [57, 87] width 27 height 14
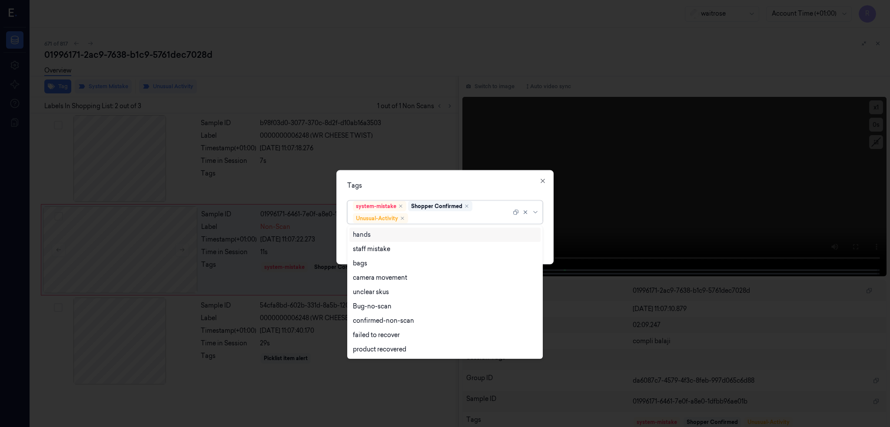
click at [461, 218] on div at bounding box center [460, 218] width 101 height 9
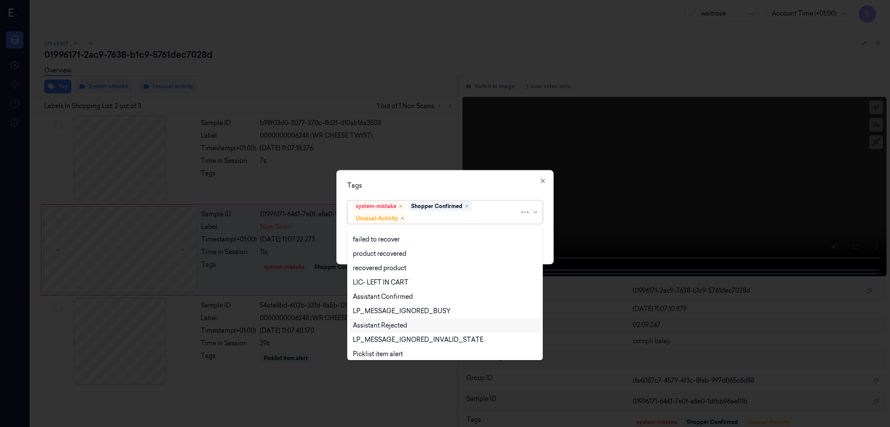
scroll to position [113, 0]
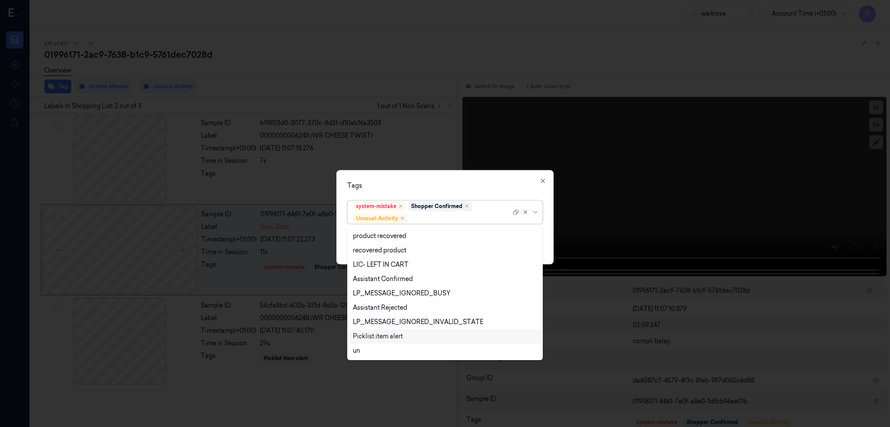
click at [376, 341] on div "Picklist item alert" at bounding box center [378, 336] width 50 height 9
click at [486, 182] on div "Tags" at bounding box center [445, 185] width 196 height 9
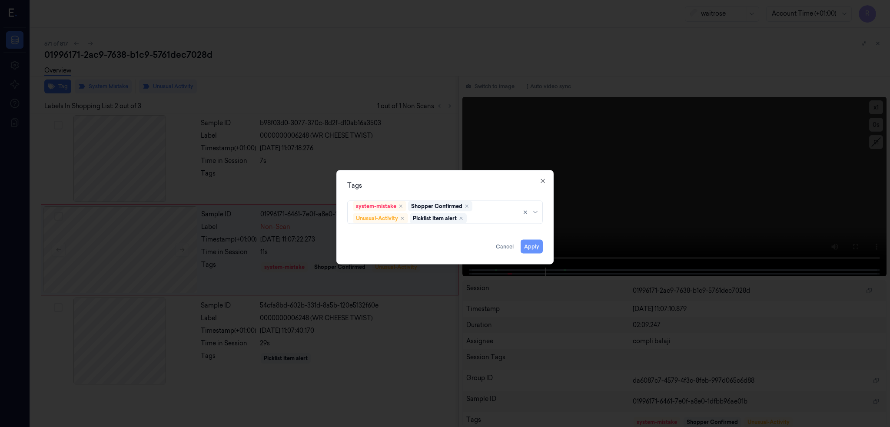
click at [536, 253] on button "Apply" at bounding box center [532, 247] width 22 height 14
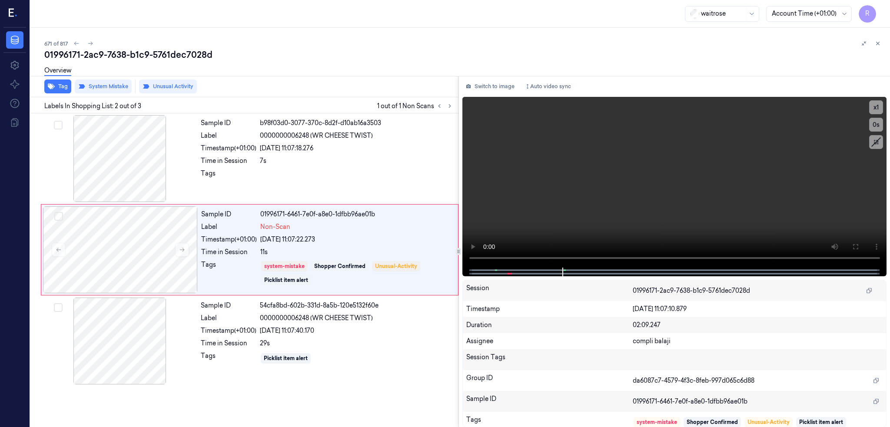
click at [160, 58] on div "01996171-2ac9-7638-b1c9-5761dec7028d" at bounding box center [463, 55] width 839 height 12
copy div "5761dec7028d"
click at [447, 107] on icon at bounding box center [450, 106] width 6 height 6
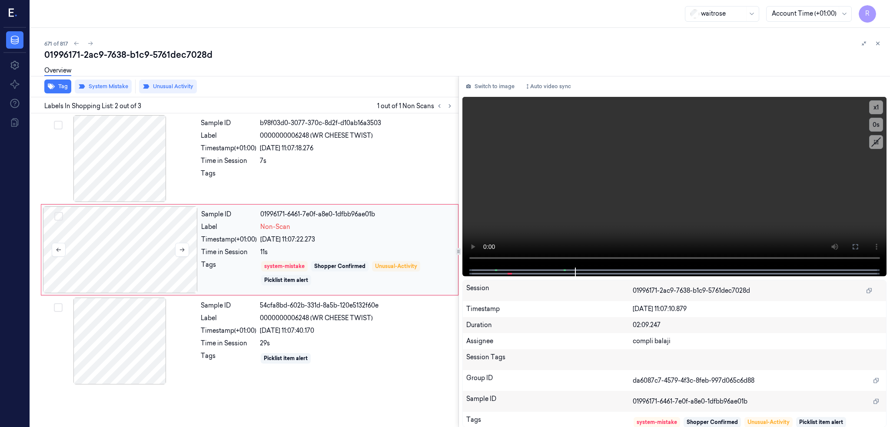
click at [113, 273] on div at bounding box center [120, 249] width 155 height 87
click at [106, 159] on div at bounding box center [120, 158] width 155 height 87
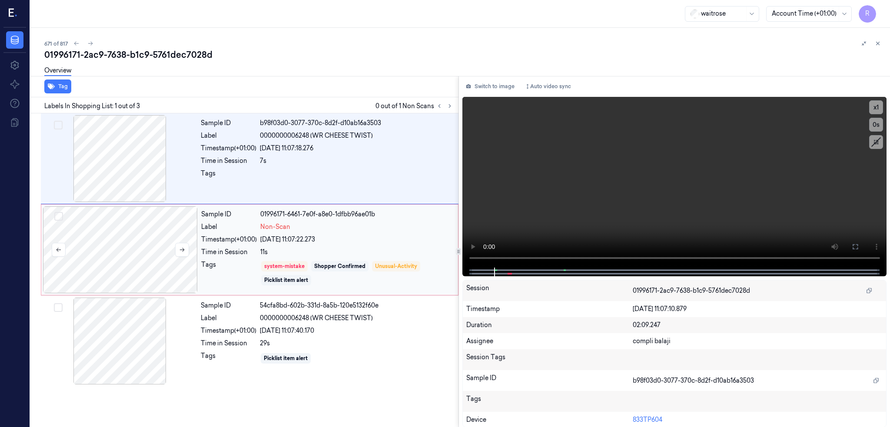
click at [116, 239] on div at bounding box center [120, 249] width 155 height 87
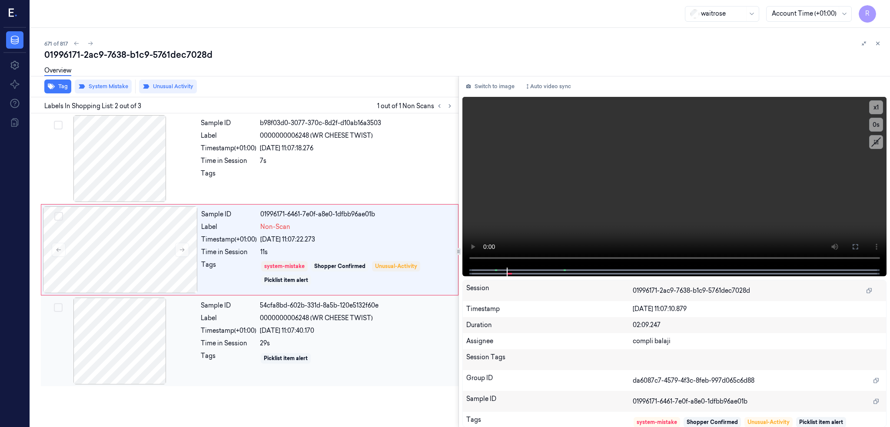
click at [77, 347] on div at bounding box center [120, 341] width 155 height 87
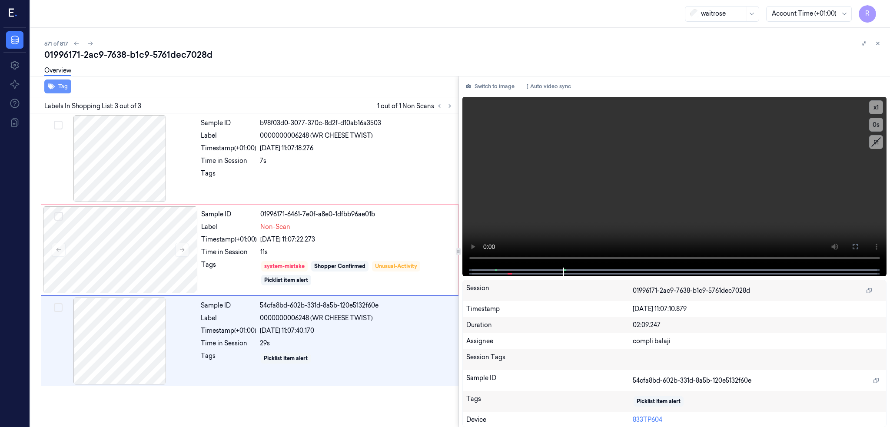
click at [44, 85] on button "Tag" at bounding box center [57, 87] width 27 height 14
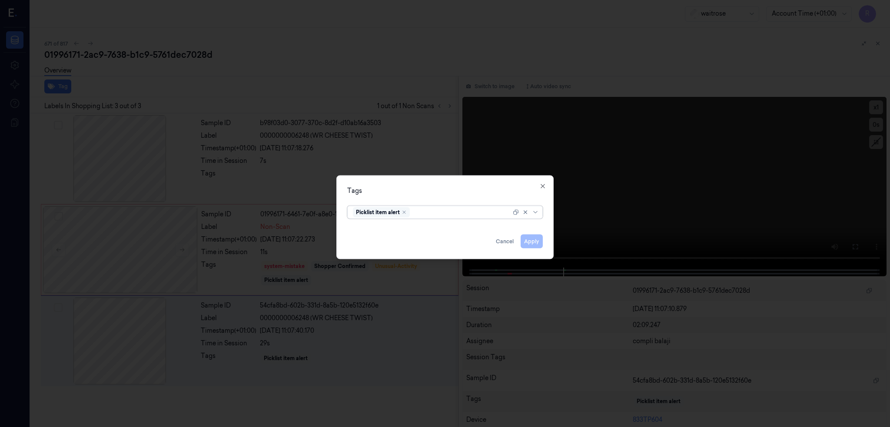
click at [405, 216] on div "Picklist item alert" at bounding box center [381, 212] width 57 height 10
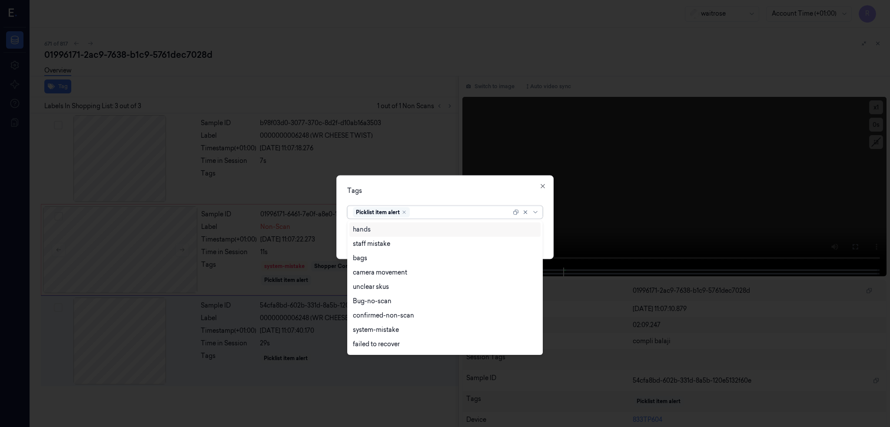
click at [405, 216] on div "Picklist item alert" at bounding box center [381, 212] width 57 height 10
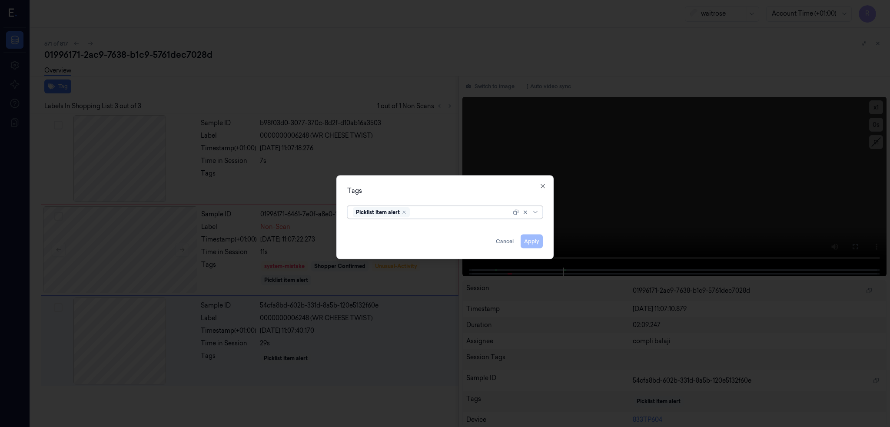
click at [406, 210] on div "Remove ,Picklist item alert" at bounding box center [404, 212] width 5 height 5
click at [411, 188] on div "Tags" at bounding box center [445, 190] width 196 height 9
click at [536, 242] on button "Apply" at bounding box center [532, 241] width 22 height 14
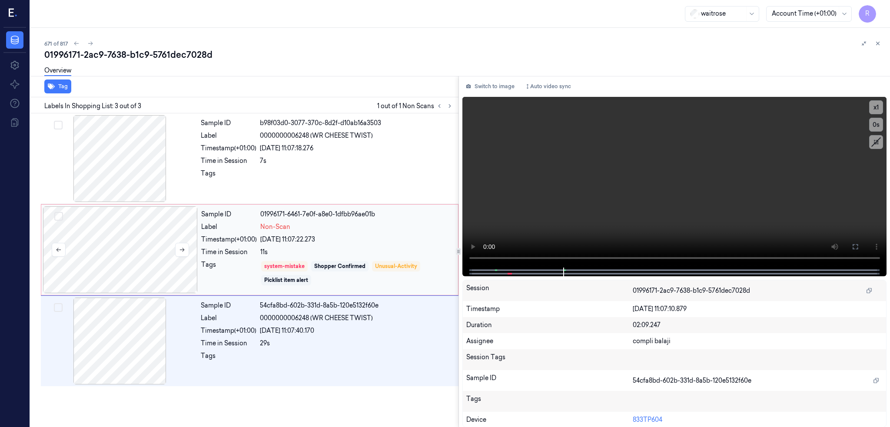
click at [115, 274] on div at bounding box center [120, 249] width 155 height 87
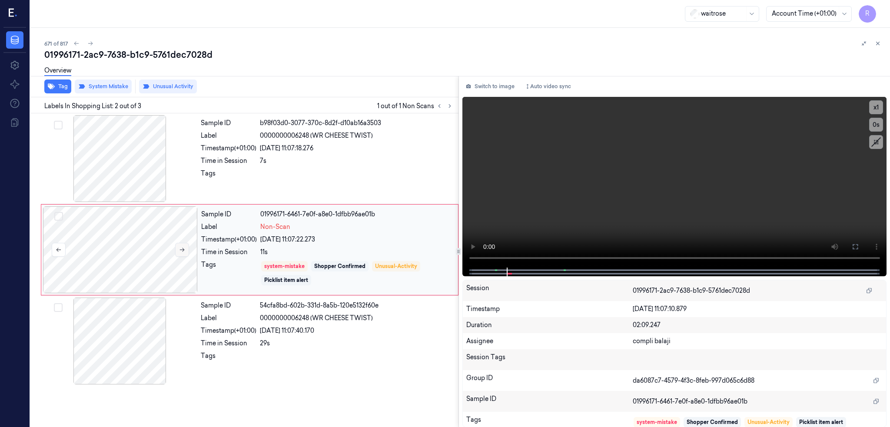
click at [175, 243] on button at bounding box center [182, 250] width 14 height 14
click at [175, 250] on button at bounding box center [182, 250] width 14 height 14
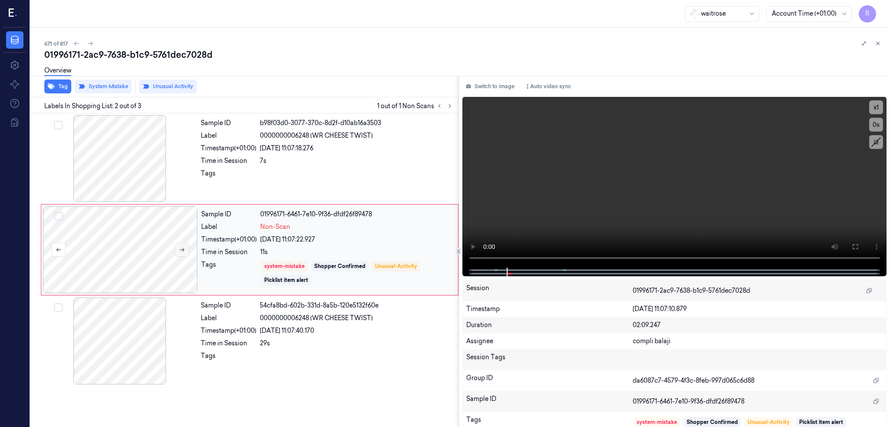
click at [175, 250] on button at bounding box center [182, 250] width 14 height 14
click at [83, 249] on div at bounding box center [120, 249] width 155 height 87
click at [159, 57] on div "01996171-2ac9-7638-b1c9-5761dec7028d" at bounding box center [463, 55] width 839 height 12
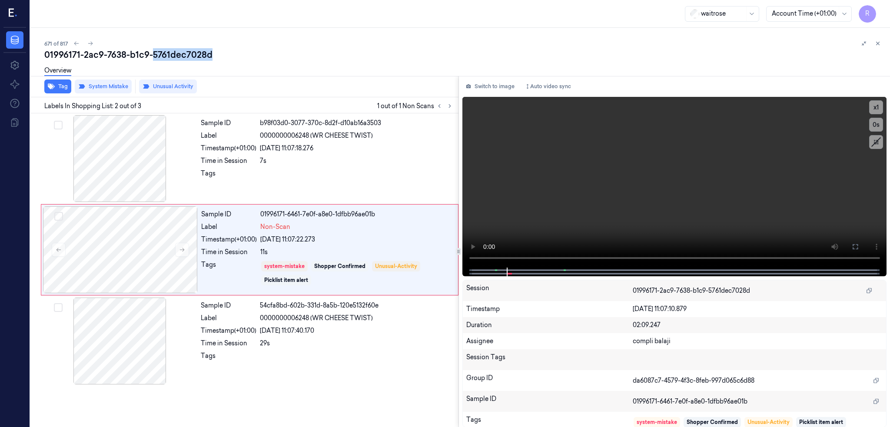
click at [159, 57] on div "01996171-2ac9-7638-b1c9-5761dec7028d" at bounding box center [463, 55] width 839 height 12
copy div "5761dec7028d"
click at [87, 41] on icon at bounding box center [90, 43] width 6 height 6
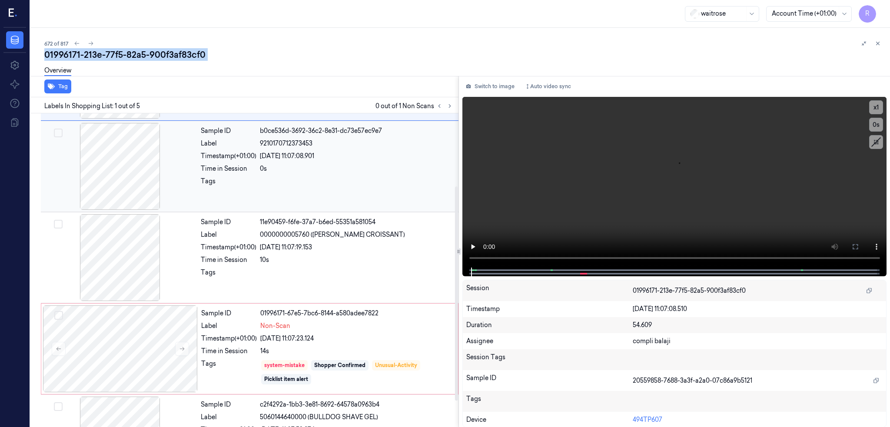
scroll to position [144, 0]
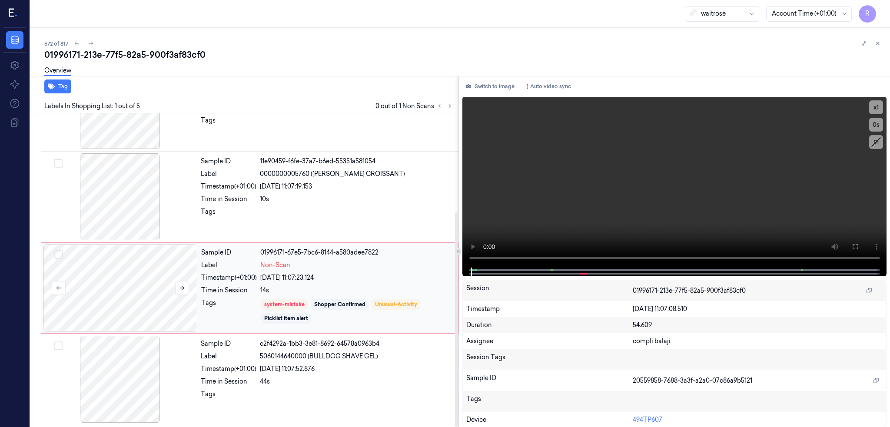
click at [125, 293] on div at bounding box center [120, 288] width 155 height 87
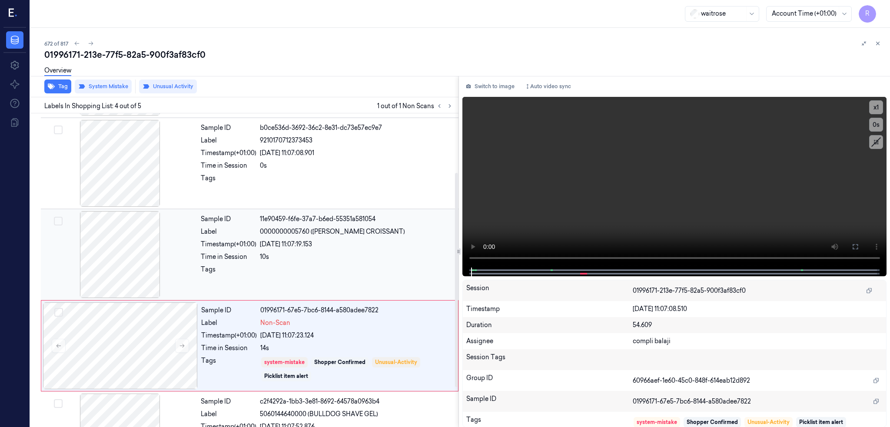
click at [105, 239] on div at bounding box center [120, 254] width 155 height 87
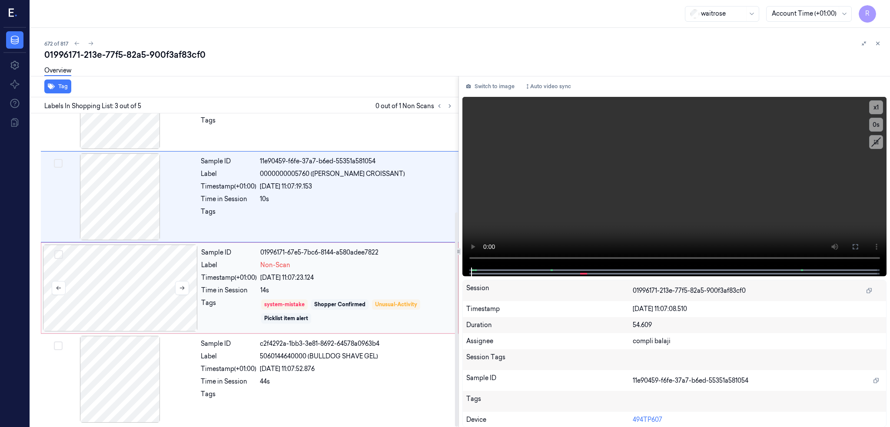
click at [113, 328] on div at bounding box center [120, 288] width 155 height 87
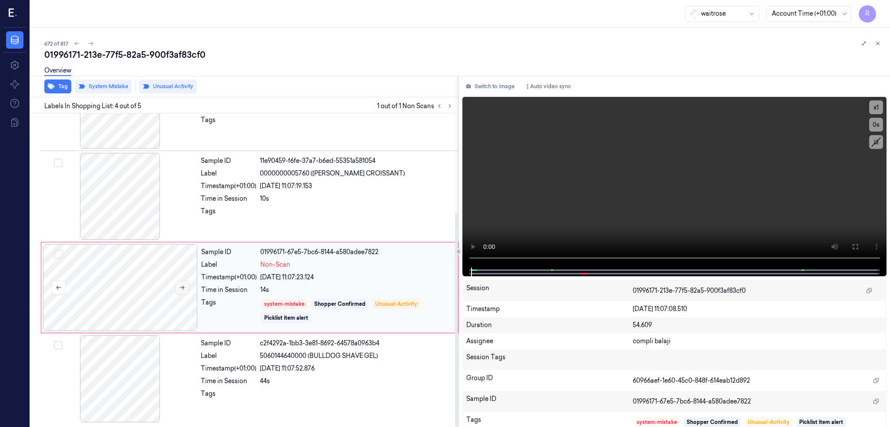
click at [175, 287] on button at bounding box center [182, 288] width 14 height 14
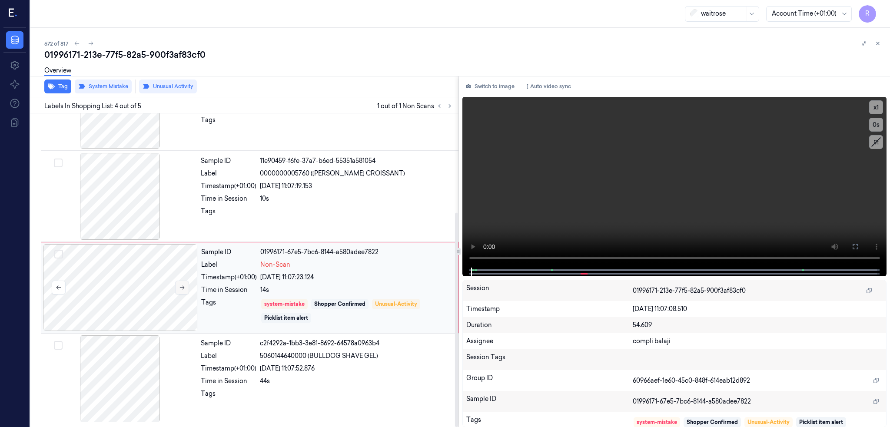
click at [175, 288] on button at bounding box center [182, 288] width 14 height 14
click at [61, 377] on div at bounding box center [120, 379] width 155 height 87
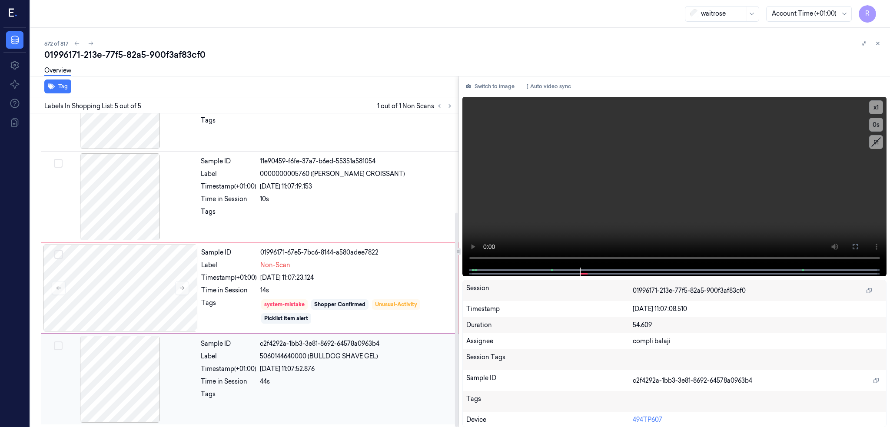
scroll to position [145, 0]
click at [111, 388] on div at bounding box center [120, 379] width 155 height 87
click at [116, 283] on div at bounding box center [120, 287] width 155 height 87
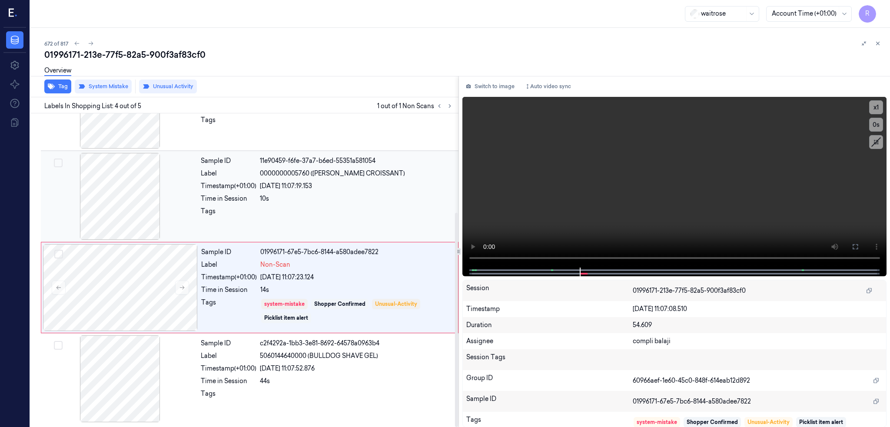
click at [123, 193] on div at bounding box center [120, 196] width 155 height 87
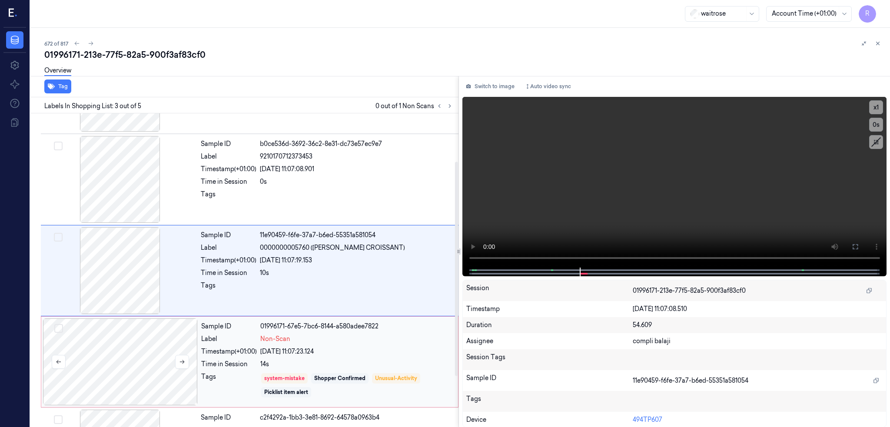
click at [122, 321] on div at bounding box center [120, 362] width 155 height 87
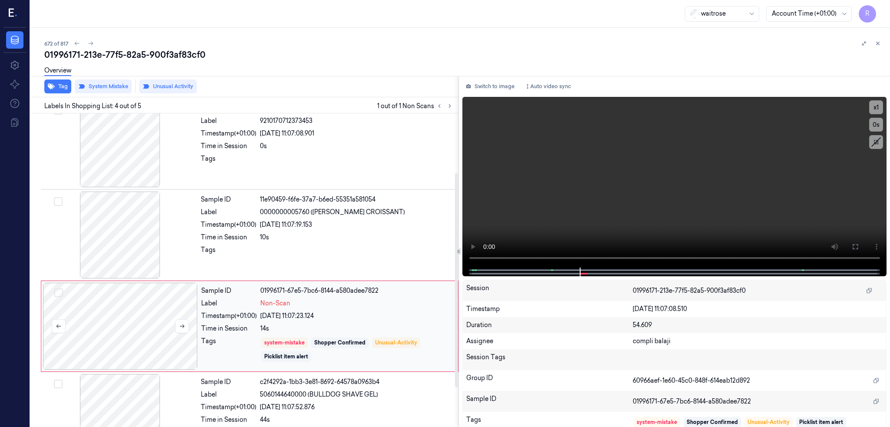
scroll to position [87, 0]
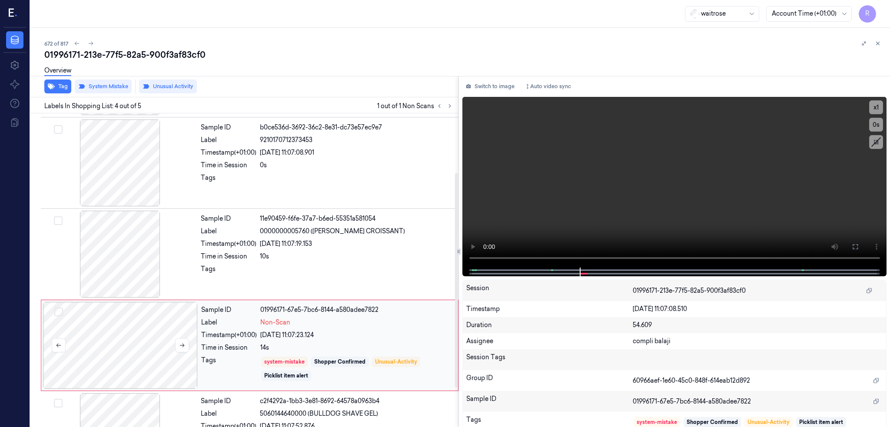
click at [106, 355] on div at bounding box center [120, 345] width 155 height 87
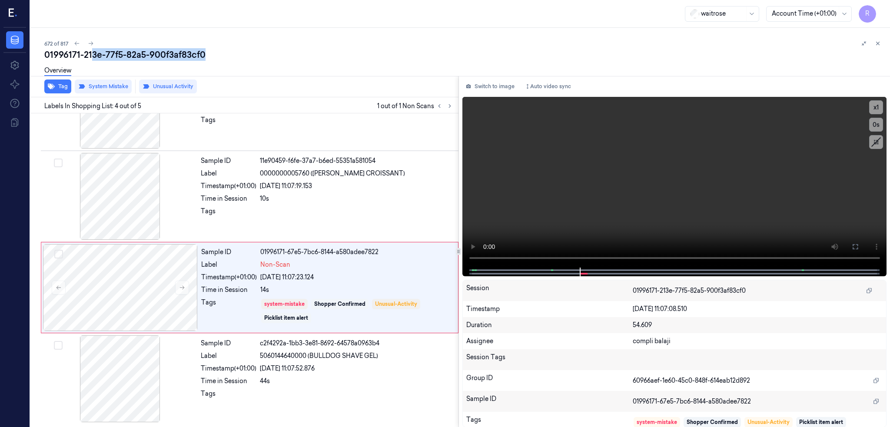
drag, startPoint x: 60, startPoint y: 55, endPoint x: 210, endPoint y: 57, distance: 150.4
click at [210, 57] on div "01996171-213e-77f5-82a5-900f3af83cf0" at bounding box center [463, 55] width 839 height 12
copy div "3e-77f5-82a5-900f3af83cf0"
click at [447, 103] on icon at bounding box center [450, 106] width 6 height 6
click at [88, 41] on icon at bounding box center [91, 43] width 6 height 6
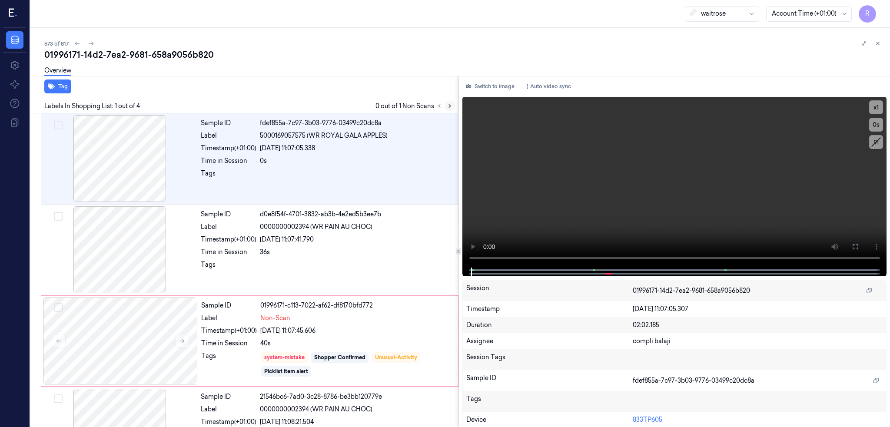
click at [447, 106] on icon at bounding box center [450, 106] width 6 height 6
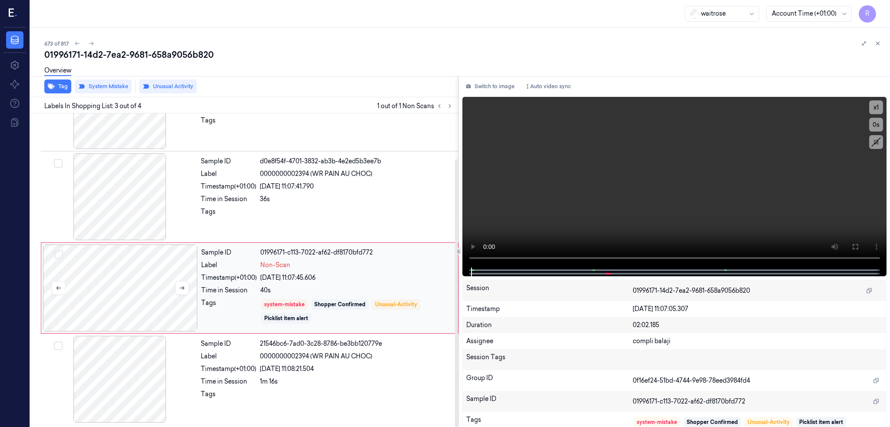
click at [97, 293] on div at bounding box center [120, 288] width 155 height 87
click at [179, 285] on icon at bounding box center [182, 288] width 6 height 6
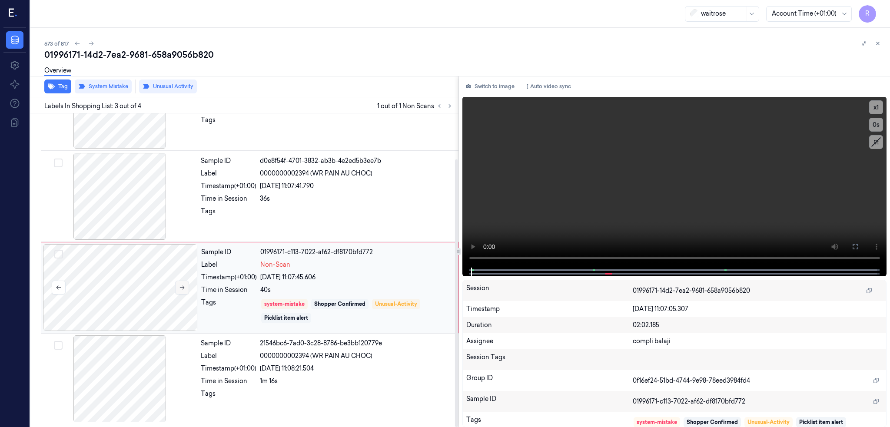
click at [179, 285] on icon at bounding box center [182, 288] width 6 height 6
click at [118, 201] on div at bounding box center [120, 196] width 155 height 87
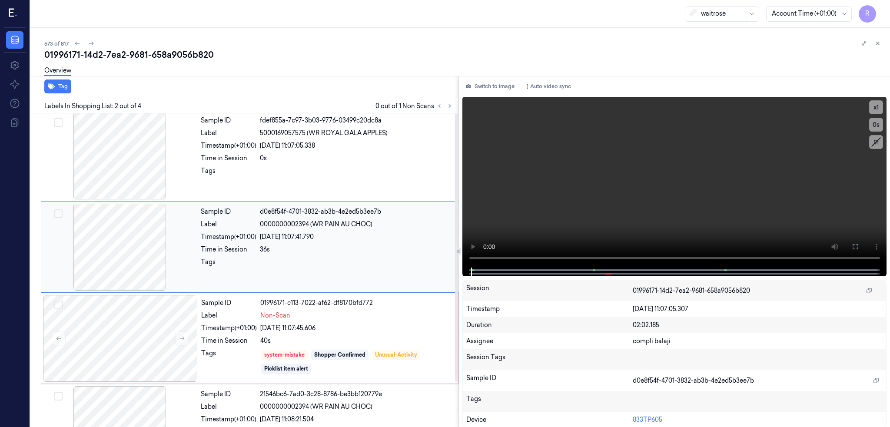
scroll to position [0, 0]
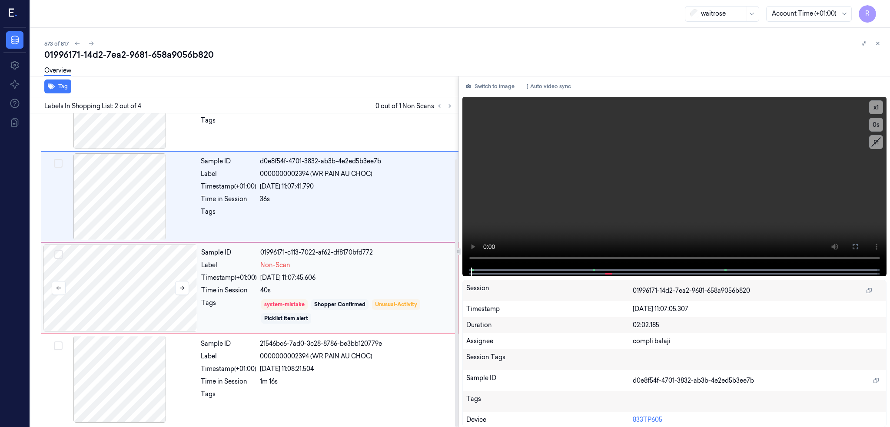
click at [124, 283] on div at bounding box center [120, 288] width 155 height 87
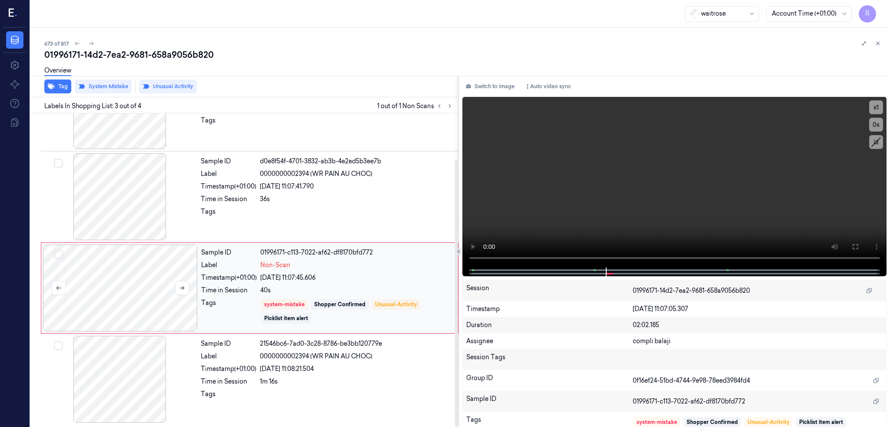
click at [124, 283] on div at bounding box center [120, 288] width 155 height 87
click at [179, 285] on icon at bounding box center [182, 288] width 6 height 6
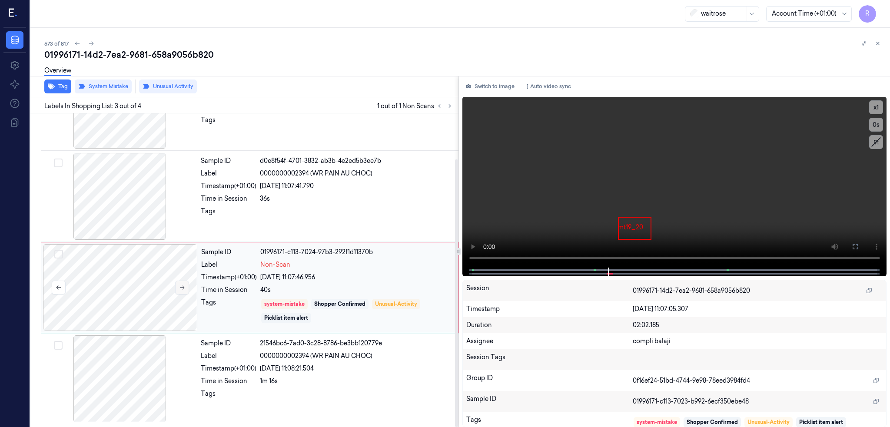
click at [179, 285] on icon at bounding box center [182, 288] width 6 height 6
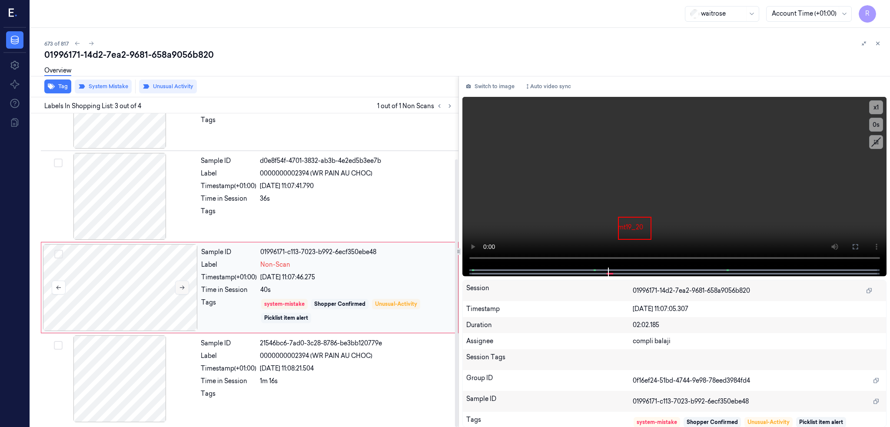
click at [179, 285] on icon at bounding box center [182, 288] width 6 height 6
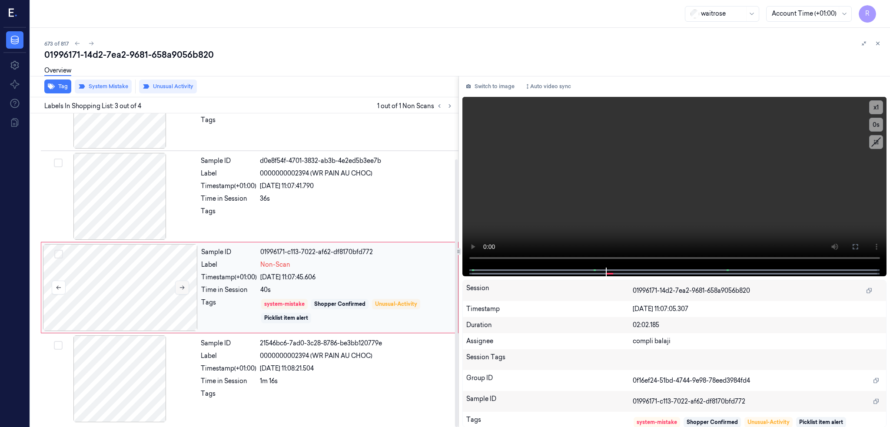
click at [179, 285] on icon at bounding box center [182, 288] width 6 height 6
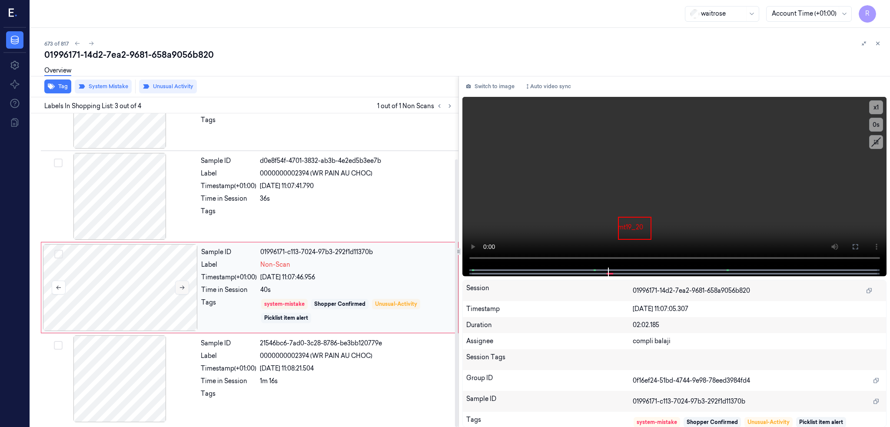
click at [179, 285] on icon at bounding box center [182, 288] width 6 height 6
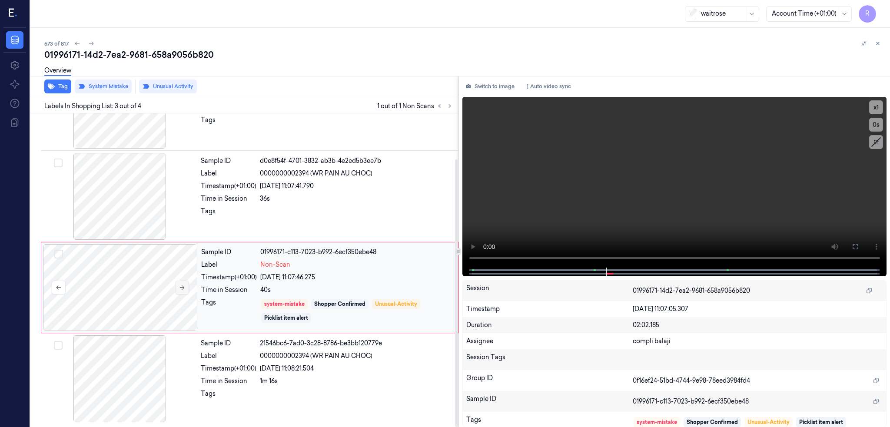
click at [179, 285] on icon at bounding box center [182, 288] width 6 height 6
click at [175, 283] on button at bounding box center [182, 288] width 14 height 14
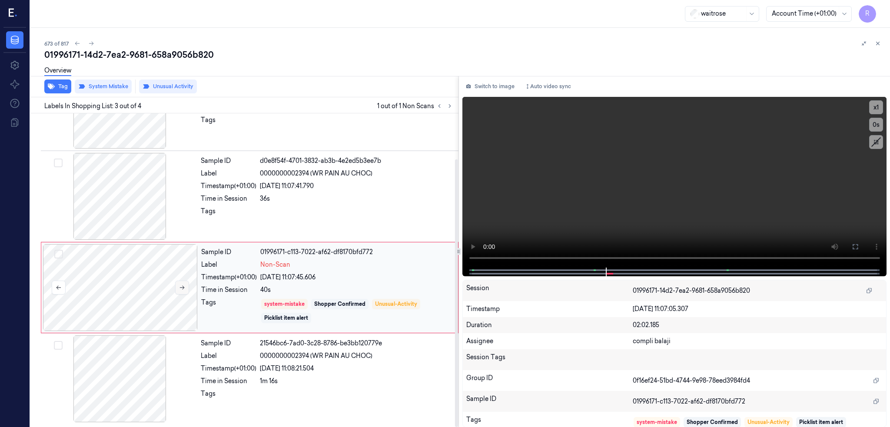
click at [175, 283] on button at bounding box center [182, 288] width 14 height 14
click at [79, 310] on div at bounding box center [120, 287] width 155 height 87
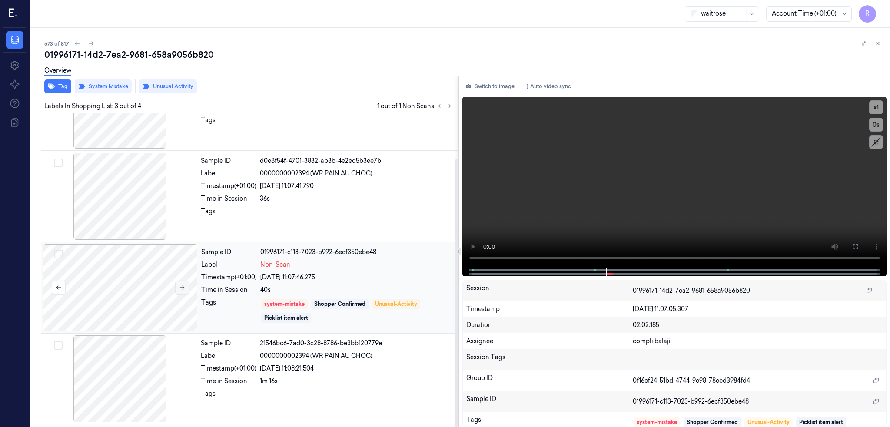
click at [179, 286] on icon at bounding box center [182, 288] width 6 height 6
click at [179, 285] on icon at bounding box center [182, 288] width 6 height 6
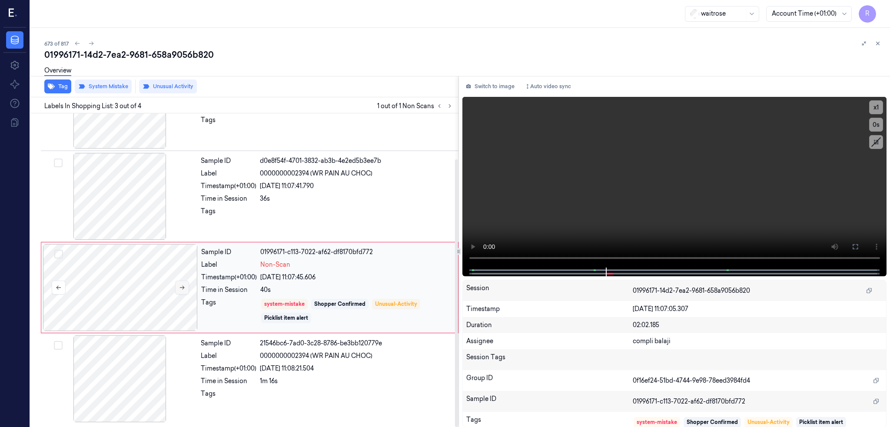
click at [179, 285] on icon at bounding box center [182, 288] width 6 height 6
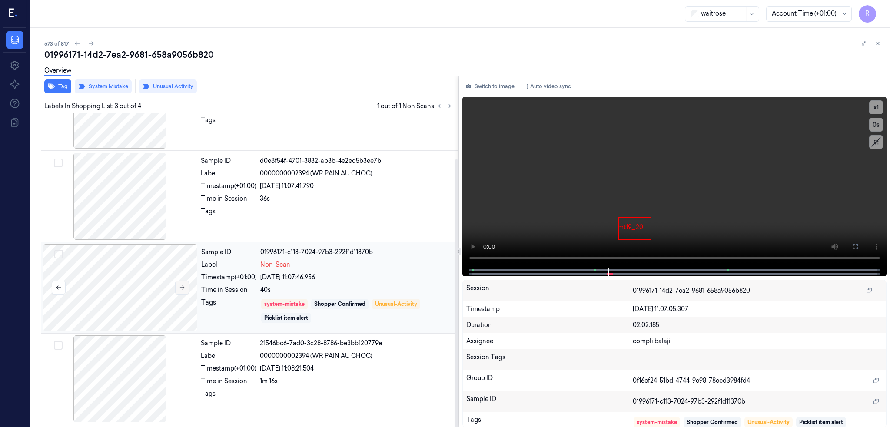
click at [179, 285] on icon at bounding box center [182, 288] width 6 height 6
click at [101, 286] on div at bounding box center [120, 288] width 155 height 87
click at [156, 49] on div "01996171-14d2-7ea2-9681-658a9056b820" at bounding box center [463, 55] width 839 height 12
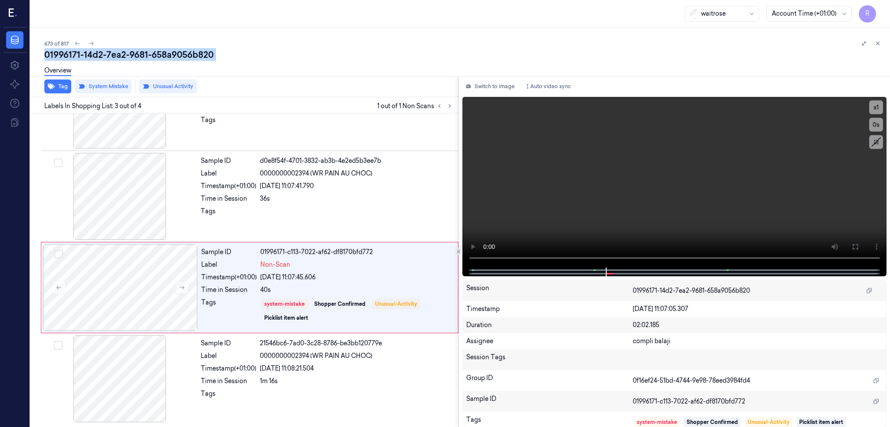
copy div "658a9056b820"
click at [88, 41] on icon at bounding box center [91, 43] width 6 height 6
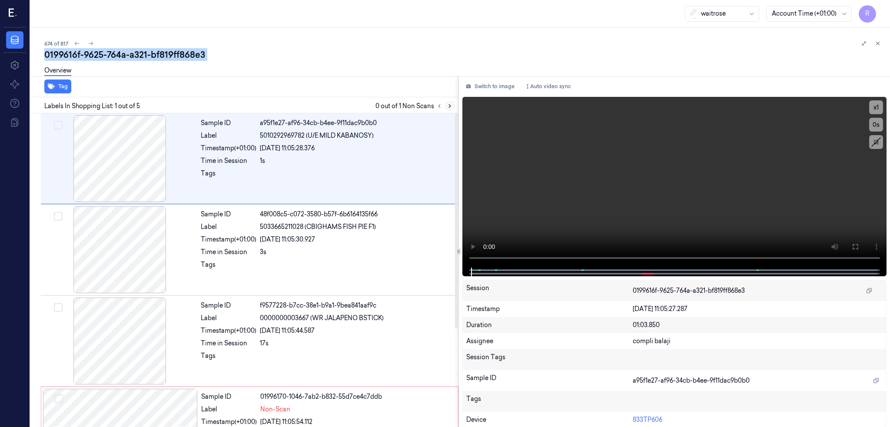
click at [445, 106] on button at bounding box center [450, 106] width 10 height 10
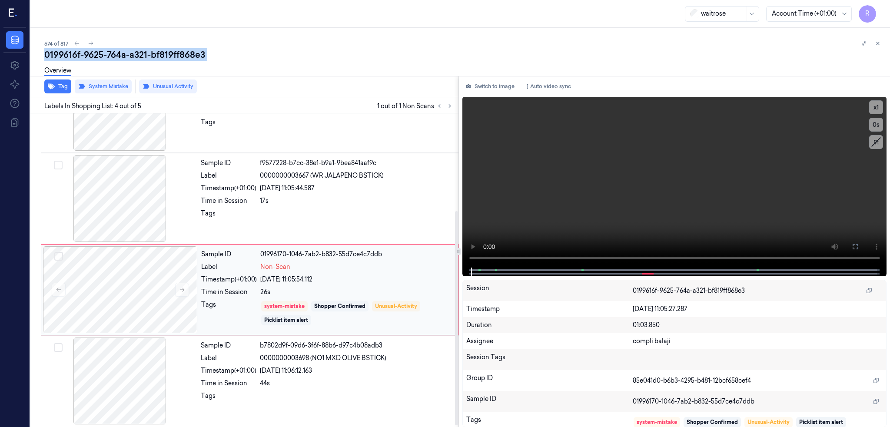
scroll to position [145, 0]
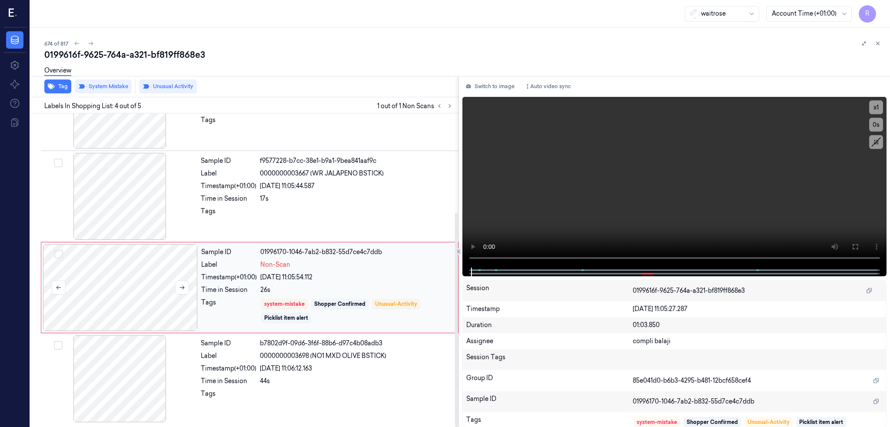
click at [110, 295] on div at bounding box center [120, 287] width 155 height 87
click at [179, 286] on icon at bounding box center [182, 288] width 6 height 6
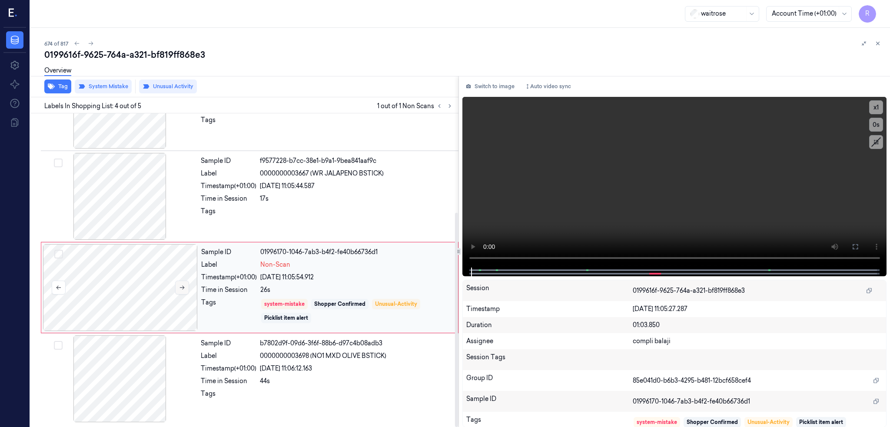
click at [179, 286] on icon at bounding box center [182, 288] width 6 height 6
click at [124, 305] on div at bounding box center [120, 287] width 155 height 87
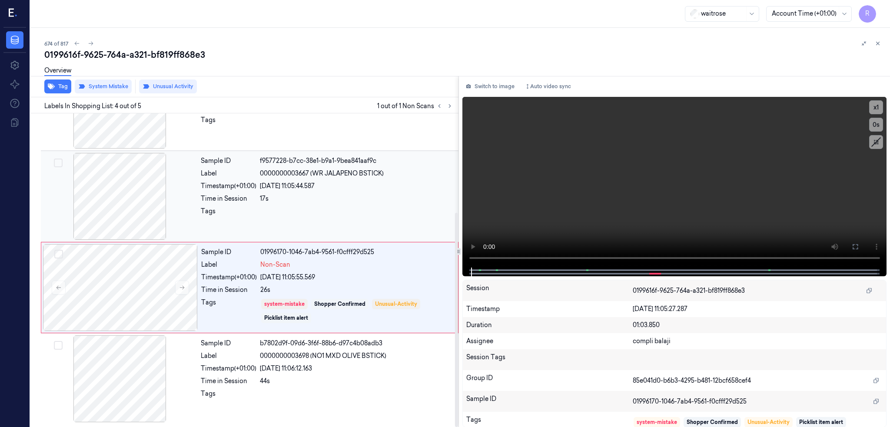
click at [107, 214] on div at bounding box center [120, 196] width 155 height 87
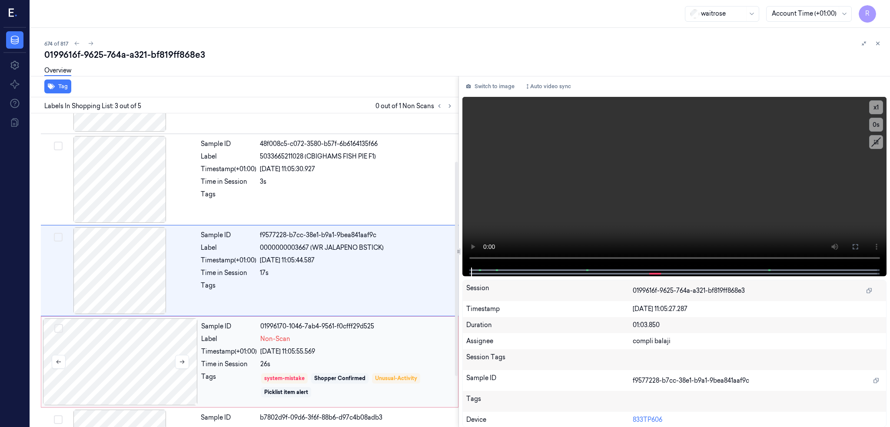
click at [131, 367] on div at bounding box center [120, 362] width 155 height 87
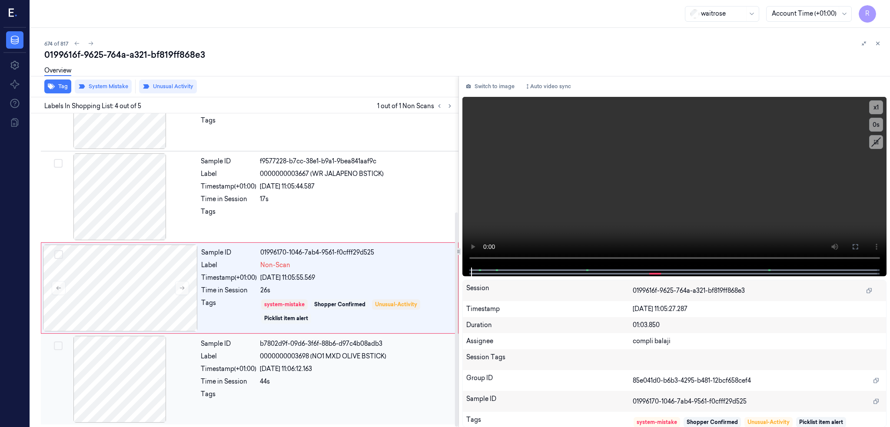
click at [95, 372] on div at bounding box center [120, 379] width 155 height 87
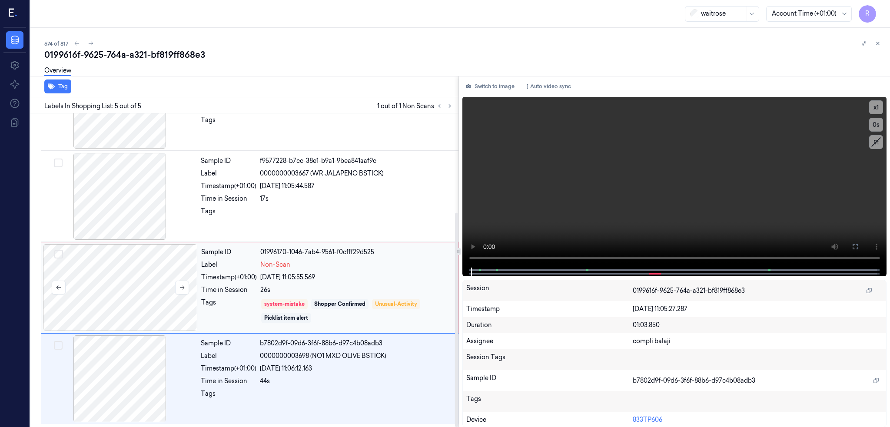
click at [116, 299] on div at bounding box center [120, 287] width 155 height 87
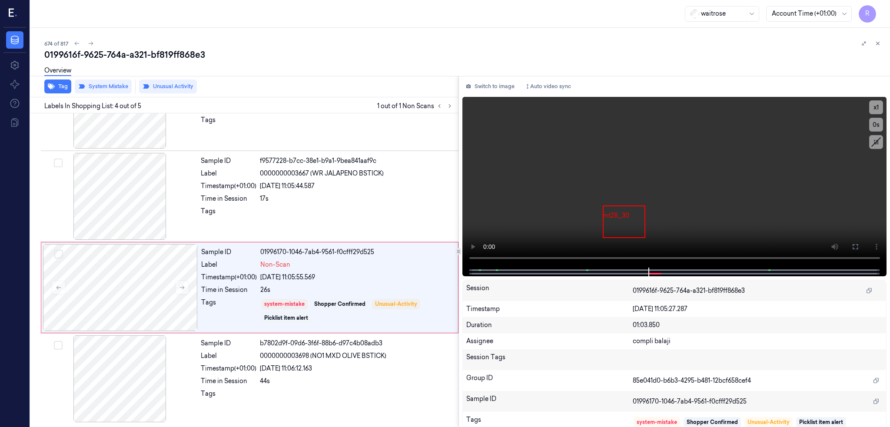
click at [73, 55] on div "0199616f-9625-764a-a321-bf819ff868e3" at bounding box center [463, 55] width 839 height 12
copy div "-"
click at [99, 305] on div at bounding box center [120, 287] width 155 height 87
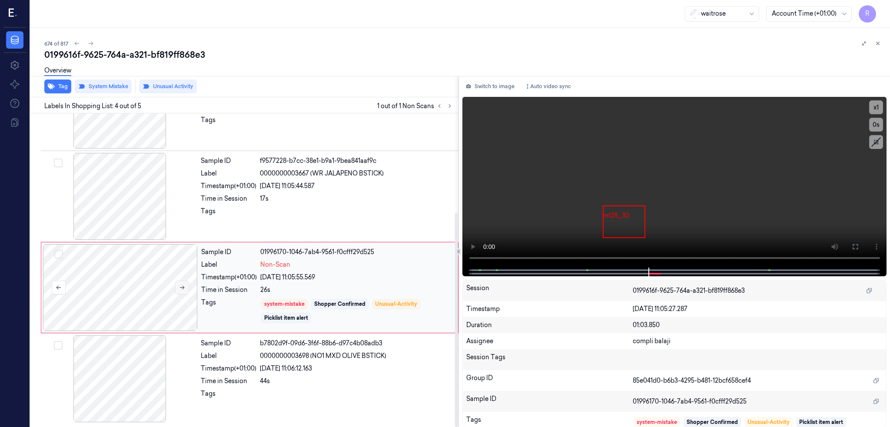
click at [175, 289] on button at bounding box center [182, 288] width 14 height 14
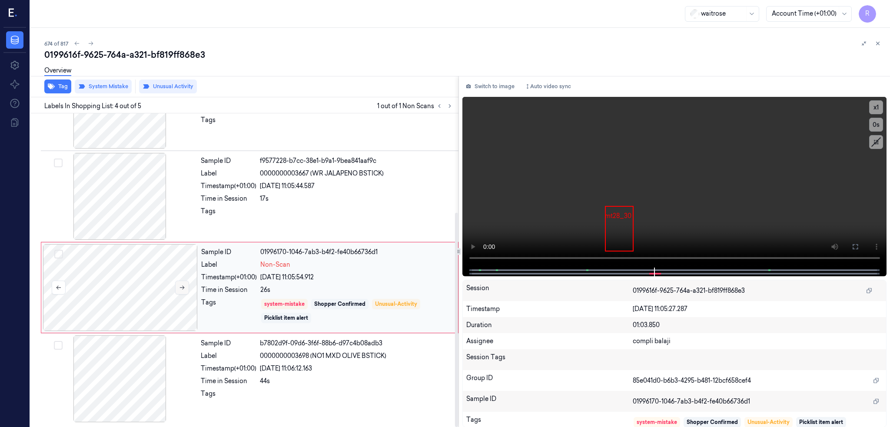
click at [175, 289] on button at bounding box center [182, 288] width 14 height 14
click at [88, 43] on icon at bounding box center [91, 43] width 6 height 6
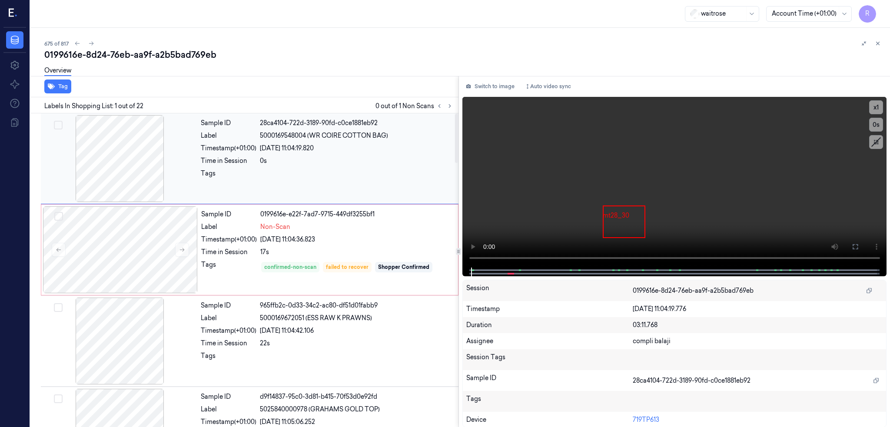
click at [127, 155] on div at bounding box center [120, 158] width 155 height 87
click at [127, 259] on div at bounding box center [120, 249] width 155 height 87
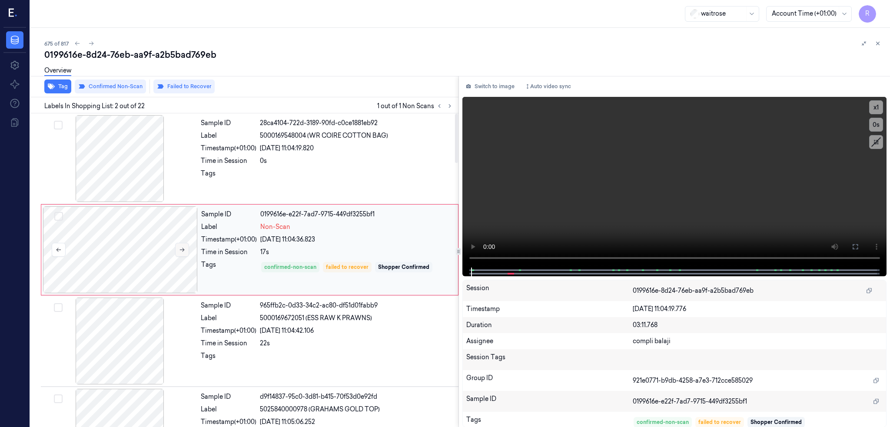
click at [175, 251] on button at bounding box center [182, 250] width 14 height 14
click at [179, 248] on icon at bounding box center [182, 250] width 6 height 6
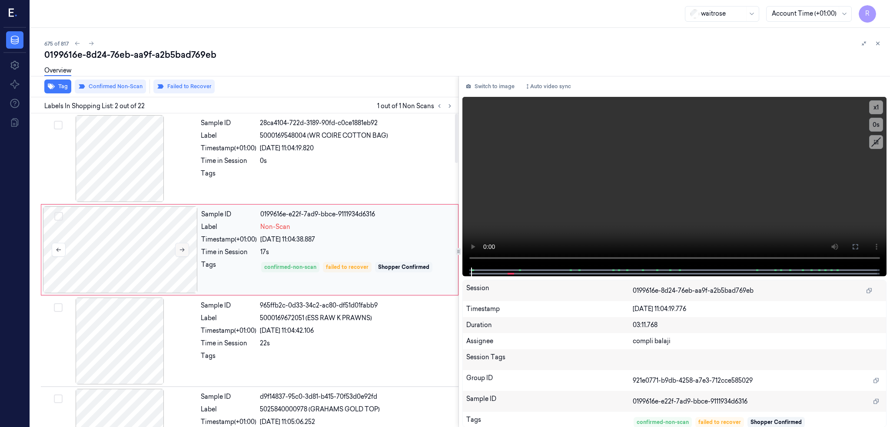
click at [179, 248] on icon at bounding box center [182, 250] width 6 height 6
click at [100, 184] on div at bounding box center [120, 158] width 155 height 87
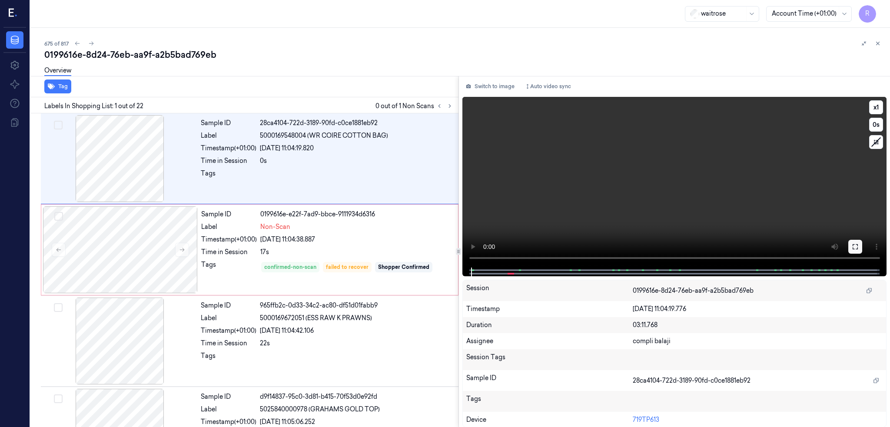
click at [853, 248] on icon at bounding box center [855, 246] width 5 height 5
click at [134, 243] on div at bounding box center [120, 249] width 155 height 87
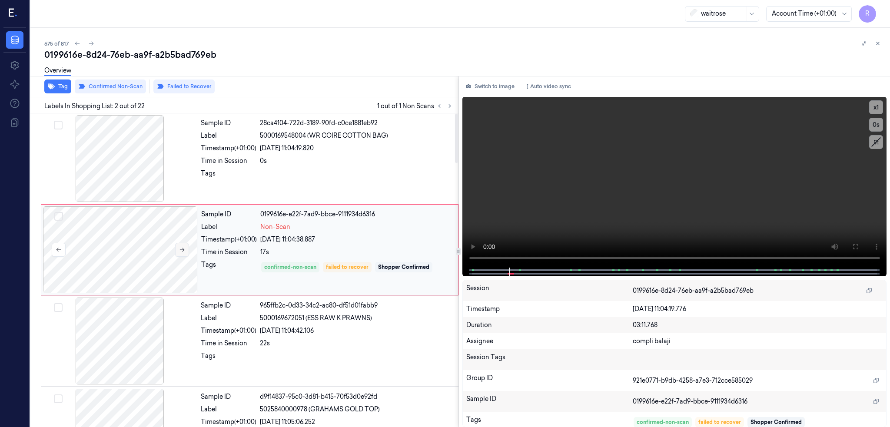
click at [179, 249] on icon at bounding box center [182, 250] width 6 height 6
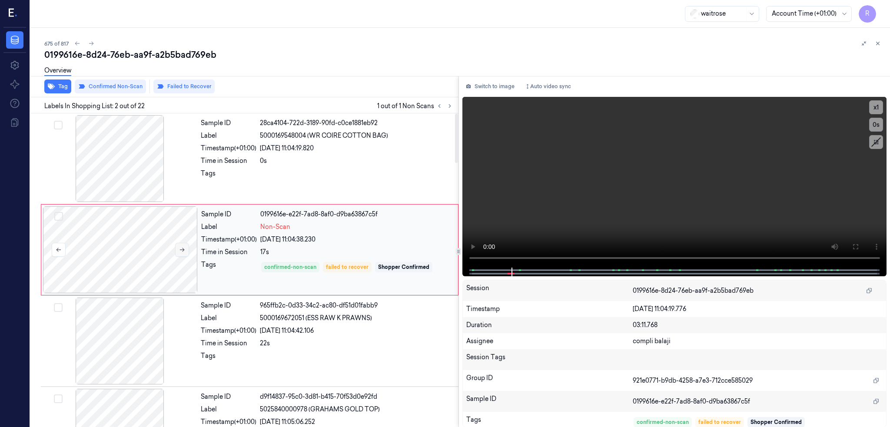
click at [179, 249] on icon at bounding box center [182, 250] width 6 height 6
click at [100, 260] on div at bounding box center [120, 249] width 155 height 87
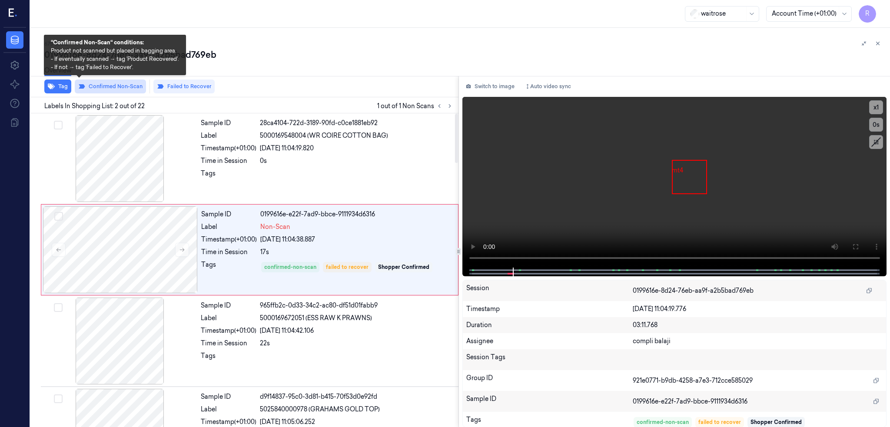
click at [83, 83] on button "Confirmed Non-Scan" at bounding box center [110, 87] width 71 height 14
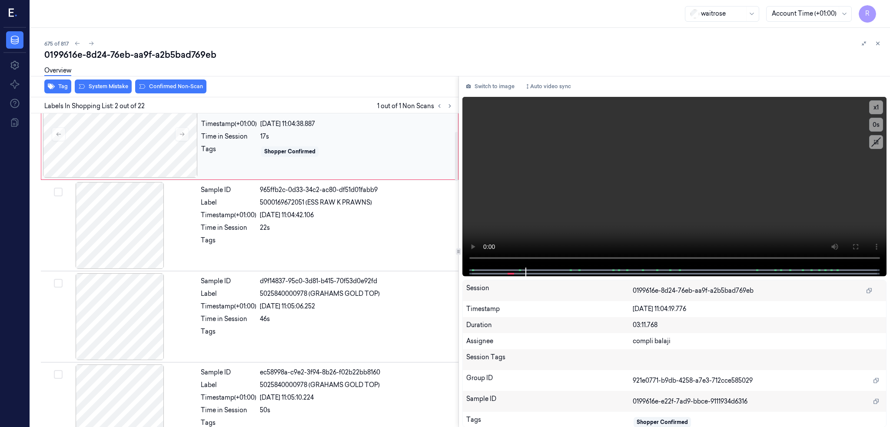
scroll to position [58, 0]
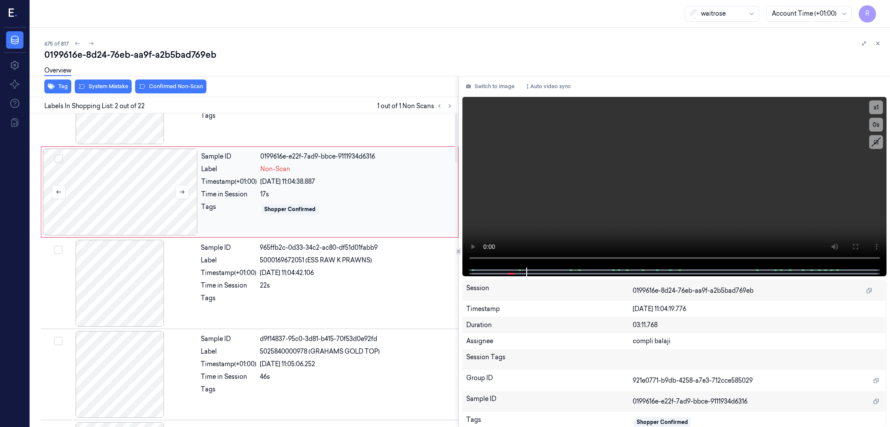
click at [138, 236] on div at bounding box center [120, 192] width 155 height 87
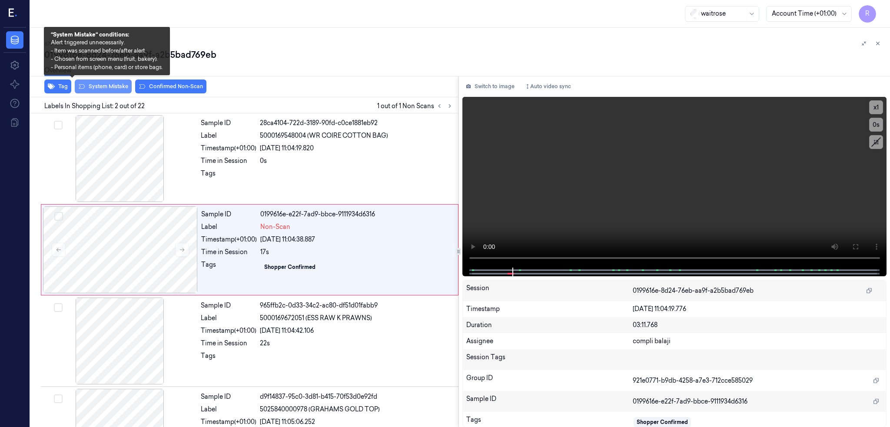
click at [75, 83] on button "System Mistake" at bounding box center [103, 87] width 57 height 14
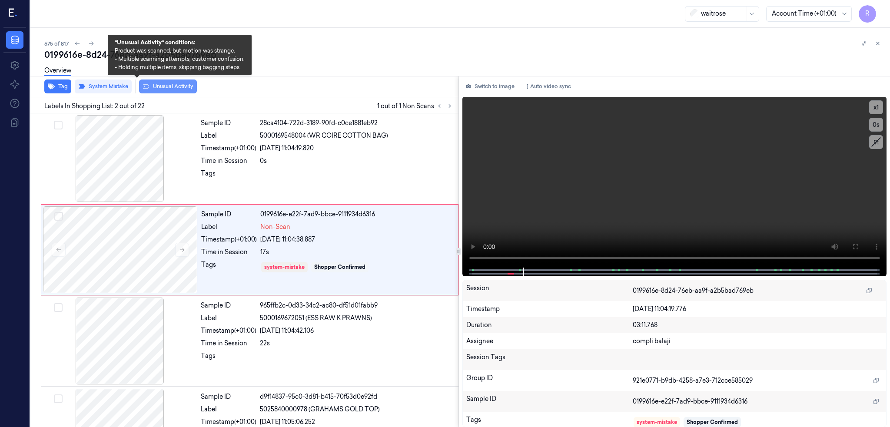
click at [139, 87] on button "Unusual Activity" at bounding box center [168, 87] width 58 height 14
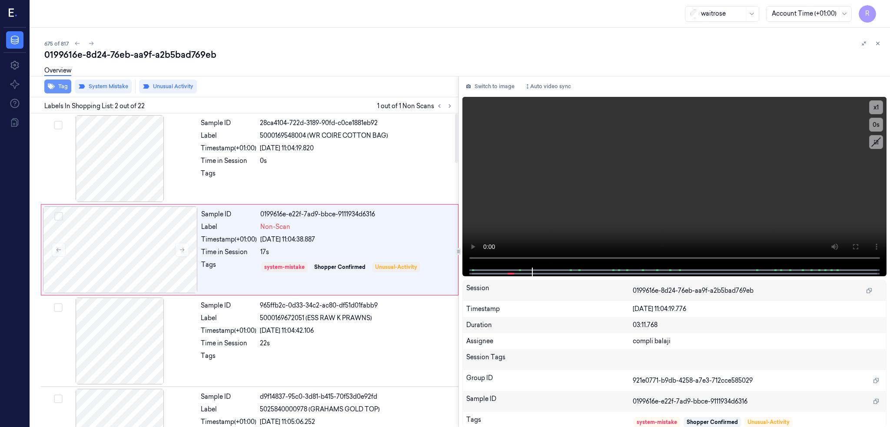
click at [44, 84] on button "Tag" at bounding box center [57, 87] width 27 height 14
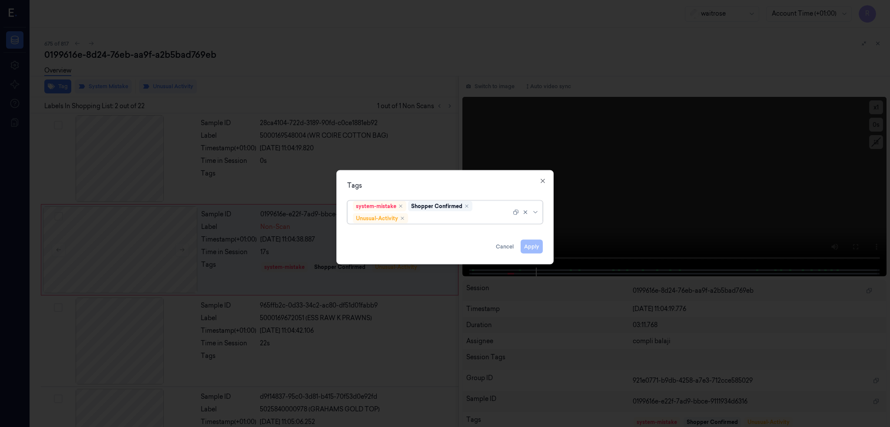
click at [428, 217] on div at bounding box center [460, 218] width 101 height 9
type input "b"
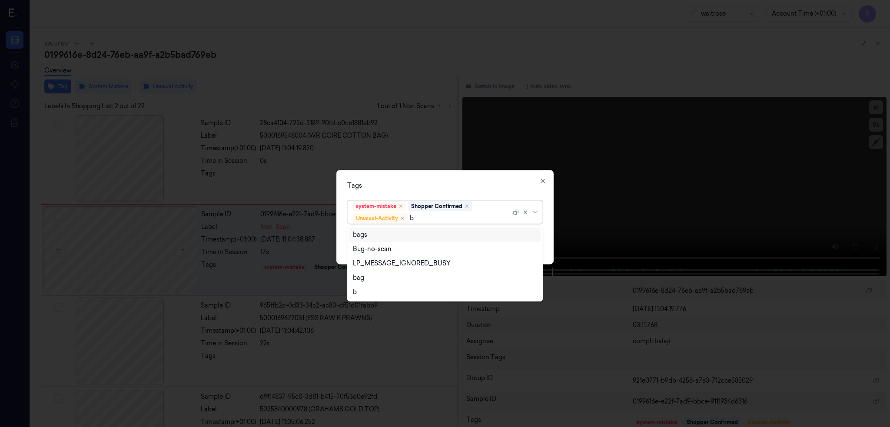
click at [367, 236] on div "bags" at bounding box center [445, 234] width 184 height 9
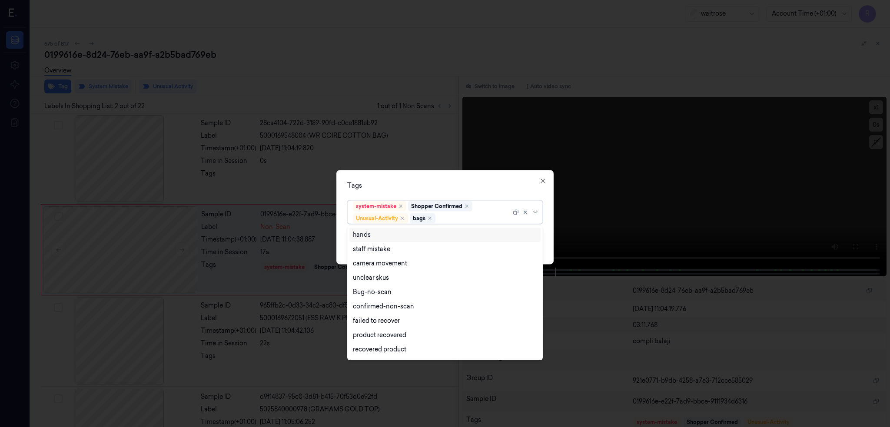
click at [412, 185] on div "Tags" at bounding box center [445, 185] width 196 height 9
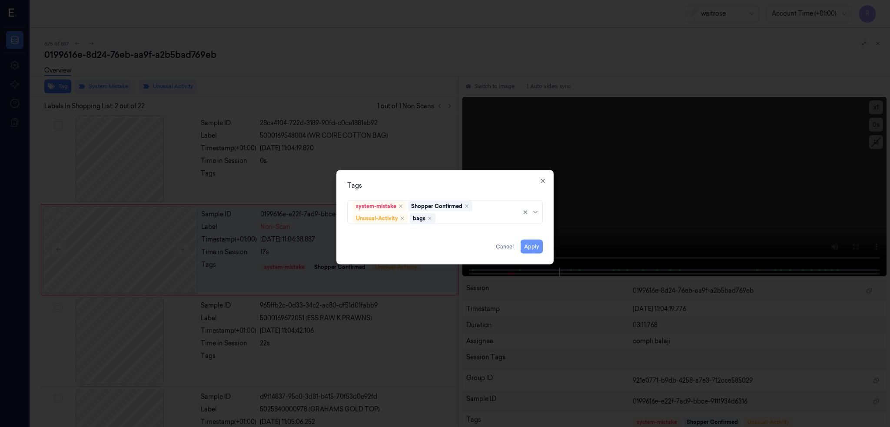
click at [535, 249] on button "Apply" at bounding box center [532, 247] width 22 height 14
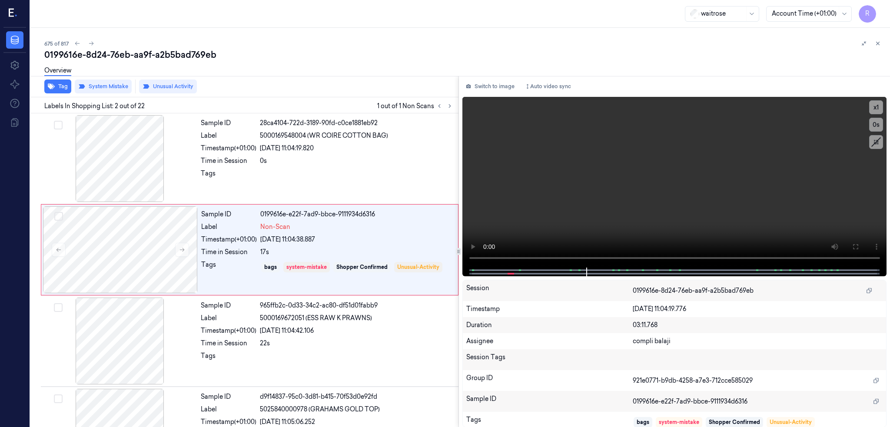
click at [157, 55] on div "0199616e-8d24-76eb-aa9f-a2b5bad769eb" at bounding box center [463, 55] width 839 height 12
copy div "a2b5bad769eb"
click at [86, 41] on button at bounding box center [91, 43] width 10 height 10
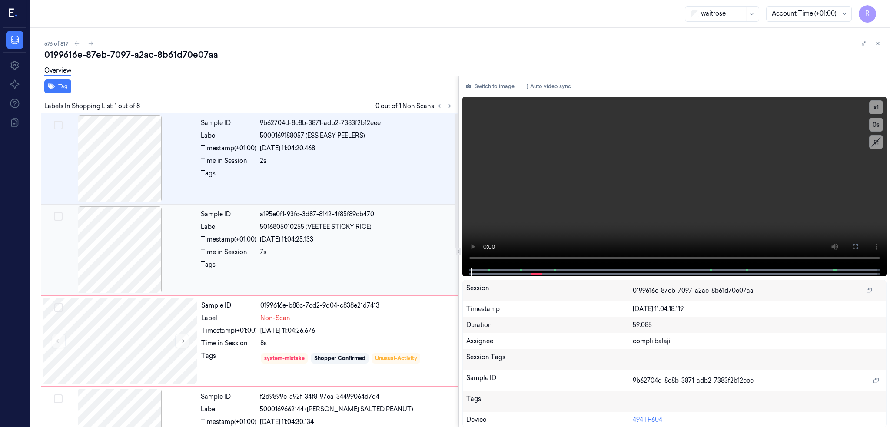
click at [108, 273] on div at bounding box center [120, 249] width 155 height 87
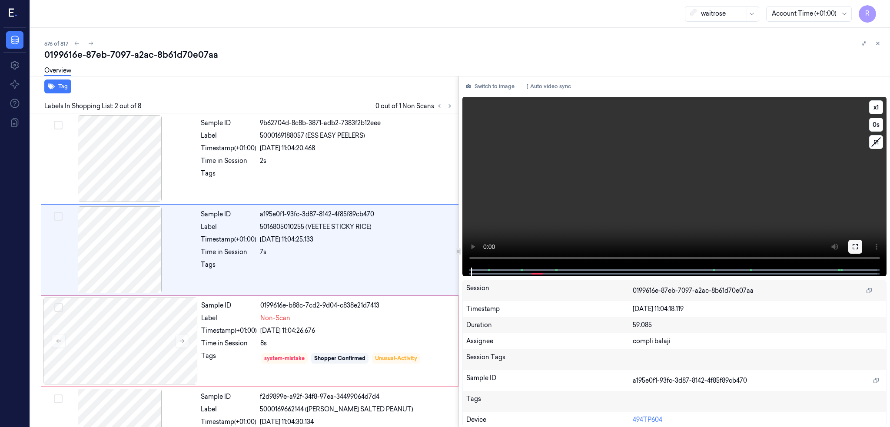
click at [860, 245] on button at bounding box center [856, 247] width 14 height 14
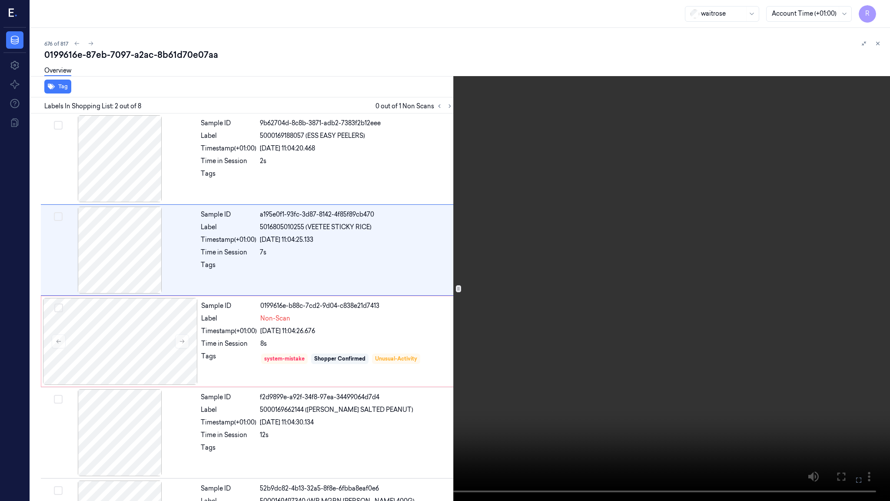
click at [405, 377] on video at bounding box center [445, 250] width 890 height 501
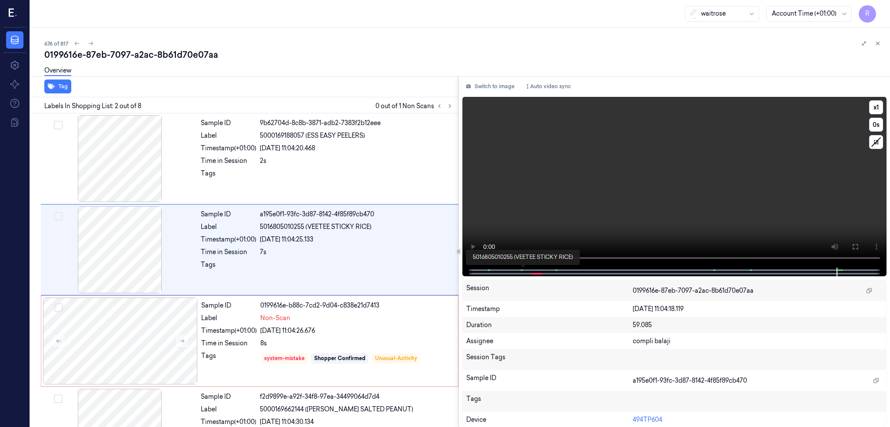
click at [522, 272] on span at bounding box center [522, 270] width 1 height 4
click at [858, 246] on icon at bounding box center [855, 246] width 7 height 7
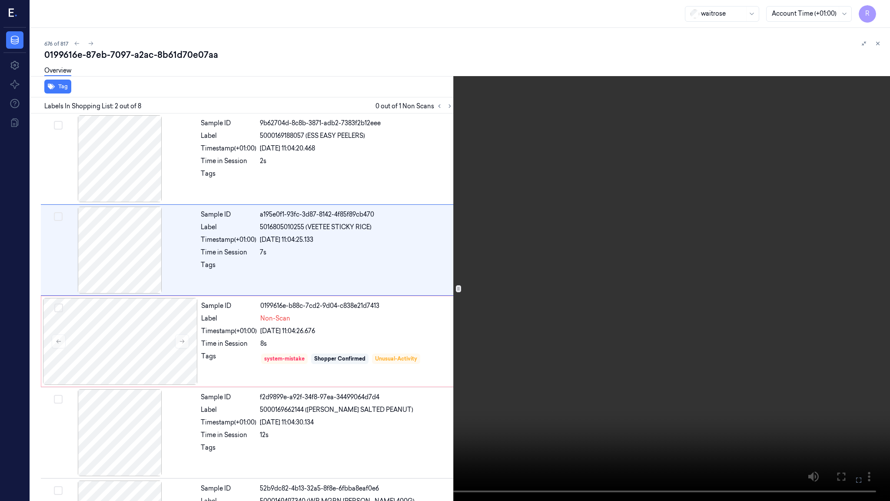
click at [666, 328] on video at bounding box center [445, 250] width 890 height 501
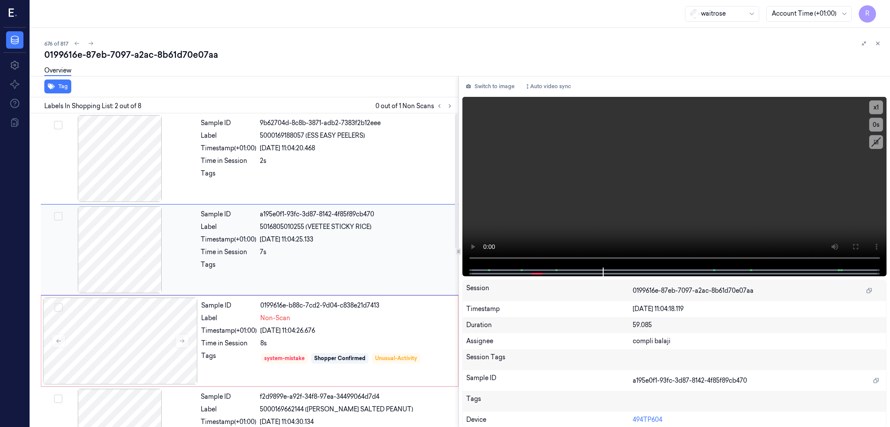
click at [81, 264] on div at bounding box center [120, 249] width 155 height 87
drag, startPoint x: 280, startPoint y: 226, endPoint x: 339, endPoint y: 228, distance: 59.2
click at [339, 228] on span "5016805010255 (VEETEE STICKY RICE)" at bounding box center [316, 227] width 112 height 9
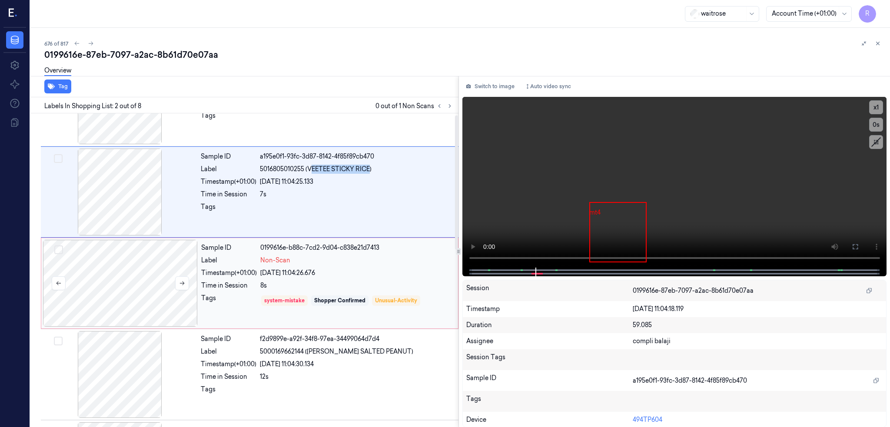
click at [95, 291] on div "Sample ID 0199616e-b88c-7cd2-9d04-c838e21d7413 Label Non-Scan Timestamp (+01:00…" at bounding box center [250, 283] width 418 height 91
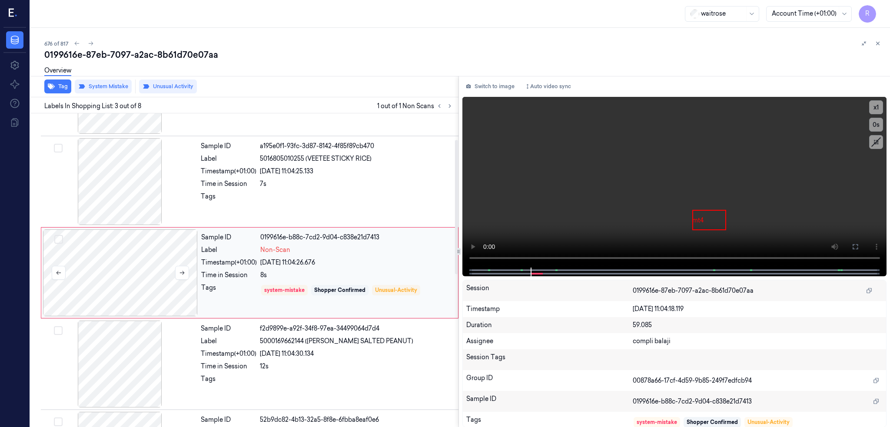
scroll to position [70, 0]
click at [95, 291] on div at bounding box center [120, 270] width 155 height 87
click at [105, 279] on div at bounding box center [120, 270] width 155 height 87
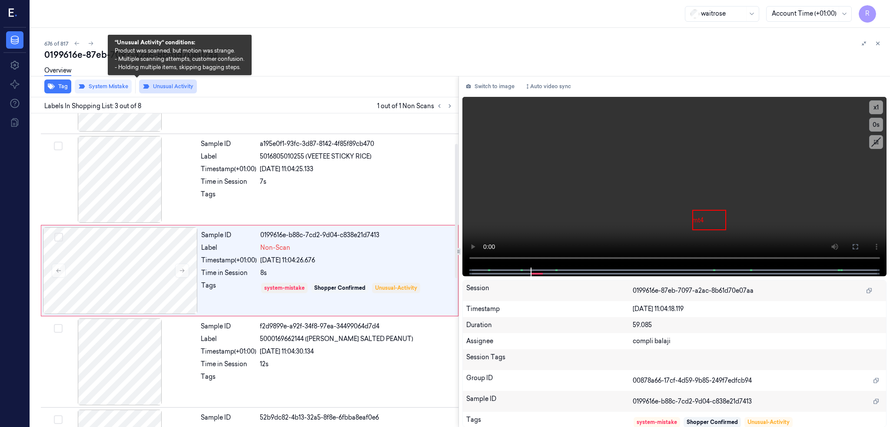
click at [140, 87] on button "Unusual Activity" at bounding box center [168, 87] width 58 height 14
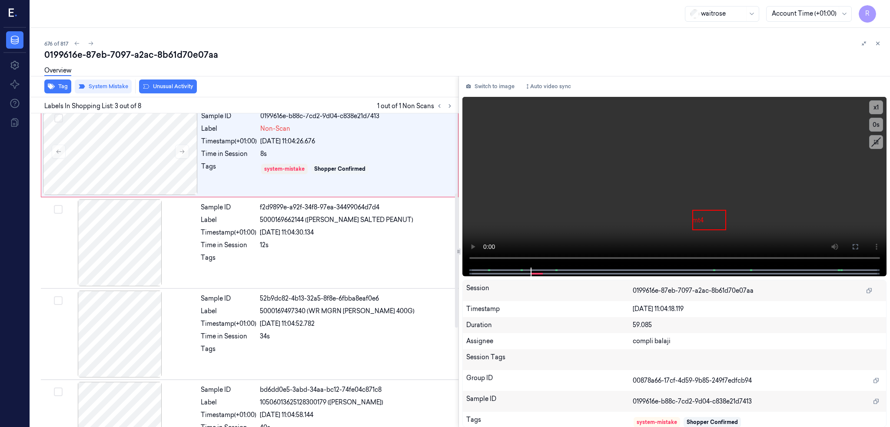
scroll to position [186, 0]
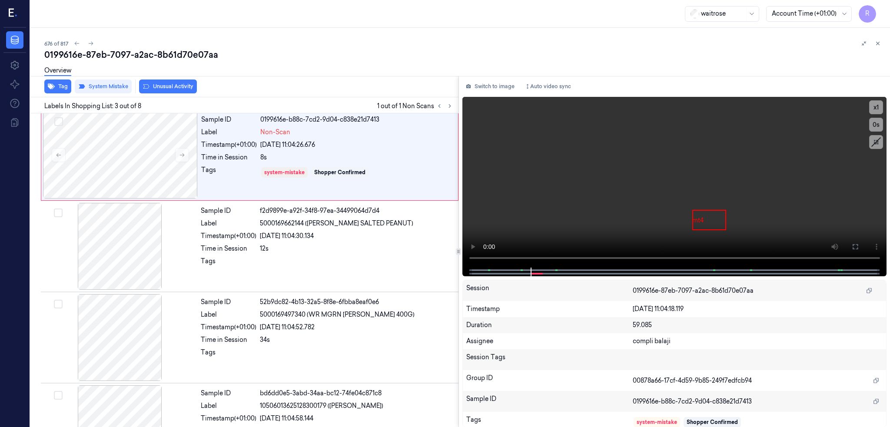
click at [77, 54] on div "0199616e-87eb-7097-a2ac-8b61d70e07aa" at bounding box center [463, 55] width 839 height 12
click at [88, 40] on icon at bounding box center [91, 43] width 6 height 6
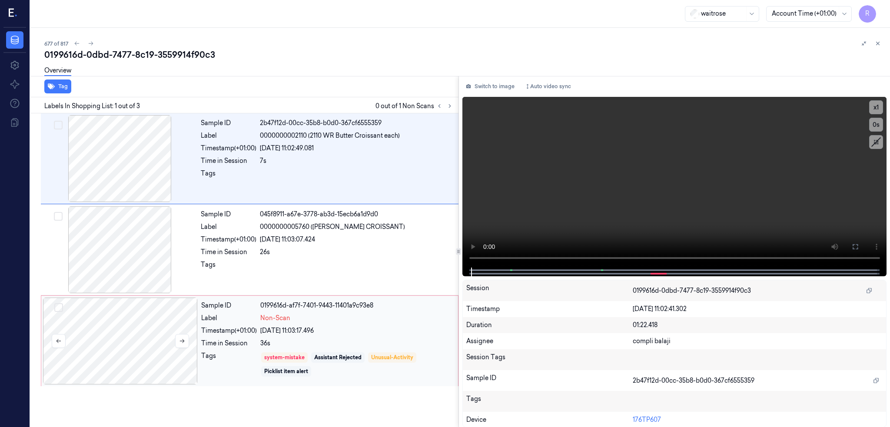
click at [121, 356] on div at bounding box center [120, 341] width 155 height 87
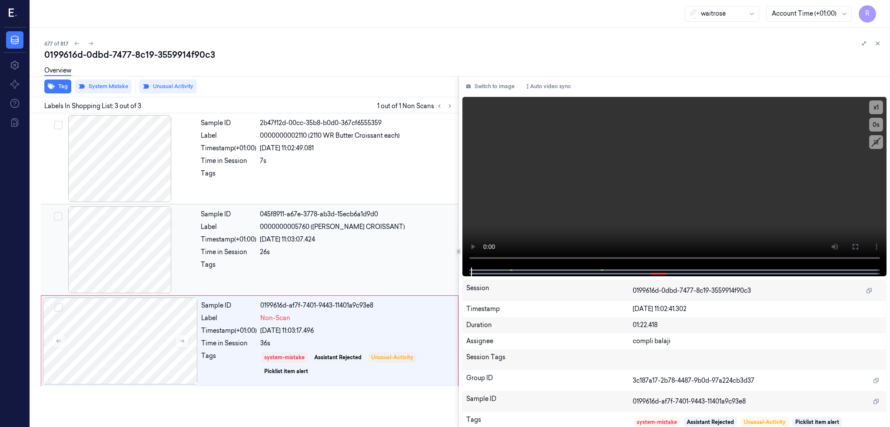
click at [95, 253] on div at bounding box center [120, 249] width 155 height 87
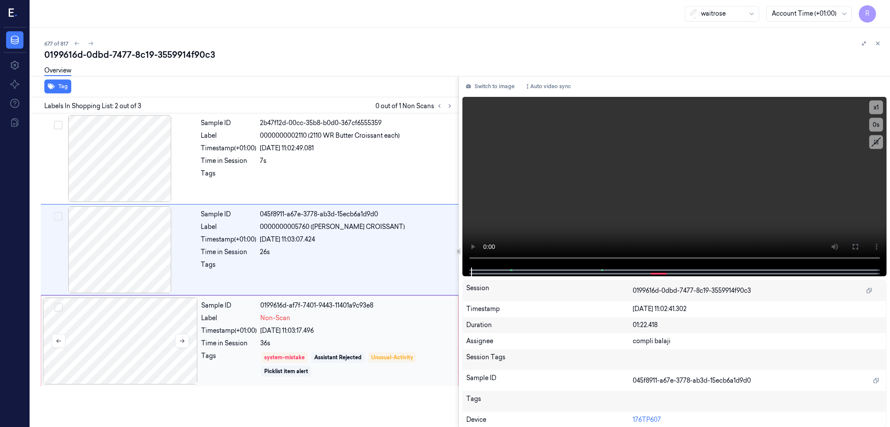
click at [100, 326] on div at bounding box center [120, 341] width 155 height 87
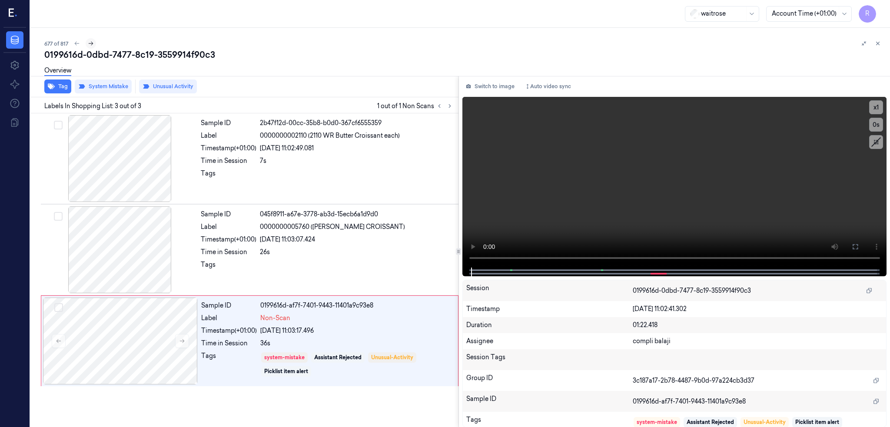
click at [88, 44] on icon at bounding box center [91, 43] width 6 height 6
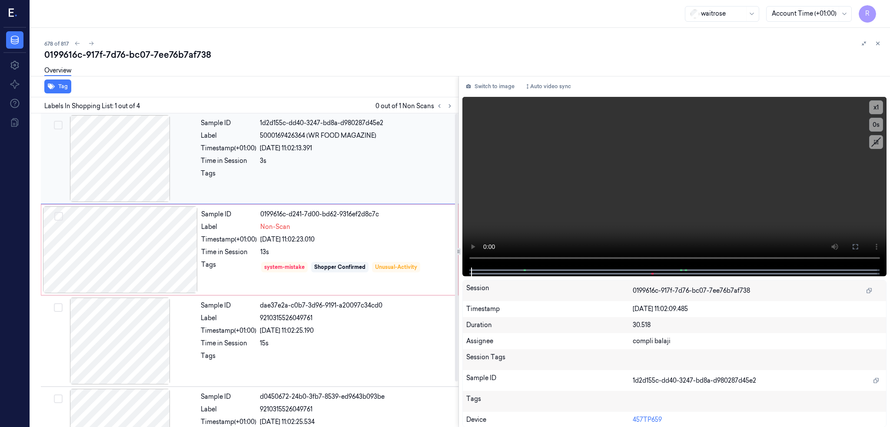
click at [107, 188] on div at bounding box center [120, 158] width 155 height 87
click at [120, 249] on div at bounding box center [120, 249] width 155 height 87
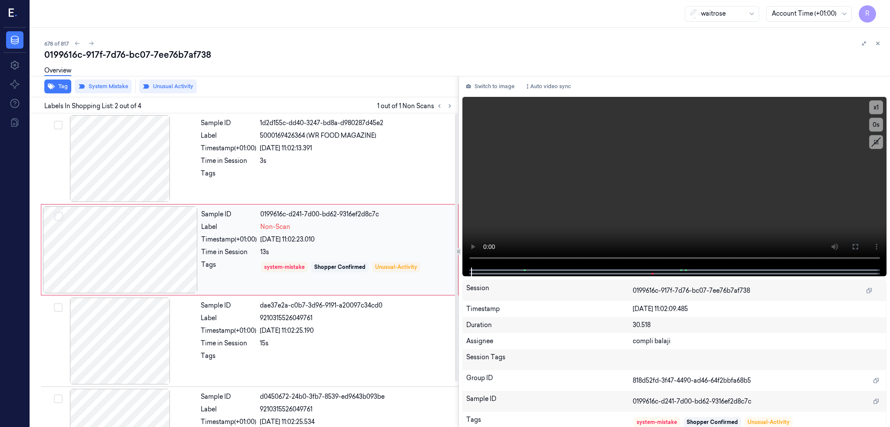
click at [120, 249] on div at bounding box center [120, 249] width 155 height 87
click at [101, 180] on div at bounding box center [120, 158] width 155 height 87
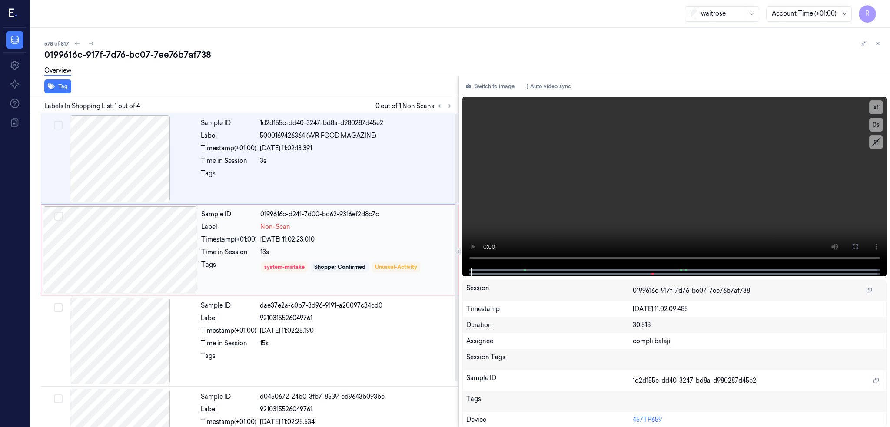
click at [116, 260] on div at bounding box center [120, 249] width 155 height 87
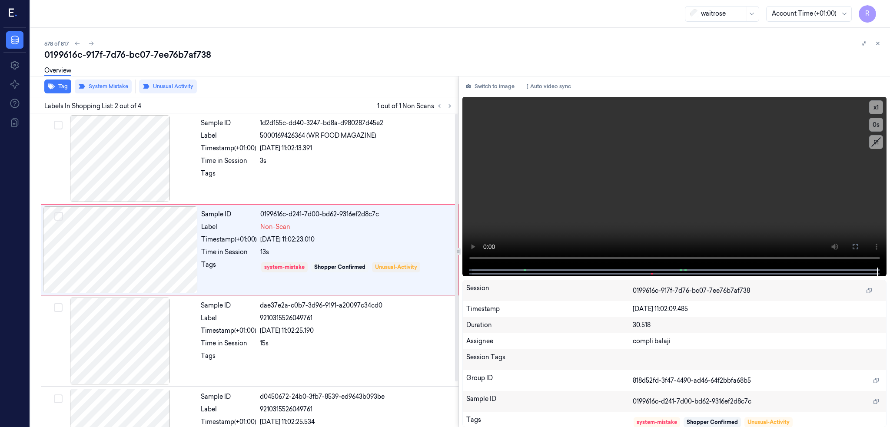
click at [435, 98] on div "Labels In Shopping List: 2 out of 4 1 out of 1 Non Scans" at bounding box center [243, 105] width 432 height 16
click at [88, 43] on icon at bounding box center [91, 43] width 6 height 6
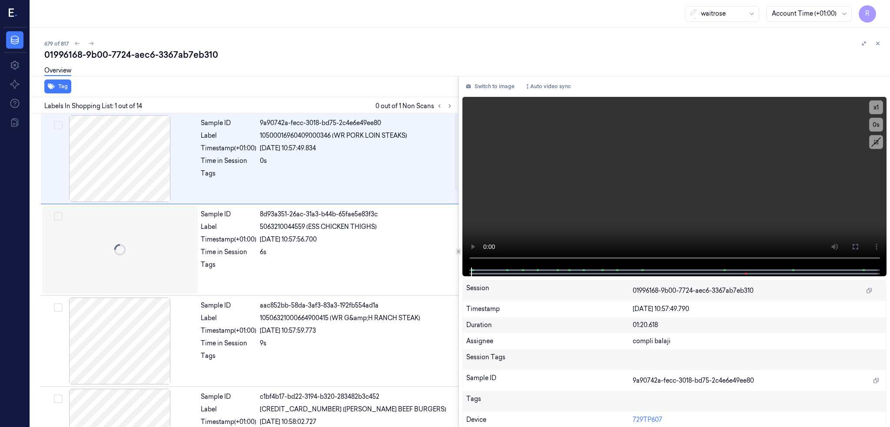
click at [156, 59] on div "01996168-9b00-7724-aec6-3367ab7eb310" at bounding box center [463, 55] width 839 height 12
click at [447, 104] on icon at bounding box center [450, 106] width 6 height 6
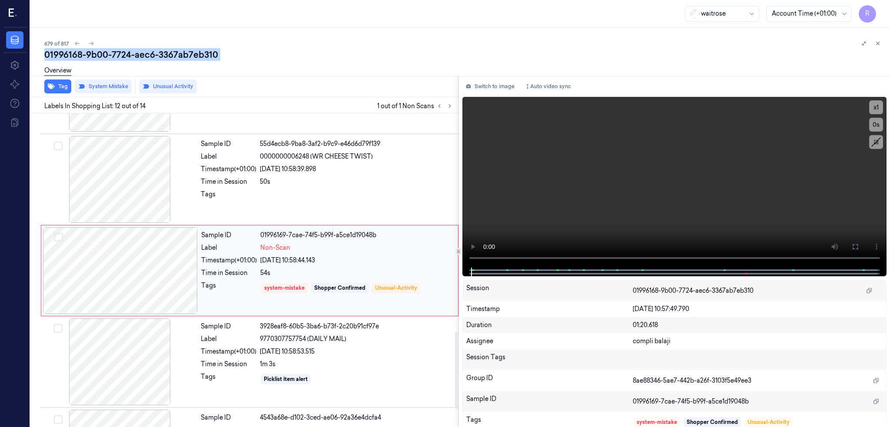
scroll to position [892, 0]
click at [99, 270] on div at bounding box center [120, 270] width 155 height 87
click at [90, 210] on div at bounding box center [120, 179] width 155 height 87
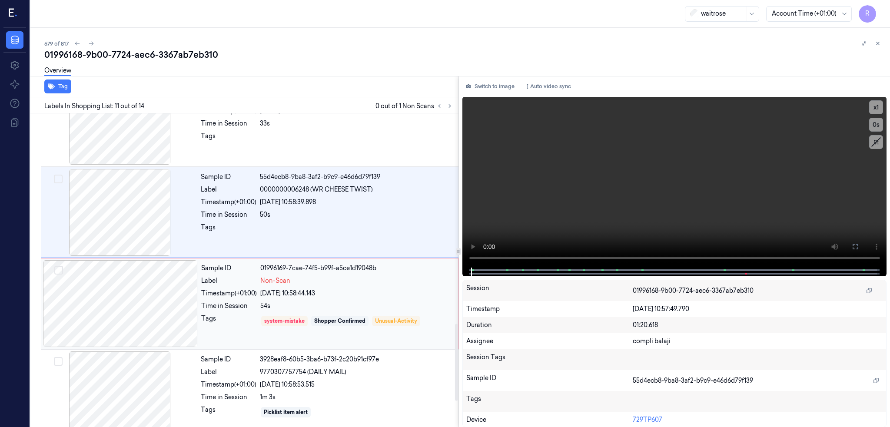
click at [99, 290] on div at bounding box center [120, 303] width 155 height 87
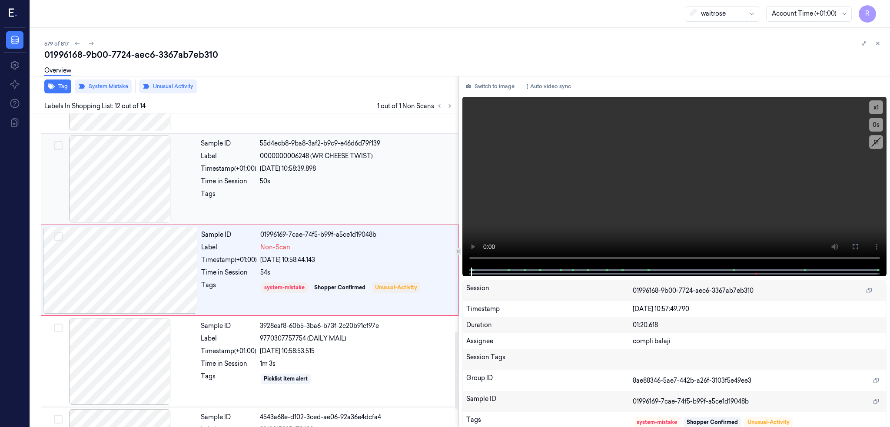
click at [83, 198] on div at bounding box center [120, 179] width 155 height 87
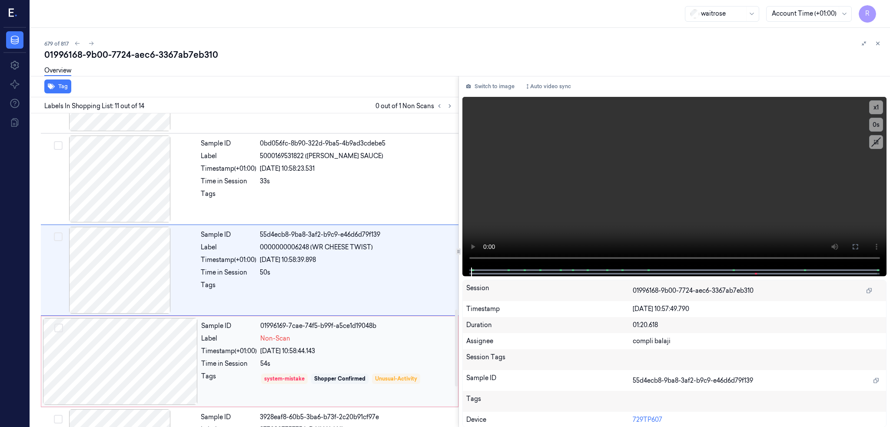
click at [119, 359] on div at bounding box center [120, 361] width 155 height 87
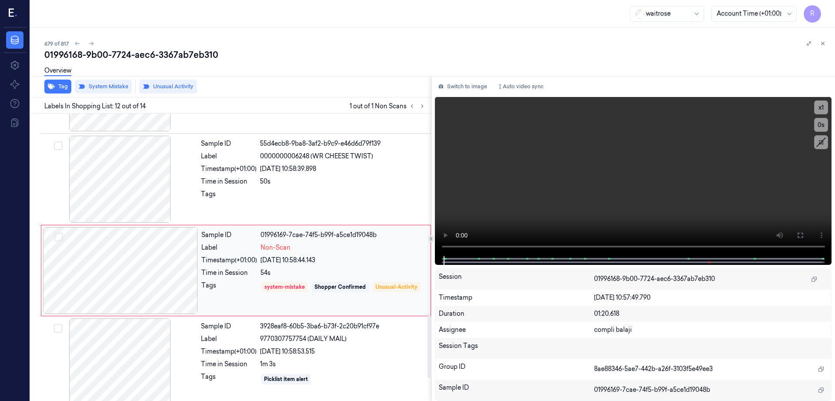
click at [108, 281] on div at bounding box center [120, 270] width 155 height 87
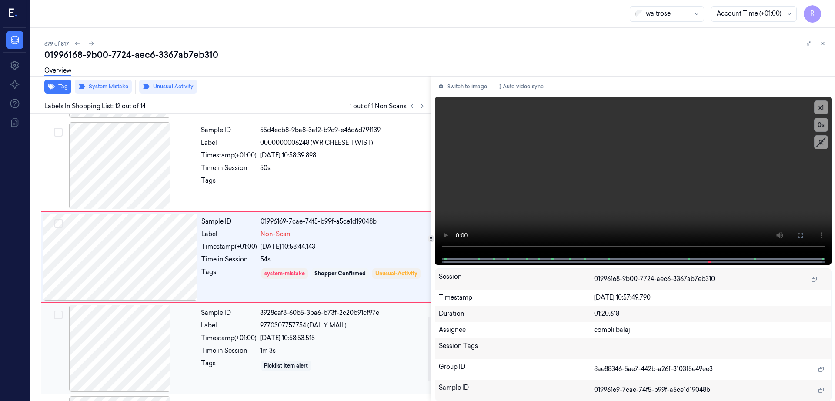
click at [77, 387] on div at bounding box center [120, 348] width 155 height 87
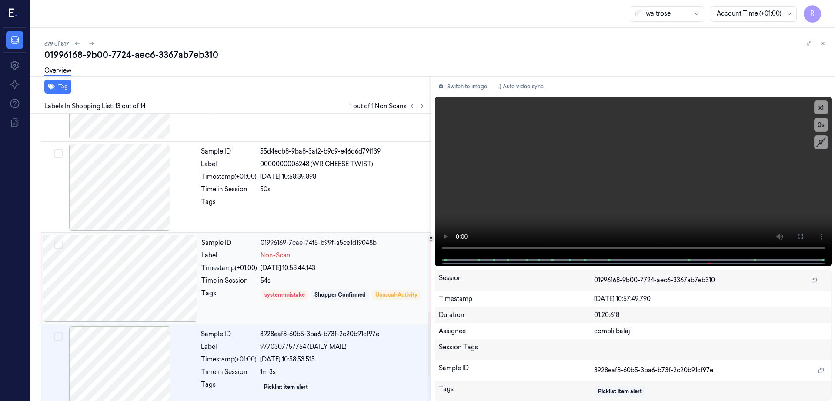
click at [107, 249] on div at bounding box center [120, 278] width 155 height 87
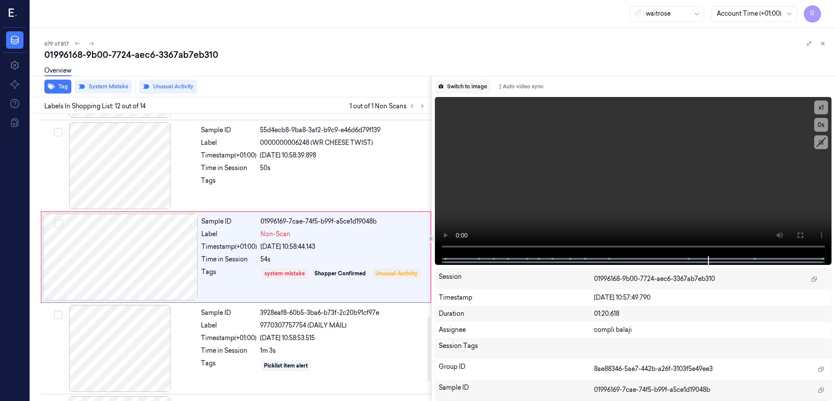
click at [439, 89] on button "Switch to image" at bounding box center [463, 87] width 56 height 14
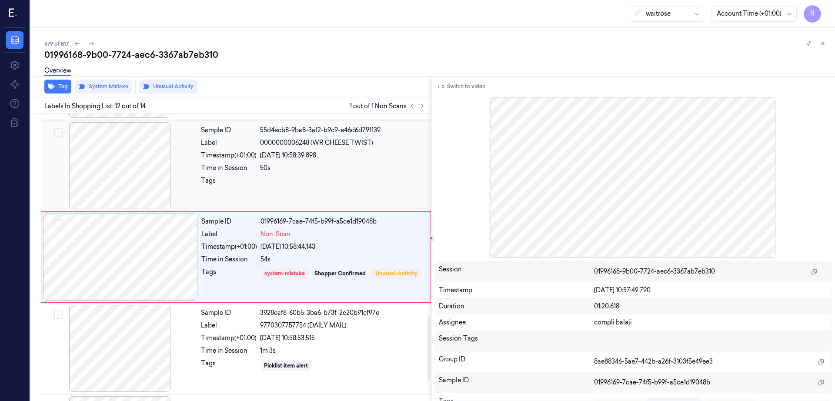
click at [123, 167] on div at bounding box center [120, 165] width 155 height 87
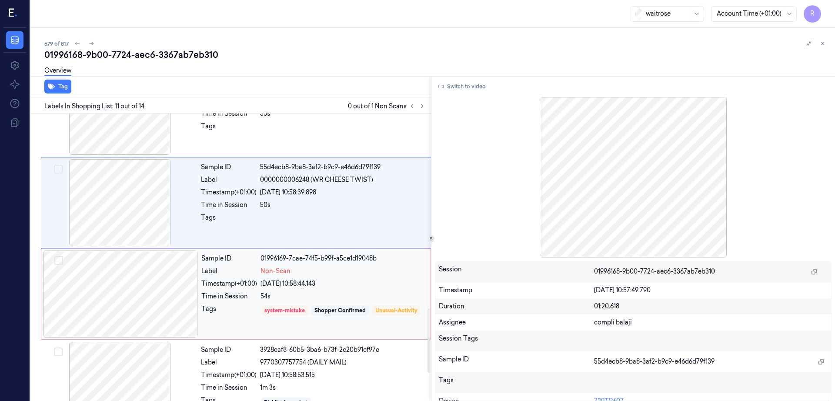
click at [103, 286] on div at bounding box center [120, 293] width 155 height 87
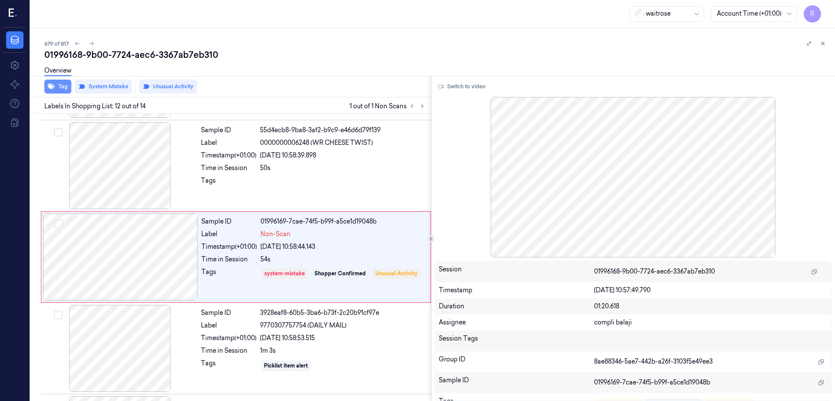
click at [44, 87] on button "Tag" at bounding box center [57, 87] width 27 height 14
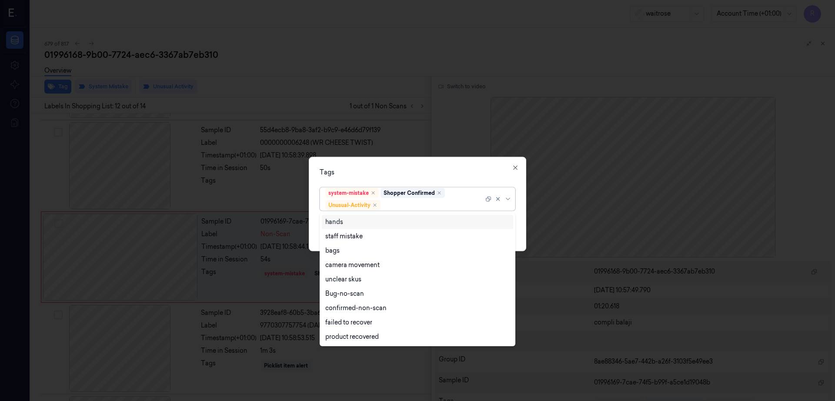
click at [393, 206] on div at bounding box center [432, 204] width 101 height 9
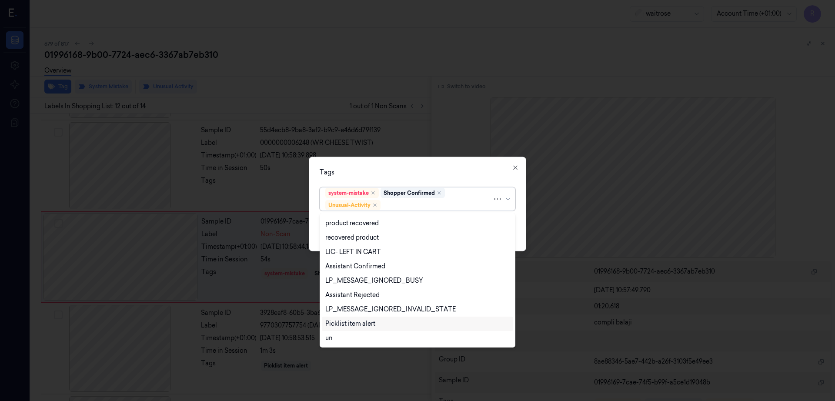
click at [340, 324] on div "Picklist item alert" at bounding box center [350, 323] width 50 height 9
click at [470, 166] on div "Tags option Picklist item alert, selected. 20 results available. Use Up and Dow…" at bounding box center [417, 204] width 217 height 94
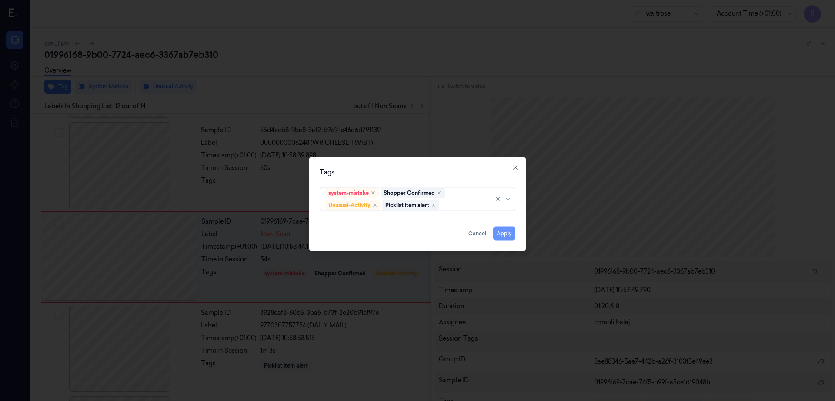
click at [497, 239] on button "Apply" at bounding box center [504, 233] width 22 height 14
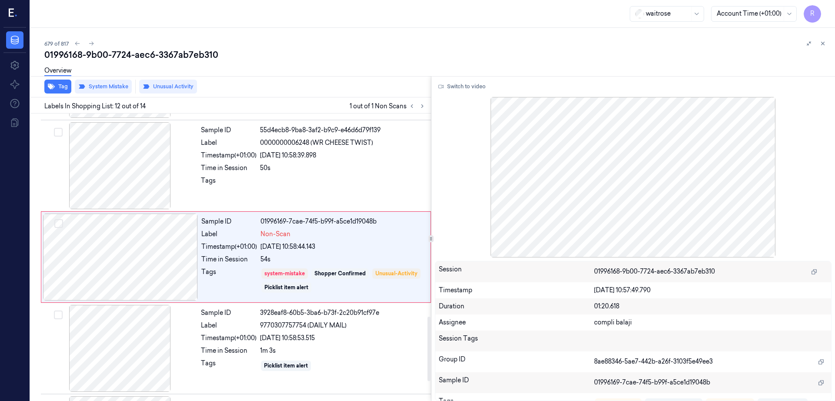
click at [149, 47] on div "679 of 817" at bounding box center [435, 43] width 783 height 10
click at [153, 59] on div "01996168-9b00-7724-aec6-3367ab7eb310" at bounding box center [435, 55] width 783 height 12
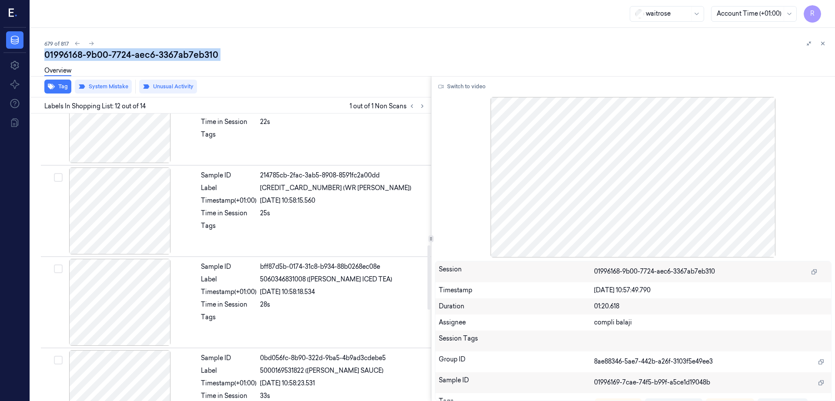
scroll to position [471, 0]
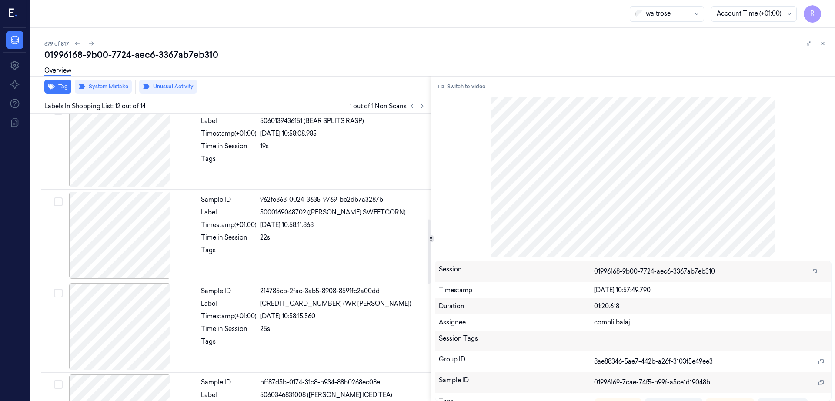
click at [67, 42] on div "679 of 817" at bounding box center [435, 43] width 783 height 10
click at [88, 42] on icon at bounding box center [91, 43] width 6 height 6
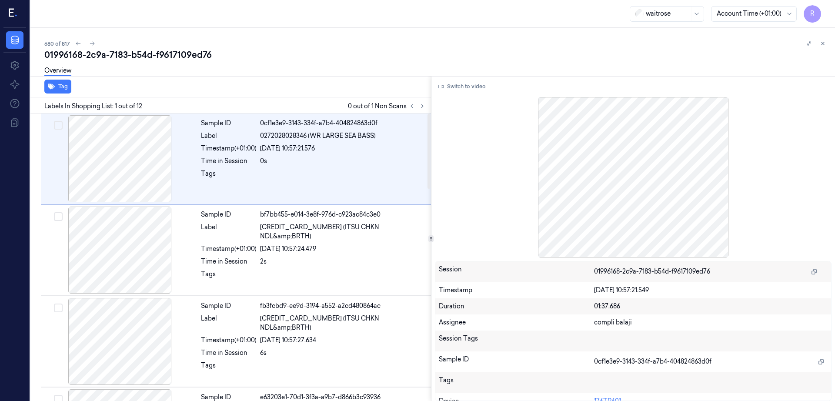
click at [154, 58] on div "01996168-2c9a-7183-b54d-f9617109ed76" at bounding box center [435, 55] width 783 height 12
click at [419, 104] on icon at bounding box center [422, 106] width 6 height 6
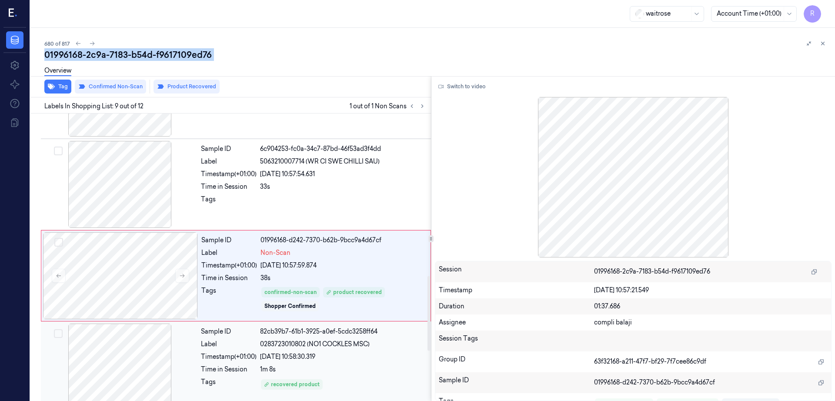
scroll to position [632, 0]
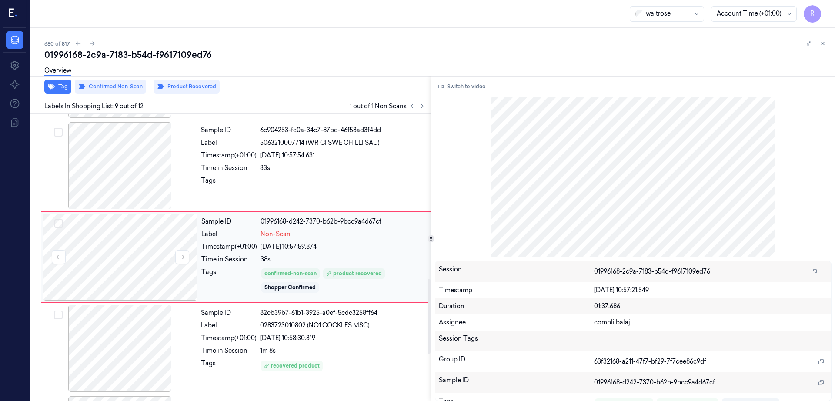
click at [97, 266] on div at bounding box center [120, 256] width 155 height 87
click at [179, 258] on icon at bounding box center [182, 257] width 6 height 6
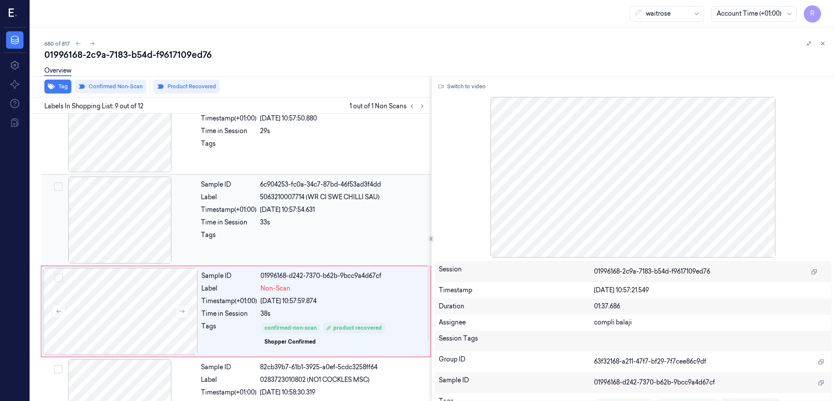
click at [110, 223] on div at bounding box center [120, 219] width 155 height 87
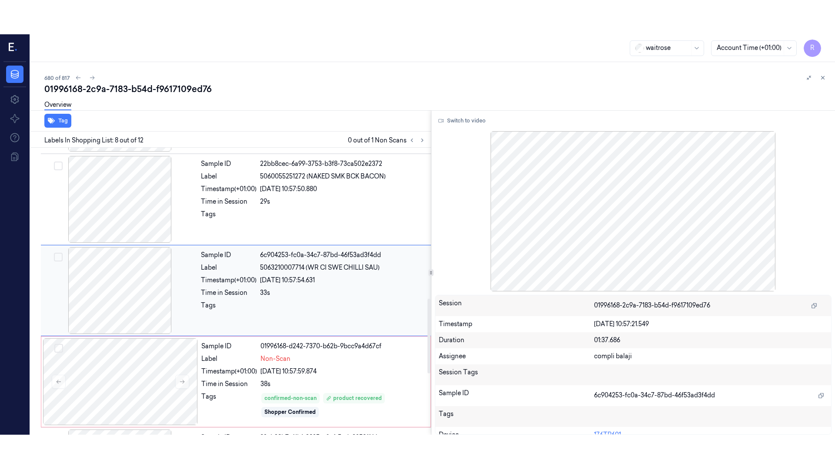
scroll to position [541, 0]
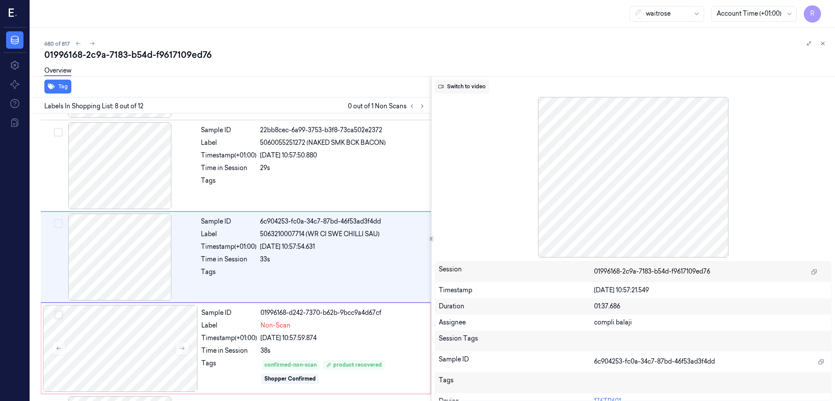
click at [441, 93] on button "Switch to video" at bounding box center [462, 87] width 54 height 14
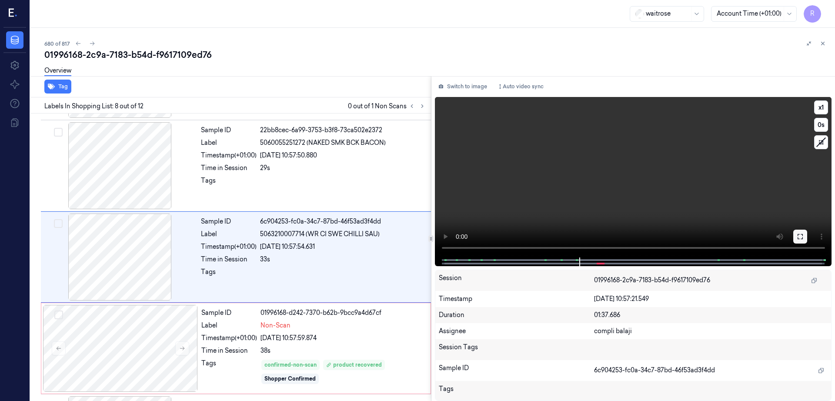
click at [796, 239] on icon at bounding box center [799, 236] width 7 height 7
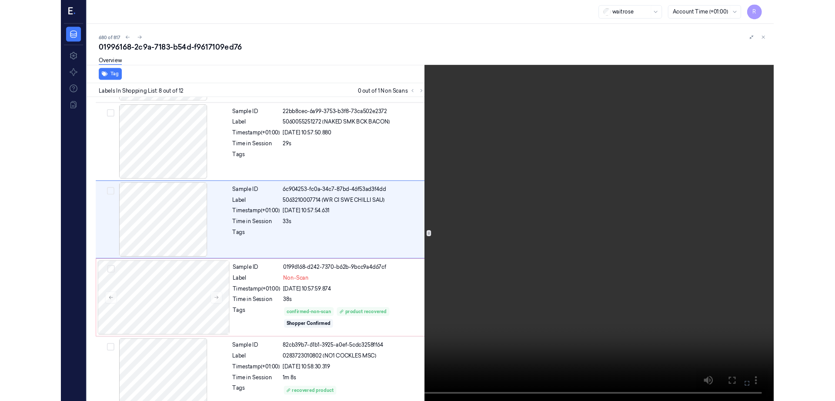
scroll to position [506, 0]
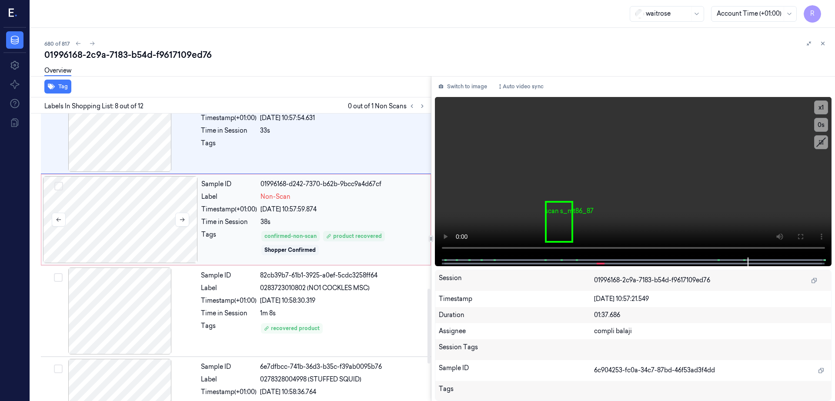
click at [100, 234] on div at bounding box center [120, 219] width 155 height 87
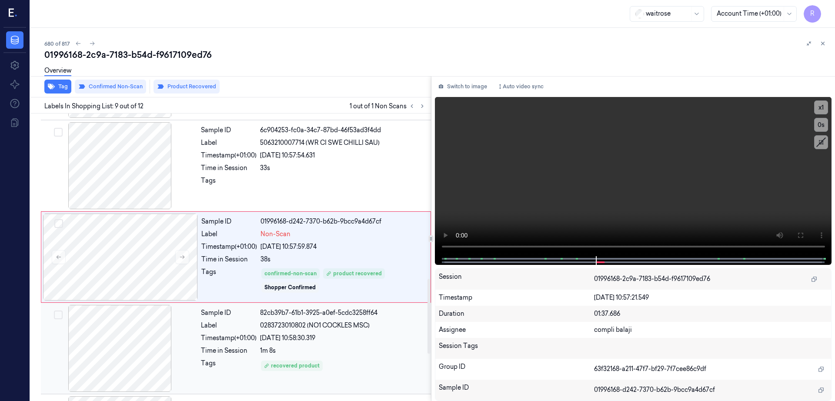
click at [100, 354] on div at bounding box center [120, 348] width 155 height 87
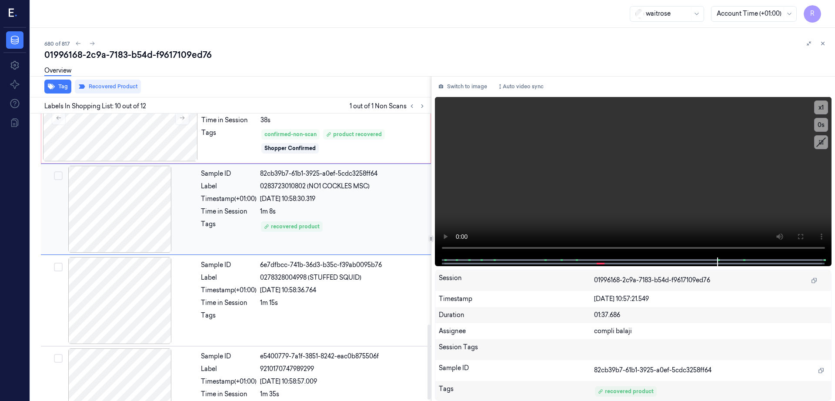
scroll to position [811, 0]
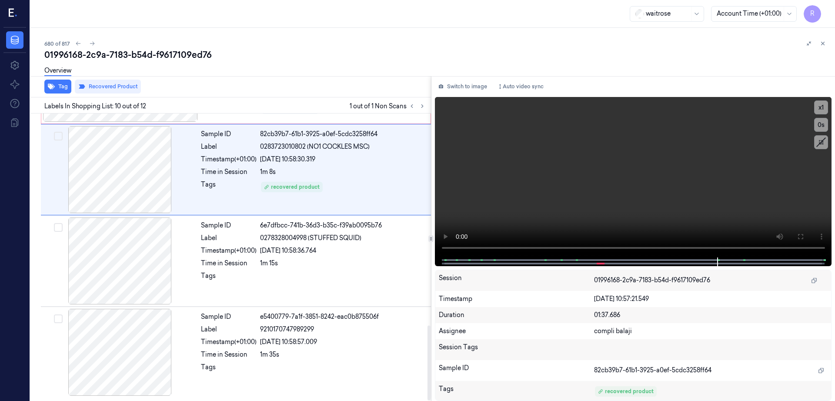
click at [140, 57] on div "01996168-2c9a-7183-b54d-f9617109ed76" at bounding box center [435, 55] width 783 height 12
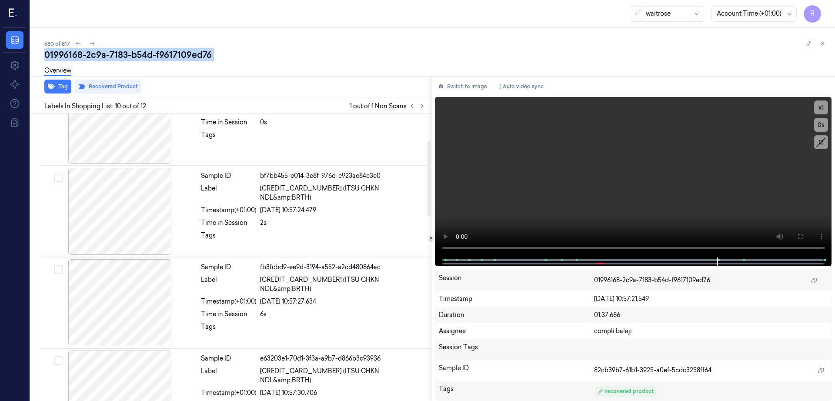
scroll to position [0, 0]
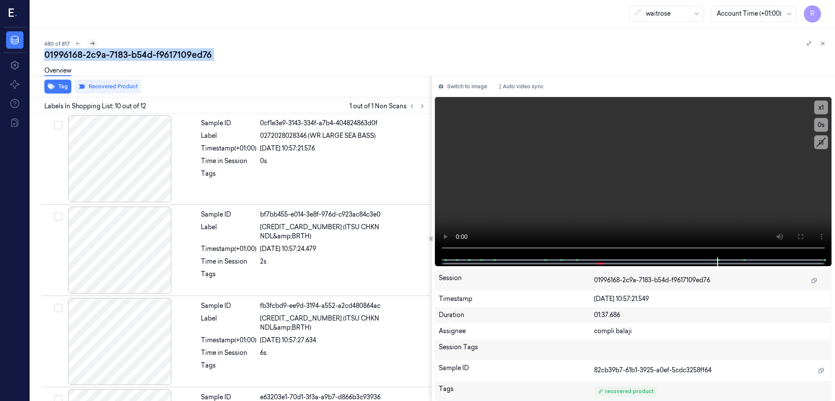
click at [89, 44] on icon at bounding box center [92, 43] width 6 height 6
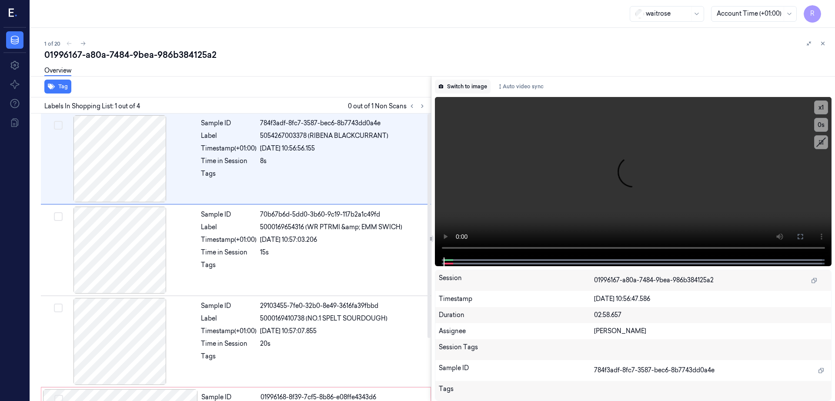
click at [469, 87] on button "Switch to image" at bounding box center [463, 87] width 56 height 14
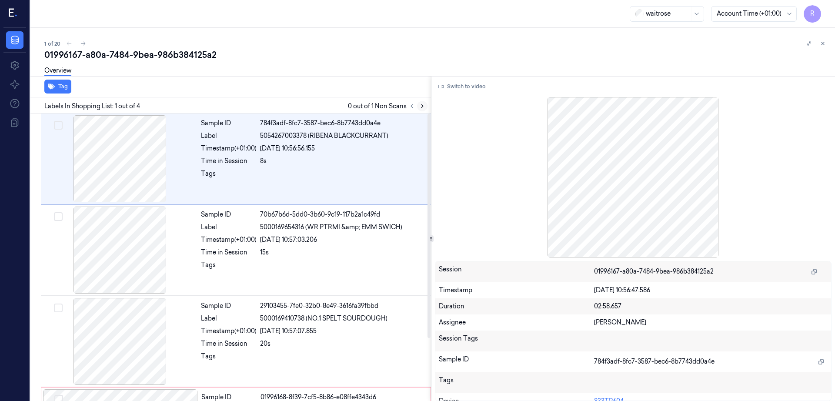
click at [425, 103] on icon at bounding box center [422, 106] width 6 height 6
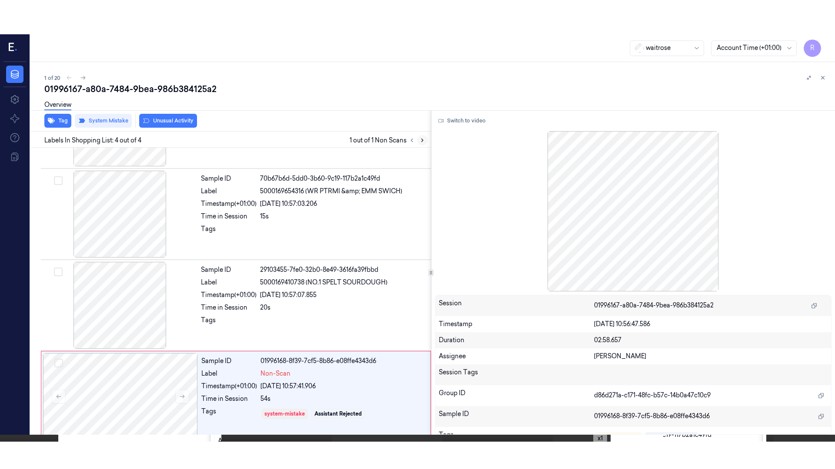
scroll to position [80, 0]
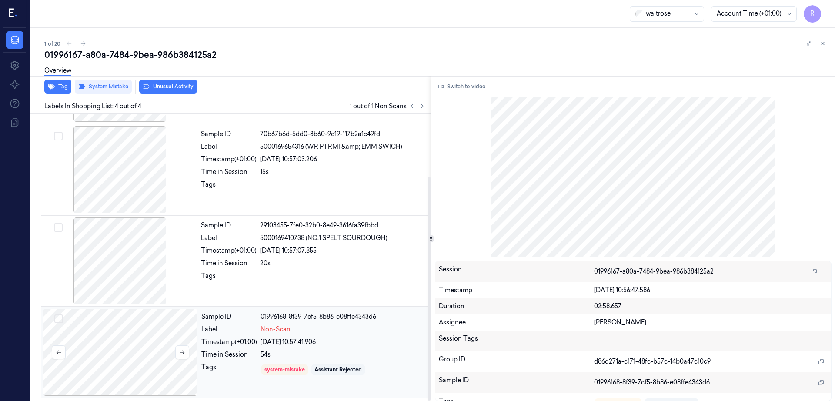
click at [113, 386] on div at bounding box center [120, 352] width 155 height 87
click at [184, 355] on icon at bounding box center [182, 352] width 6 height 6
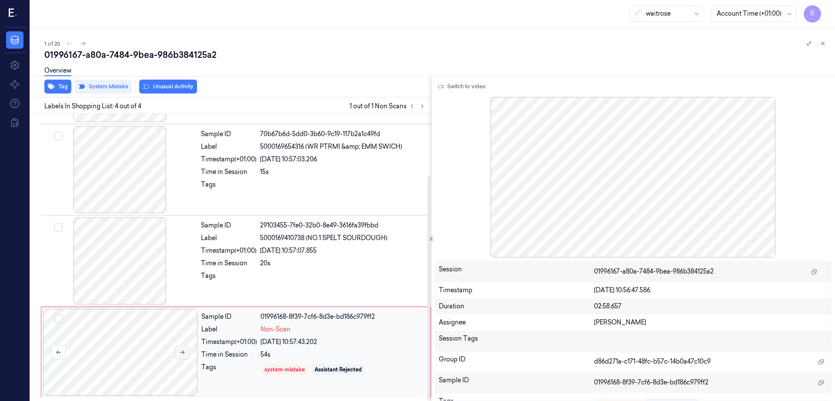
click at [184, 355] on icon at bounding box center [182, 352] width 6 height 6
click at [92, 278] on div at bounding box center [120, 260] width 155 height 87
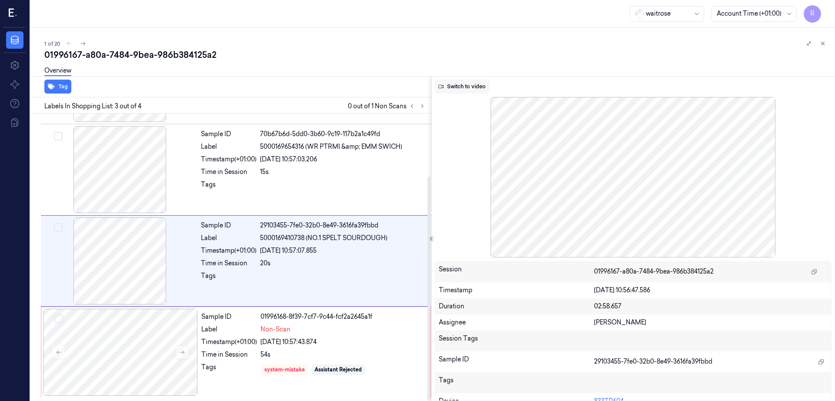
click at [474, 89] on button "Switch to video" at bounding box center [462, 87] width 54 height 14
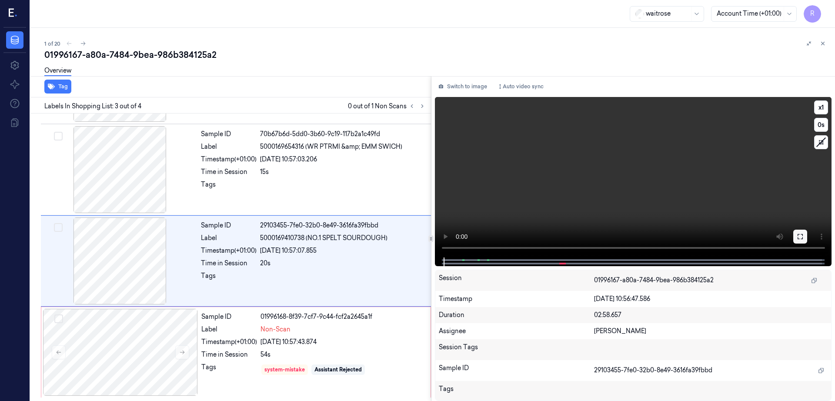
click at [803, 233] on icon at bounding box center [799, 236] width 7 height 7
click at [172, 336] on div at bounding box center [120, 352] width 155 height 87
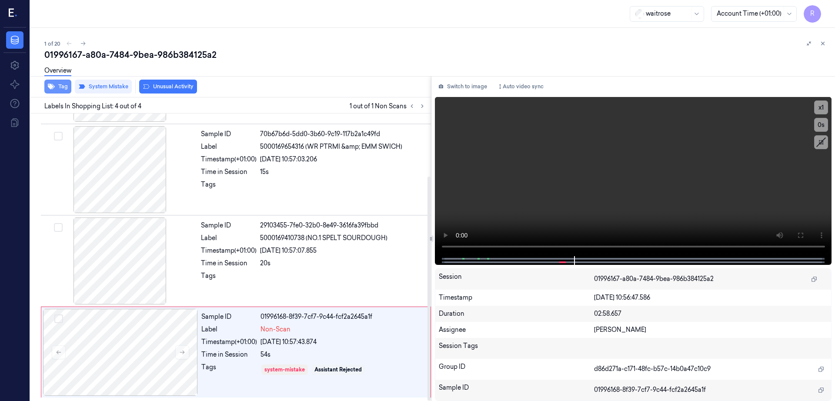
click at [51, 89] on icon "button" at bounding box center [51, 86] width 7 height 7
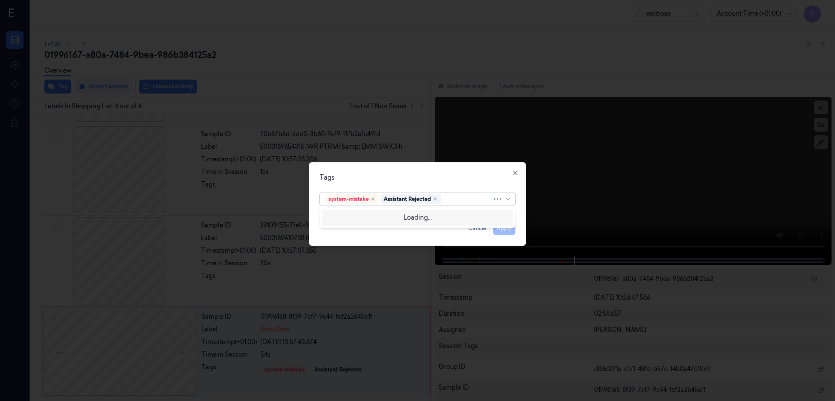
click at [446, 200] on div at bounding box center [468, 198] width 50 height 9
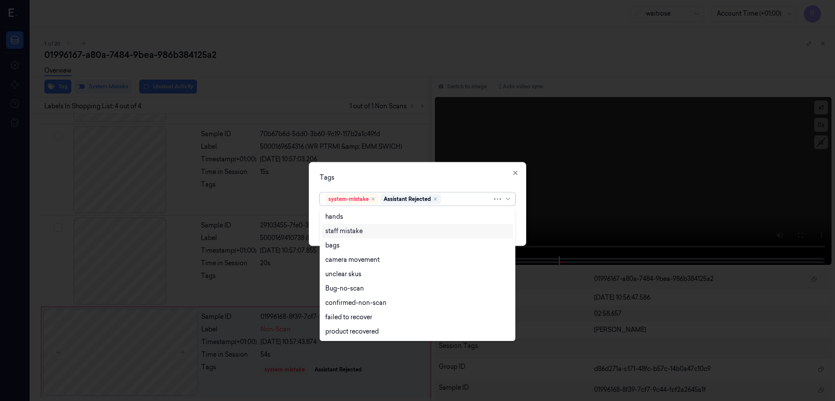
type input "b"
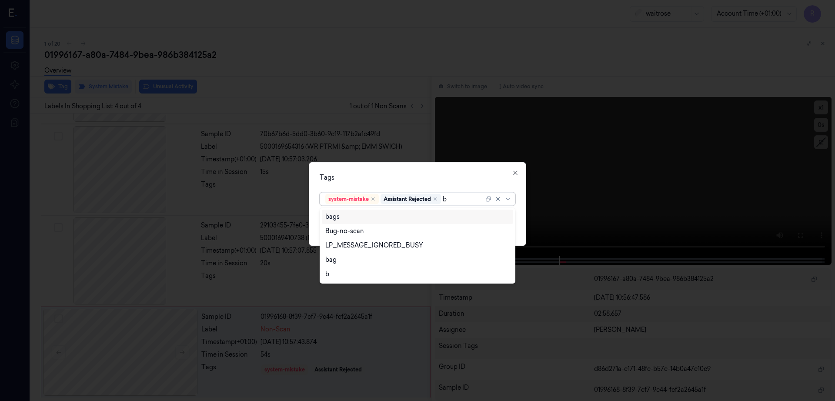
click at [336, 215] on div "bags" at bounding box center [332, 216] width 14 height 9
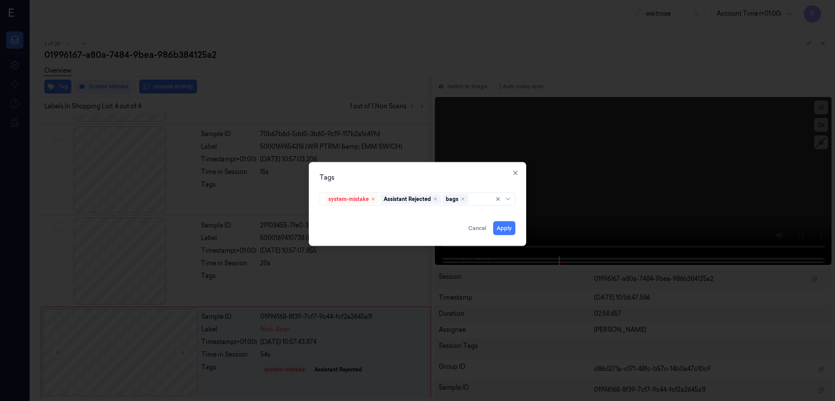
click at [461, 169] on div "Tags system-mistake Assistant Rejected bags Apply Cancel Close" at bounding box center [417, 204] width 217 height 84
click at [505, 230] on button "Apply" at bounding box center [504, 228] width 22 height 14
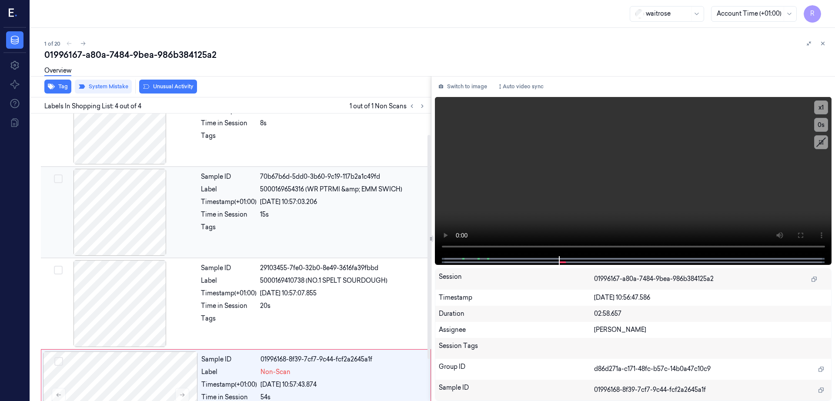
scroll to position [0, 0]
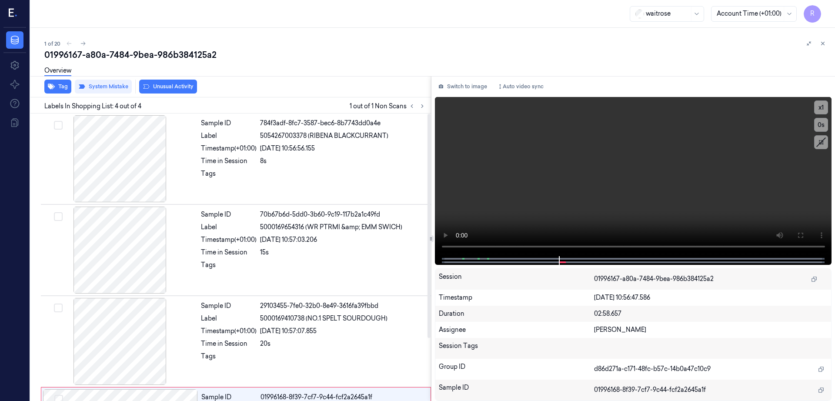
click at [154, 45] on div "1 of 20" at bounding box center [435, 43] width 783 height 10
click at [156, 50] on div "01996167-a80a-7484-9bea-986b384125a2" at bounding box center [435, 55] width 783 height 12
copy div "986b384125a2"
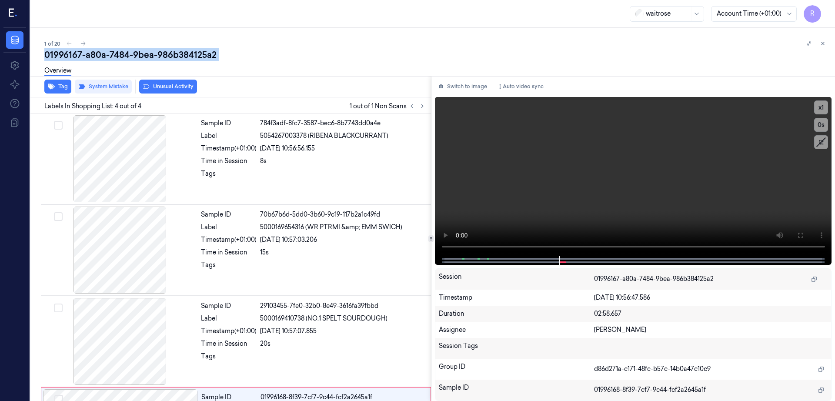
scroll to position [80, 0]
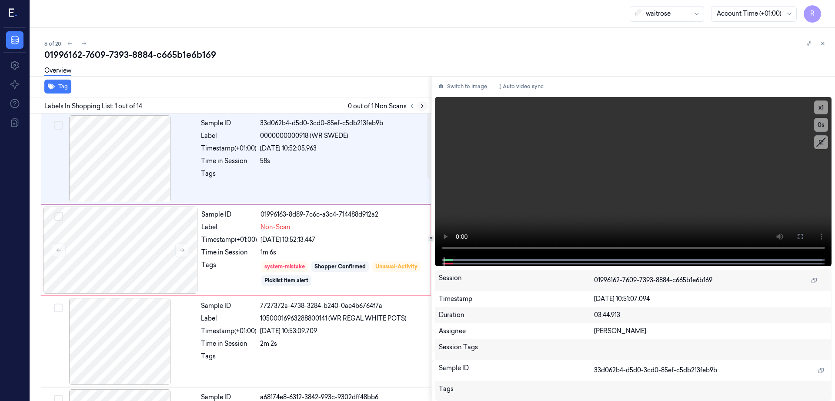
click at [423, 105] on icon at bounding box center [422, 106] width 2 height 3
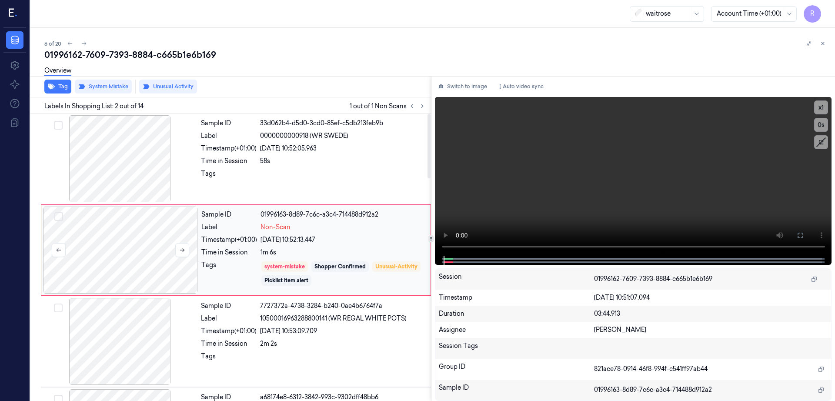
click at [124, 274] on div at bounding box center [120, 249] width 155 height 87
click at [139, 170] on div at bounding box center [120, 158] width 155 height 87
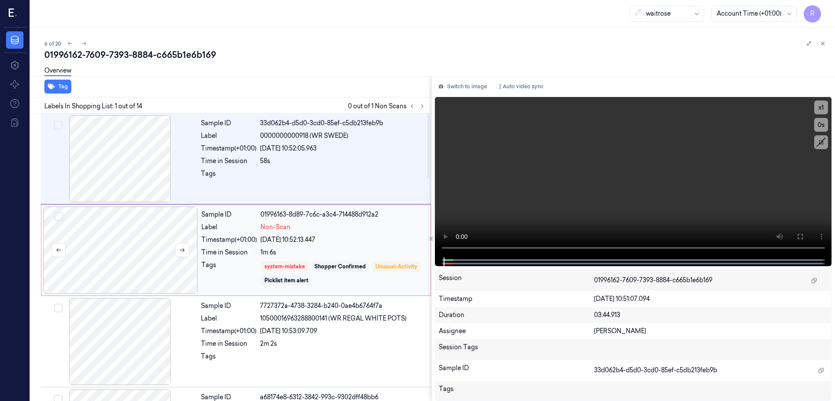
click at [126, 247] on div at bounding box center [120, 249] width 155 height 87
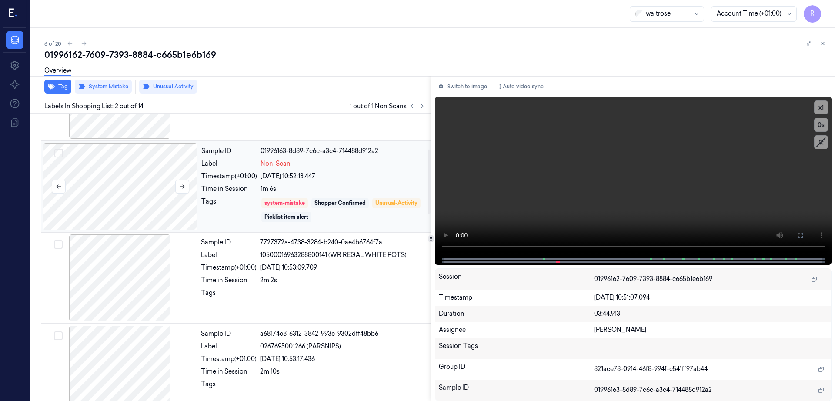
scroll to position [163, 0]
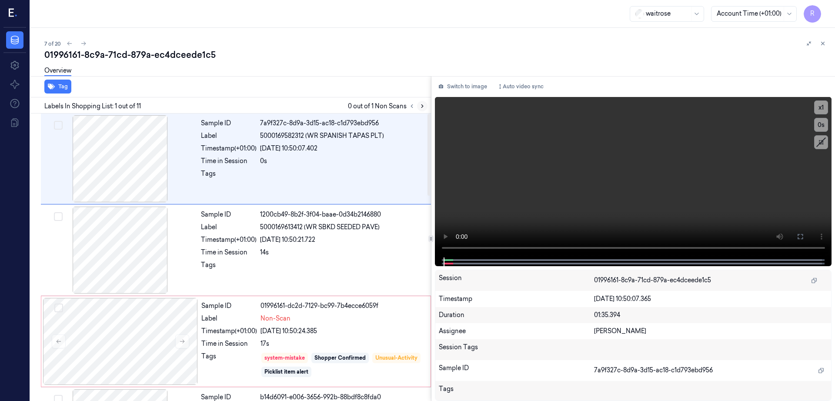
click at [425, 107] on icon at bounding box center [422, 106] width 6 height 6
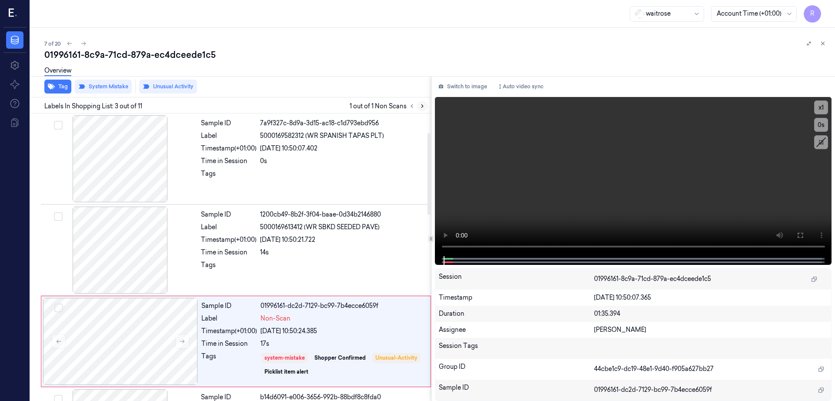
scroll to position [84, 0]
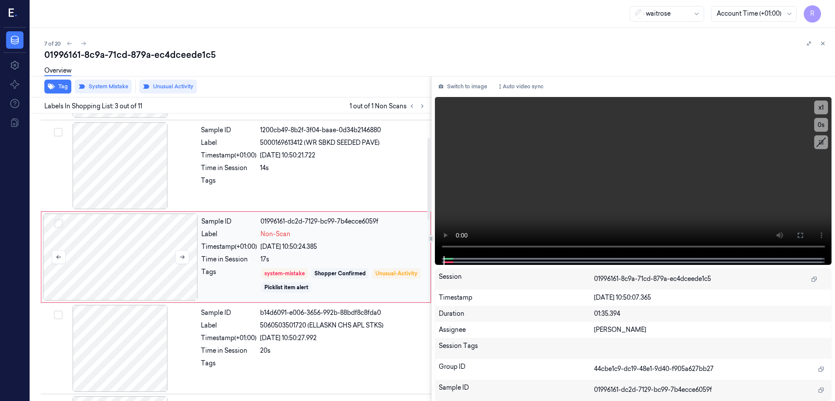
click at [145, 256] on div at bounding box center [120, 256] width 155 height 87
click at [145, 172] on div at bounding box center [120, 165] width 155 height 87
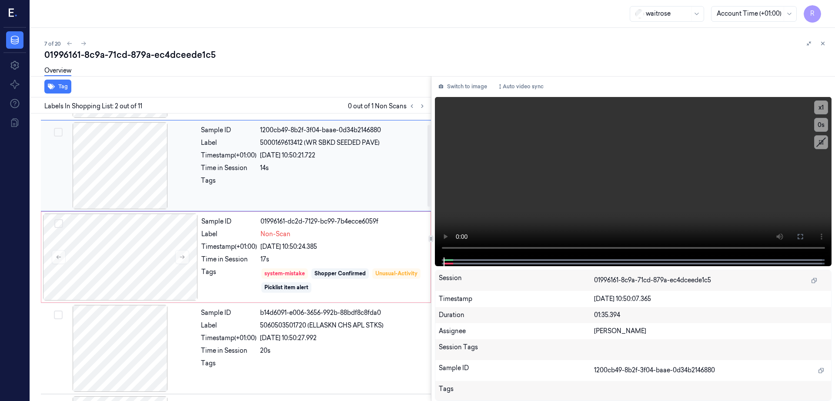
scroll to position [0, 0]
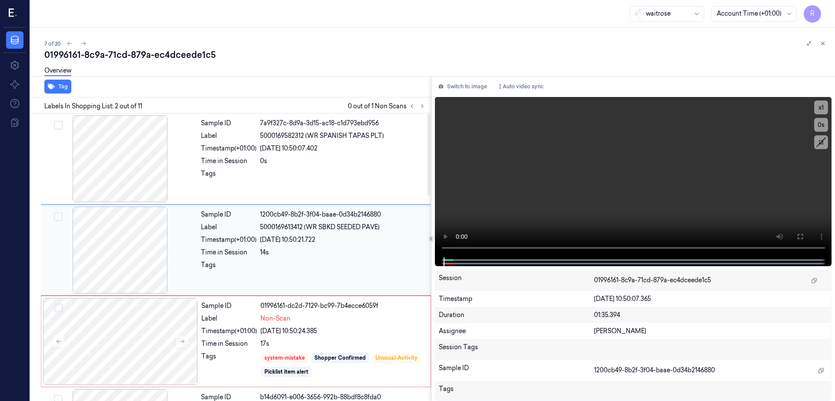
click at [151, 264] on div at bounding box center [120, 249] width 155 height 87
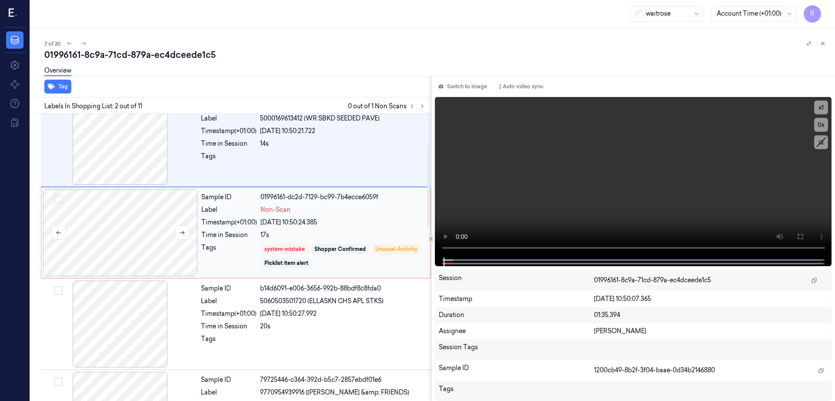
click at [143, 259] on div at bounding box center [120, 232] width 155 height 87
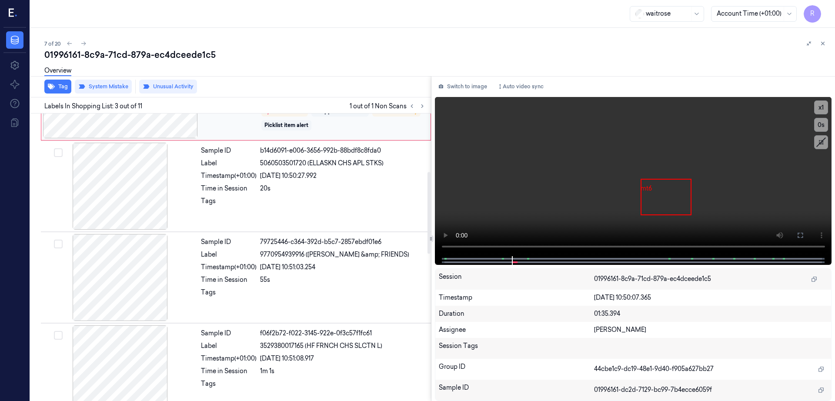
scroll to position [193, 0]
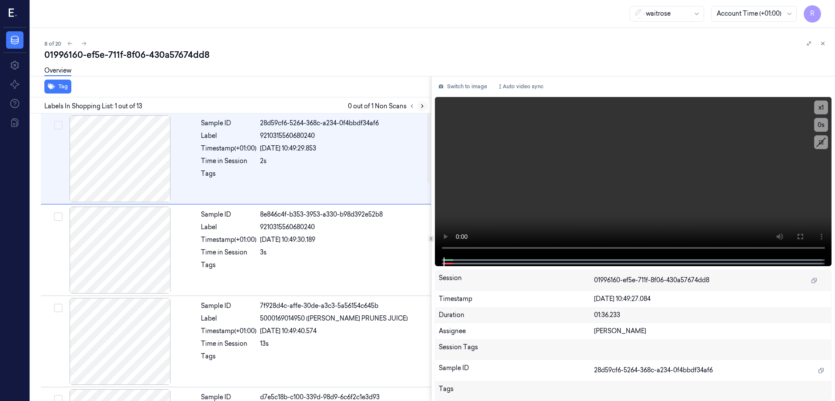
click at [425, 105] on icon at bounding box center [422, 106] width 6 height 6
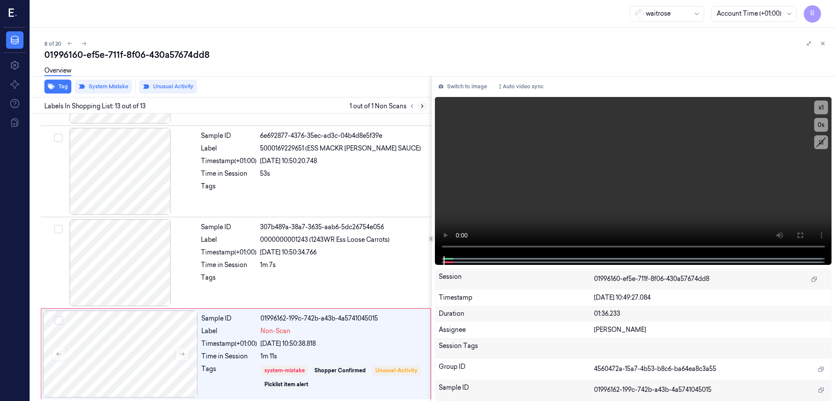
scroll to position [902, 0]
click at [127, 270] on div at bounding box center [120, 260] width 155 height 87
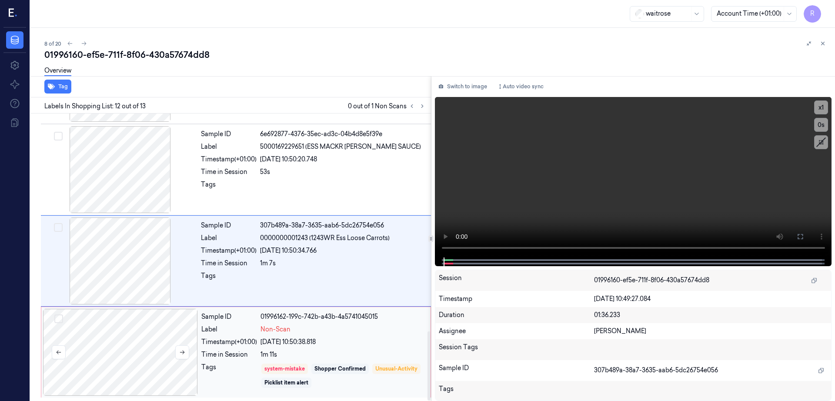
click at [169, 343] on div at bounding box center [120, 352] width 155 height 87
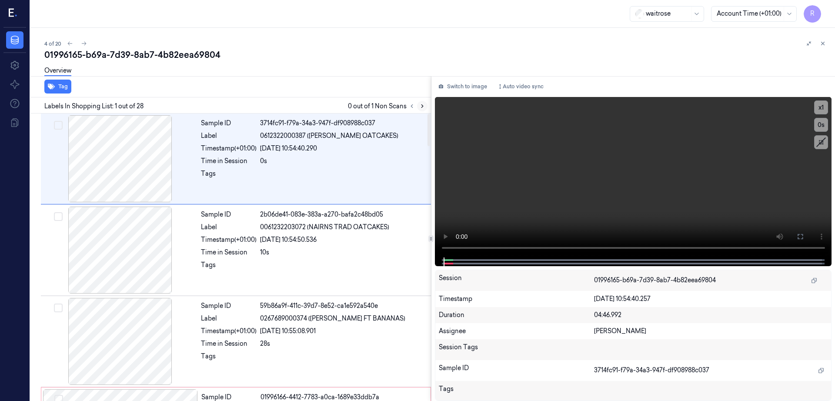
click at [425, 103] on icon at bounding box center [422, 106] width 6 height 6
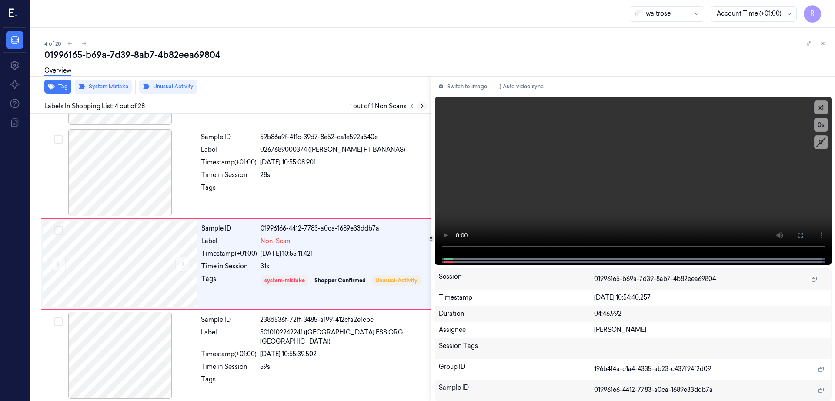
scroll to position [176, 0]
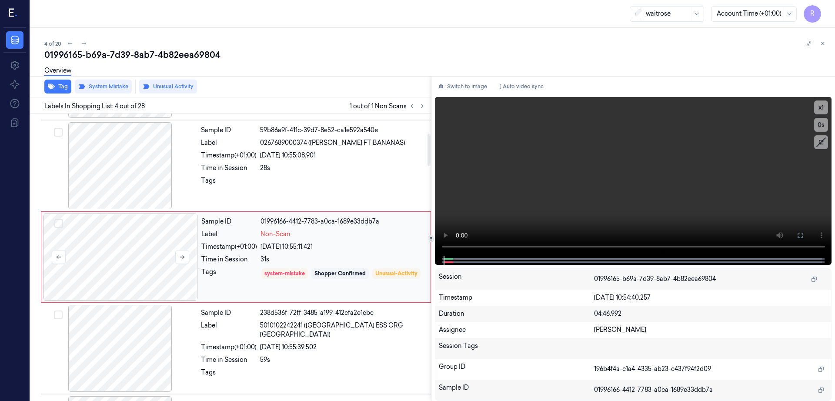
click at [128, 256] on div at bounding box center [120, 256] width 155 height 87
click at [112, 173] on div at bounding box center [120, 165] width 155 height 87
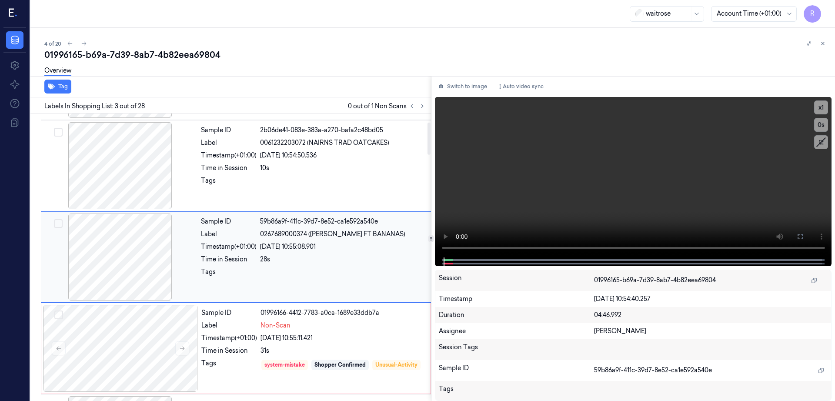
scroll to position [30, 0]
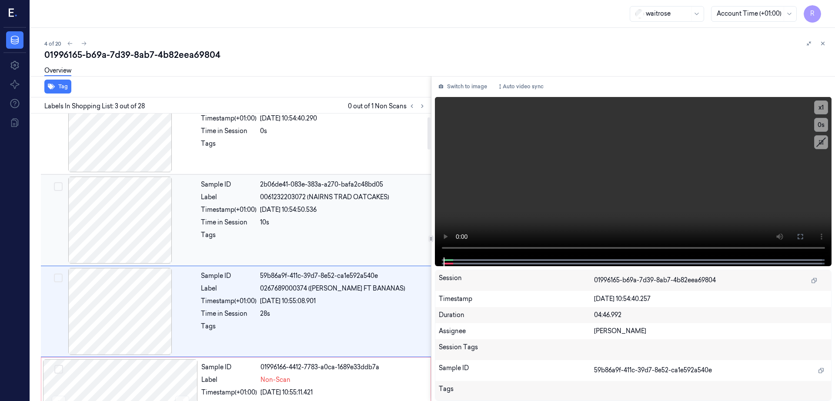
click at [117, 217] on div at bounding box center [120, 219] width 155 height 87
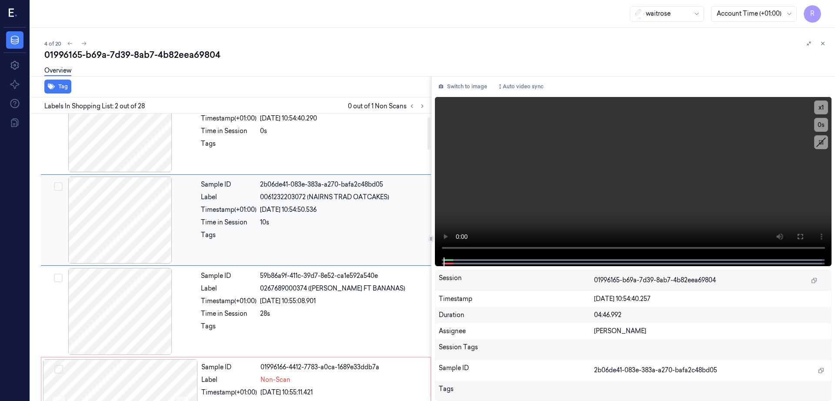
scroll to position [0, 0]
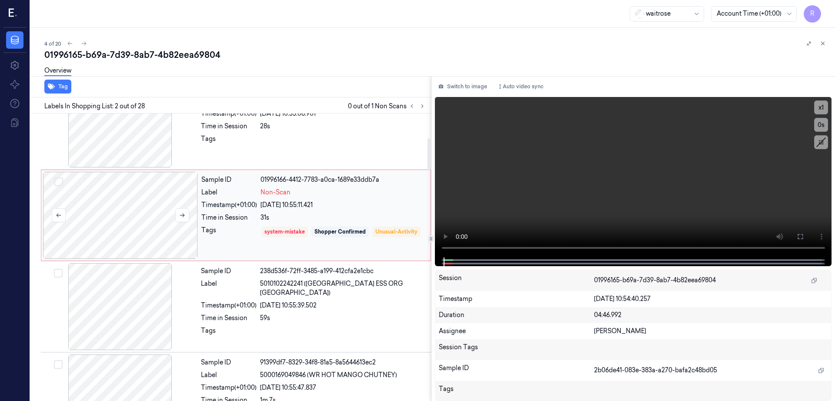
click at [128, 214] on div at bounding box center [120, 215] width 155 height 87
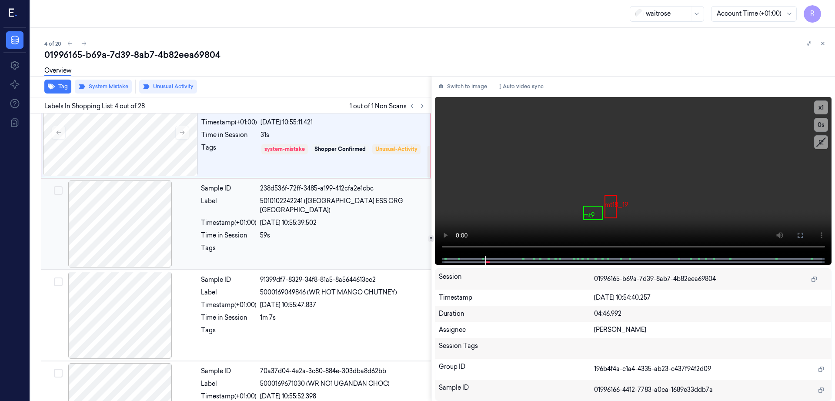
scroll to position [284, 0]
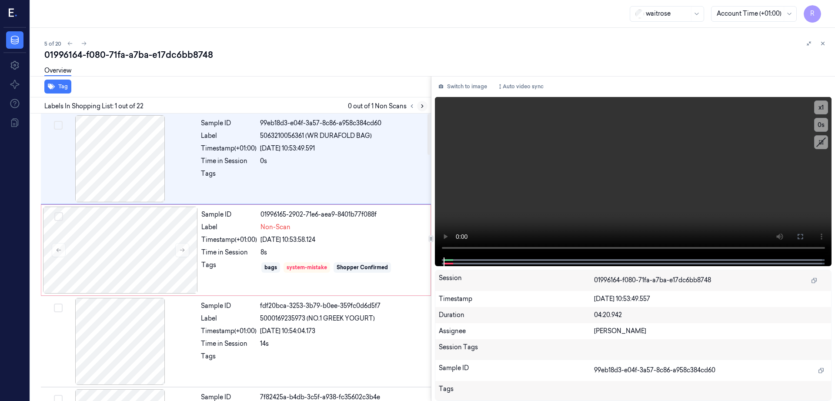
click at [427, 103] on button at bounding box center [422, 106] width 10 height 10
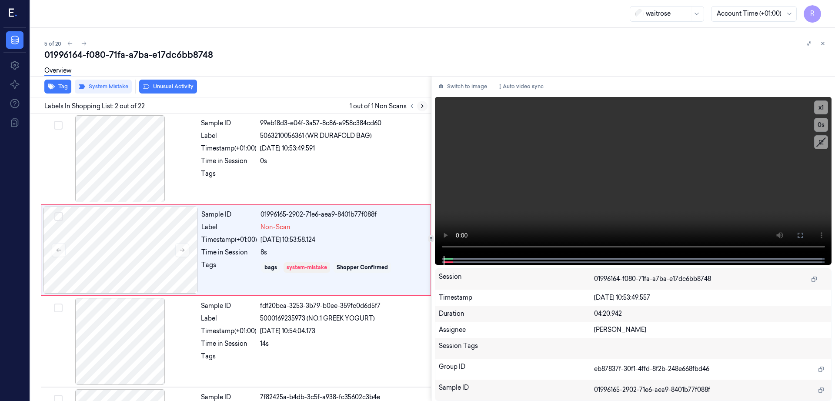
click at [423, 105] on icon at bounding box center [422, 106] width 2 height 3
click at [152, 253] on div at bounding box center [120, 249] width 155 height 87
click at [179, 251] on icon at bounding box center [182, 250] width 6 height 6
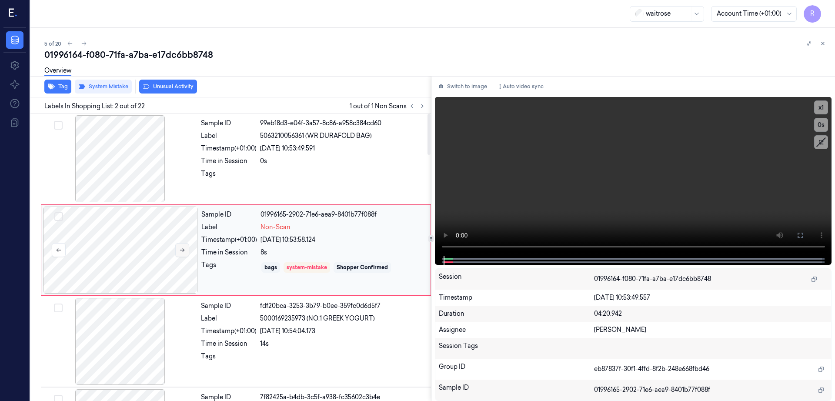
click at [179, 251] on icon at bounding box center [182, 250] width 6 height 6
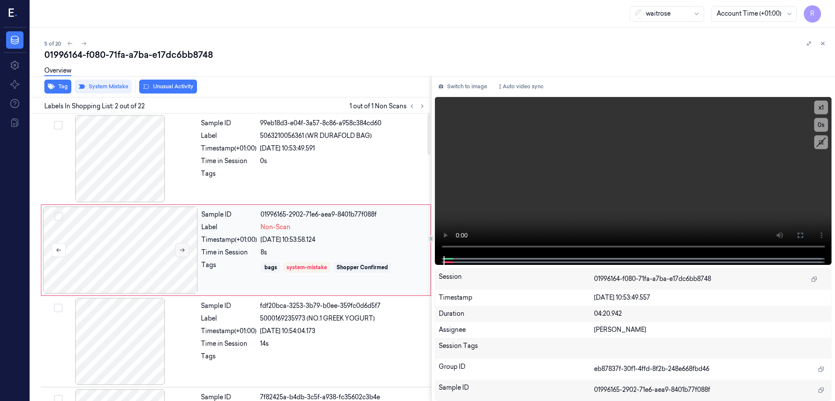
click at [179, 251] on icon at bounding box center [182, 250] width 6 height 6
click at [126, 176] on div at bounding box center [120, 158] width 155 height 87
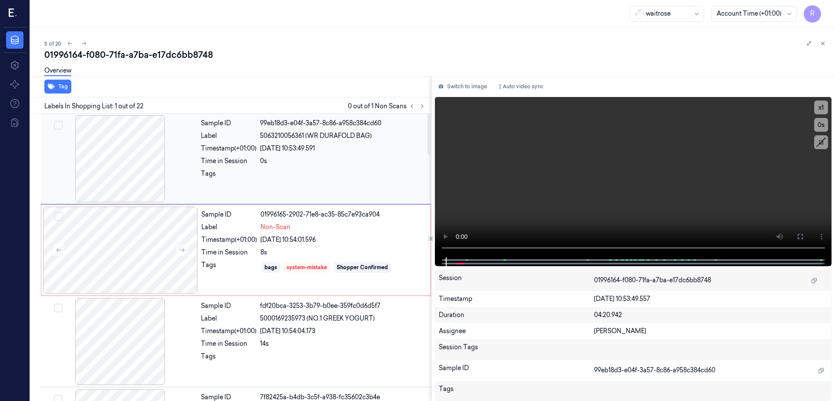
click at [135, 154] on div at bounding box center [120, 158] width 155 height 87
click at [807, 231] on button at bounding box center [800, 237] width 14 height 14
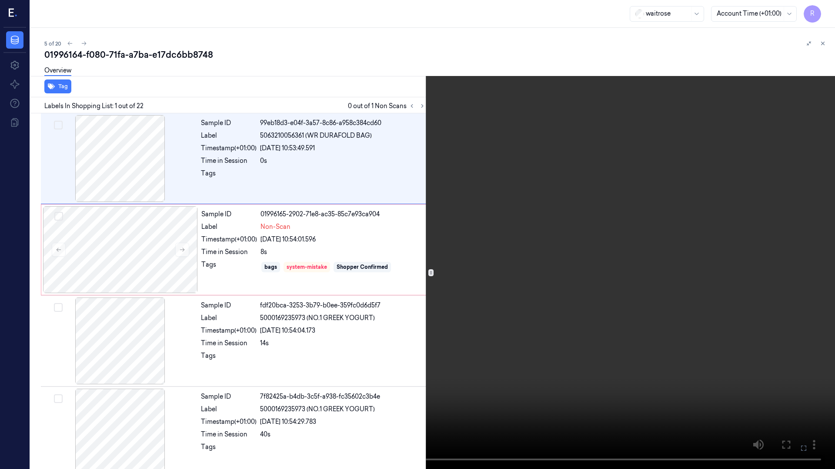
click at [600, 242] on video at bounding box center [417, 234] width 835 height 469
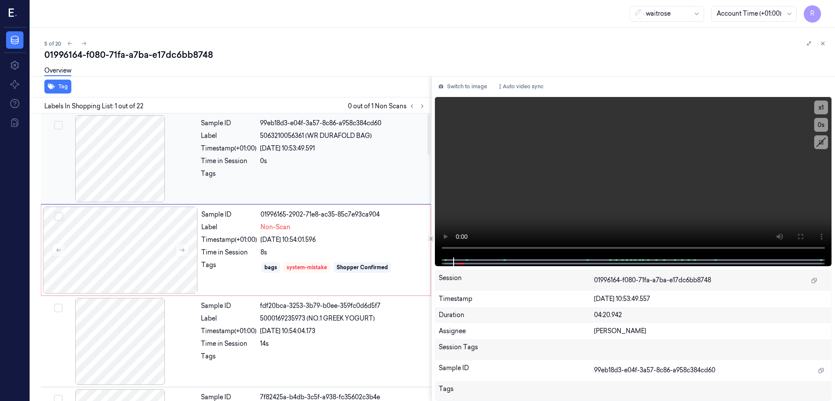
click at [140, 155] on div at bounding box center [120, 158] width 155 height 87
click at [148, 256] on div at bounding box center [120, 249] width 155 height 87
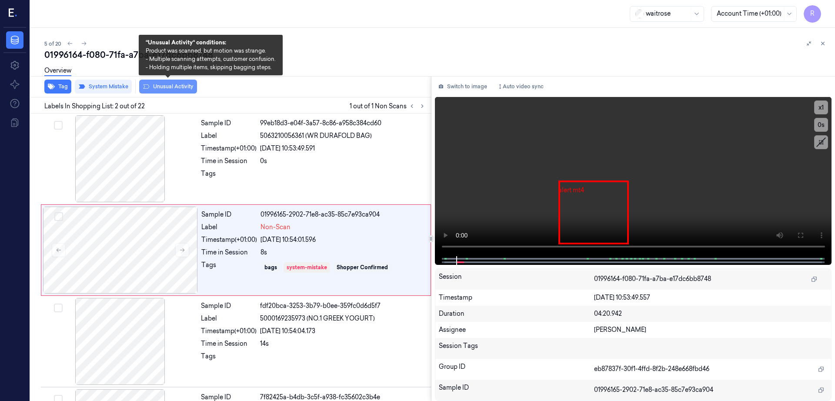
click at [175, 85] on button "Unusual Activity" at bounding box center [168, 87] width 58 height 14
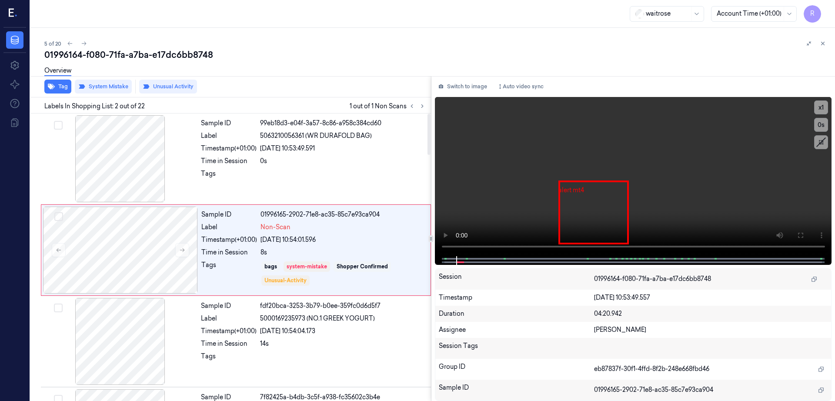
click at [185, 57] on div "01996164-f080-71fa-a7ba-e17dc6bb8748" at bounding box center [435, 55] width 783 height 12
copy div "e17dc6bb8748"
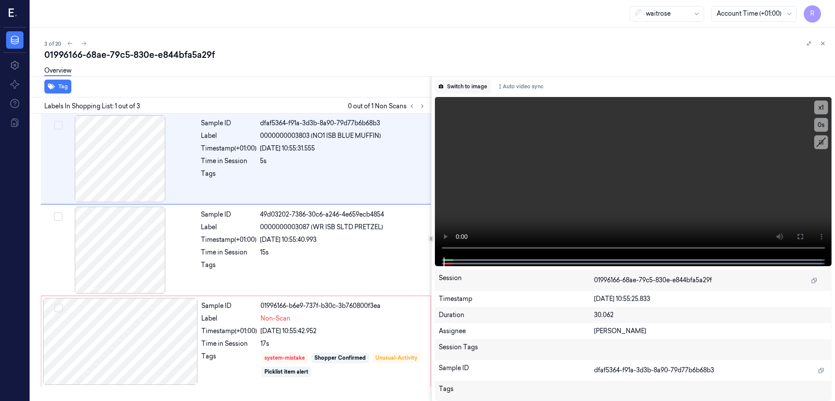
click at [487, 87] on button "Switch to image" at bounding box center [463, 87] width 56 height 14
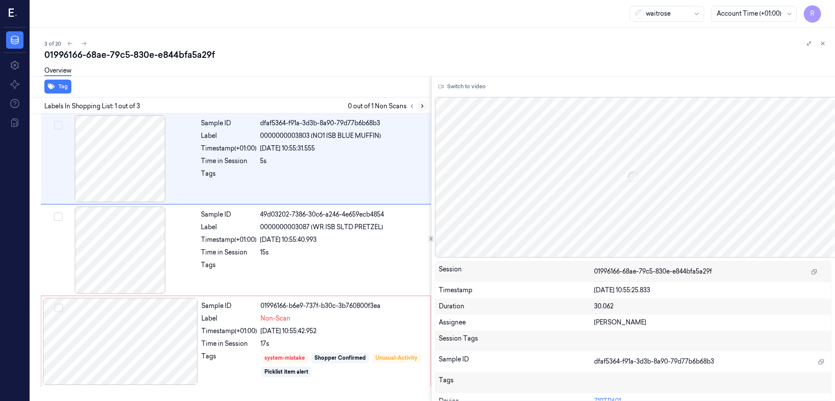
click at [425, 106] on icon at bounding box center [422, 106] width 6 height 6
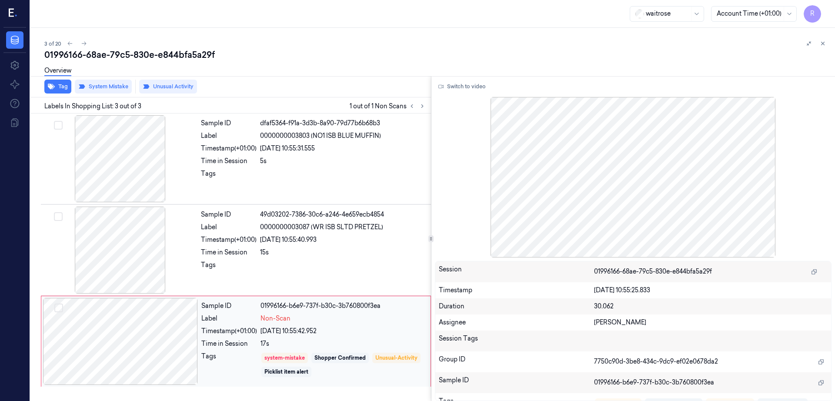
click at [155, 340] on div at bounding box center [120, 341] width 155 height 87
click at [123, 257] on div at bounding box center [120, 249] width 155 height 87
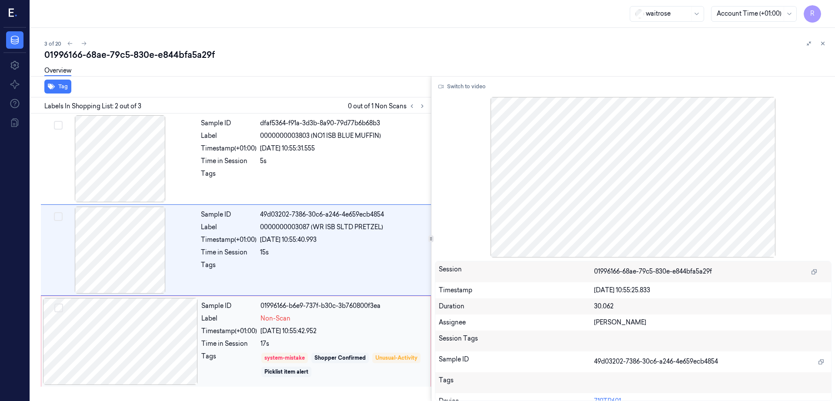
click at [147, 360] on div at bounding box center [120, 341] width 155 height 87
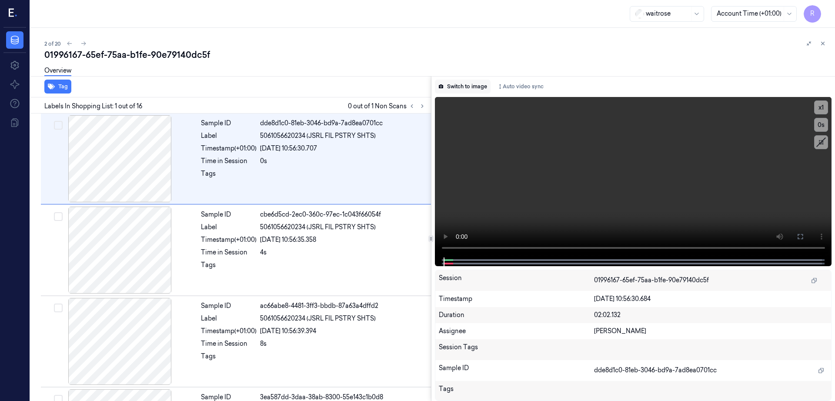
click at [471, 83] on button "Switch to image" at bounding box center [463, 87] width 56 height 14
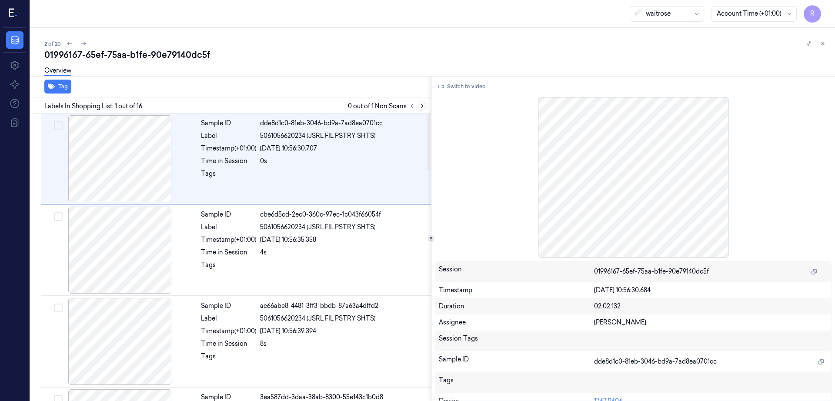
click at [425, 107] on icon at bounding box center [422, 106] width 6 height 6
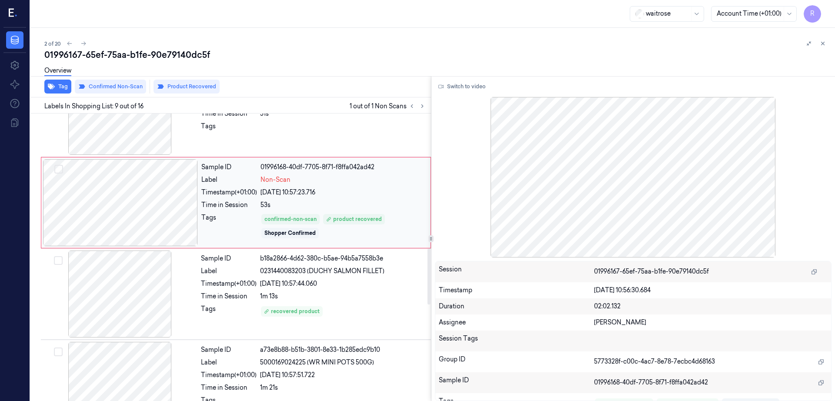
click at [147, 217] on div at bounding box center [120, 202] width 155 height 87
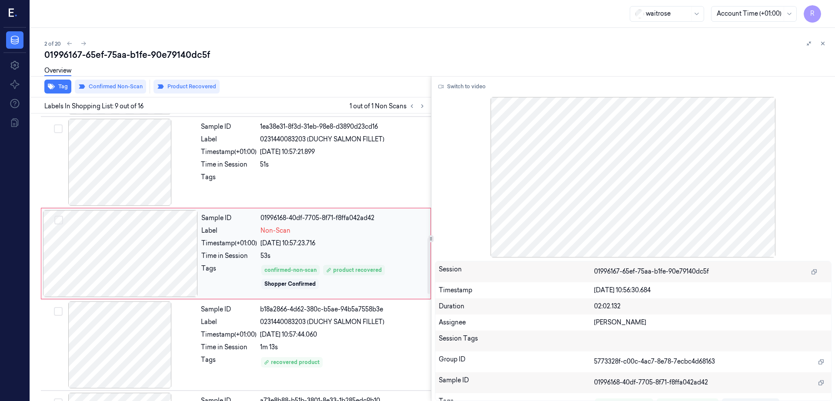
scroll to position [632, 0]
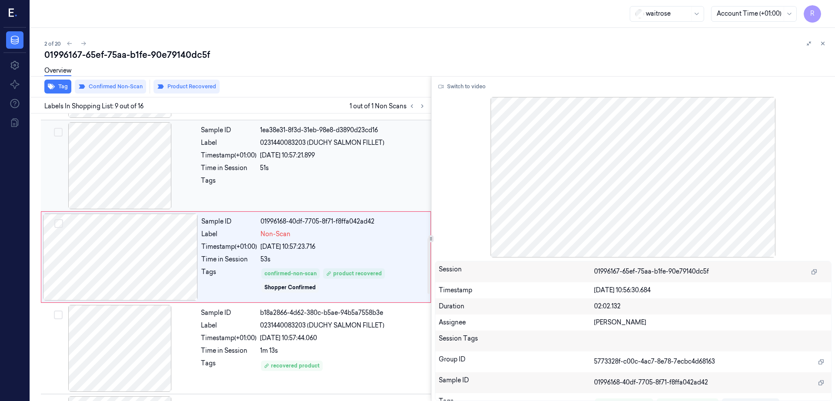
click at [136, 168] on div at bounding box center [120, 165] width 155 height 87
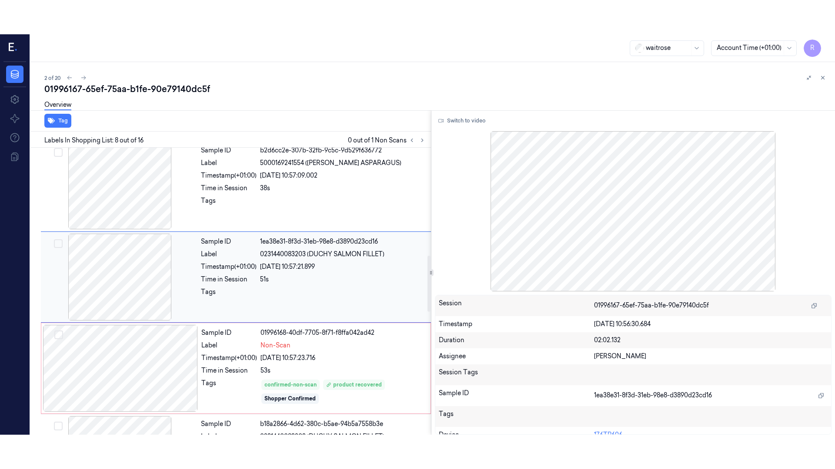
scroll to position [541, 0]
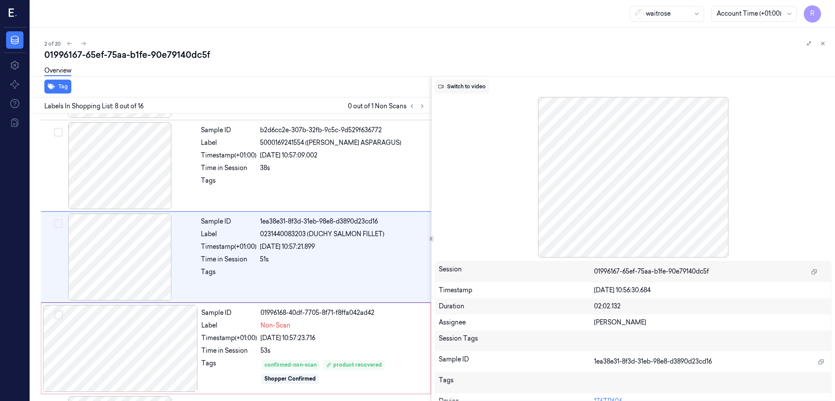
click at [465, 89] on button "Switch to video" at bounding box center [462, 87] width 54 height 14
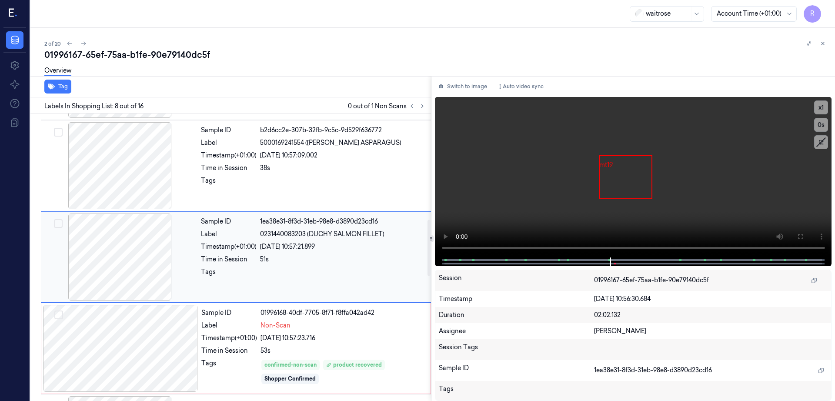
click at [141, 259] on div at bounding box center [120, 256] width 155 height 87
click at [124, 249] on div at bounding box center [120, 256] width 155 height 87
click at [803, 234] on icon at bounding box center [799, 236] width 7 height 7
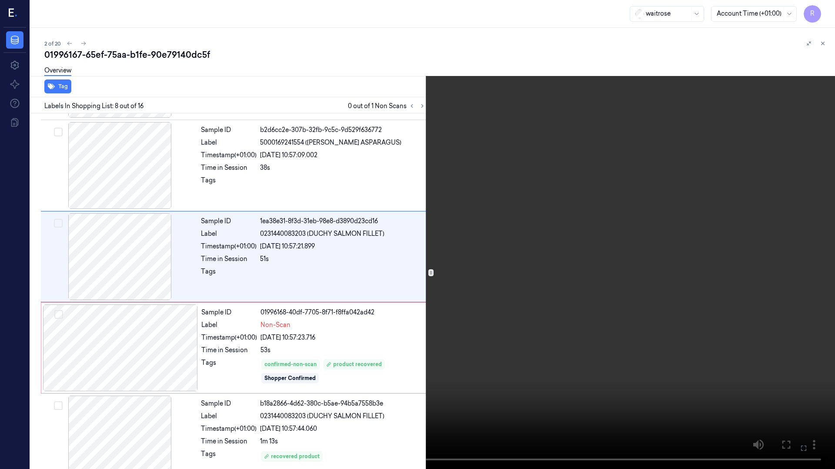
click at [625, 248] on video at bounding box center [417, 234] width 835 height 469
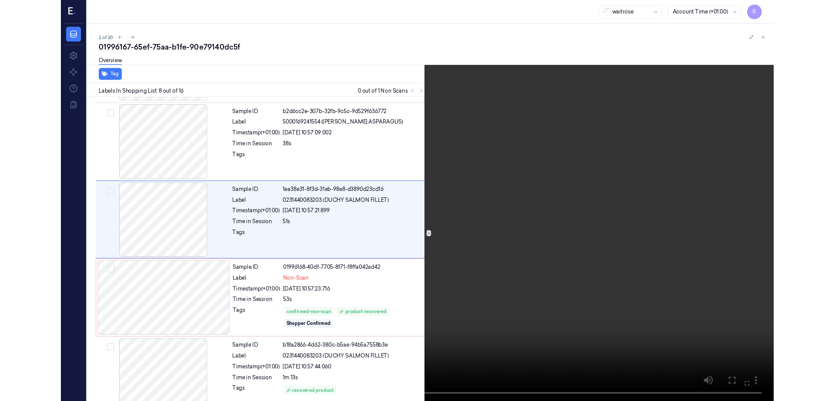
scroll to position [506, 0]
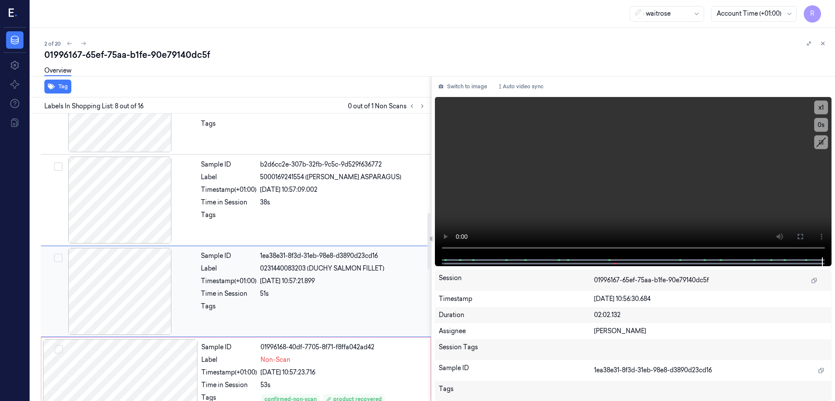
click at [99, 248] on div at bounding box center [120, 291] width 155 height 87
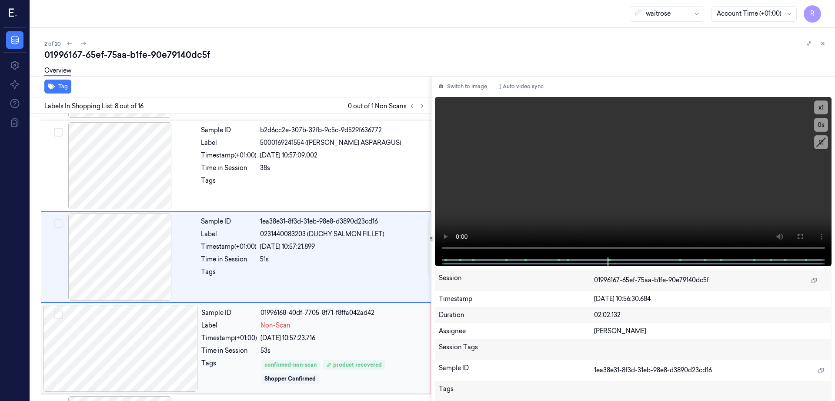
click at [151, 360] on div at bounding box center [120, 348] width 155 height 87
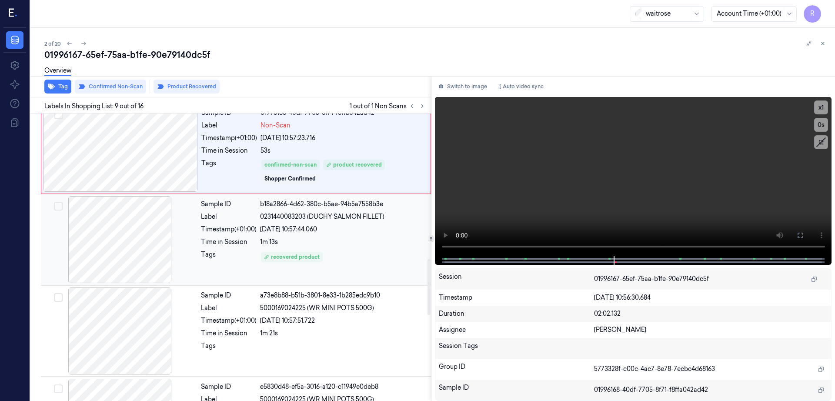
click at [120, 253] on div at bounding box center [120, 239] width 155 height 87
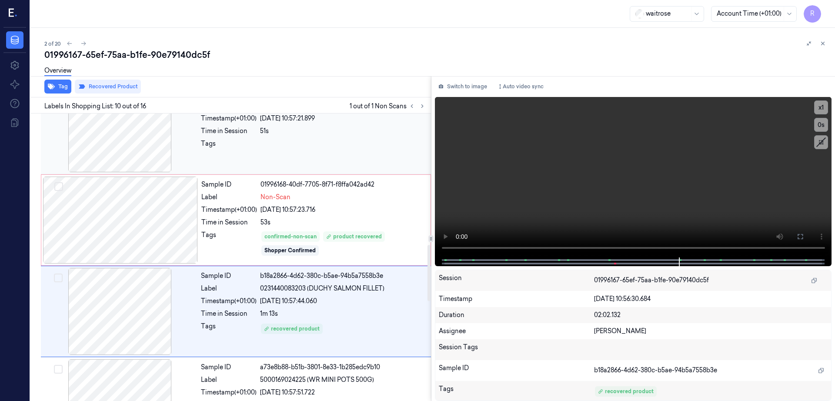
click at [113, 162] on div at bounding box center [120, 128] width 155 height 87
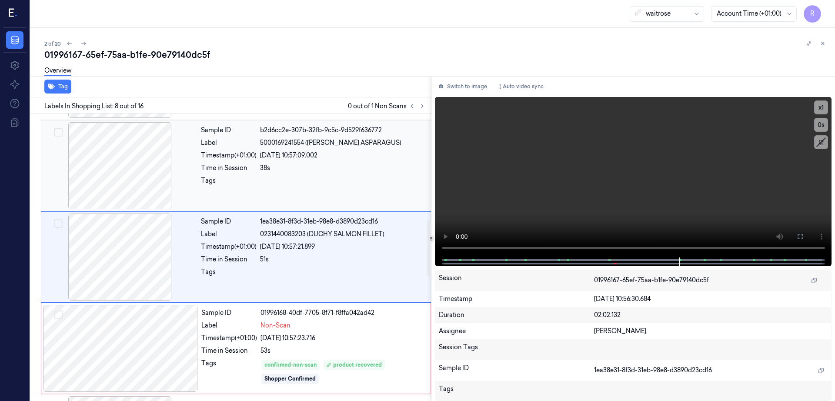
click at [120, 184] on div at bounding box center [120, 165] width 155 height 87
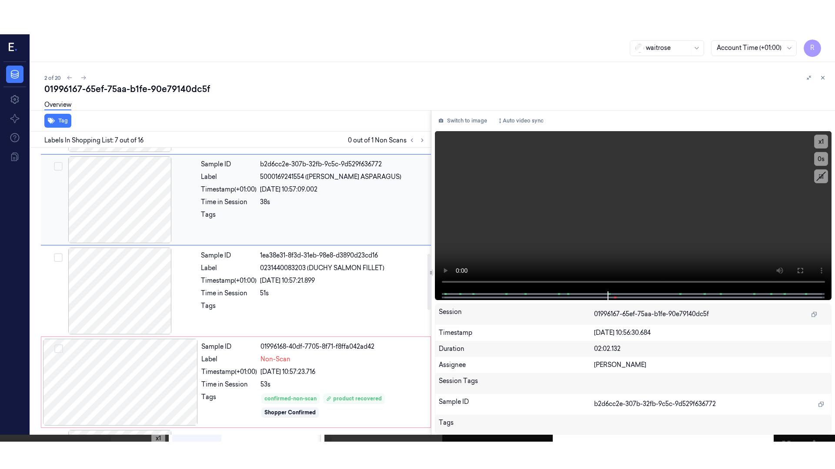
scroll to position [449, 0]
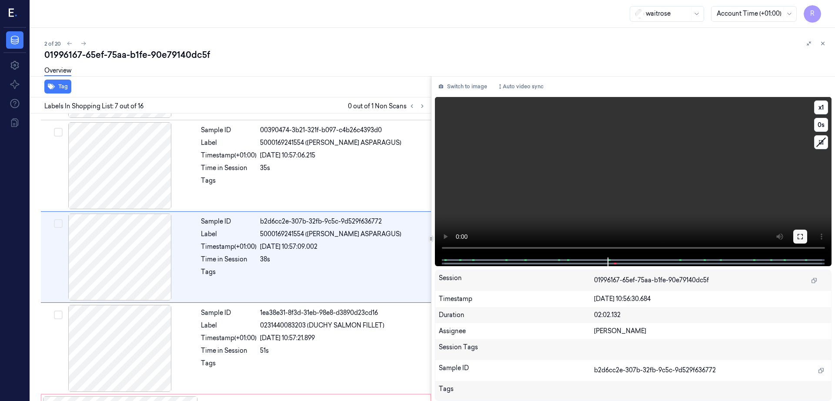
click at [802, 234] on icon at bounding box center [799, 236] width 5 height 5
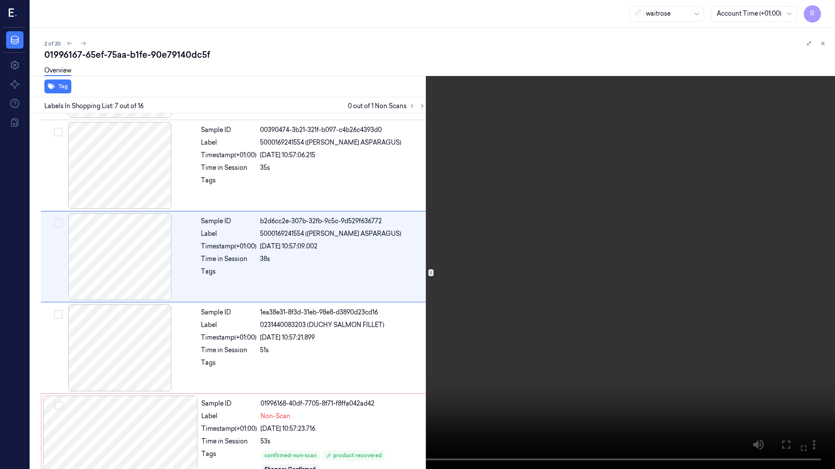
click at [521, 263] on video at bounding box center [417, 234] width 835 height 469
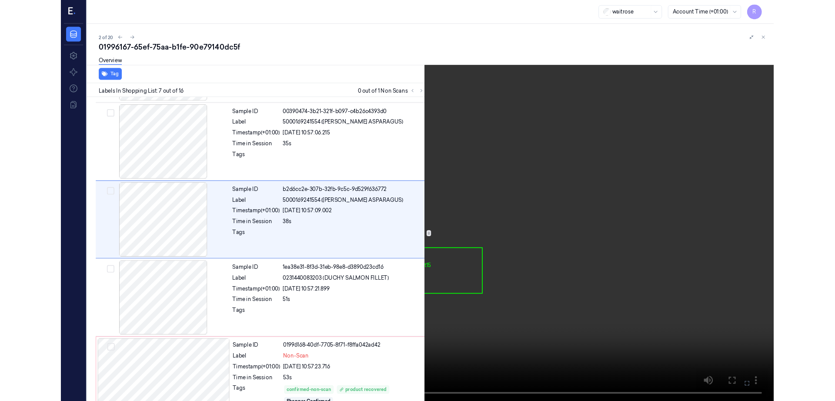
scroll to position [415, 0]
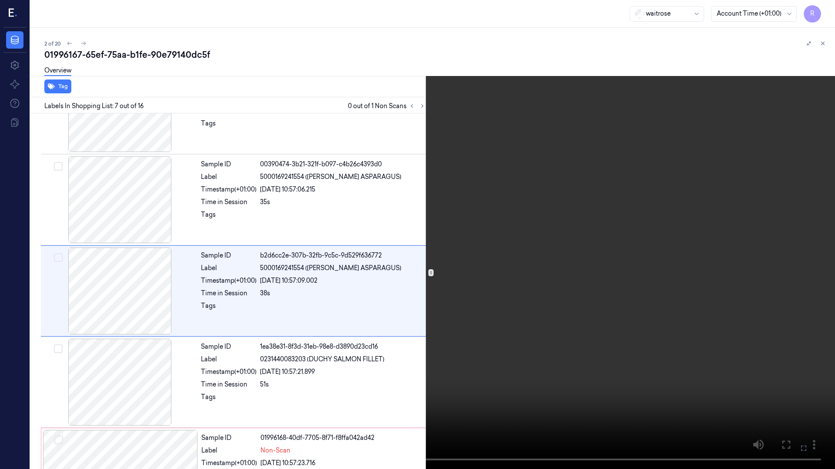
click at [430, 27] on video at bounding box center [417, 234] width 835 height 469
click at [403, 32] on video at bounding box center [417, 234] width 835 height 469
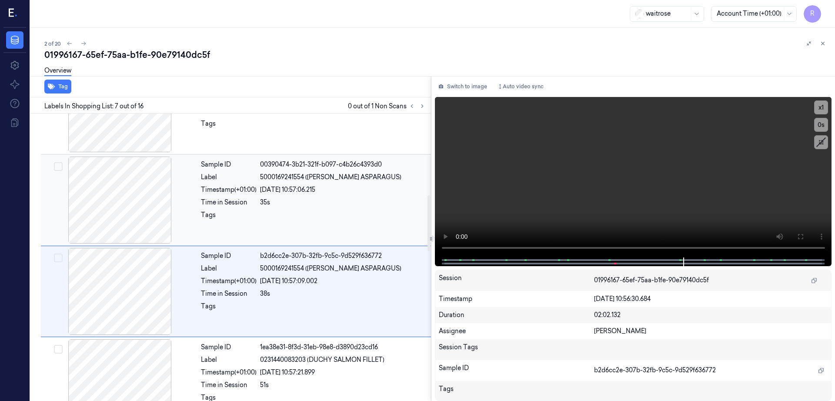
click at [140, 199] on div at bounding box center [120, 199] width 155 height 87
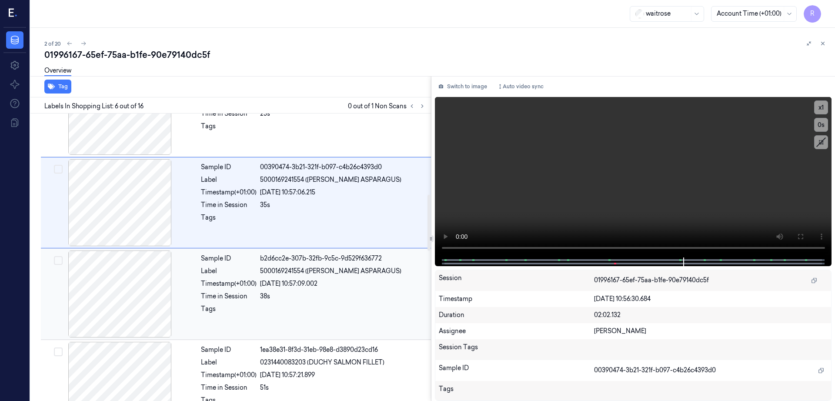
click at [122, 275] on div at bounding box center [120, 293] width 155 height 87
click at [121, 277] on div at bounding box center [120, 293] width 155 height 87
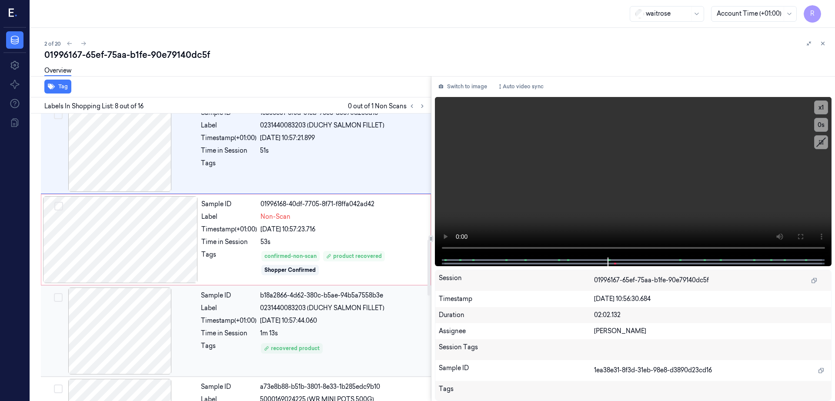
scroll to position [595, 0]
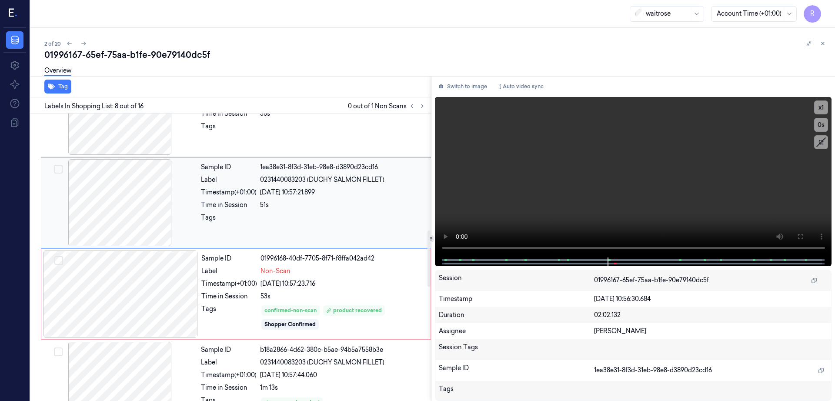
click at [133, 203] on div at bounding box center [120, 202] width 155 height 87
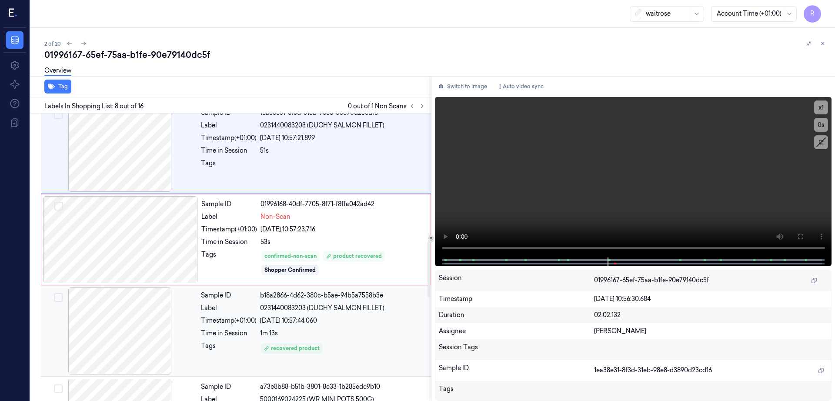
click at [130, 310] on div at bounding box center [120, 330] width 155 height 87
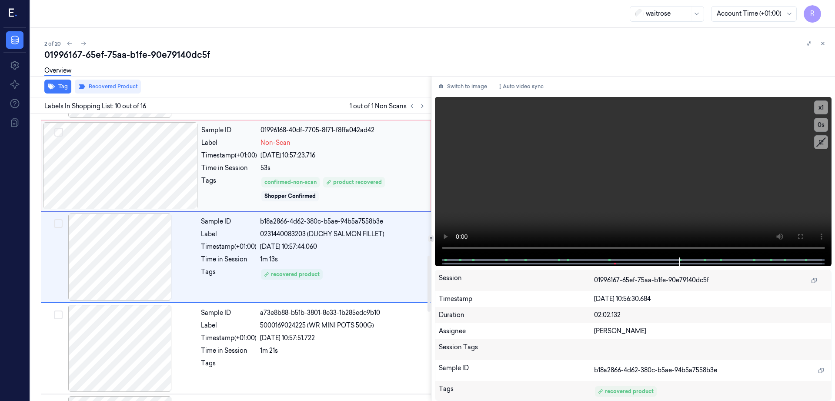
click at [121, 172] on div at bounding box center [120, 165] width 155 height 87
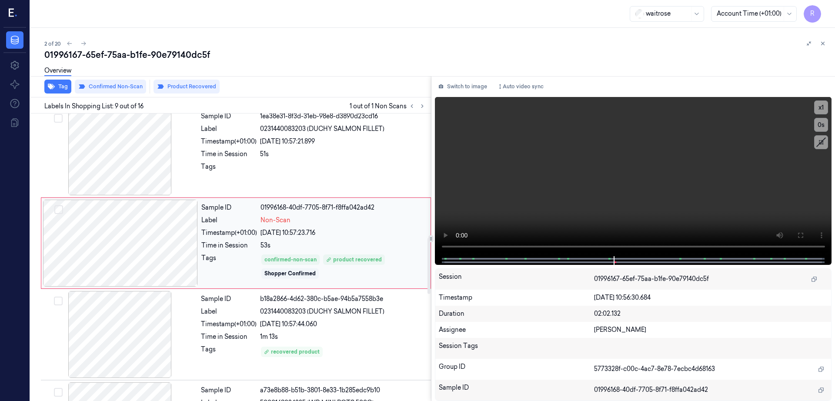
scroll to position [632, 0]
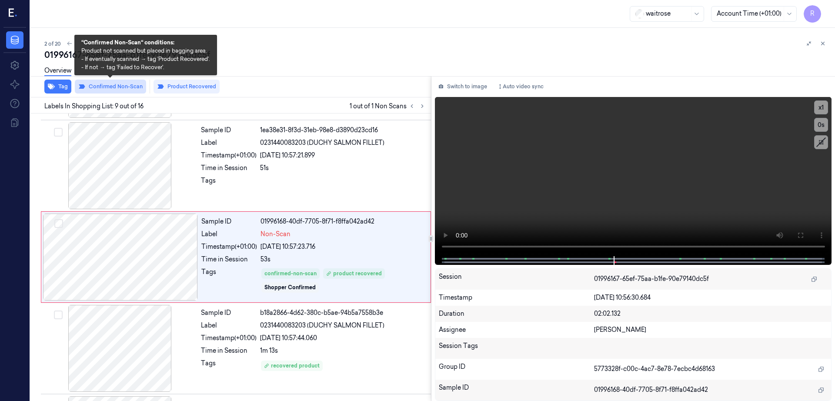
click at [135, 90] on button "Confirmed Non-Scan" at bounding box center [110, 87] width 71 height 14
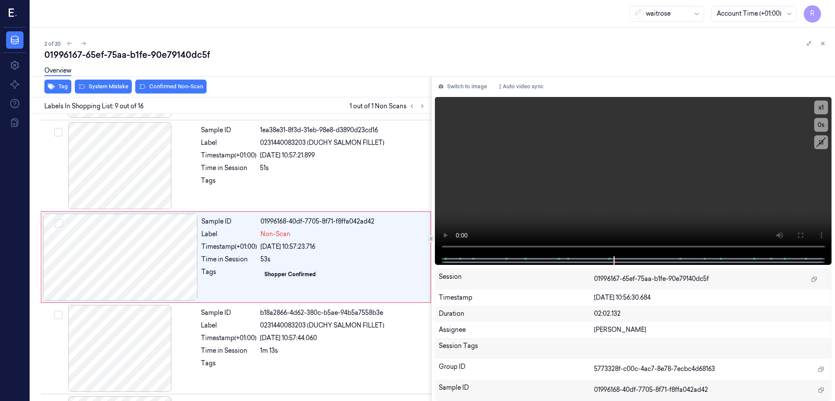
click at [193, 87] on button "Confirmed Non-Scan" at bounding box center [170, 87] width 71 height 14
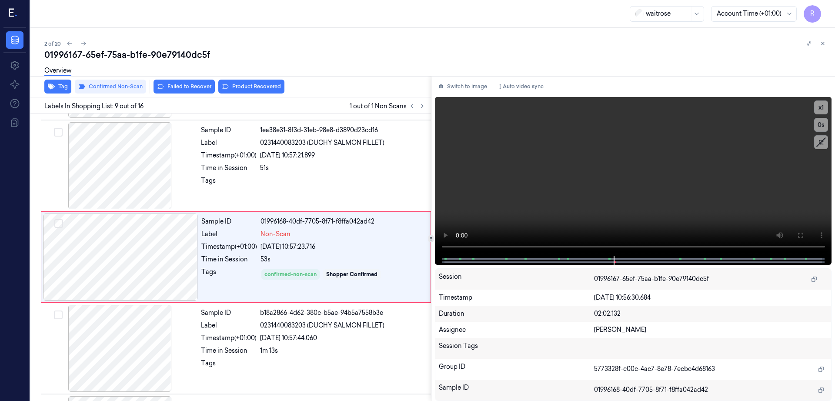
click at [193, 87] on button "Failed to Recover" at bounding box center [183, 87] width 61 height 14
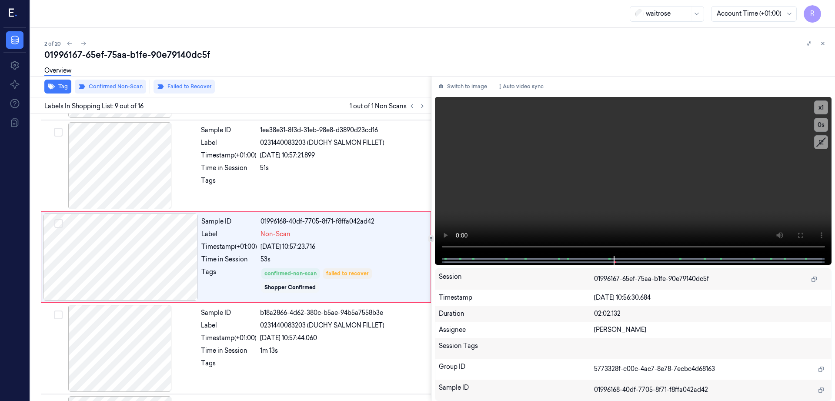
click at [193, 87] on button "Failed to Recover" at bounding box center [183, 87] width 61 height 14
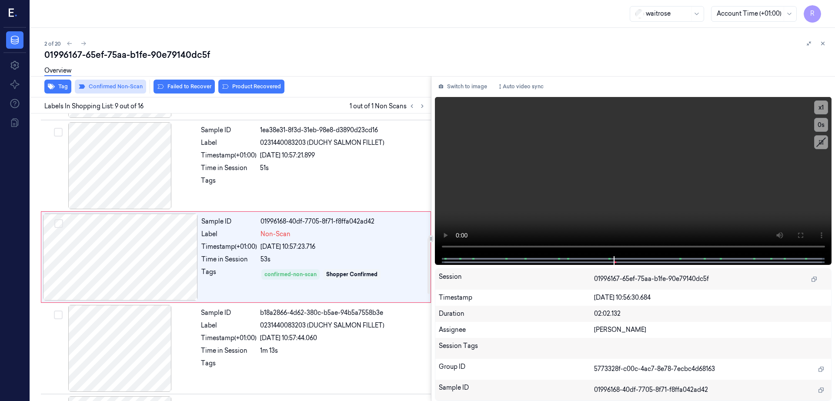
click at [109, 91] on button "Confirmed Non-Scan" at bounding box center [110, 87] width 71 height 14
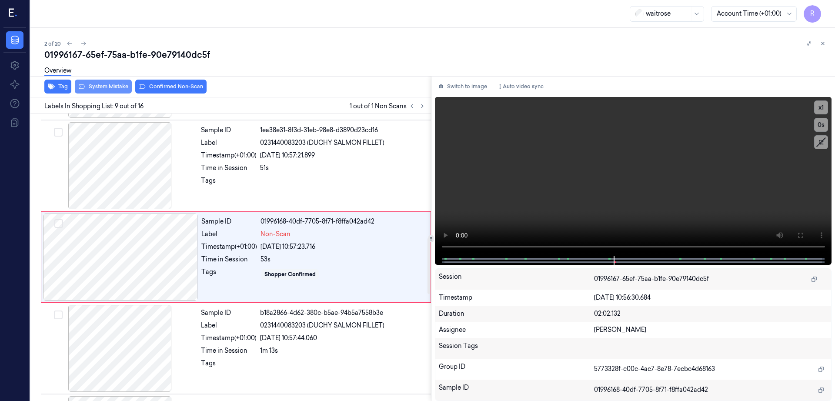
click at [99, 87] on button "System Mistake" at bounding box center [103, 87] width 57 height 14
click at [179, 93] on div "Tag System Mistake Unusual Activity" at bounding box center [229, 86] width 404 height 21
click at [177, 85] on button "Unusual Activity" at bounding box center [168, 87] width 58 height 14
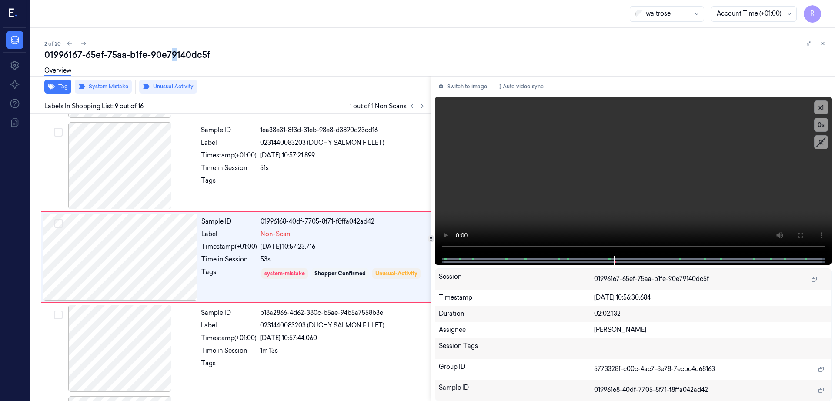
click at [172, 54] on div "01996167-65ef-75aa-b1fe-90e79140dc5f" at bounding box center [435, 55] width 783 height 12
copy div "9"
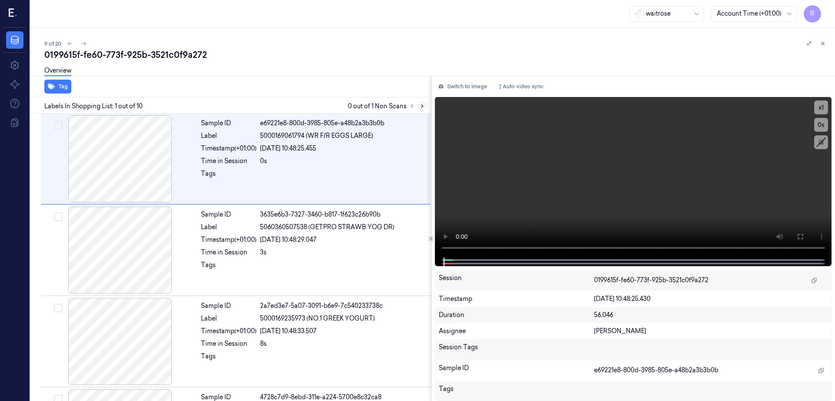
click at [425, 103] on icon at bounding box center [422, 106] width 6 height 6
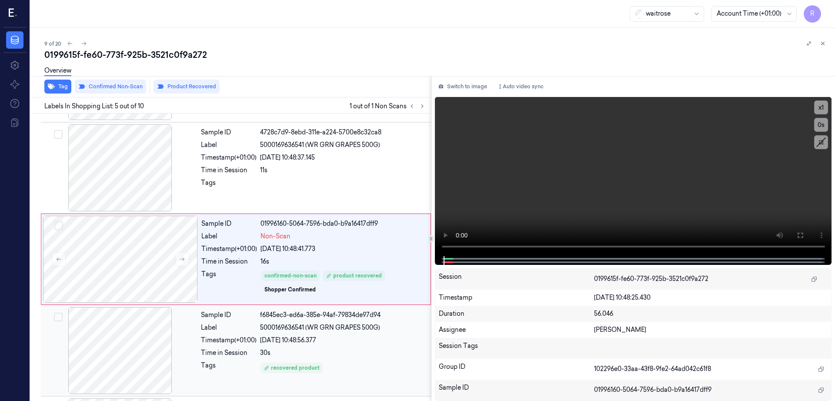
scroll to position [267, 0]
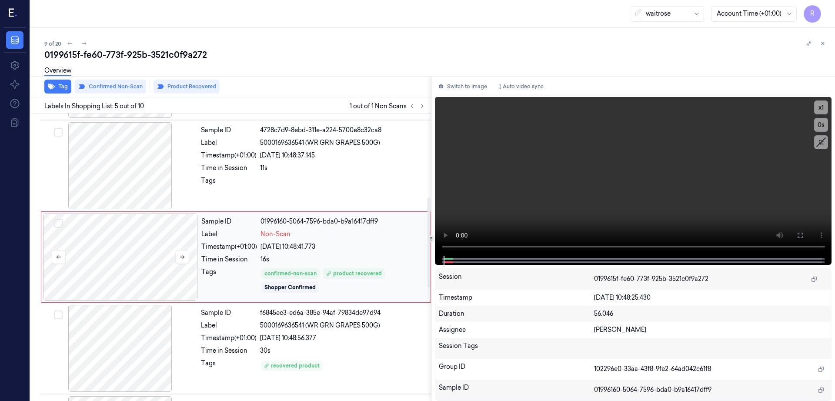
click at [133, 260] on div at bounding box center [120, 256] width 155 height 87
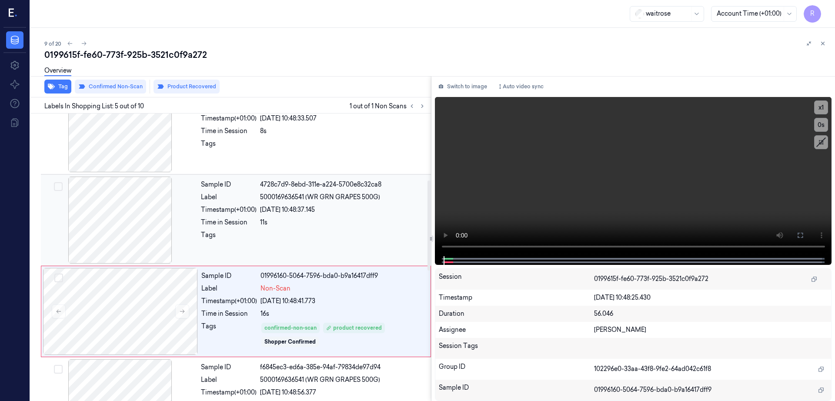
click at [139, 210] on div at bounding box center [120, 219] width 155 height 87
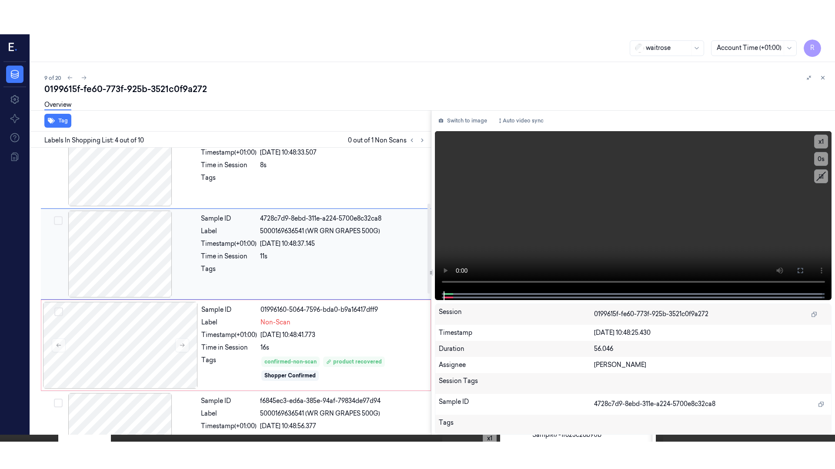
scroll to position [176, 0]
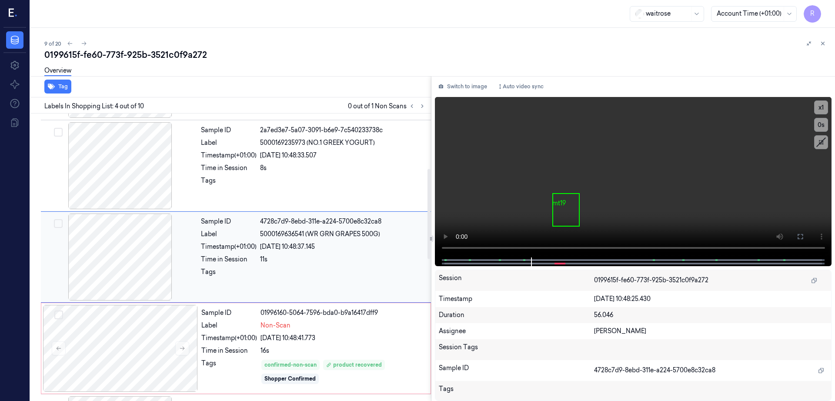
click at [145, 253] on div at bounding box center [120, 256] width 155 height 87
click at [803, 234] on icon at bounding box center [799, 236] width 7 height 7
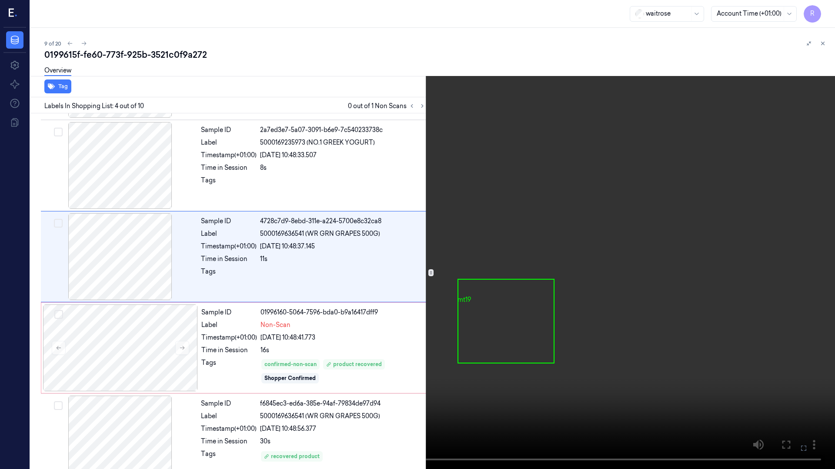
click at [496, 263] on video at bounding box center [417, 234] width 835 height 469
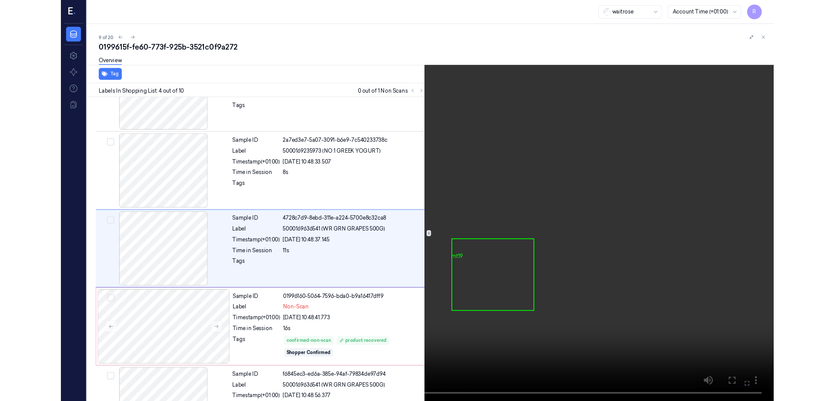
scroll to position [141, 0]
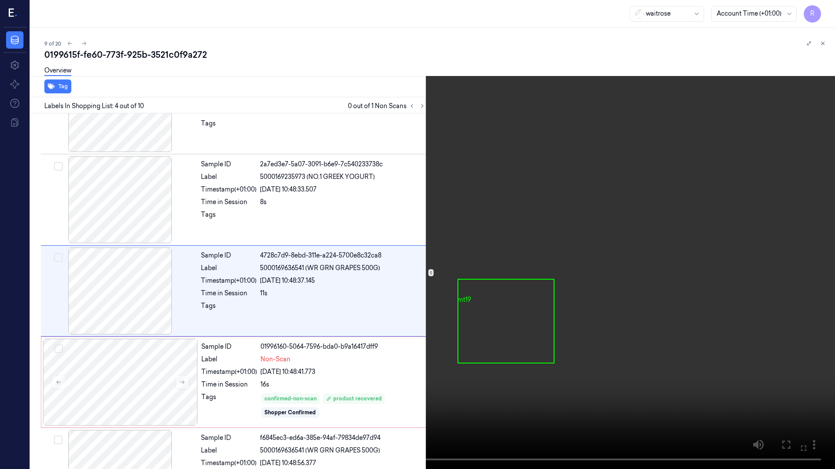
click at [479, 340] on video at bounding box center [417, 234] width 835 height 469
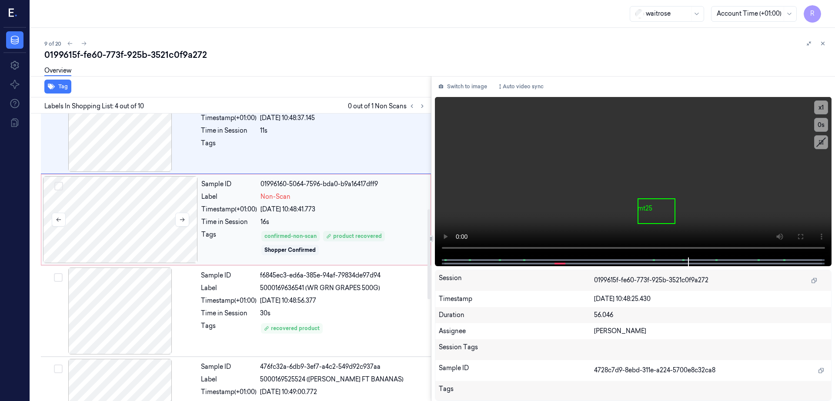
click at [135, 235] on div at bounding box center [120, 219] width 155 height 87
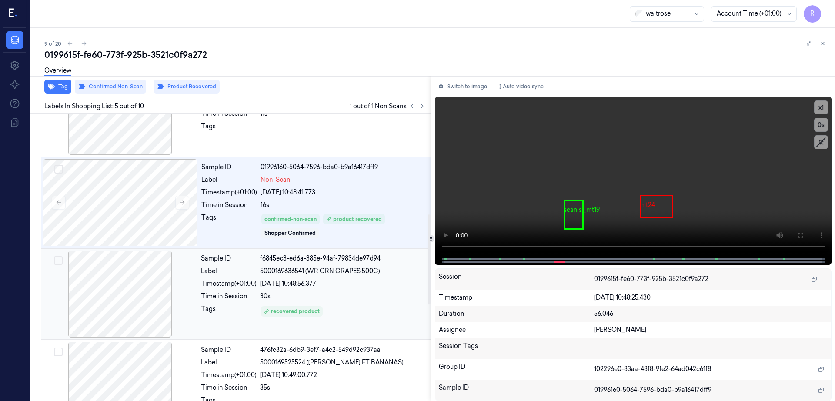
click at [131, 276] on div at bounding box center [120, 293] width 155 height 87
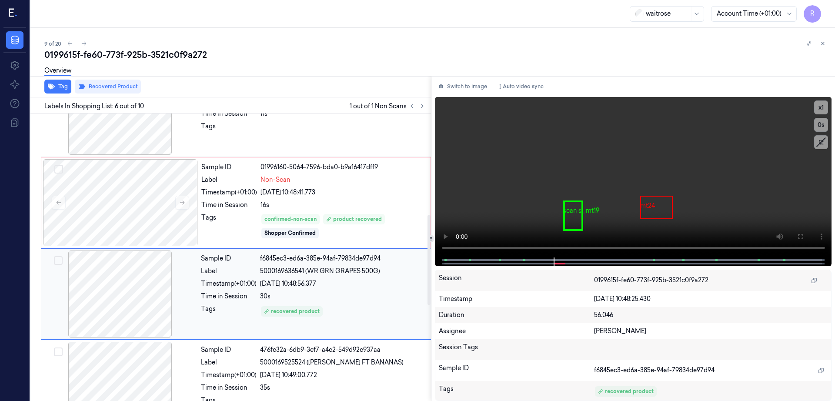
scroll to position [358, 0]
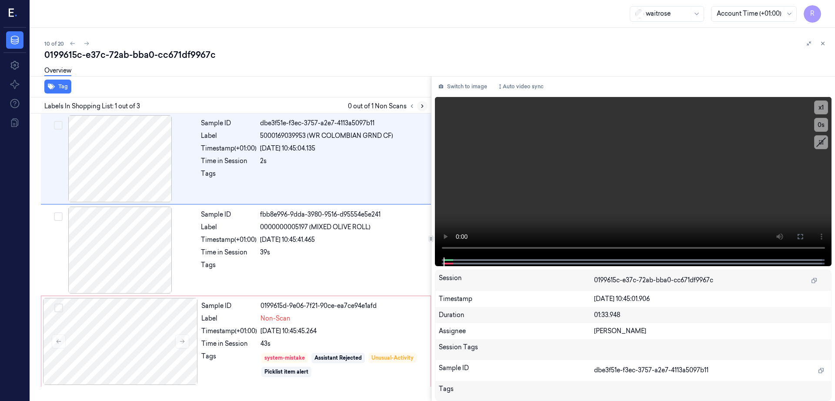
click at [425, 107] on icon at bounding box center [422, 106] width 6 height 6
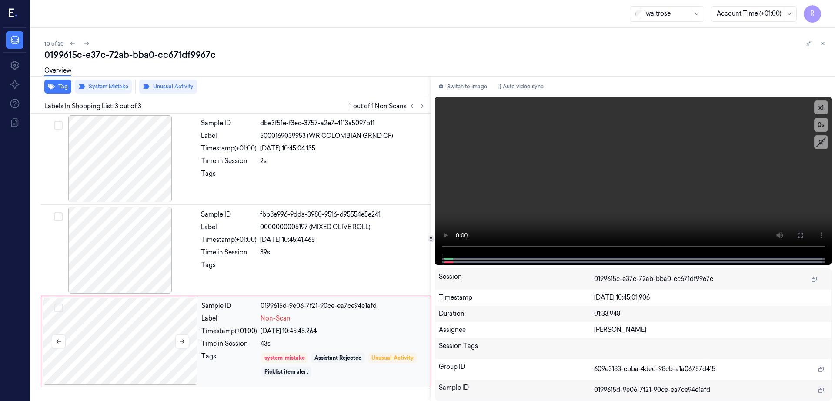
click at [143, 344] on div at bounding box center [120, 341] width 155 height 87
